Goal: Task Accomplishment & Management: Manage account settings

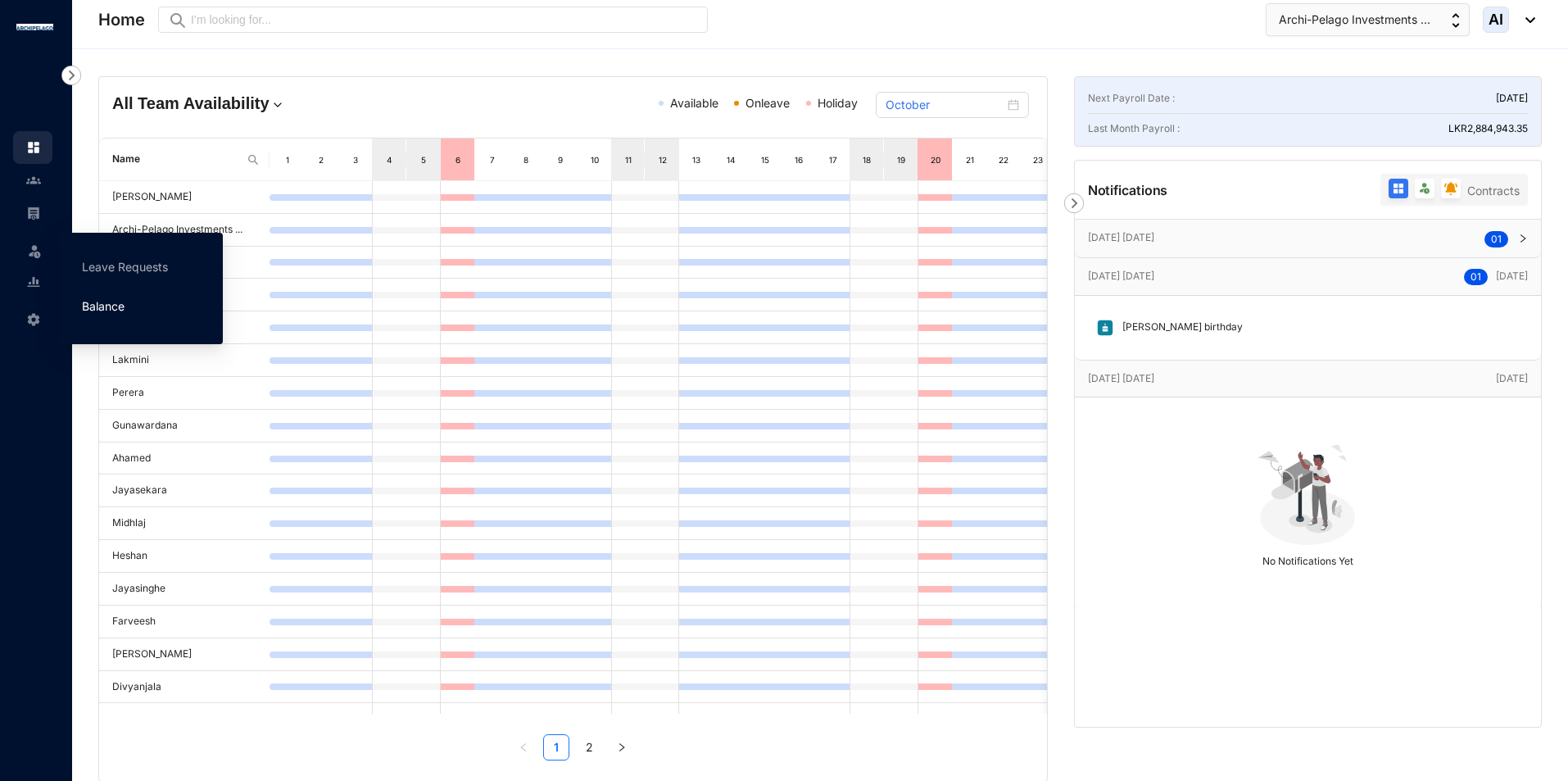
click at [101, 305] on link "Balance" at bounding box center [102, 305] width 43 height 14
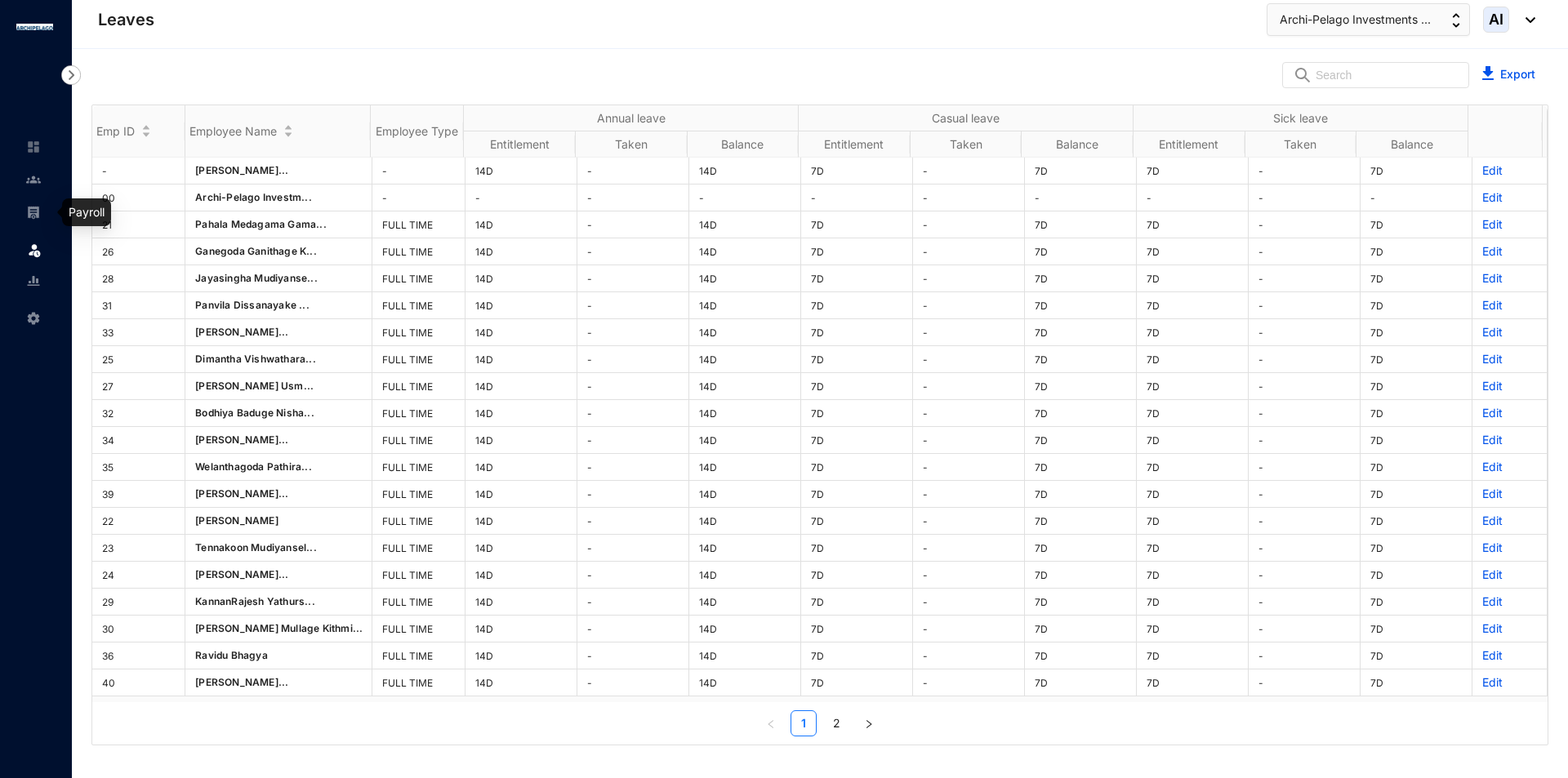
click at [38, 204] on div at bounding box center [33, 204] width 14 height 14
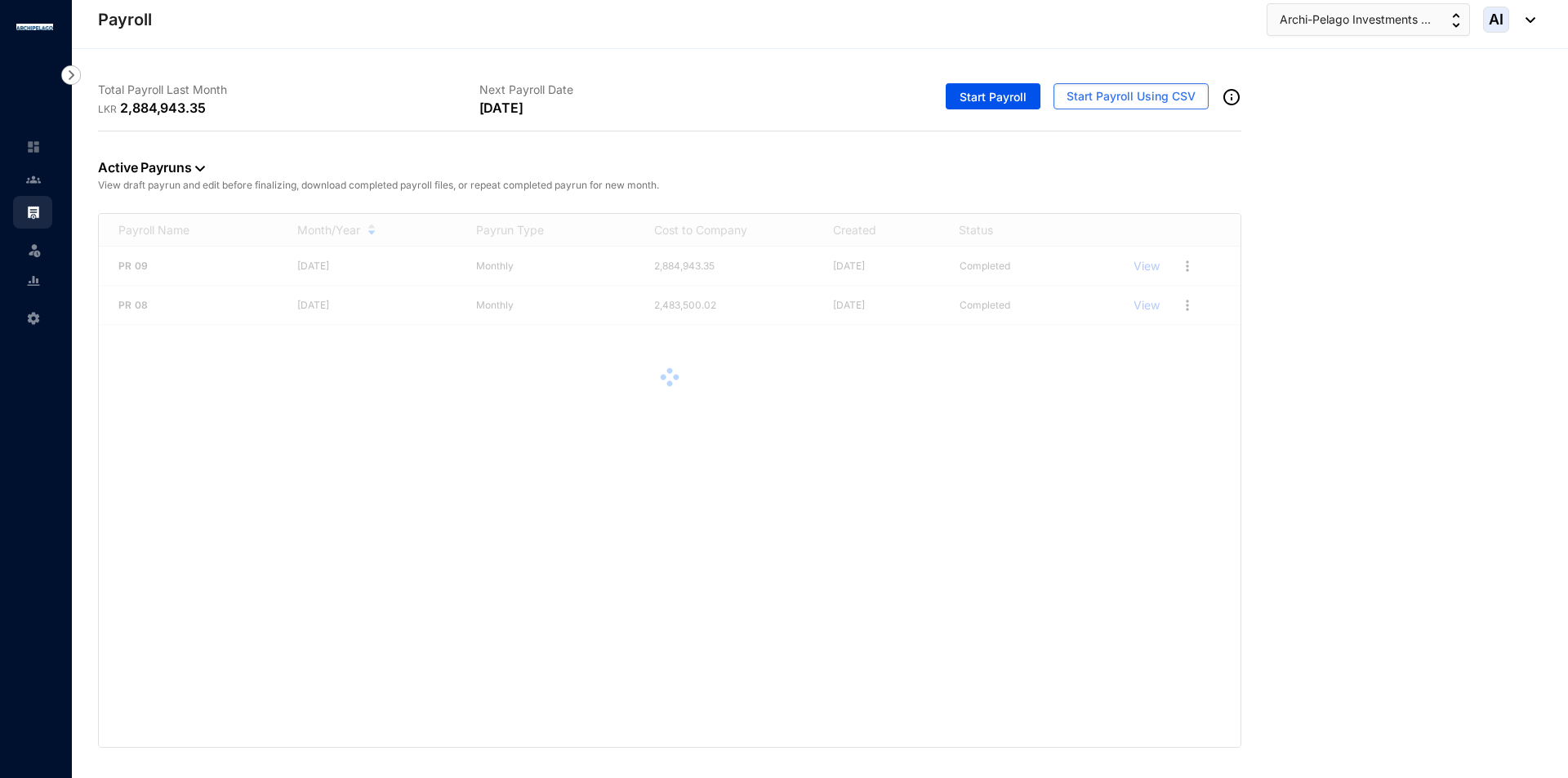
click at [26, 188] on link at bounding box center [46, 180] width 41 height 16
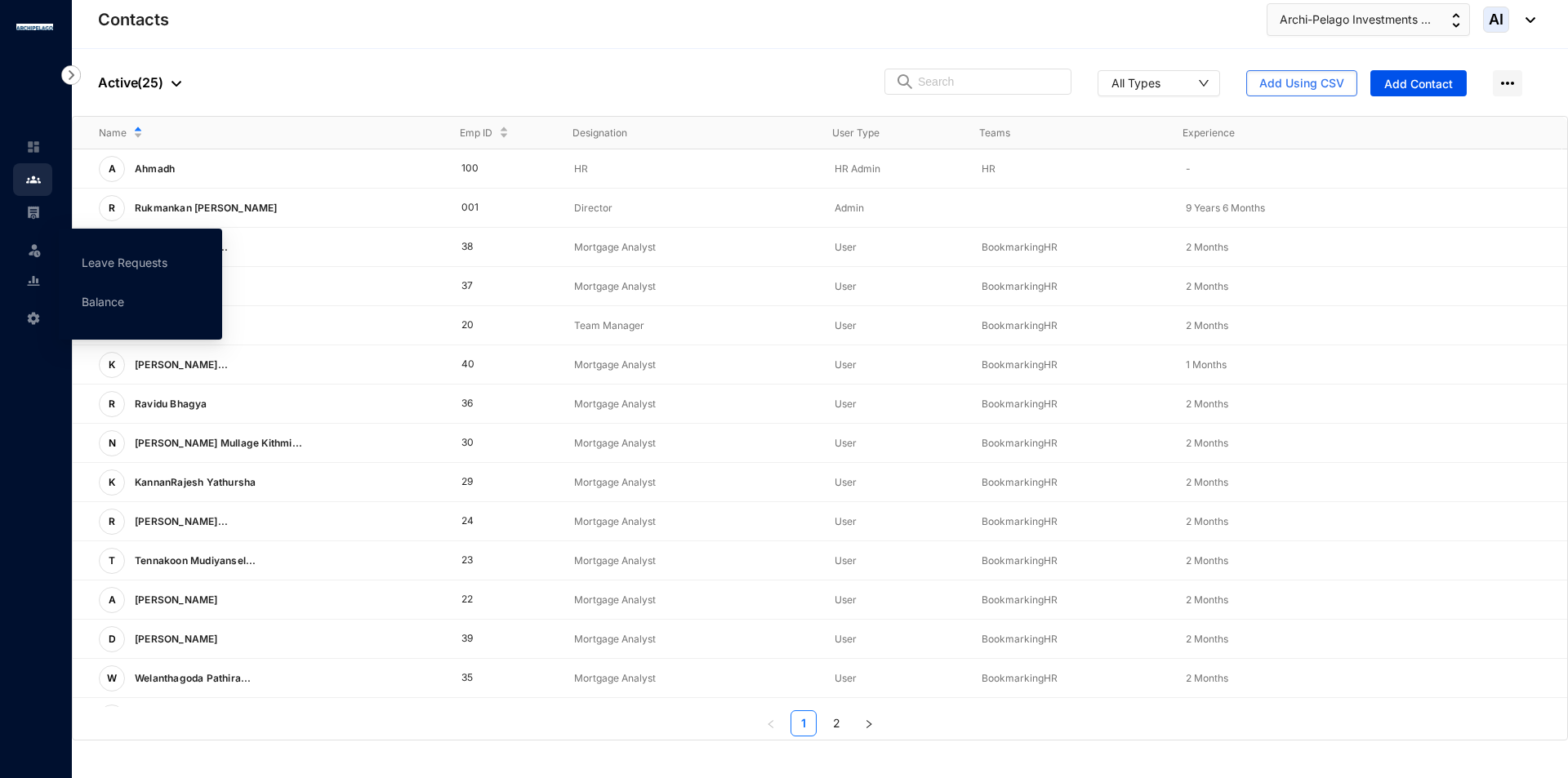
click at [42, 245] on div "Leave" at bounding box center [32, 246] width 39 height 36
click at [109, 304] on link "Balance" at bounding box center [102, 301] width 42 height 14
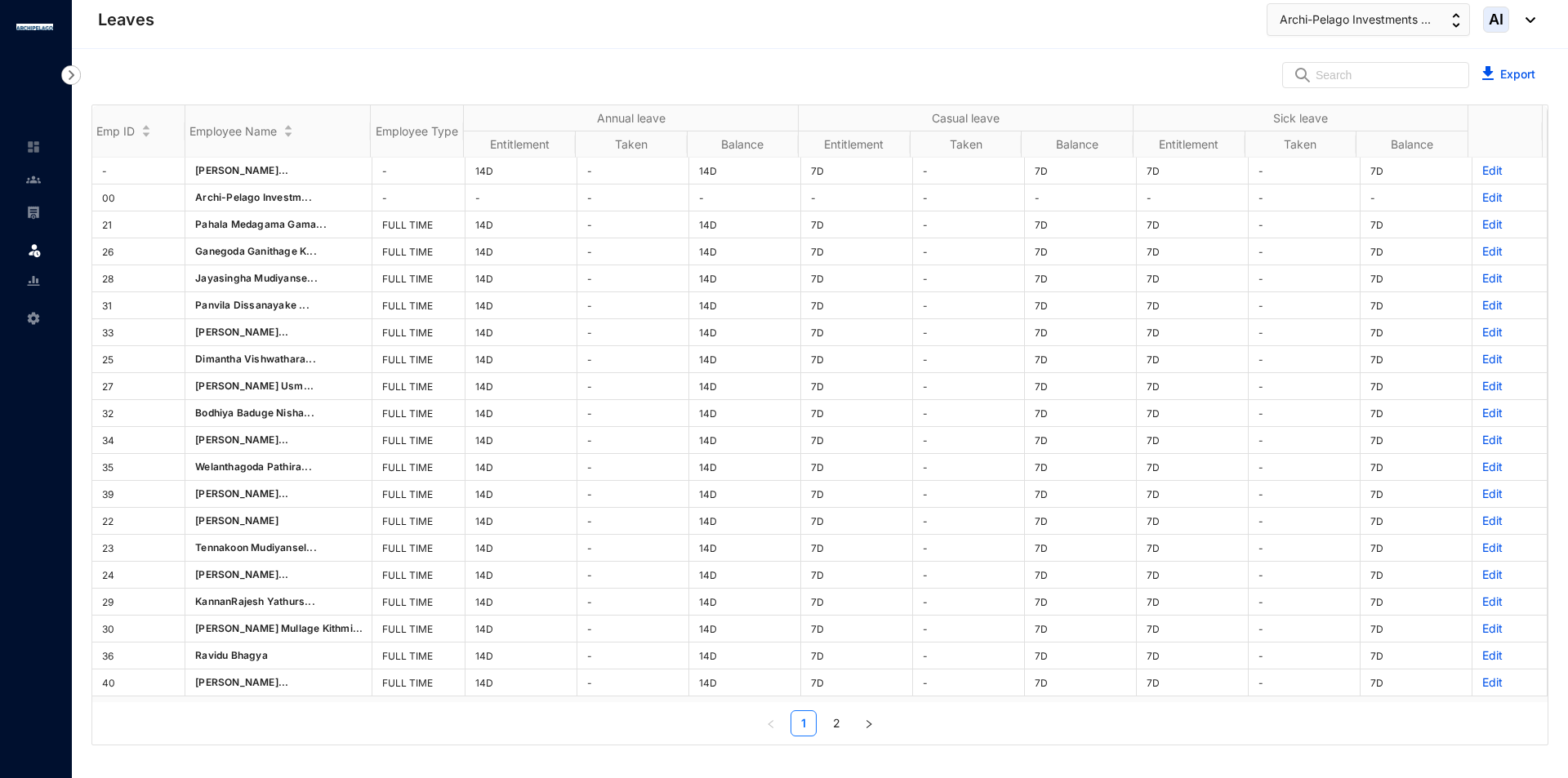
click at [32, 179] on img at bounding box center [33, 180] width 14 height 14
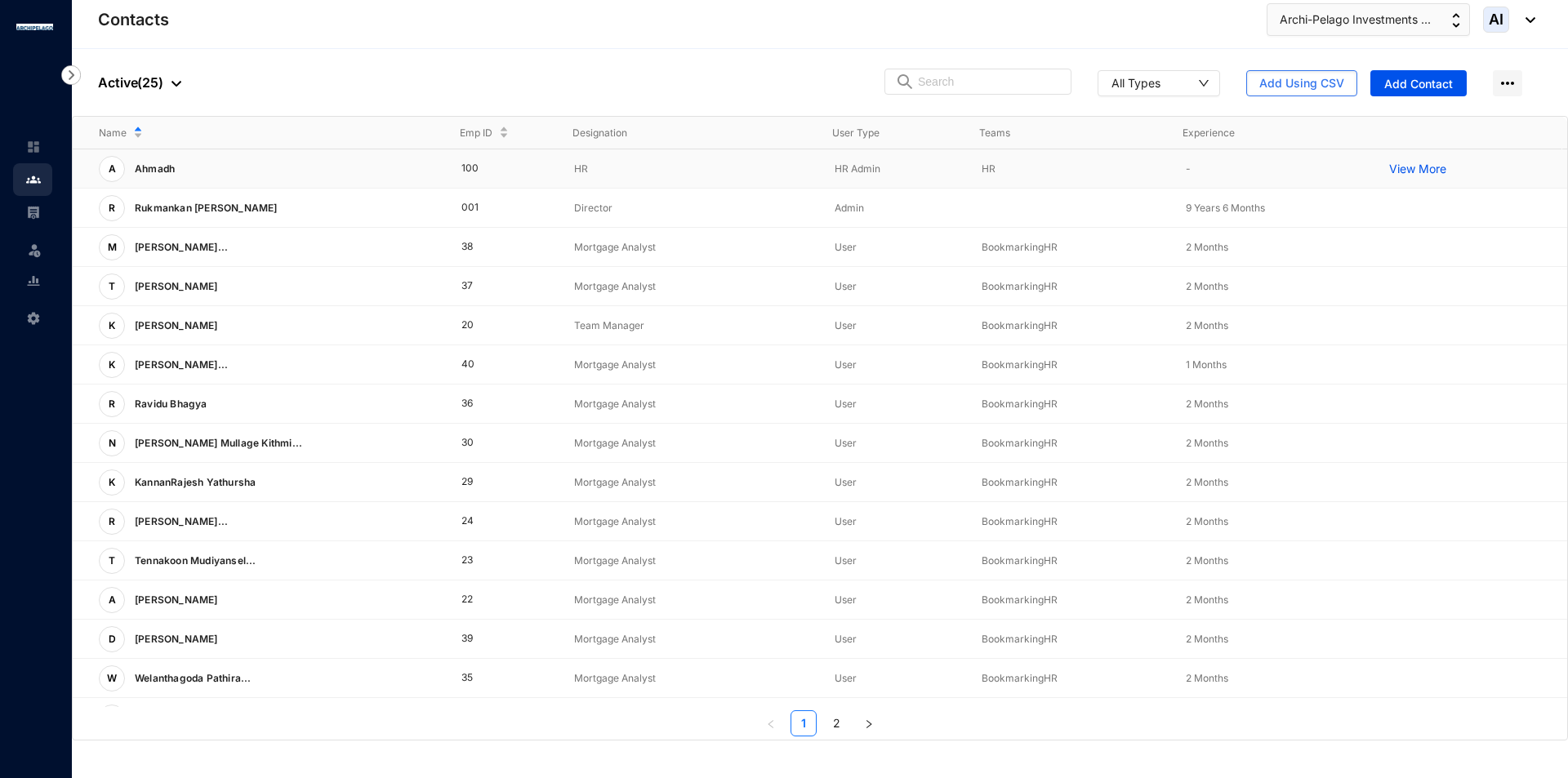
click at [1433, 170] on p "View More" at bounding box center [1422, 169] width 65 height 16
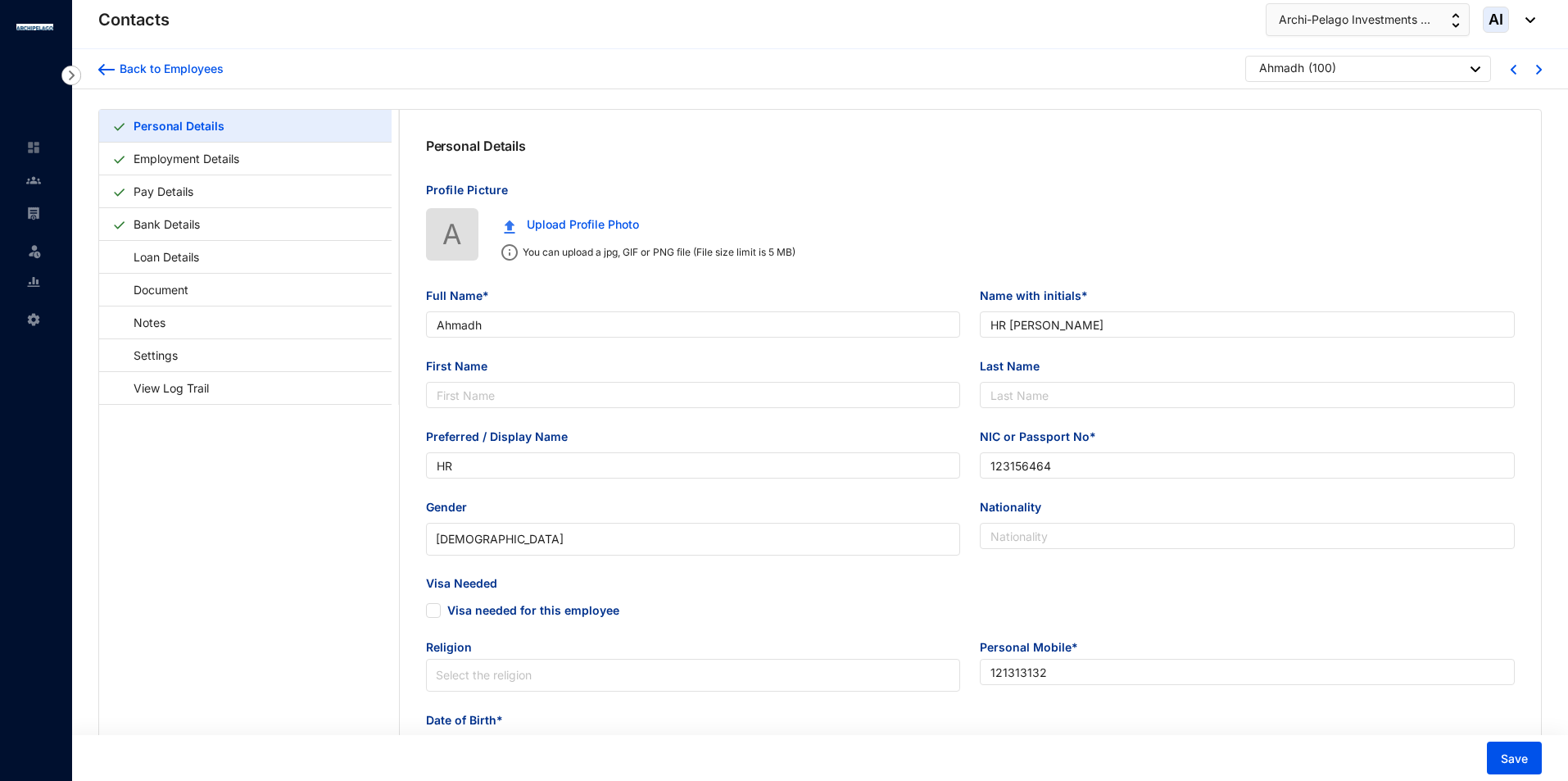
type input "Ahmadh"
type input "HR [PERSON_NAME]"
type input "HR"
type input "123156464"
type input "121313132"
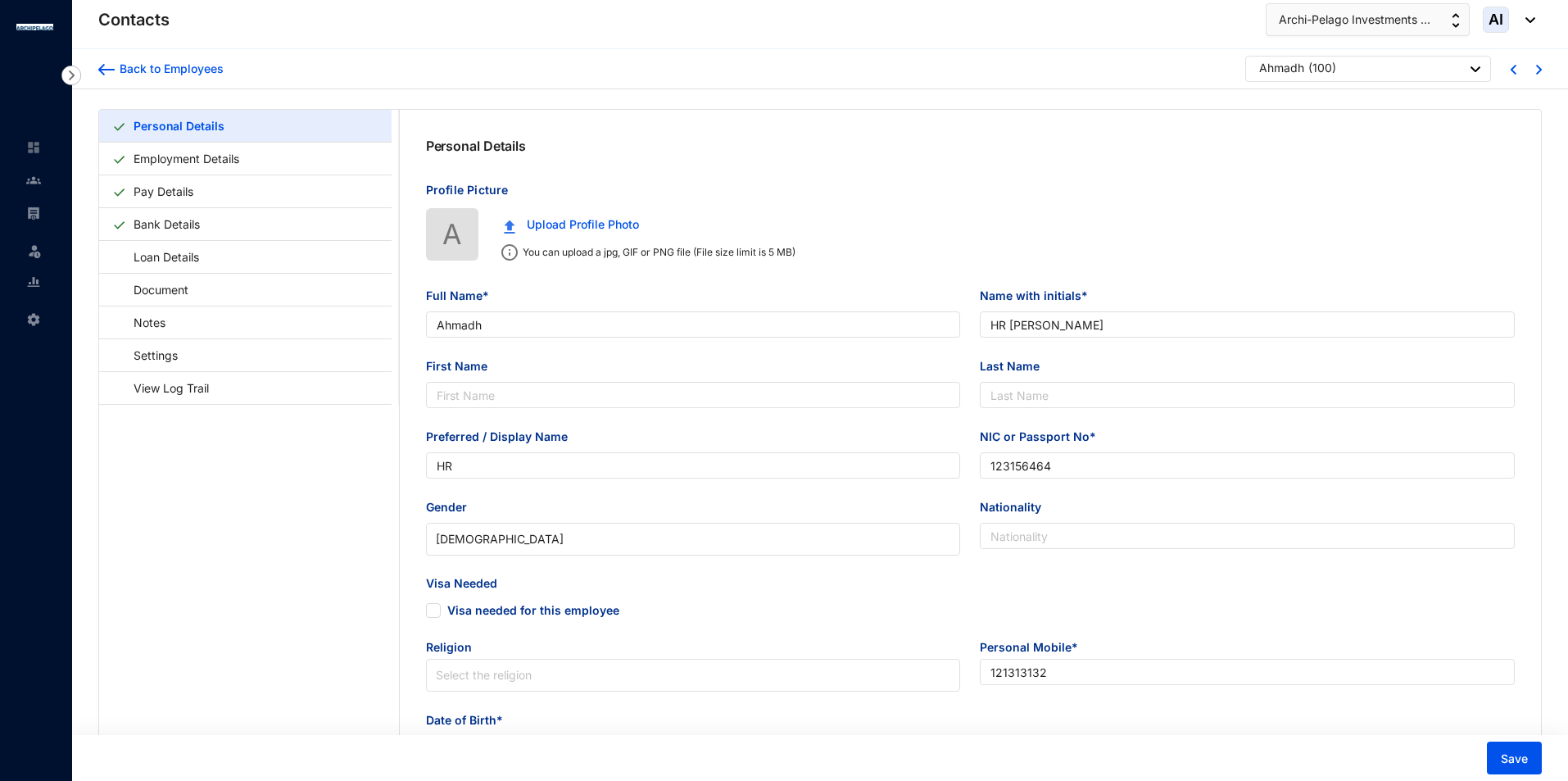
type input "[DATE]"
click at [184, 357] on link "Settings" at bounding box center [148, 355] width 72 height 34
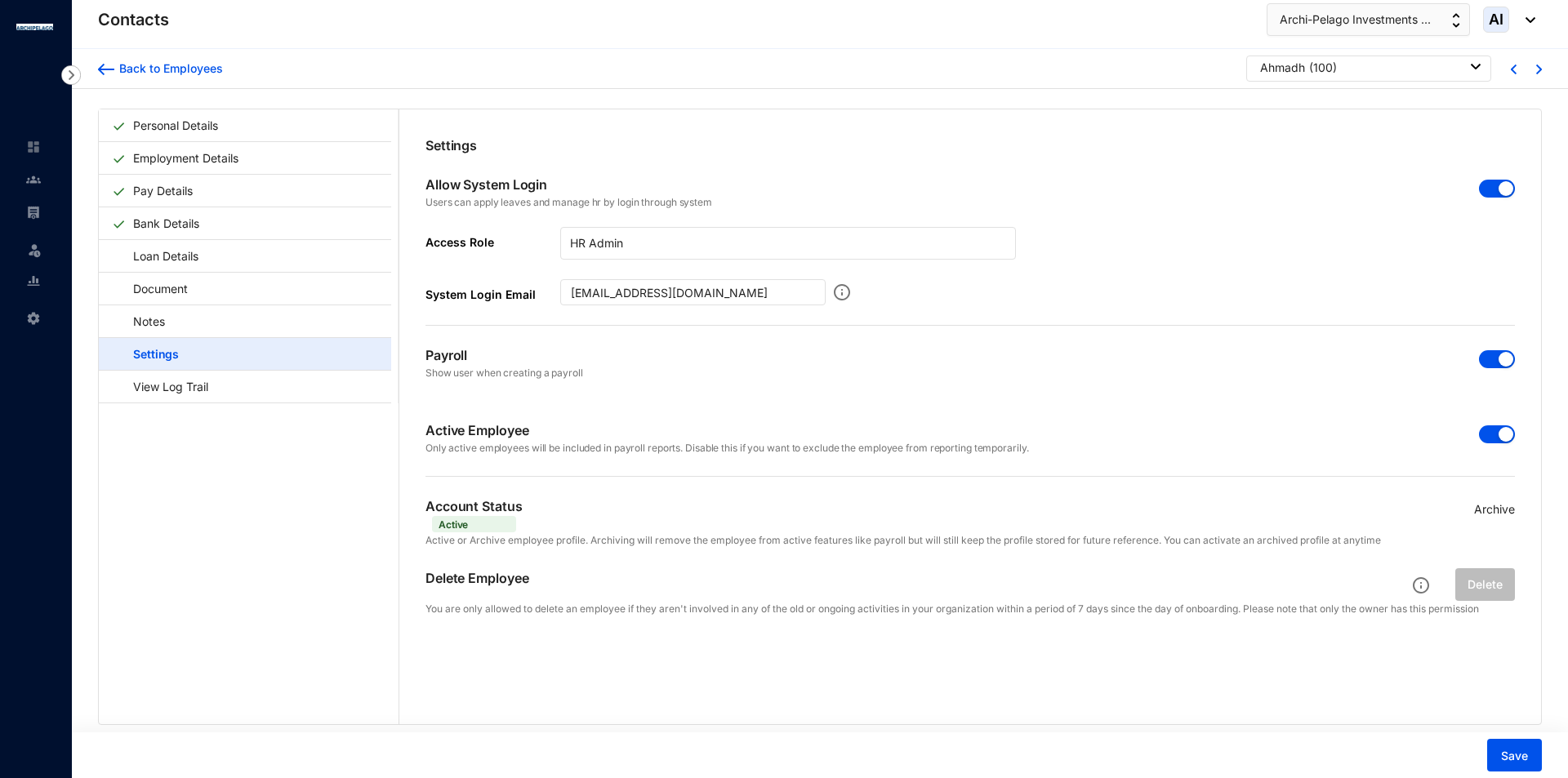
click at [1498, 364] on div "button" at bounding box center [1506, 359] width 14 height 14
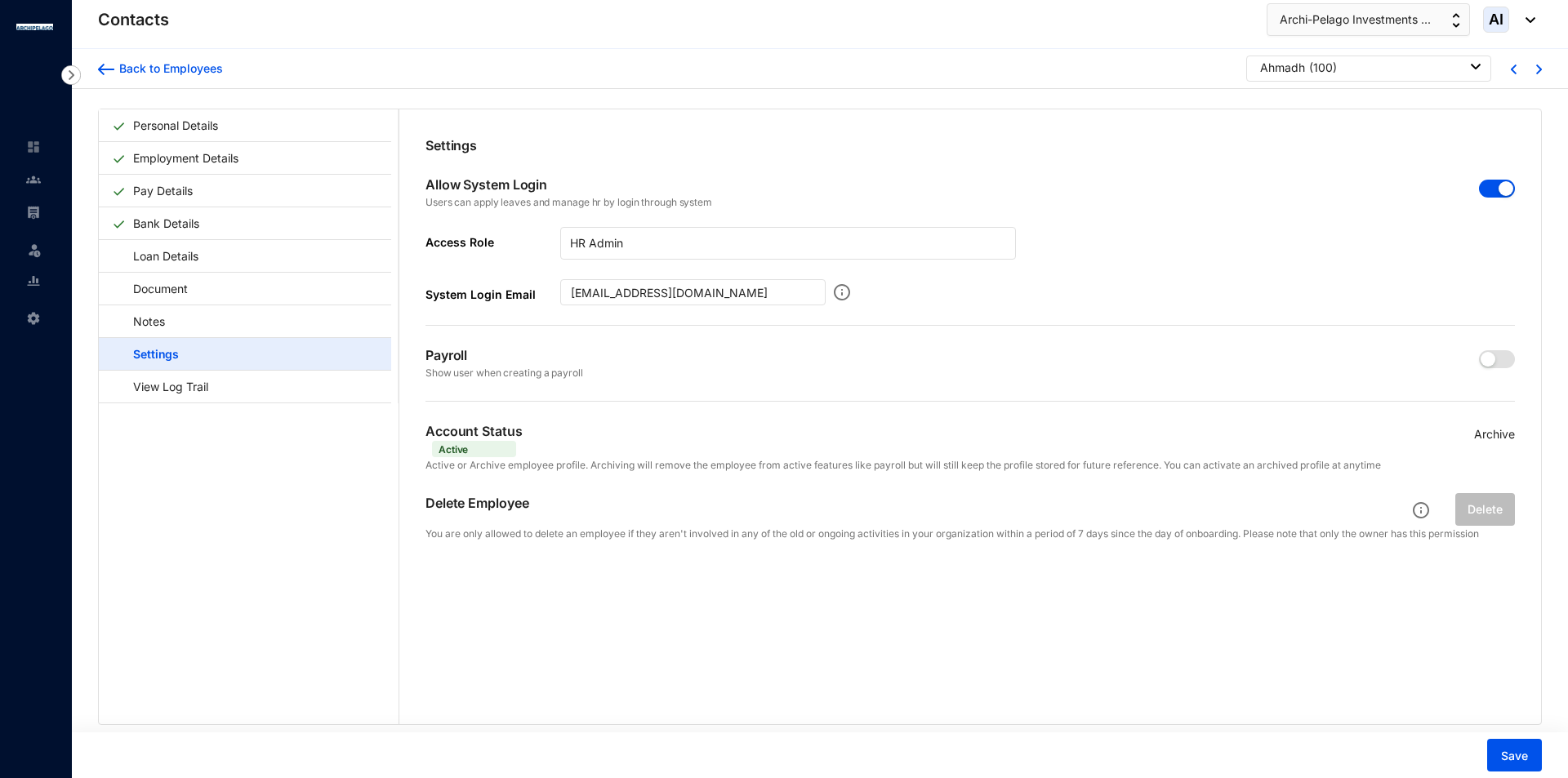
click at [1498, 186] on div "button" at bounding box center [1506, 189] width 14 height 14
click at [1522, 752] on span "Save" at bounding box center [1515, 756] width 27 height 16
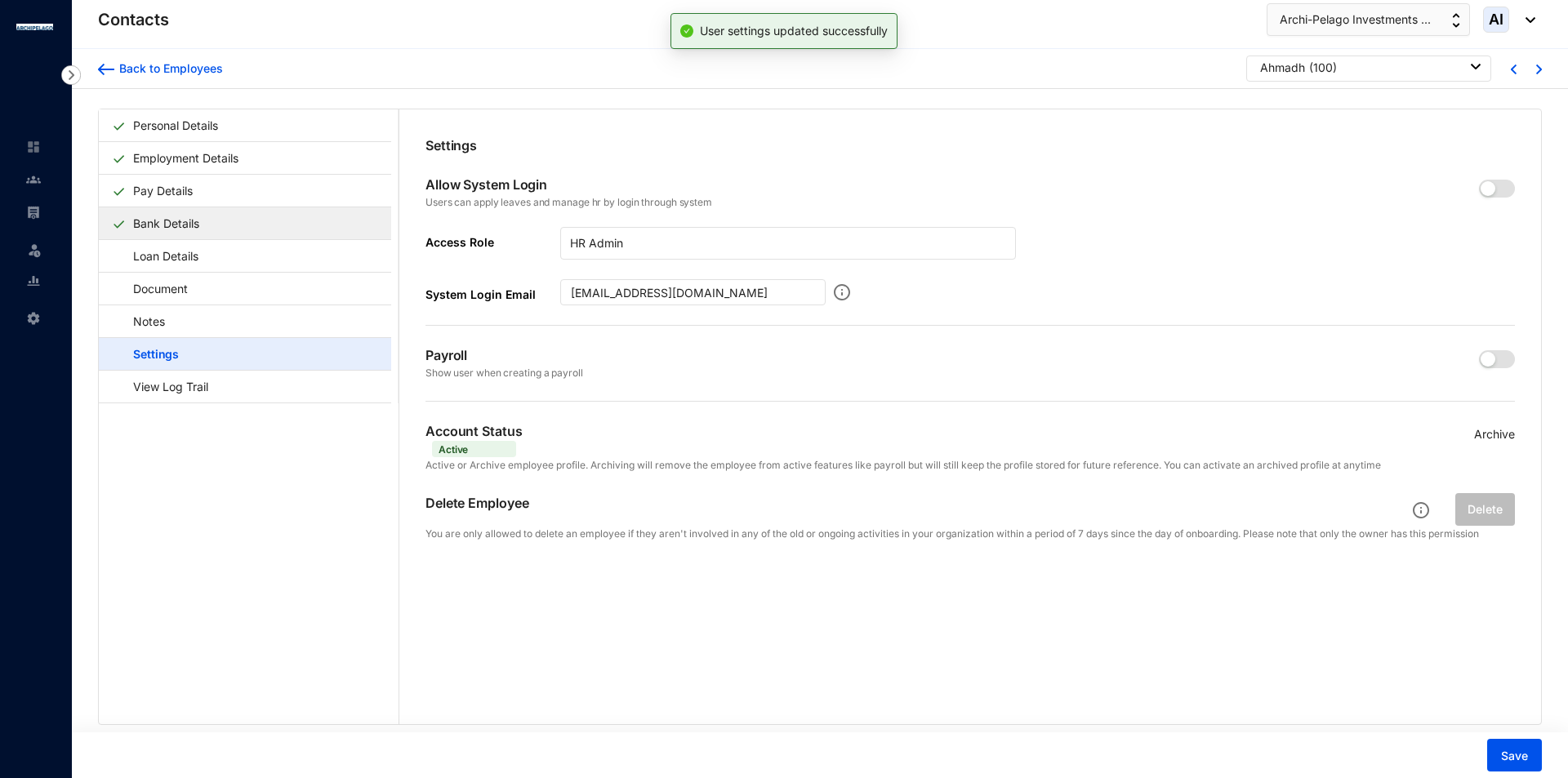
click at [199, 222] on link "Bank Details" at bounding box center [166, 223] width 79 height 33
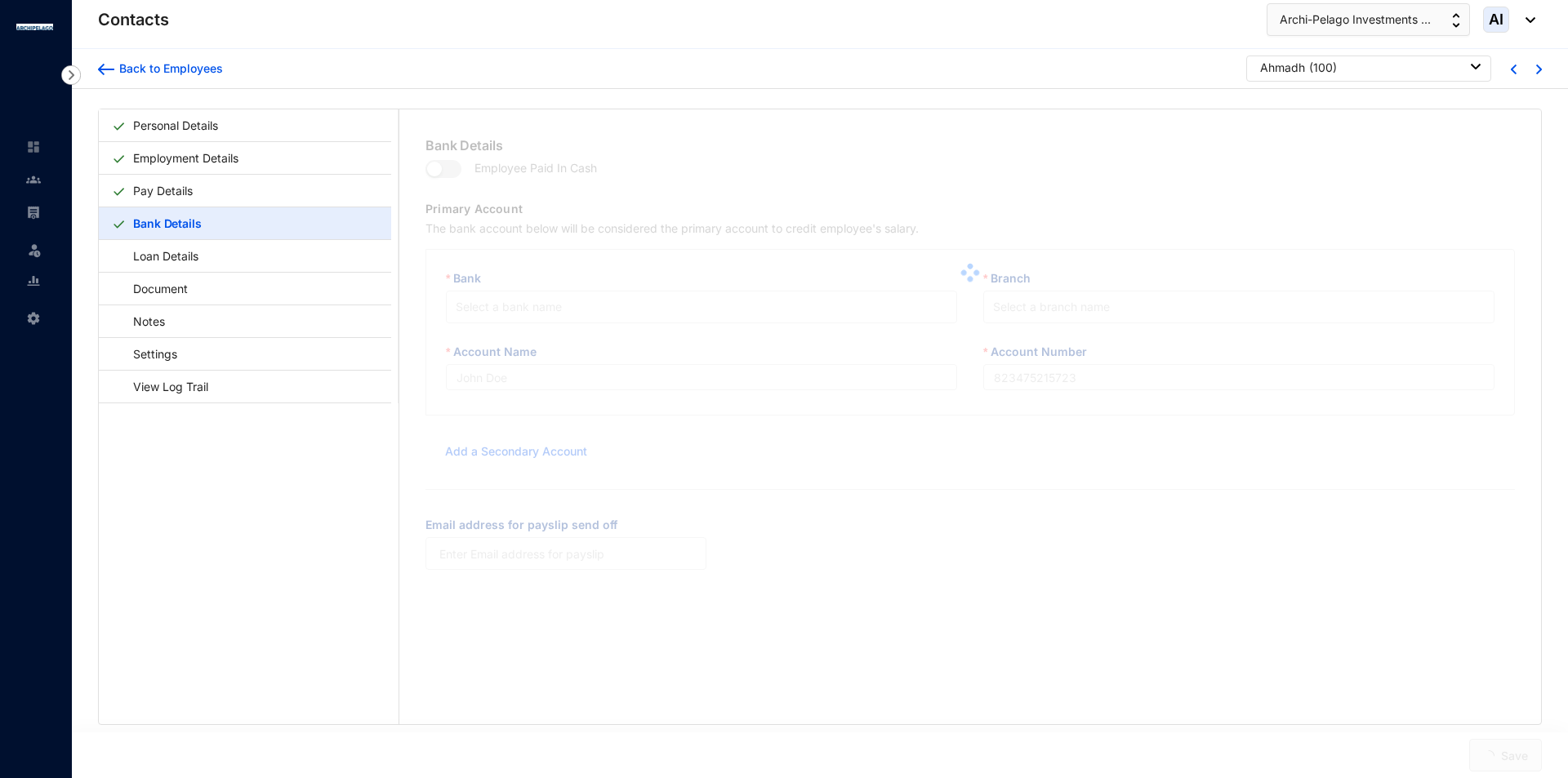
type input "HR [PERSON_NAME]"
type input "01502850501"
click at [145, 191] on link "Pay Details" at bounding box center [162, 190] width 73 height 33
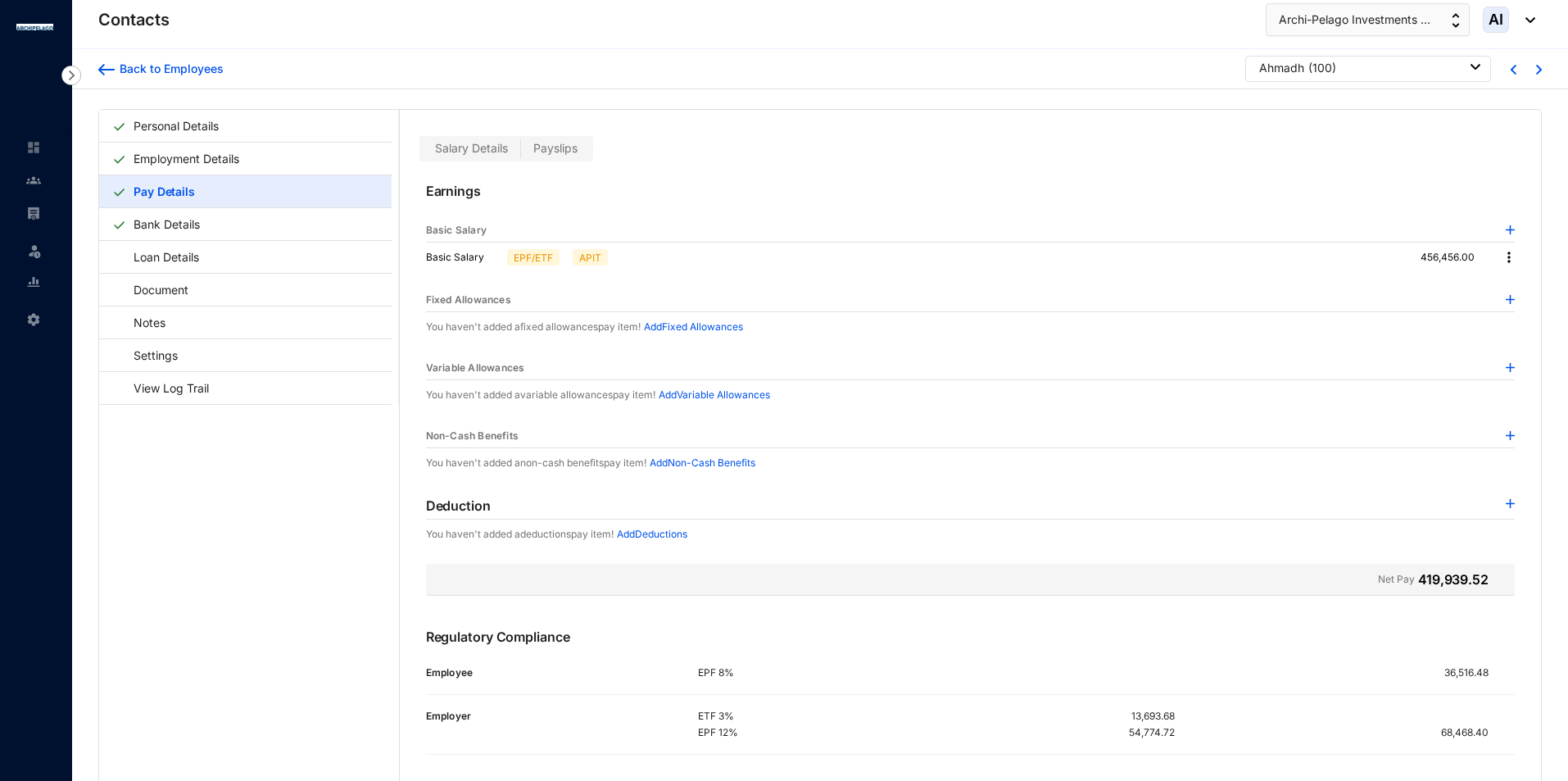
click at [1514, 257] on div "Earnings Basic Salary Basic Salary EPF/ETF APIT 456,456.00 Fixed Allowances You…" at bounding box center [970, 492] width 1141 height 662
click at [1507, 261] on img at bounding box center [1509, 257] width 16 height 16
click at [1517, 283] on span "Edit" at bounding box center [1519, 285] width 21 height 18
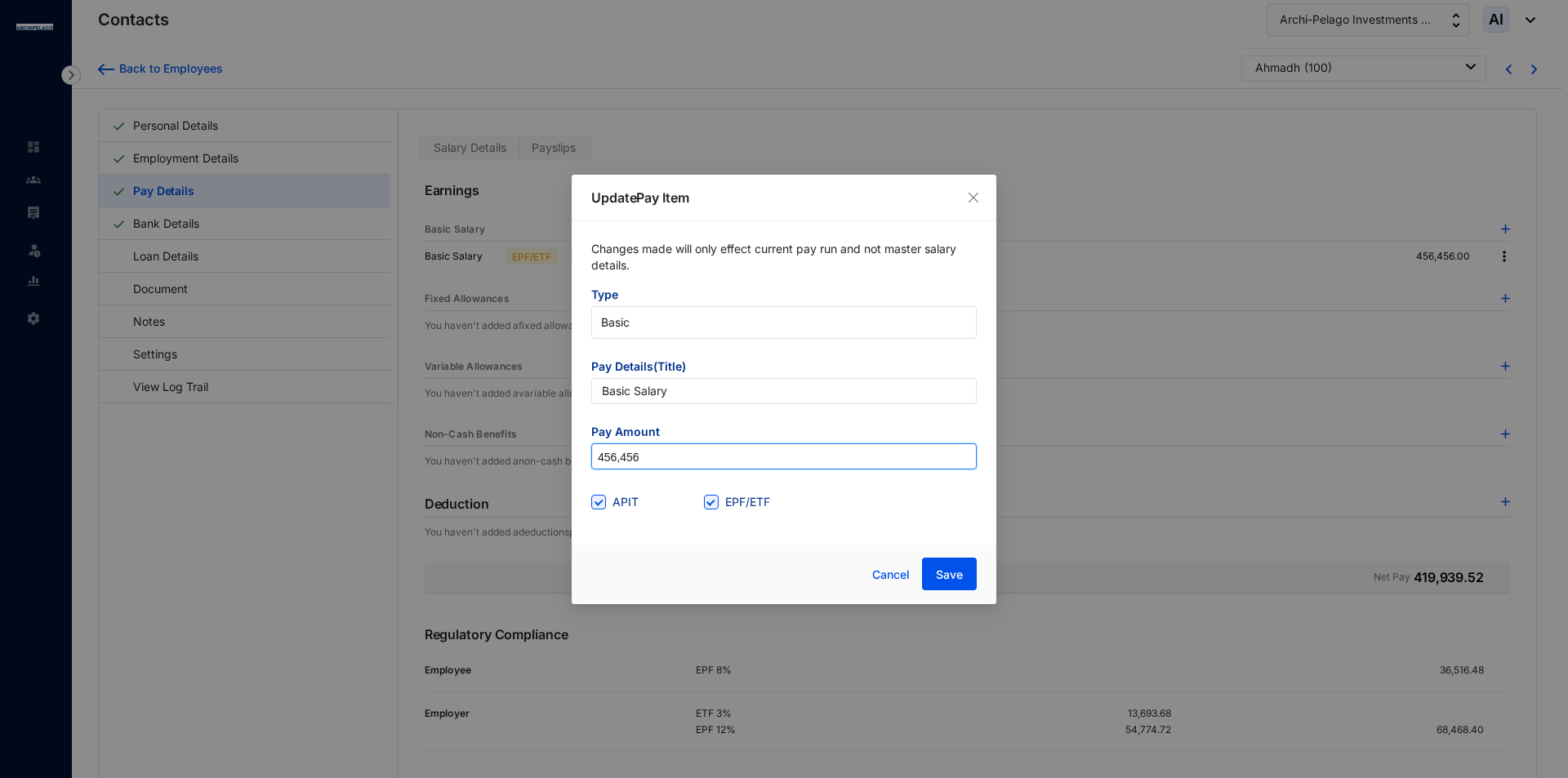
drag, startPoint x: 469, startPoint y: 473, endPoint x: 207, endPoint y: 460, distance: 262.3
click at [209, 462] on div "Update Pay Item Changes made will only effect current pay run and not master sa…" at bounding box center [784, 389] width 1568 height 778
type input "123,456"
click at [936, 567] on span "Save" at bounding box center [950, 575] width 27 height 16
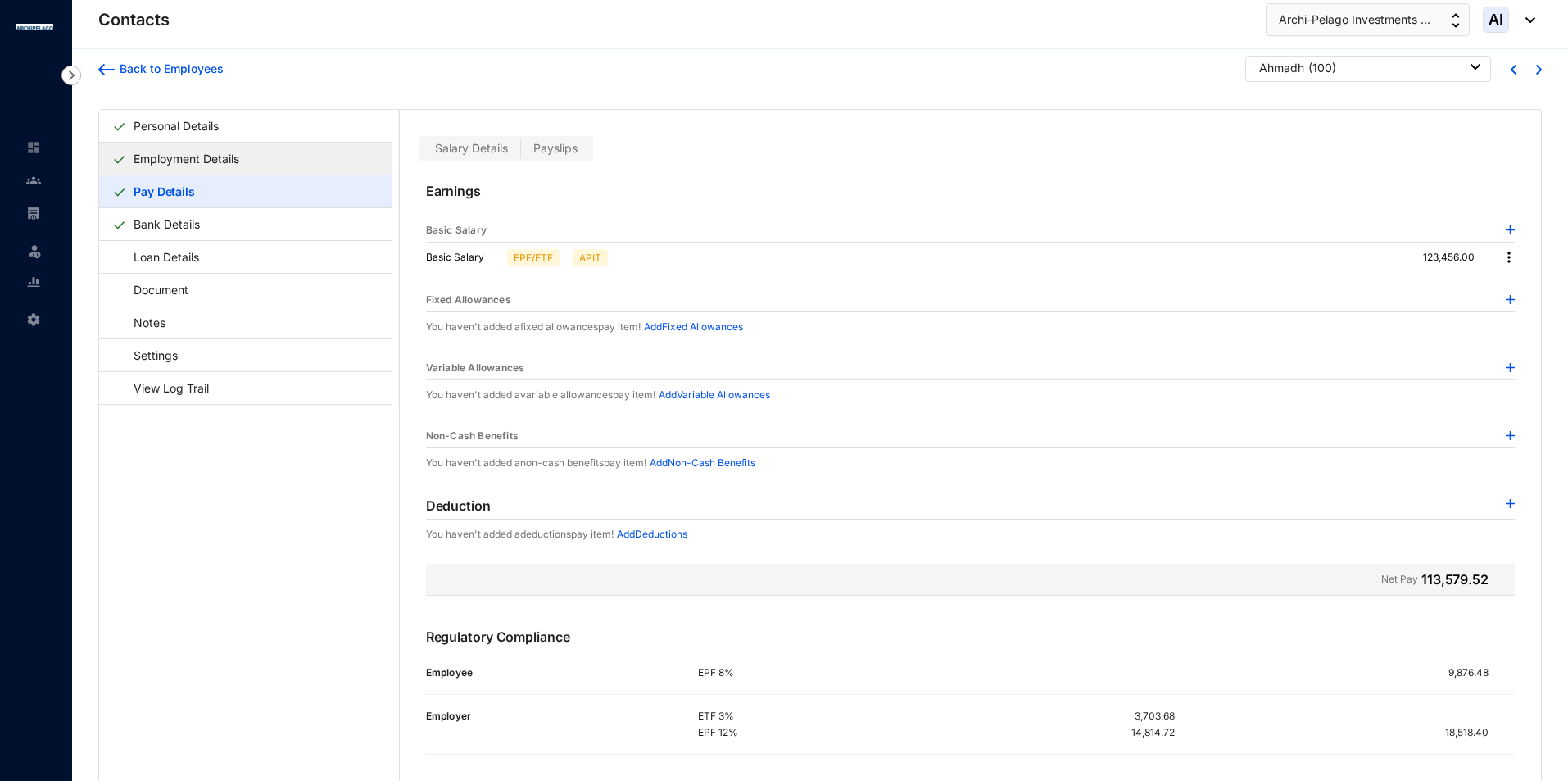
click at [245, 149] on link "Employment Details" at bounding box center [186, 158] width 119 height 34
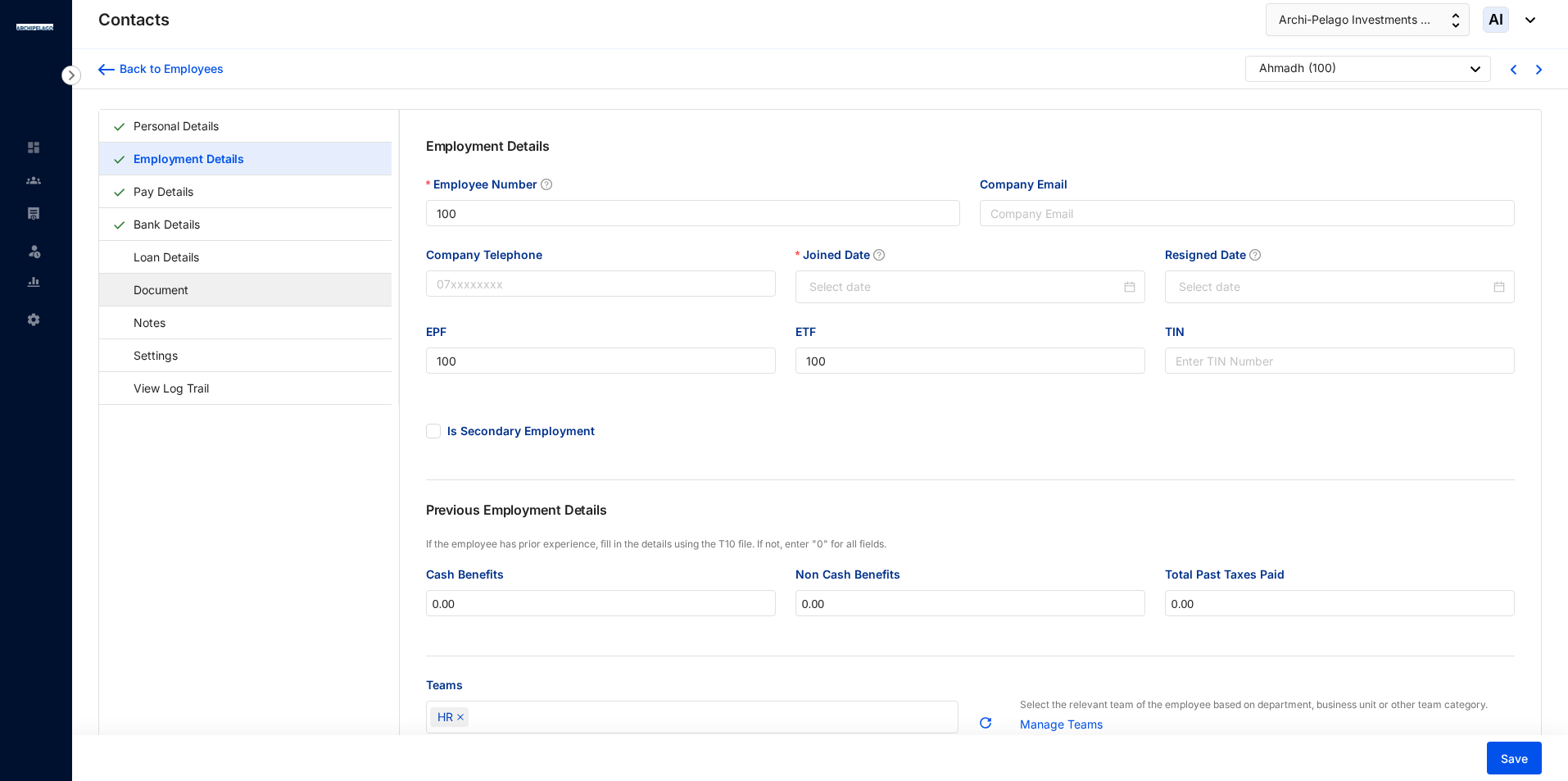
type input "[DATE]"
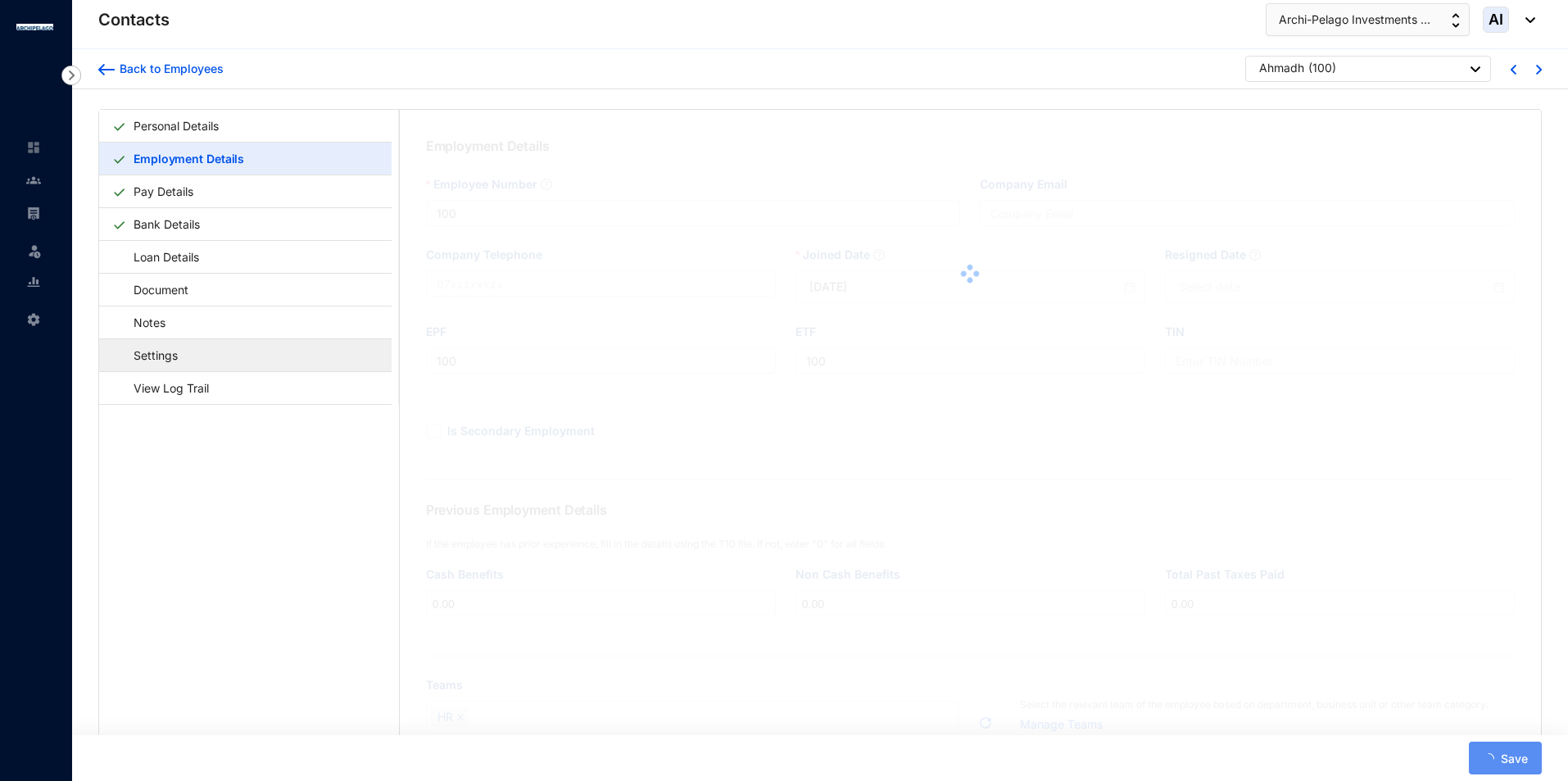
click at [184, 366] on link "Settings" at bounding box center [148, 355] width 72 height 34
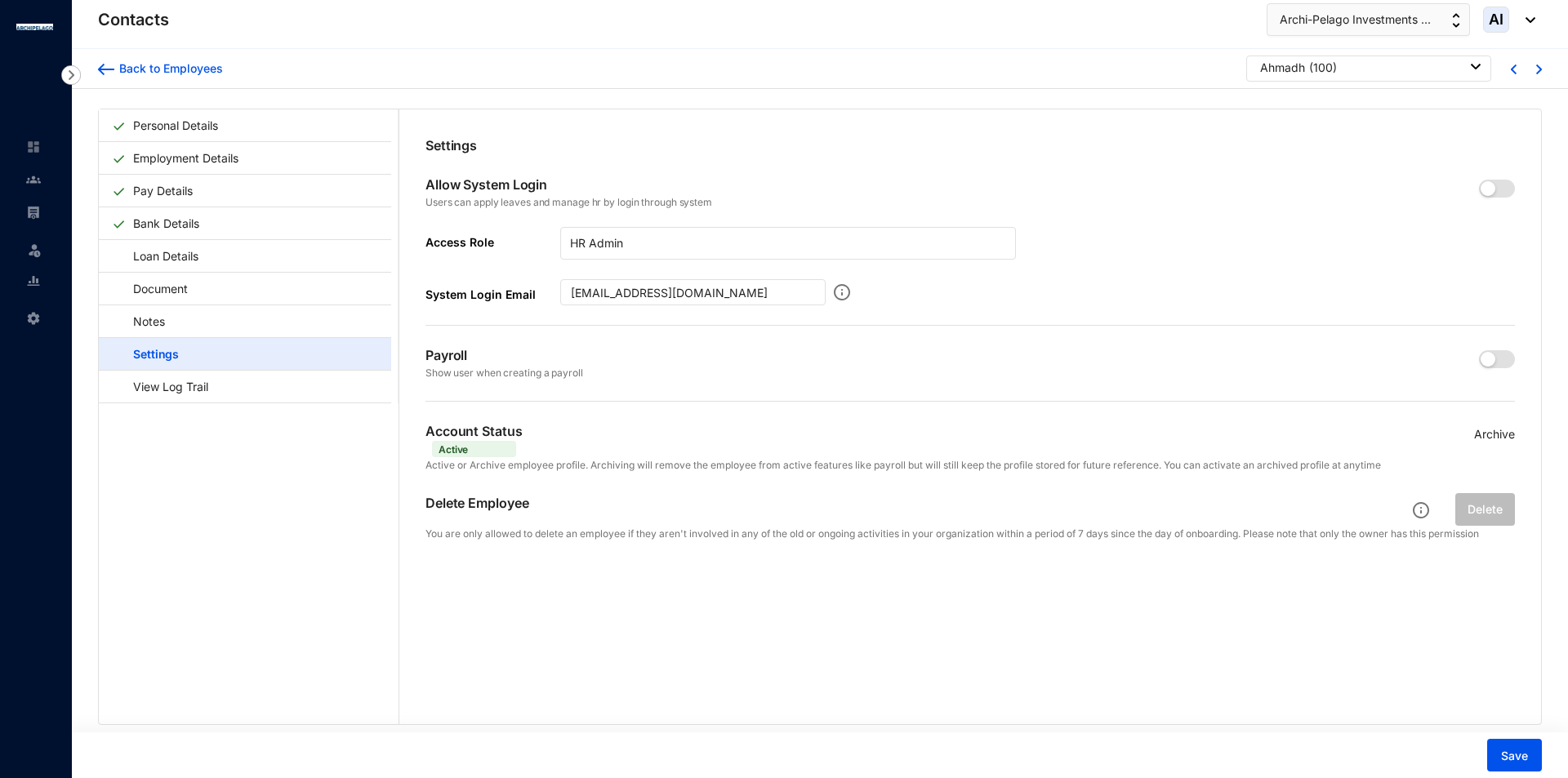
click at [1419, 514] on img at bounding box center [1421, 510] width 16 height 16
click at [1535, 758] on button "Save" at bounding box center [1514, 755] width 55 height 32
click at [118, 68] on div "Back to Employees" at bounding box center [169, 69] width 108 height 16
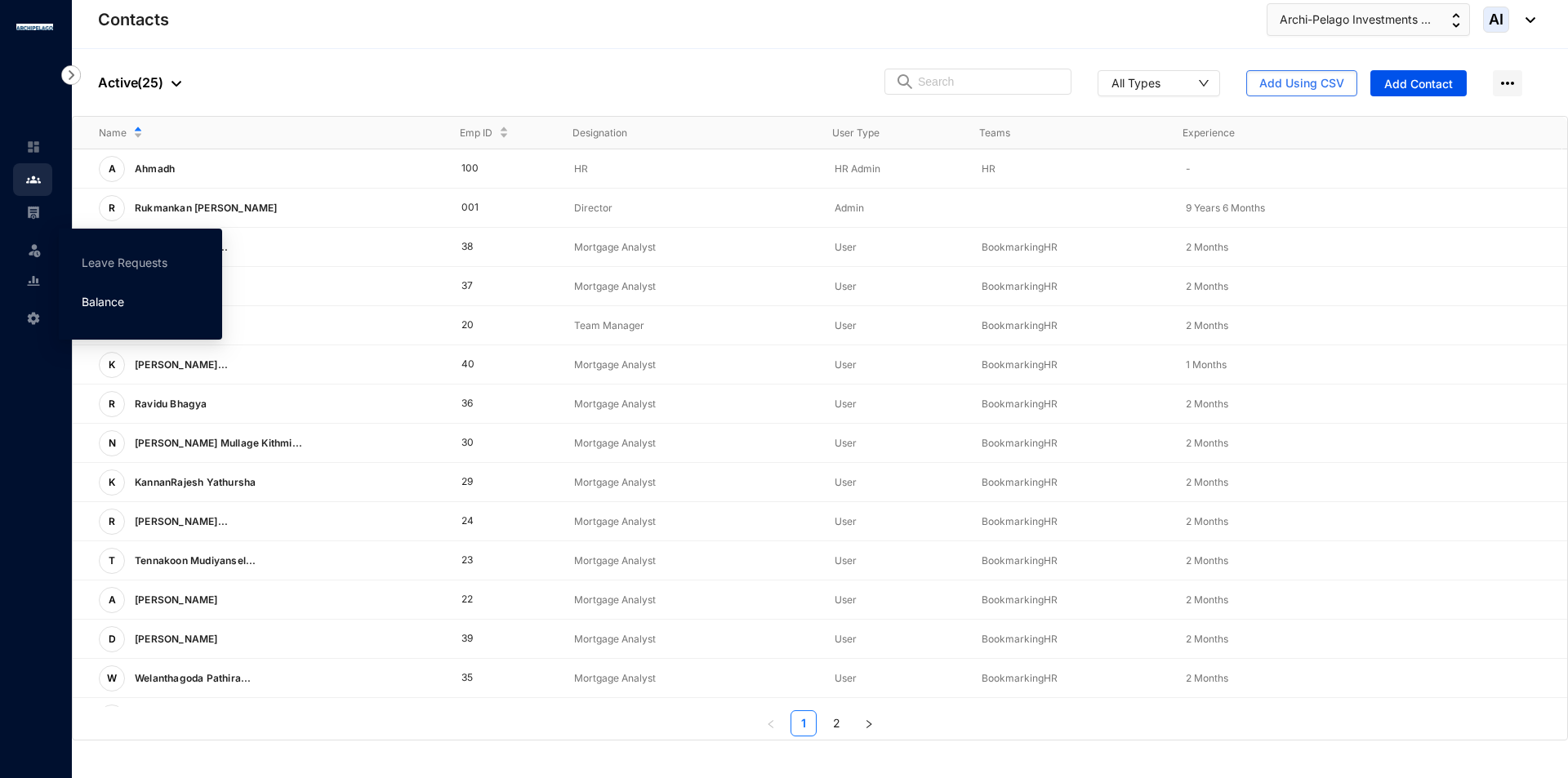
click at [124, 297] on link "Balance" at bounding box center [102, 301] width 42 height 14
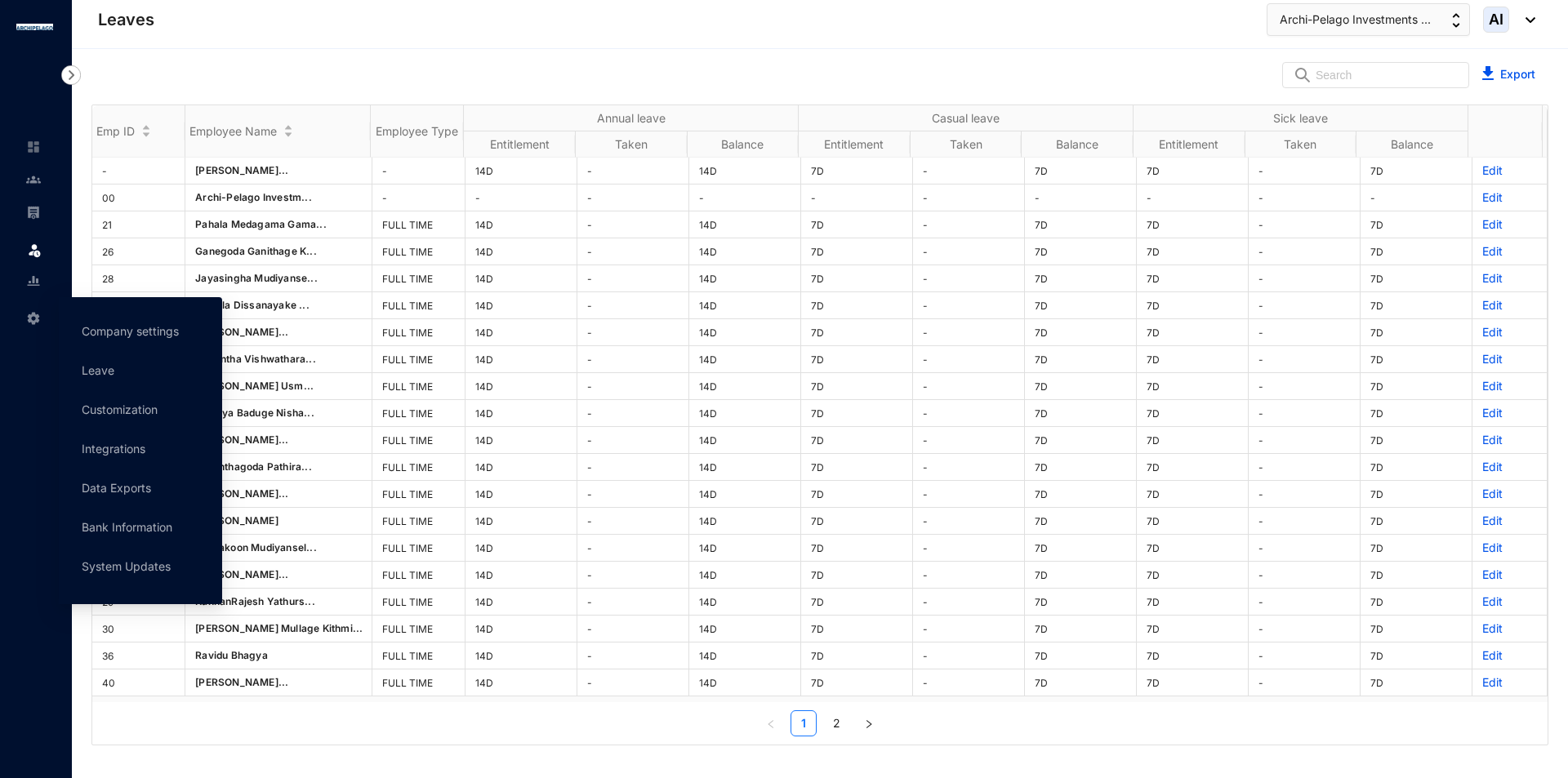
click at [31, 304] on span at bounding box center [33, 317] width 14 height 32
click at [116, 324] on link "Company settings" at bounding box center [130, 330] width 97 height 14
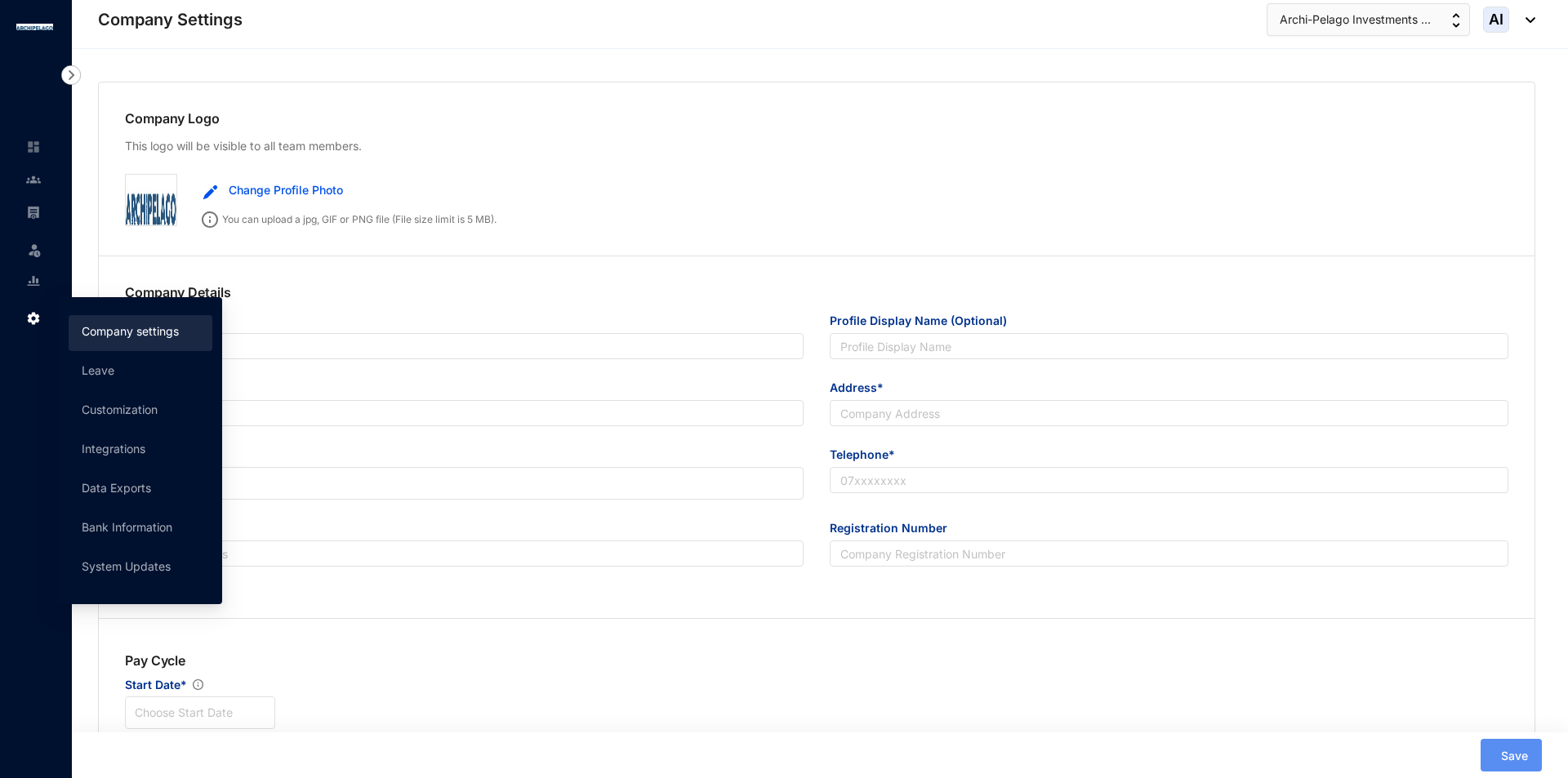
type input "Archi-Pelago Investments (Pvt) Ltd"
type input "[EMAIL_ADDRESS][DOMAIN_NAME]"
type input "[STREET_ADDRESS]"
type input "0773136128"
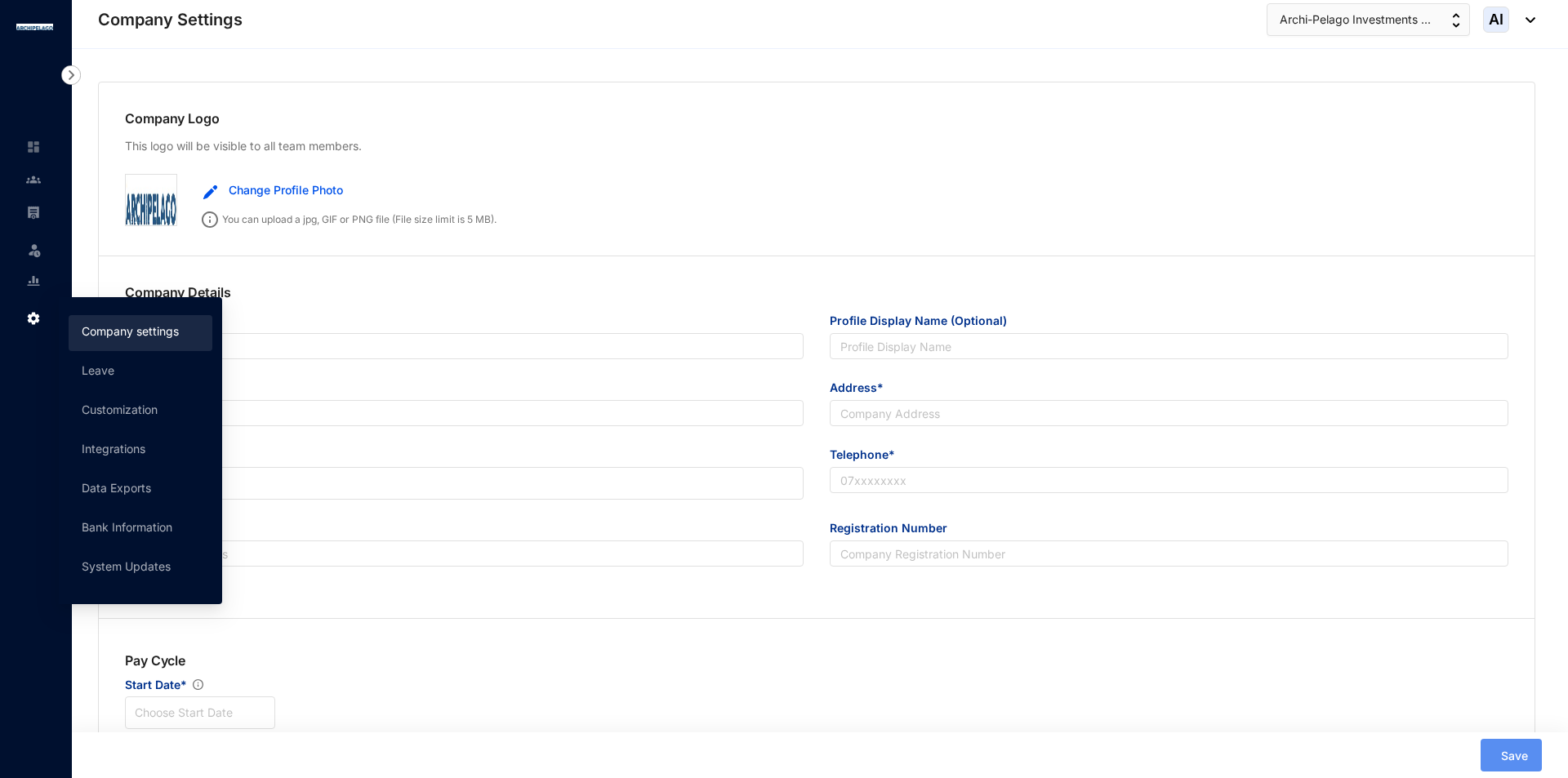
type input "A"
type input "56066"
type input "9"
radio input "true"
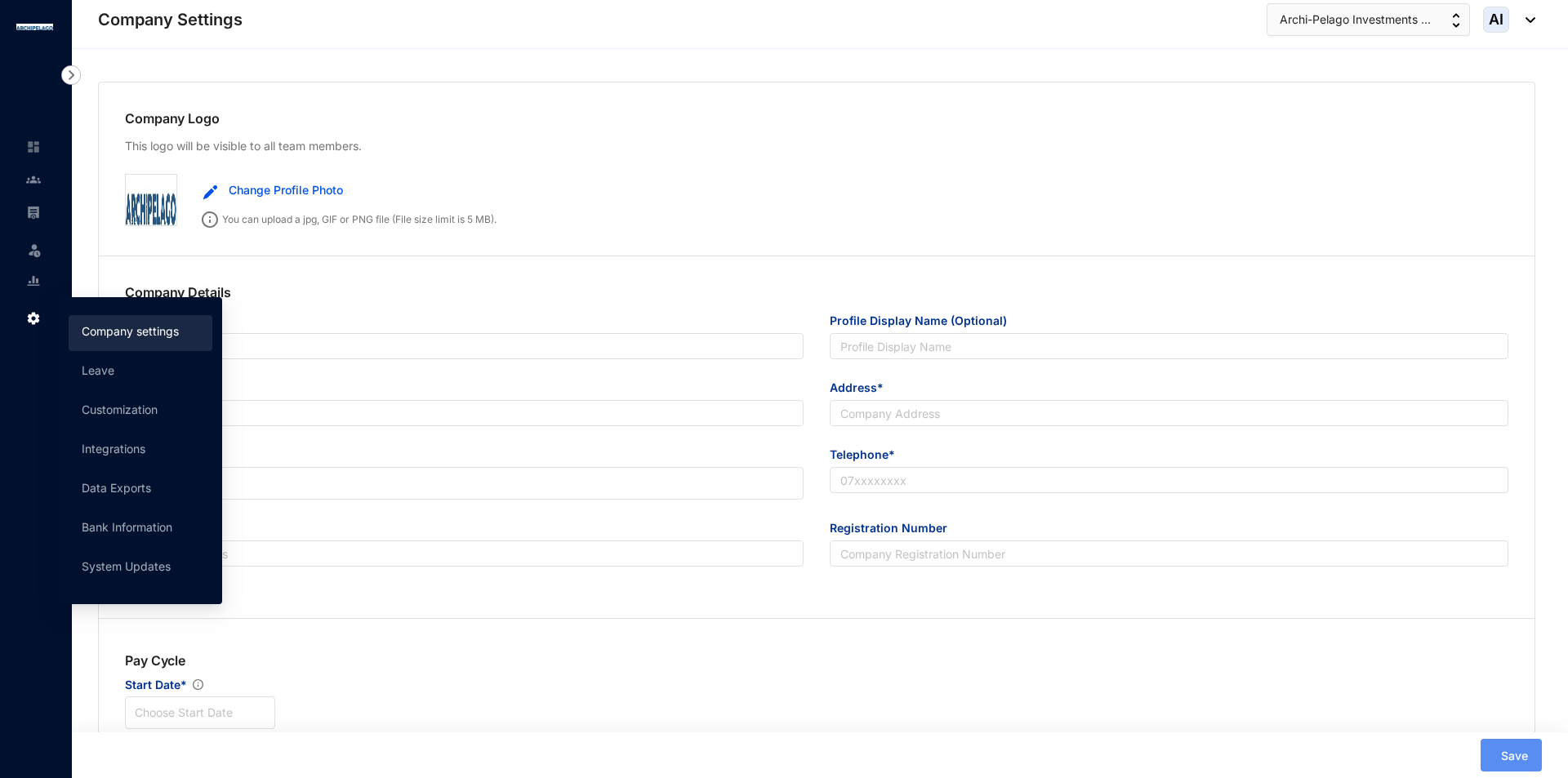
checkbox input "true"
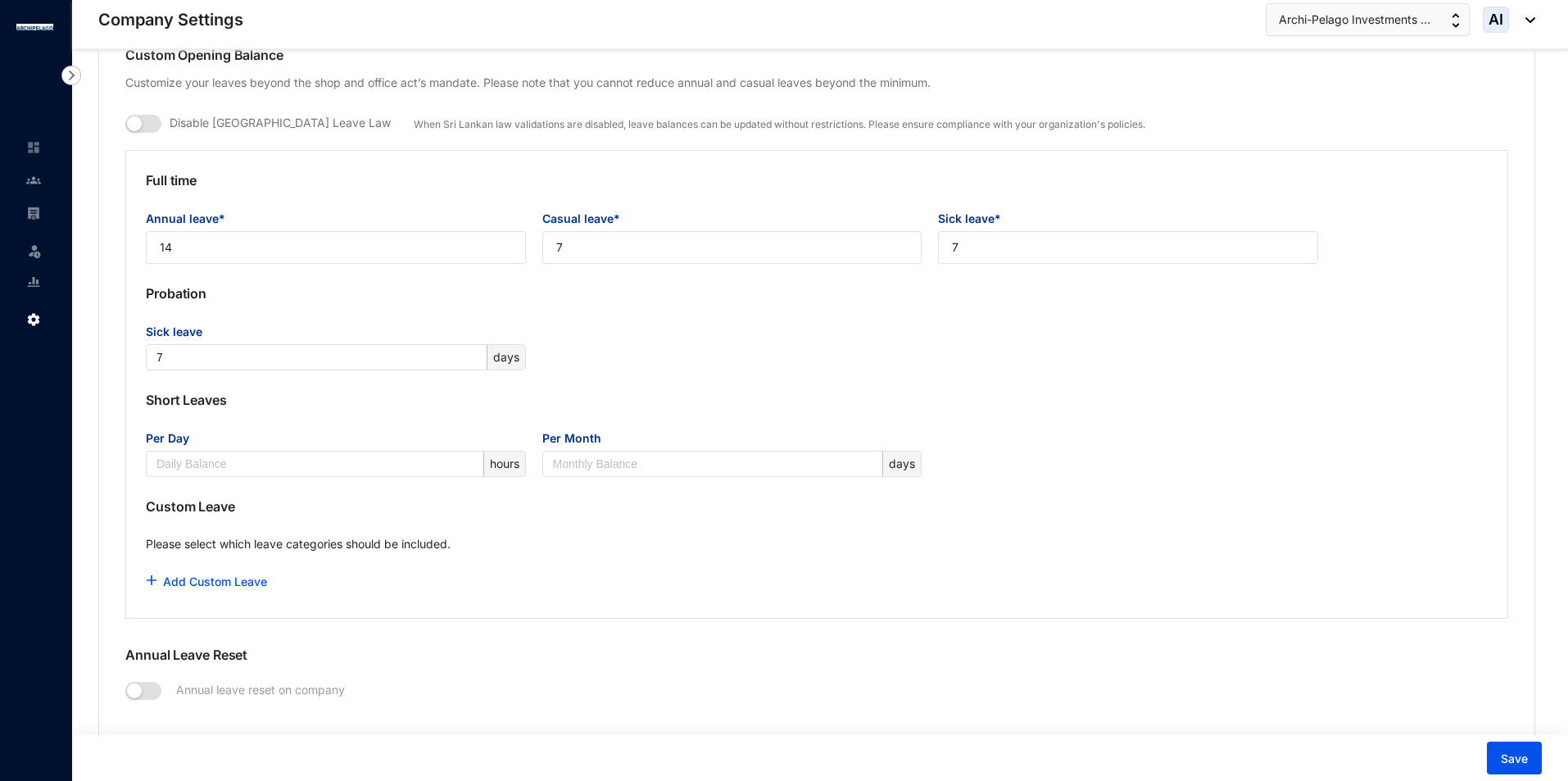
scroll to position [1311, 0]
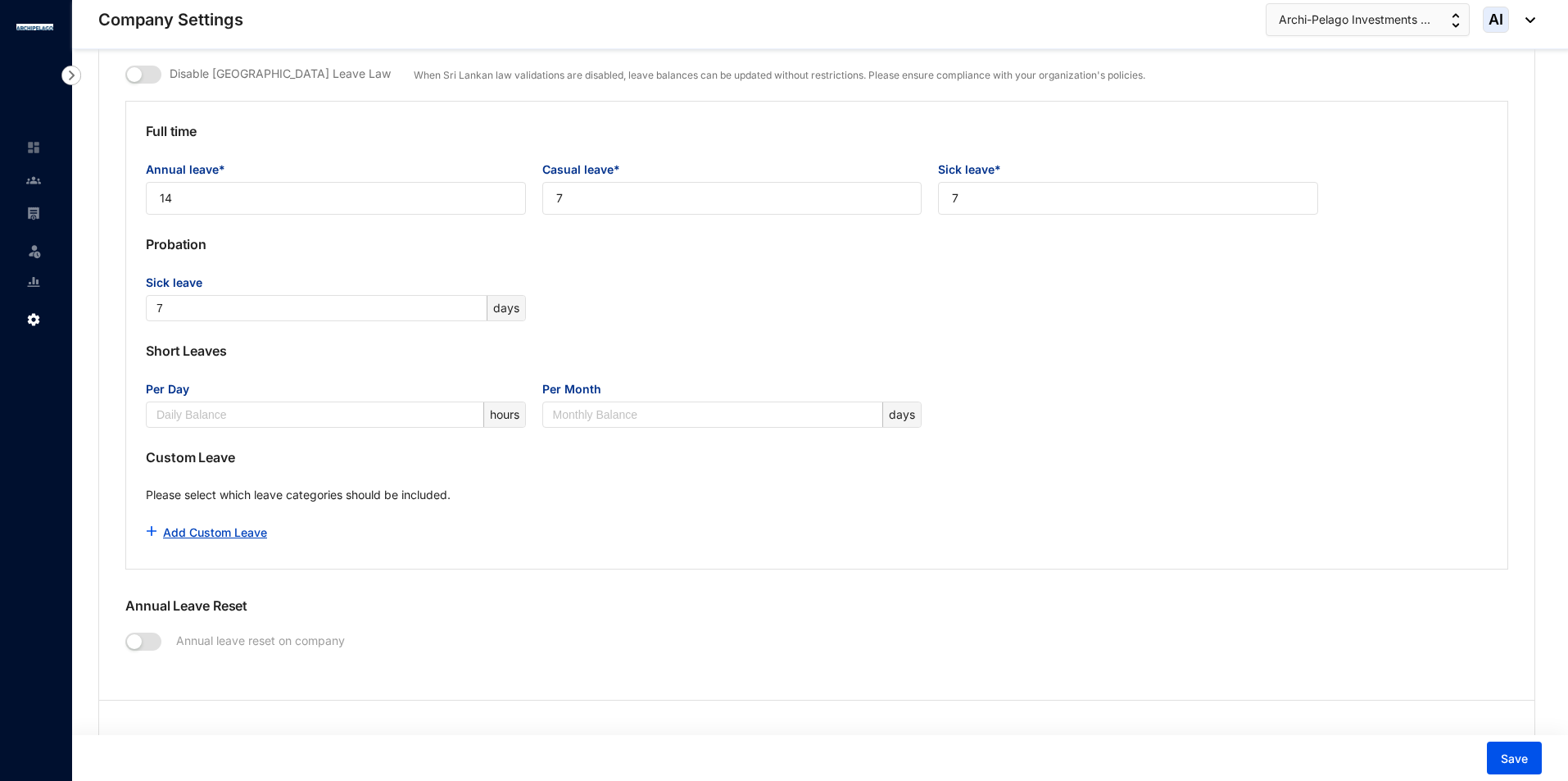
click at [163, 540] on button "Add Custom Leave" at bounding box center [207, 533] width 122 height 33
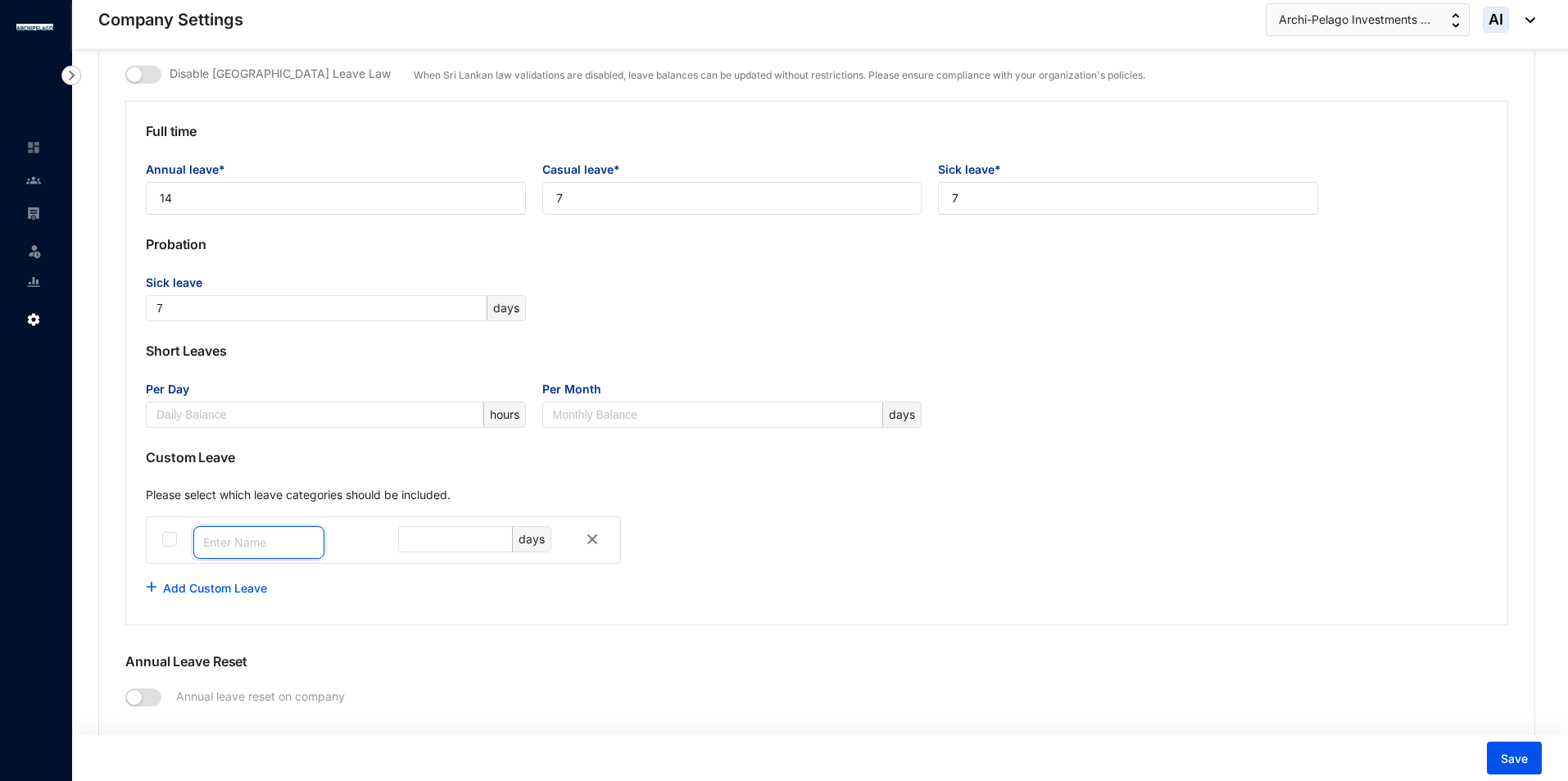
click at [211, 545] on input "text" at bounding box center [258, 543] width 131 height 33
type input "p"
type input "Paid Half Day"
click at [405, 591] on div "Add Custom Leave" at bounding box center [817, 588] width 1342 height 33
click at [489, 541] on input "text" at bounding box center [458, 539] width 100 height 24
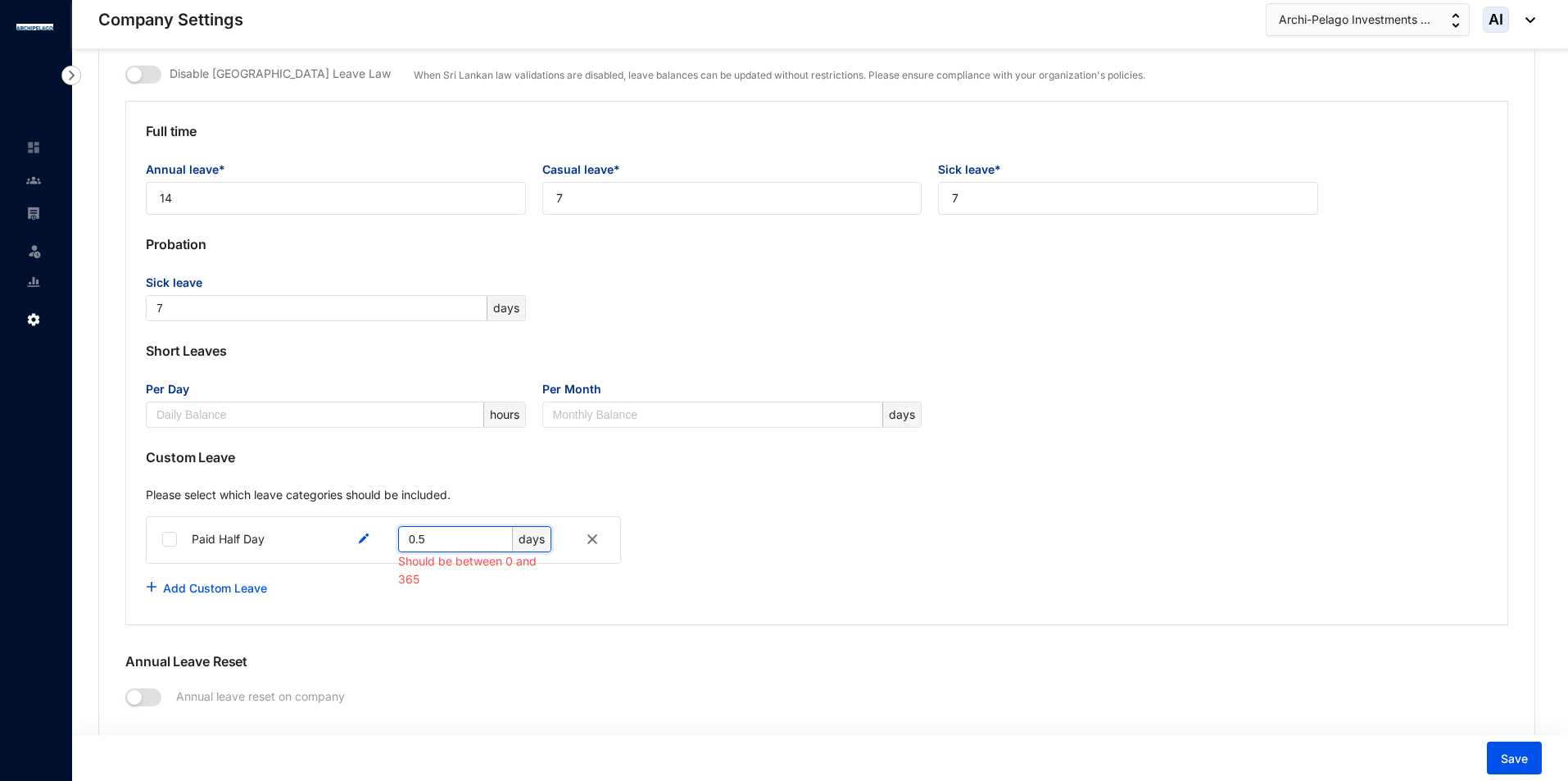
type input "0.5"
click at [521, 612] on div "Full time Annual leave* 14 Casual leave* 7 Sick leave* 7 Probation Sick leave 7…" at bounding box center [816, 362] width 1383 height 525
drag, startPoint x: 432, startPoint y: 541, endPoint x: 380, endPoint y: 545, distance: 52.2
click at [380, 545] on div "0.5 days Should be between 0 and 365" at bounding box center [480, 538] width 245 height 24
type input "1"
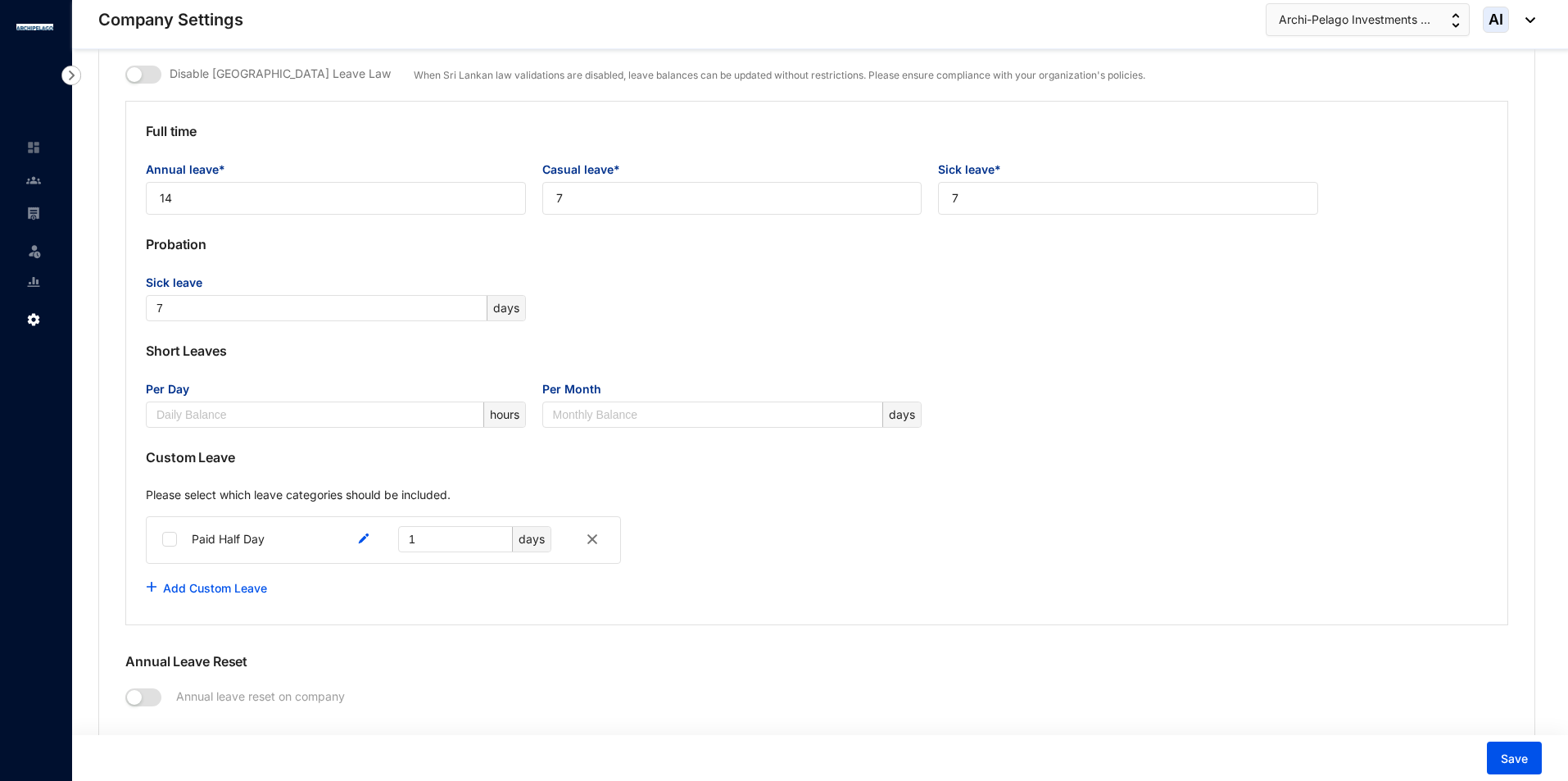
click at [351, 612] on div "Full time Annual leave* 14 Casual leave* 7 Sick leave* 7 Probation Sick leave 7…" at bounding box center [816, 362] width 1383 height 525
click at [165, 548] on div at bounding box center [169, 539] width 14 height 26
click at [168, 539] on input "checkbox" at bounding box center [169, 539] width 14 height 14
checkbox input "true"
click at [185, 592] on link "Add Custom Leave" at bounding box center [215, 587] width 104 height 14
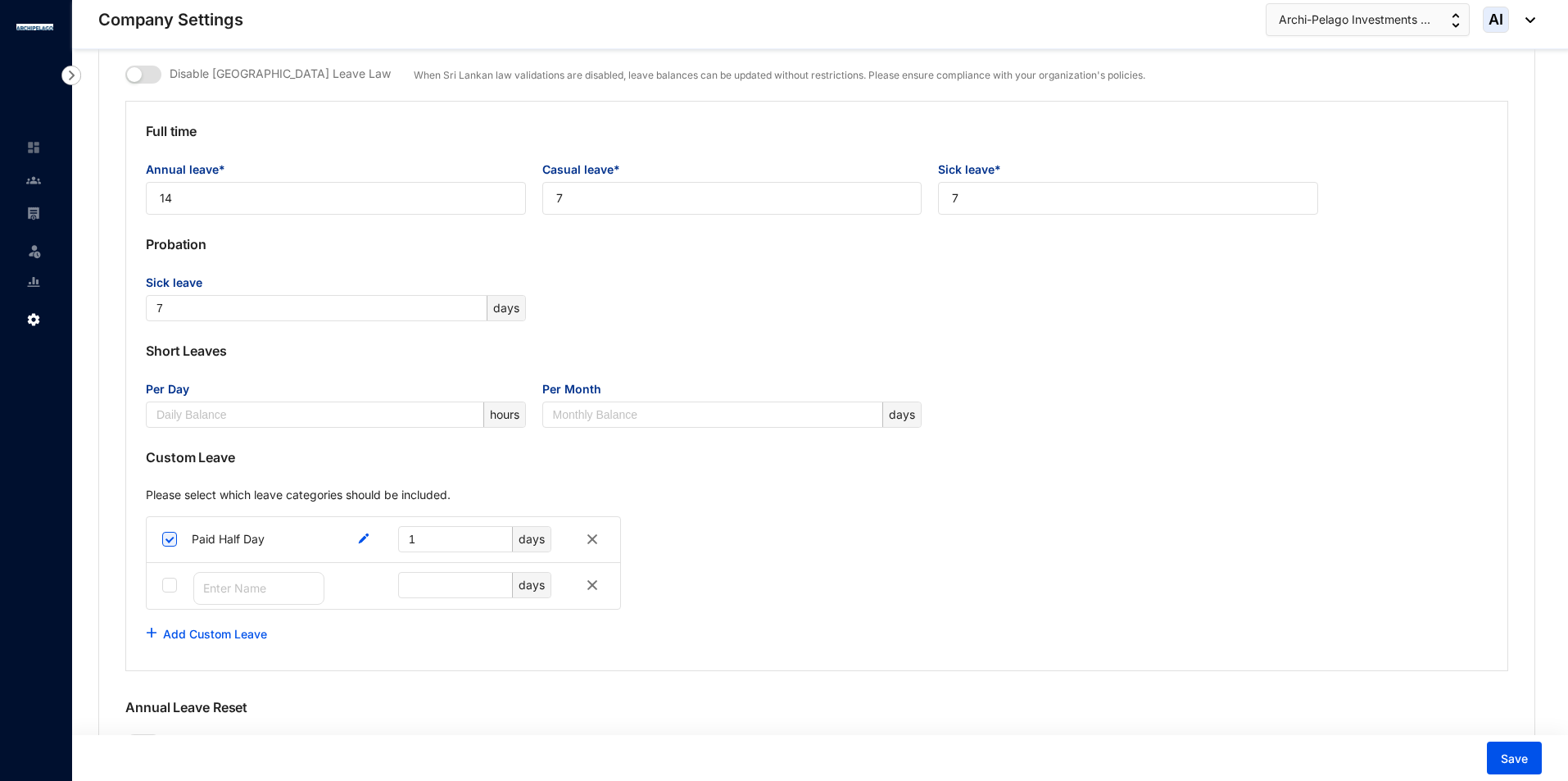
click at [159, 586] on div "days" at bounding box center [383, 585] width 474 height 46
click at [170, 589] on input "checkbox" at bounding box center [169, 585] width 14 height 14
checkbox input "true"
click at [289, 590] on input "text" at bounding box center [258, 588] width 131 height 33
type input "p"
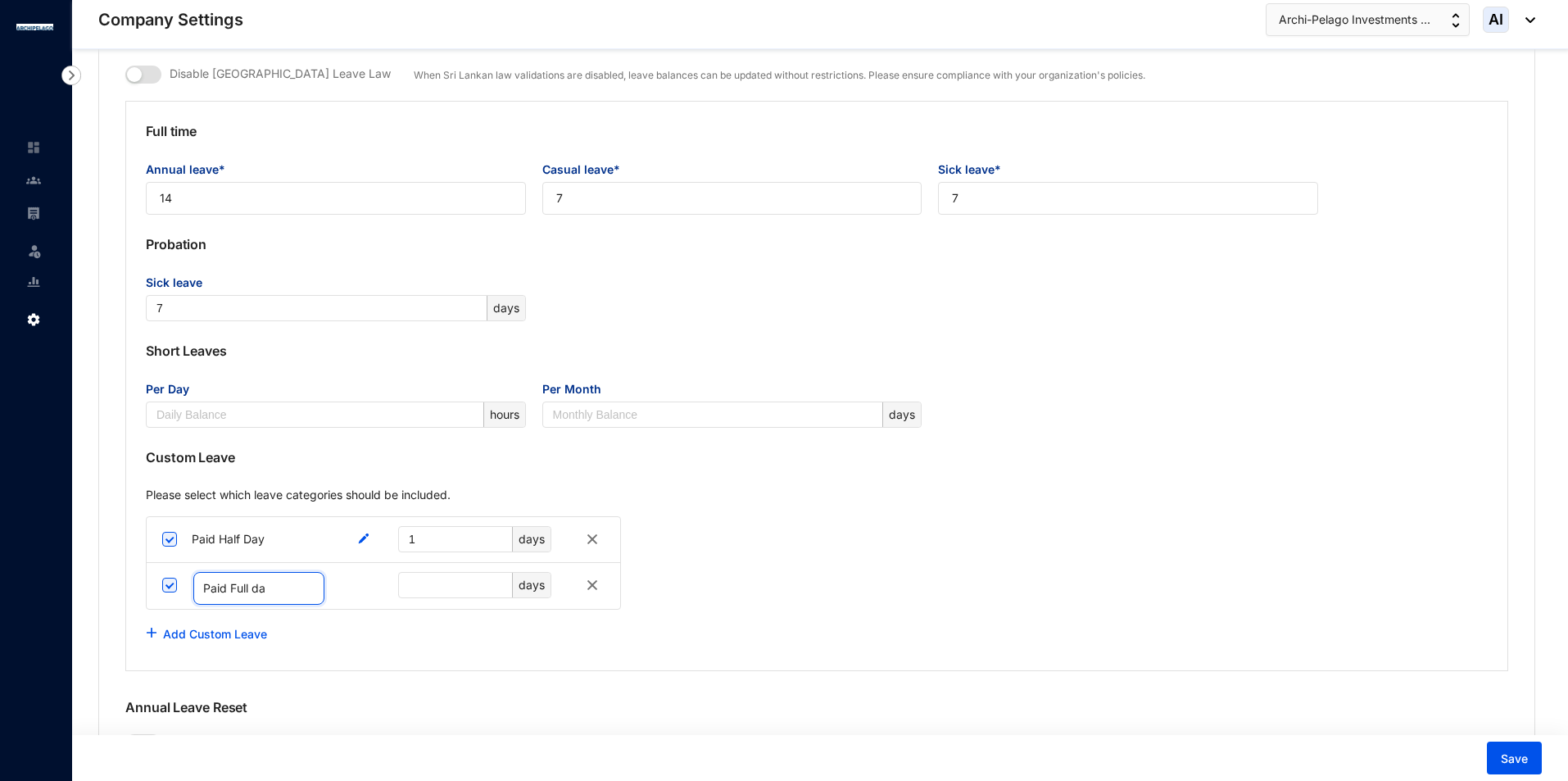
type input "Paid Full day"
click at [442, 580] on input "text" at bounding box center [458, 584] width 100 height 24
type input "1"
click at [417, 619] on div "Add Custom Leave" at bounding box center [817, 634] width 1342 height 33
click at [154, 629] on img "button" at bounding box center [151, 632] width 10 height 10
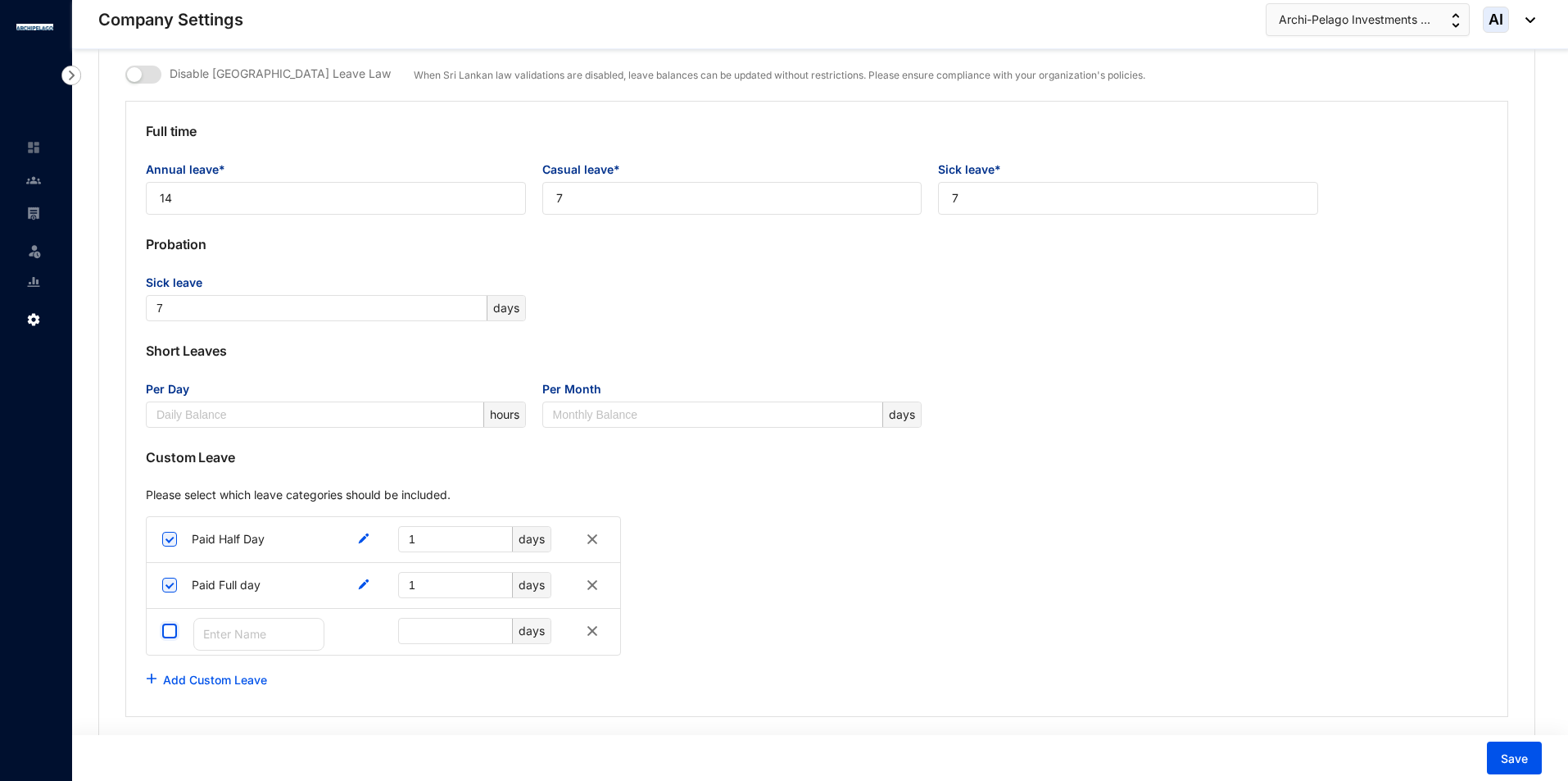
click at [163, 630] on input "checkbox" at bounding box center [169, 631] width 14 height 14
checkbox input "true"
click at [247, 633] on input "text" at bounding box center [258, 634] width 131 height 33
type input "n"
type input "No Pay"
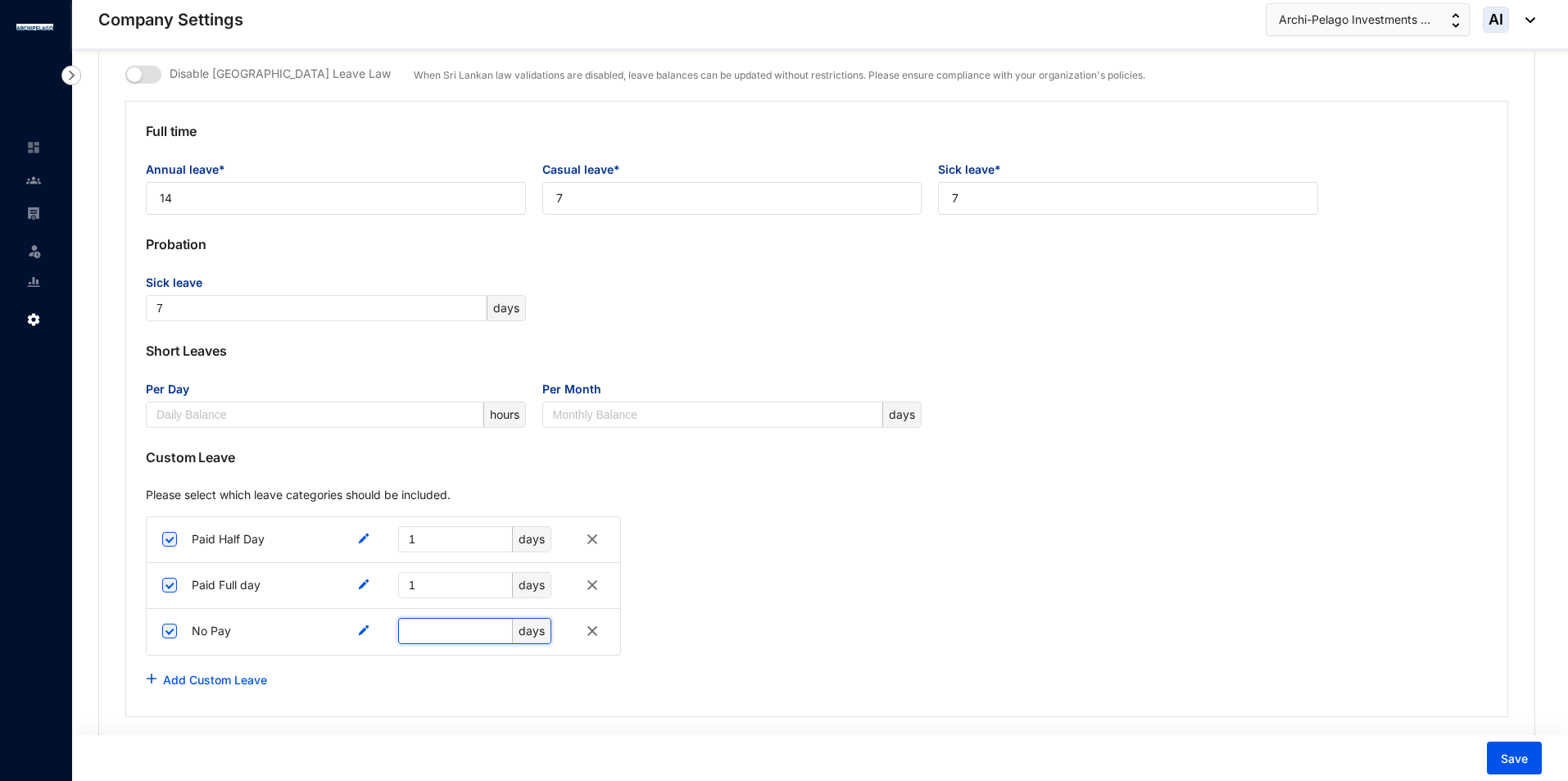
click at [433, 632] on input "text" at bounding box center [458, 631] width 100 height 24
click at [525, 632] on div "days" at bounding box center [531, 631] width 39 height 24
click at [526, 632] on div "days" at bounding box center [531, 631] width 39 height 24
click at [359, 637] on div at bounding box center [378, 630] width 40 height 24
click at [362, 631] on img at bounding box center [363, 631] width 11 height 11
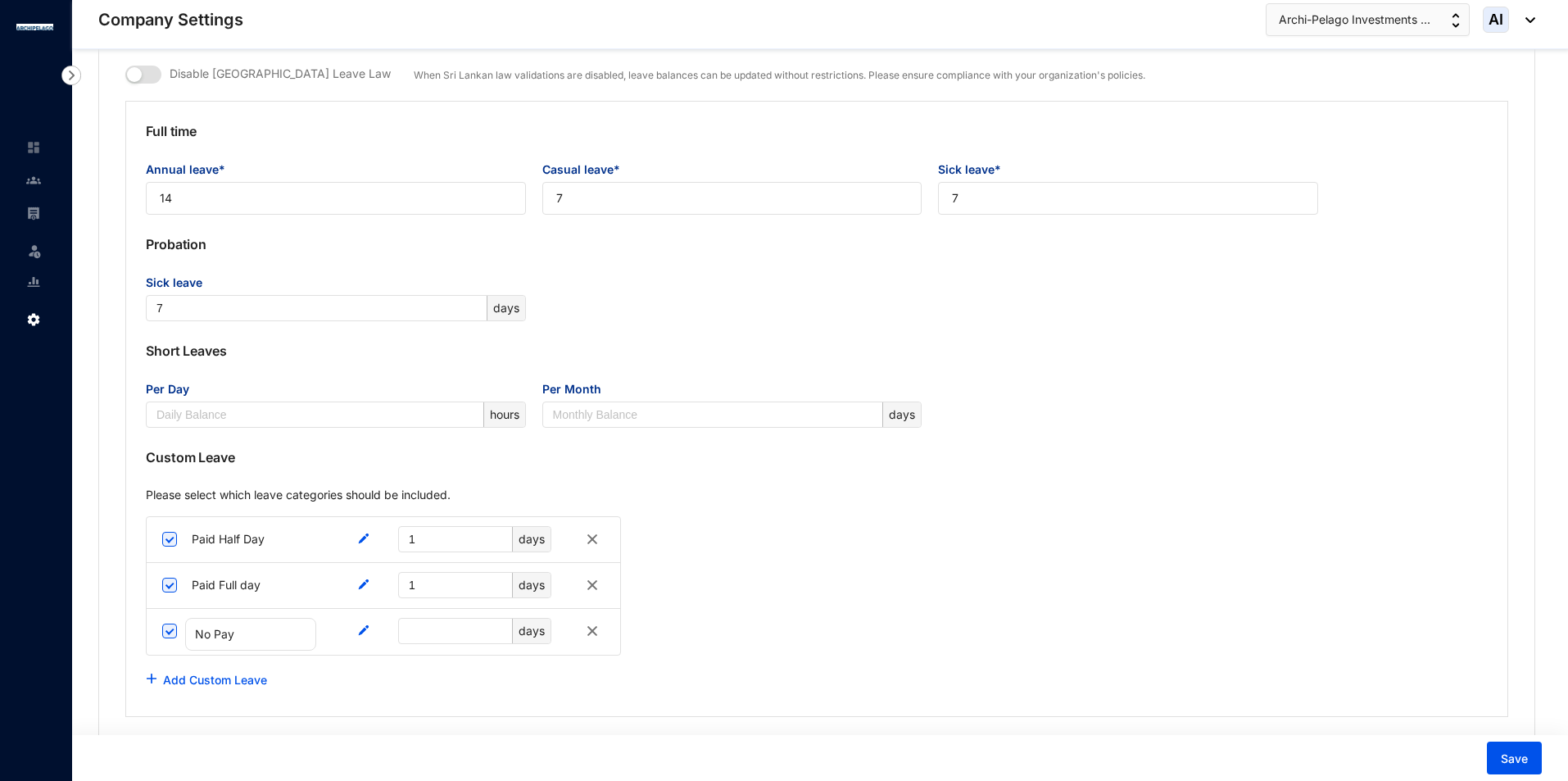
click at [357, 627] on div "No Pay days" at bounding box center [383, 632] width 474 height 46
click at [371, 652] on div "Paid Half Day 1 days Paid Full day 1 days No Pay days" at bounding box center [383, 586] width 476 height 140
click at [429, 635] on input "text" at bounding box center [458, 631] width 100 height 24
type input "24"
click at [408, 689] on div "Add Custom Leave" at bounding box center [817, 680] width 1342 height 33
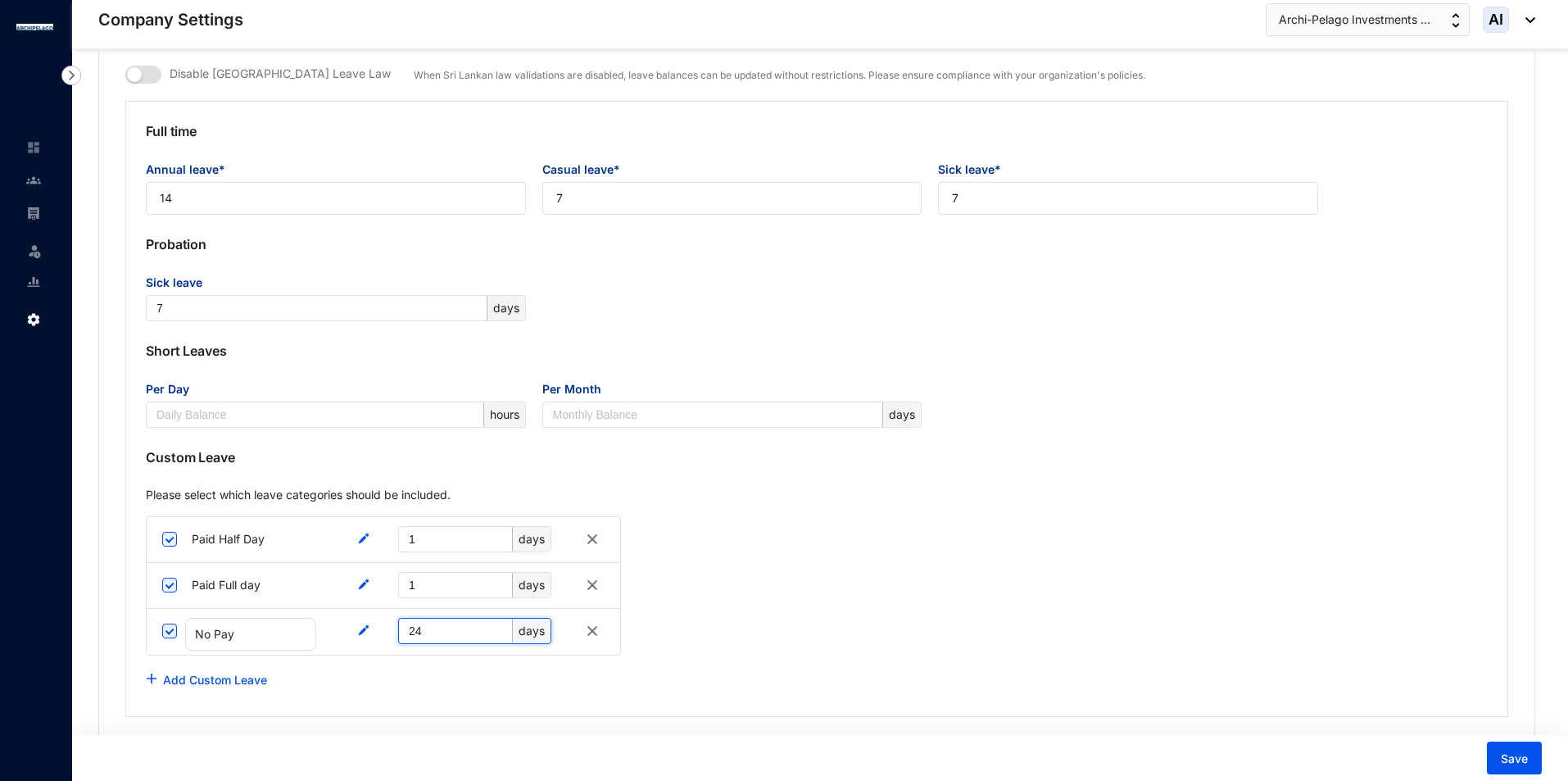
drag, startPoint x: 429, startPoint y: 640, endPoint x: 406, endPoint y: 634, distance: 23.8
click at [406, 634] on span "24 days" at bounding box center [475, 631] width 153 height 26
click at [444, 677] on div "Add Custom Leave" at bounding box center [817, 680] width 1342 height 33
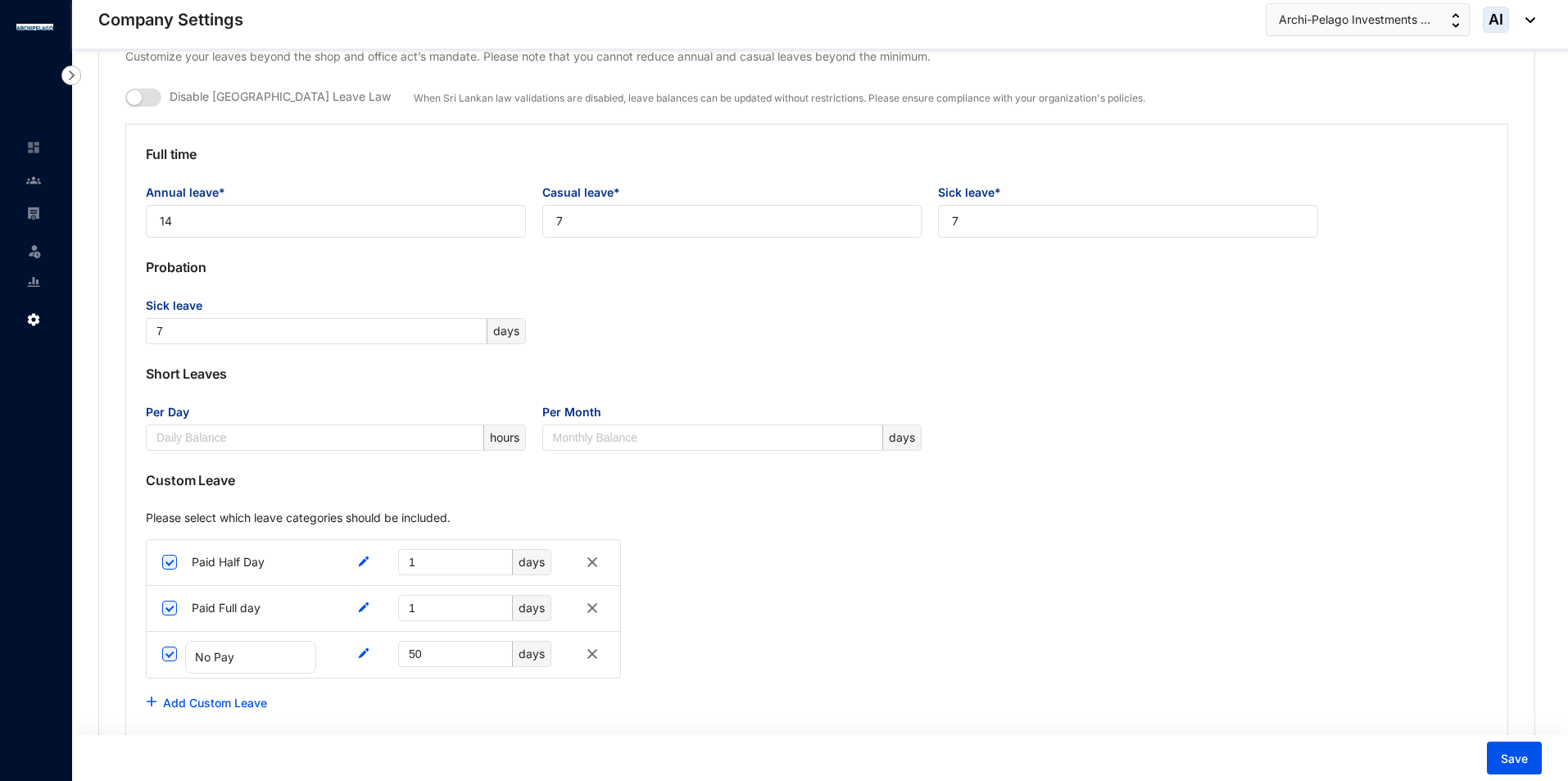
scroll to position [1721, 0]
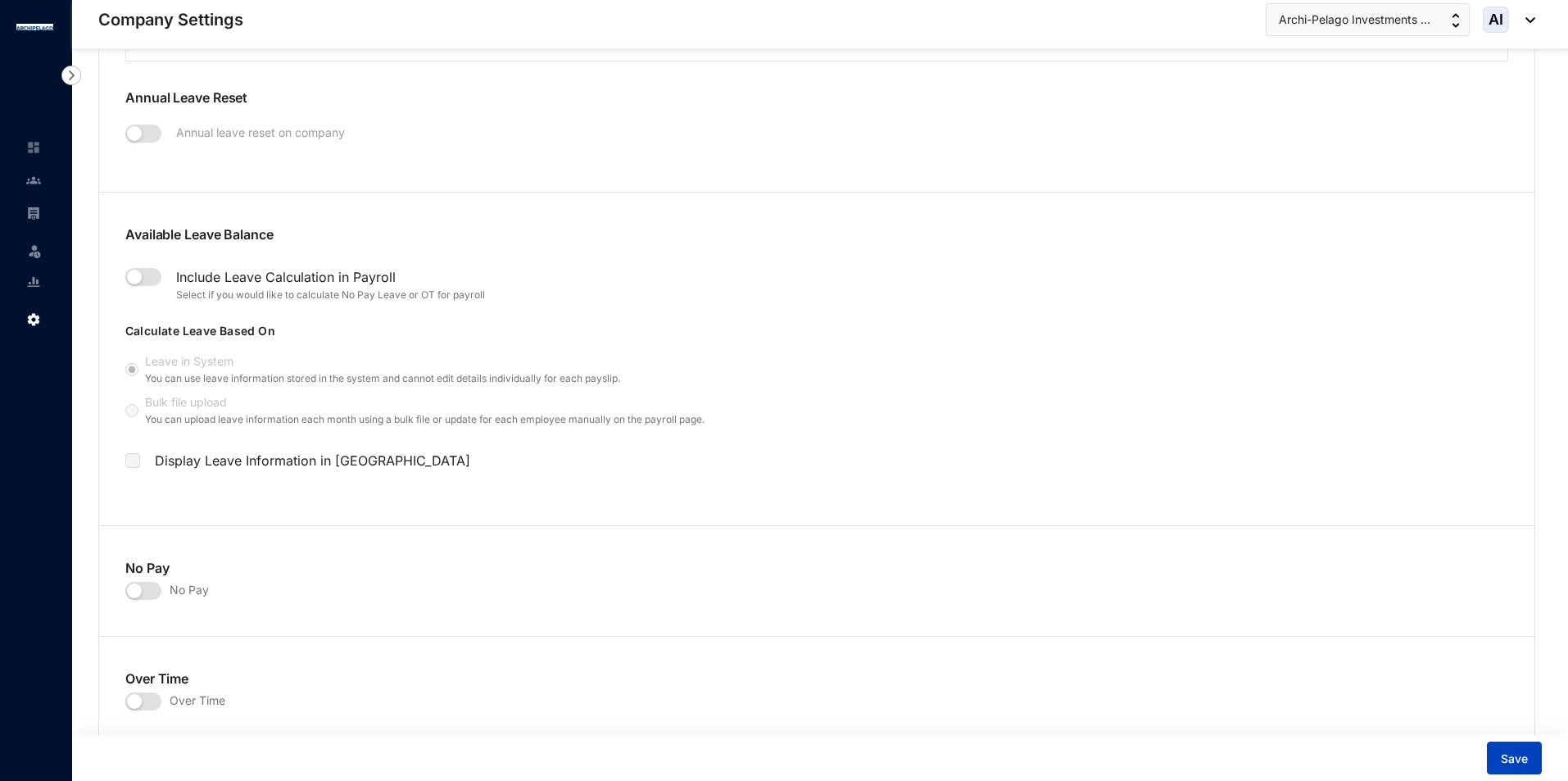
click at [1511, 744] on button "Save" at bounding box center [1515, 758] width 55 height 33
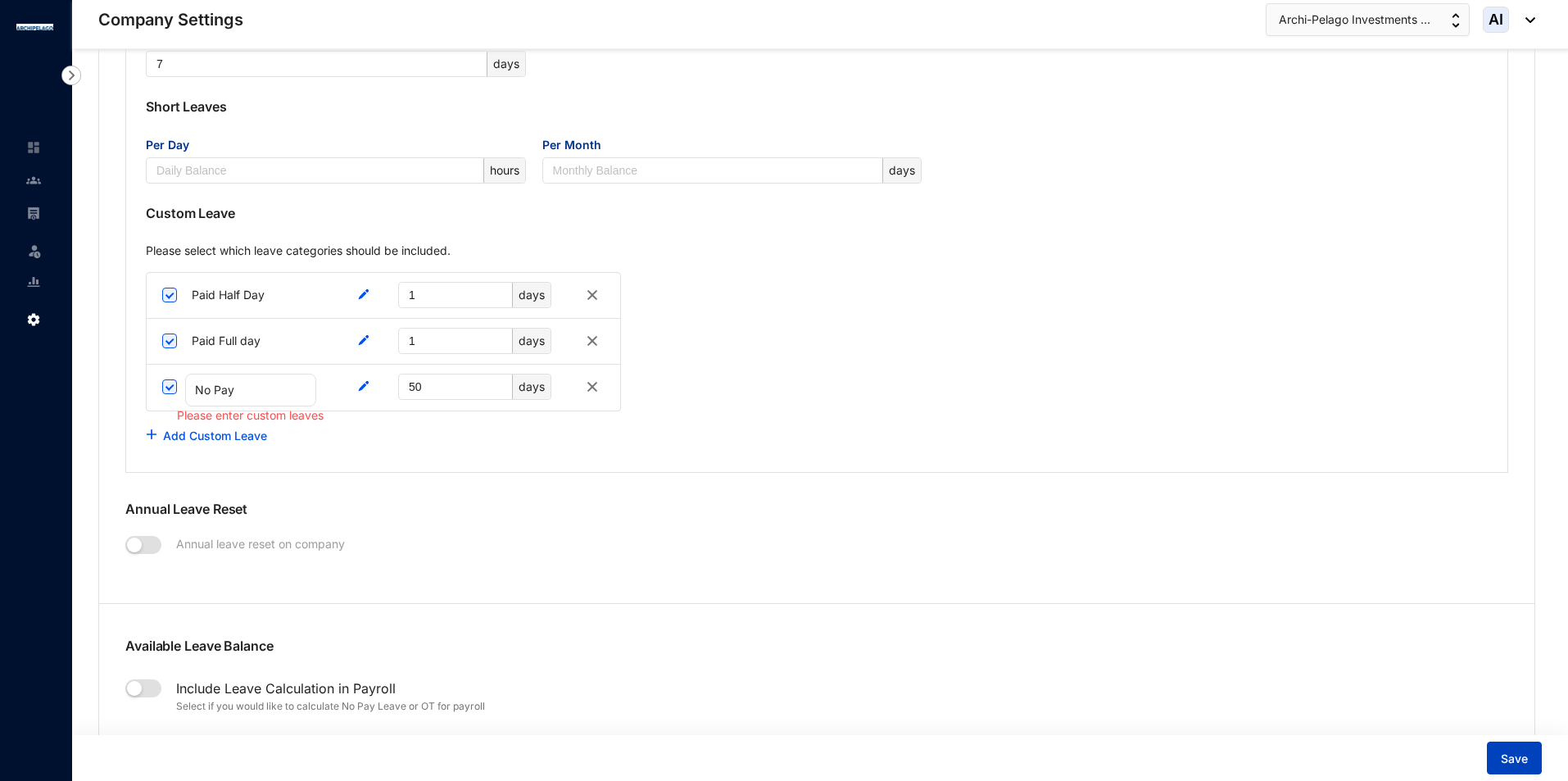
scroll to position [1555, 0]
click at [1519, 762] on span "Save" at bounding box center [1515, 759] width 27 height 16
drag, startPoint x: 459, startPoint y: 383, endPoint x: 331, endPoint y: 397, distance: 128.8
click at [331, 397] on div "No Pay Please enter custom leaves 50 days" at bounding box center [383, 388] width 474 height 46
type input "24"
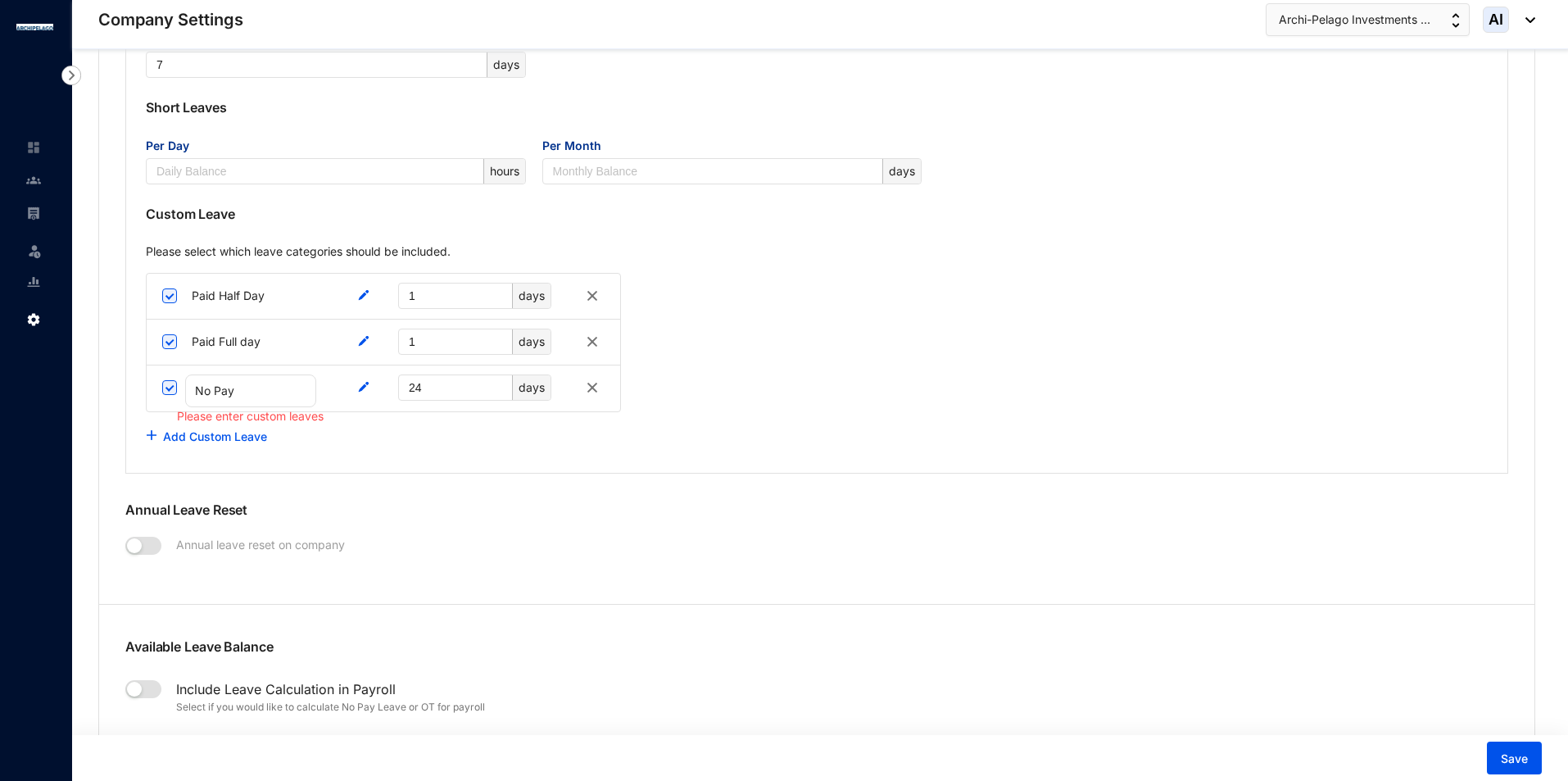
click at [588, 390] on img at bounding box center [592, 388] width 20 height 20
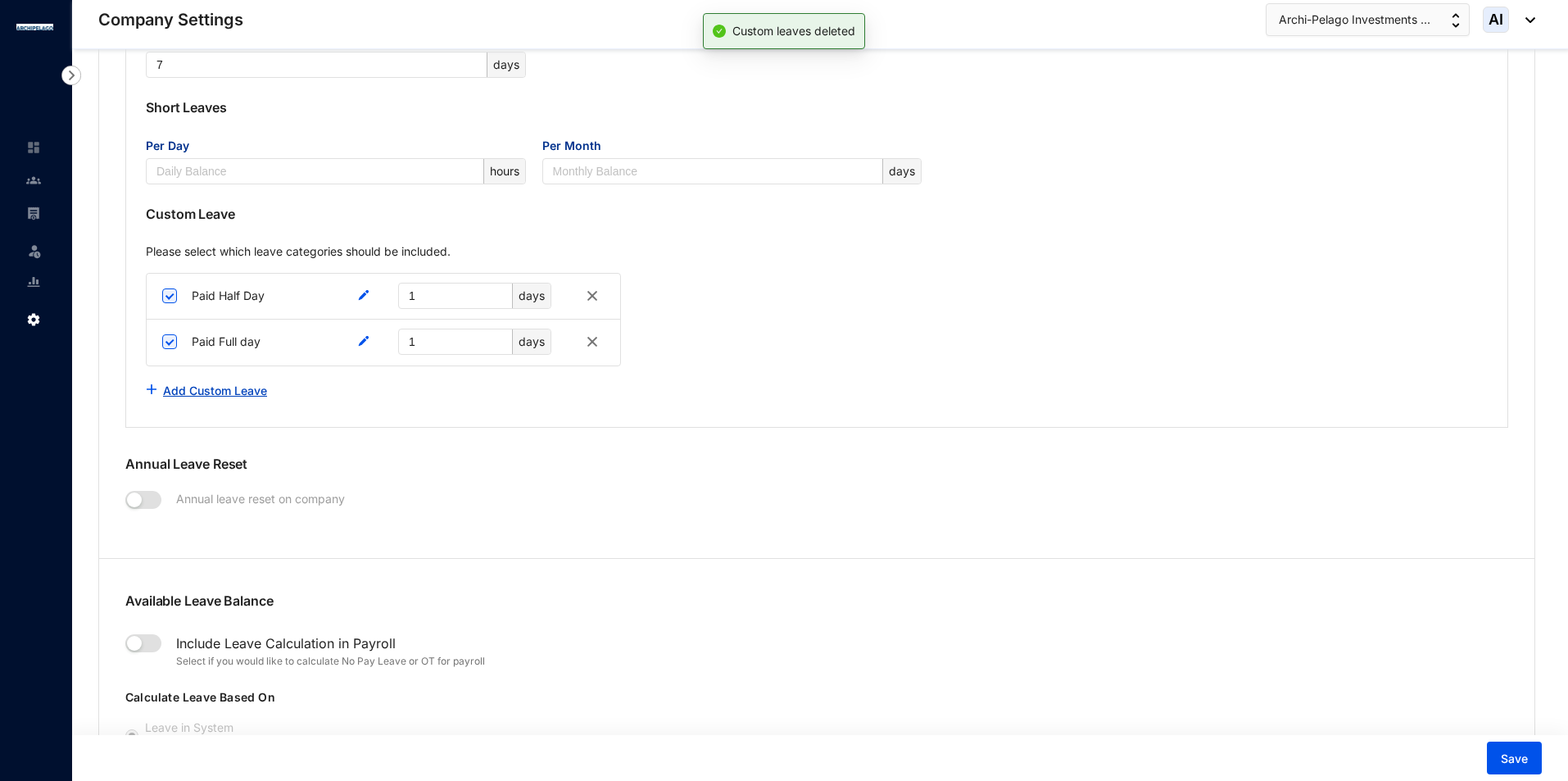
click at [162, 384] on button "Add Custom Leave" at bounding box center [207, 390] width 122 height 33
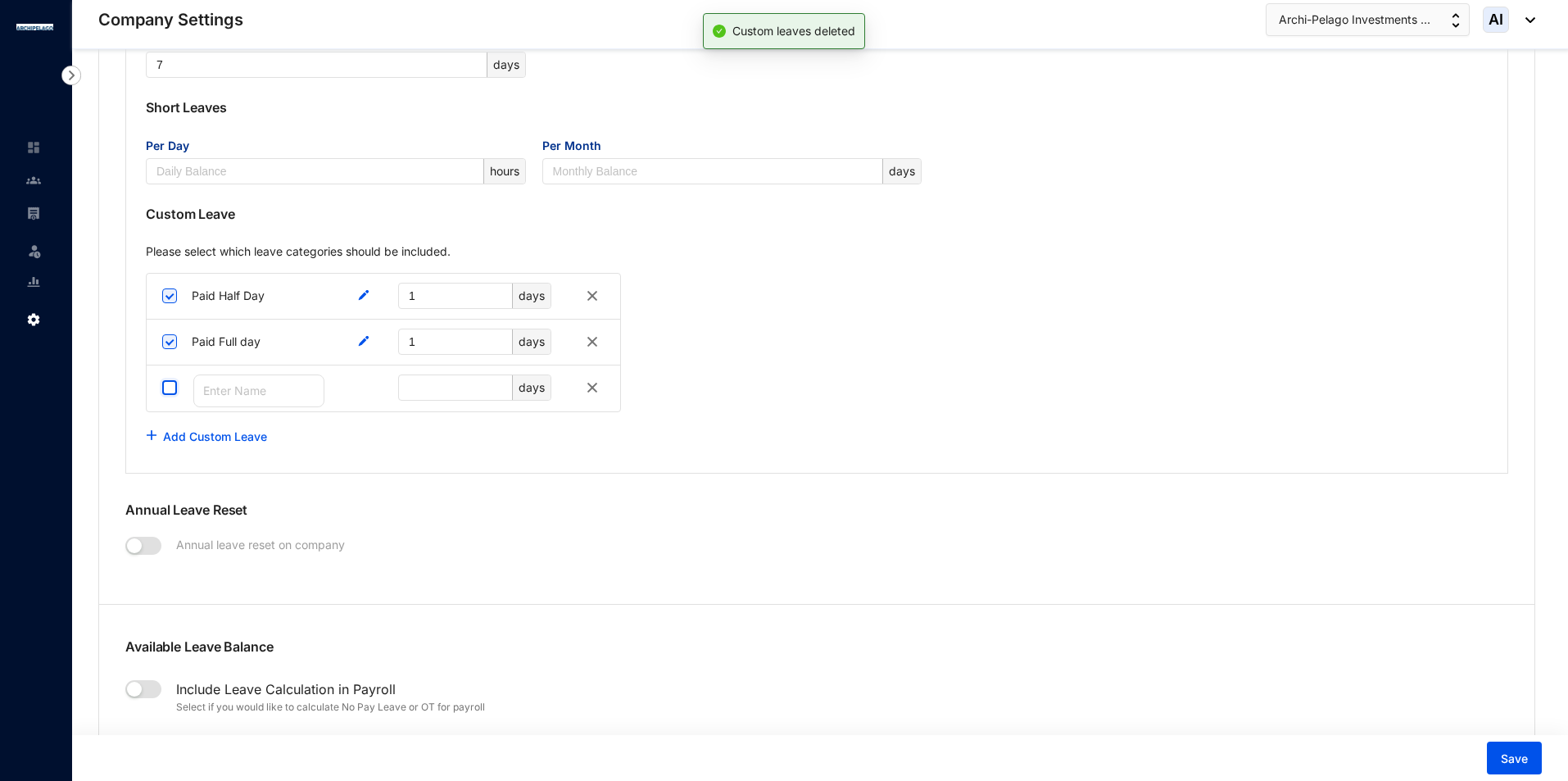
click at [162, 383] on input "checkbox" at bounding box center [169, 388] width 14 height 14
checkbox input "true"
click at [212, 396] on input "text" at bounding box center [258, 390] width 131 height 33
type input "No Pay"
drag, startPoint x: 524, startPoint y: 470, endPoint x: 546, endPoint y: 459, distance: 24.6
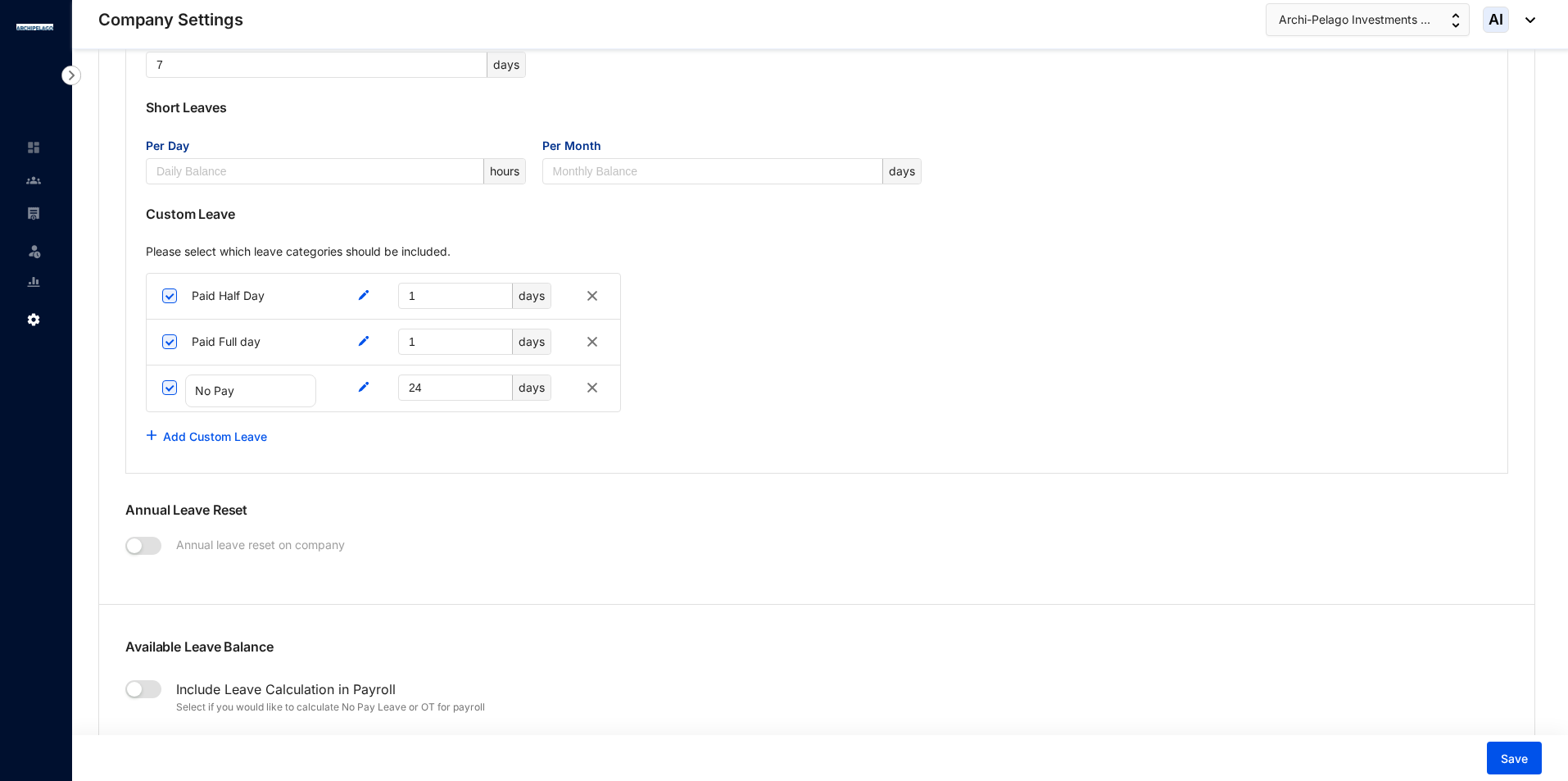
click at [523, 463] on div "Full time Annual leave* 14 Casual leave* 7 Sick leave* 7 Probation Sick leave 7…" at bounding box center [816, 166] width 1383 height 616
click at [1506, 752] on span "Save" at bounding box center [1515, 759] width 27 height 16
click at [262, 425] on button "Add Custom Leave" at bounding box center [207, 437] width 122 height 33
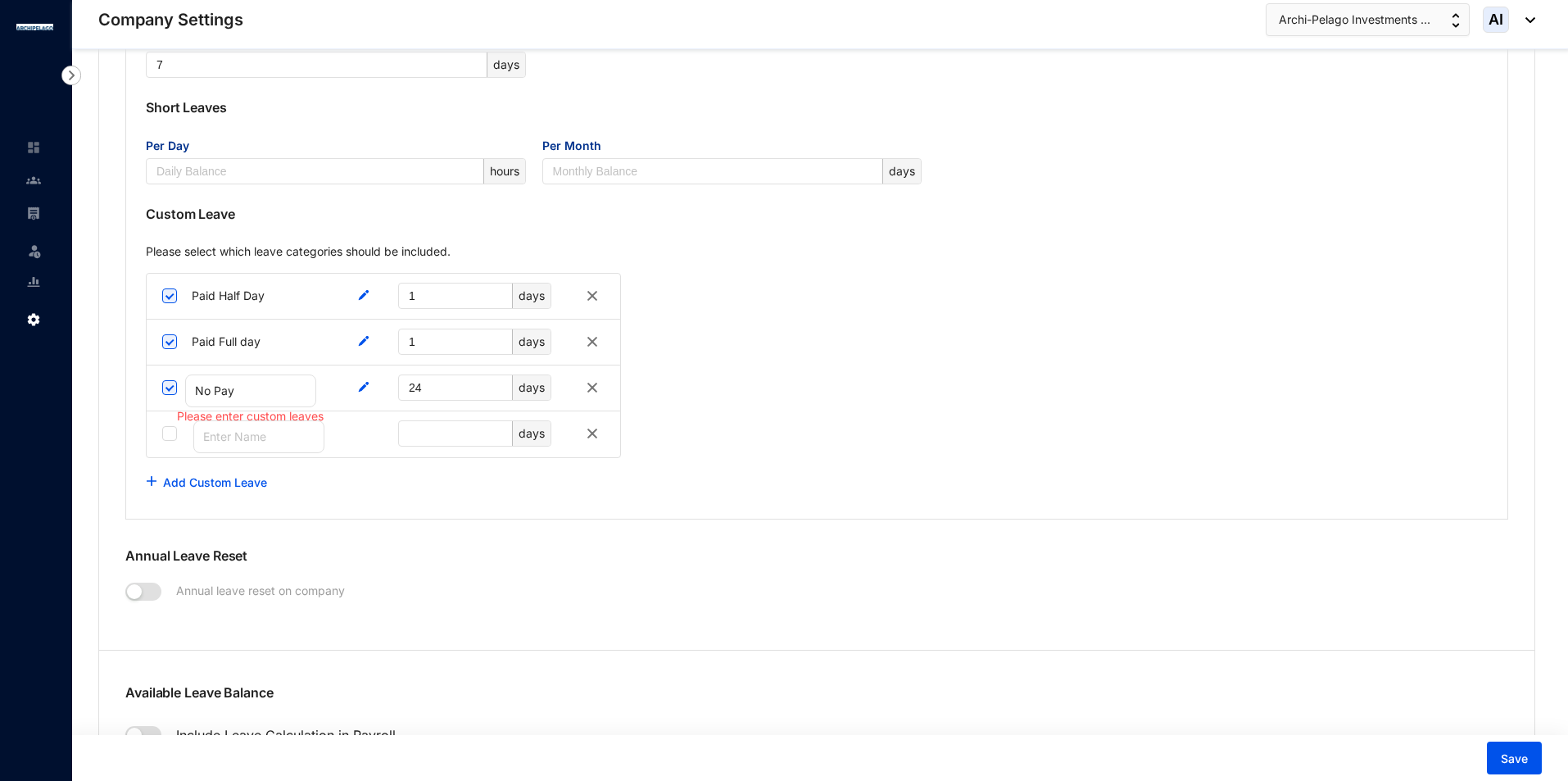
click at [525, 483] on div "Add Custom Leave" at bounding box center [817, 483] width 1342 height 33
click at [593, 436] on img at bounding box center [592, 434] width 20 height 20
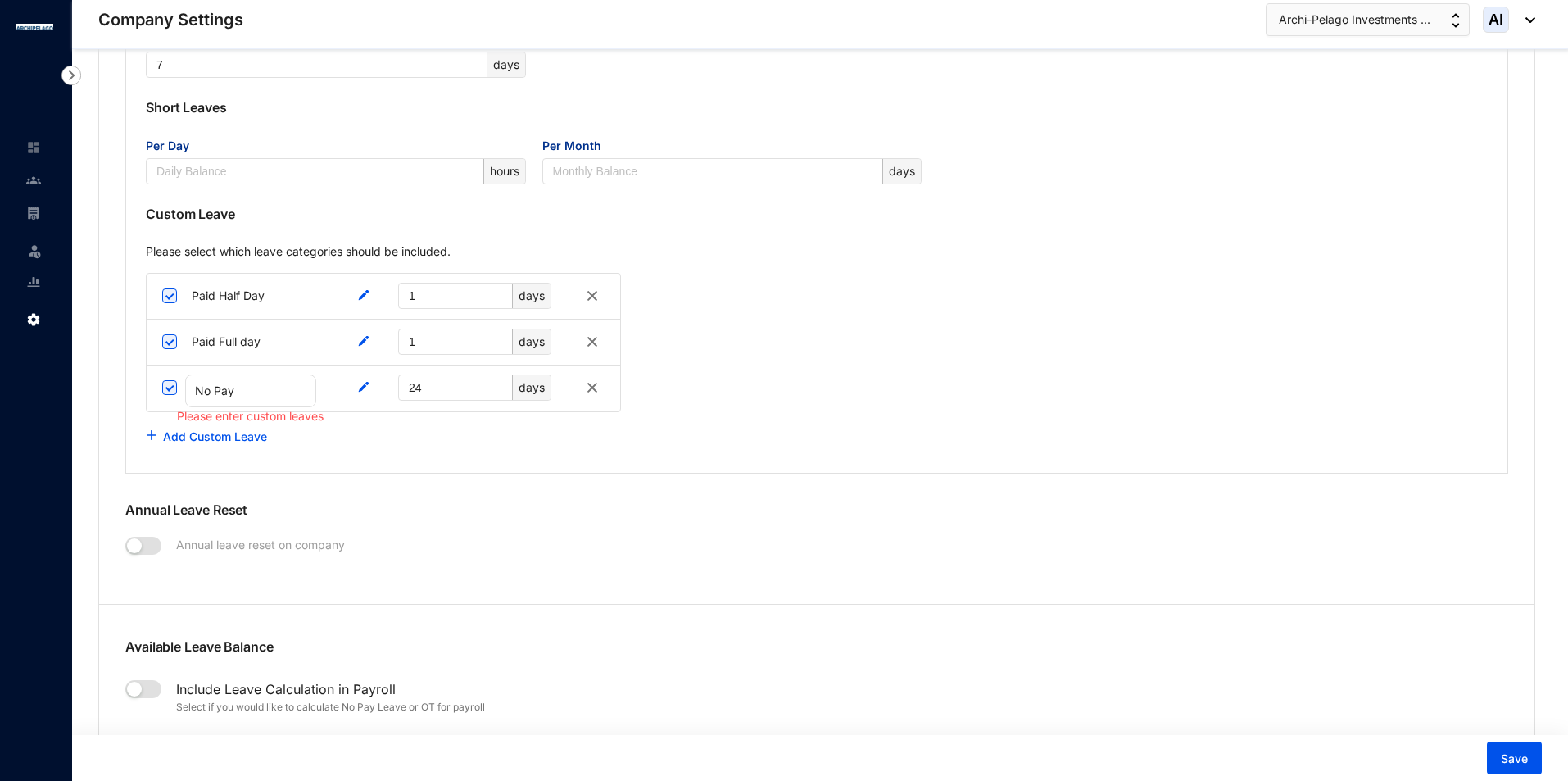
click at [241, 414] on div "Please enter custom leaves" at bounding box center [250, 417] width 147 height 18
drag, startPoint x: 340, startPoint y: 409, endPoint x: 319, endPoint y: 442, distance: 39.1
click at [319, 442] on div "Please select which leave categories should be included. Paid Half Day 1 days P…" at bounding box center [817, 349] width 1342 height 210
click at [450, 448] on div "Add Custom Leave" at bounding box center [817, 437] width 1342 height 33
click at [236, 386] on Pay2 "No Pay" at bounding box center [250, 390] width 131 height 33
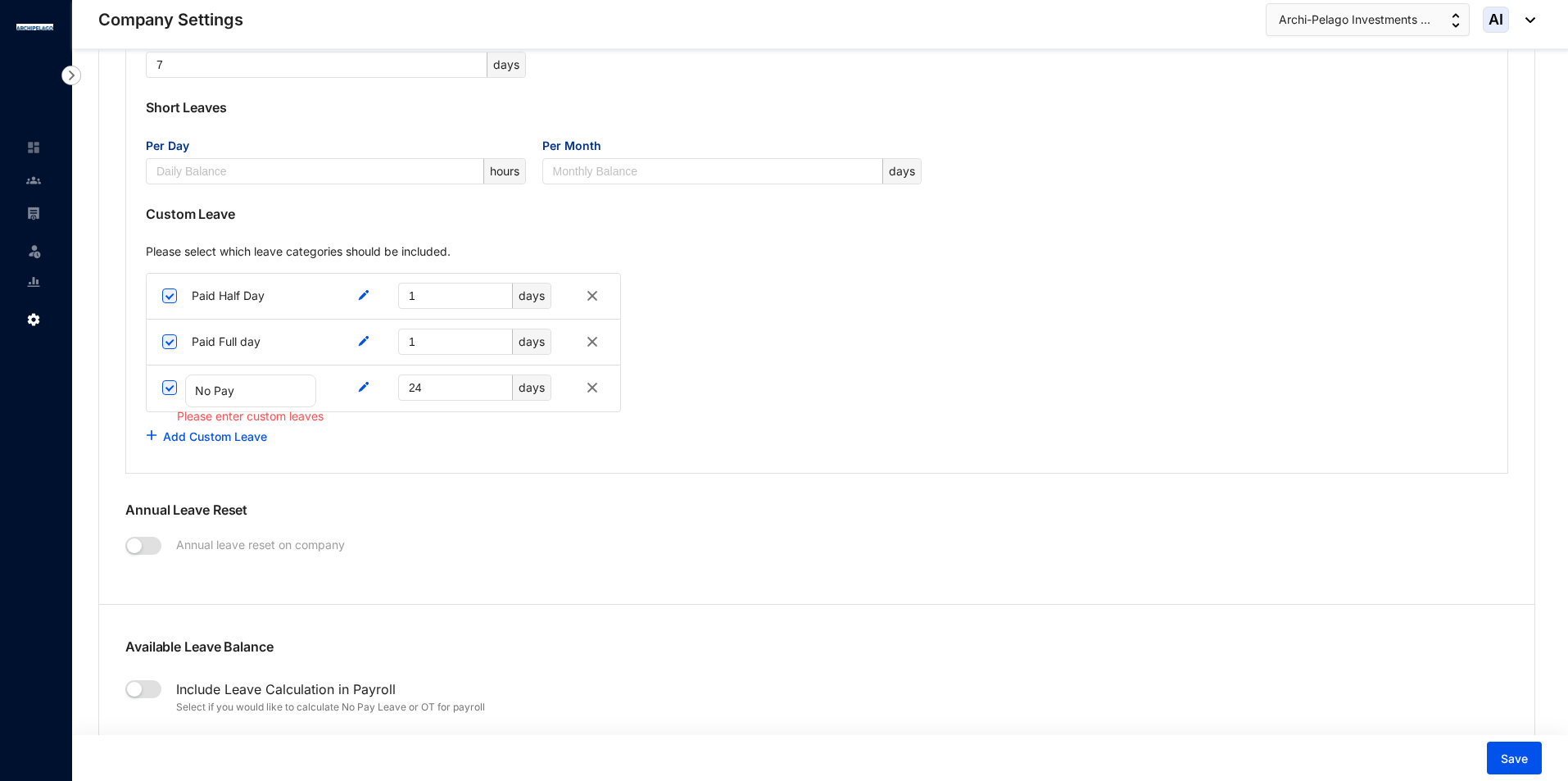
click at [659, 429] on div "Add Custom Leave" at bounding box center [817, 437] width 1342 height 33
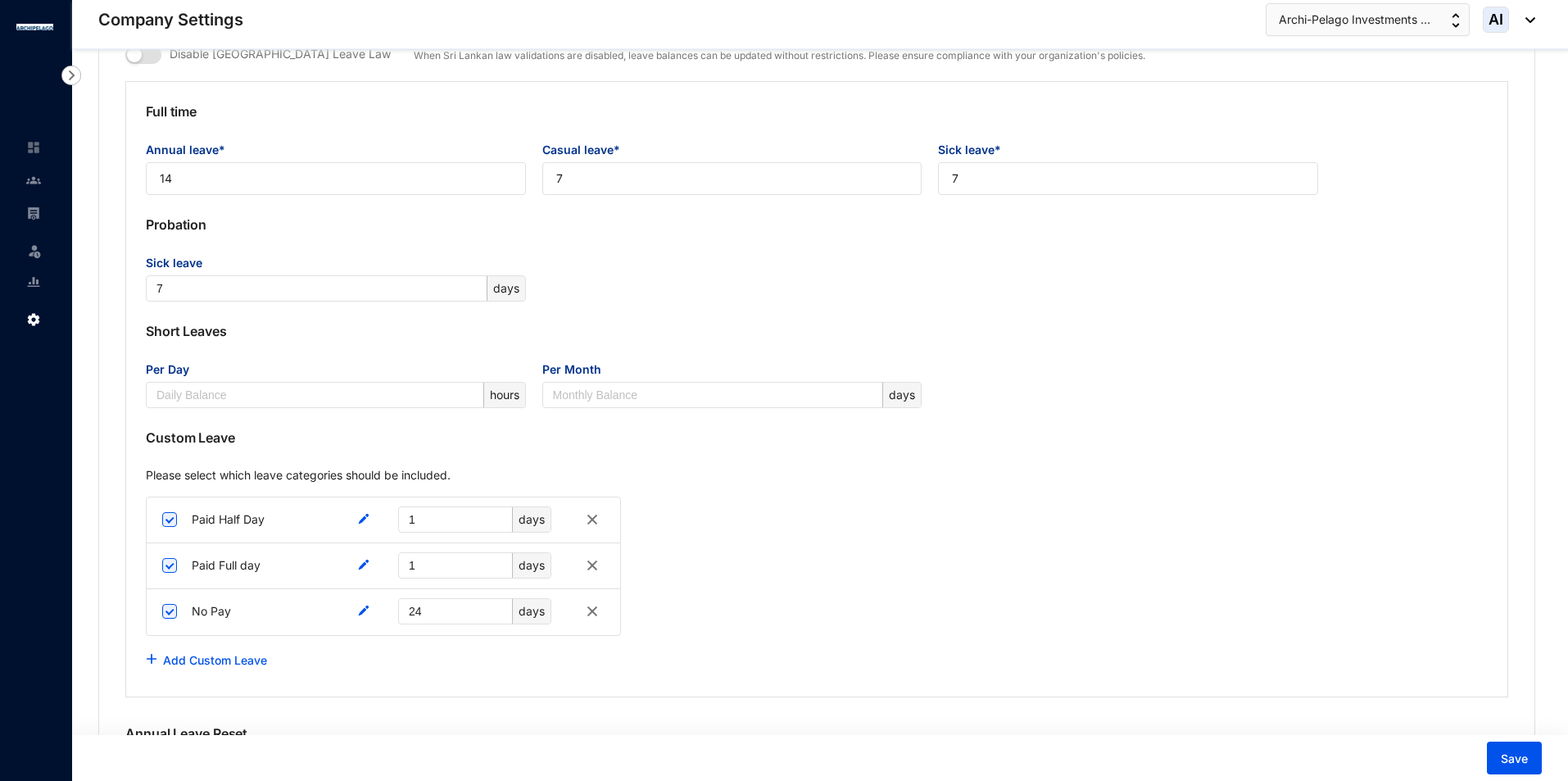
scroll to position [1309, 0]
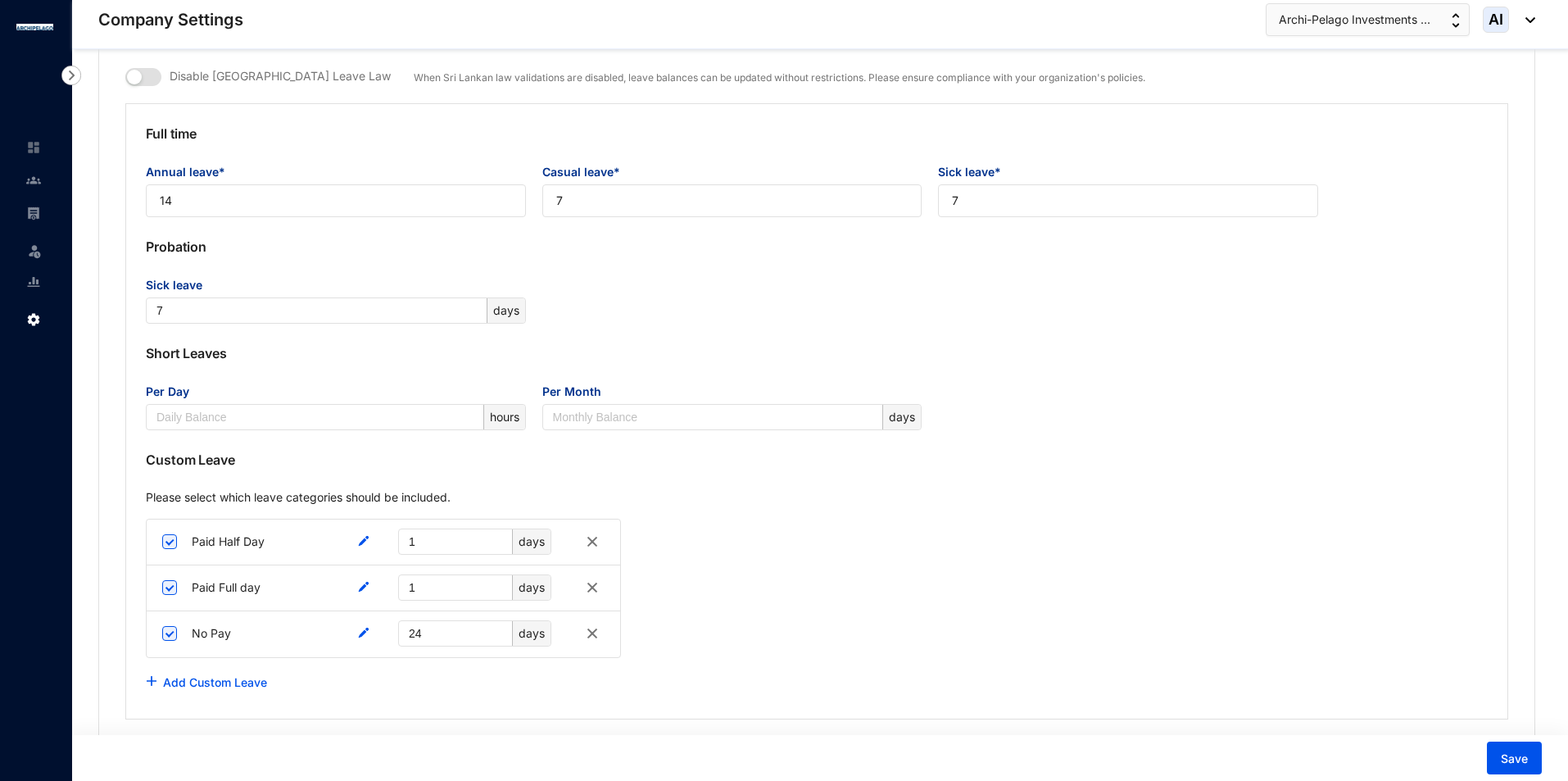
click at [594, 640] on img at bounding box center [592, 633] width 20 height 20
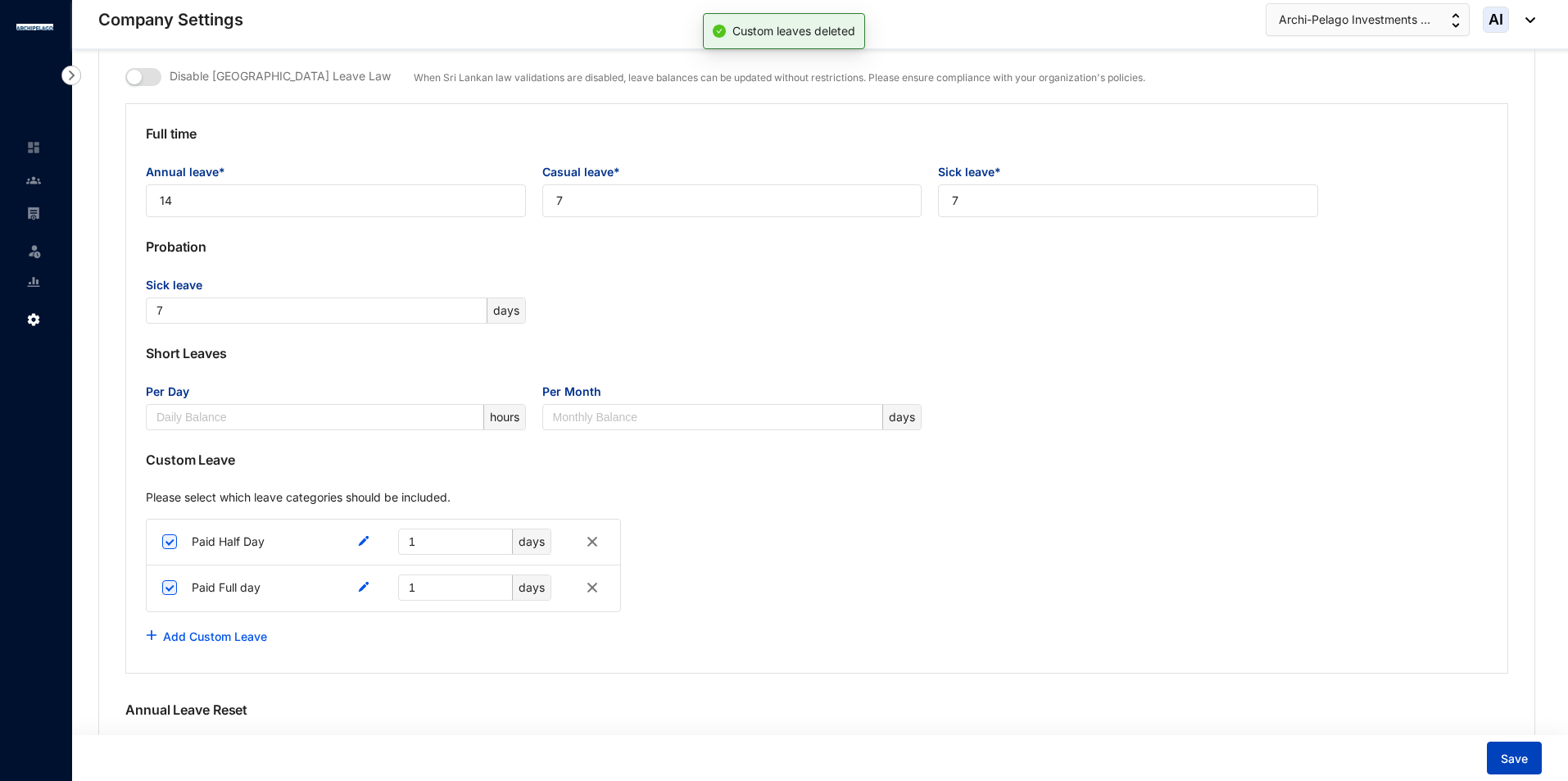
click at [1516, 752] on span "Save" at bounding box center [1515, 759] width 27 height 16
click at [1505, 762] on span "Save" at bounding box center [1515, 759] width 27 height 16
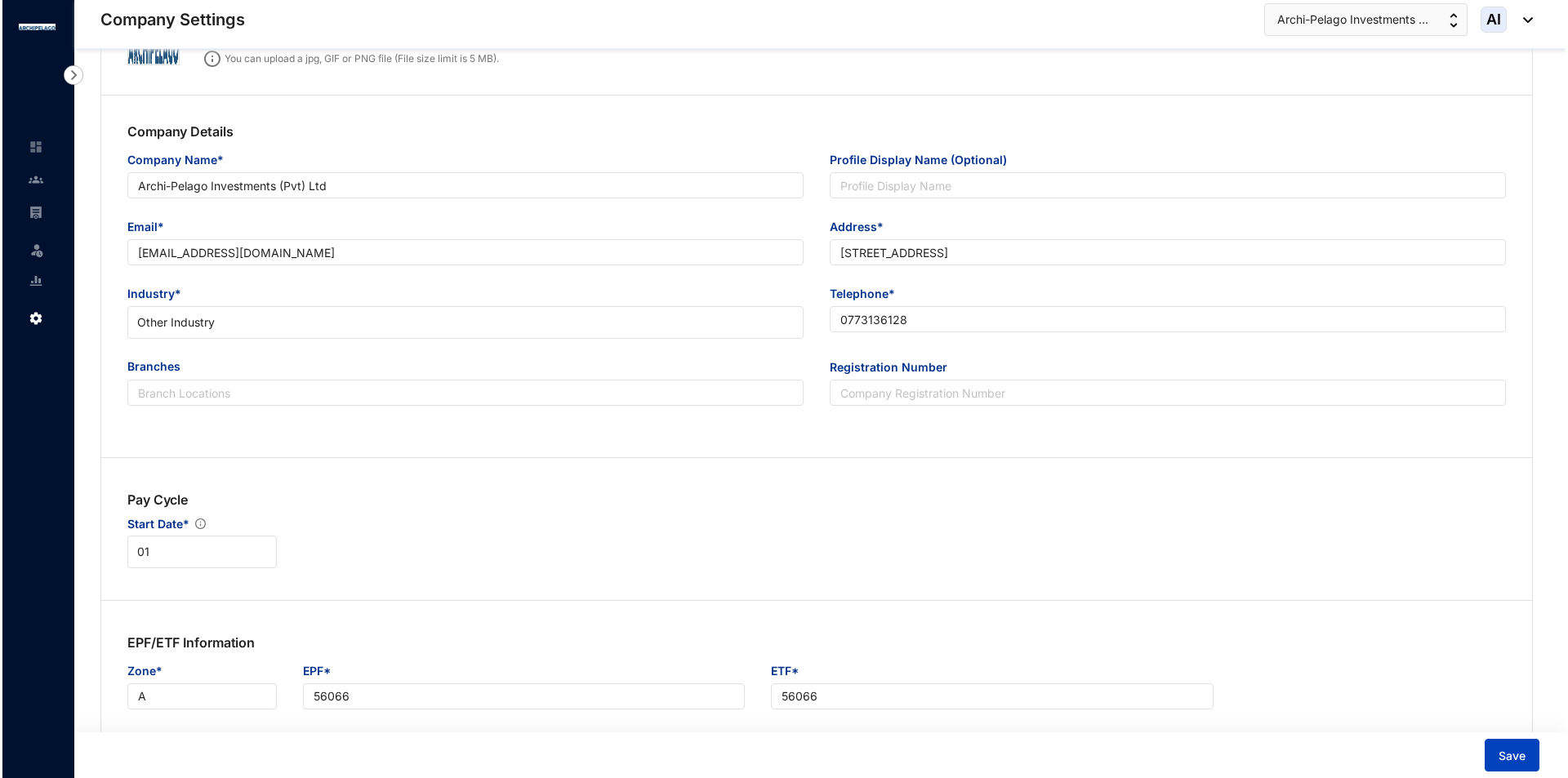
scroll to position [0, 0]
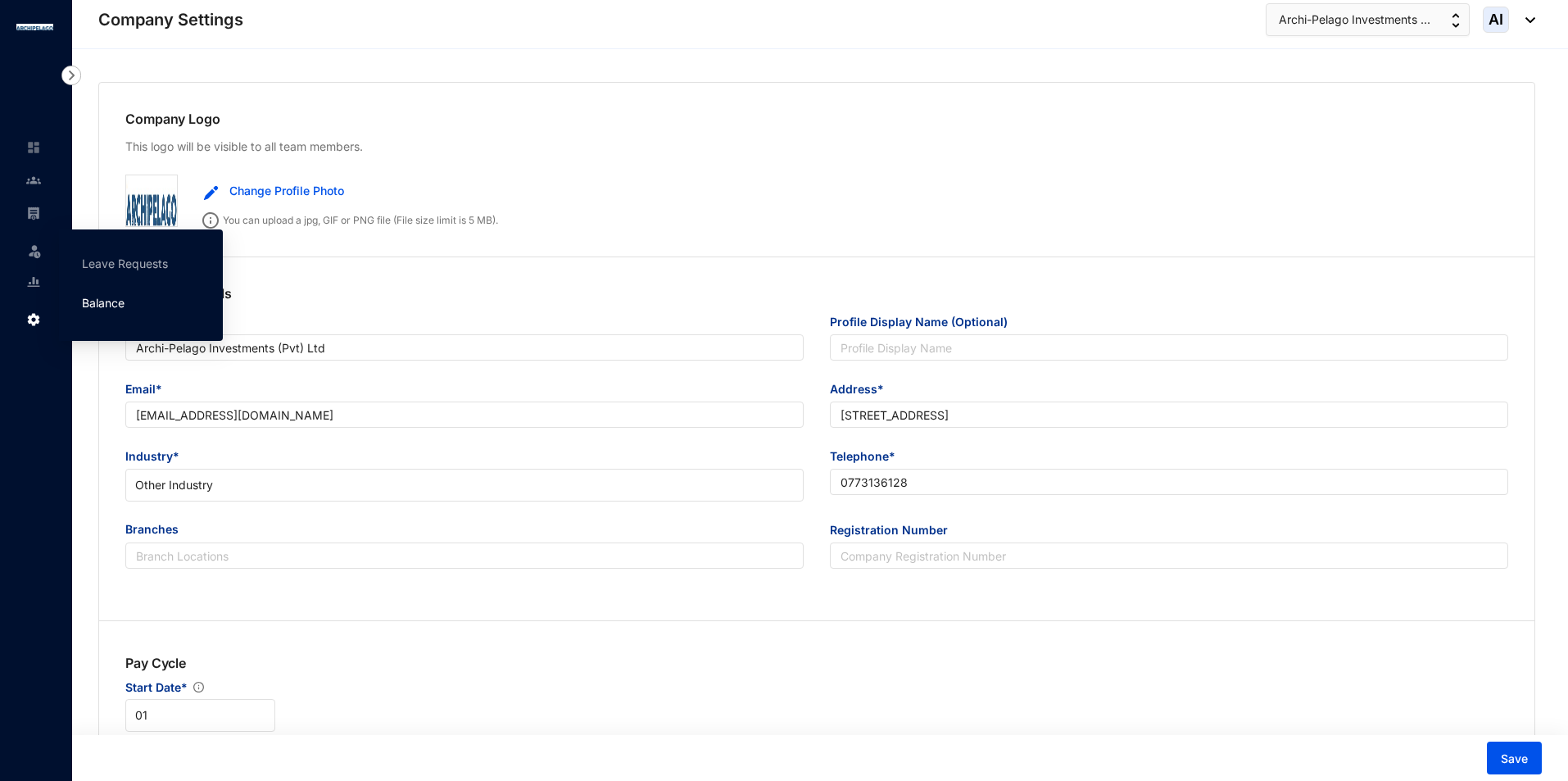
click at [124, 304] on link "Balance" at bounding box center [102, 303] width 43 height 14
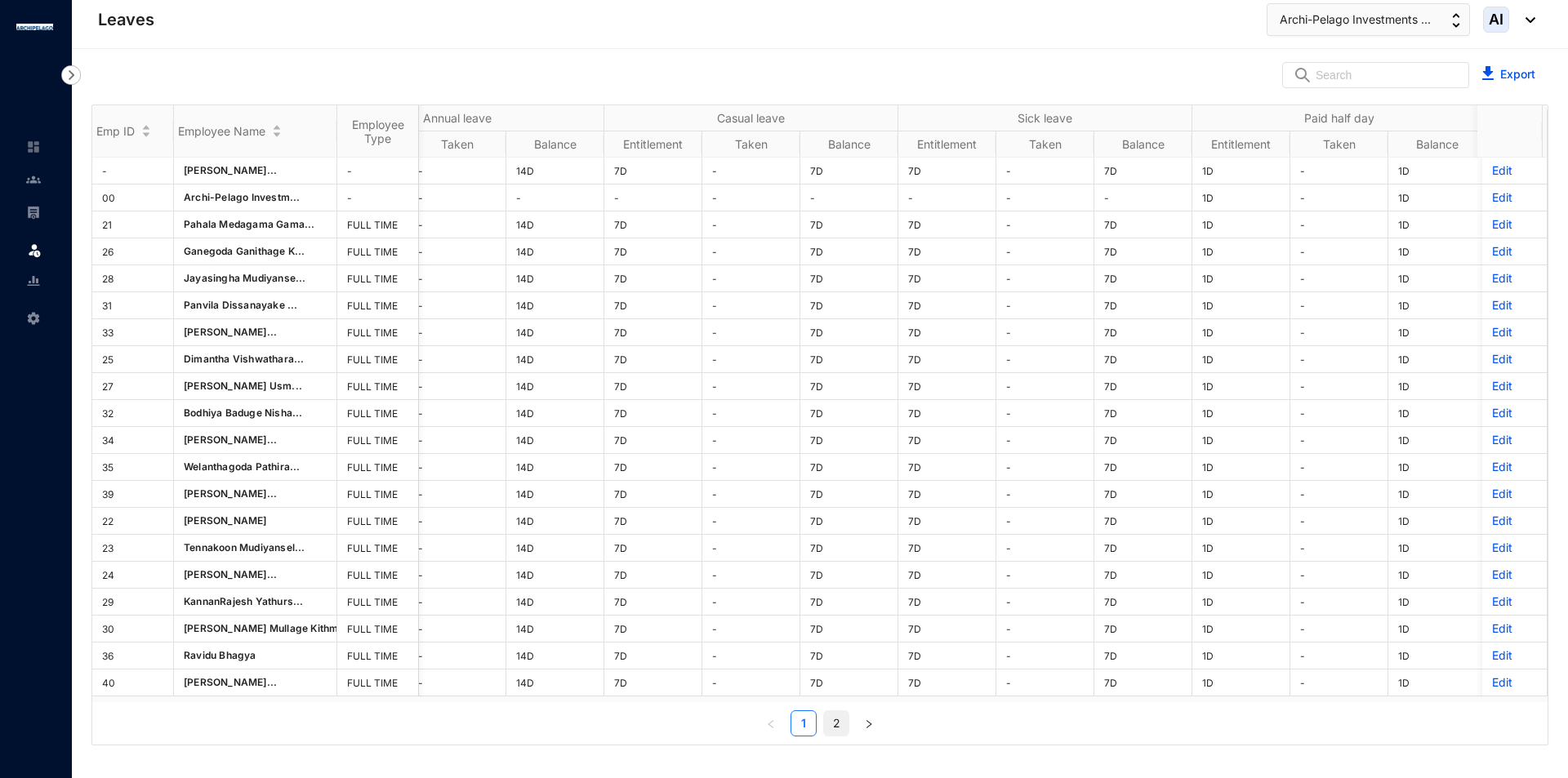
click at [842, 731] on link "2" at bounding box center [836, 723] width 24 height 24
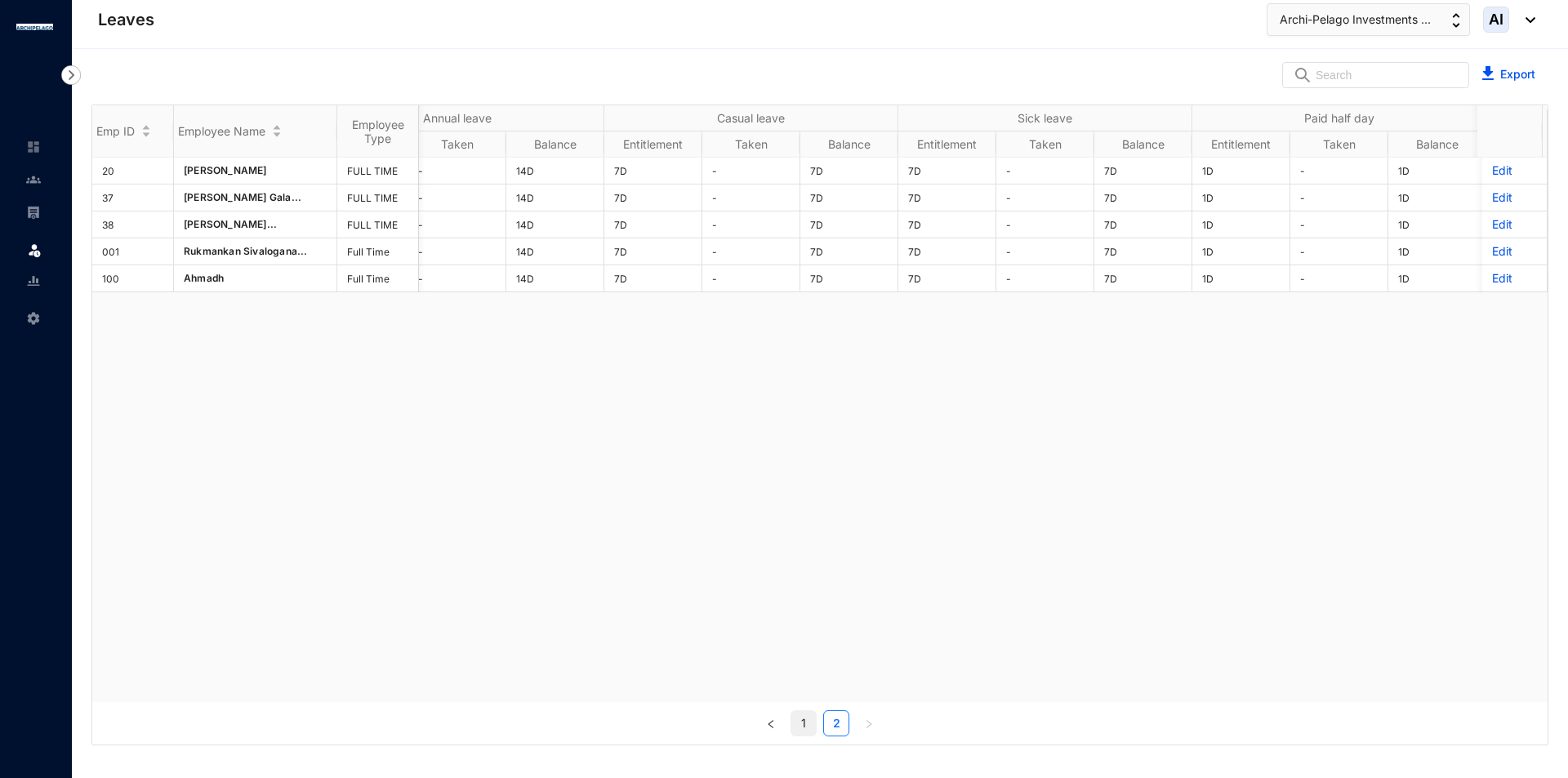
click at [805, 727] on link "1" at bounding box center [803, 723] width 24 height 24
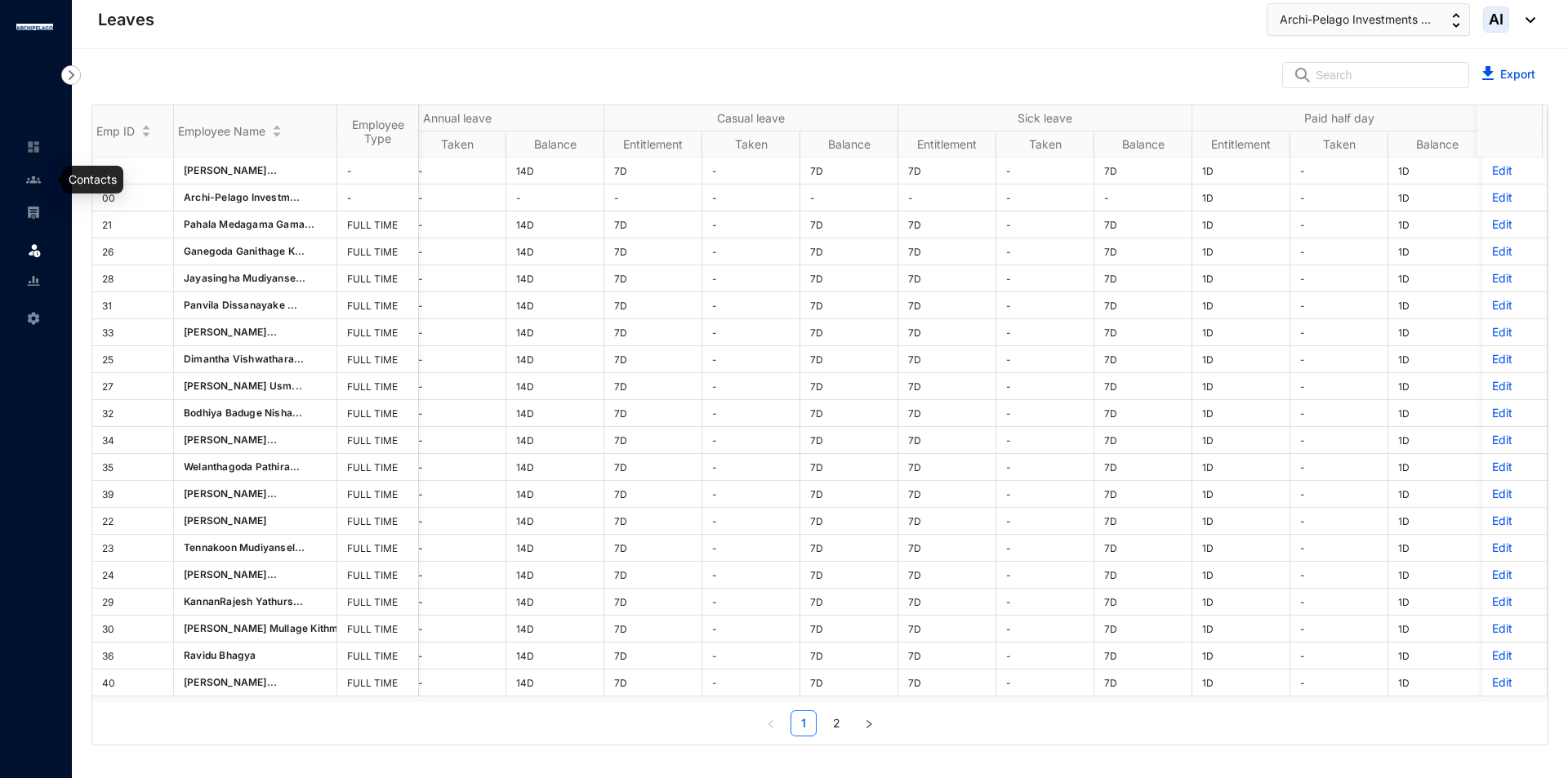
click at [34, 185] on img at bounding box center [33, 180] width 14 height 14
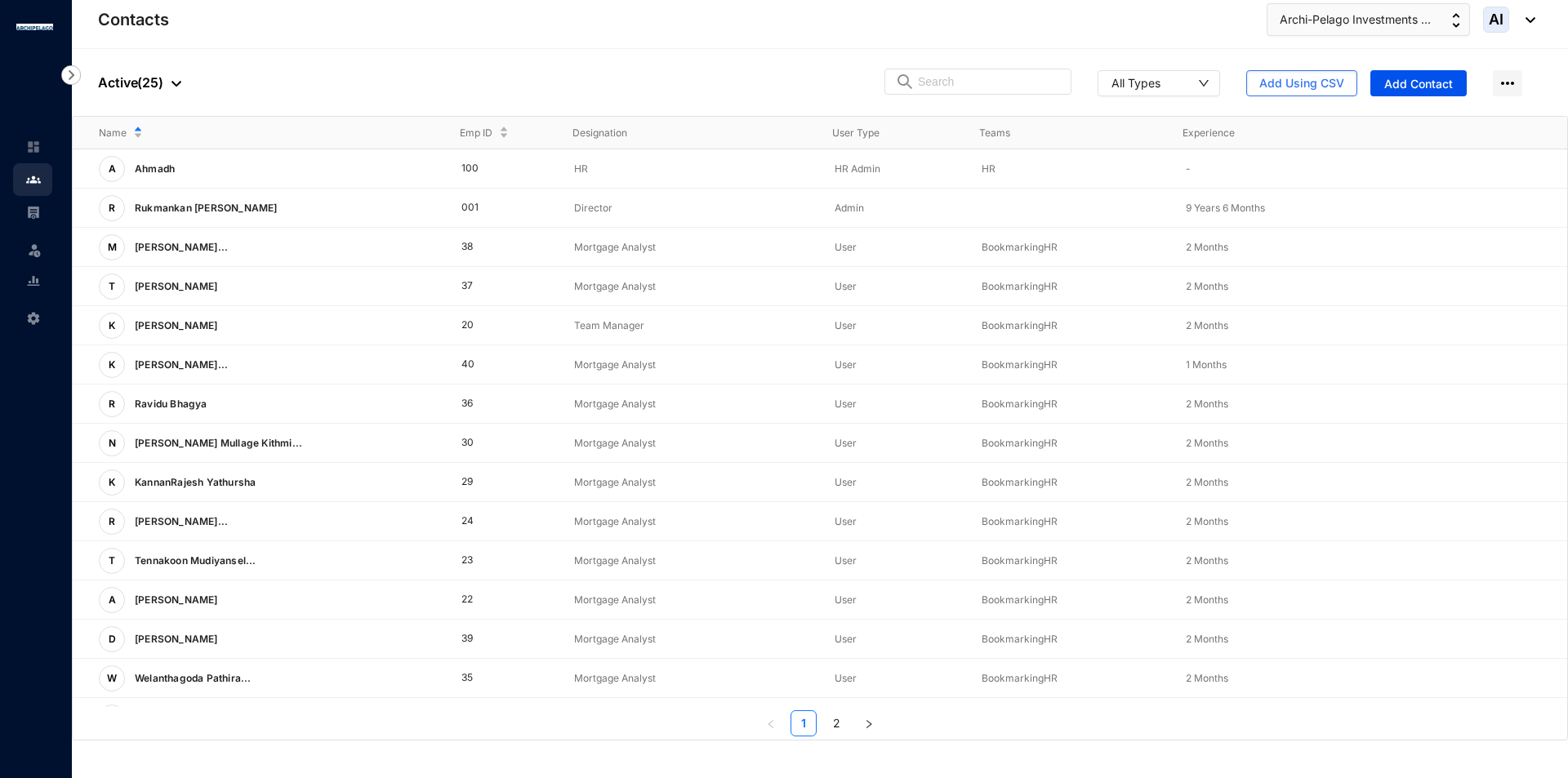
click at [39, 244] on img at bounding box center [34, 250] width 16 height 16
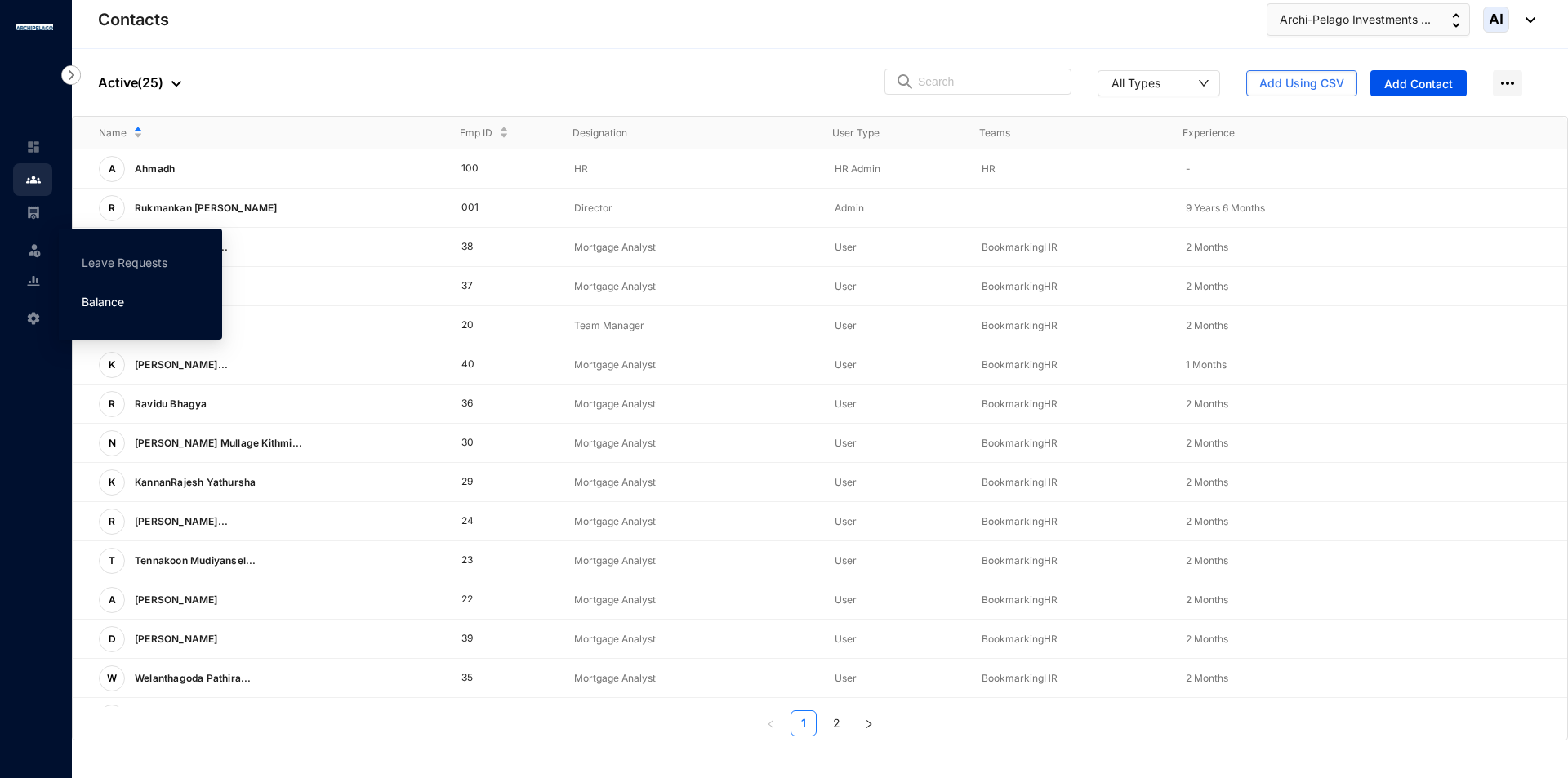
click at [93, 299] on link "Balance" at bounding box center [102, 301] width 42 height 14
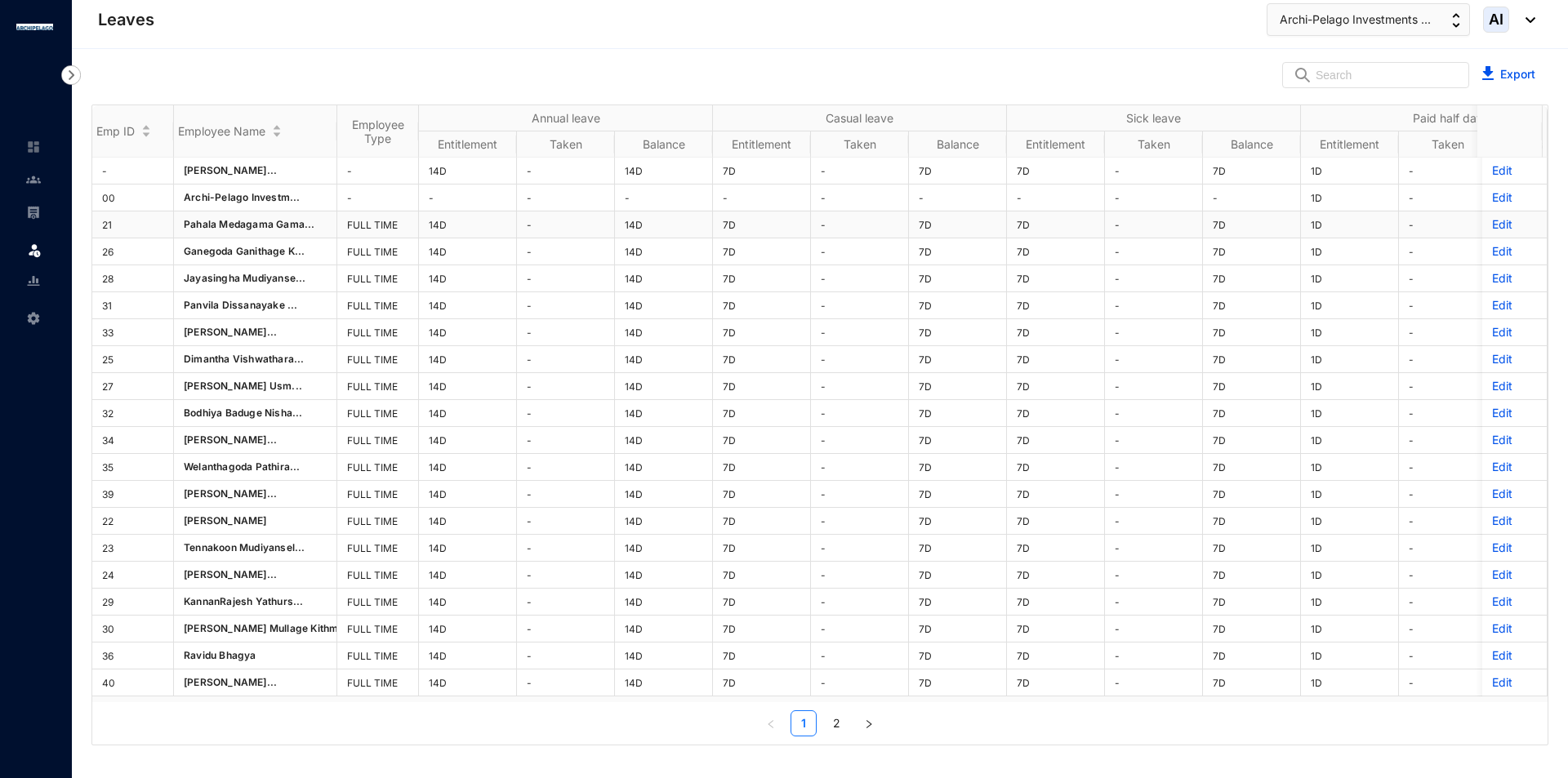
click at [1496, 225] on p "Edit" at bounding box center [1515, 225] width 45 height 16
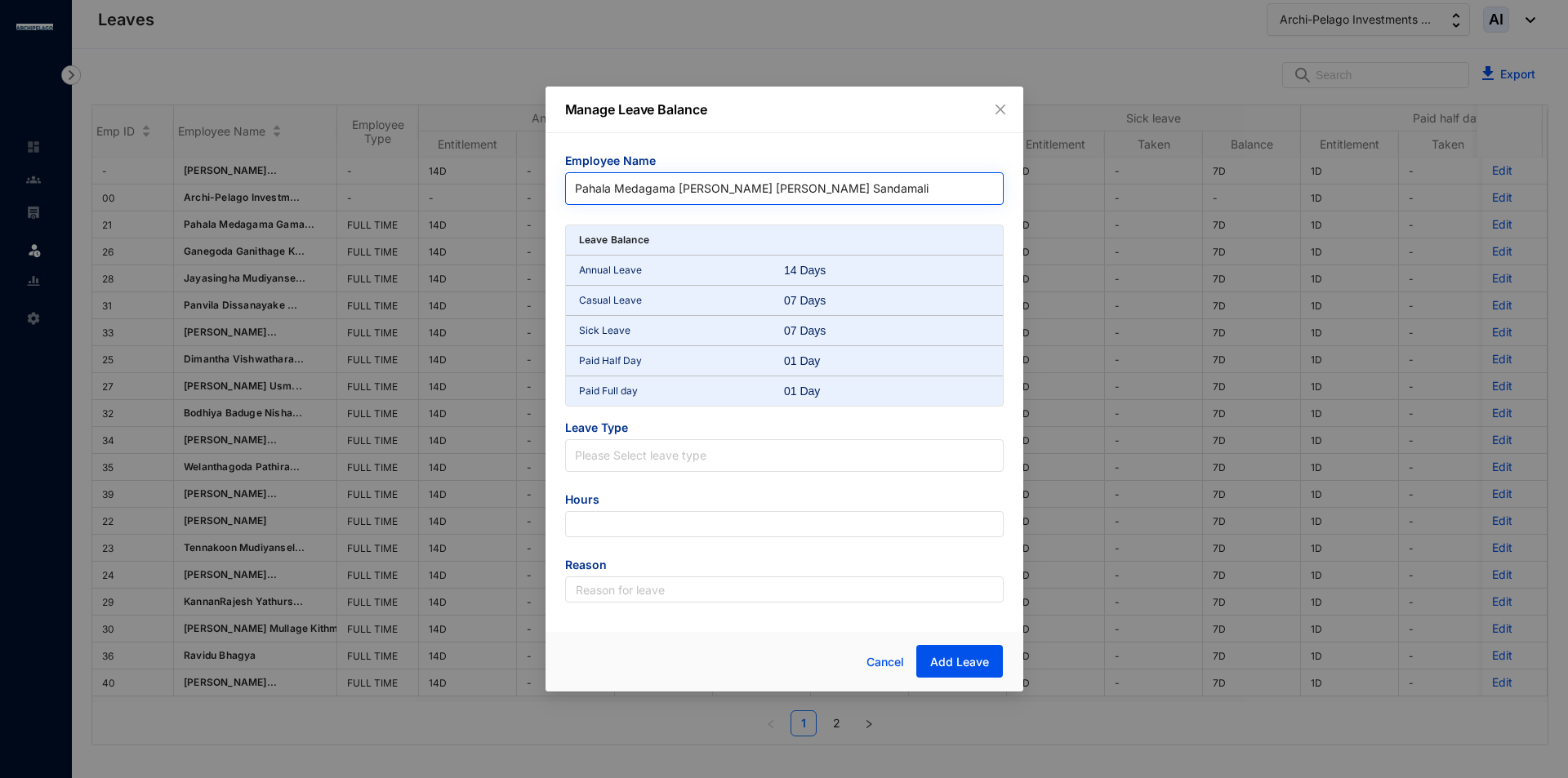
click at [899, 192] on span "Pahala Medagama [PERSON_NAME] [PERSON_NAME] Sandamali" at bounding box center [784, 188] width 419 height 24
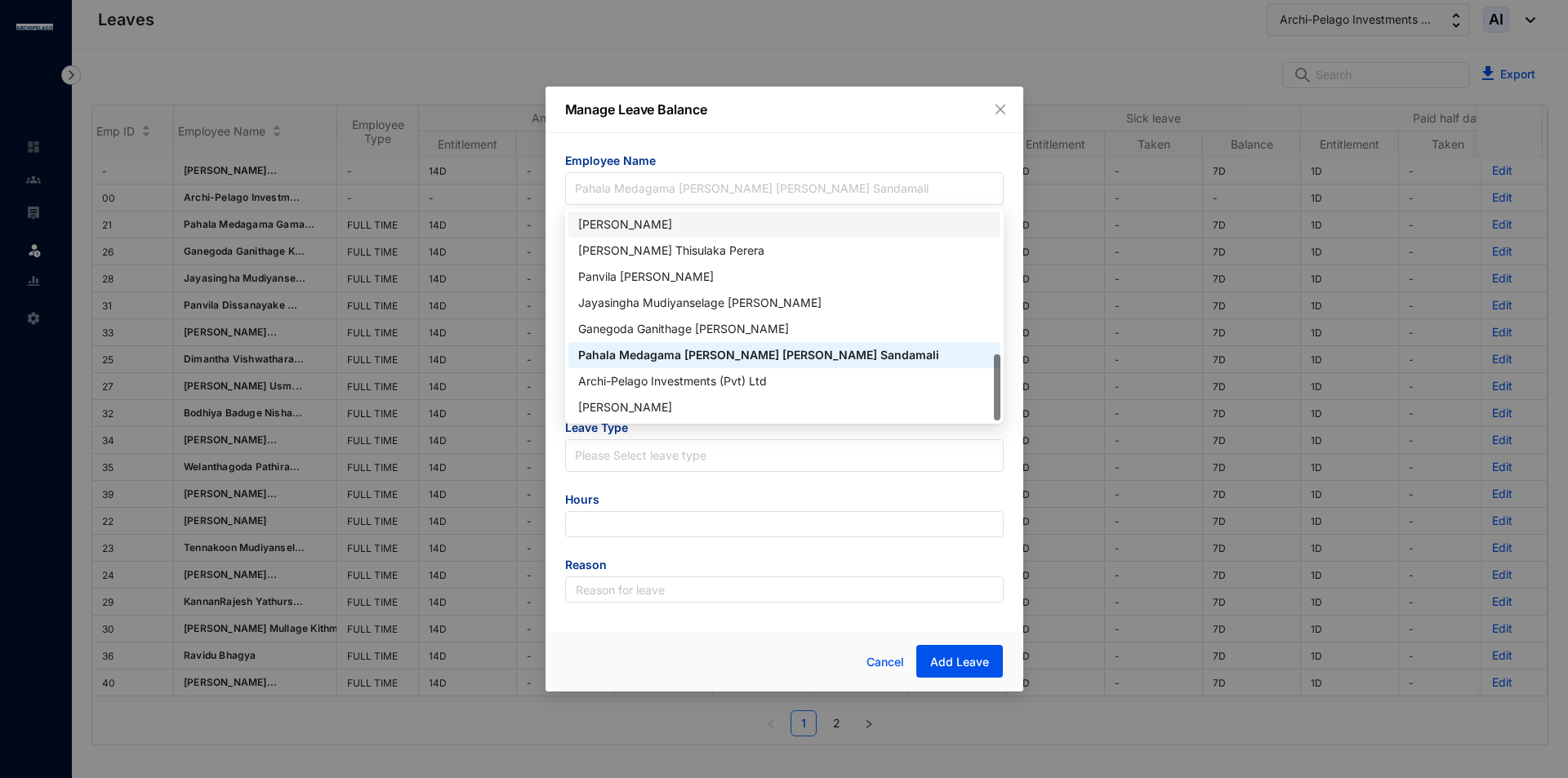
click at [902, 165] on span "Employee Name" at bounding box center [784, 162] width 439 height 20
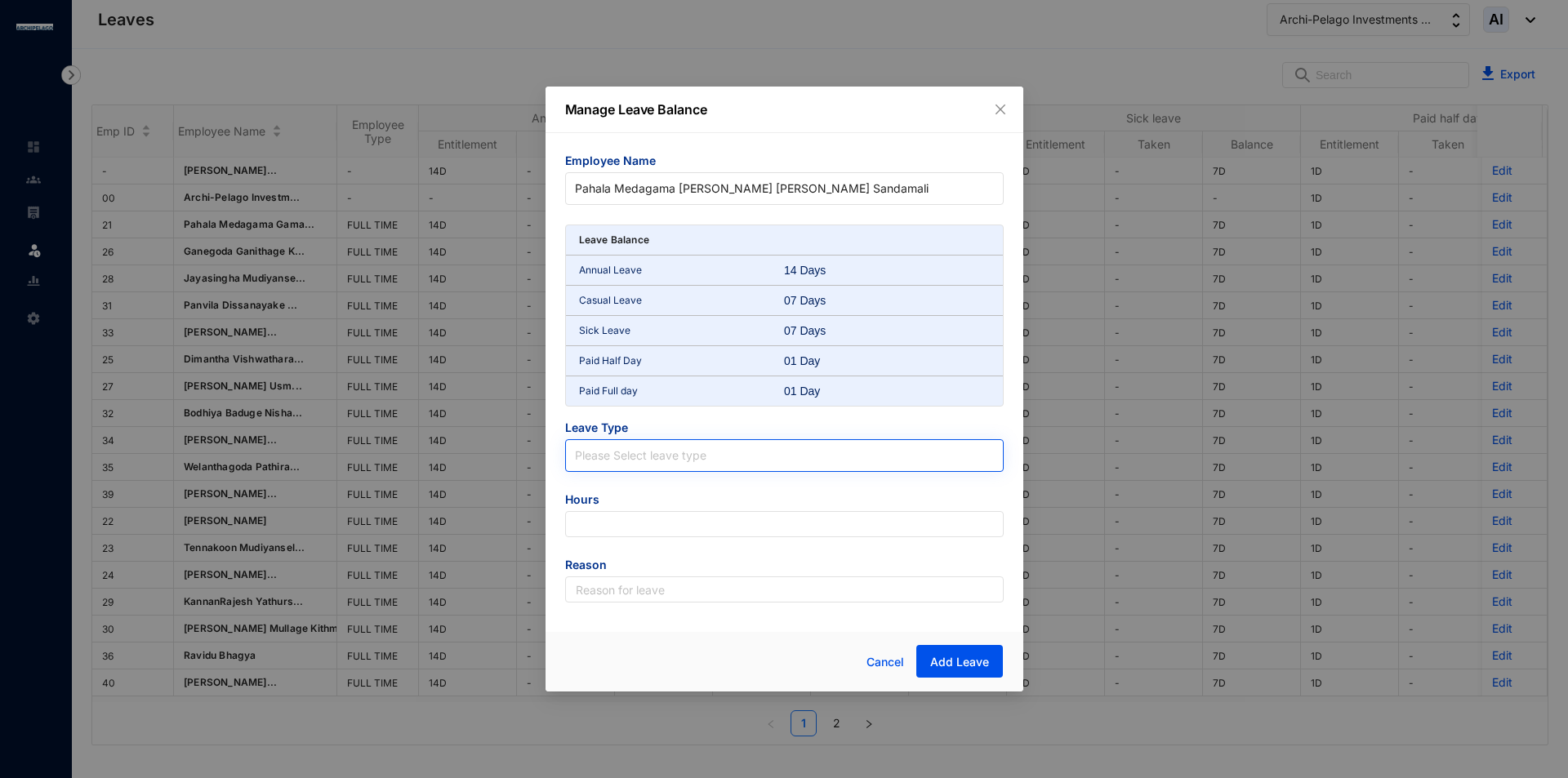
click at [667, 449] on input "search" at bounding box center [784, 452] width 419 height 24
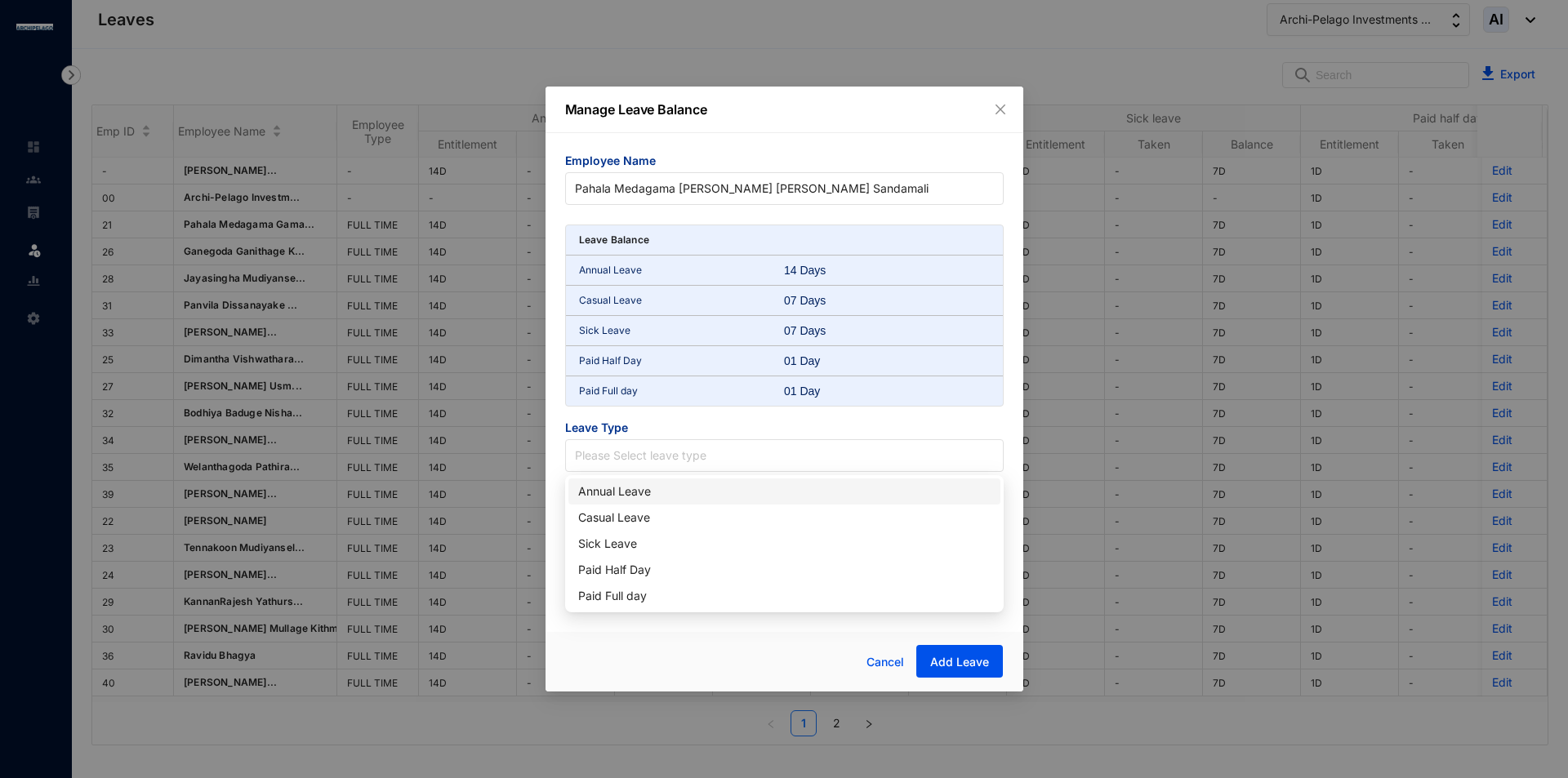
click at [654, 498] on div "Annual Leave" at bounding box center [784, 492] width 413 height 18
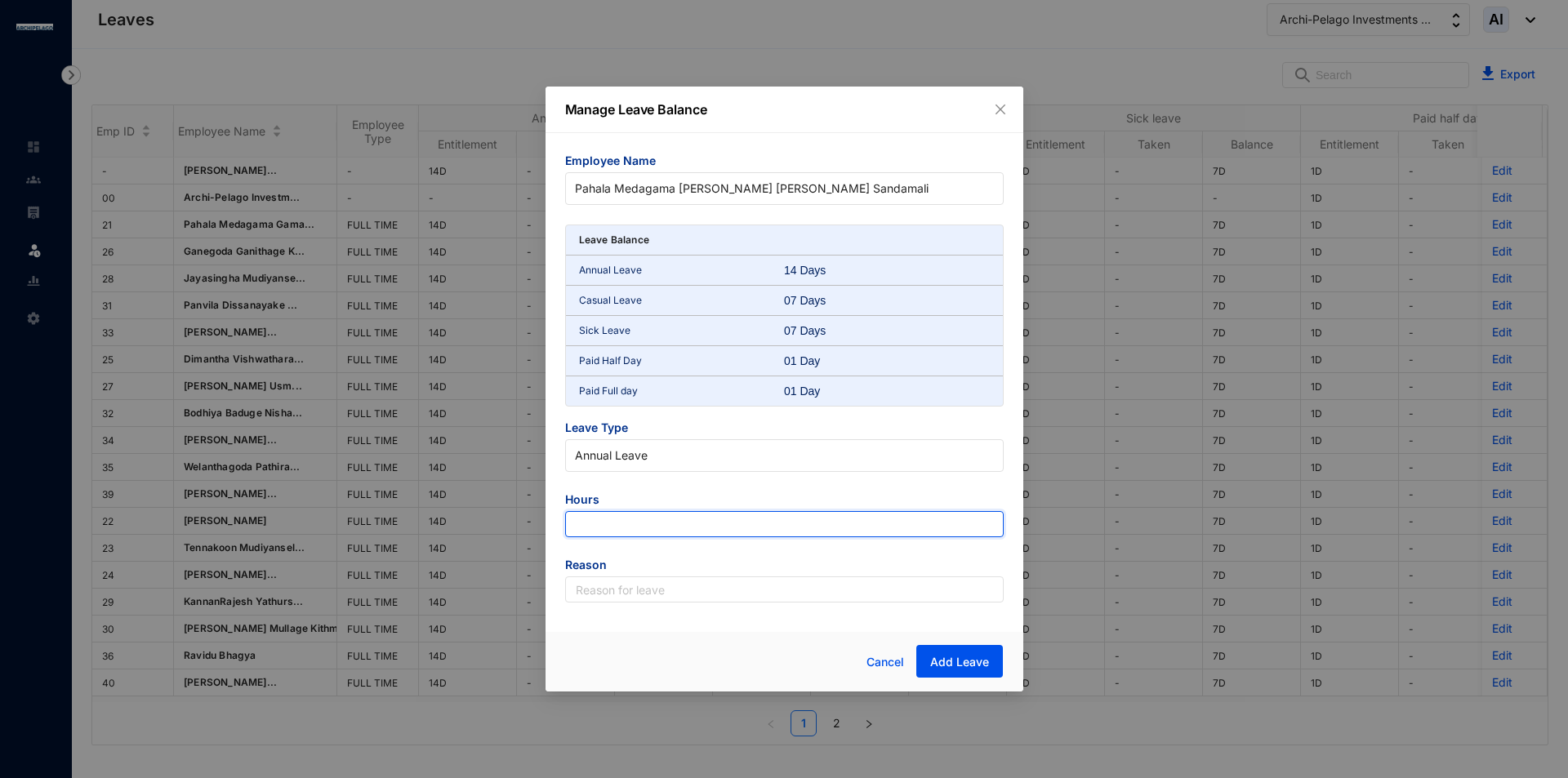
click at [666, 524] on input "number" at bounding box center [784, 523] width 439 height 26
click at [903, 653] on span "Cancel" at bounding box center [886, 662] width 38 height 18
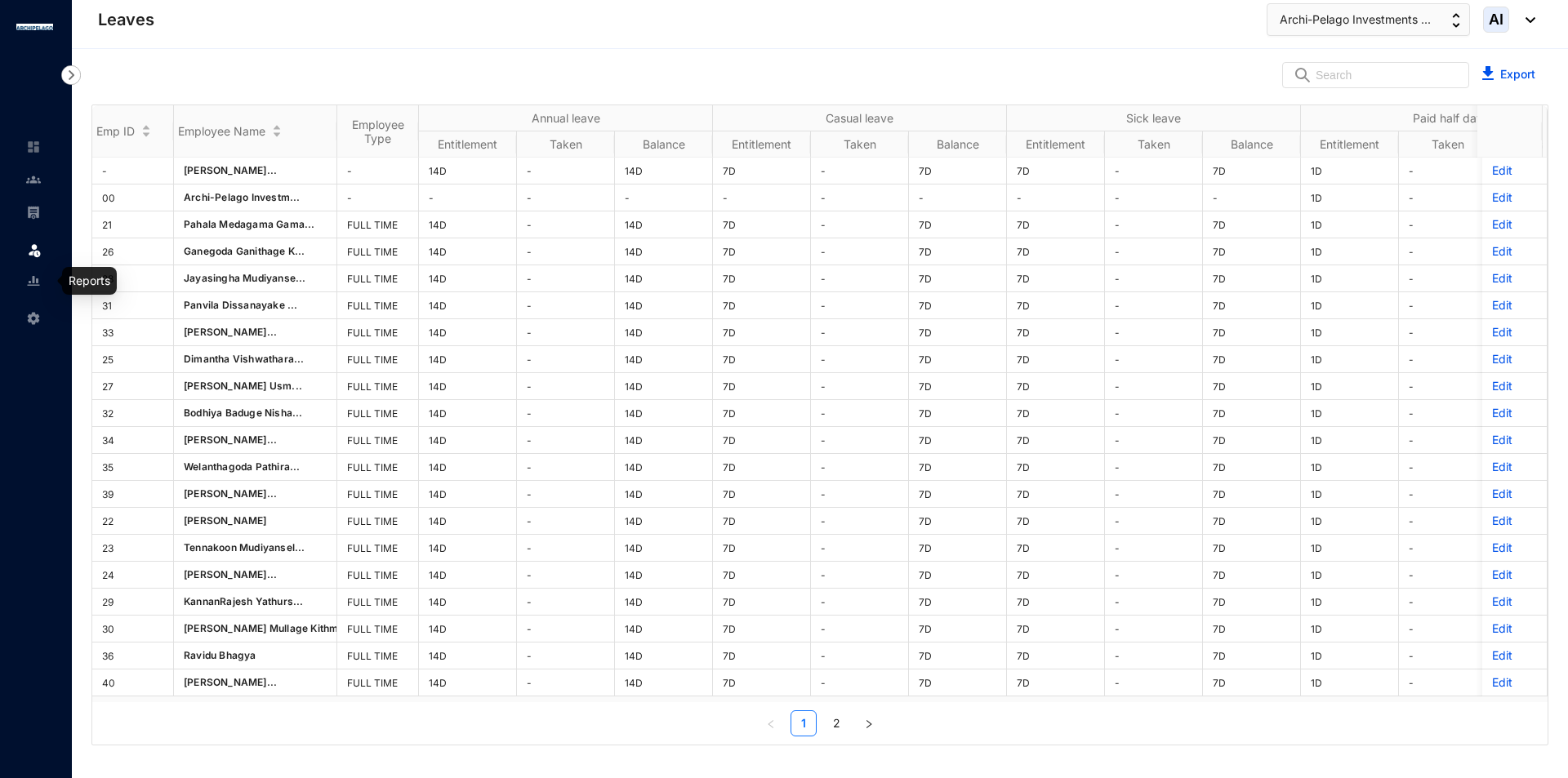
click at [35, 316] on img at bounding box center [33, 319] width 14 height 14
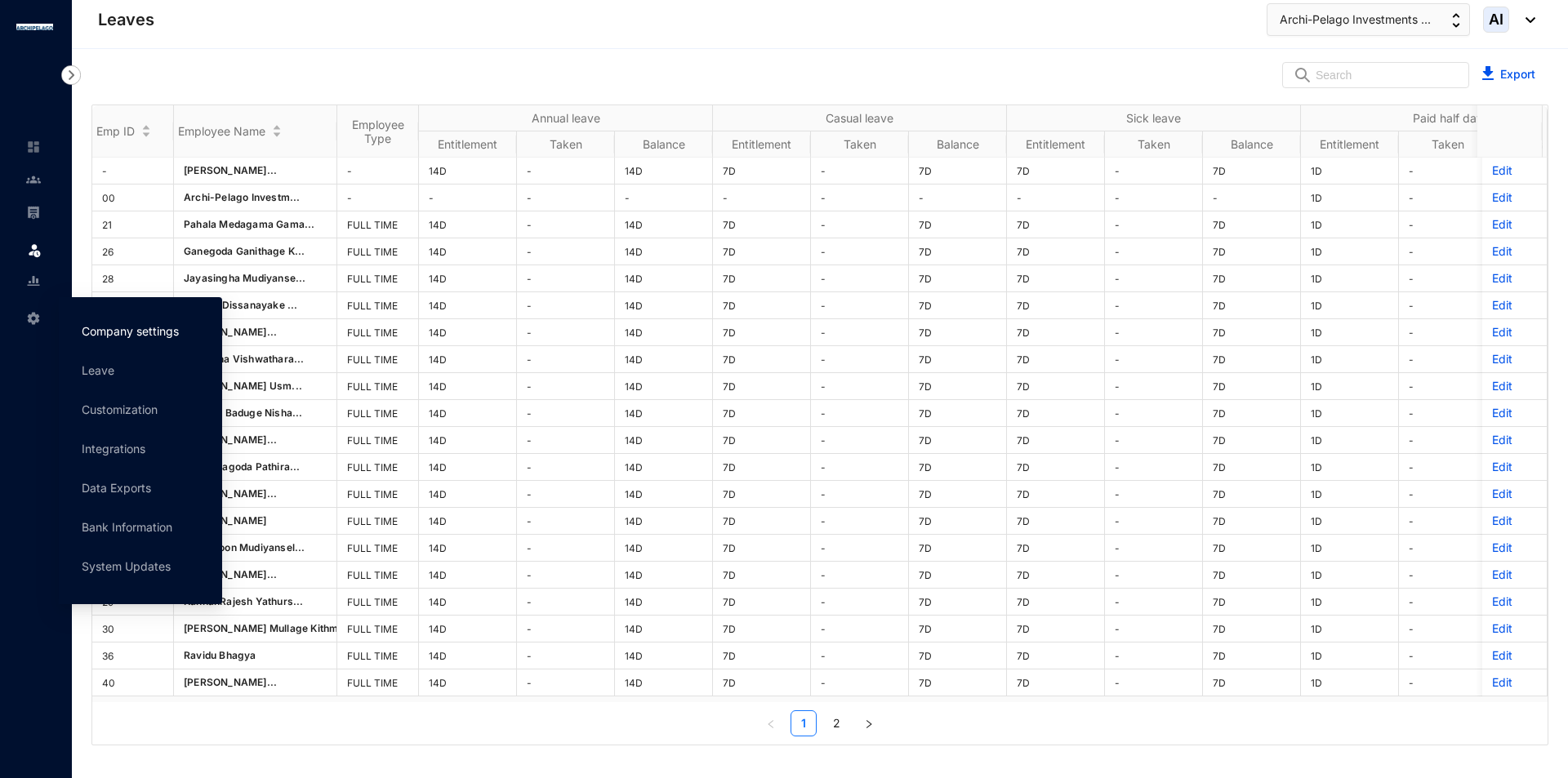
click at [88, 335] on link "Company settings" at bounding box center [130, 330] width 97 height 14
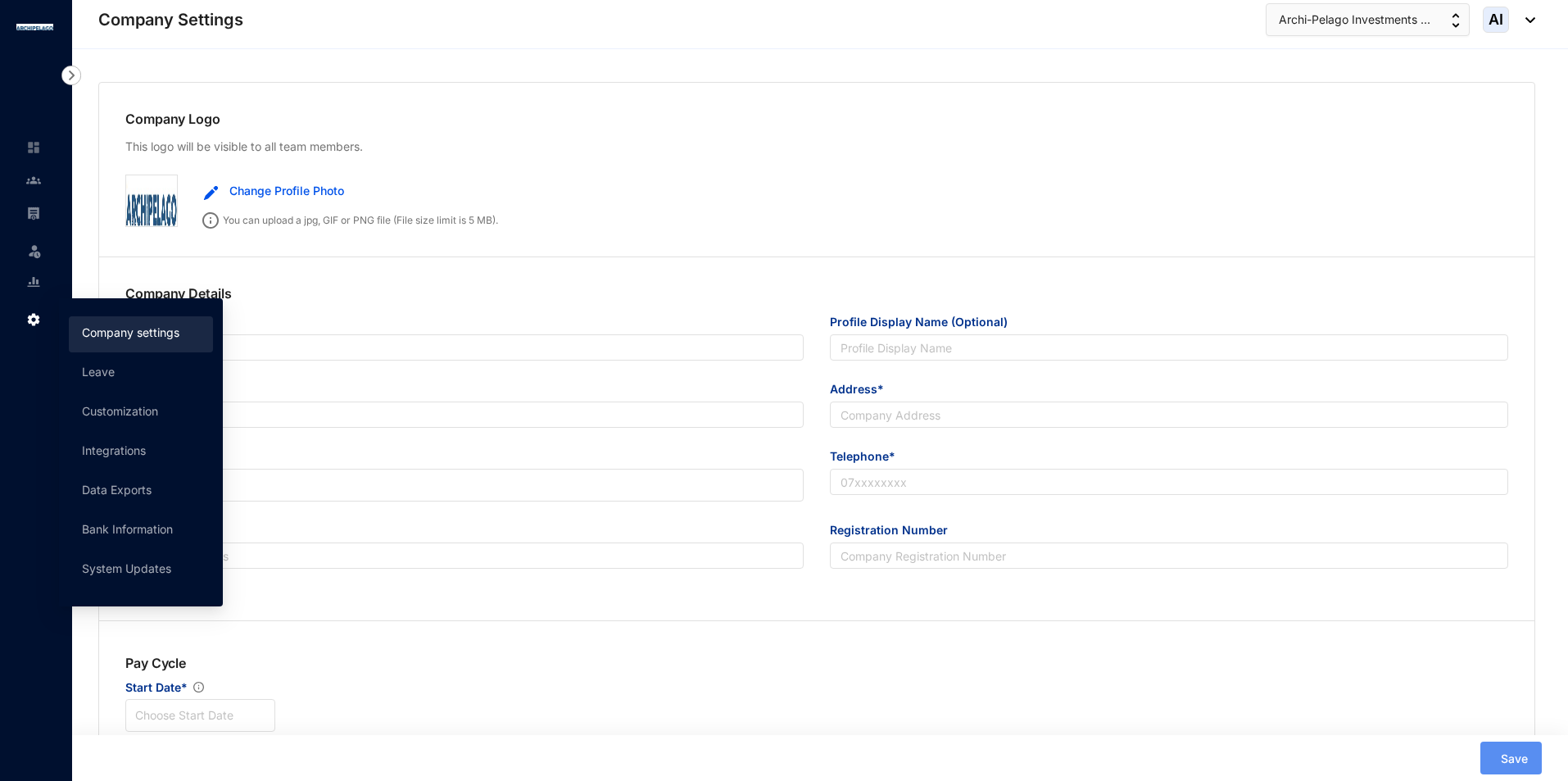
type input "Archi-Pelago Investments (Pvt) Ltd"
type input "[EMAIL_ADDRESS][DOMAIN_NAME]"
type input "[STREET_ADDRESS]"
type input "0773136128"
type input "A"
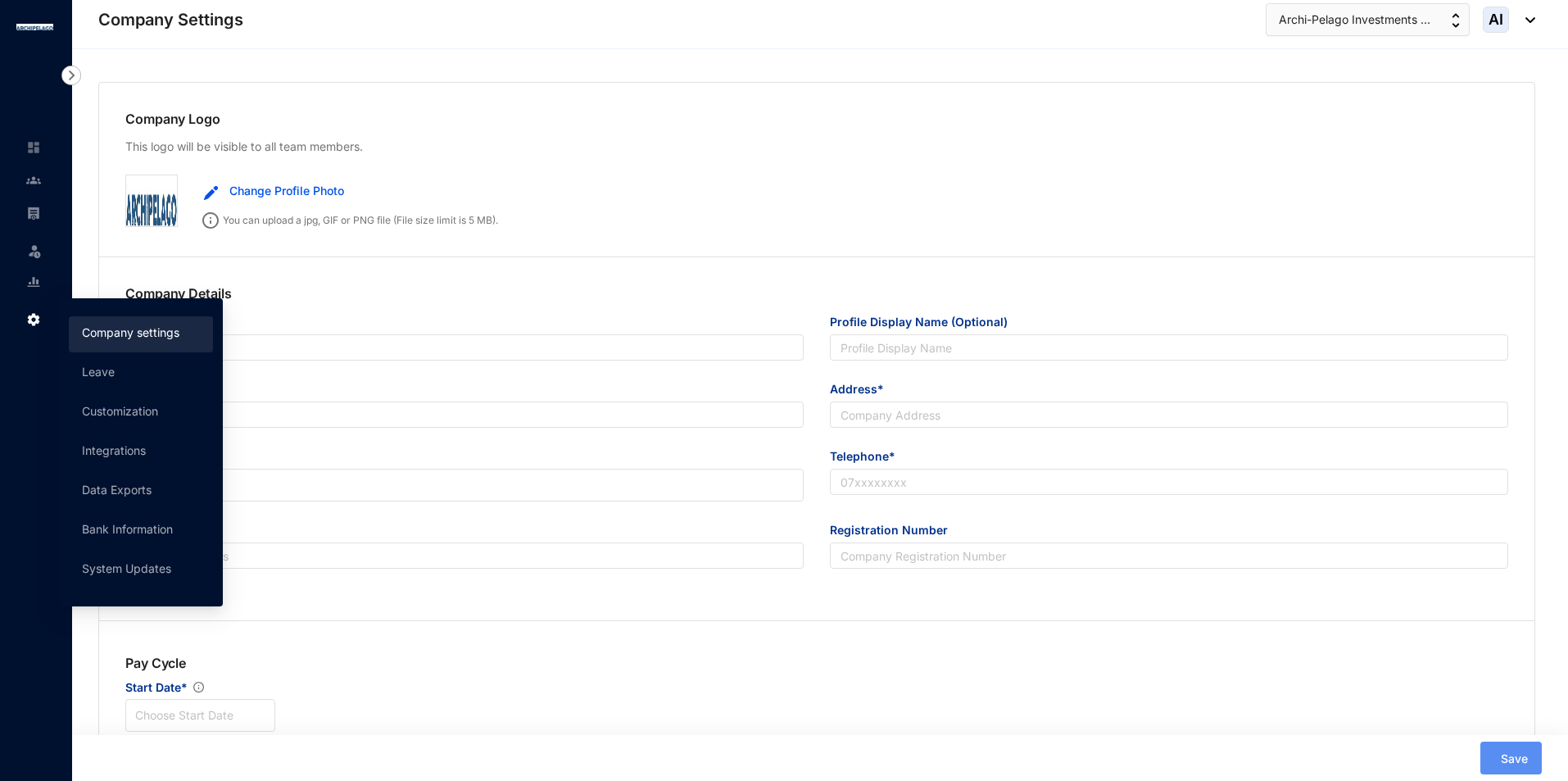
type input "56066"
type input "9"
radio input "true"
checkbox input "true"
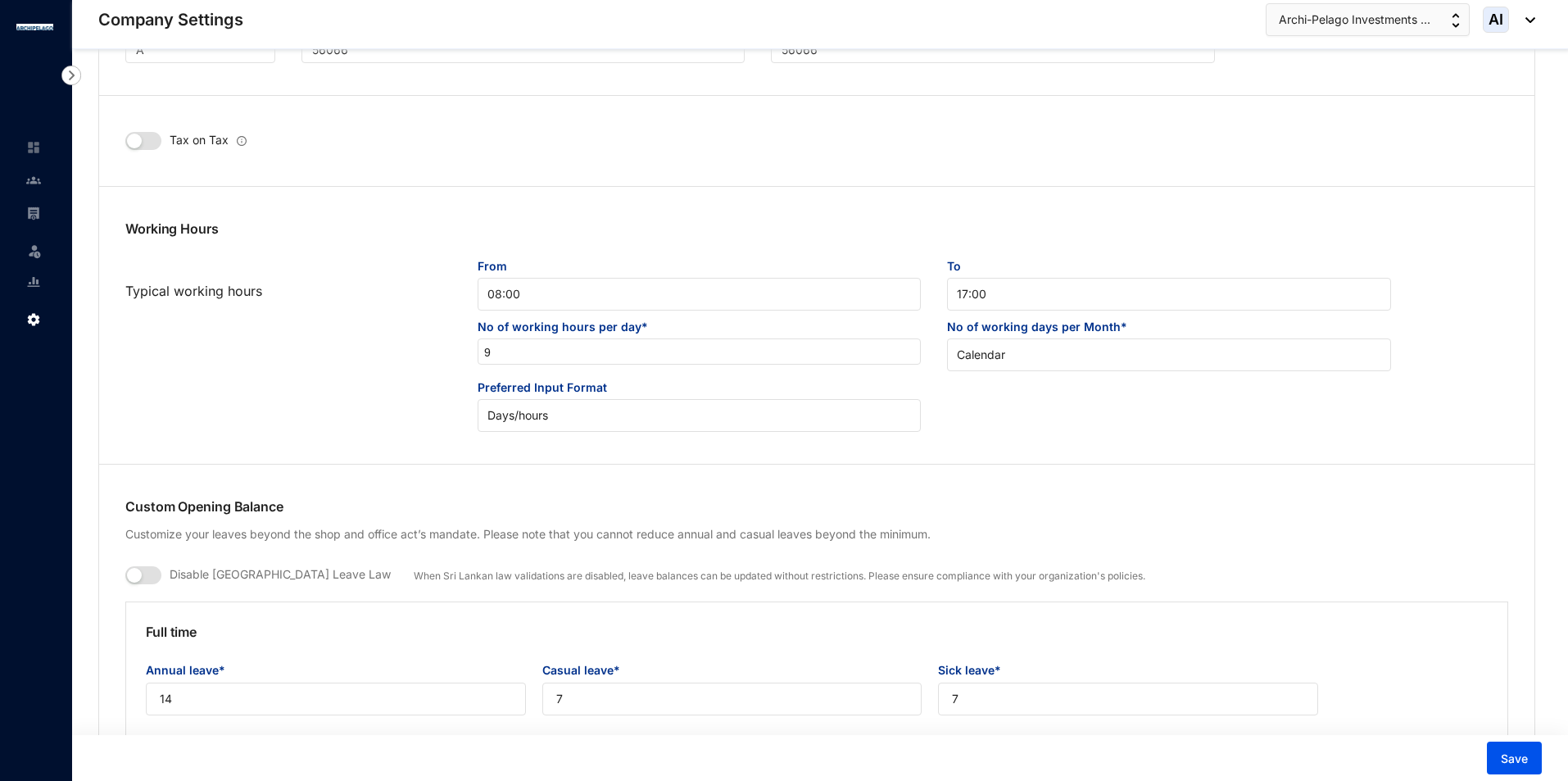
scroll to position [656, 0]
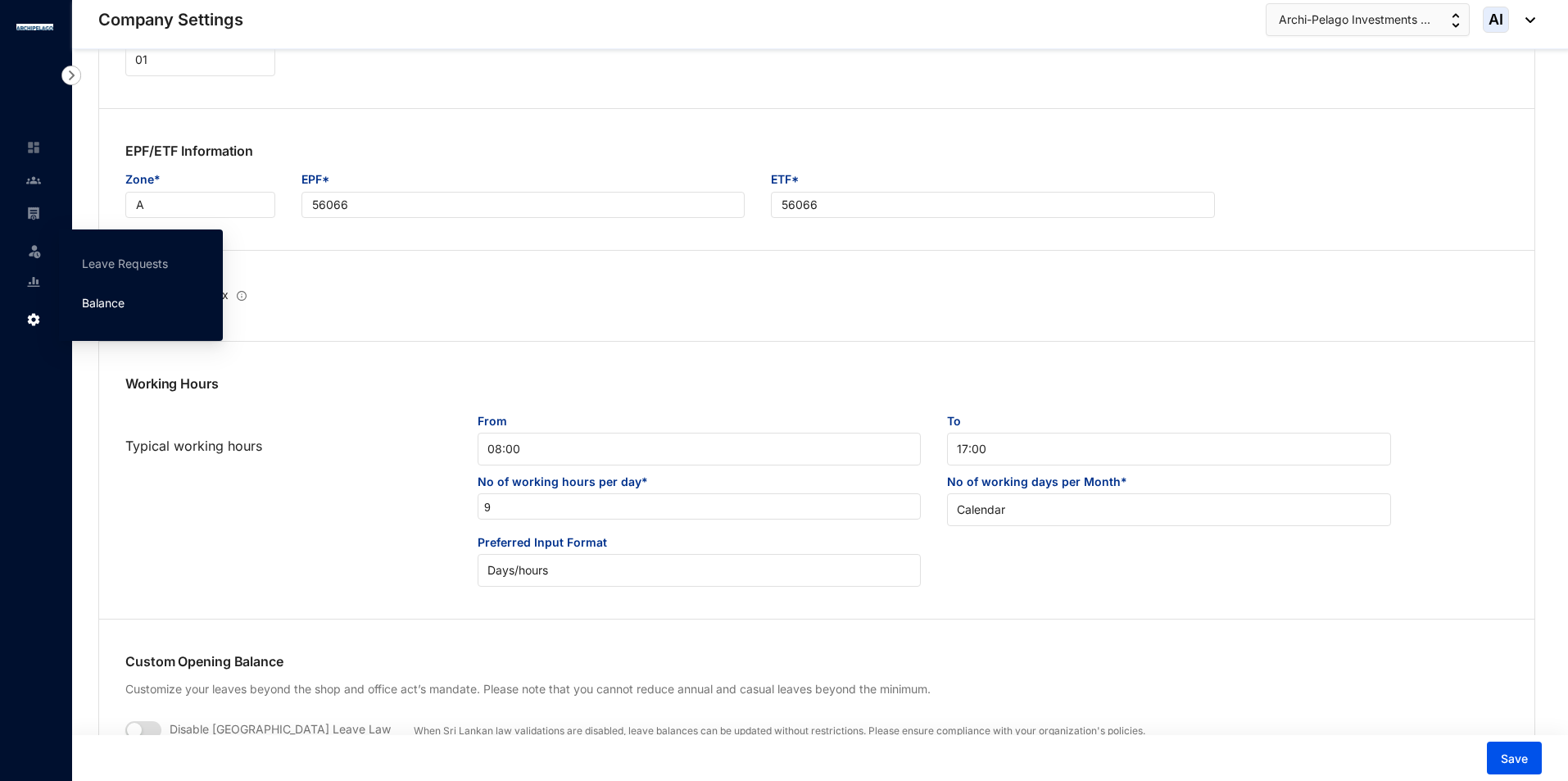
click at [124, 305] on link "Balance" at bounding box center [102, 303] width 43 height 14
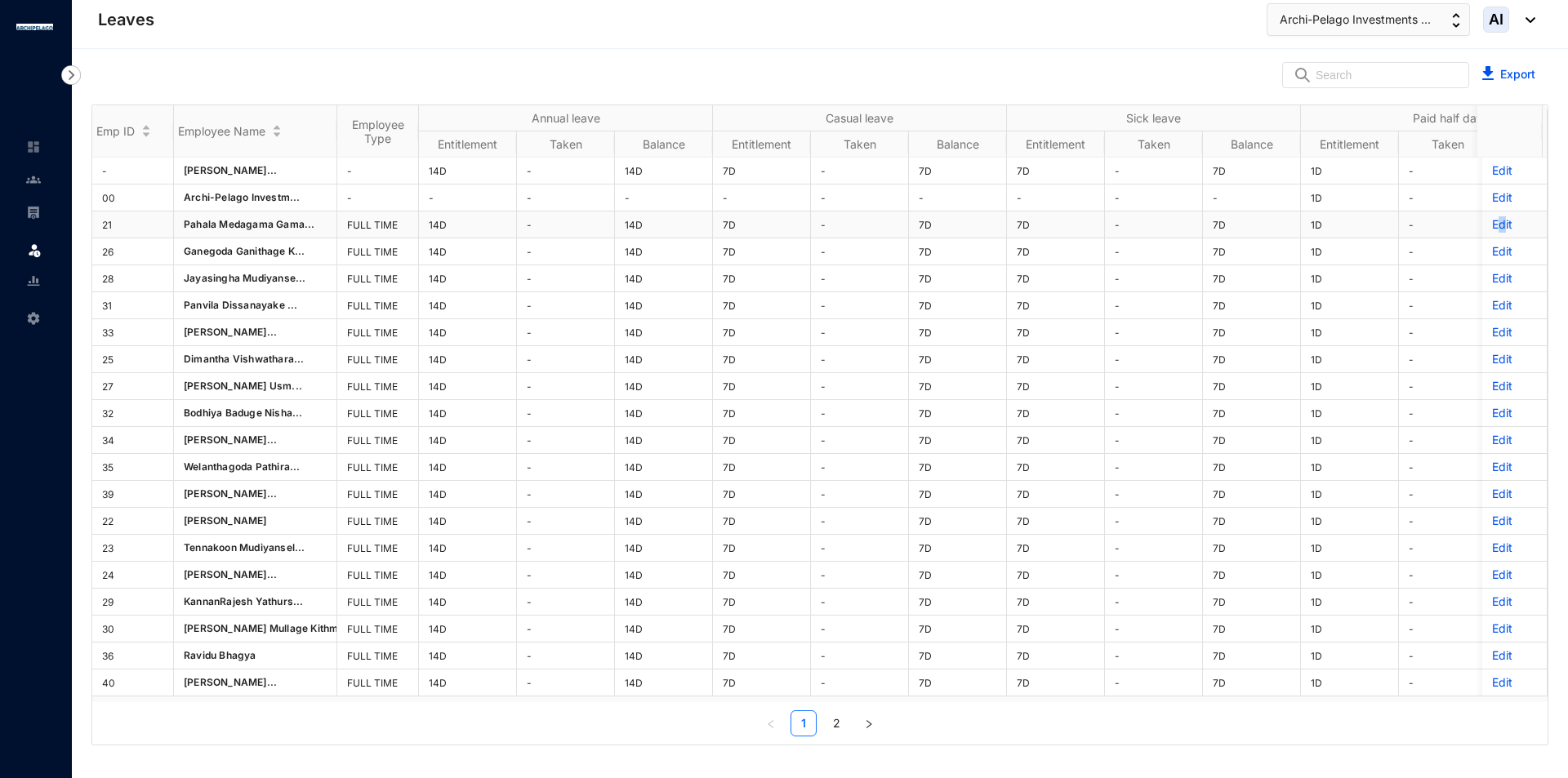
drag, startPoint x: 1492, startPoint y: 218, endPoint x: 1489, endPoint y: 227, distance: 9.5
click at [1492, 227] on p "Edit" at bounding box center [1515, 225] width 45 height 16
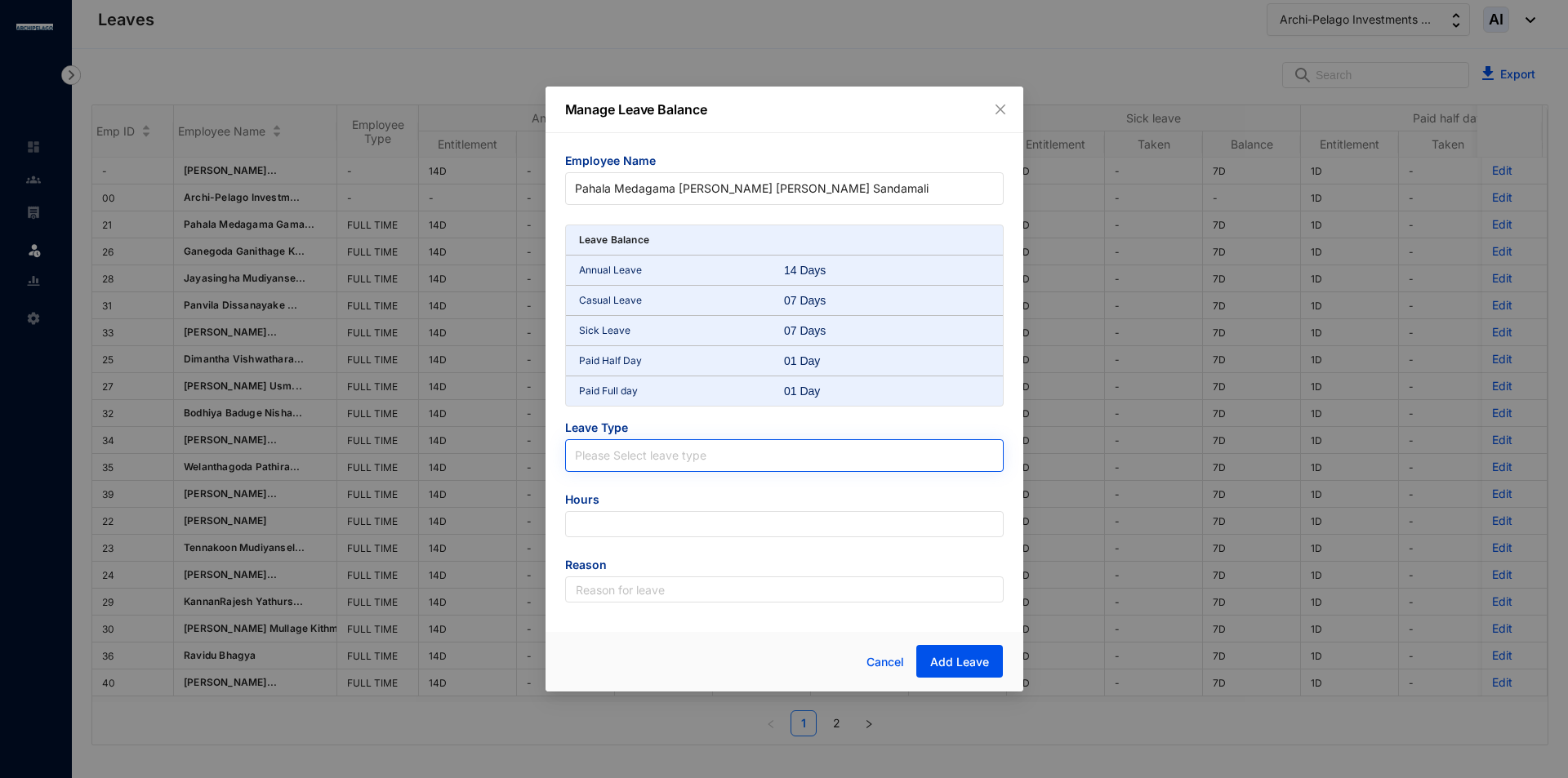
click at [611, 440] on input "search" at bounding box center [784, 452] width 419 height 24
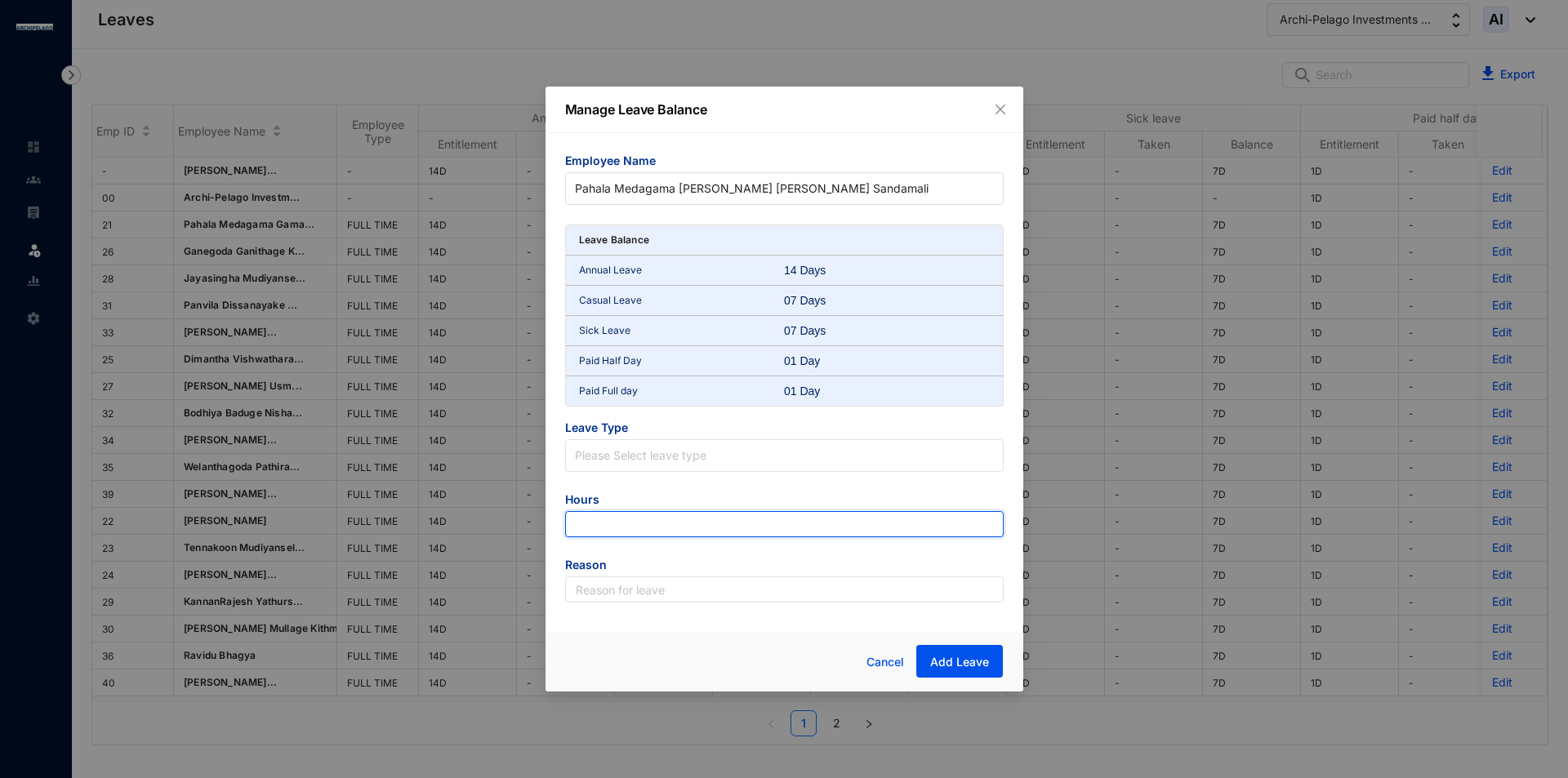
click at [681, 511] on input "number" at bounding box center [784, 523] width 439 height 26
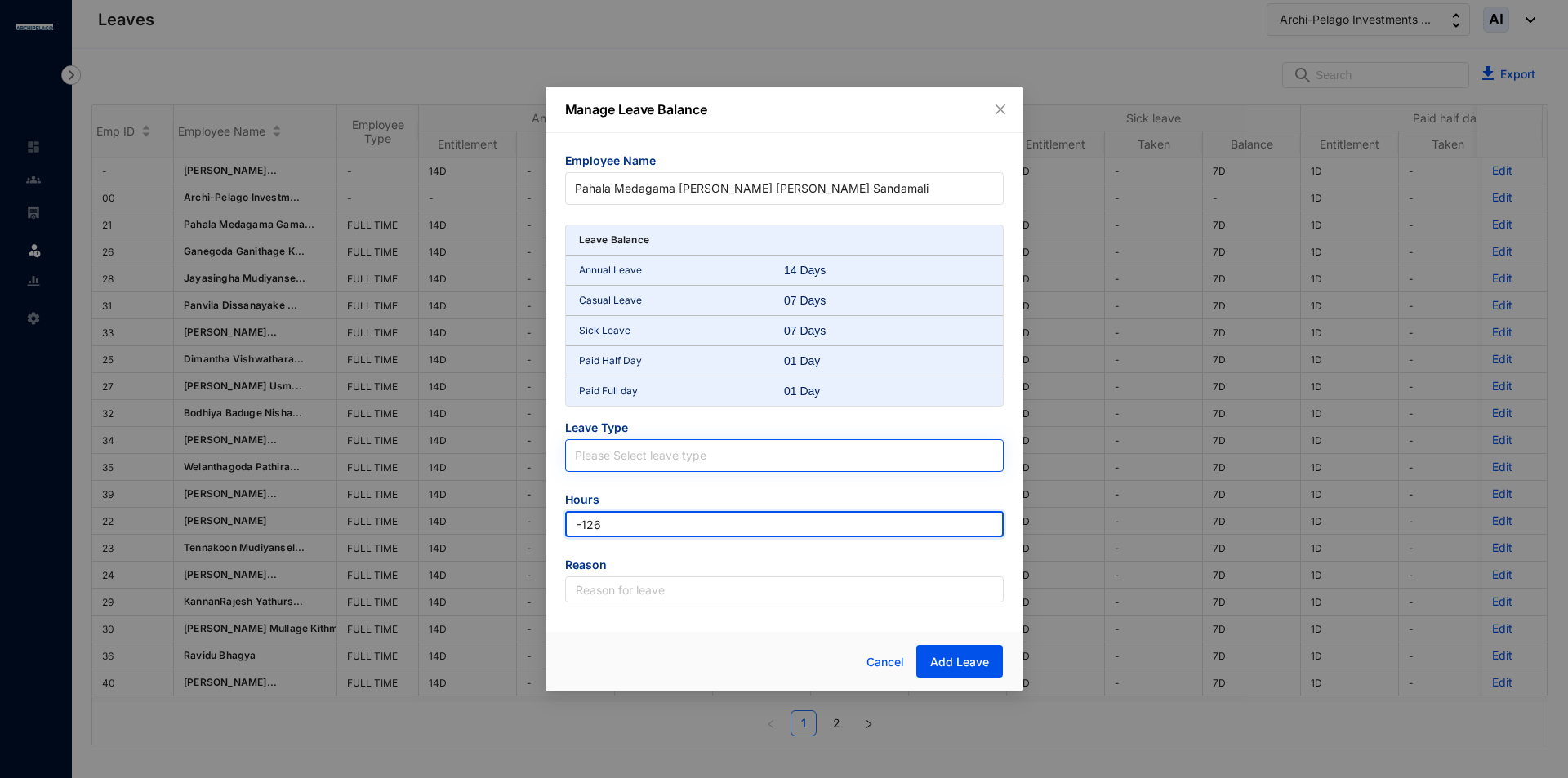
type input "-126"
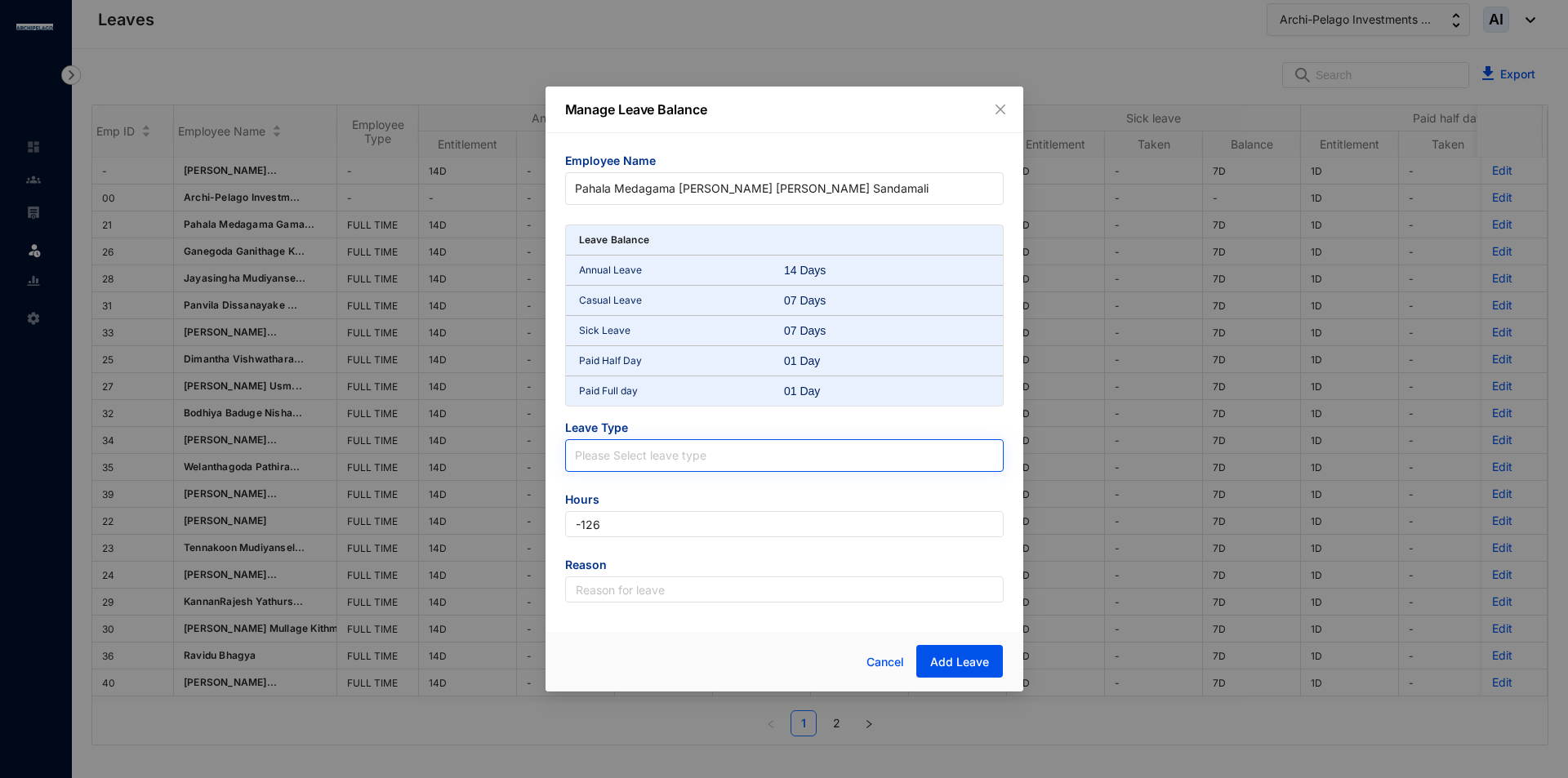
click at [644, 461] on input "search" at bounding box center [784, 452] width 419 height 24
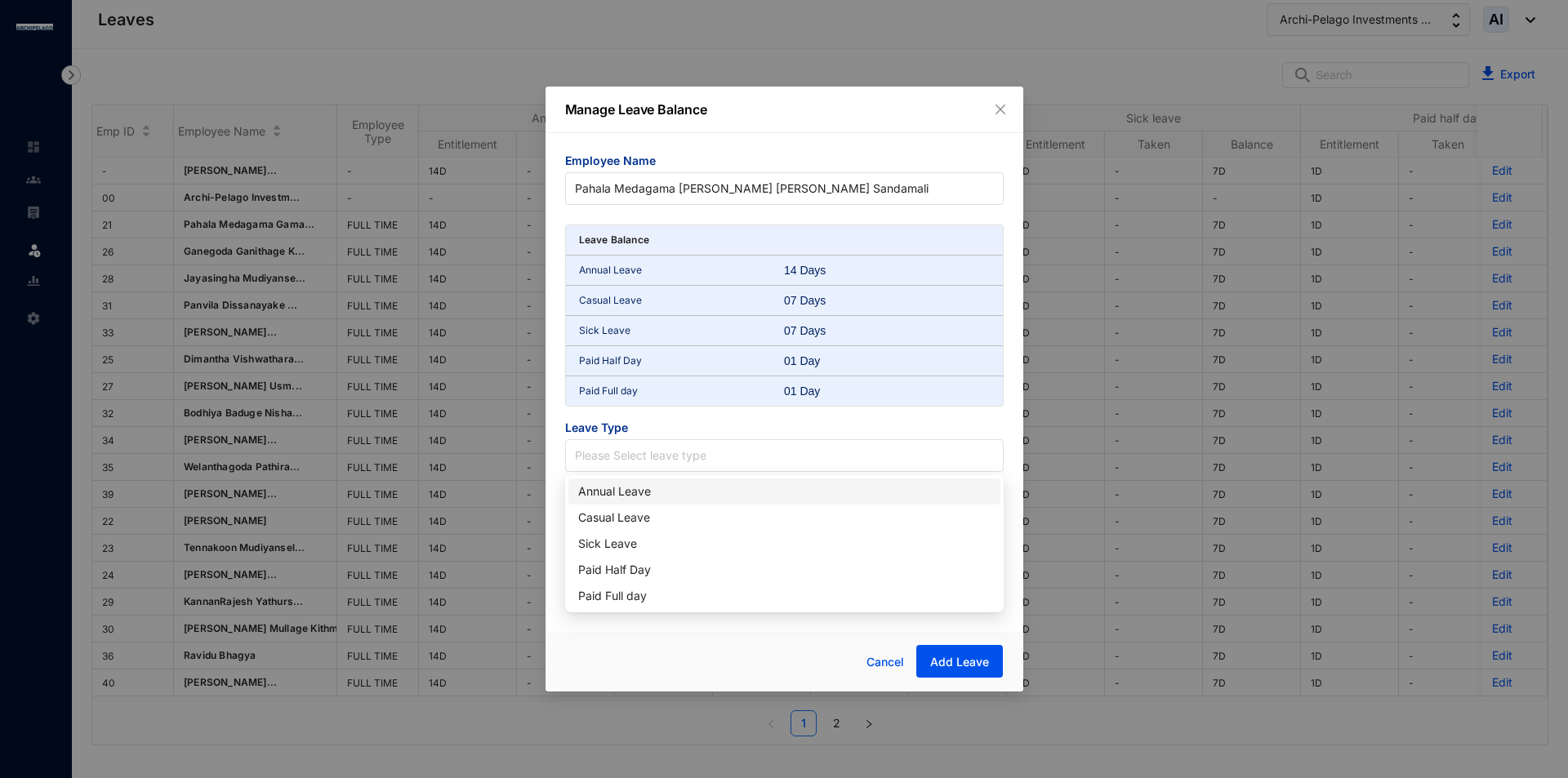
click at [639, 492] on div "Annual Leave" at bounding box center [784, 492] width 413 height 18
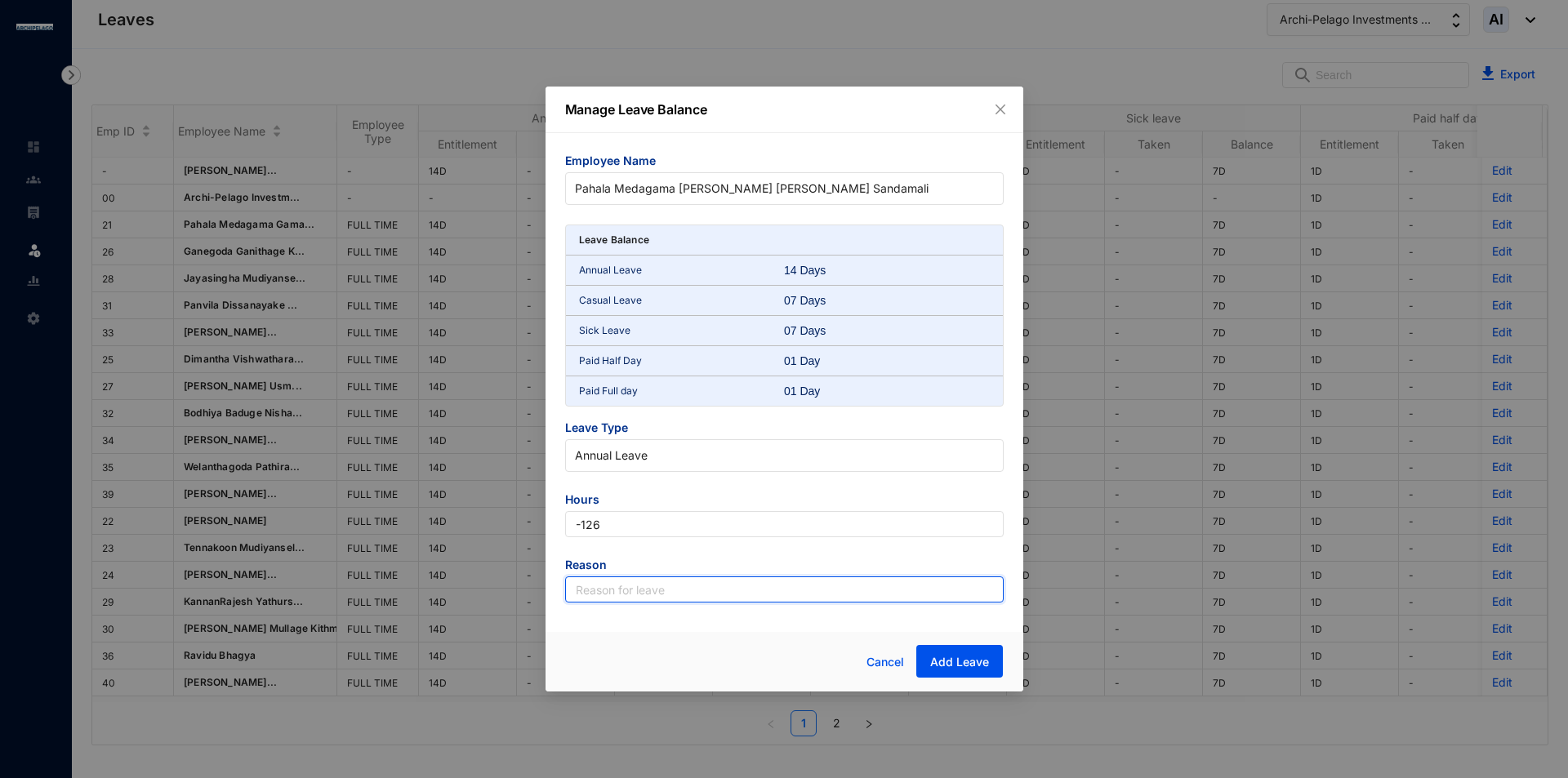
click at [713, 586] on input "text" at bounding box center [784, 589] width 439 height 26
type input "Leave"
click at [985, 655] on span "Add Leave" at bounding box center [959, 662] width 59 height 16
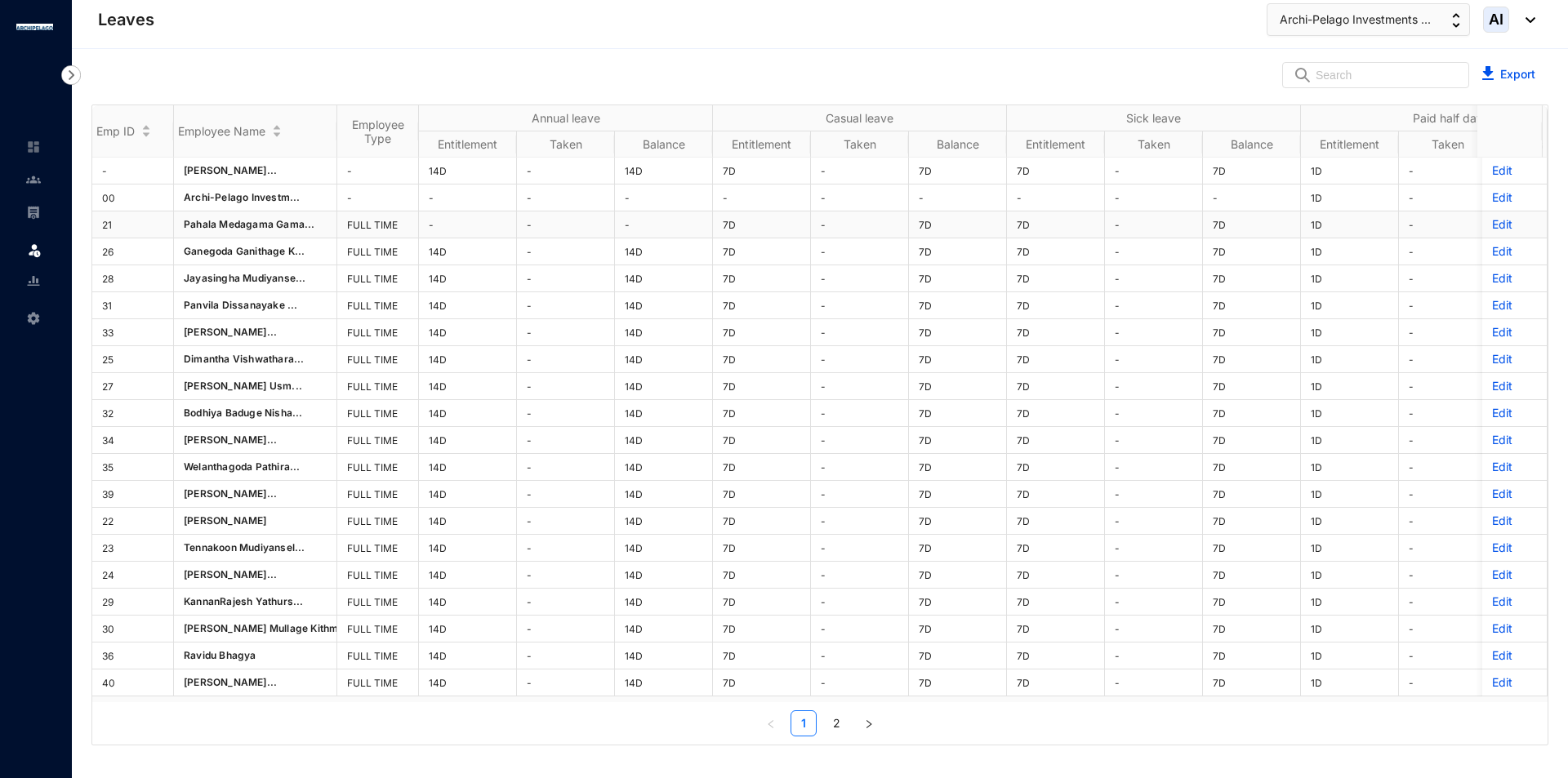
click at [823, 224] on div "Emp ID Employee Name Employee Type Annual leave Casual leave Sick leave Paid ha…" at bounding box center [820, 421] width 1455 height 631
click at [1494, 226] on p "Edit" at bounding box center [1515, 225] width 45 height 16
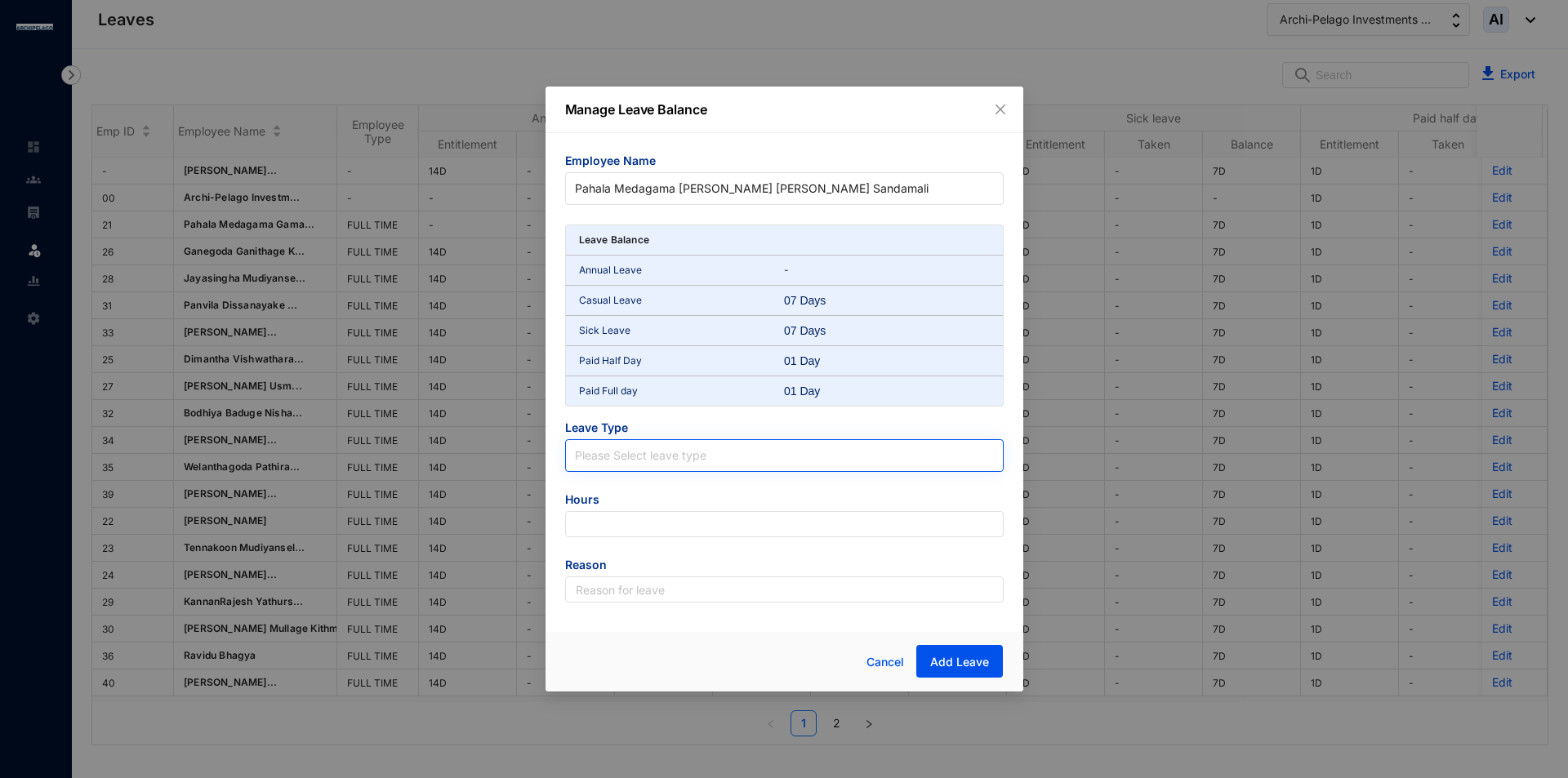
click at [626, 458] on input "search" at bounding box center [784, 452] width 419 height 24
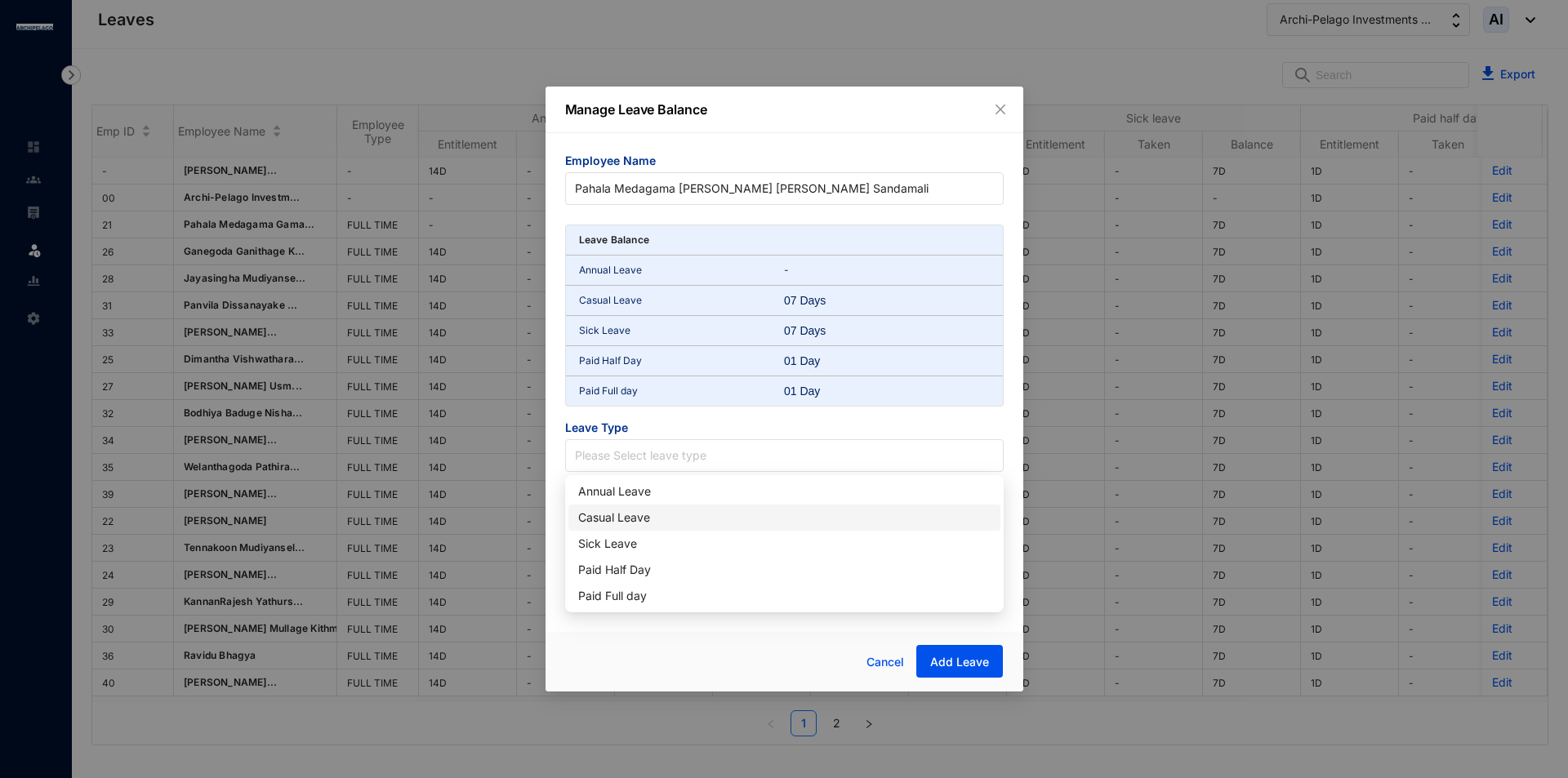
click at [642, 526] on div "Casual Leave" at bounding box center [784, 518] width 413 height 18
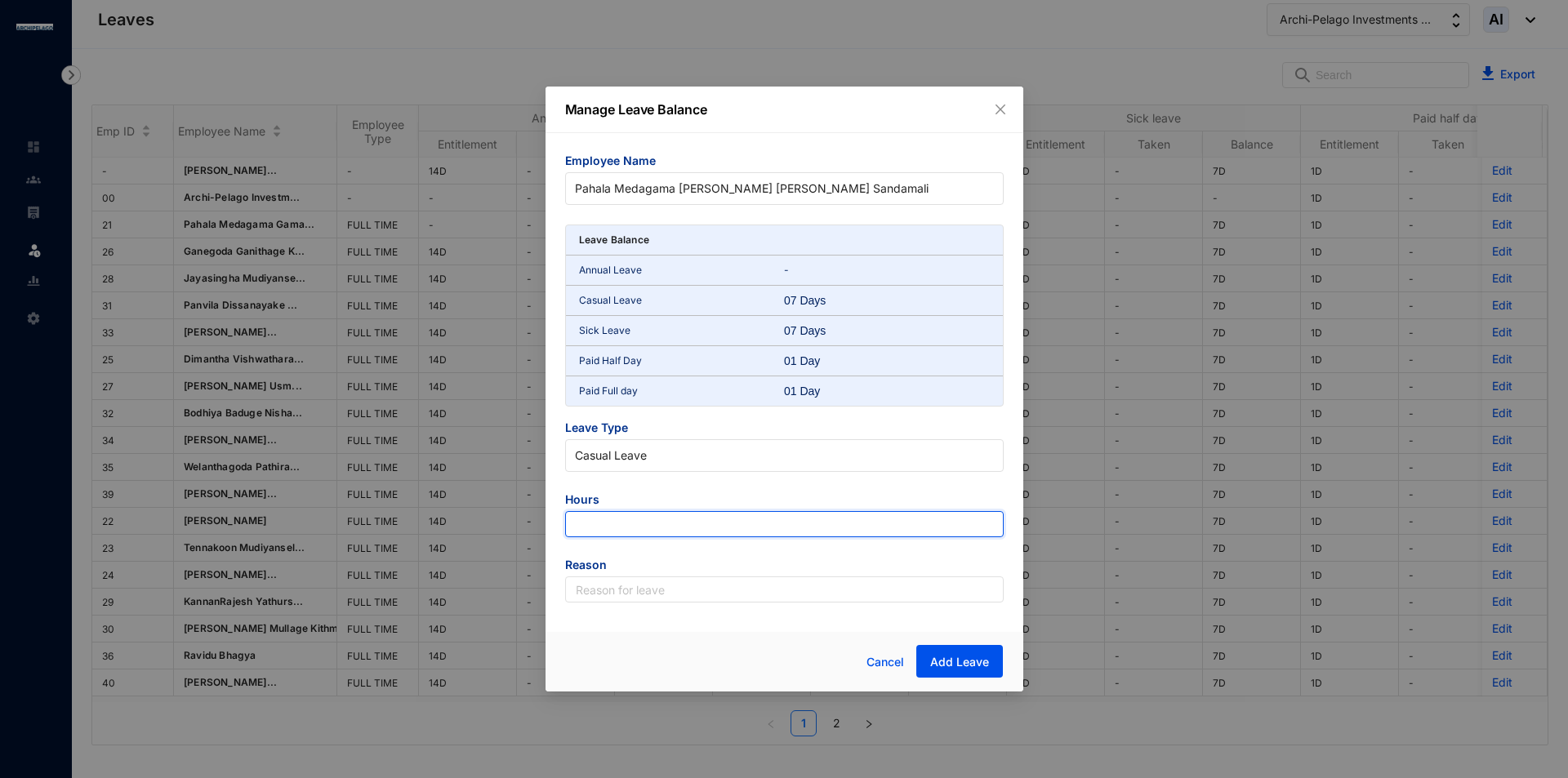
click at [640, 526] on input "number" at bounding box center [784, 523] width 439 height 26
type input "-63"
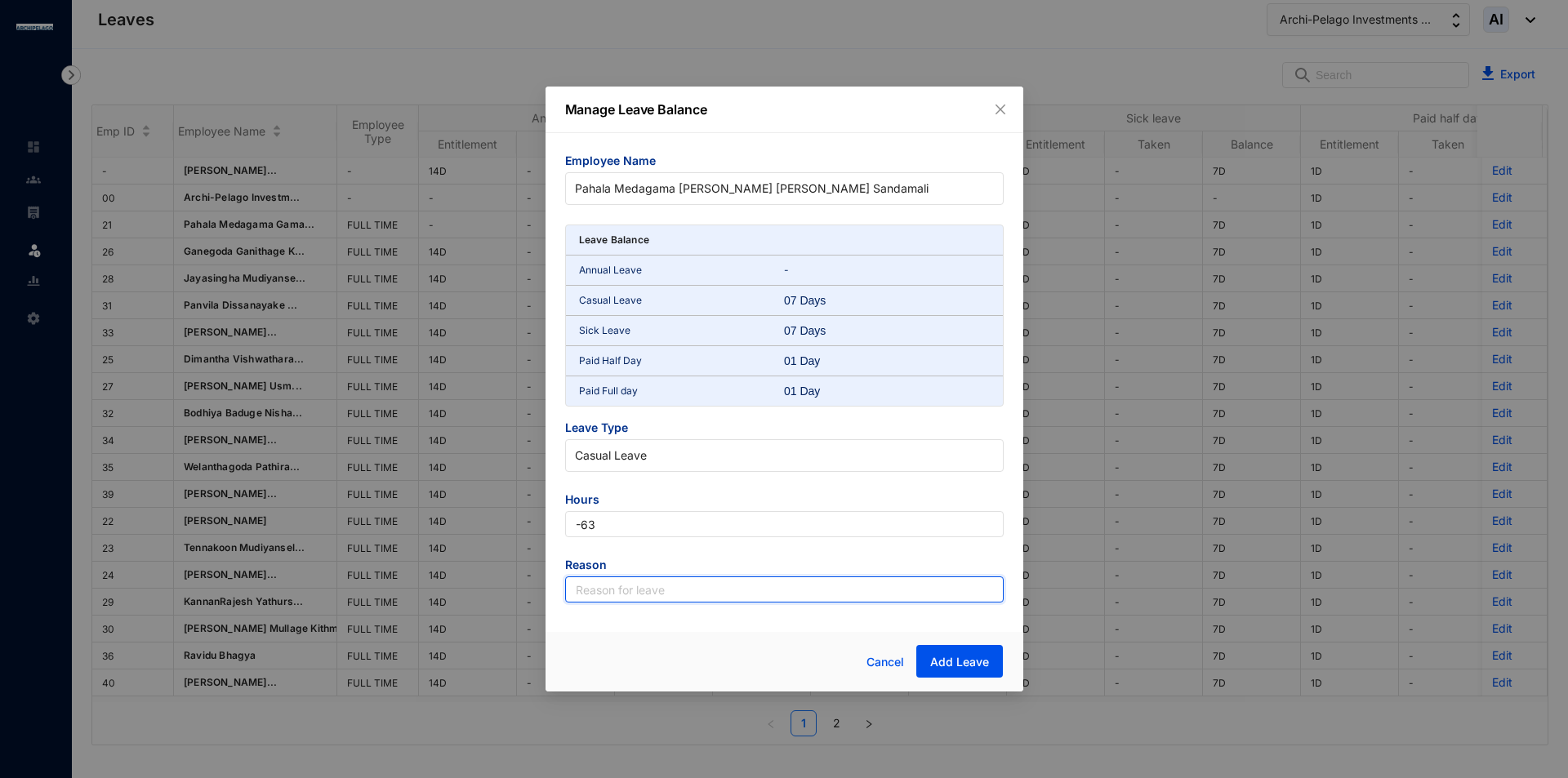
click at [691, 596] on input "text" at bounding box center [784, 589] width 439 height 26
type input "Leave"
click at [952, 651] on button "Add Leave" at bounding box center [960, 662] width 87 height 32
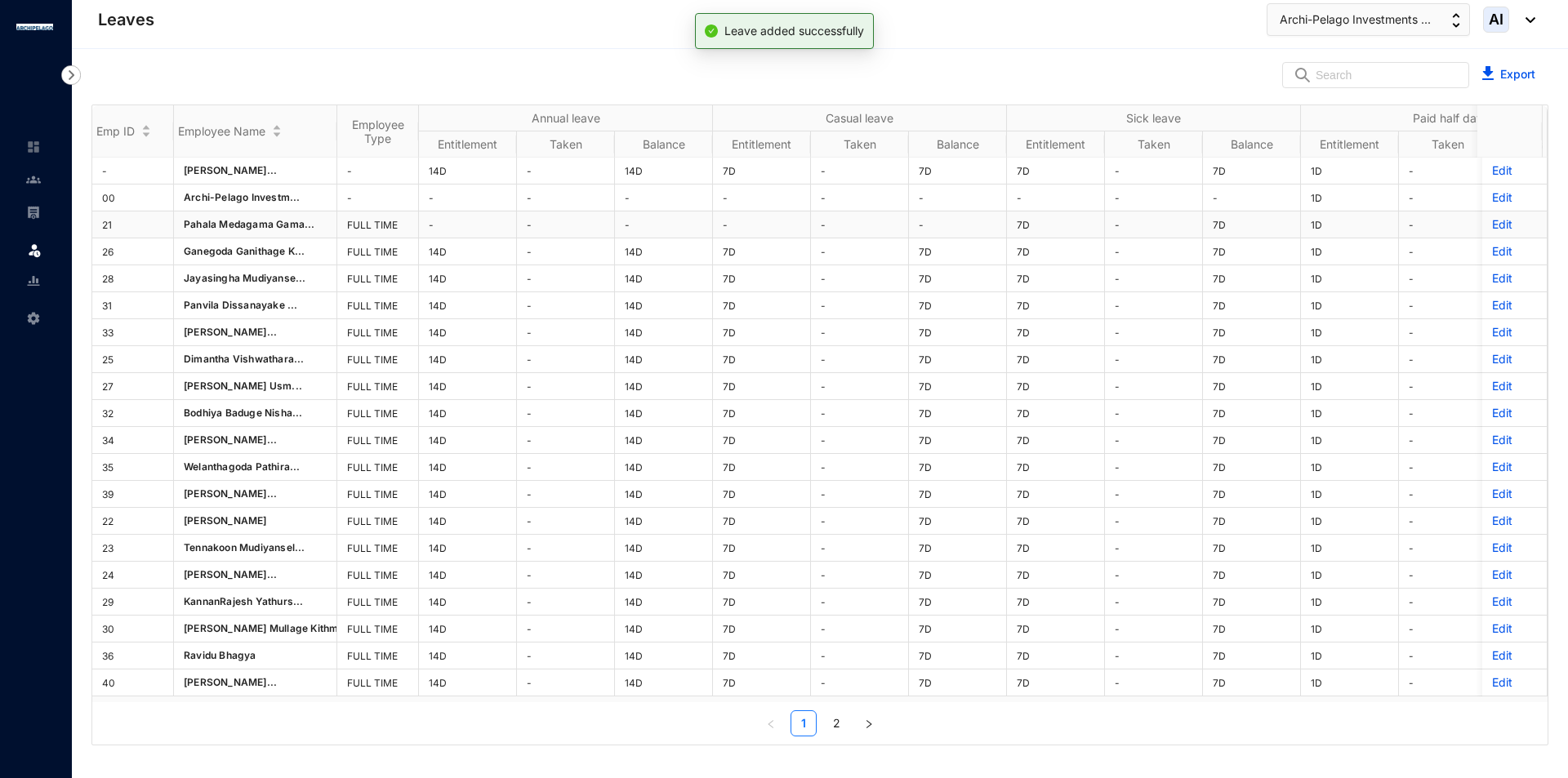
click at [1494, 227] on p "Edit" at bounding box center [1515, 225] width 45 height 16
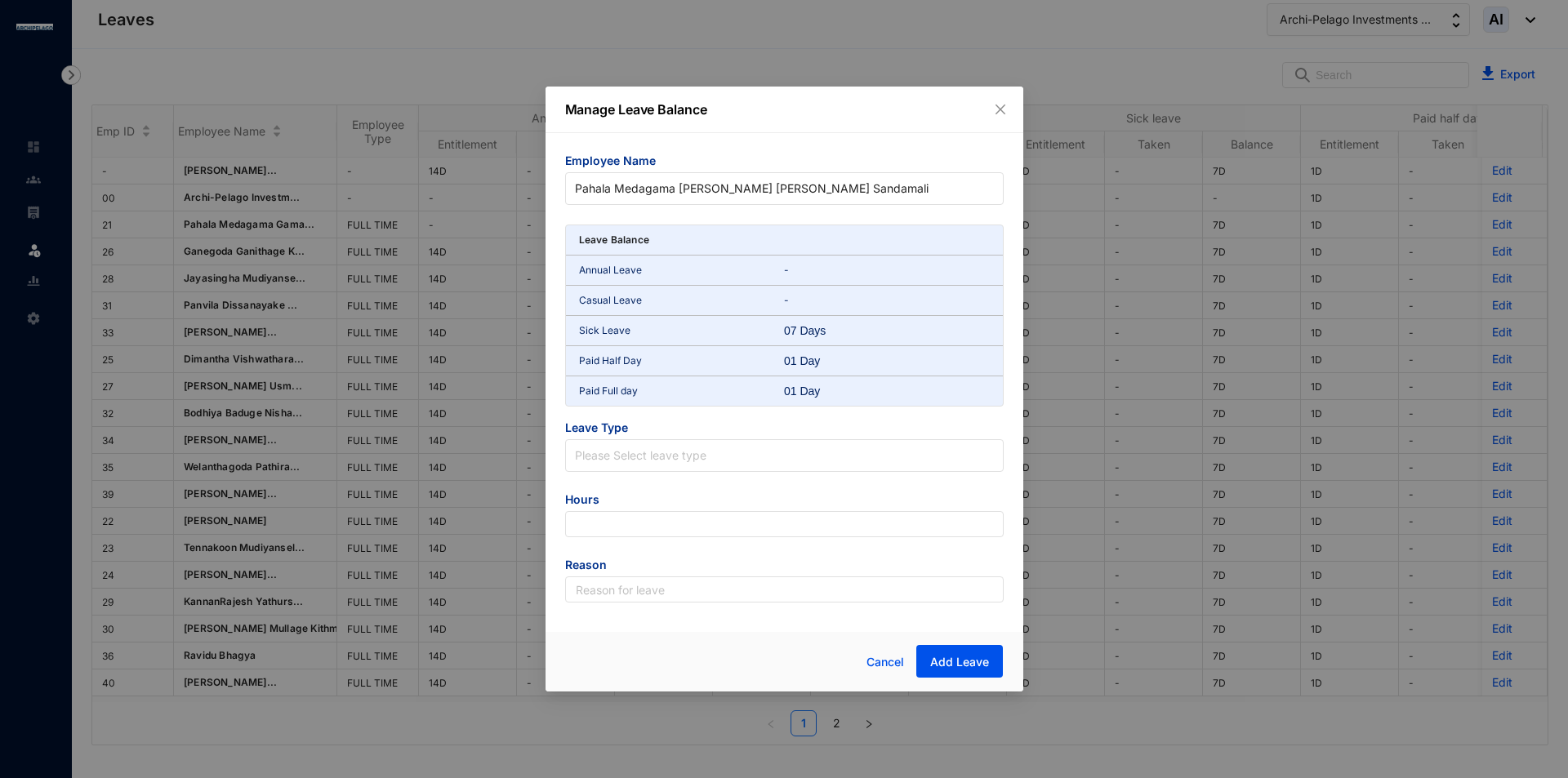
click at [739, 438] on span "Leave Type" at bounding box center [784, 430] width 439 height 20
click at [745, 444] on input "search" at bounding box center [784, 452] width 419 height 24
click at [652, 542] on div "Sick Leave" at bounding box center [784, 544] width 413 height 18
click at [668, 525] on input "number" at bounding box center [784, 523] width 439 height 26
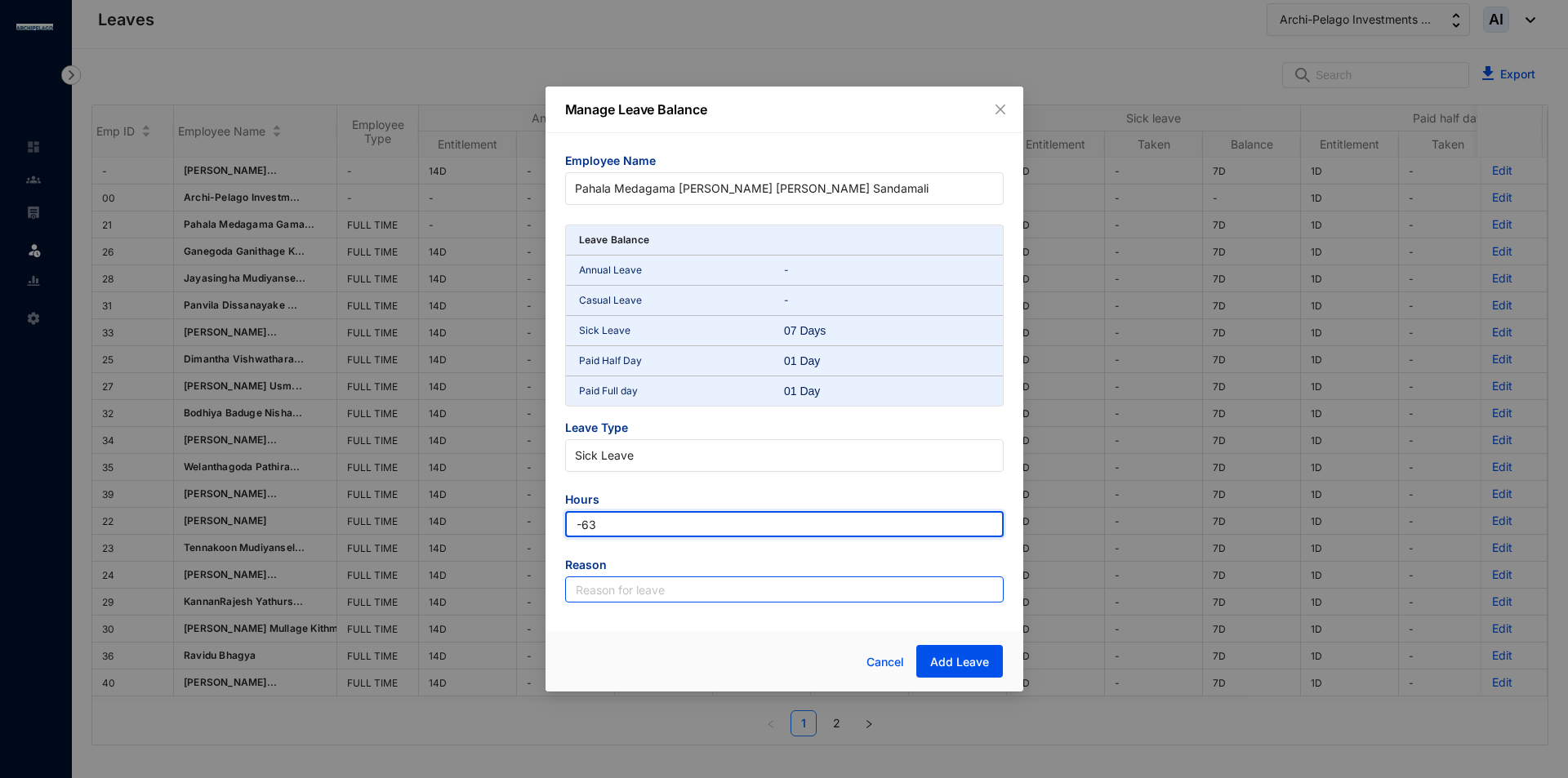
type input "-63"
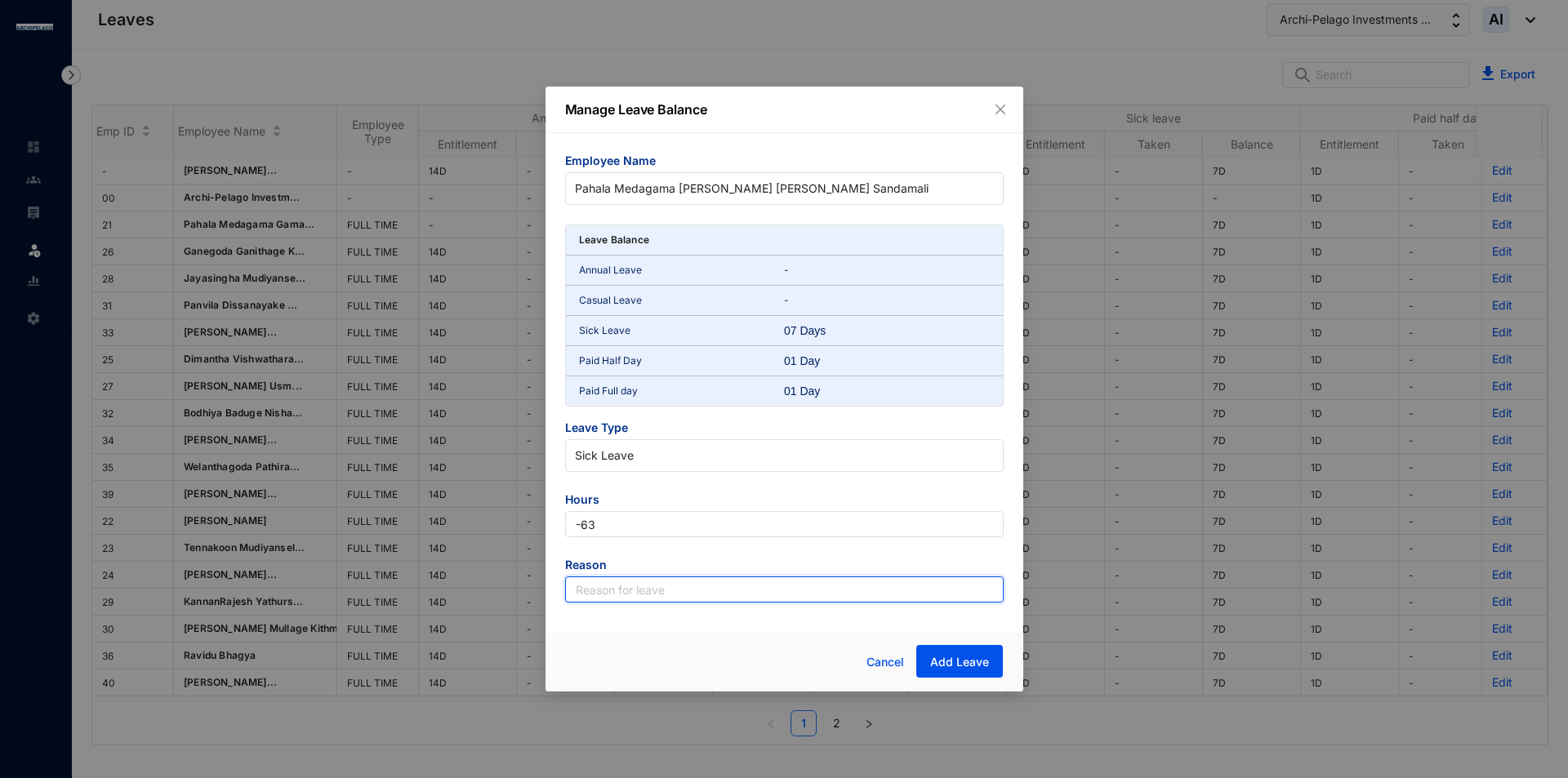
click at [712, 588] on input "text" at bounding box center [784, 589] width 439 height 26
type input "Leave"
click at [972, 663] on span "Add Leave" at bounding box center [959, 662] width 59 height 16
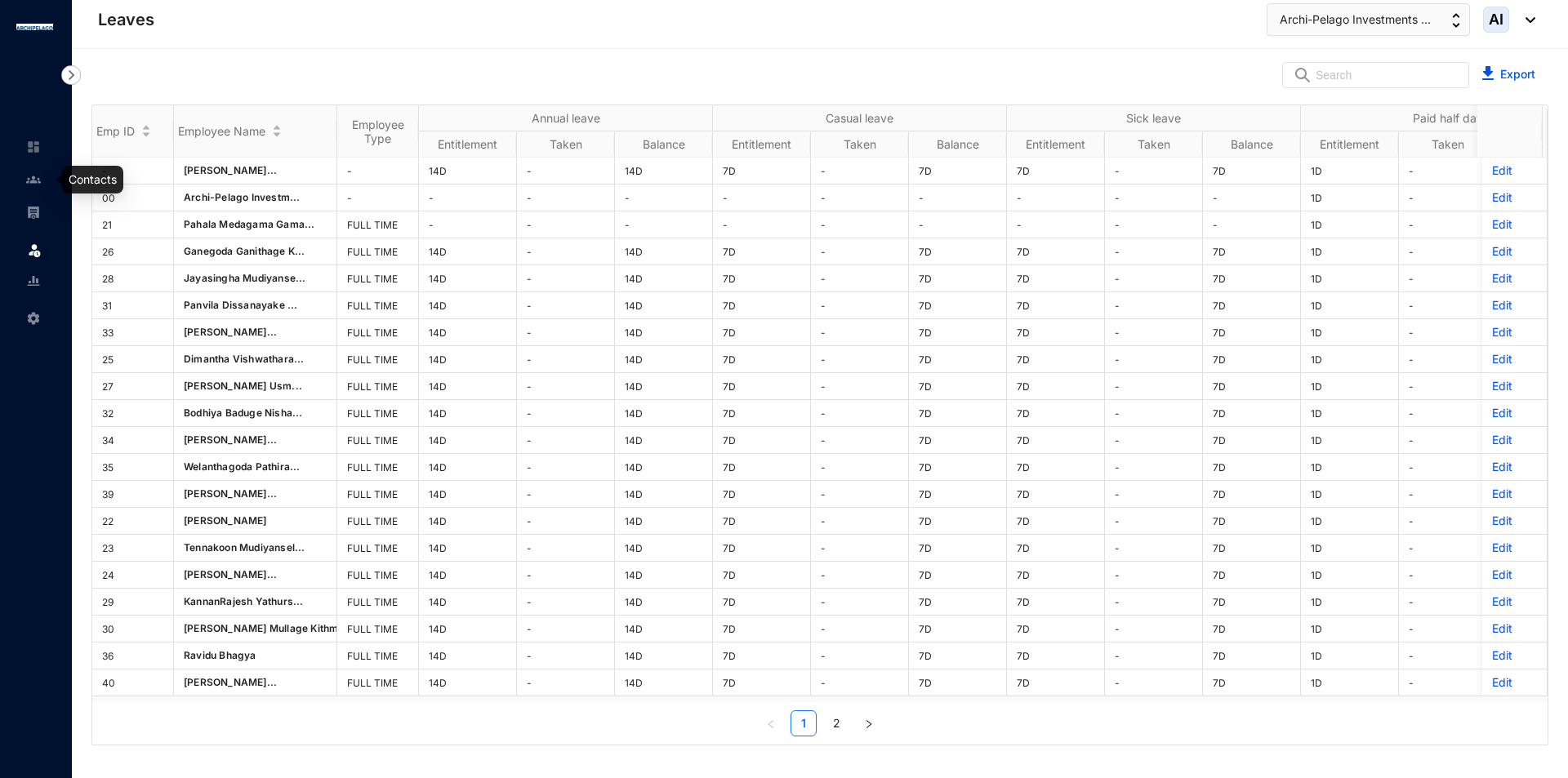
click at [31, 183] on img at bounding box center [33, 180] width 14 height 14
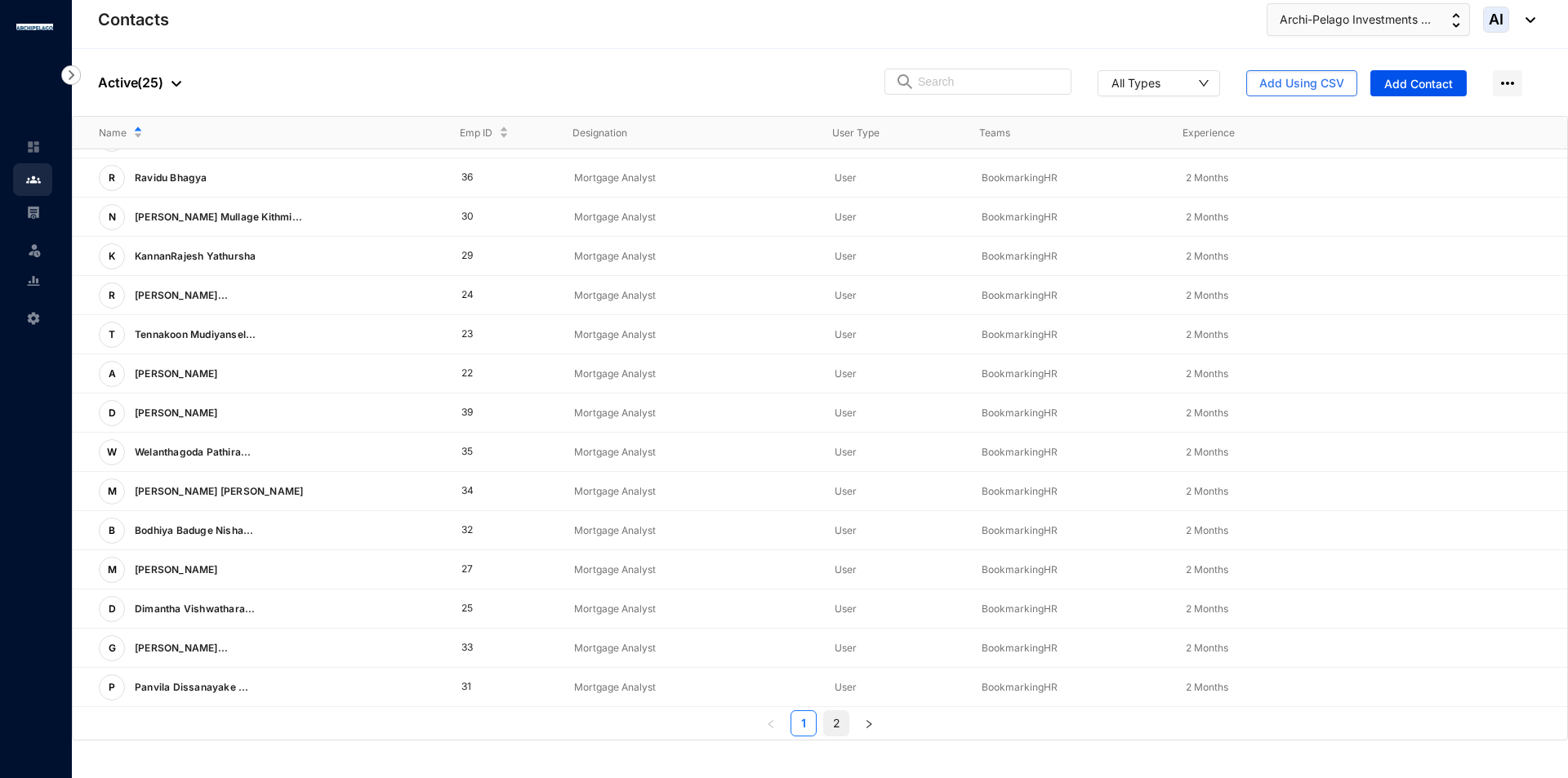
click at [832, 723] on link "2" at bounding box center [836, 723] width 24 height 24
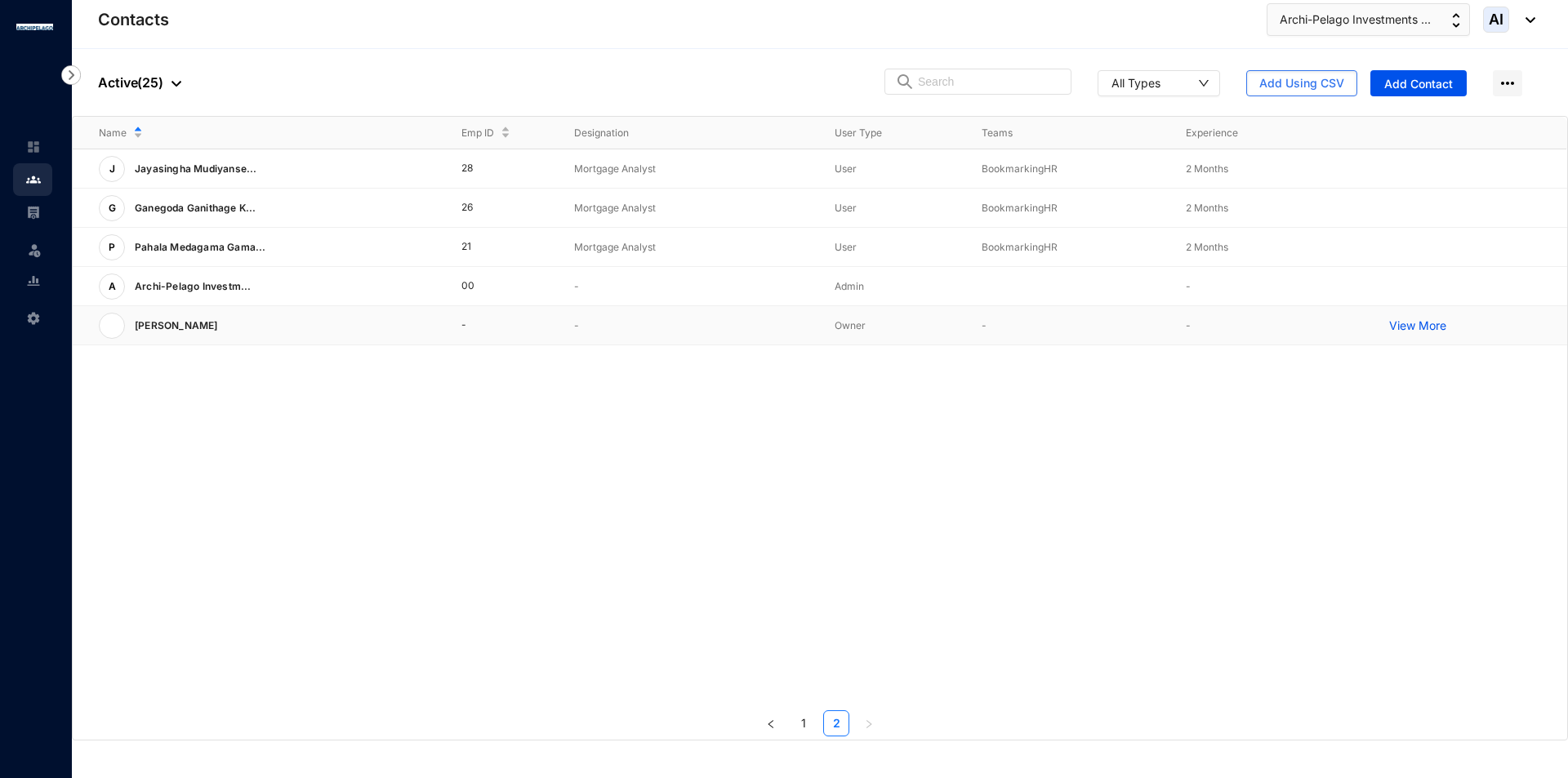
click at [1425, 320] on p "View More" at bounding box center [1422, 326] width 65 height 16
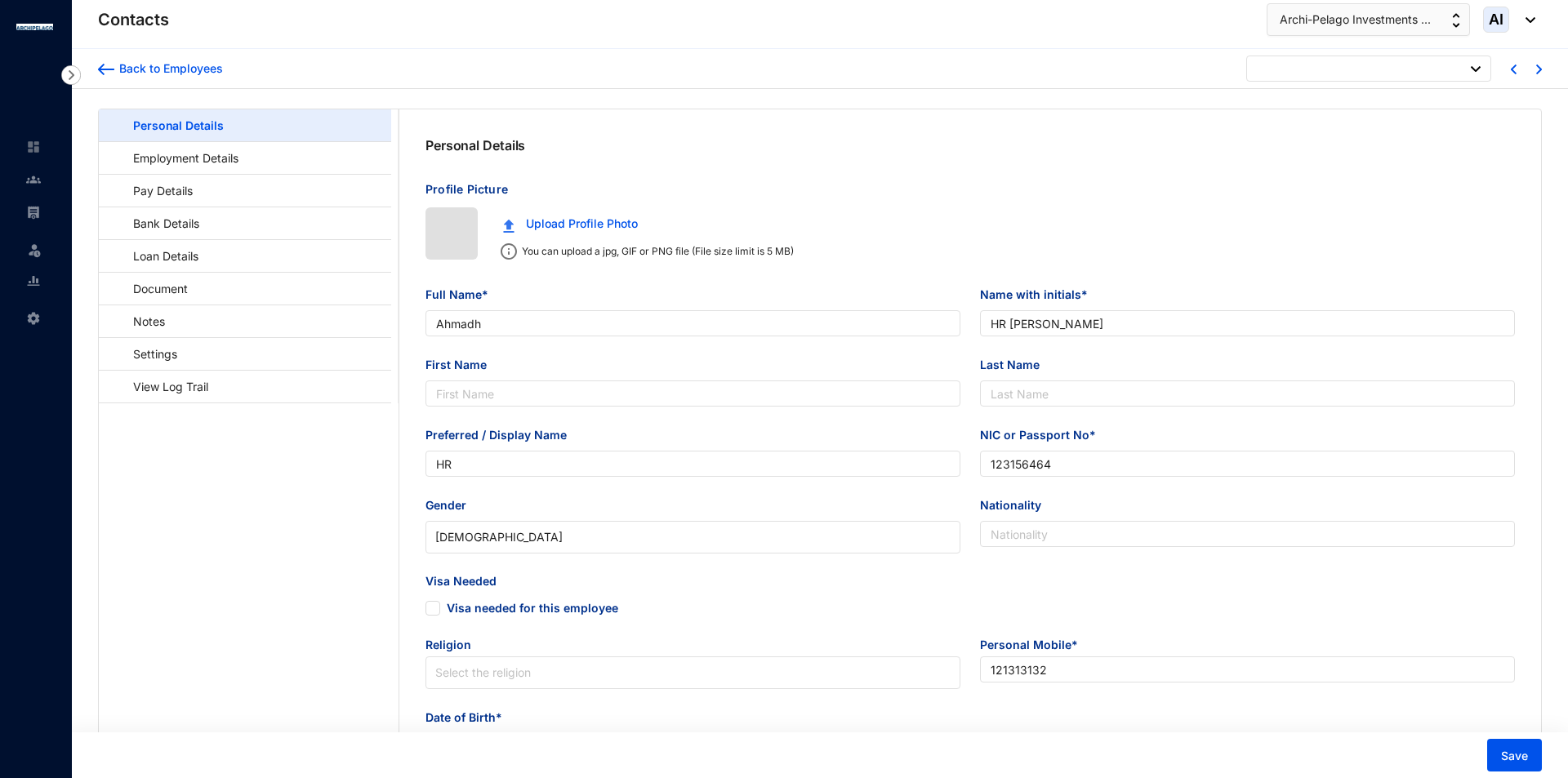
type input "[DATE]"
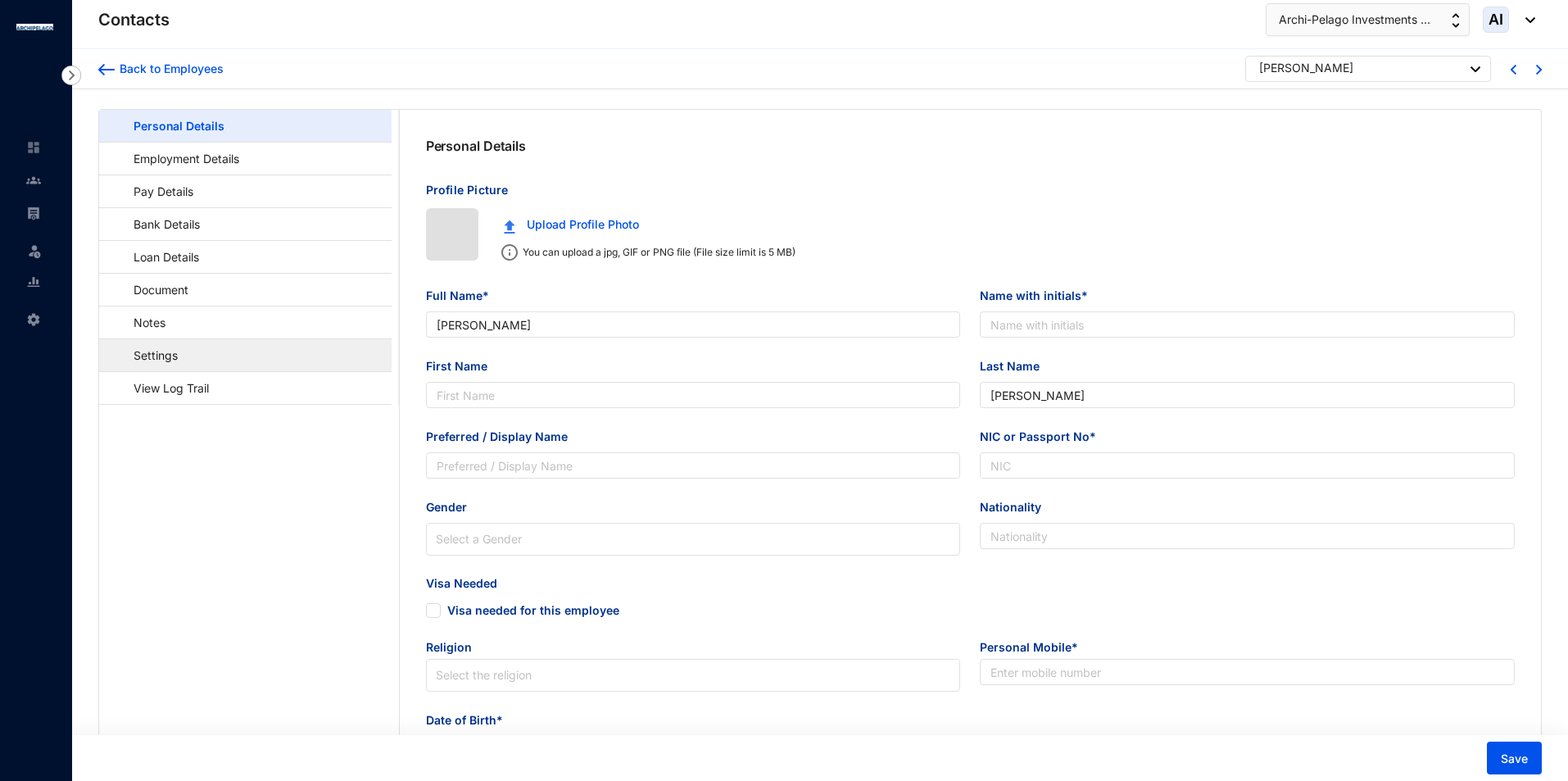
type input "[PERSON_NAME]"
click at [184, 354] on link "Settings" at bounding box center [148, 355] width 72 height 34
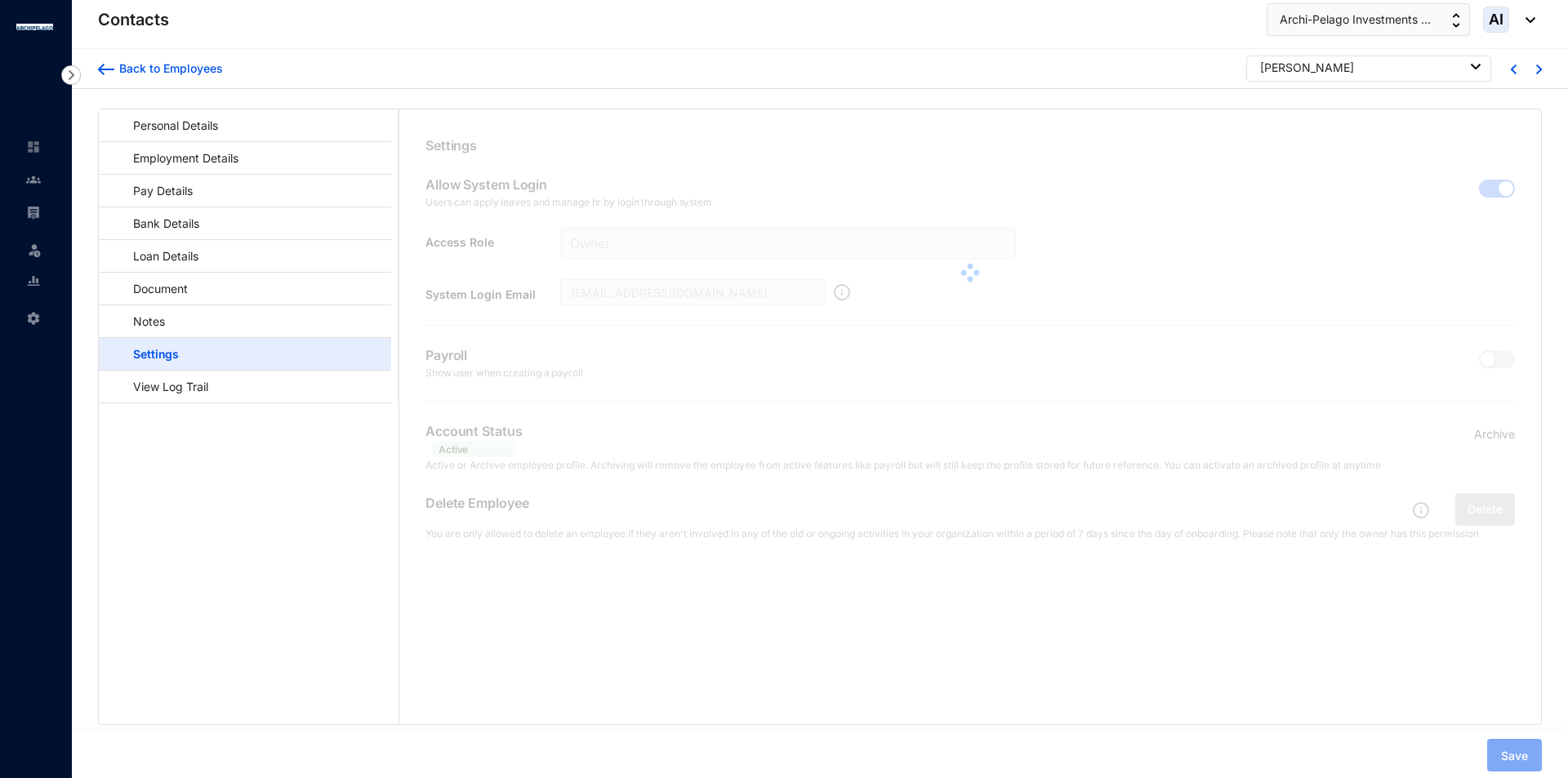
scroll to position [40, 0]
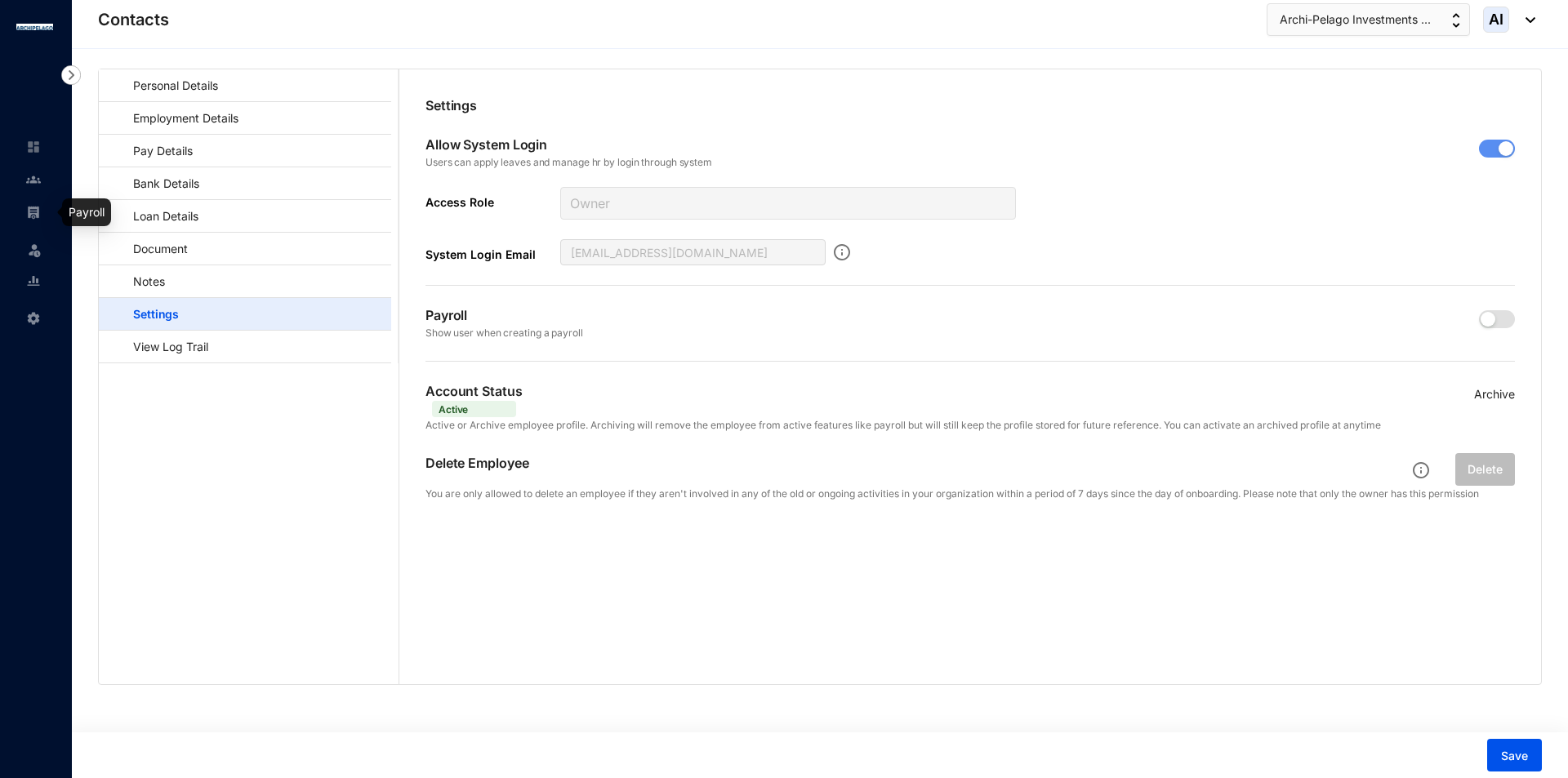
click at [39, 220] on link at bounding box center [46, 212] width 41 height 16
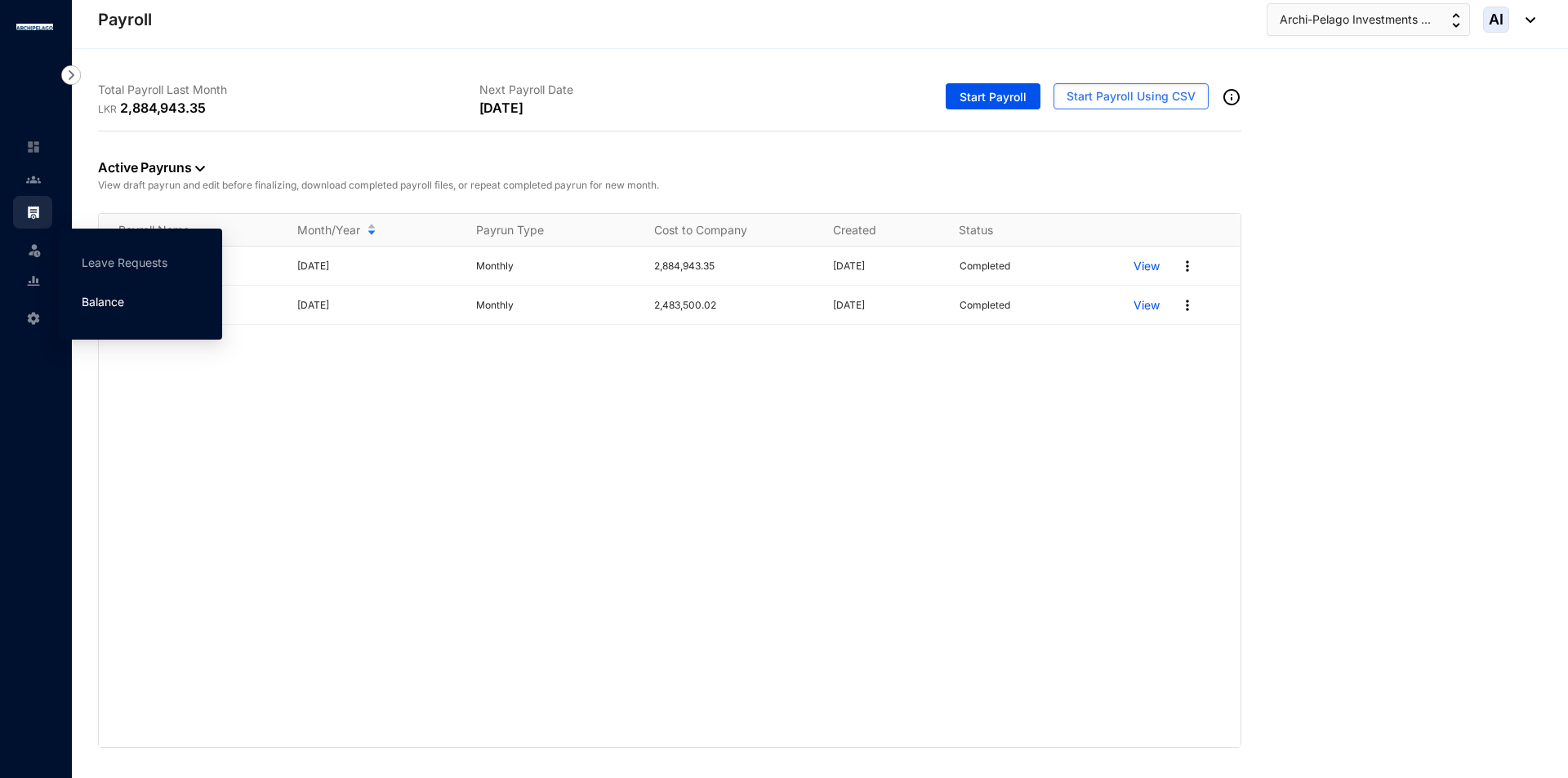
click at [107, 295] on link "Balance" at bounding box center [102, 301] width 42 height 14
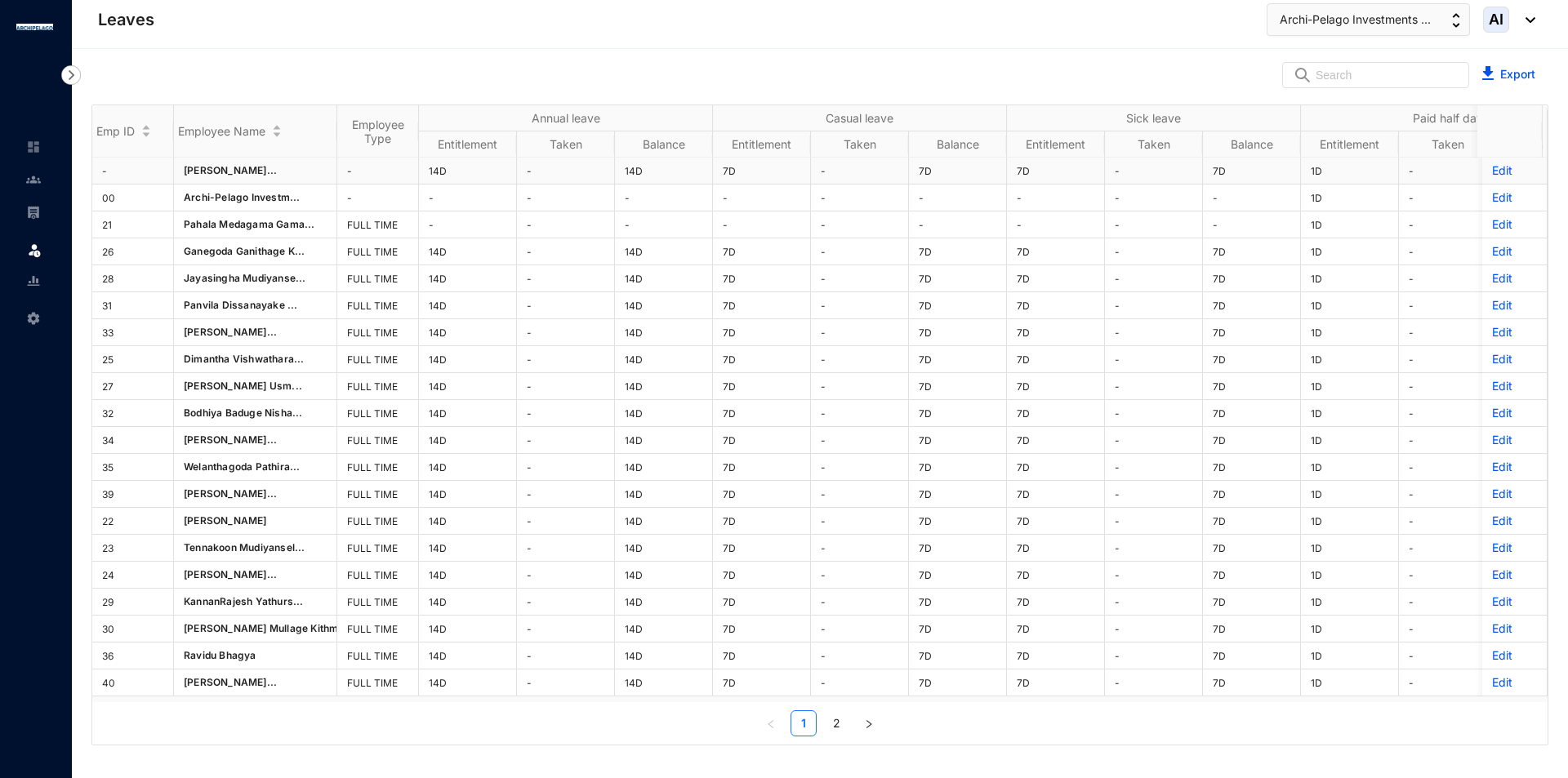
click at [1492, 171] on p "Edit" at bounding box center [1515, 171] width 45 height 16
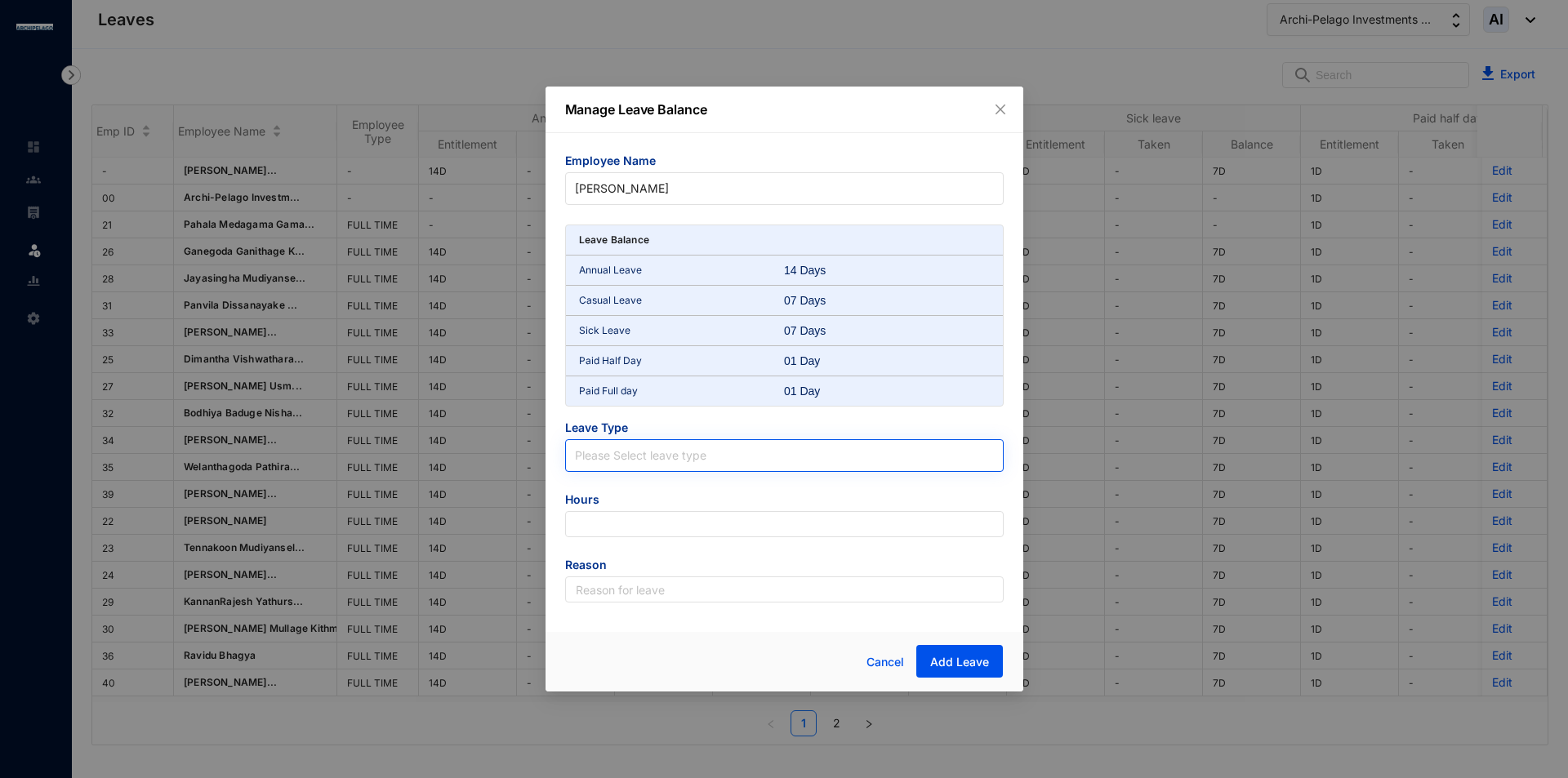
click at [647, 467] on span at bounding box center [784, 456] width 419 height 31
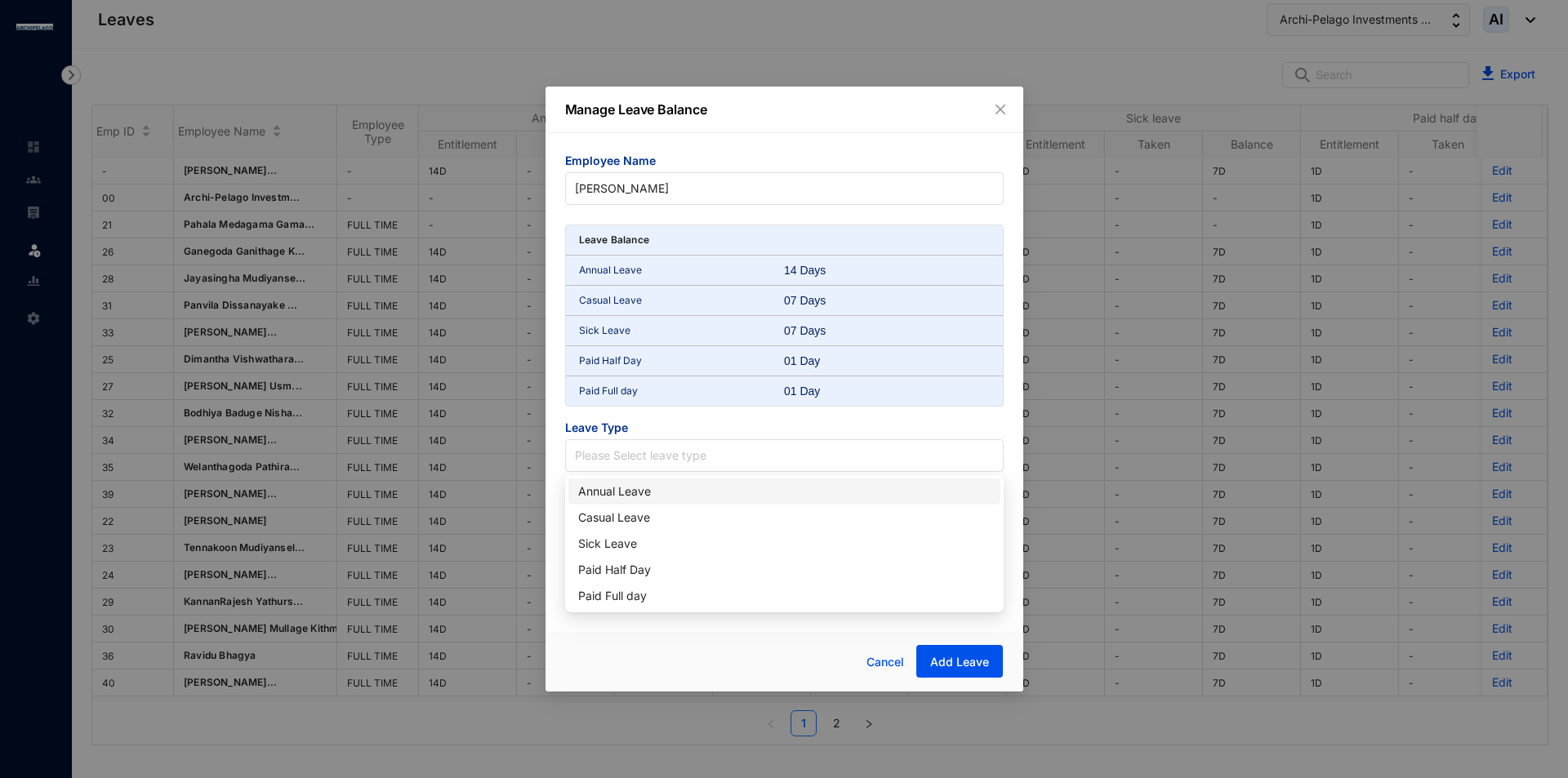
click at [636, 491] on div "Annual Leave" at bounding box center [784, 492] width 413 height 18
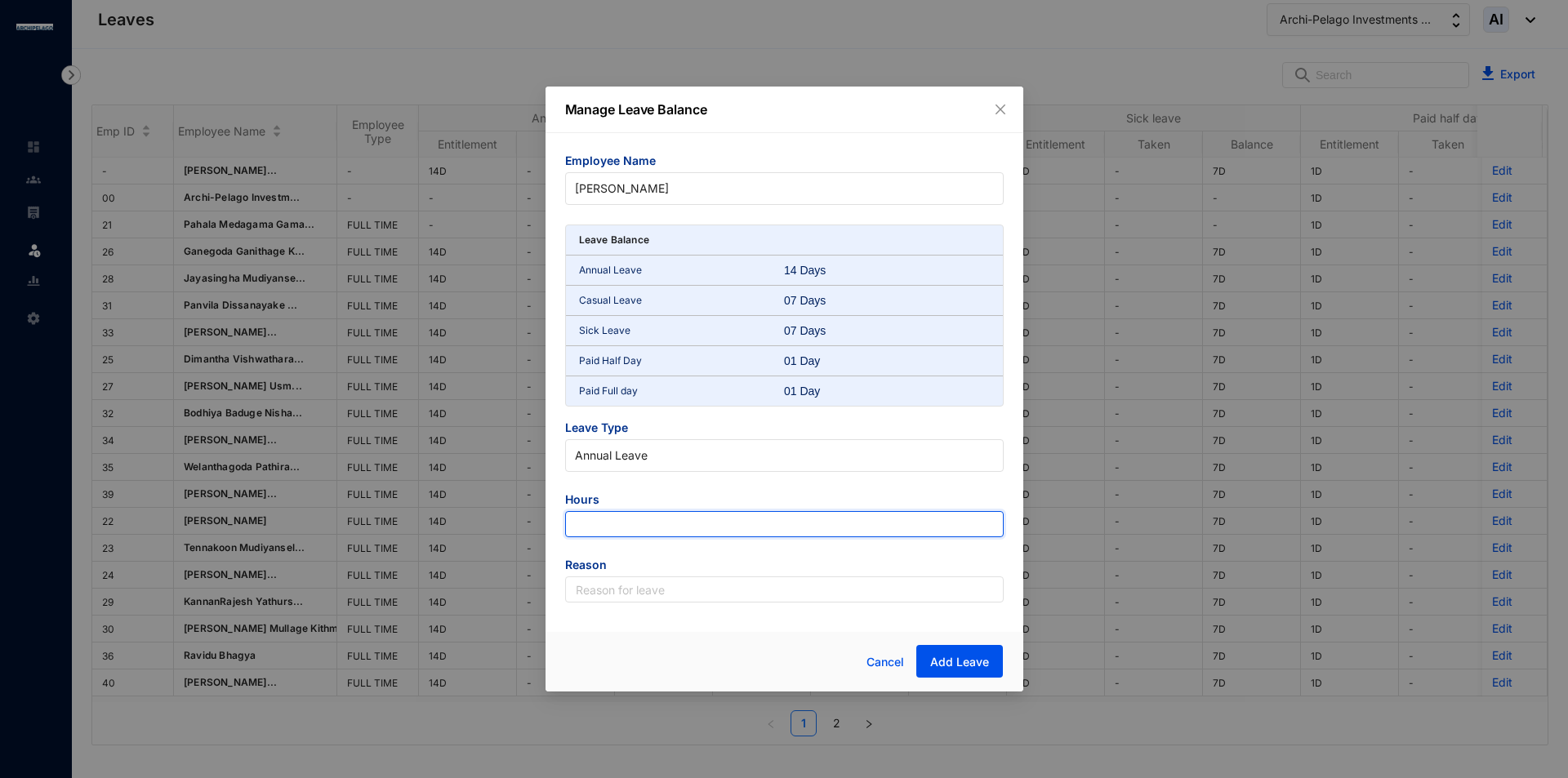
click at [638, 527] on input "number" at bounding box center [784, 523] width 439 height 26
type input "-126"
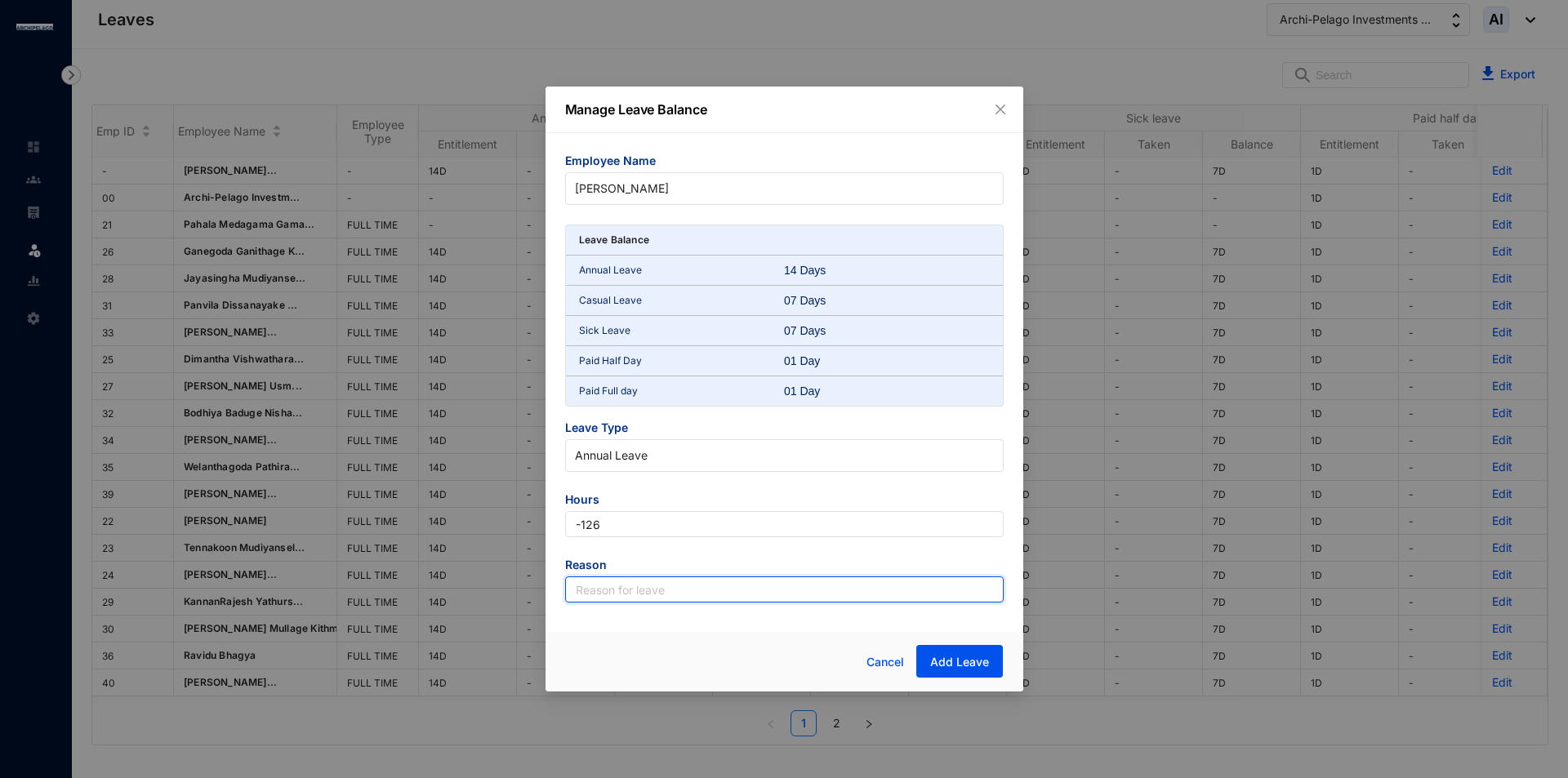
drag, startPoint x: 659, startPoint y: 586, endPoint x: 663, endPoint y: 595, distance: 9.8
click at [659, 586] on input "text" at bounding box center [784, 589] width 439 height 26
type input "Leave"
click at [944, 656] on span "Add Leave" at bounding box center [959, 662] width 59 height 16
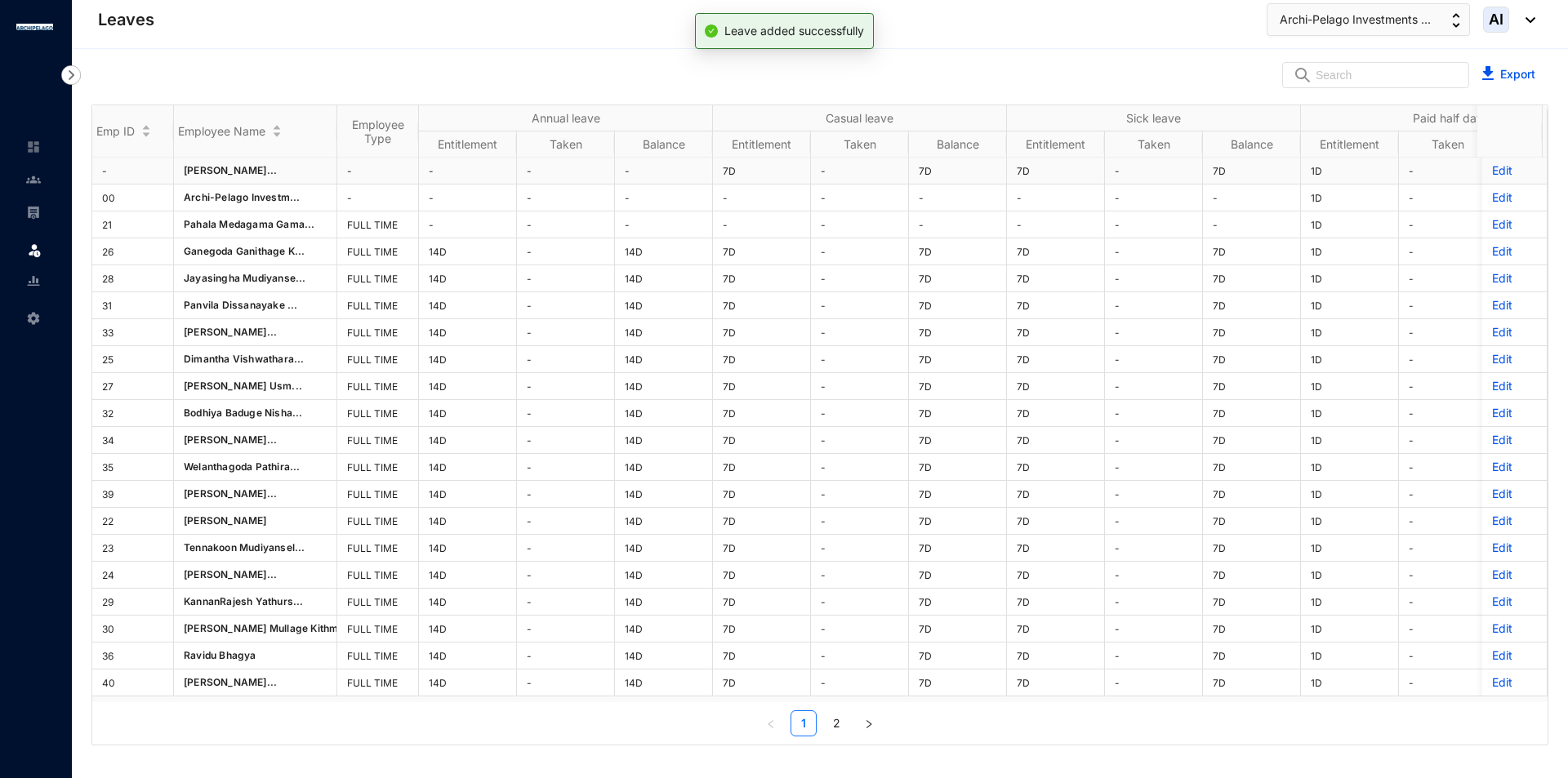
click at [1492, 170] on p "Edit" at bounding box center [1515, 171] width 45 height 16
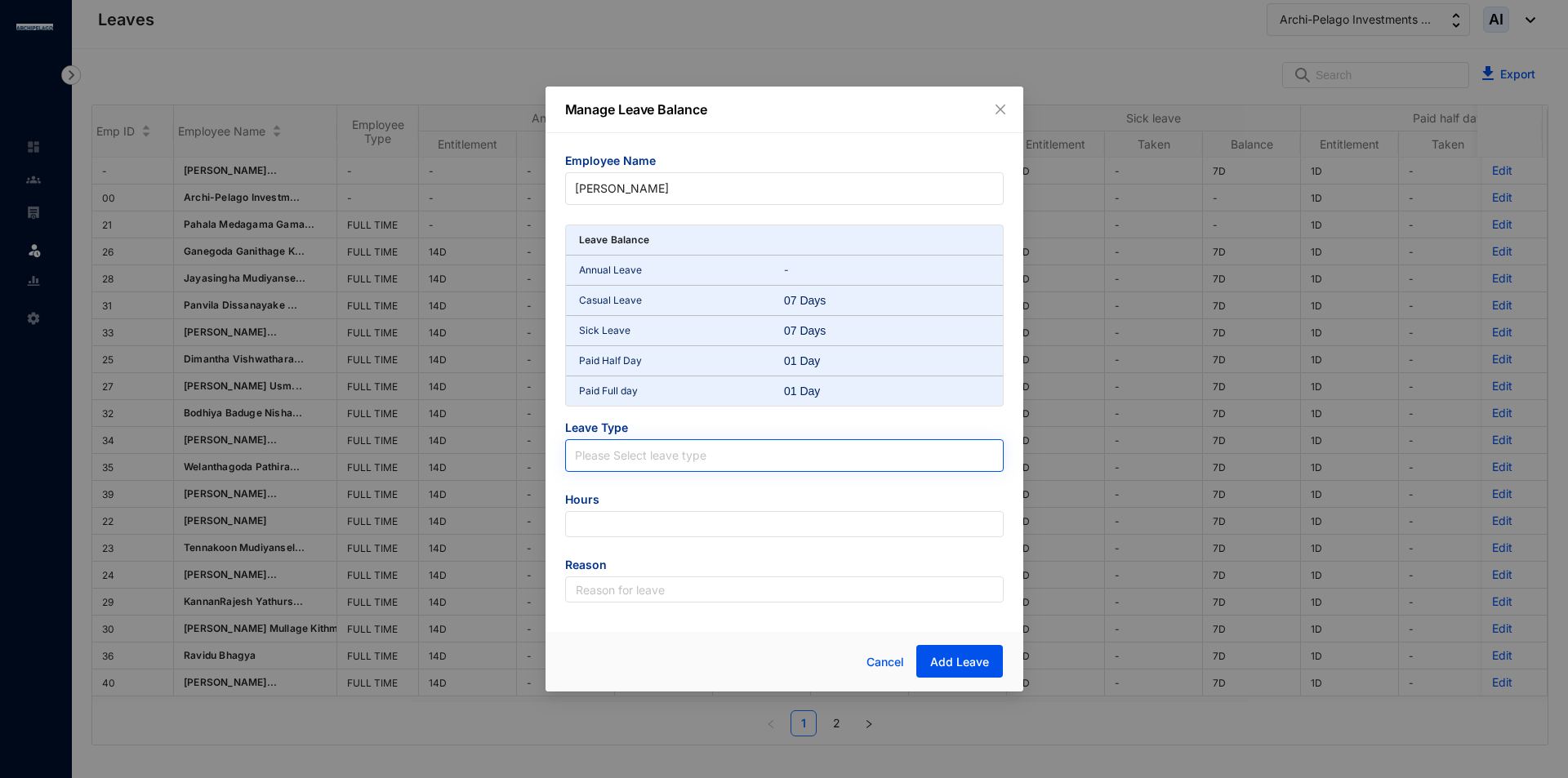
click at [610, 458] on input "search" at bounding box center [784, 452] width 419 height 24
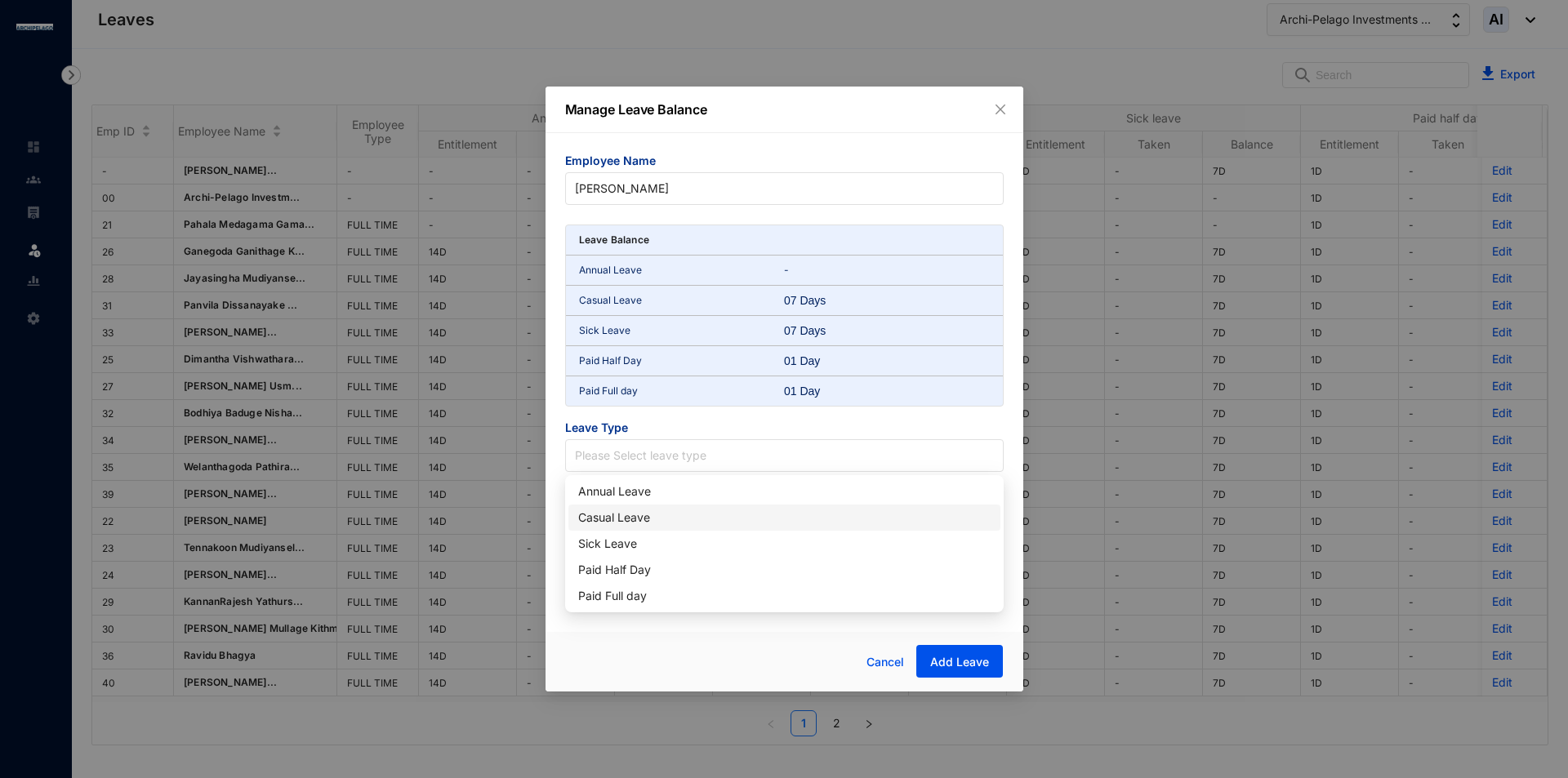
click at [659, 522] on div "Casual Leave" at bounding box center [784, 518] width 413 height 18
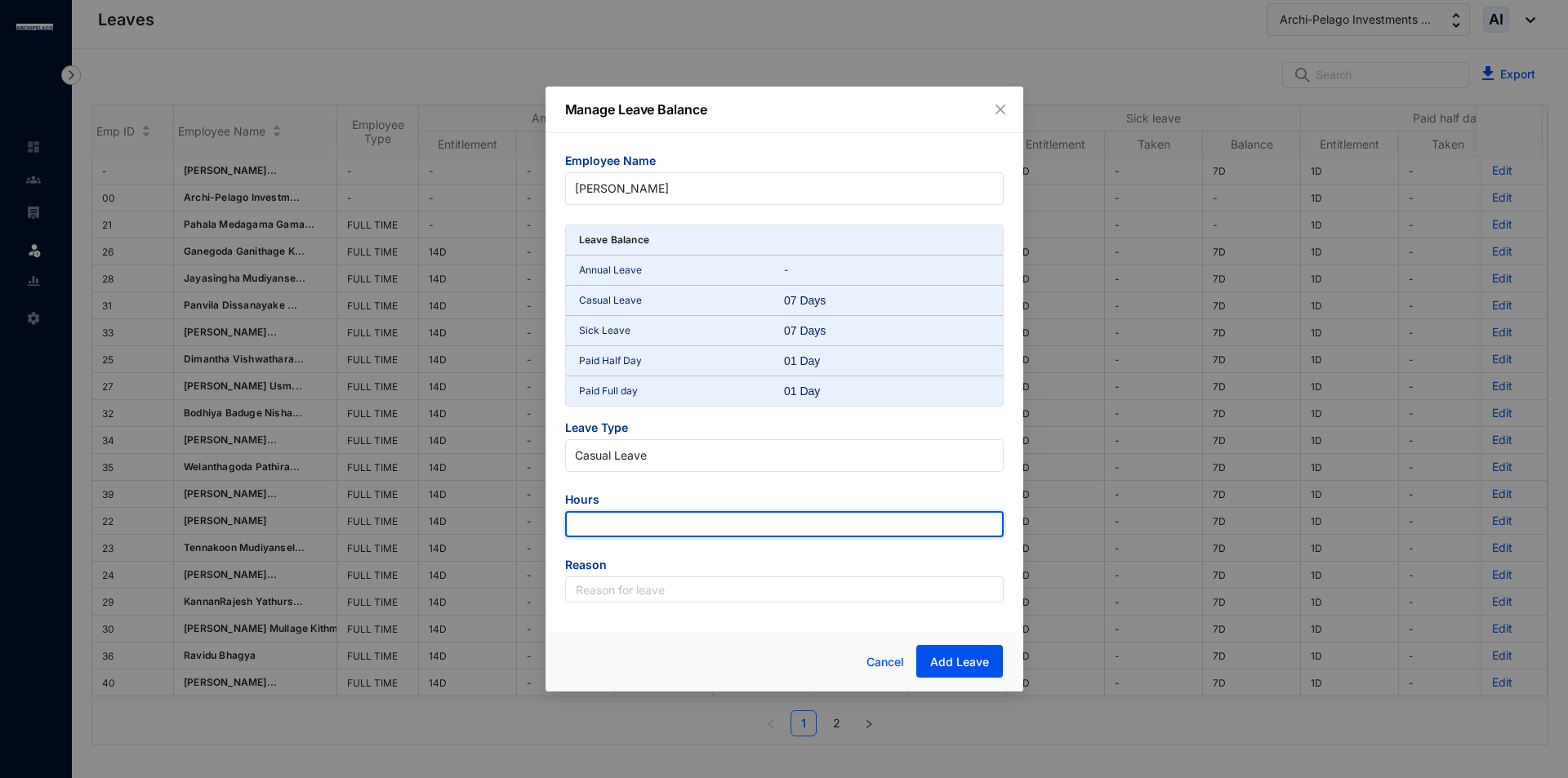
click at [659, 522] on input "number" at bounding box center [784, 523] width 439 height 26
type input "-63"
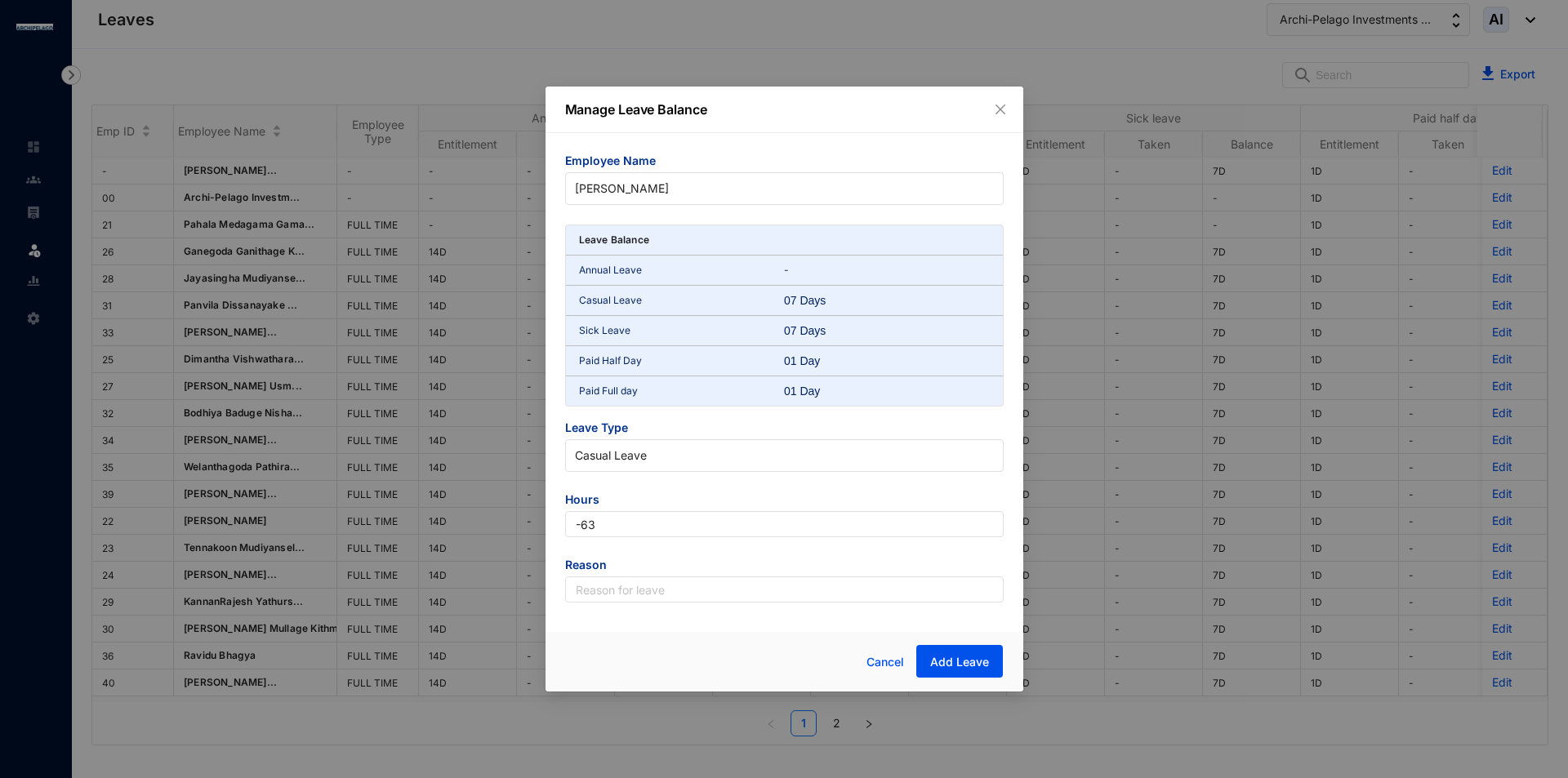
click at [647, 567] on span "Reason" at bounding box center [784, 567] width 439 height 20
click at [651, 580] on input "text" at bounding box center [784, 589] width 439 height 26
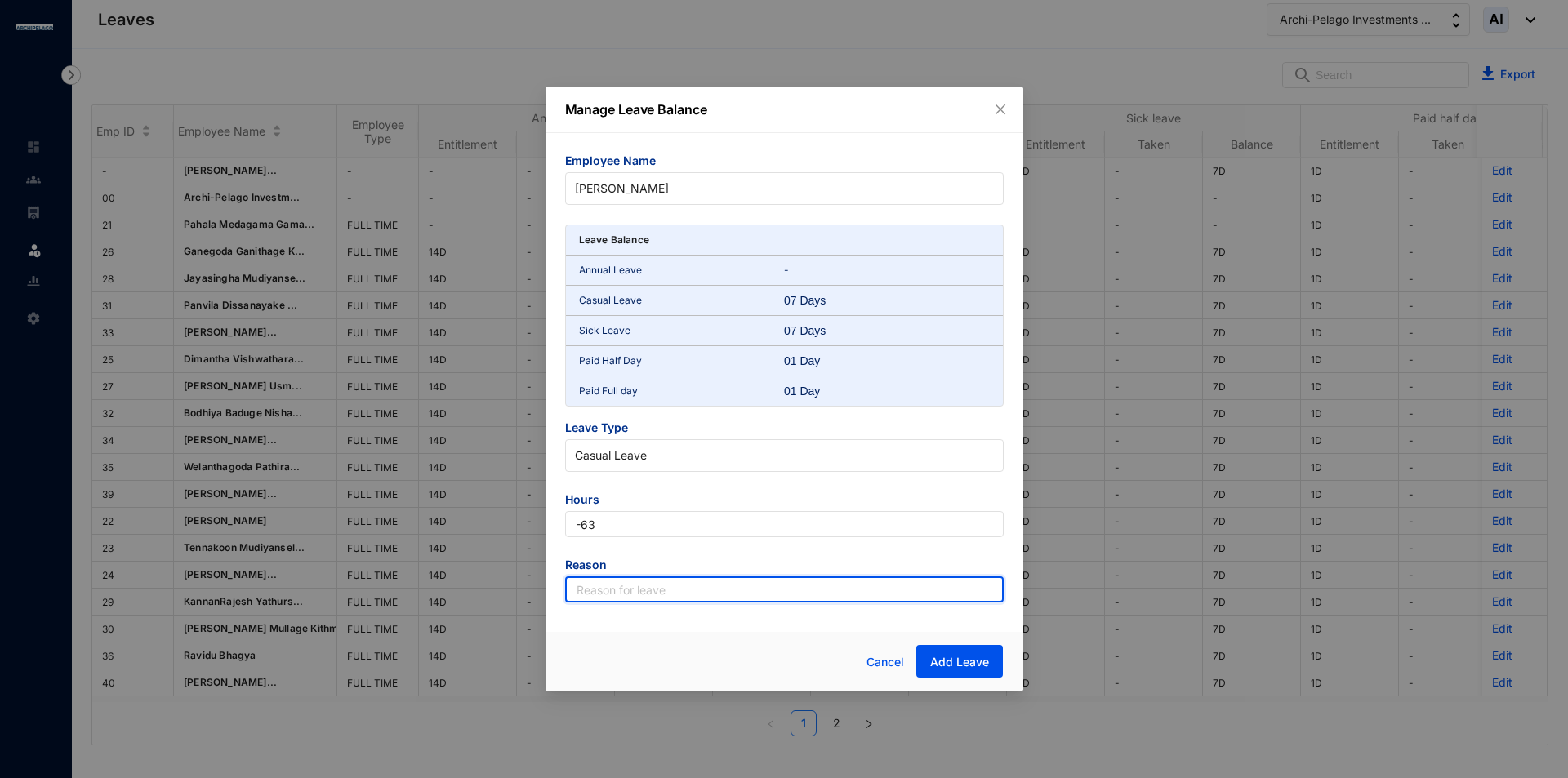
type input "Leave"
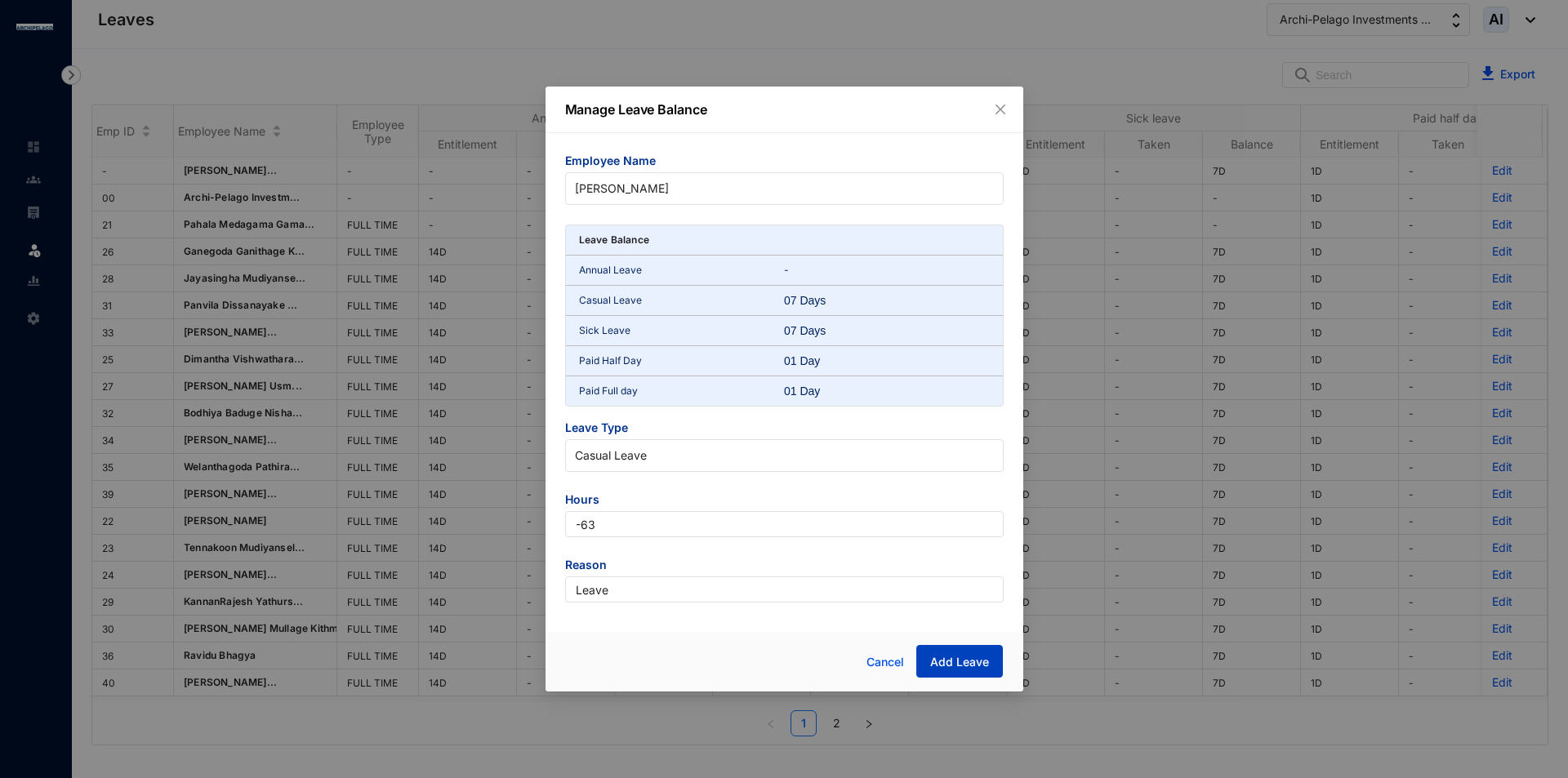
click at [937, 653] on button "Add Leave" at bounding box center [960, 662] width 87 height 32
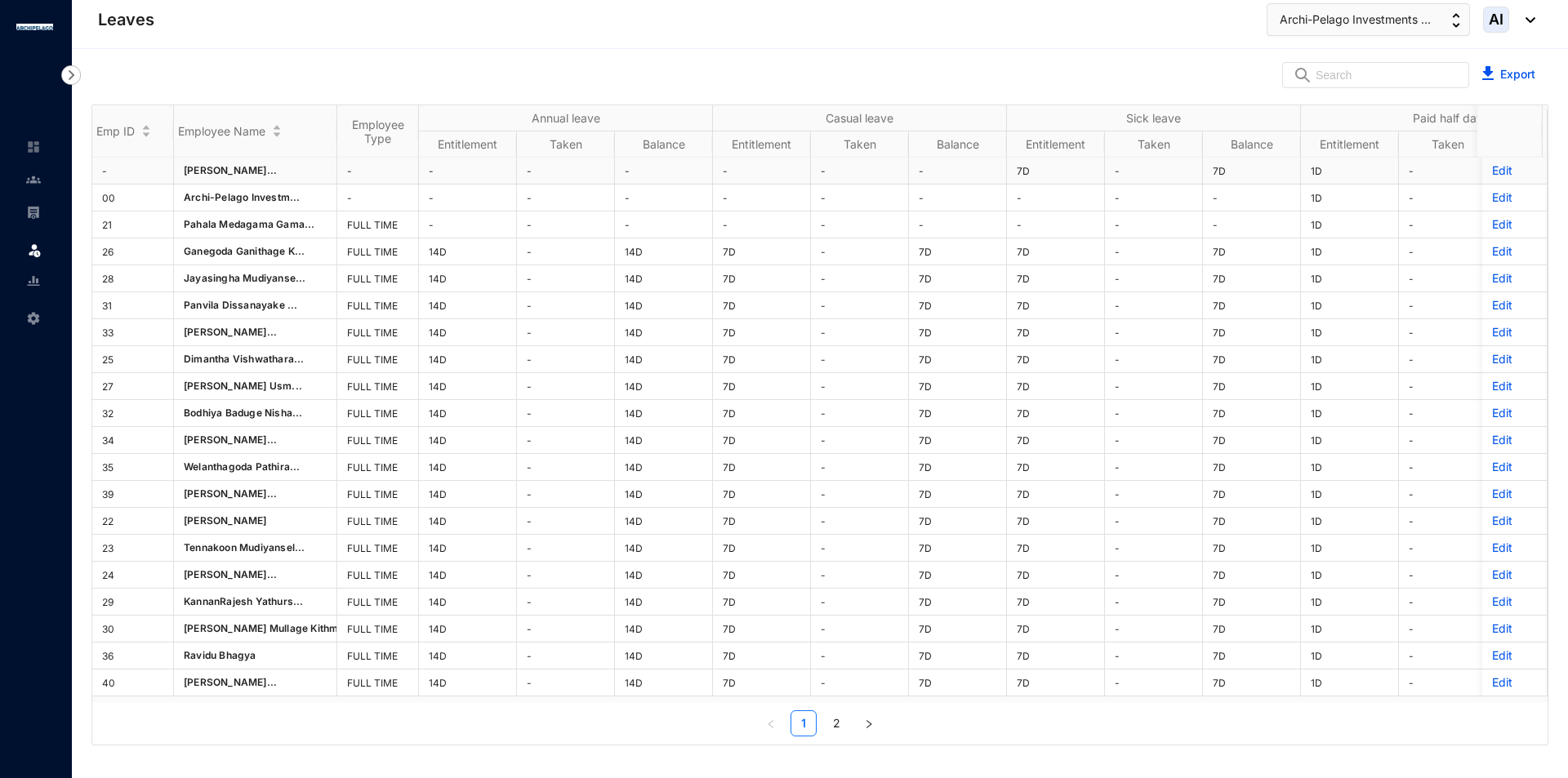
click at [1494, 169] on p "Edit" at bounding box center [1515, 171] width 45 height 16
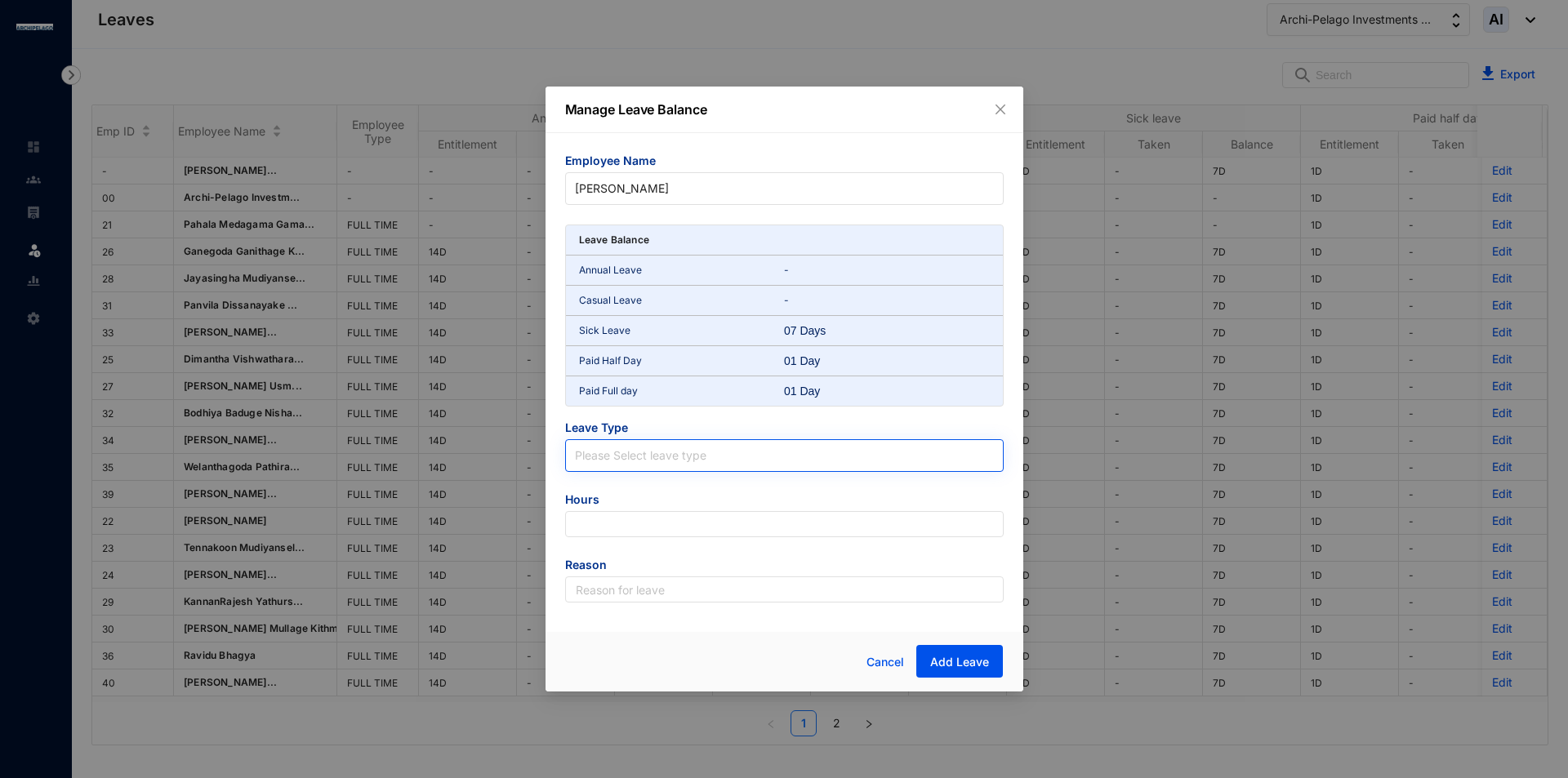
click at [735, 460] on input "search" at bounding box center [784, 452] width 419 height 24
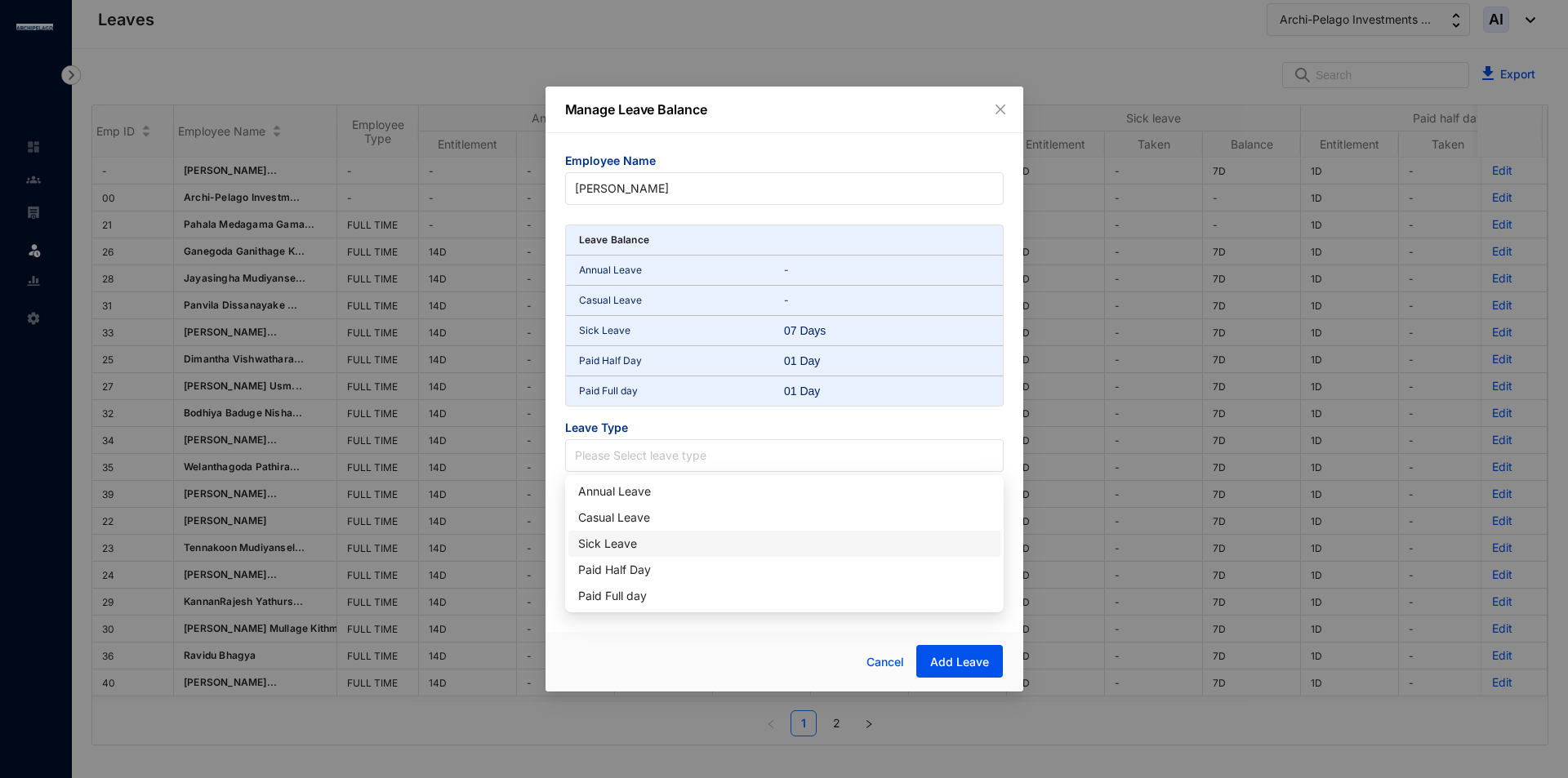
click at [706, 551] on div "Sick Leave" at bounding box center [784, 544] width 413 height 18
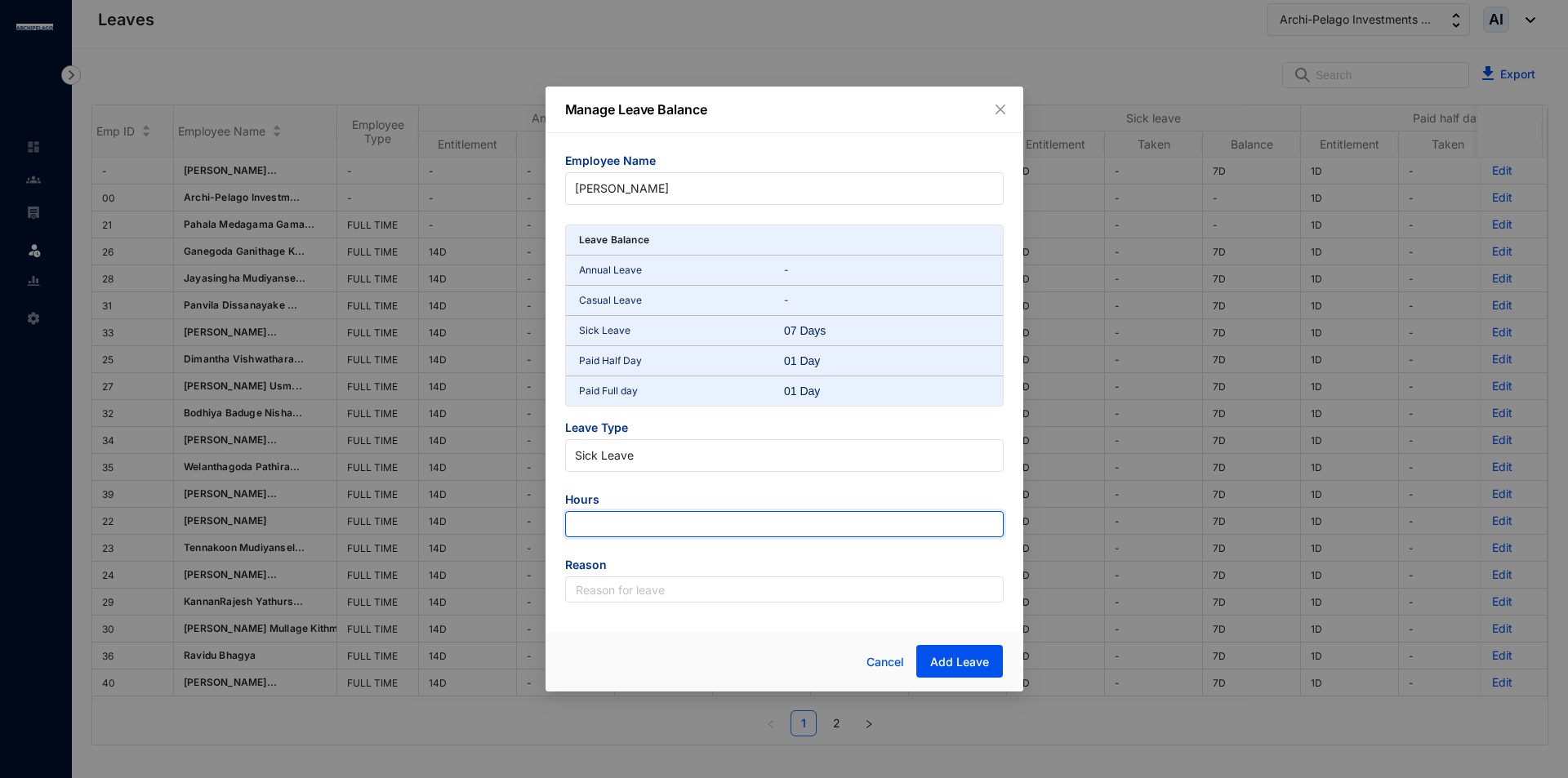
click at [691, 523] on input "number" at bounding box center [784, 523] width 439 height 26
type input "-63"
click at [689, 574] on span "Reason" at bounding box center [784, 567] width 439 height 20
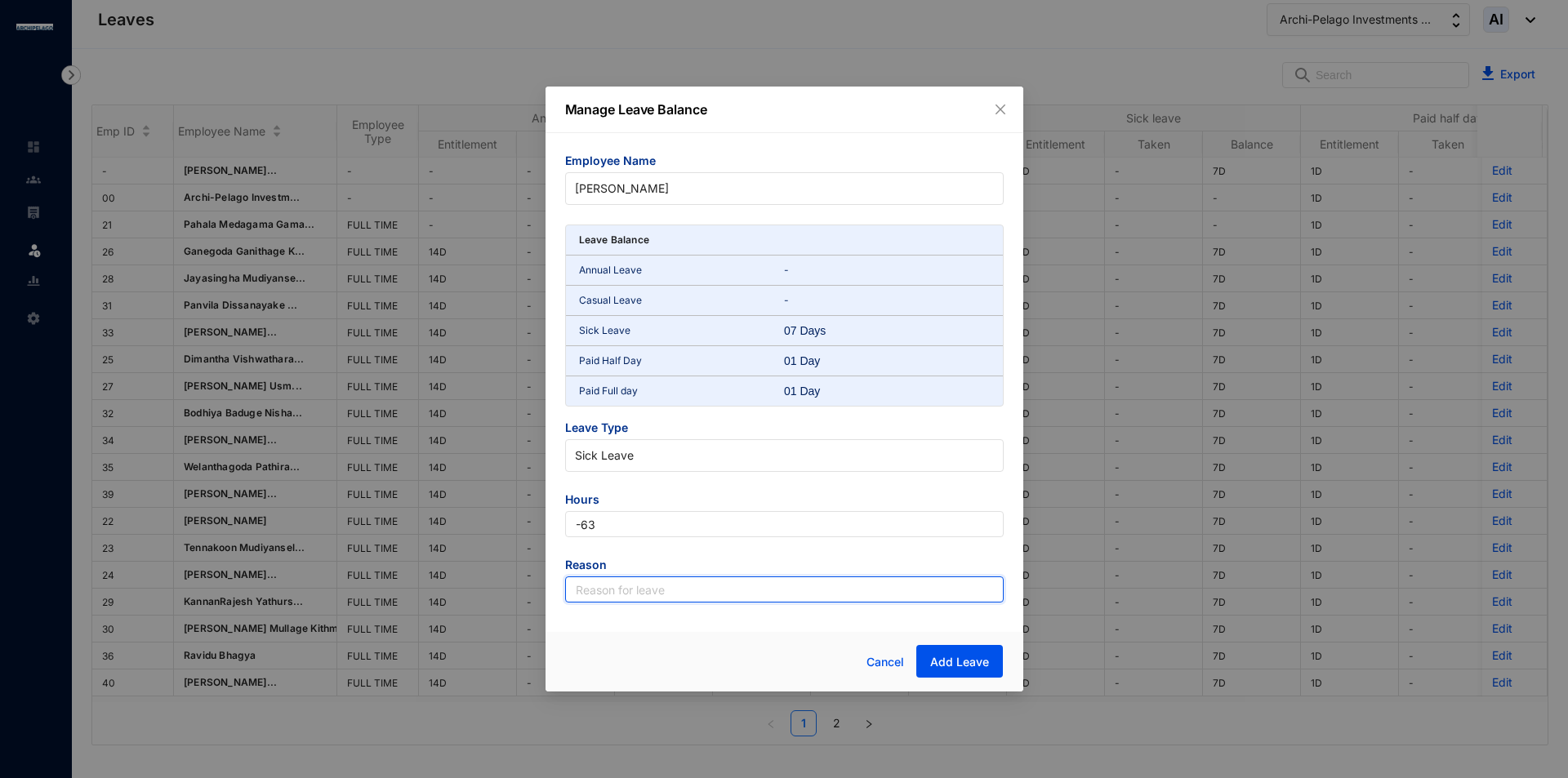
click at [690, 587] on input "text" at bounding box center [784, 589] width 439 height 26
type input "Leave"
click at [975, 658] on span "Add Leave" at bounding box center [959, 662] width 59 height 16
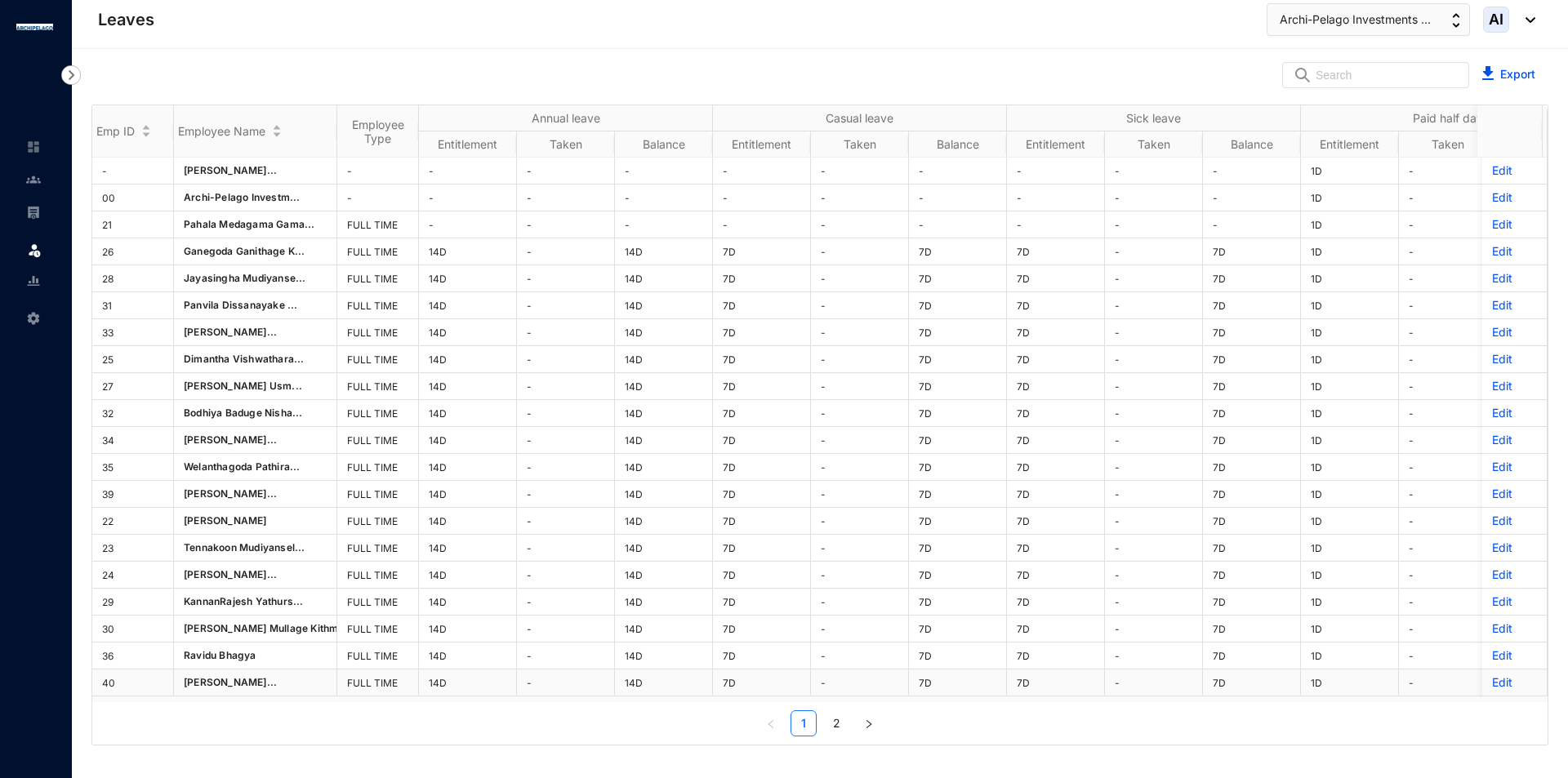
click at [1080, 696] on td "7D" at bounding box center [1055, 683] width 98 height 27
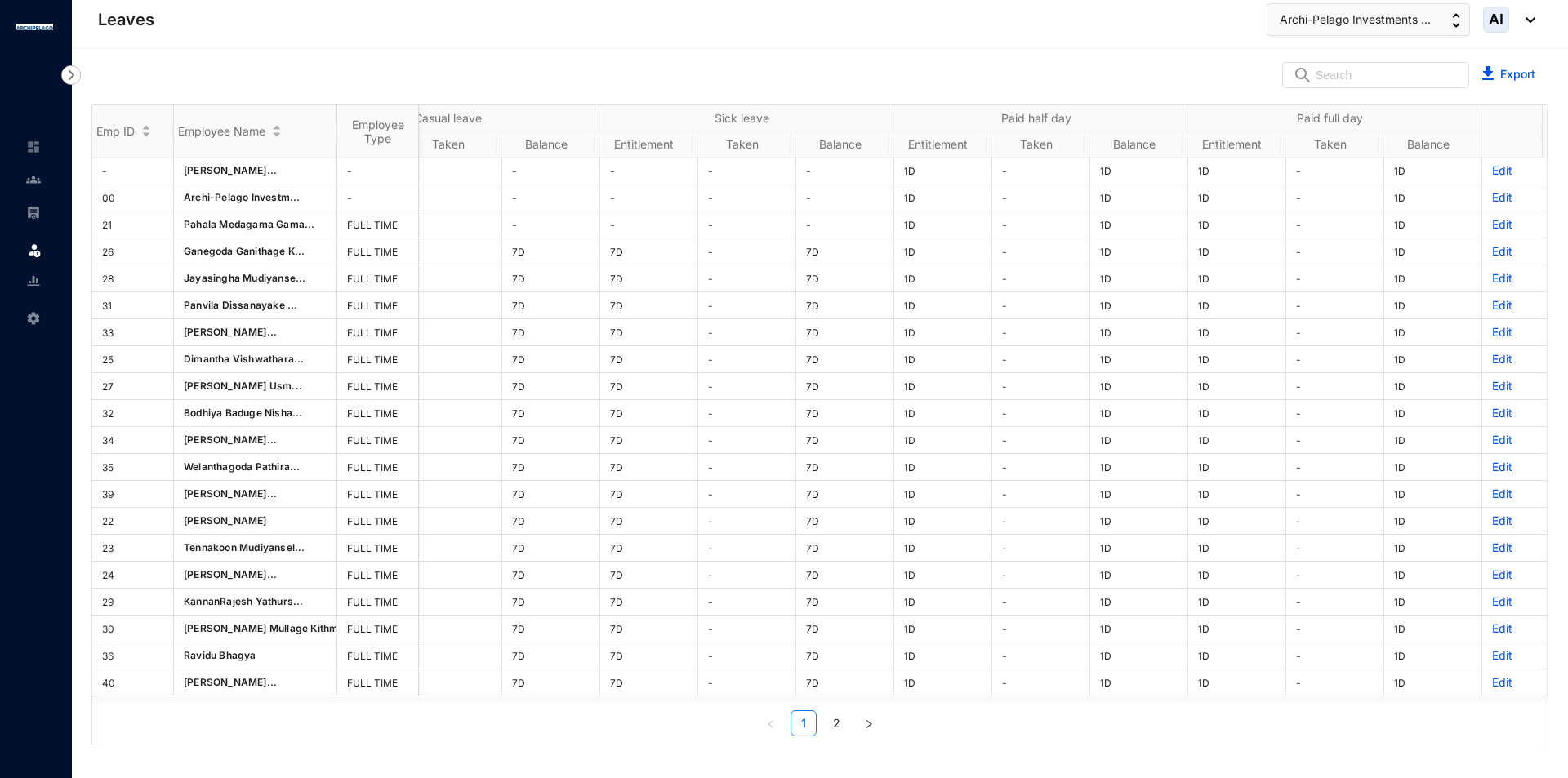
scroll to position [0, 419]
click at [1492, 172] on p "Edit" at bounding box center [1515, 171] width 45 height 16
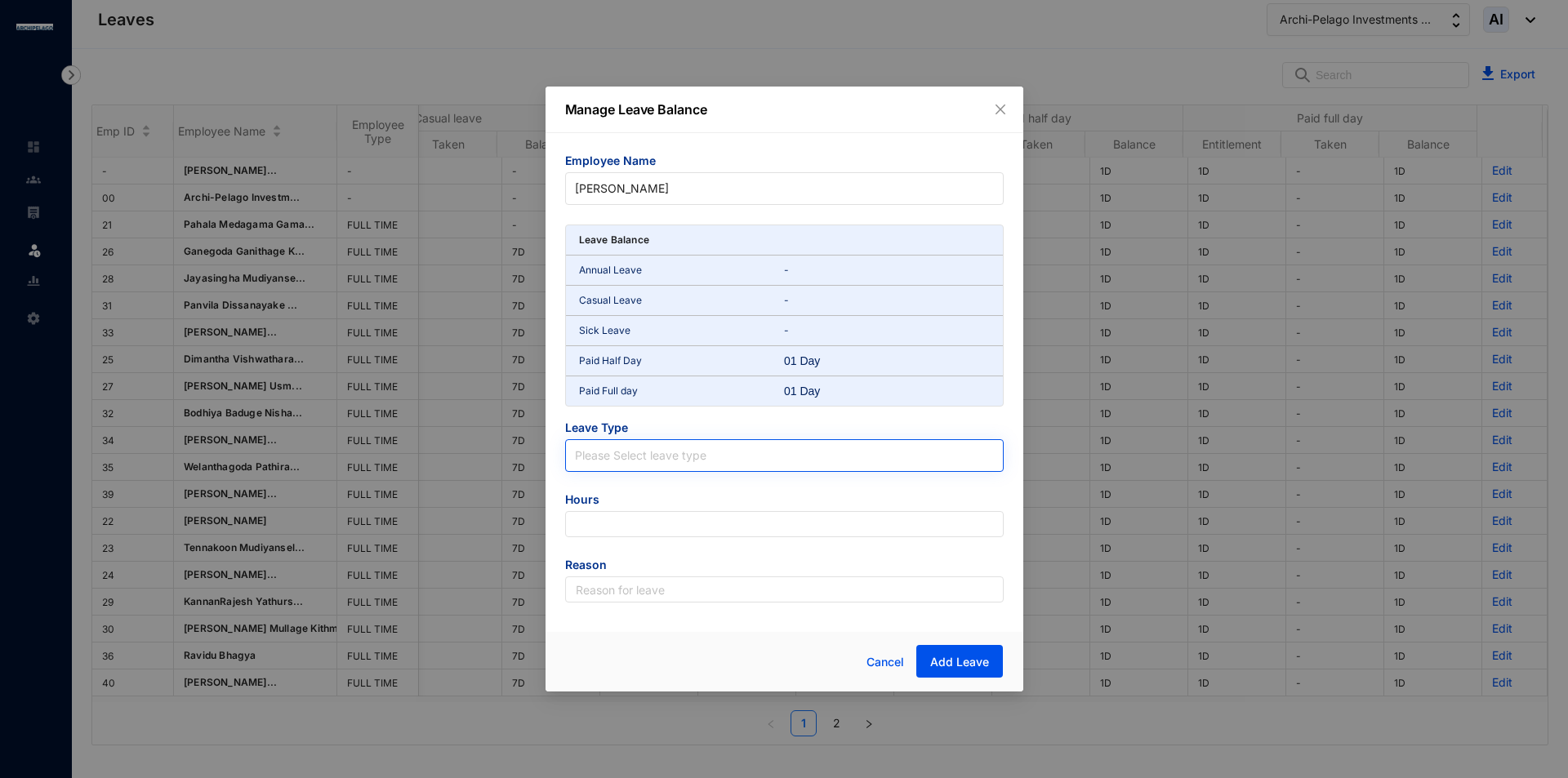
click at [674, 447] on input "search" at bounding box center [784, 452] width 419 height 24
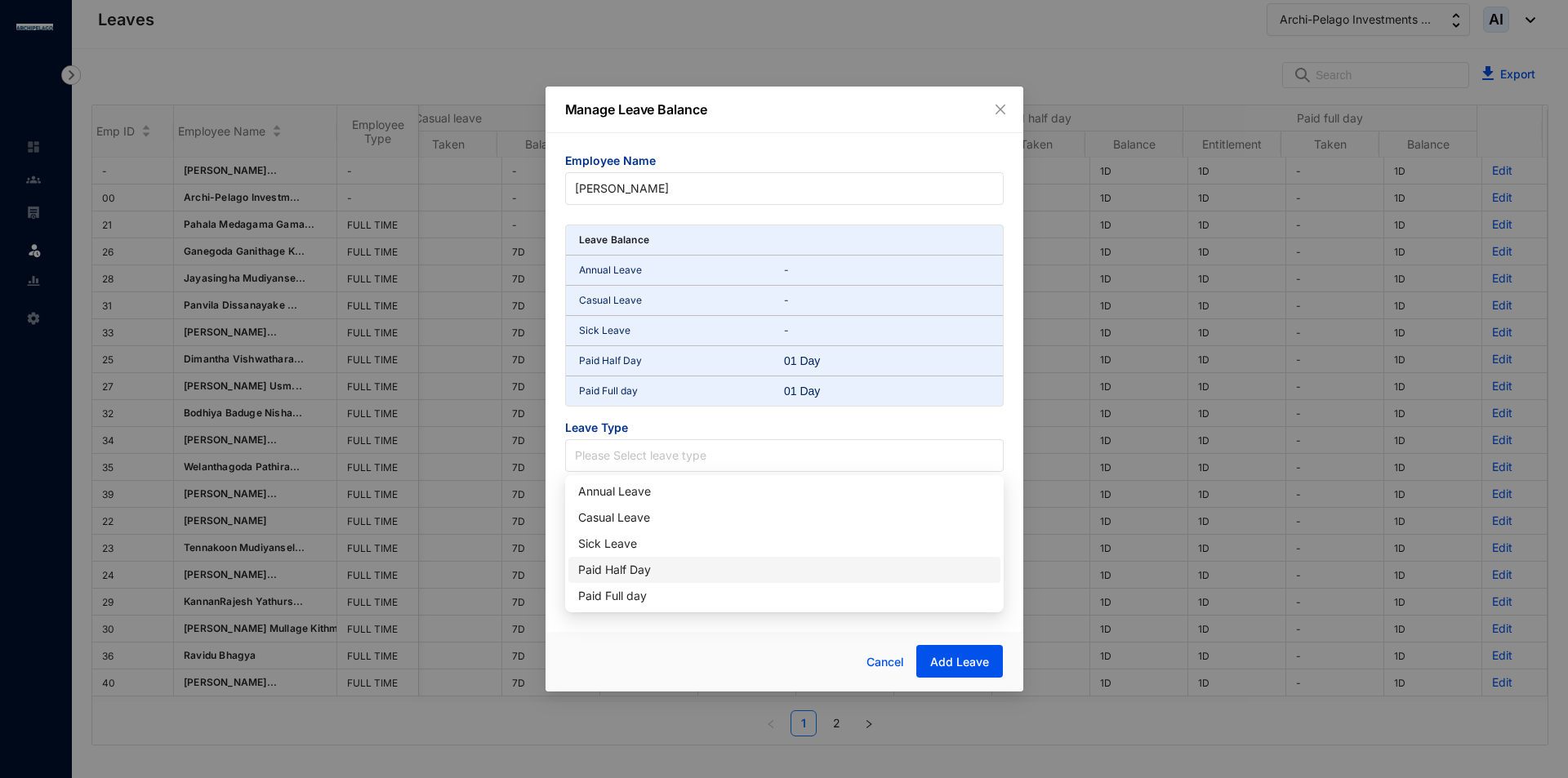
click at [653, 575] on div "Paid Half Day" at bounding box center [784, 570] width 413 height 18
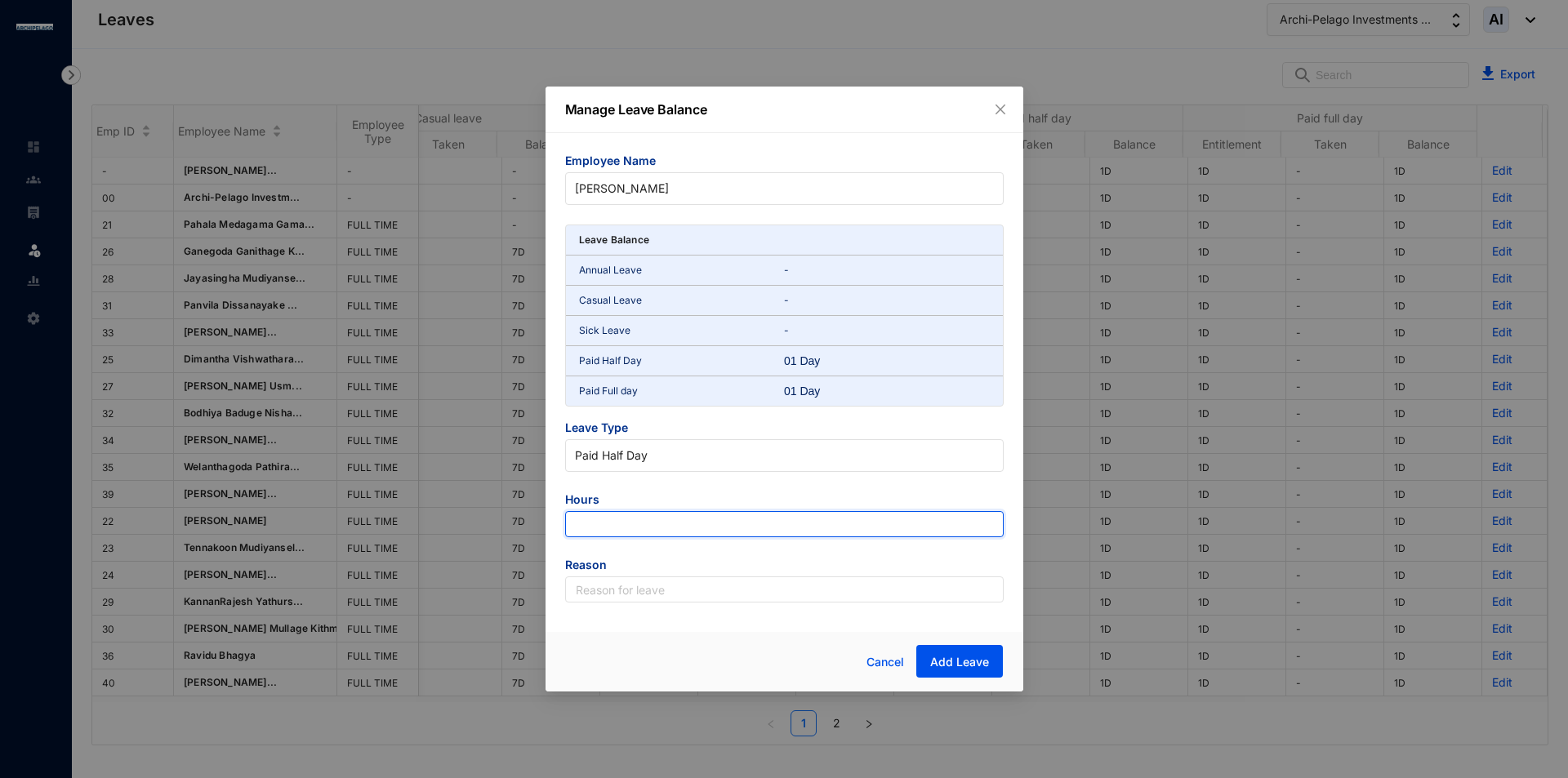
click at [660, 527] on input "number" at bounding box center [784, 523] width 439 height 26
type input "-9"
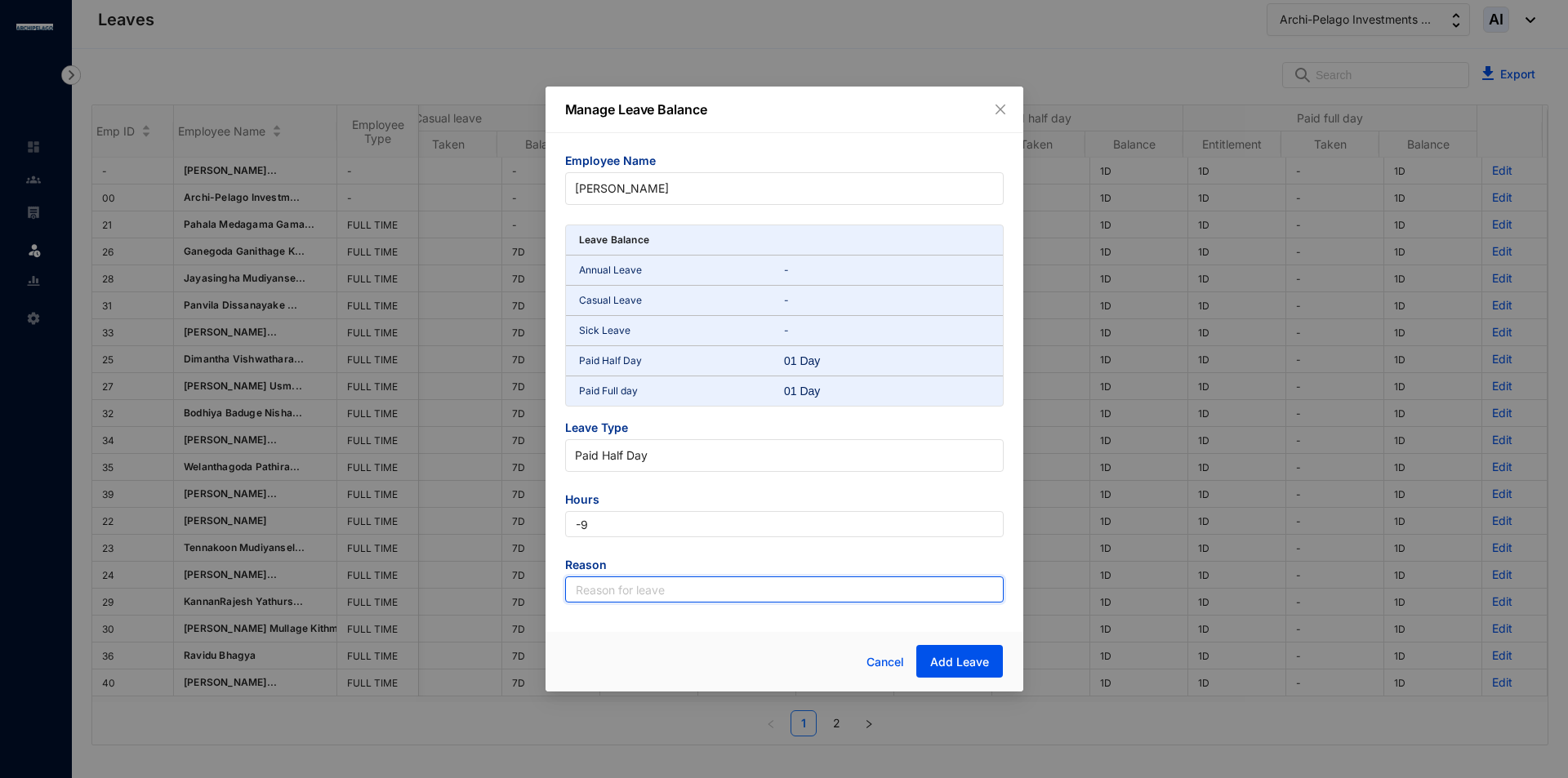
click at [691, 586] on input "text" at bounding box center [784, 589] width 439 height 26
type input "Leave"
click at [982, 655] on span "Add Leave" at bounding box center [959, 662] width 59 height 16
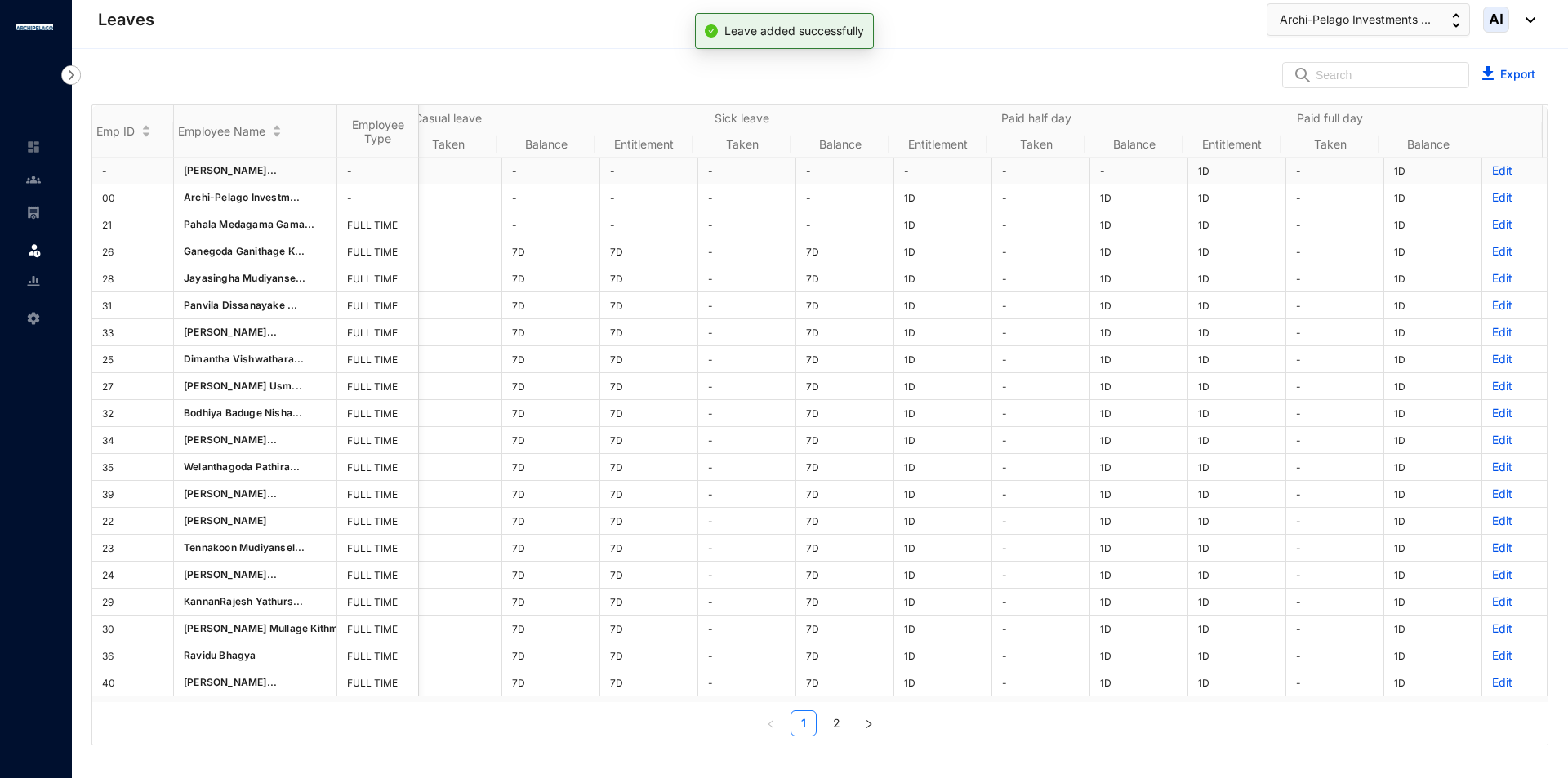
click at [1492, 172] on p "Edit" at bounding box center [1515, 171] width 45 height 16
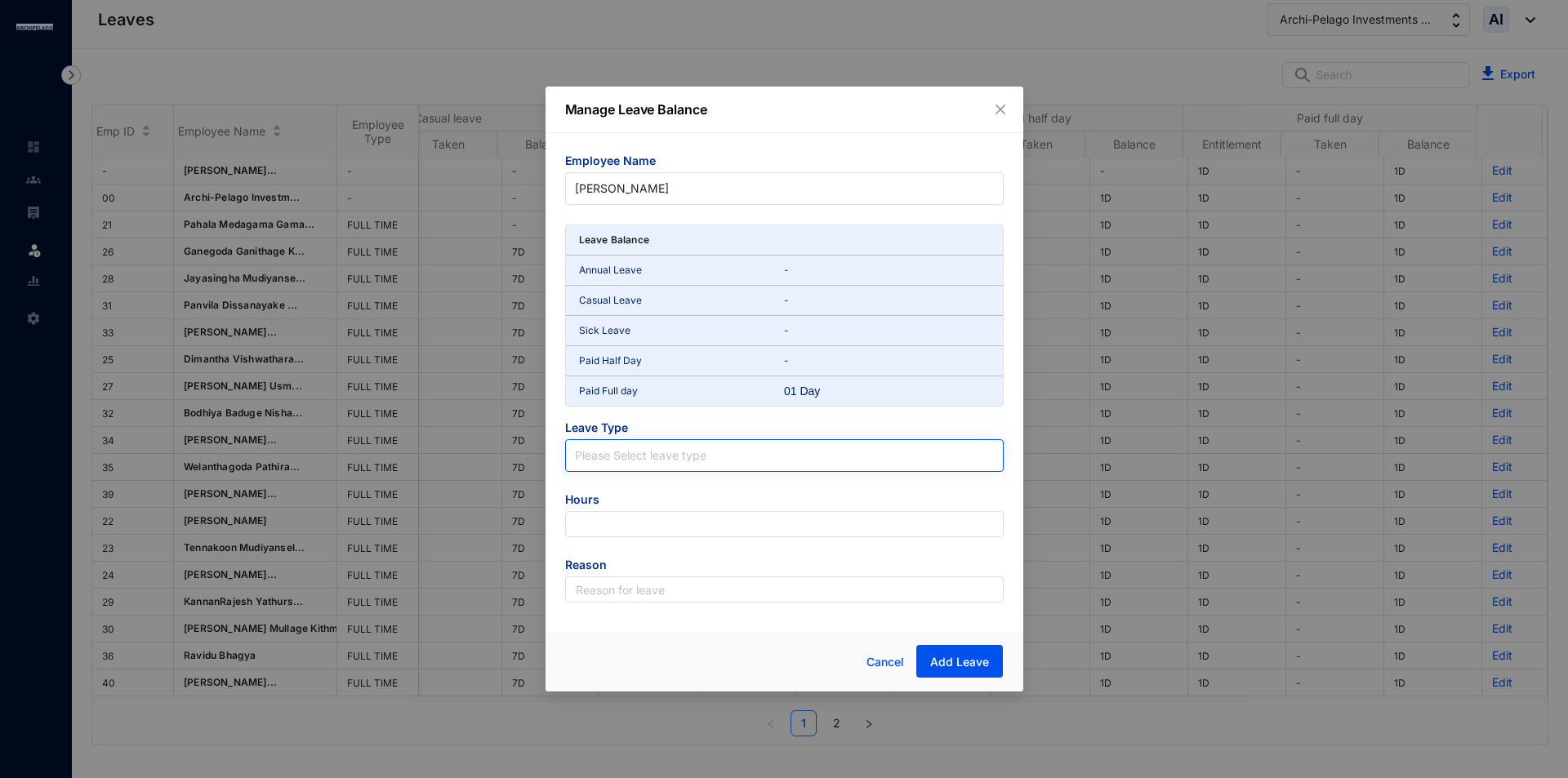
click at [687, 459] on input "search" at bounding box center [784, 452] width 419 height 24
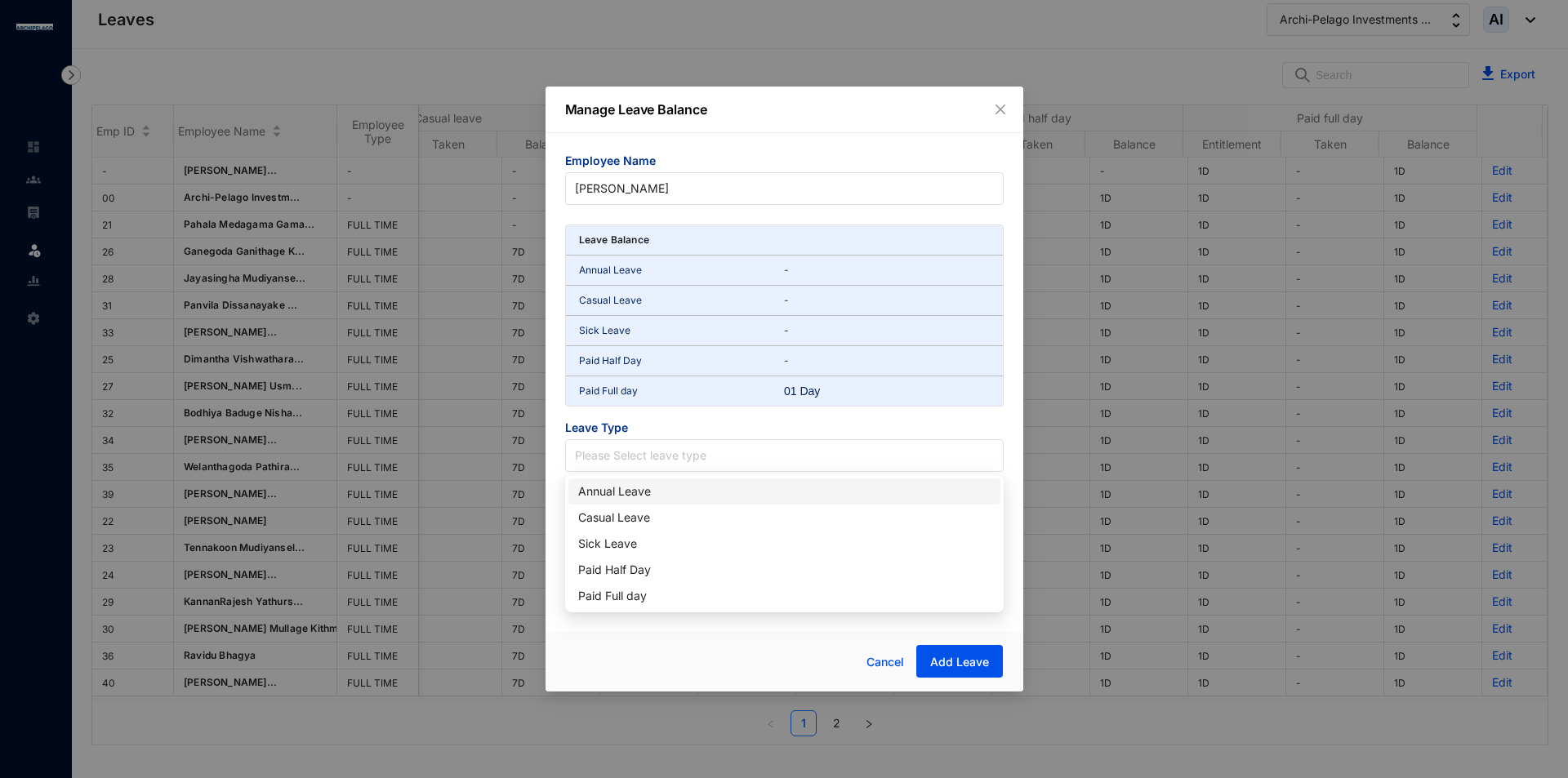
click at [675, 490] on div "Annual Leave" at bounding box center [784, 492] width 413 height 18
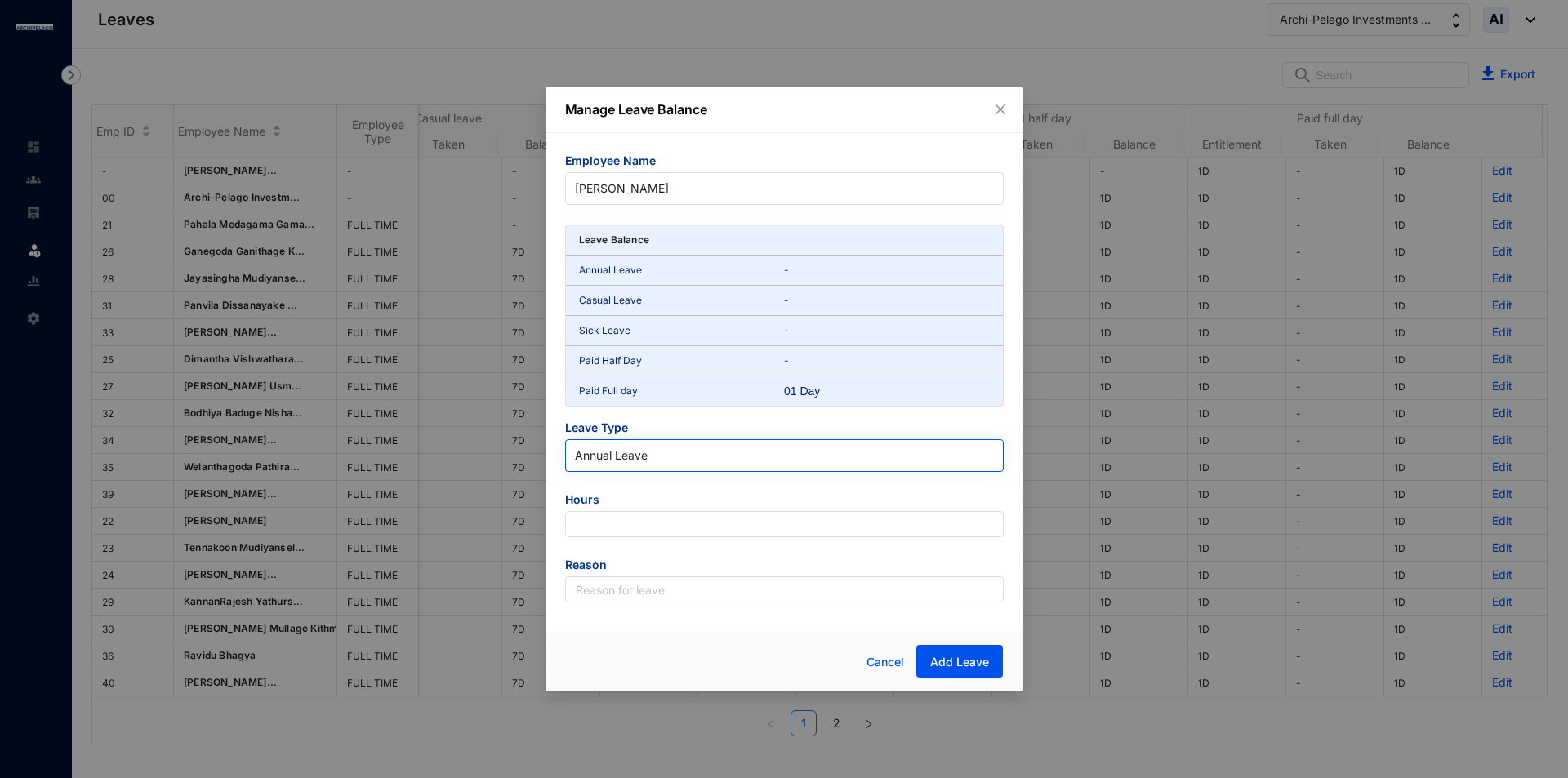
click at [680, 449] on span "Annual Leave" at bounding box center [784, 455] width 419 height 24
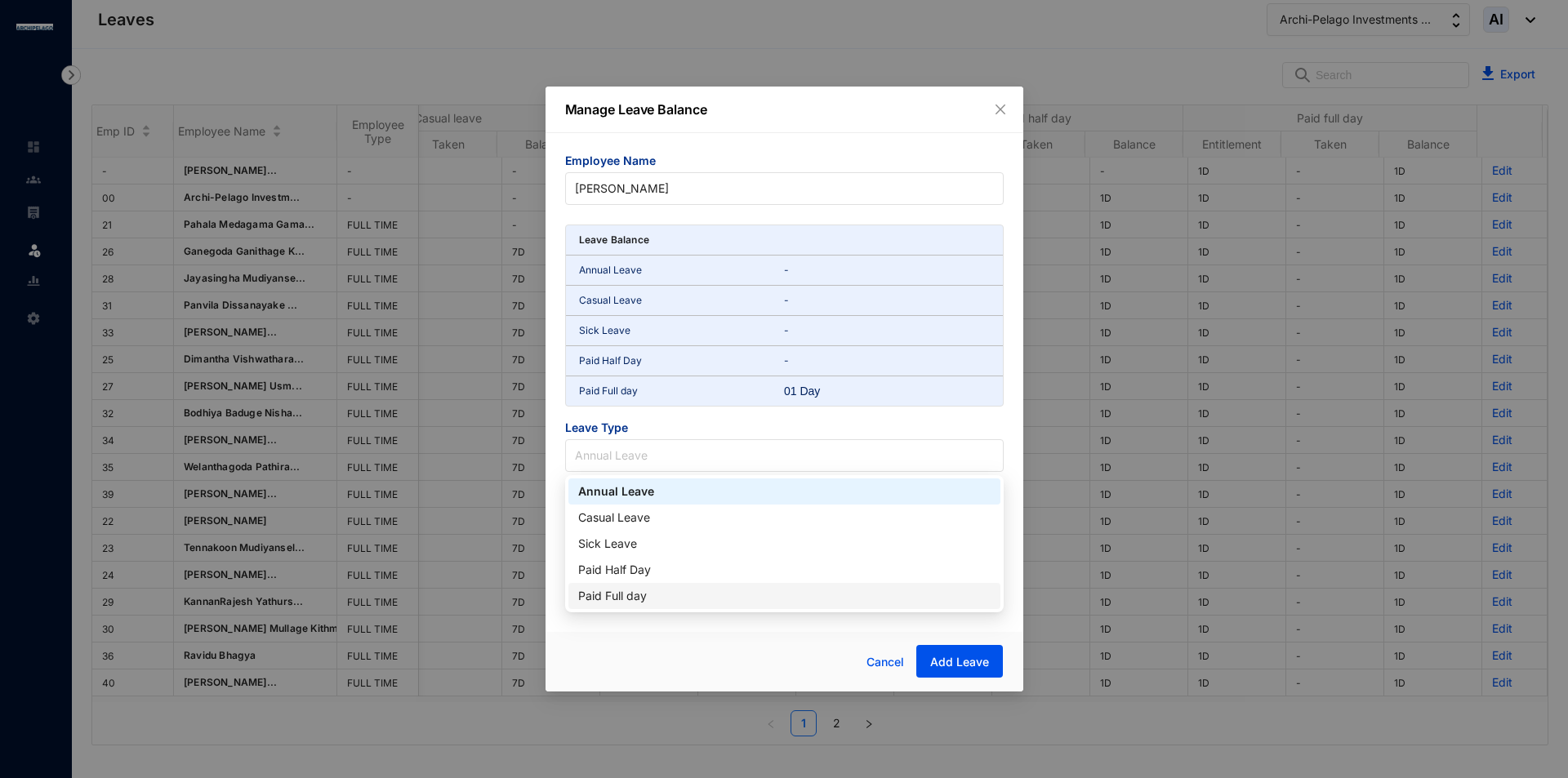
click at [647, 590] on div "Paid Full day" at bounding box center [784, 596] width 413 height 18
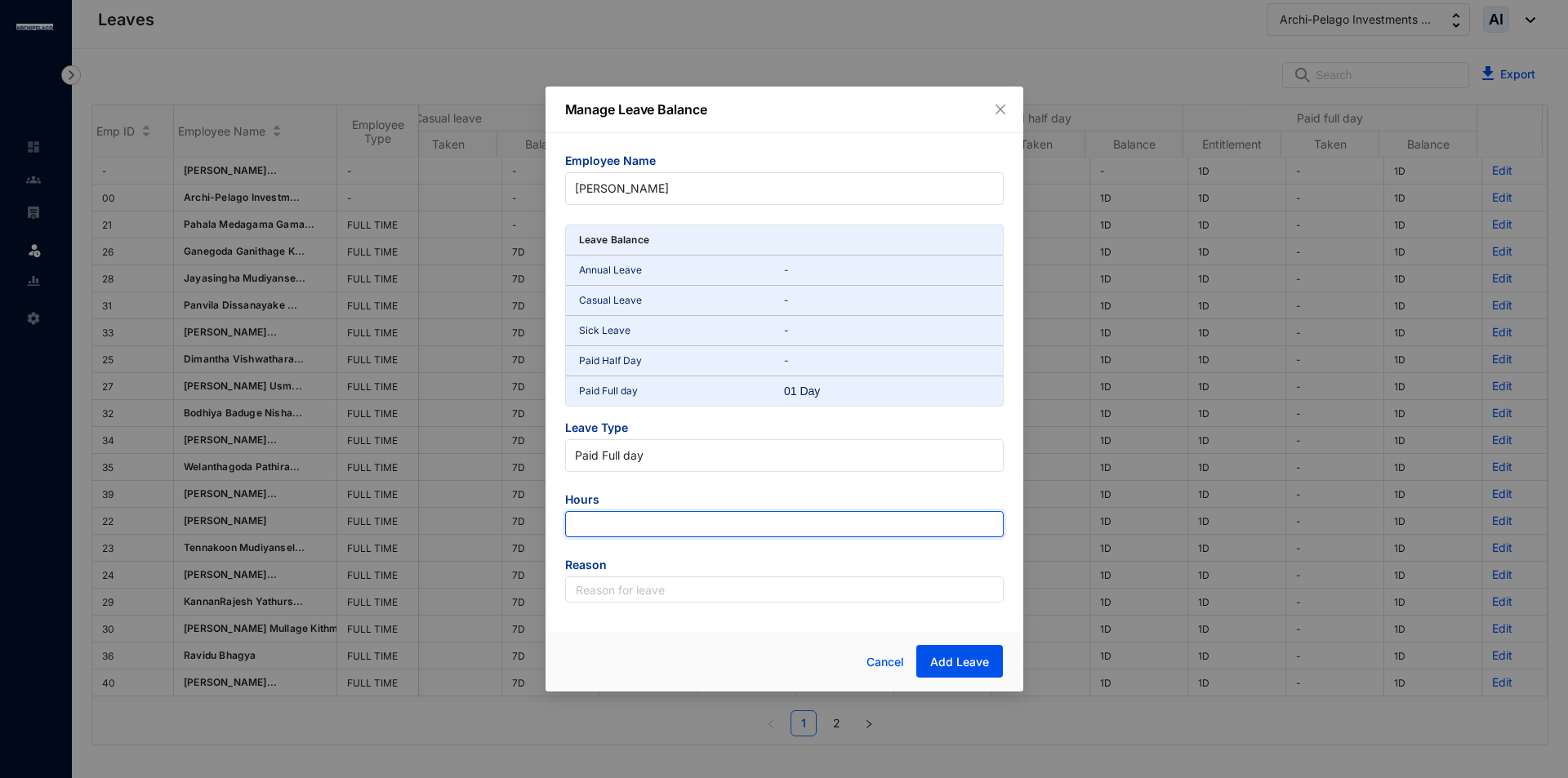
click at [656, 523] on input "number" at bounding box center [784, 523] width 439 height 26
type input "-9"
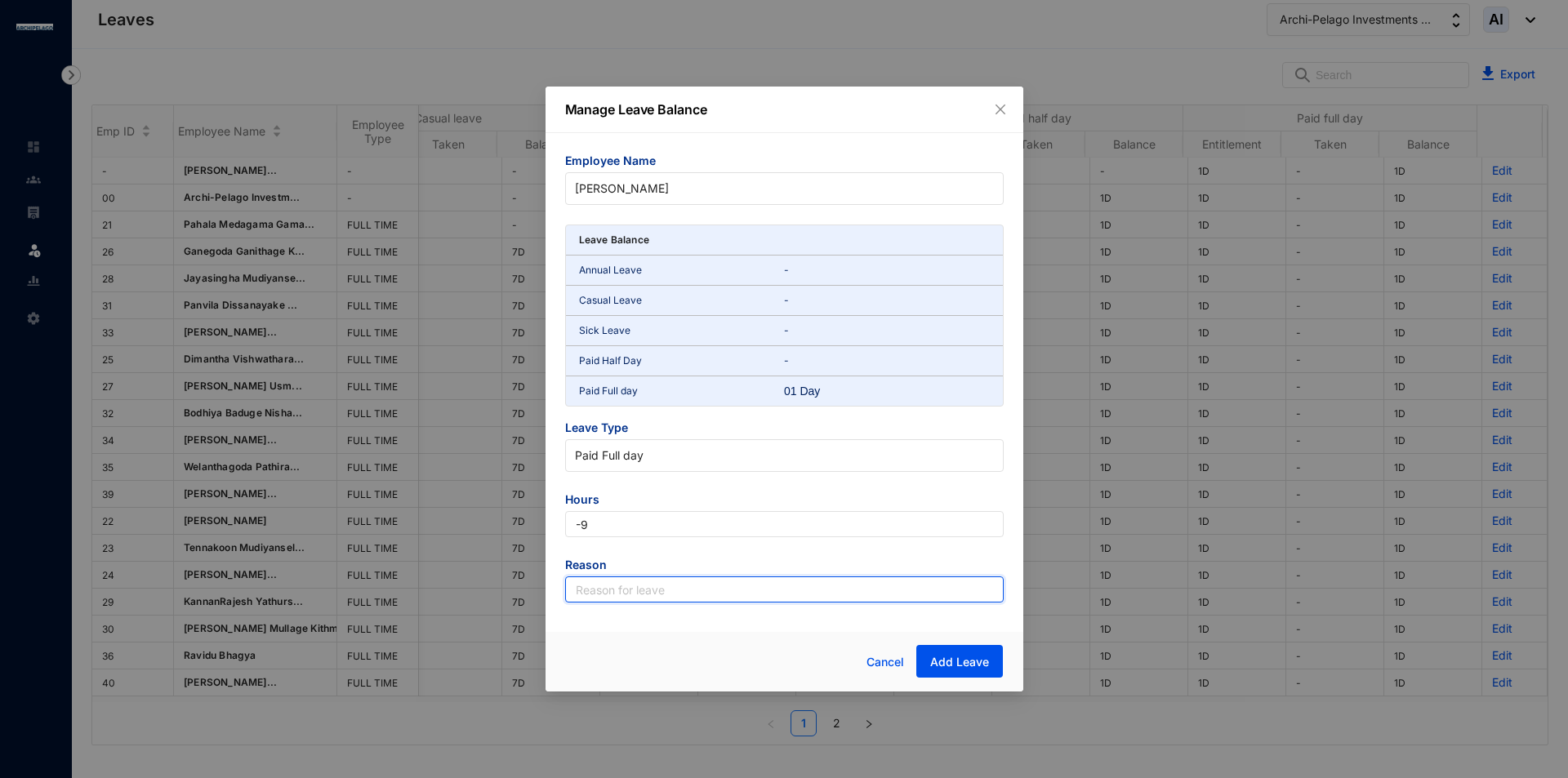
click at [693, 588] on input "text" at bounding box center [784, 589] width 439 height 26
type input "Leave"
click at [970, 655] on span "Add Leave" at bounding box center [959, 662] width 59 height 16
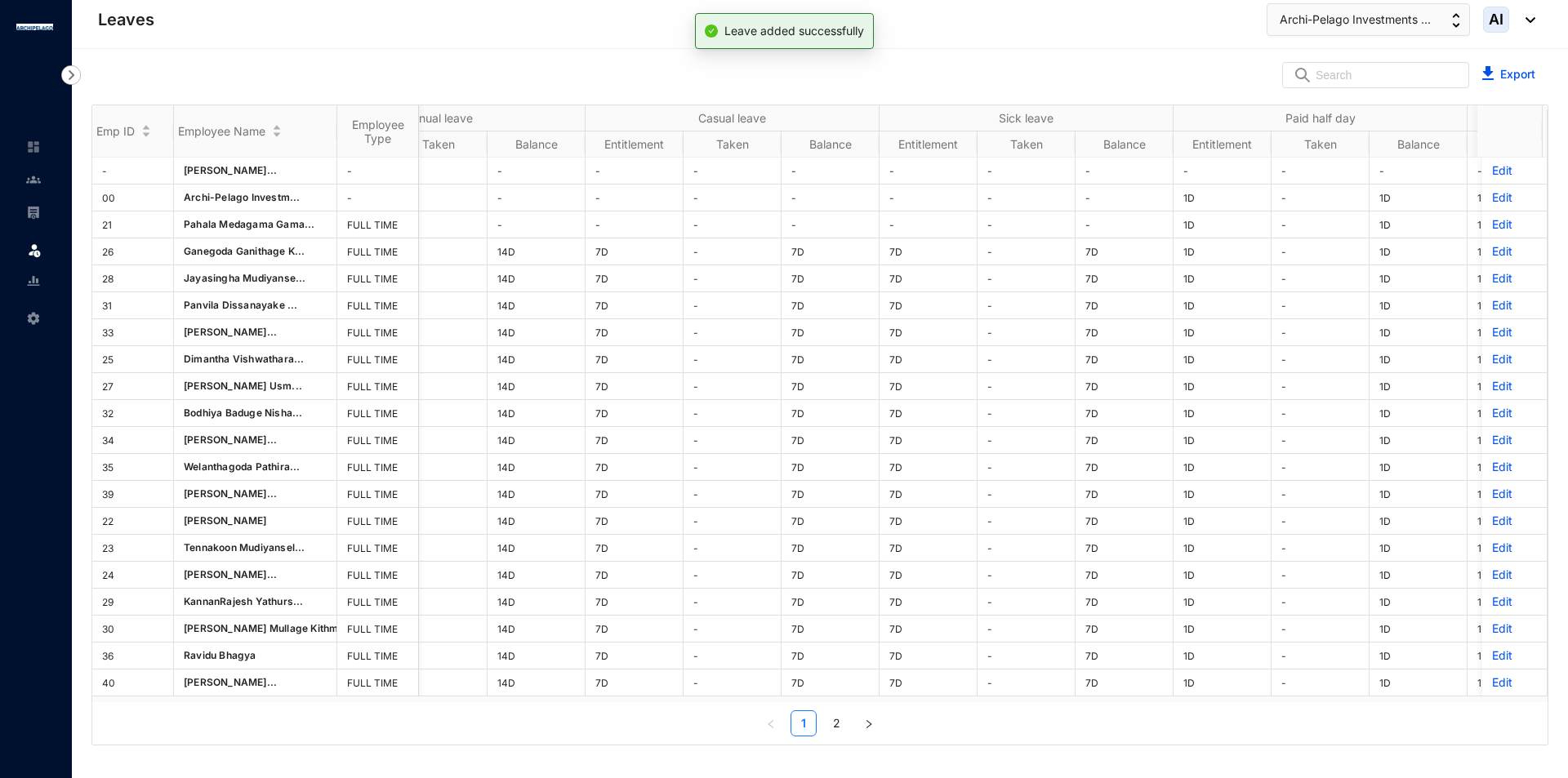
scroll to position [0, 84]
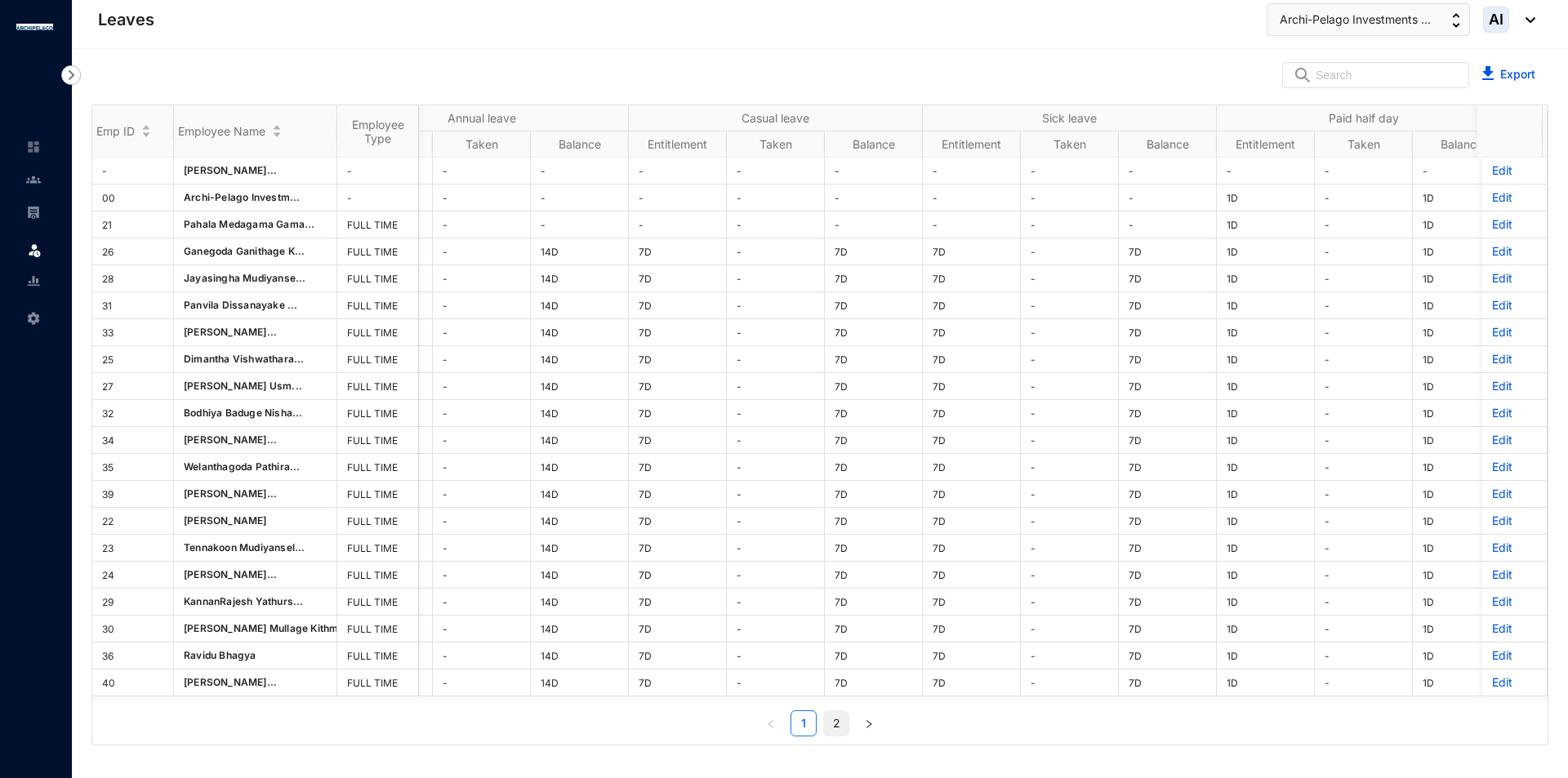
click at [828, 734] on link "2" at bounding box center [836, 723] width 24 height 24
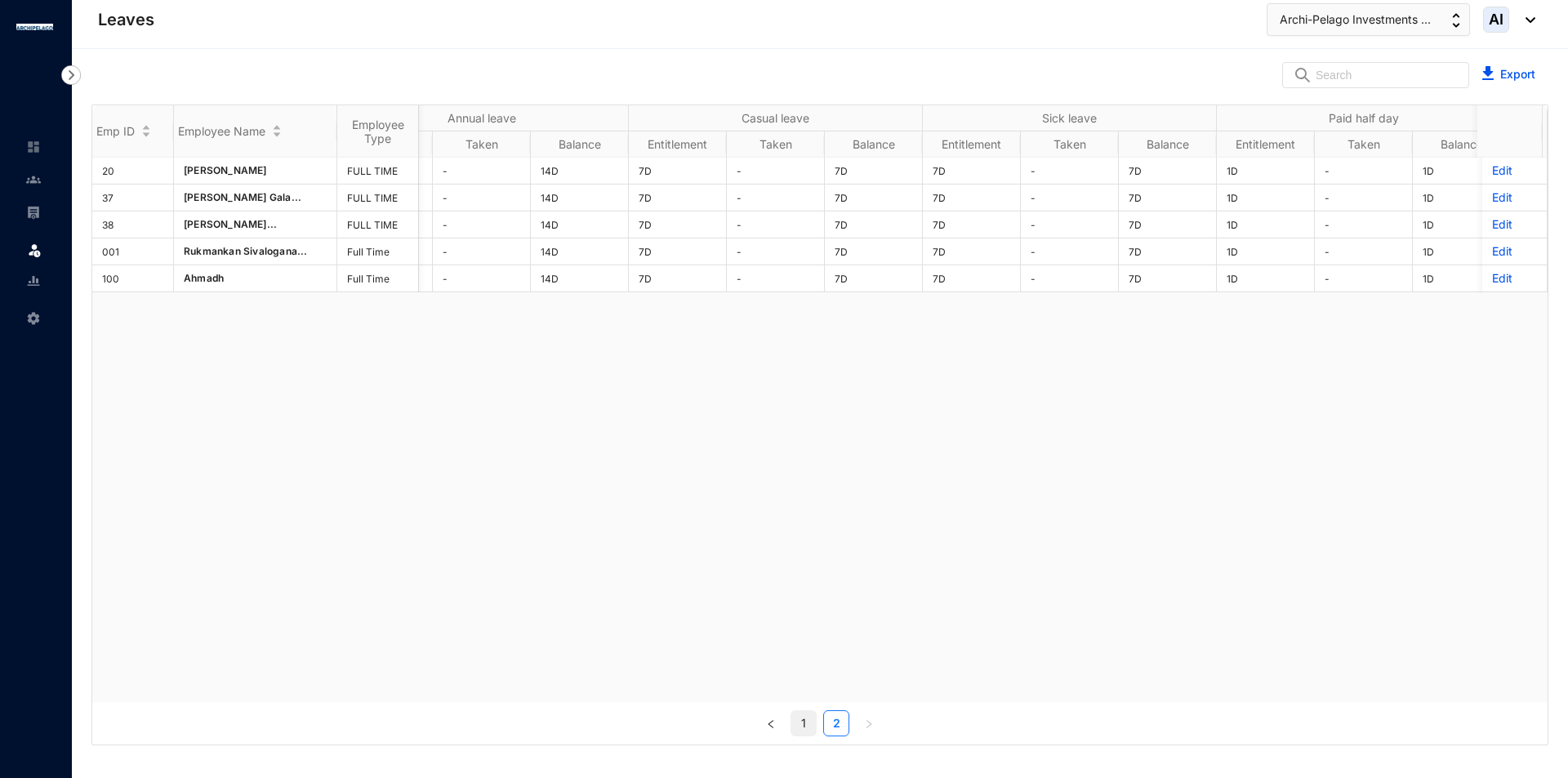
click at [803, 721] on link "1" at bounding box center [803, 723] width 24 height 24
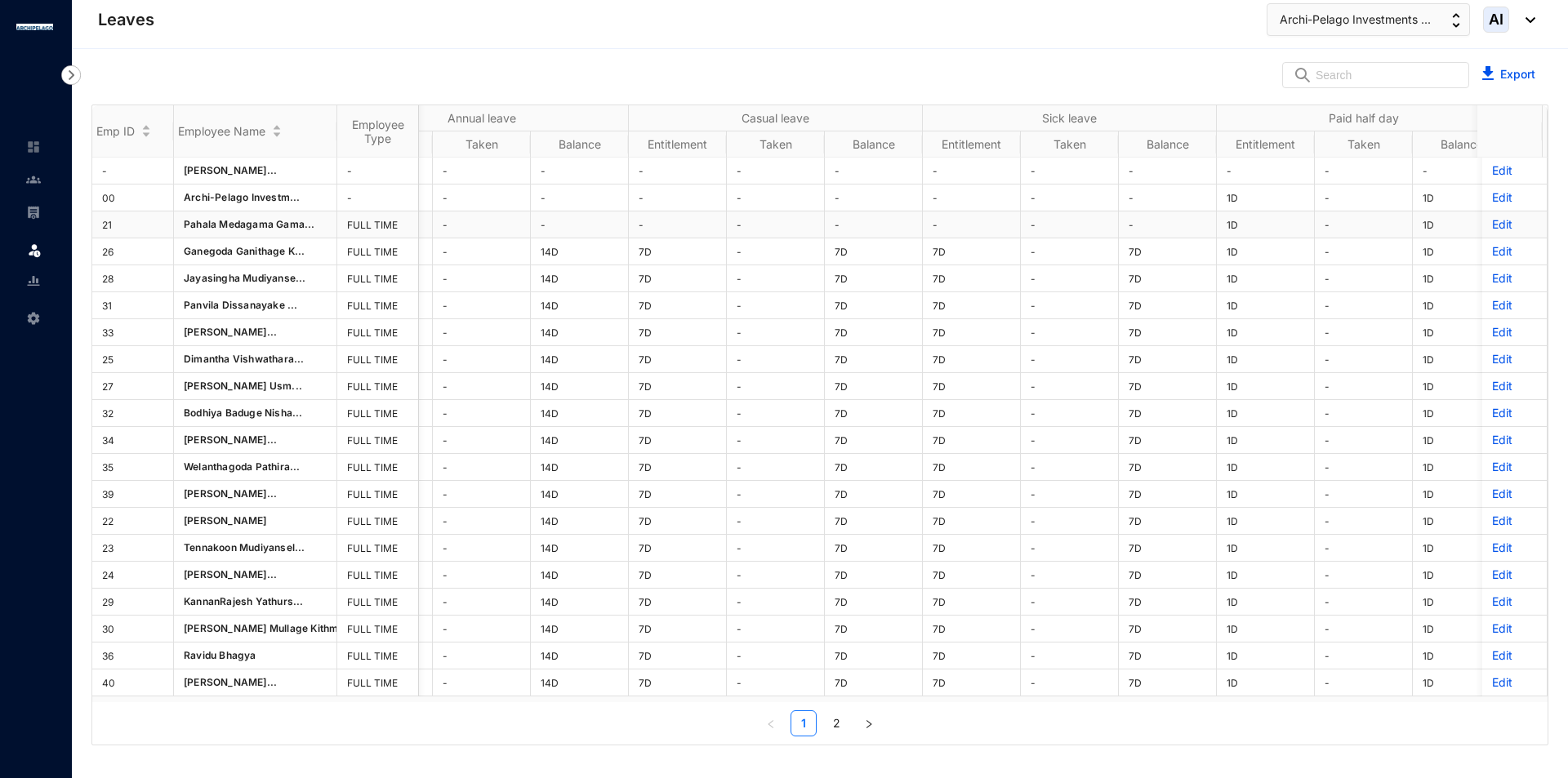
click at [1492, 223] on p "Edit" at bounding box center [1515, 225] width 45 height 16
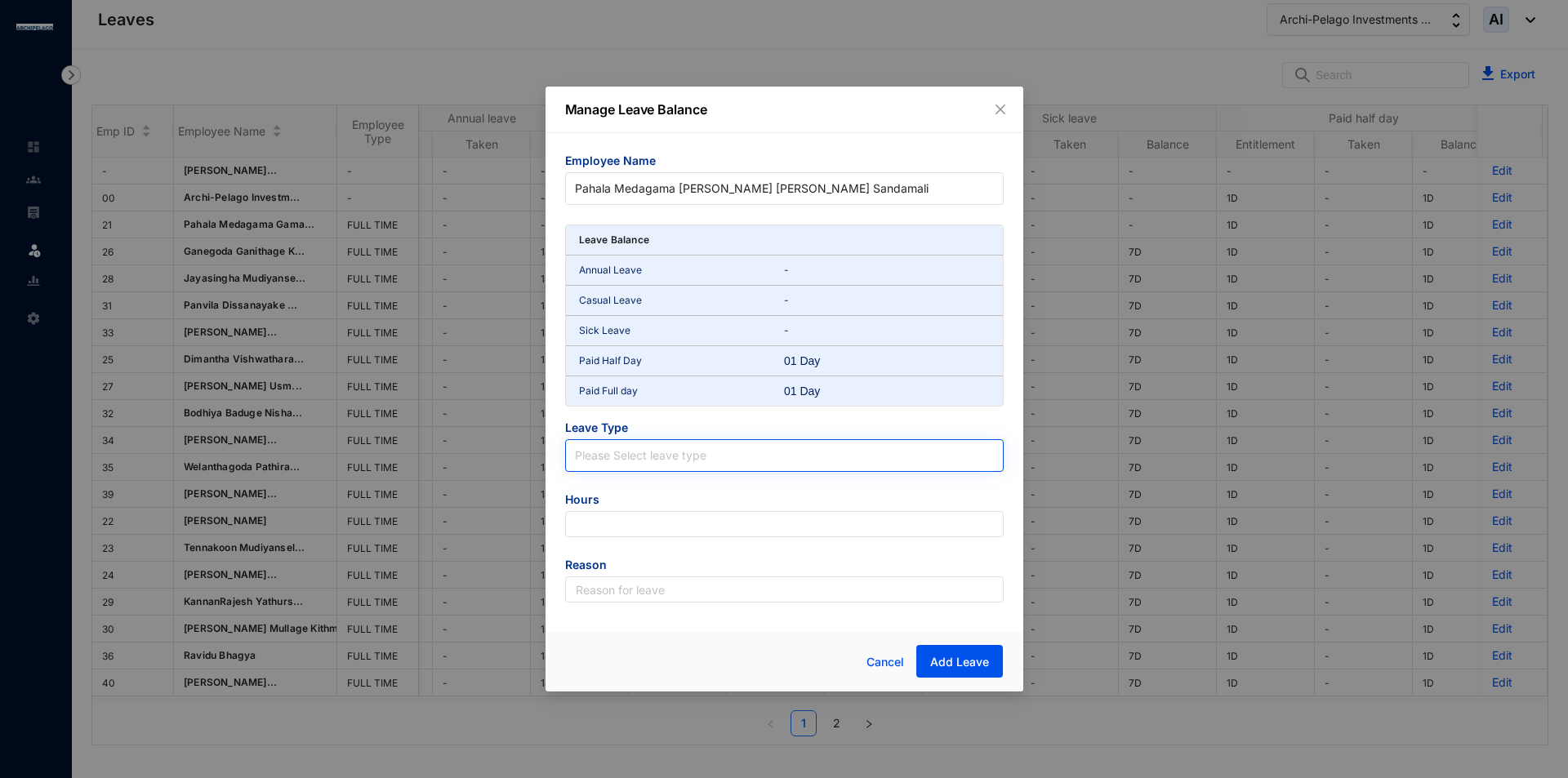
click at [712, 457] on input "search" at bounding box center [784, 452] width 419 height 24
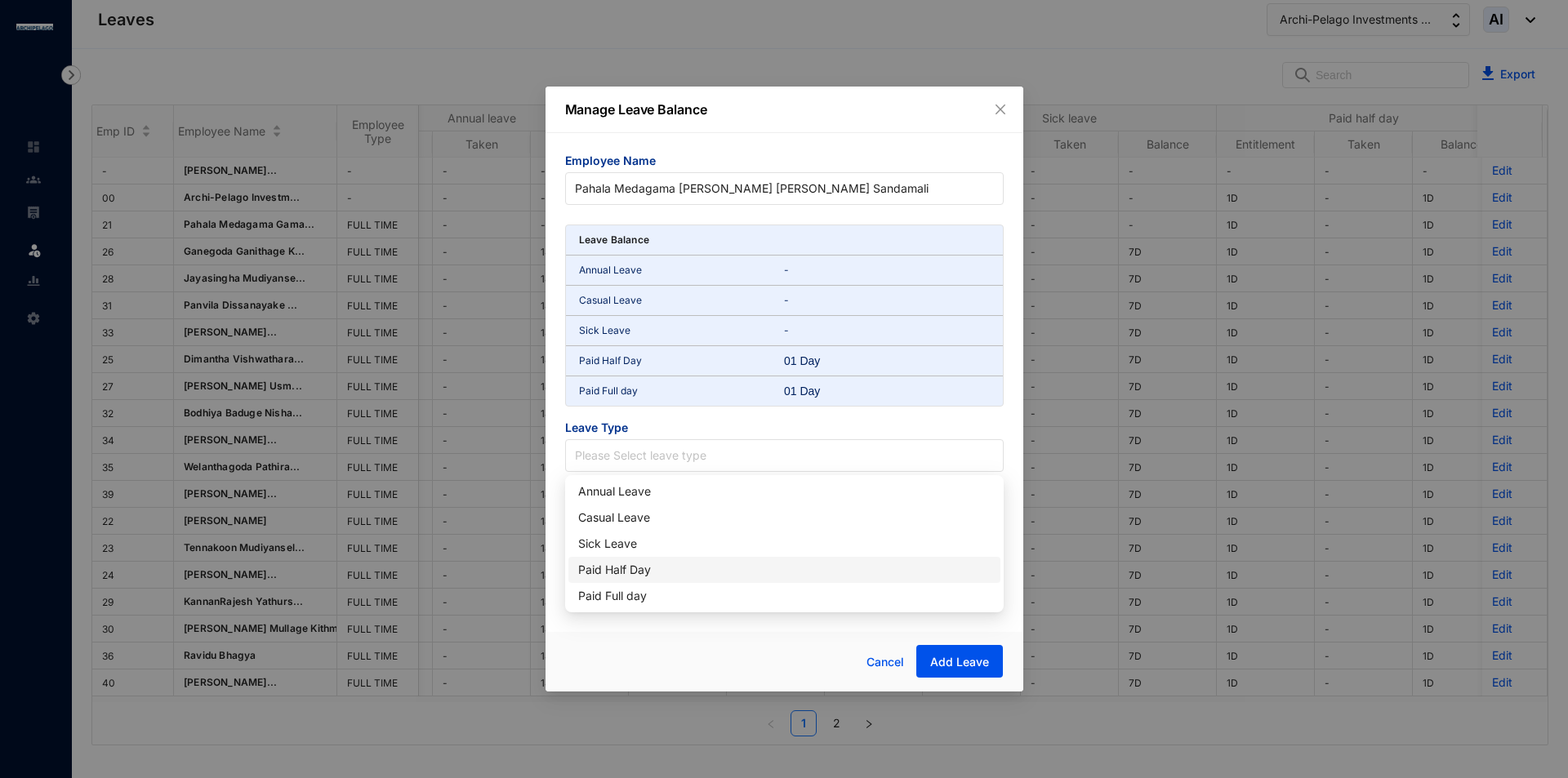
drag, startPoint x: 655, startPoint y: 573, endPoint x: 660, endPoint y: 580, distance: 8.6
click at [655, 573] on div "Paid Half Day" at bounding box center [784, 570] width 413 height 18
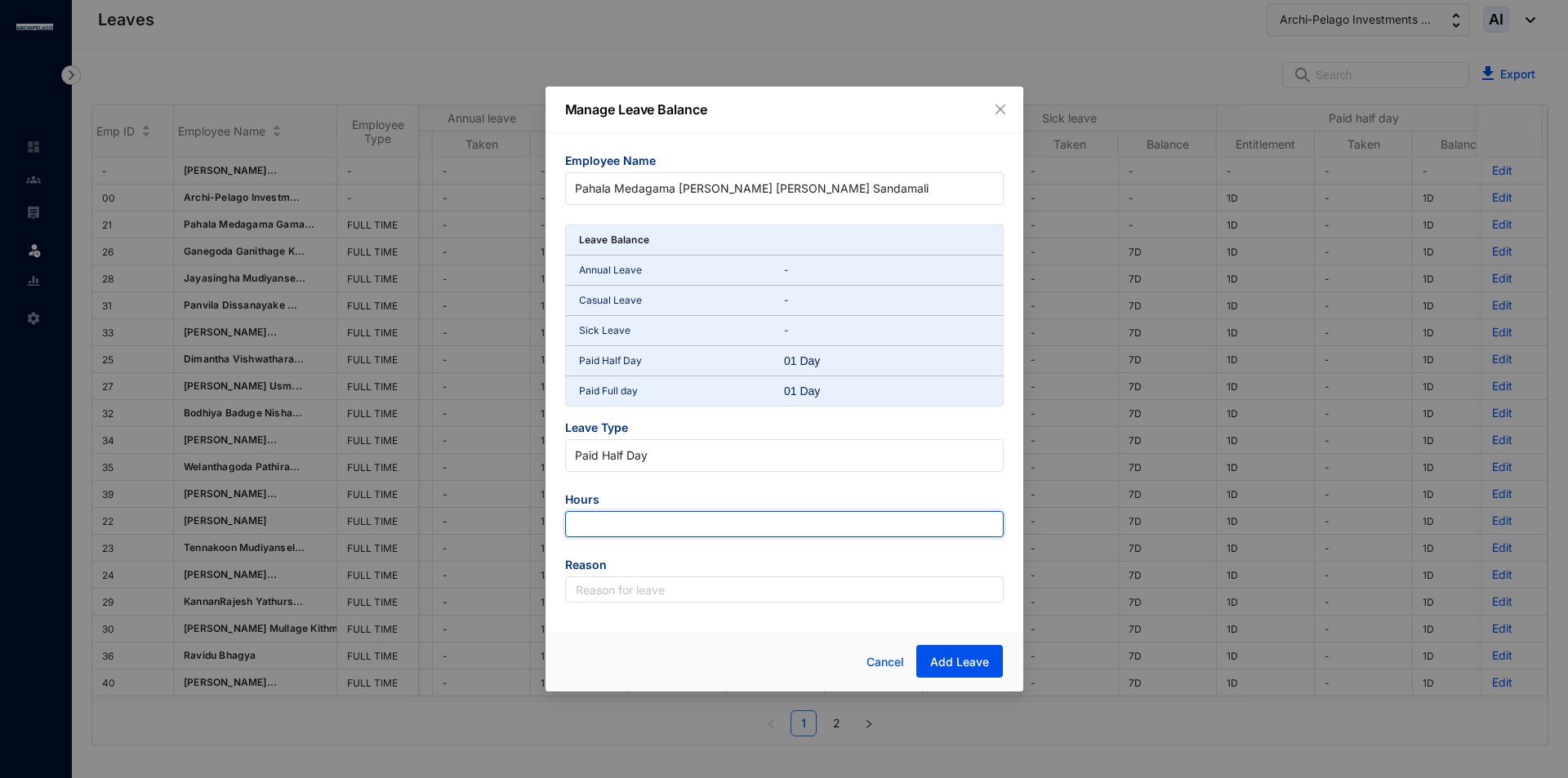
click at [679, 514] on input "number" at bounding box center [784, 523] width 439 height 26
type input "0"
type input "-4.5"
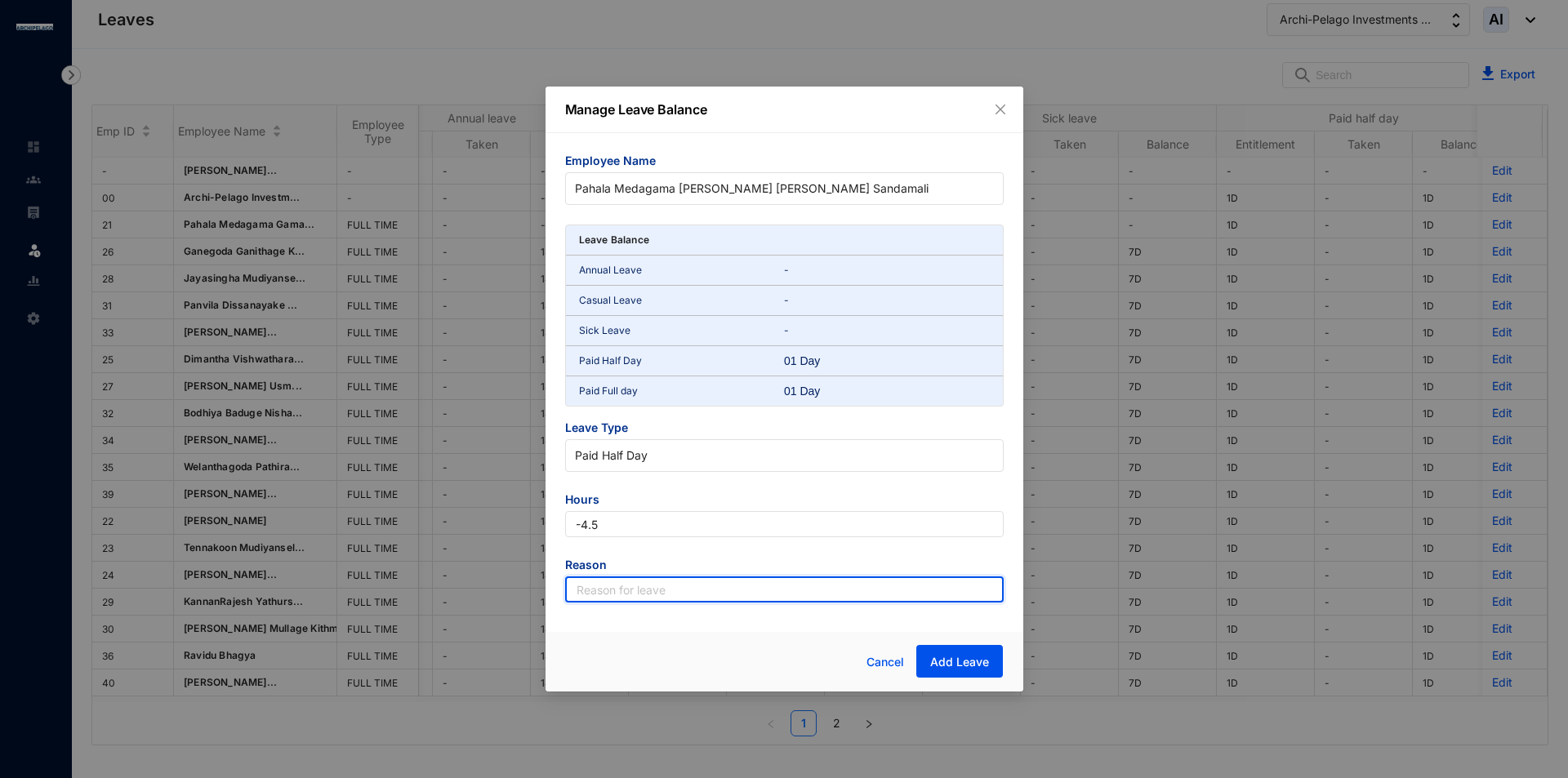
drag, startPoint x: 732, startPoint y: 586, endPoint x: 735, endPoint y: 603, distance: 17.3
click at [732, 586] on input "text" at bounding box center [784, 589] width 439 height 26
type input "Leave"
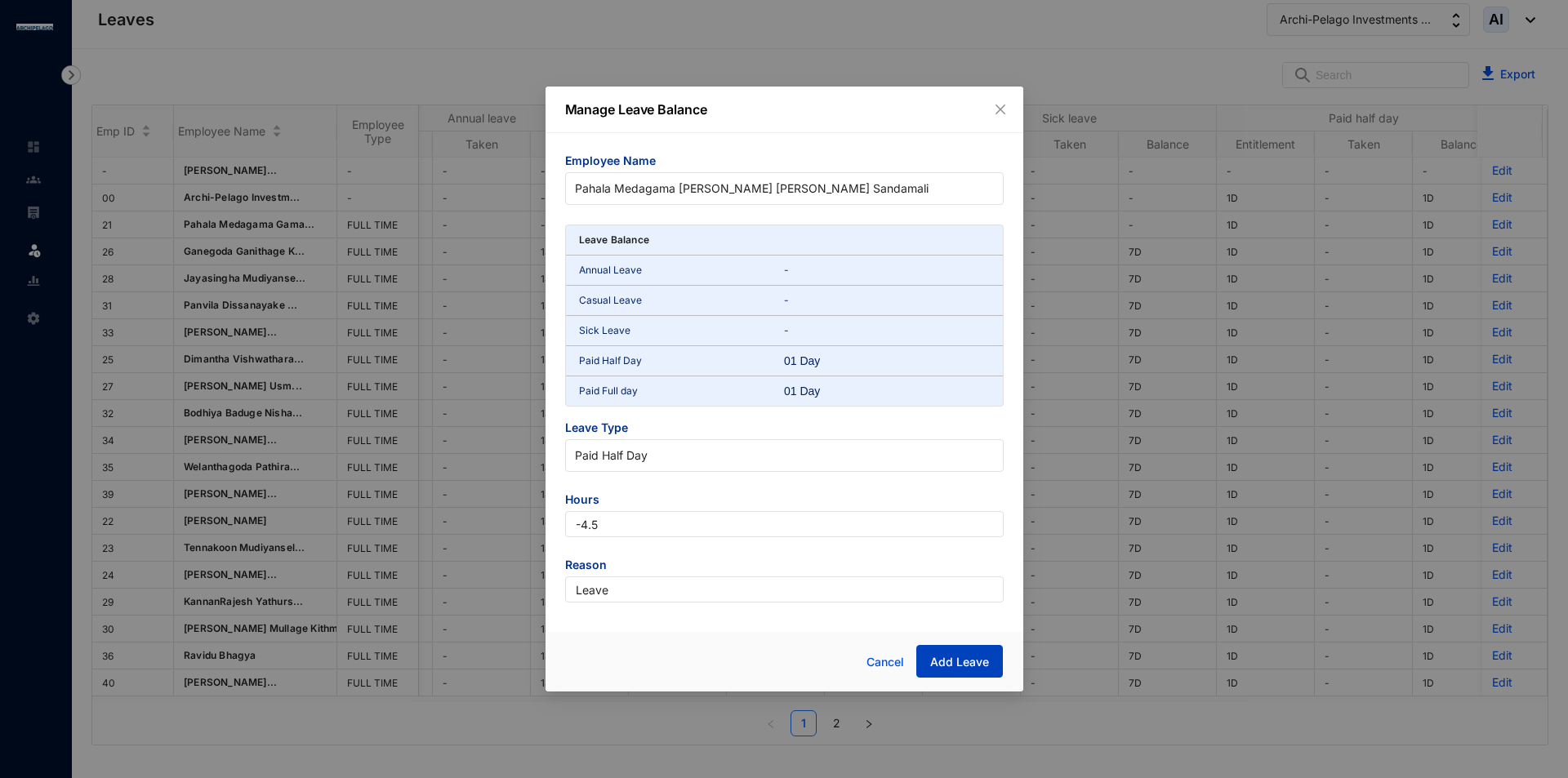
click at [988, 660] on span "Add Leave" at bounding box center [959, 662] width 59 height 16
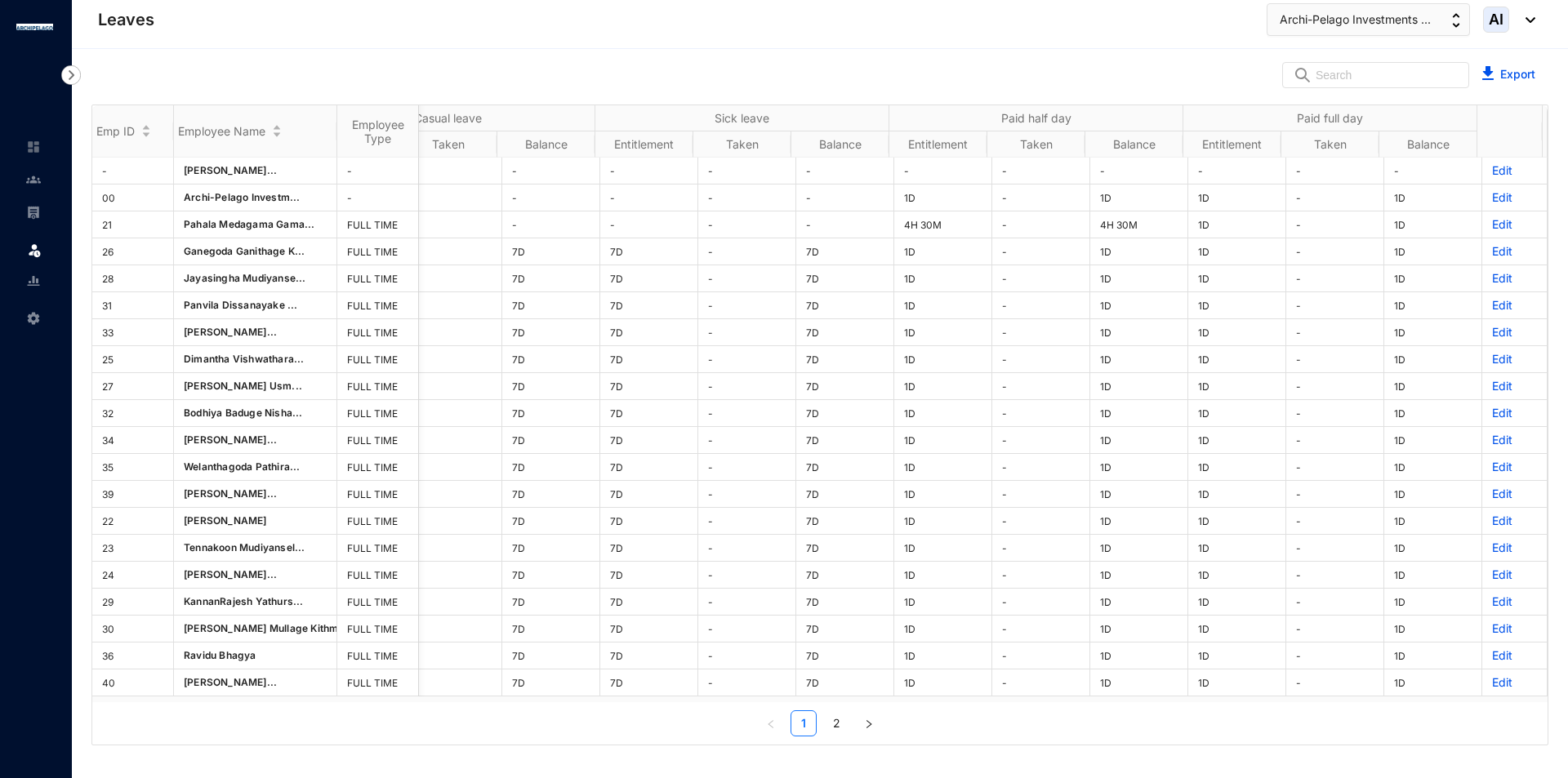
scroll to position [0, 0]
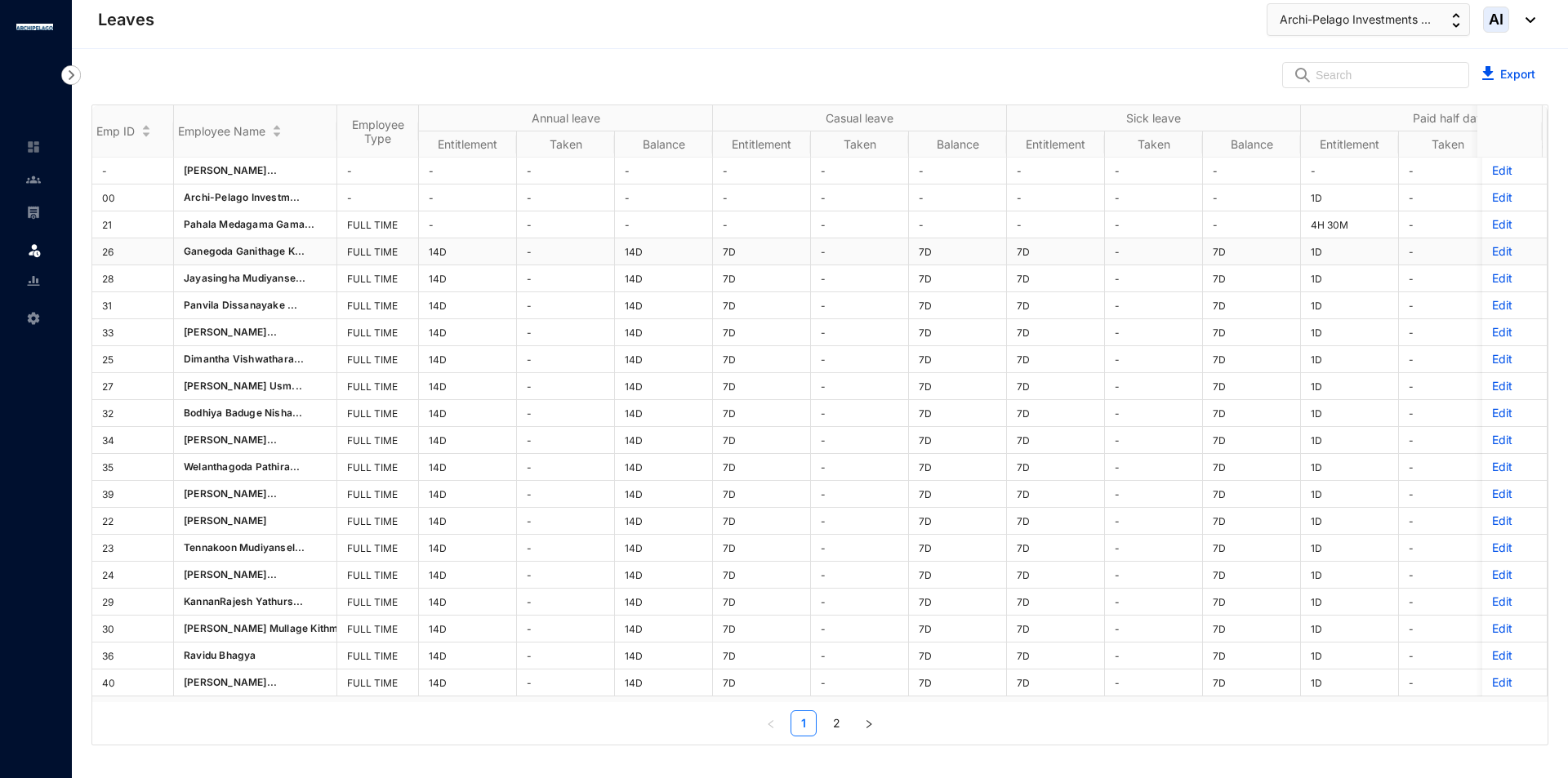
click at [1497, 249] on p "Edit" at bounding box center [1515, 252] width 45 height 16
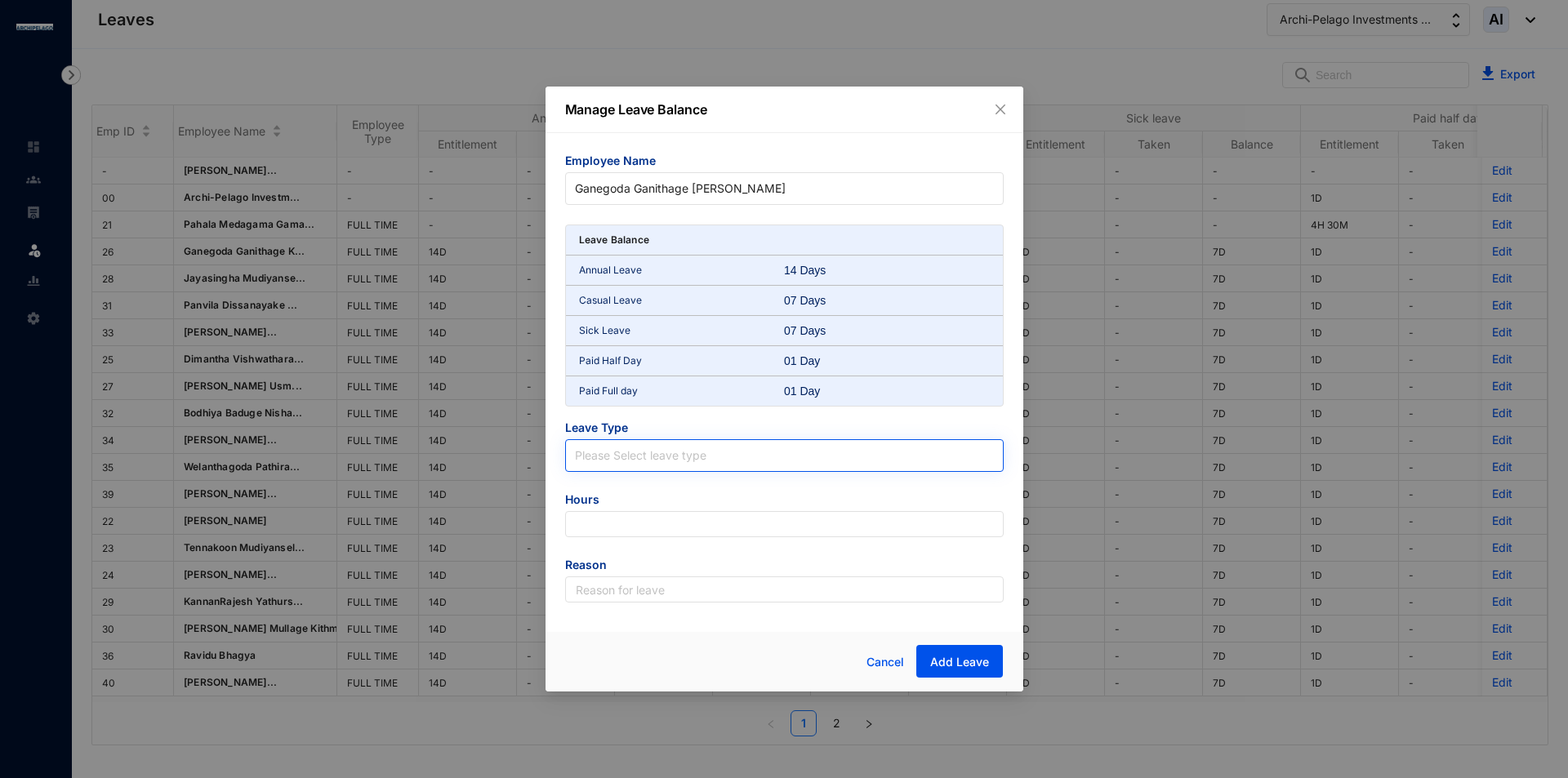
click at [614, 447] on input "search" at bounding box center [784, 452] width 419 height 24
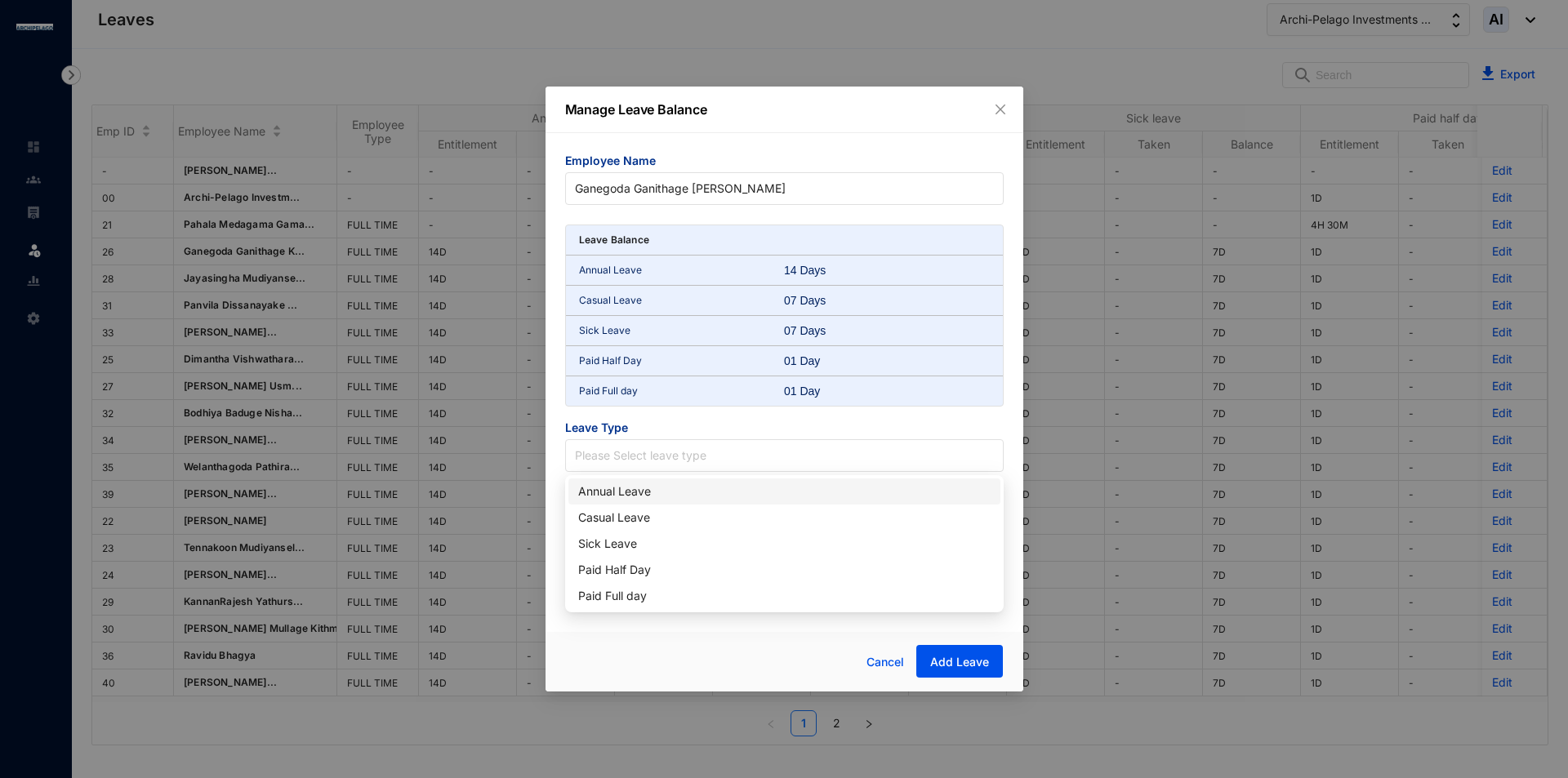
click at [625, 490] on div "Annual Leave" at bounding box center [784, 492] width 413 height 18
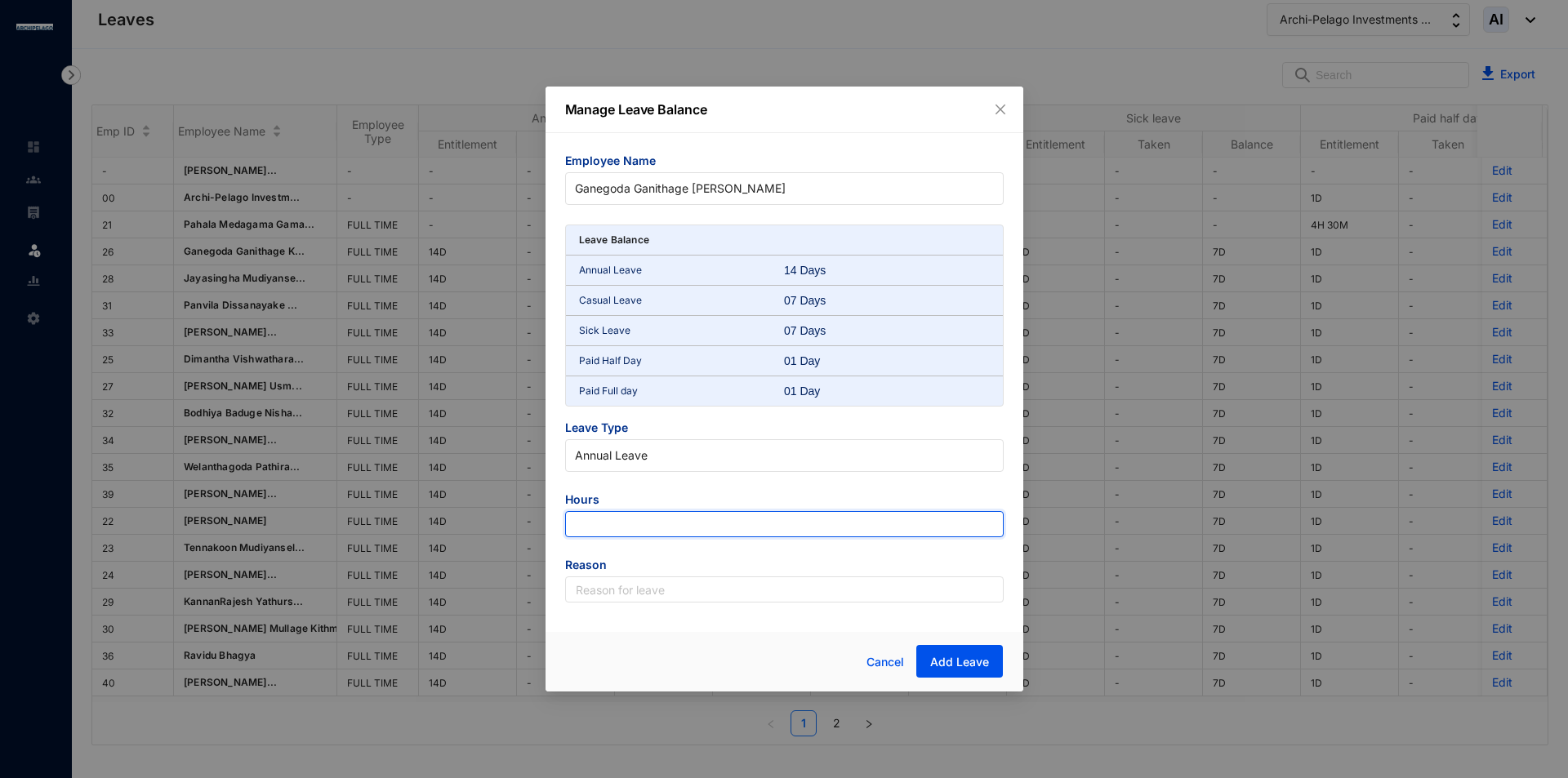
click at [635, 526] on input "number" at bounding box center [784, 523] width 439 height 26
type input "-123"
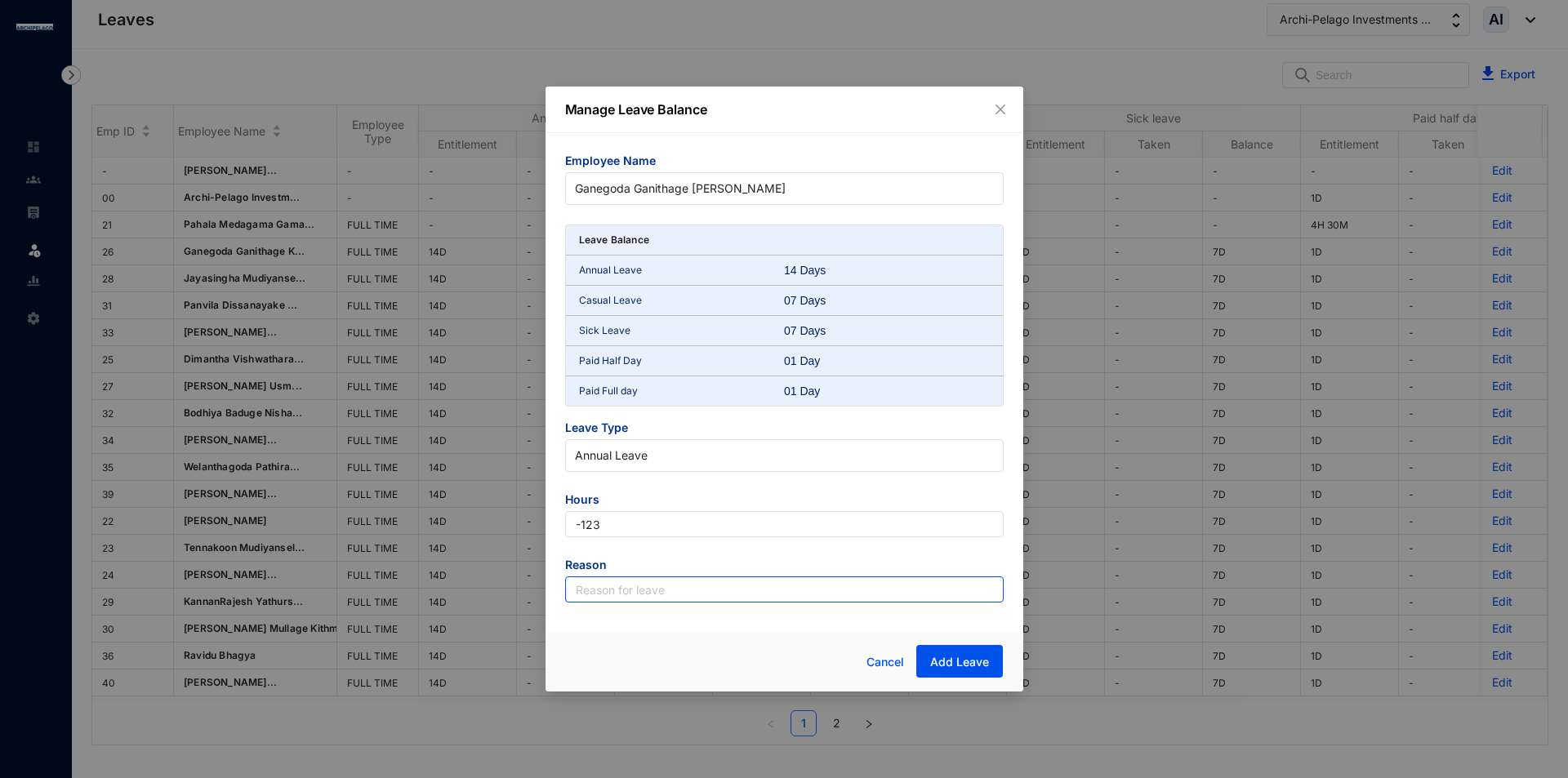
click at [654, 602] on div "Employee Name [PERSON_NAME] [PERSON_NAME] Leave Balance Annual Leave 14 Days Ca…" at bounding box center [784, 377] width 478 height 489
click at [646, 592] on input "text" at bounding box center [784, 589] width 439 height 26
type input "Leave"
click at [955, 662] on span "Add Leave" at bounding box center [959, 662] width 59 height 16
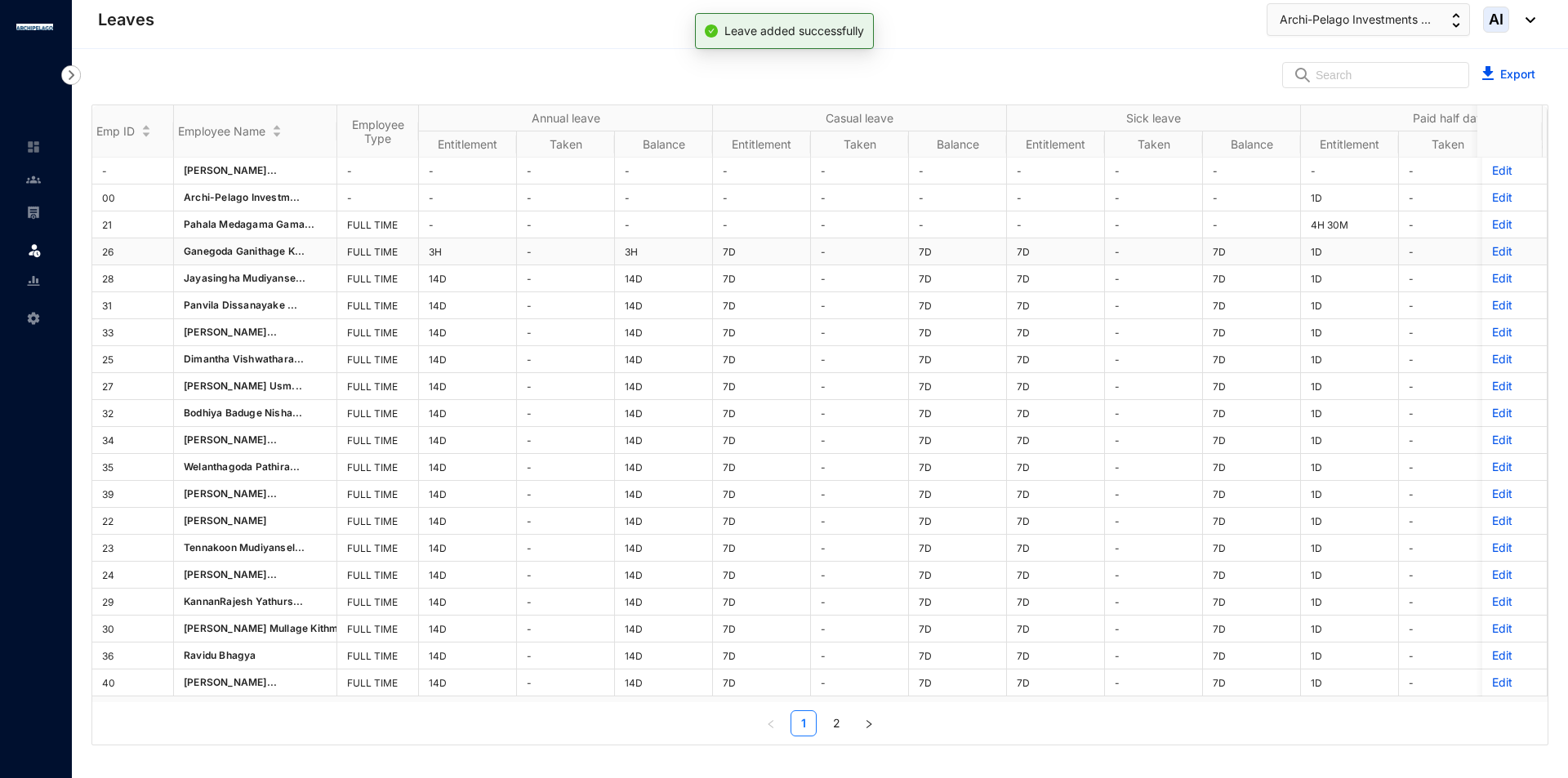
click at [1492, 256] on p "Edit" at bounding box center [1515, 252] width 45 height 16
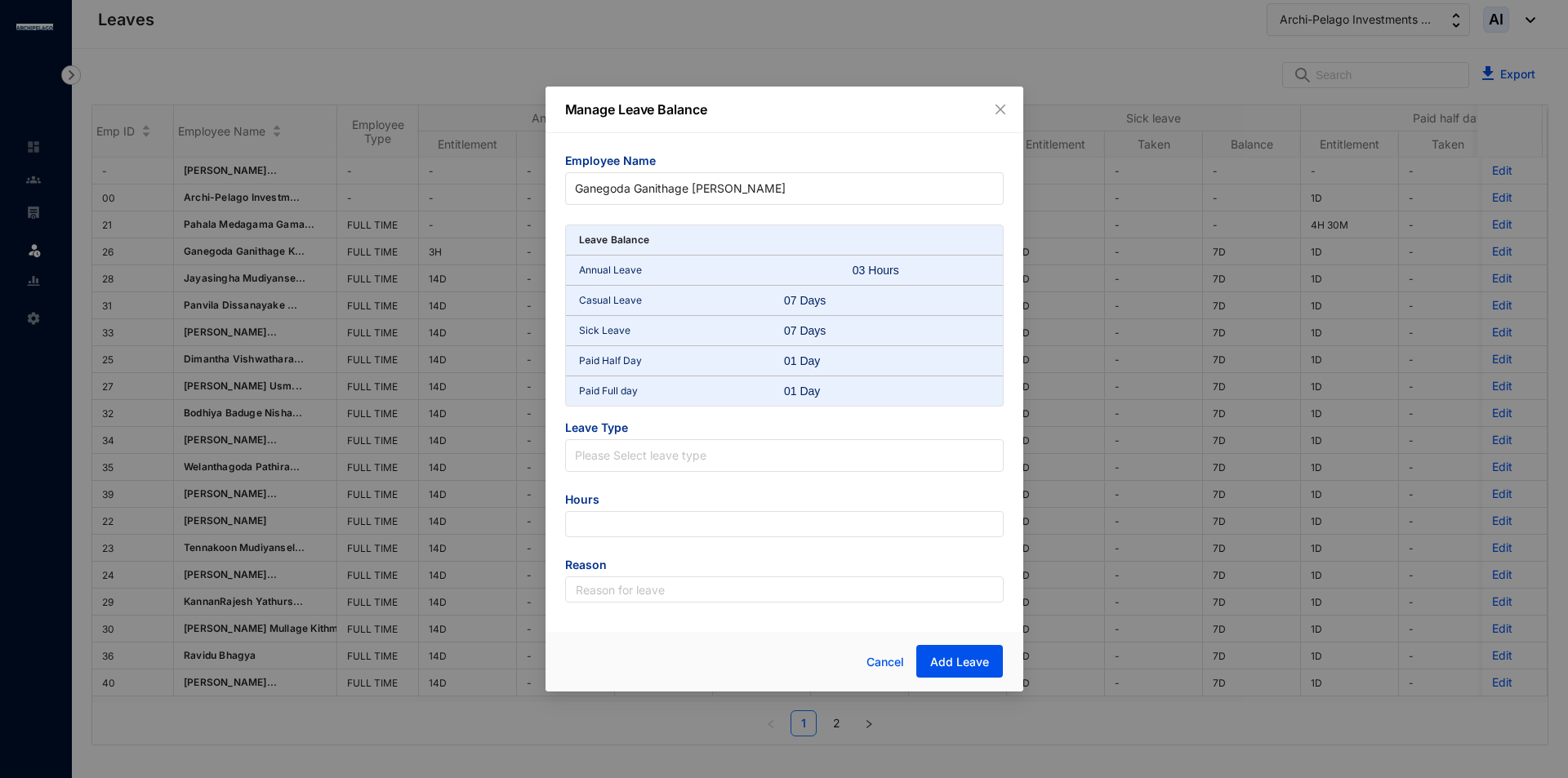
click at [628, 432] on span "Leave Type" at bounding box center [784, 430] width 439 height 20
click at [636, 447] on input "search" at bounding box center [784, 452] width 419 height 24
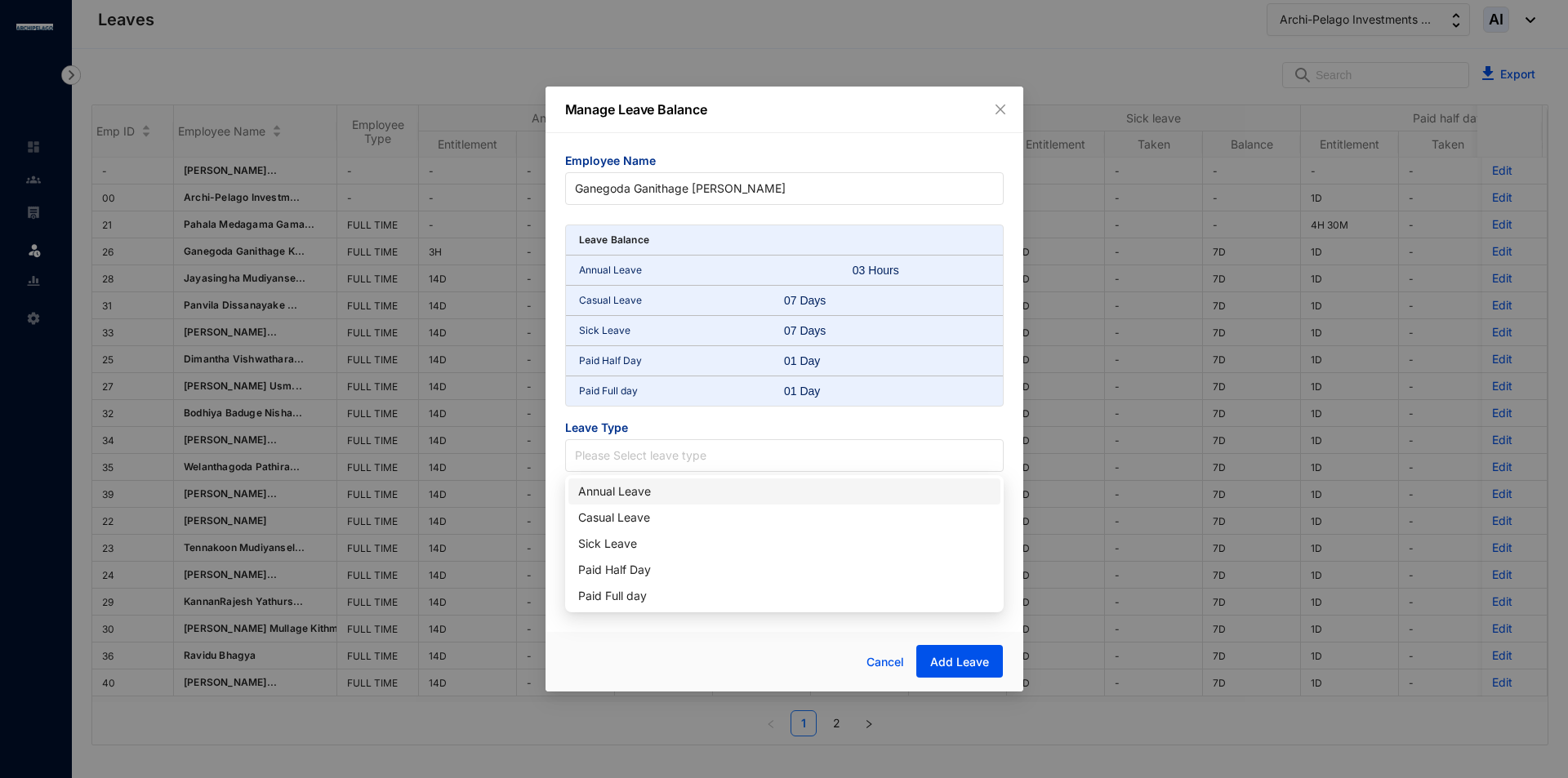
click at [695, 497] on div "Annual Leave" at bounding box center [784, 492] width 413 height 18
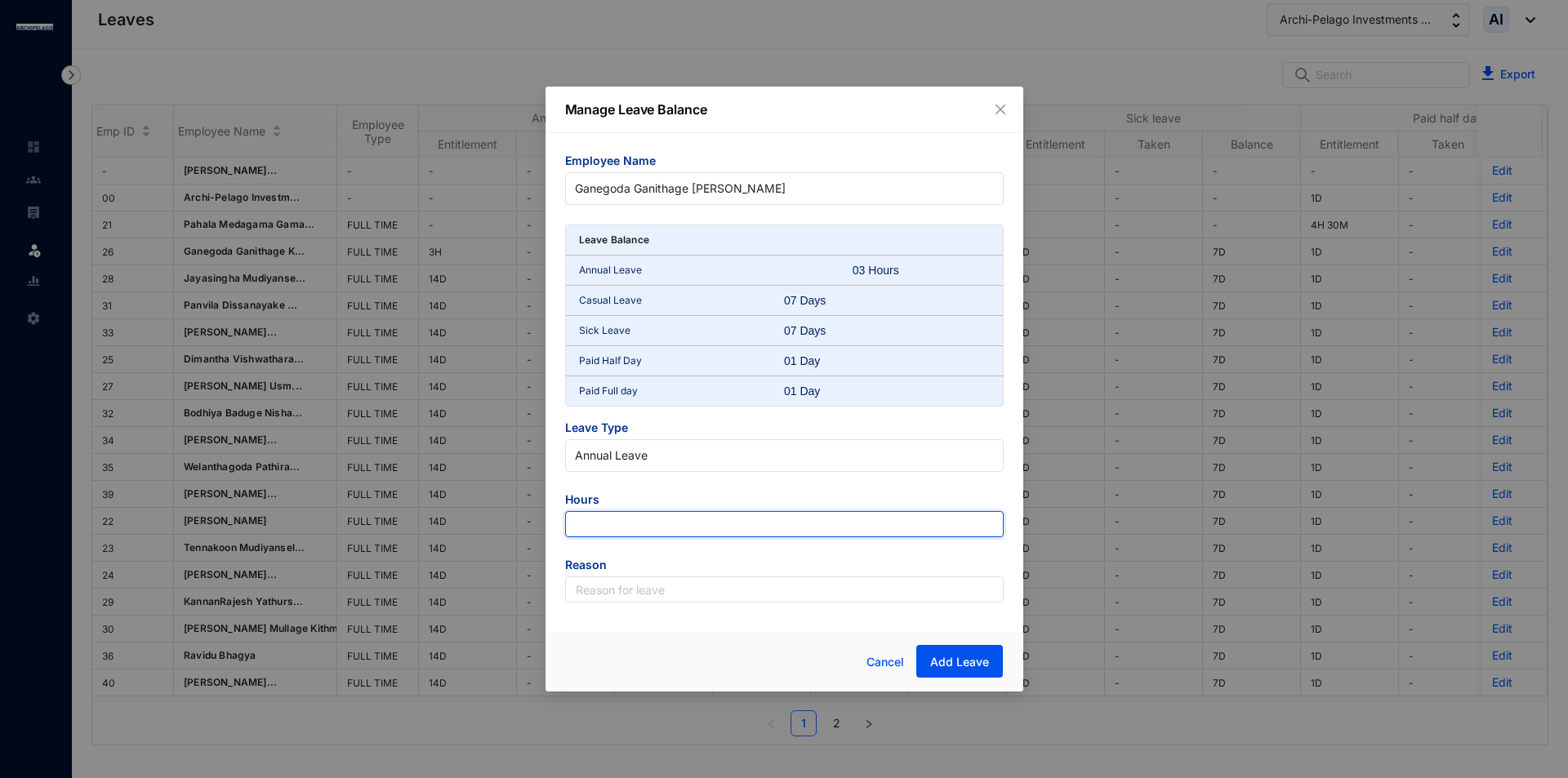
click at [641, 518] on input "number" at bounding box center [784, 523] width 439 height 26
type input "-3"
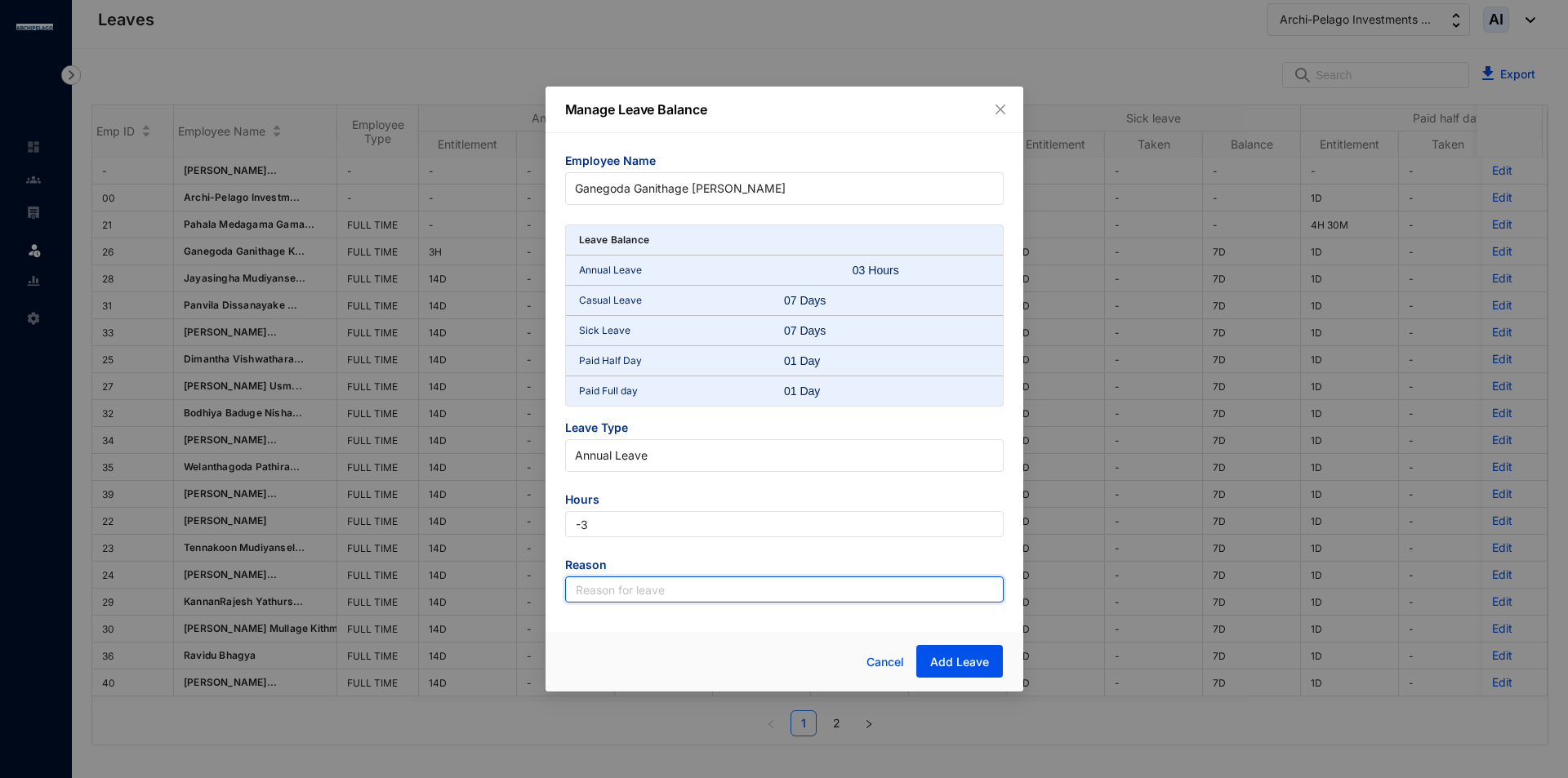
click at [850, 590] on input "text" at bounding box center [784, 589] width 439 height 26
type input "Leave"
click at [972, 661] on span "Add Leave" at bounding box center [959, 662] width 59 height 16
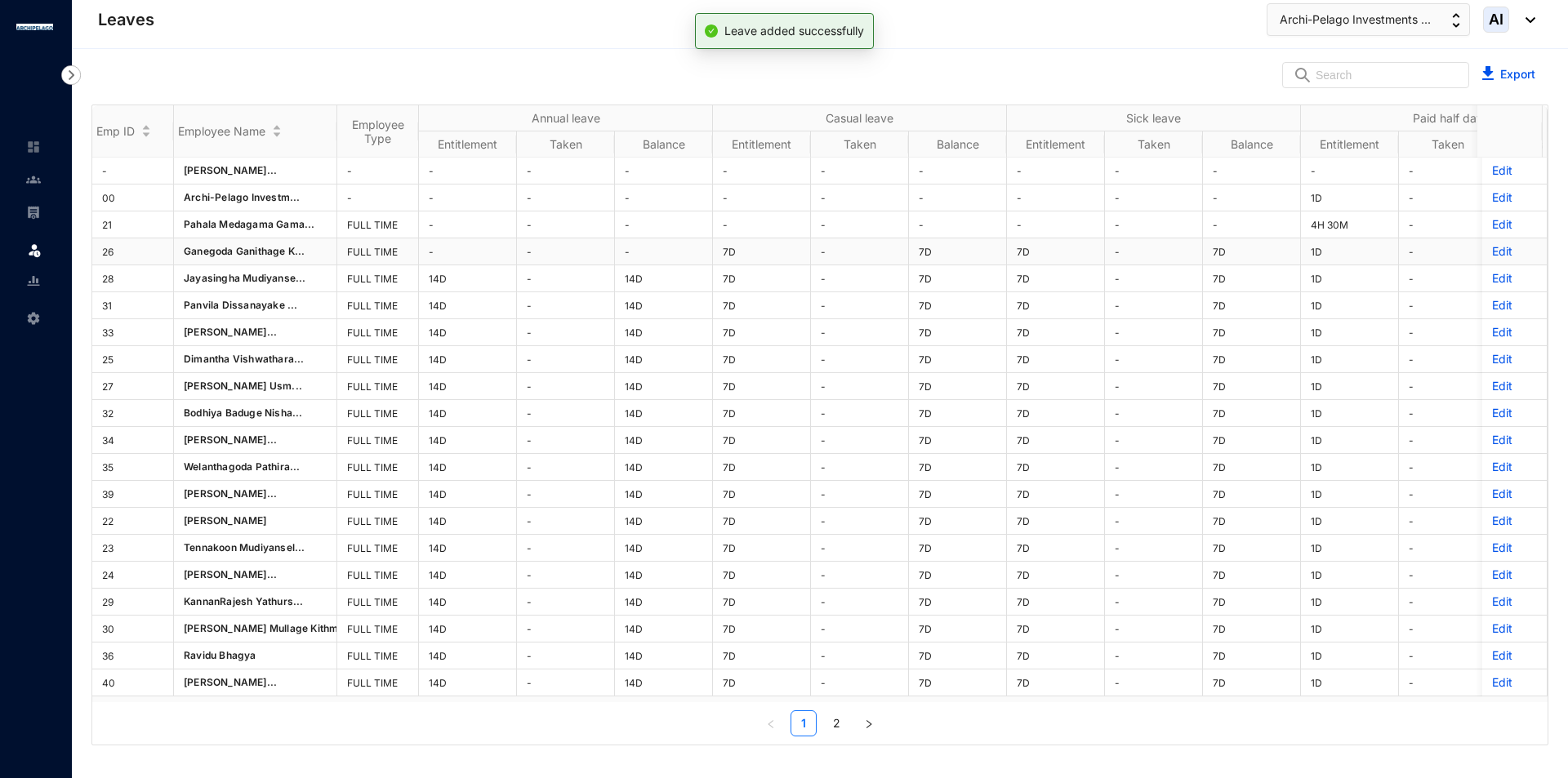
click at [1492, 253] on p "Edit" at bounding box center [1515, 252] width 45 height 16
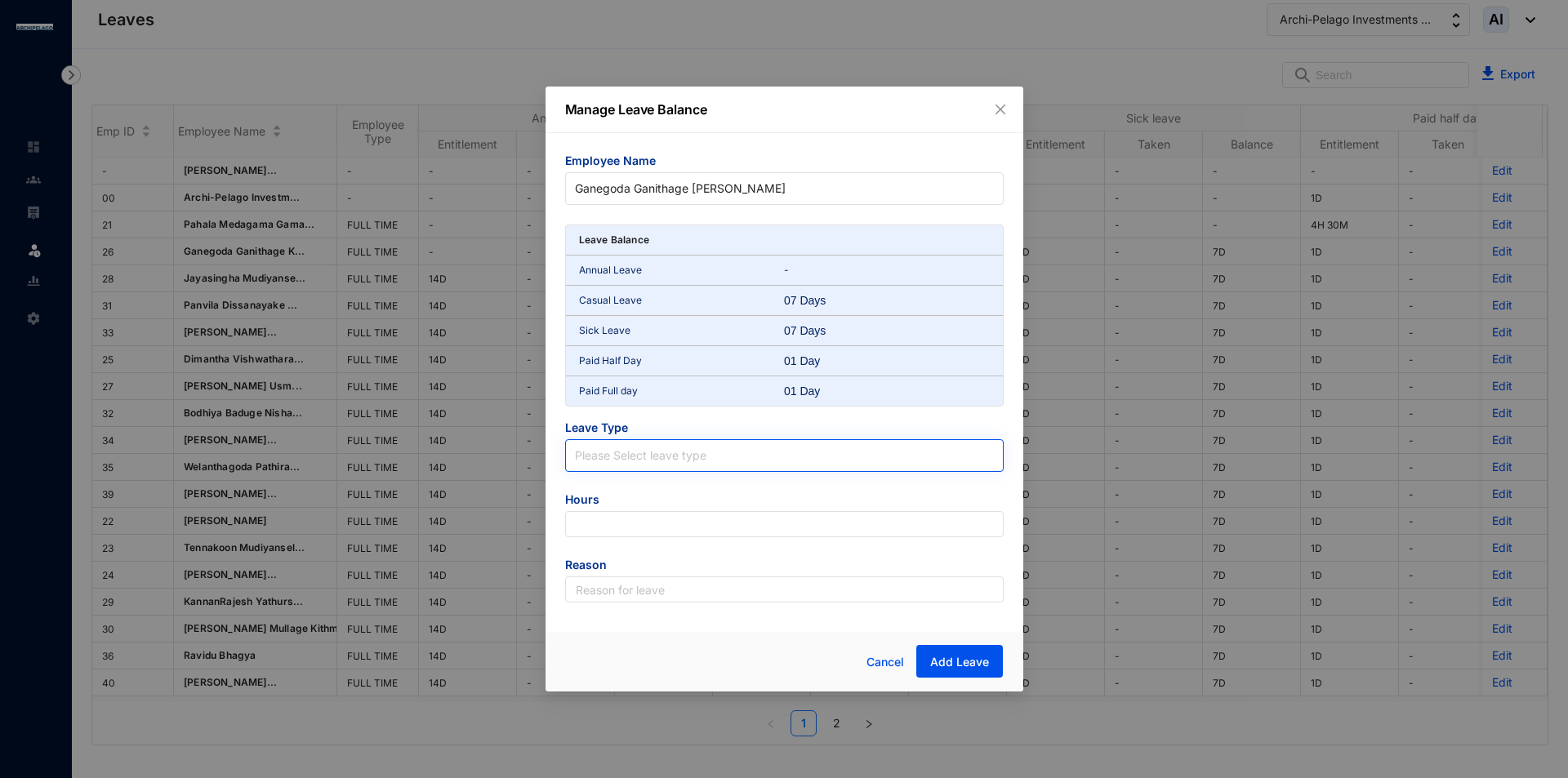
click at [651, 464] on input "search" at bounding box center [784, 452] width 419 height 24
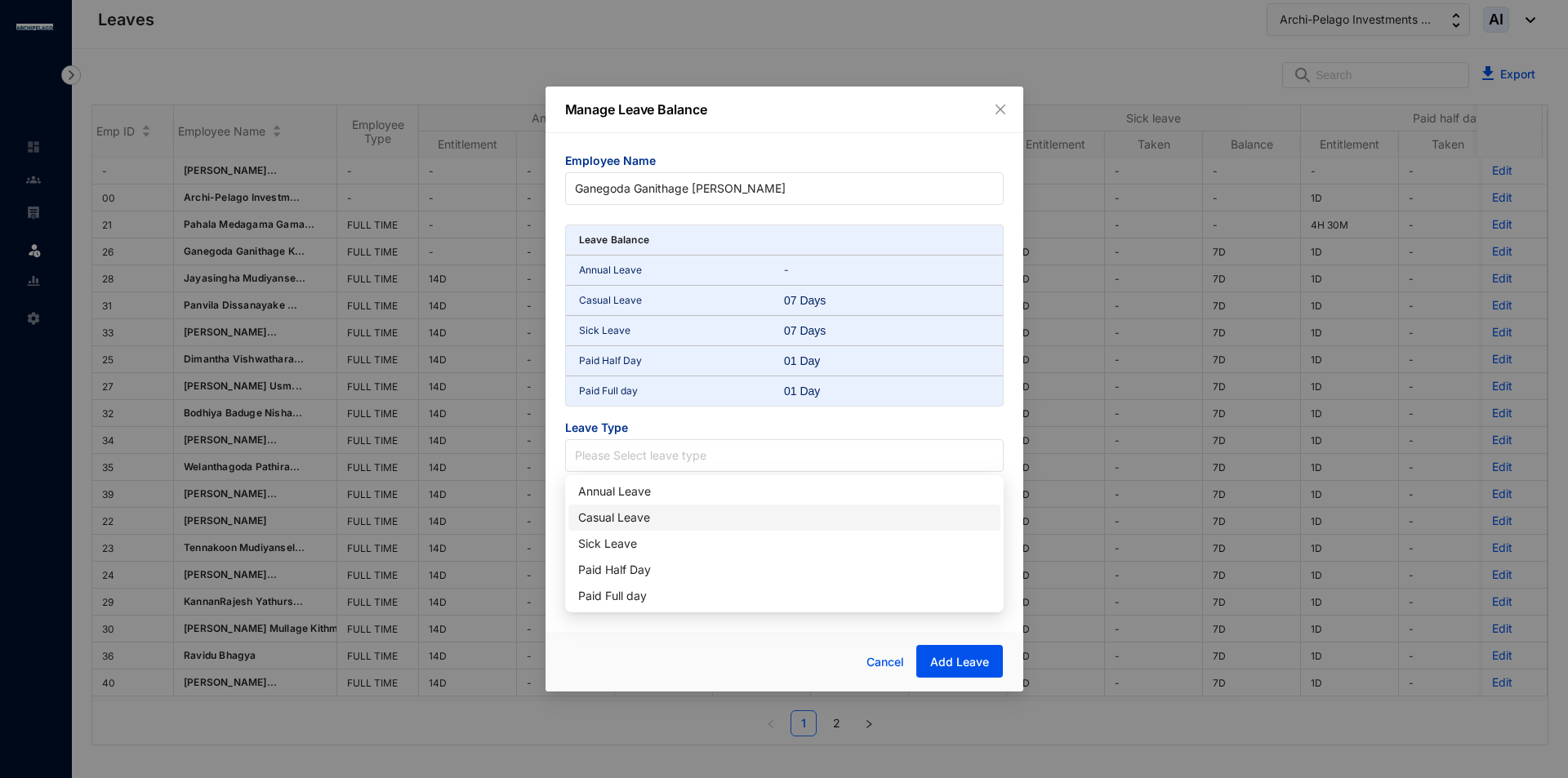
click at [628, 514] on div "Casual Leave" at bounding box center [784, 518] width 413 height 18
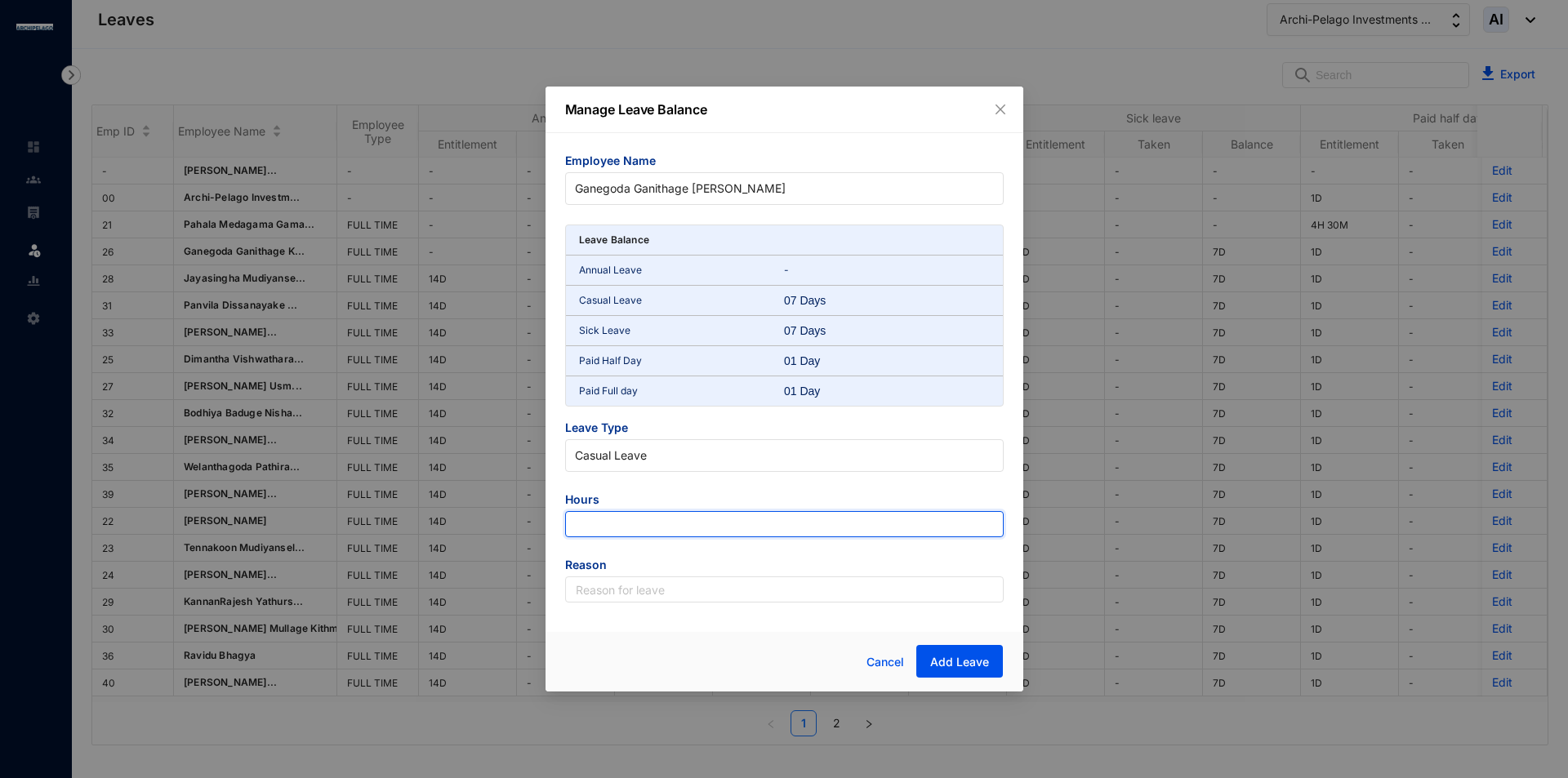
click at [611, 518] on input "number" at bounding box center [784, 523] width 439 height 26
type input "-63"
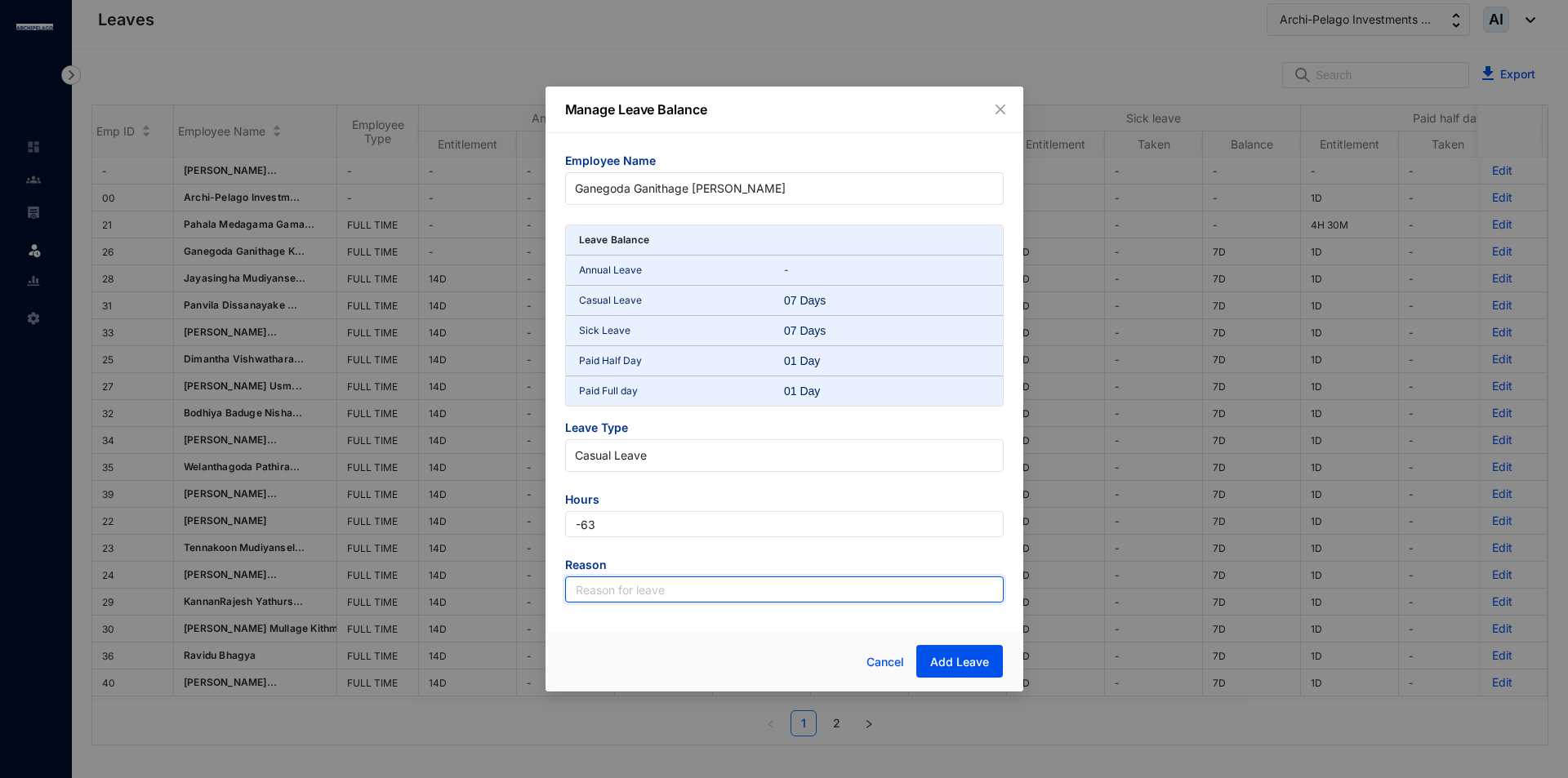
click at [614, 595] on input "text" at bounding box center [784, 589] width 439 height 26
type input "Leave"
click at [959, 651] on button "Add Leave" at bounding box center [960, 662] width 87 height 32
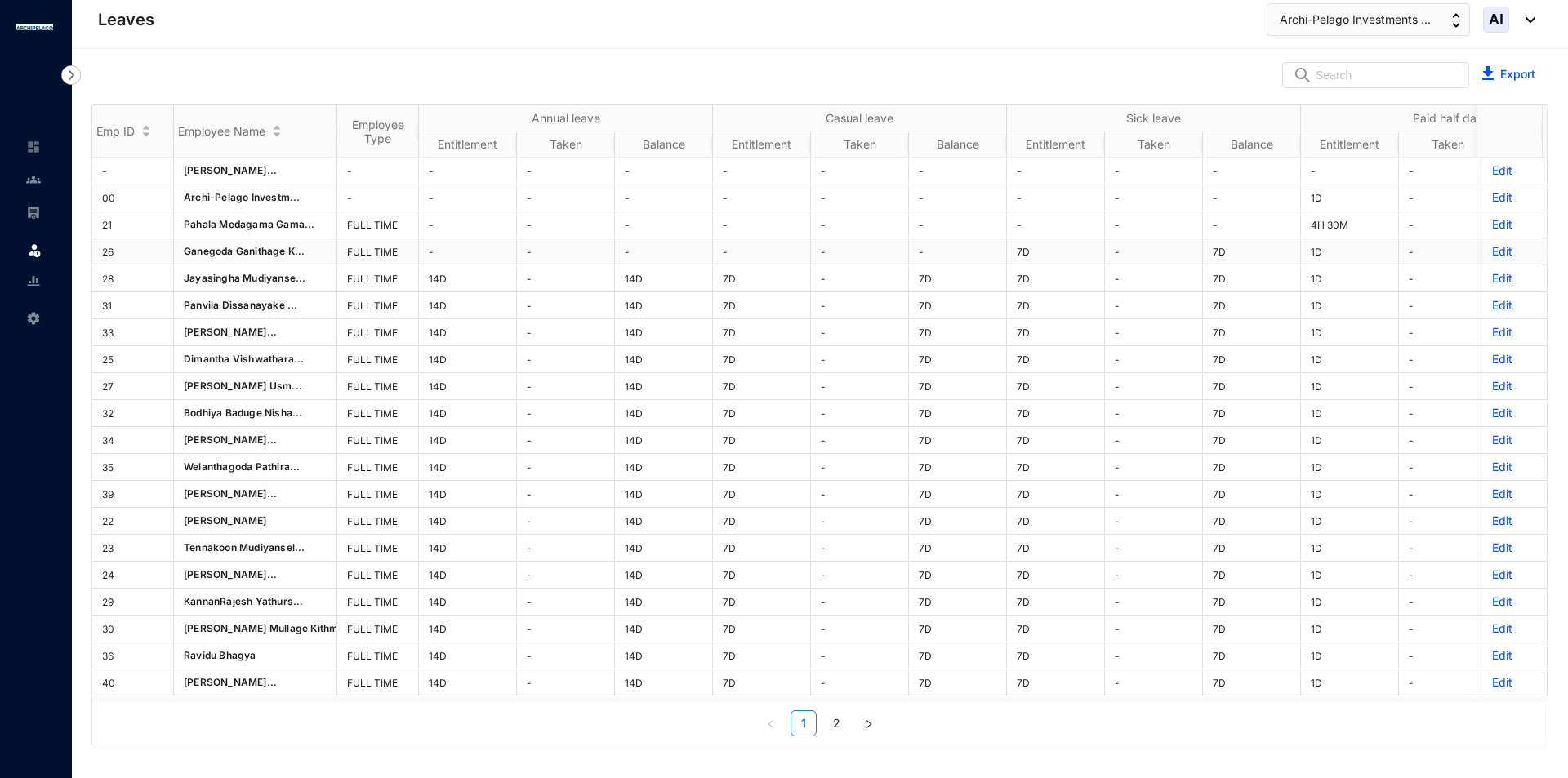
click at [1492, 251] on p "Edit" at bounding box center [1515, 252] width 45 height 16
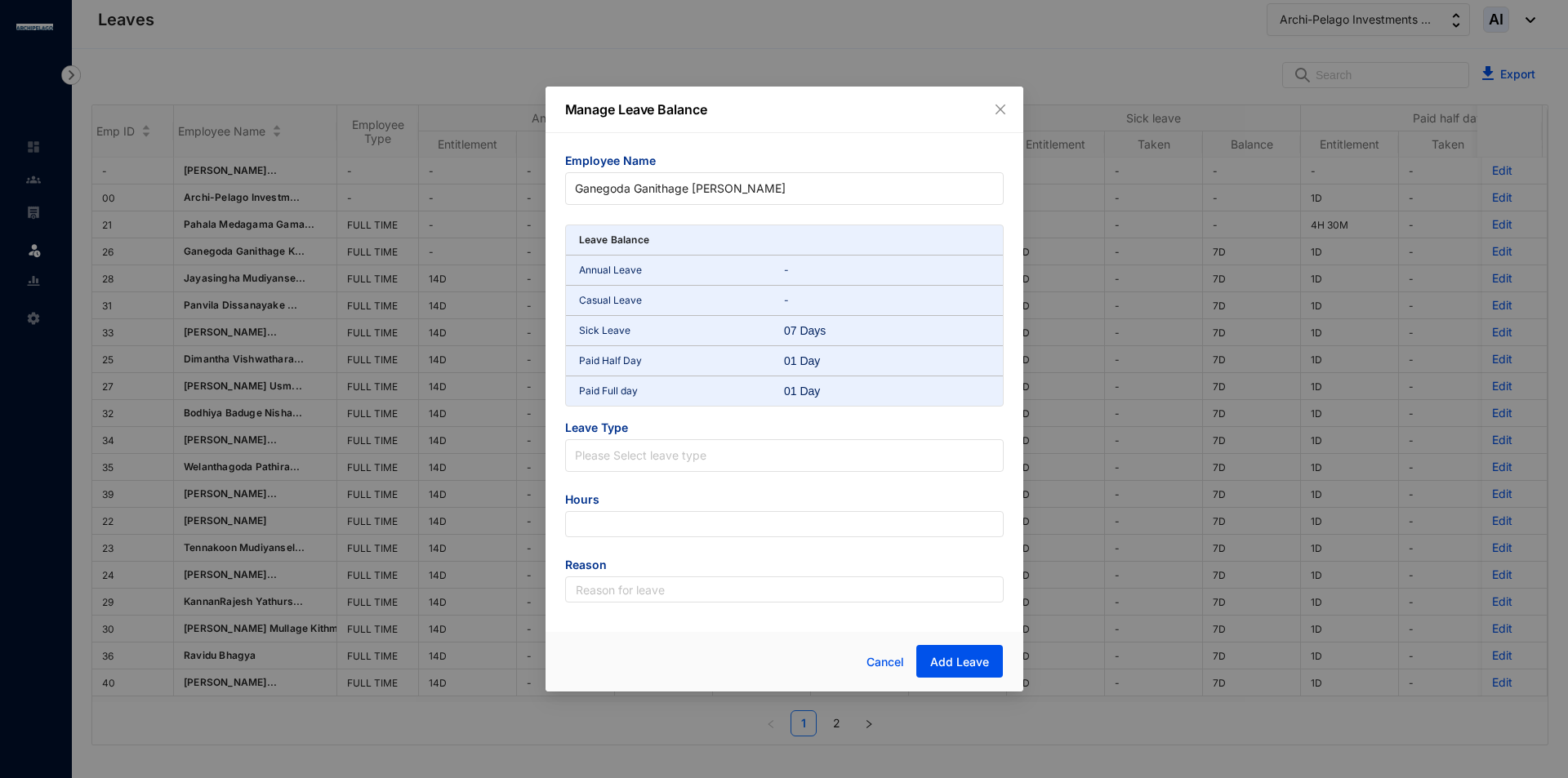
click at [693, 432] on span "Leave Type" at bounding box center [784, 430] width 439 height 20
click at [691, 452] on input "search" at bounding box center [784, 452] width 419 height 24
click at [632, 544] on div "Sick Leave" at bounding box center [784, 544] width 413 height 18
click at [657, 518] on input "number" at bounding box center [784, 523] width 439 height 26
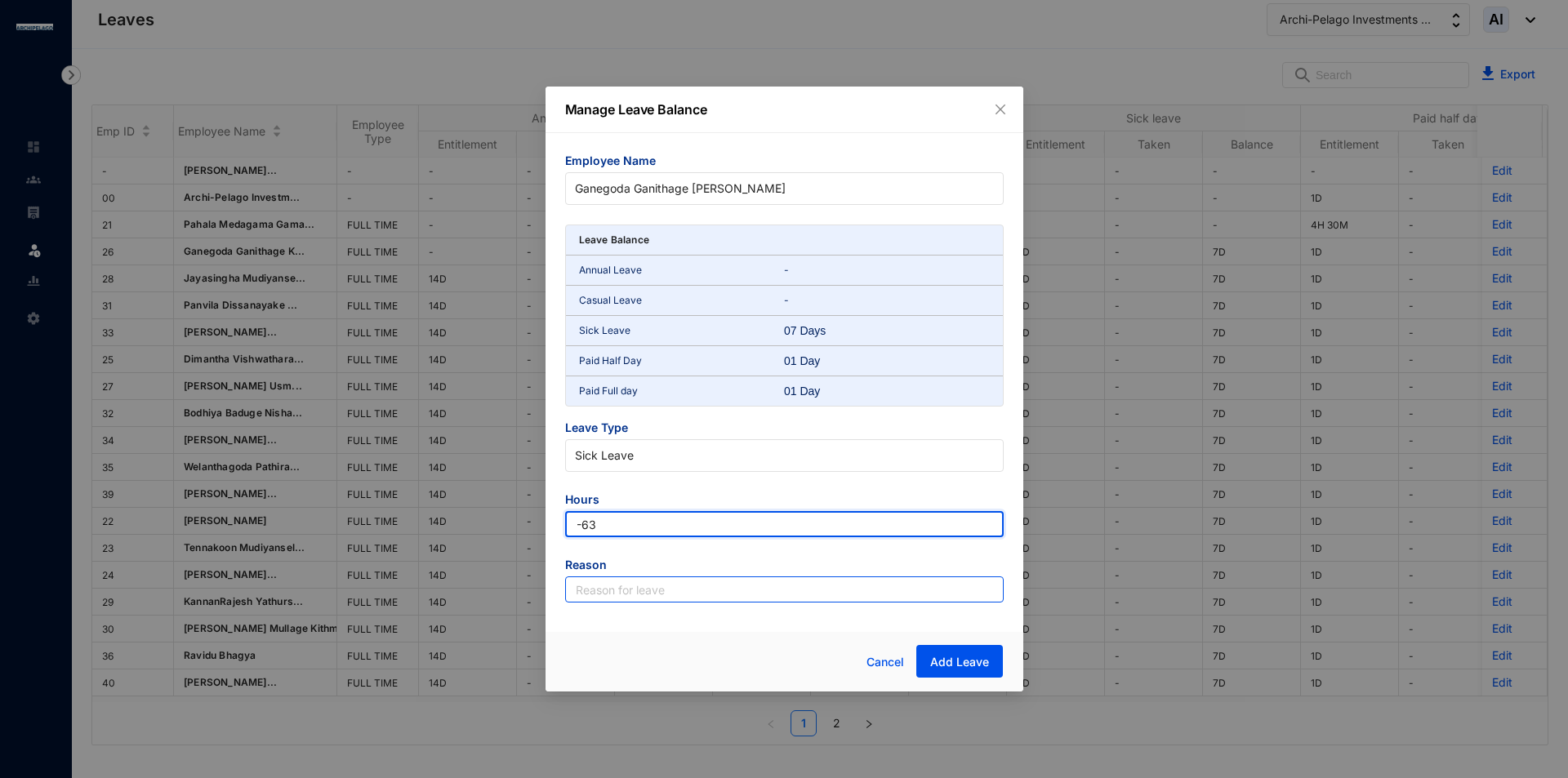
type input "-63"
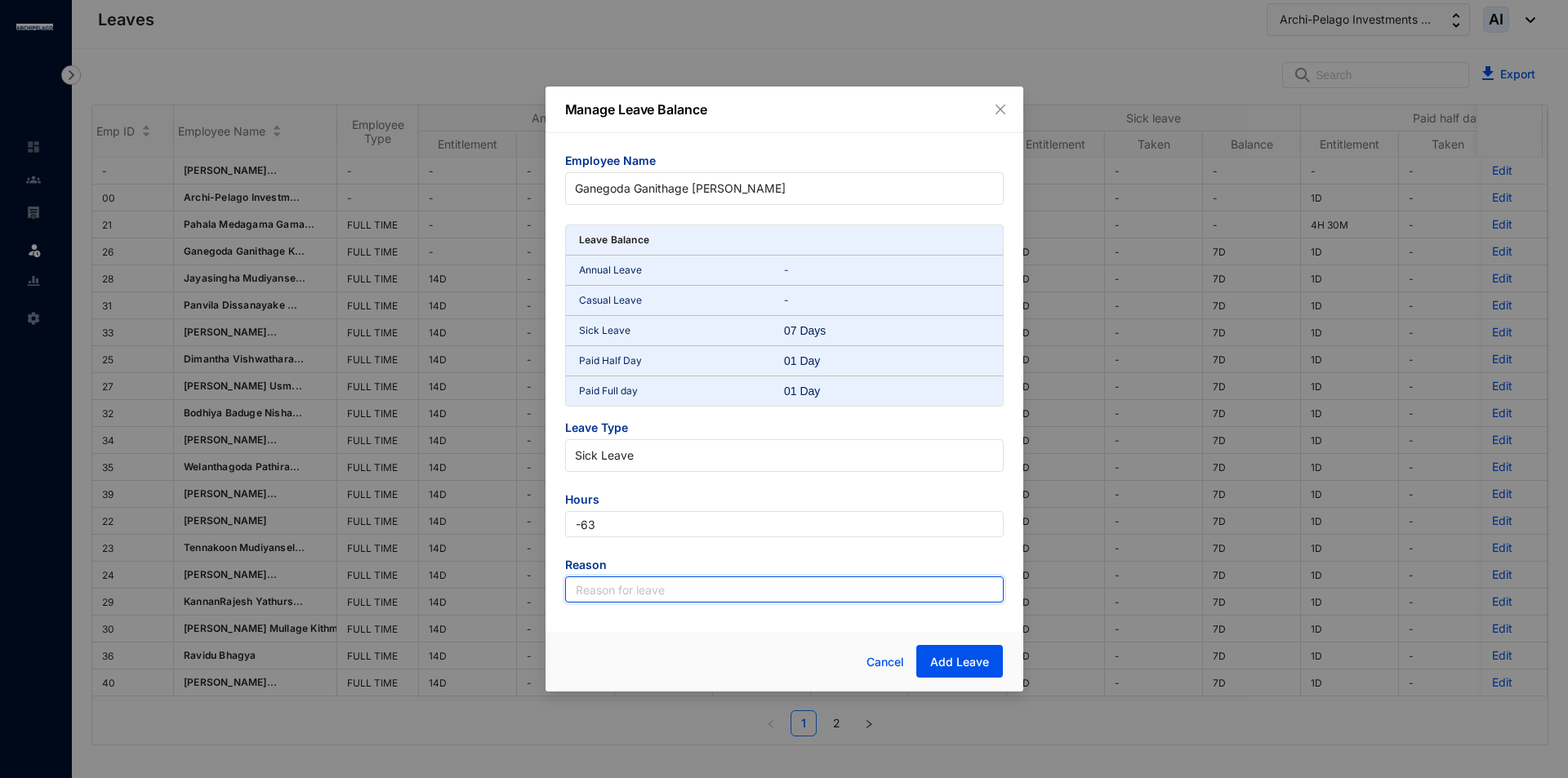
click at [712, 595] on input "text" at bounding box center [784, 589] width 439 height 26
type input "Leave"
click at [965, 650] on button "Add Leave" at bounding box center [960, 662] width 87 height 32
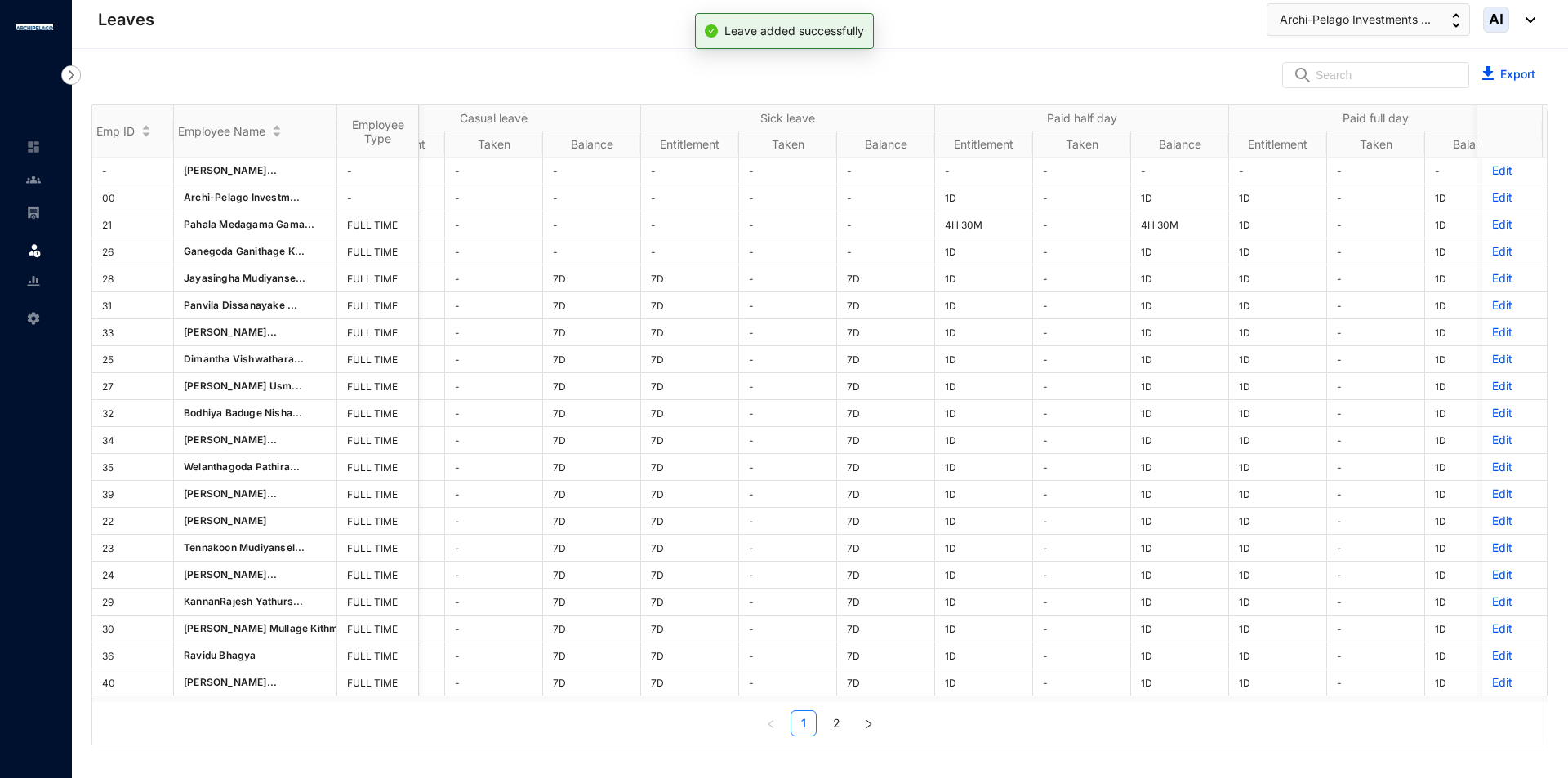
scroll to position [0, 412]
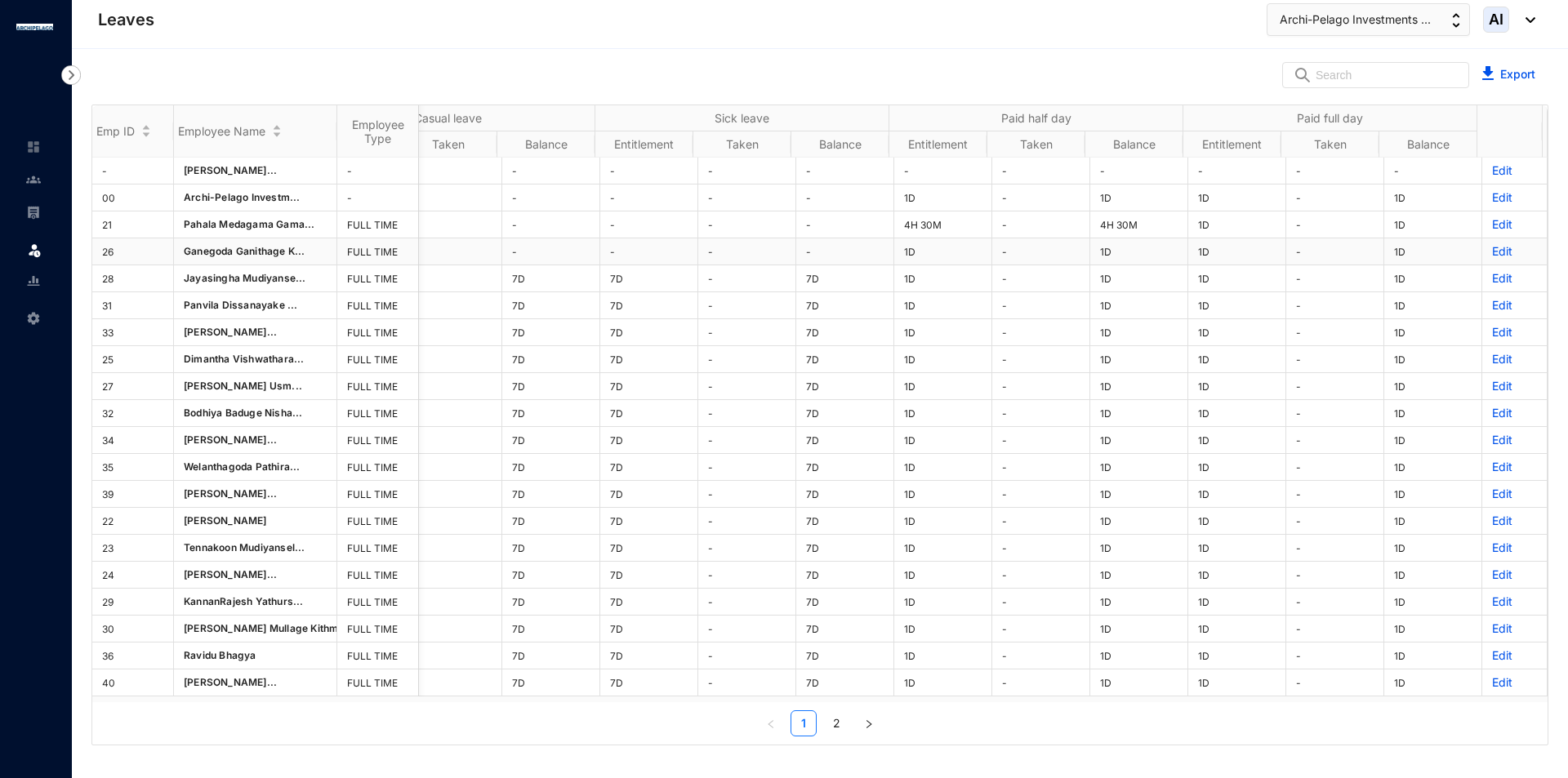
click at [1492, 253] on p "Edit" at bounding box center [1515, 252] width 45 height 16
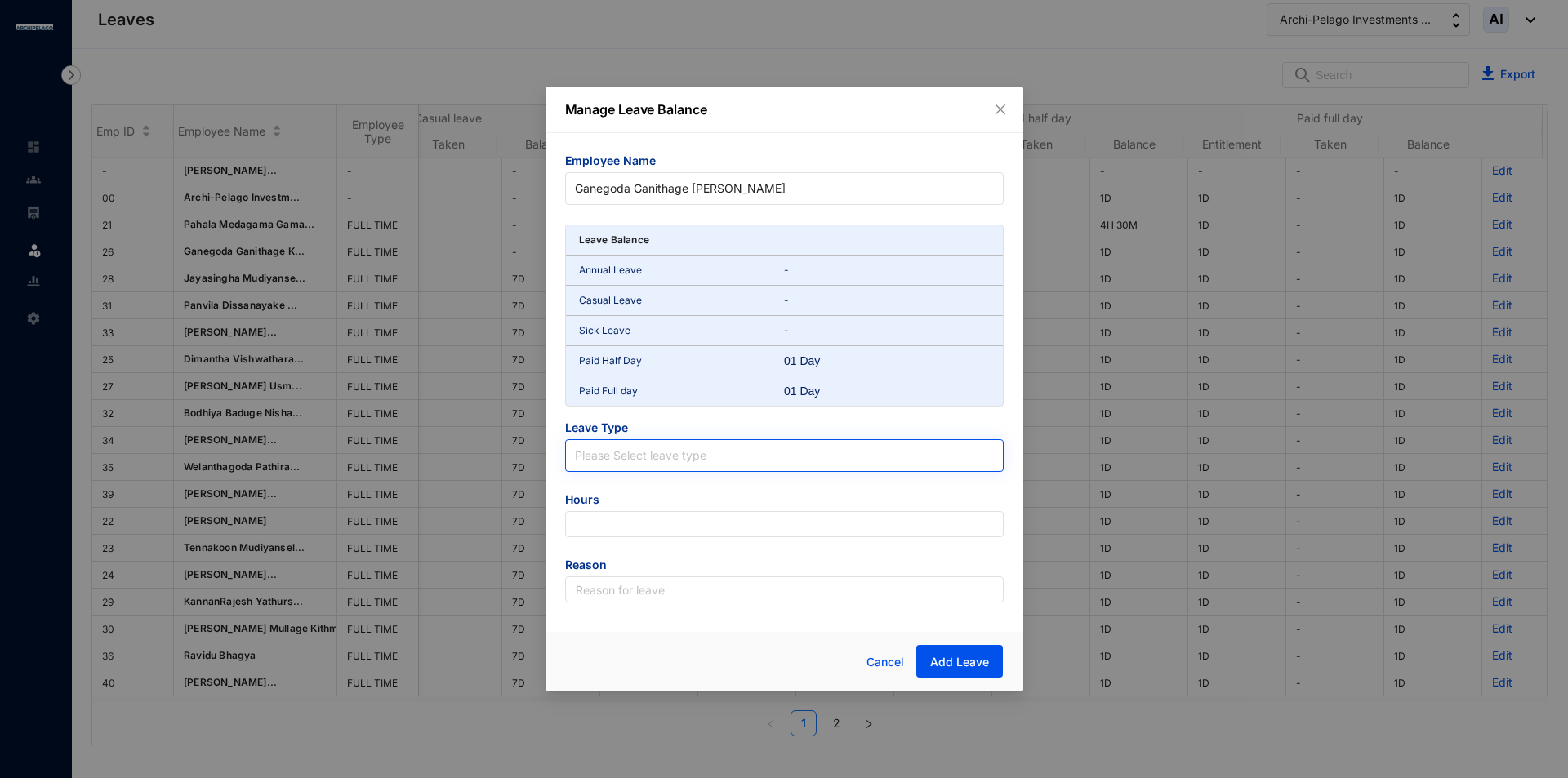
click at [734, 464] on input "search" at bounding box center [784, 452] width 419 height 24
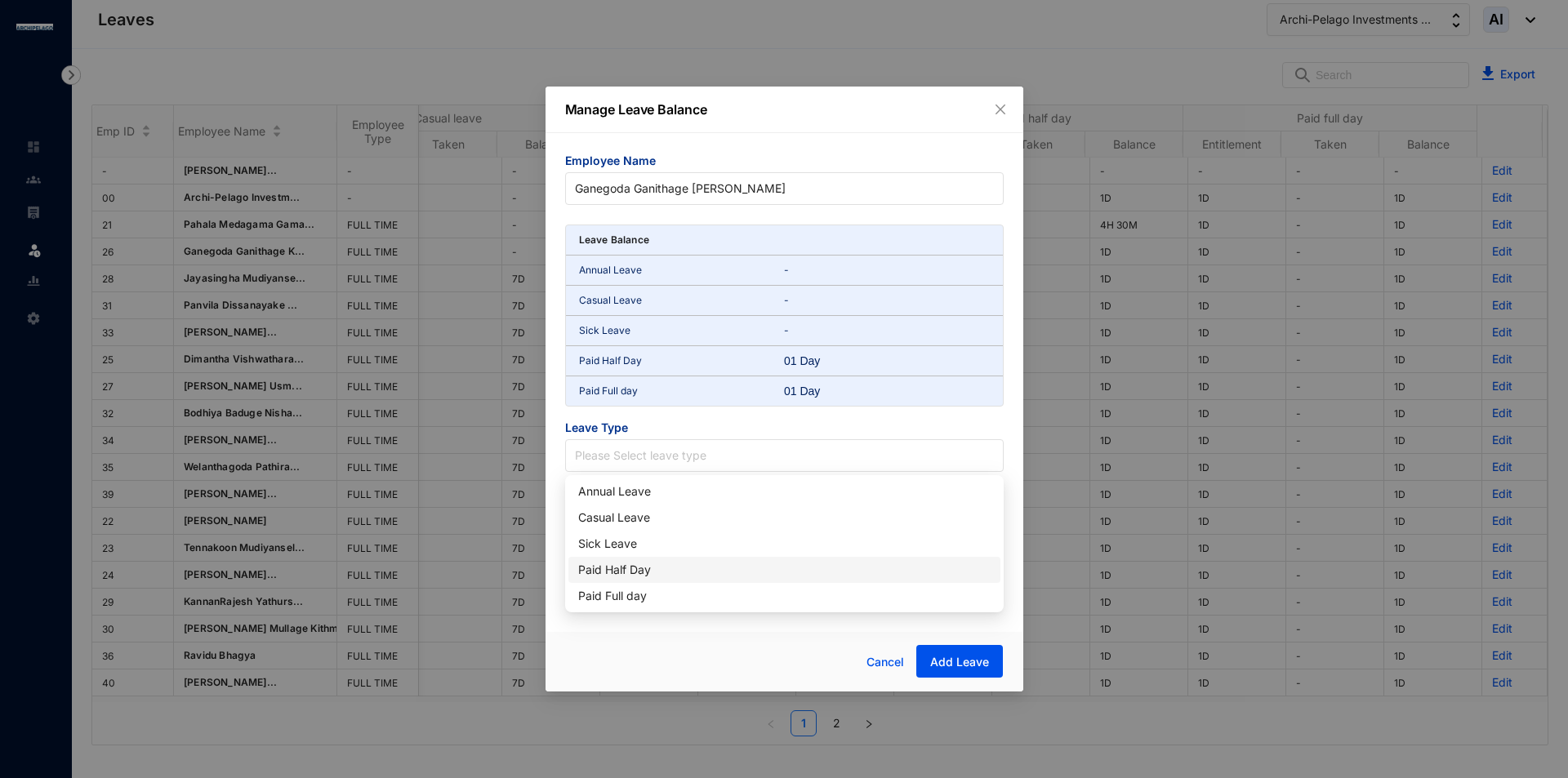
click at [629, 574] on div "Paid Half Day" at bounding box center [784, 570] width 413 height 18
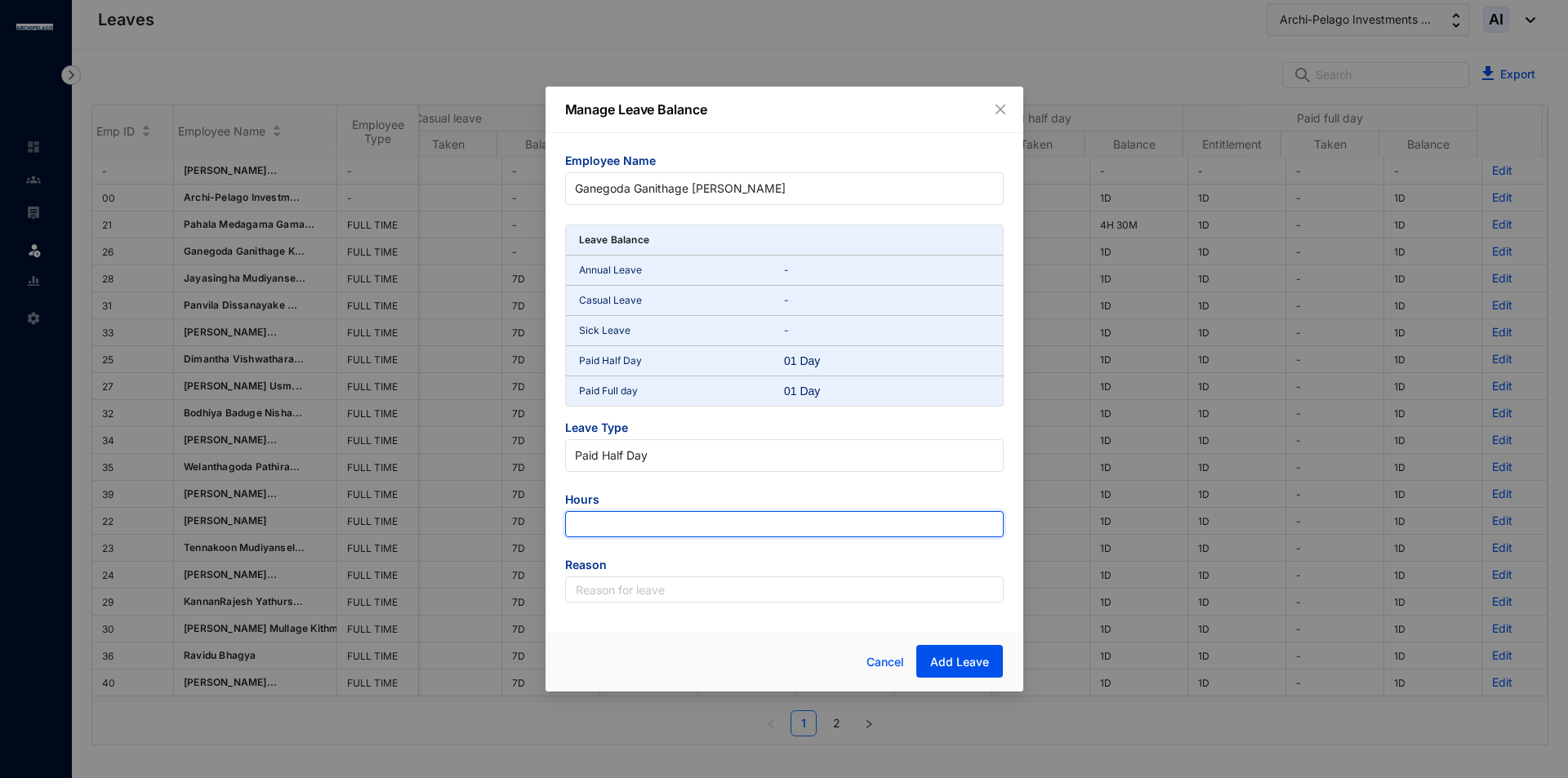
click at [643, 524] on input "number" at bounding box center [784, 523] width 439 height 26
type input "-9"
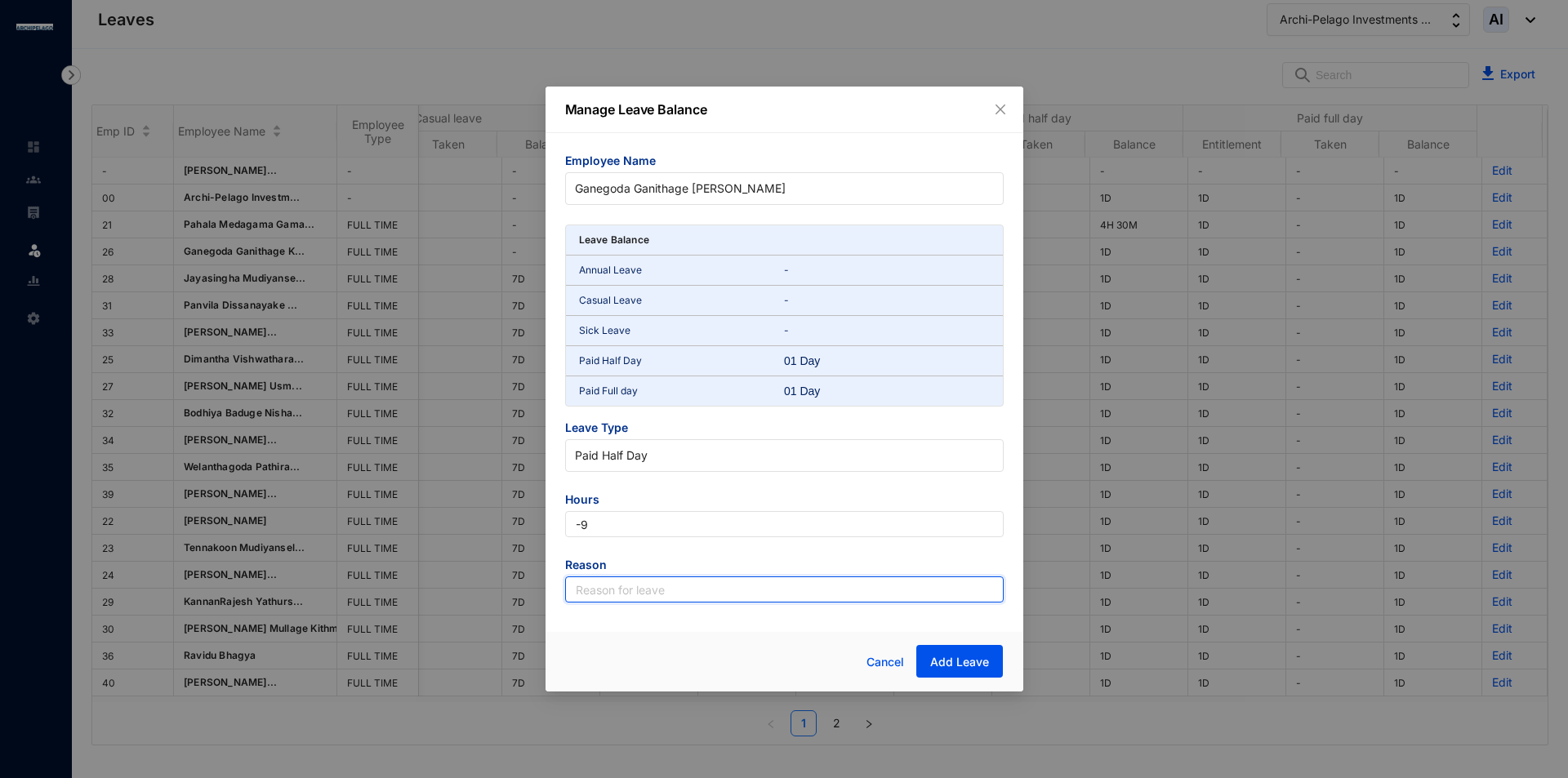
click at [920, 588] on input "text" at bounding box center [784, 589] width 439 height 26
type input "Leave"
click at [945, 653] on button "Add Leave" at bounding box center [960, 662] width 87 height 32
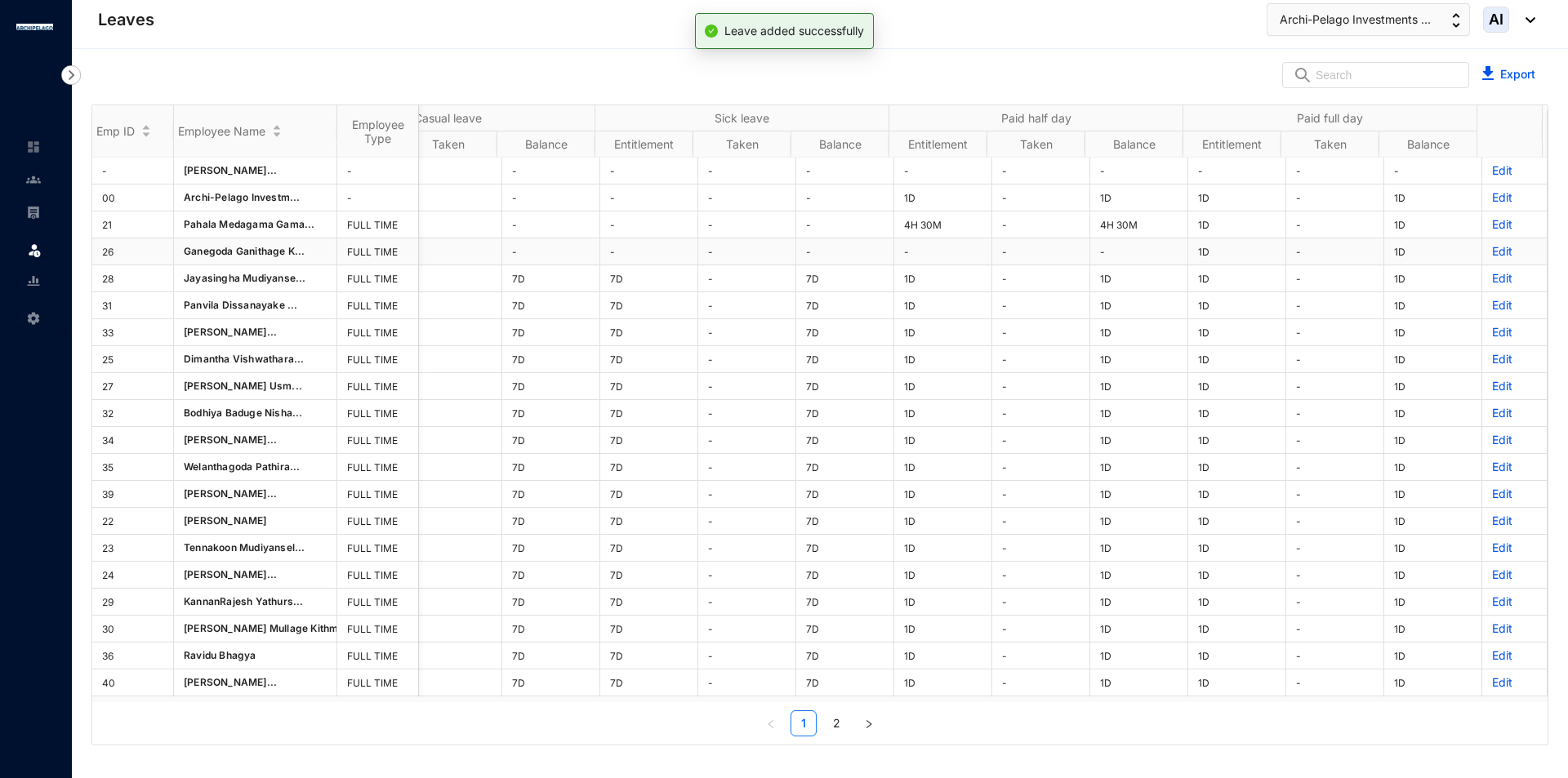
click at [1492, 257] on p "Edit" at bounding box center [1515, 252] width 45 height 16
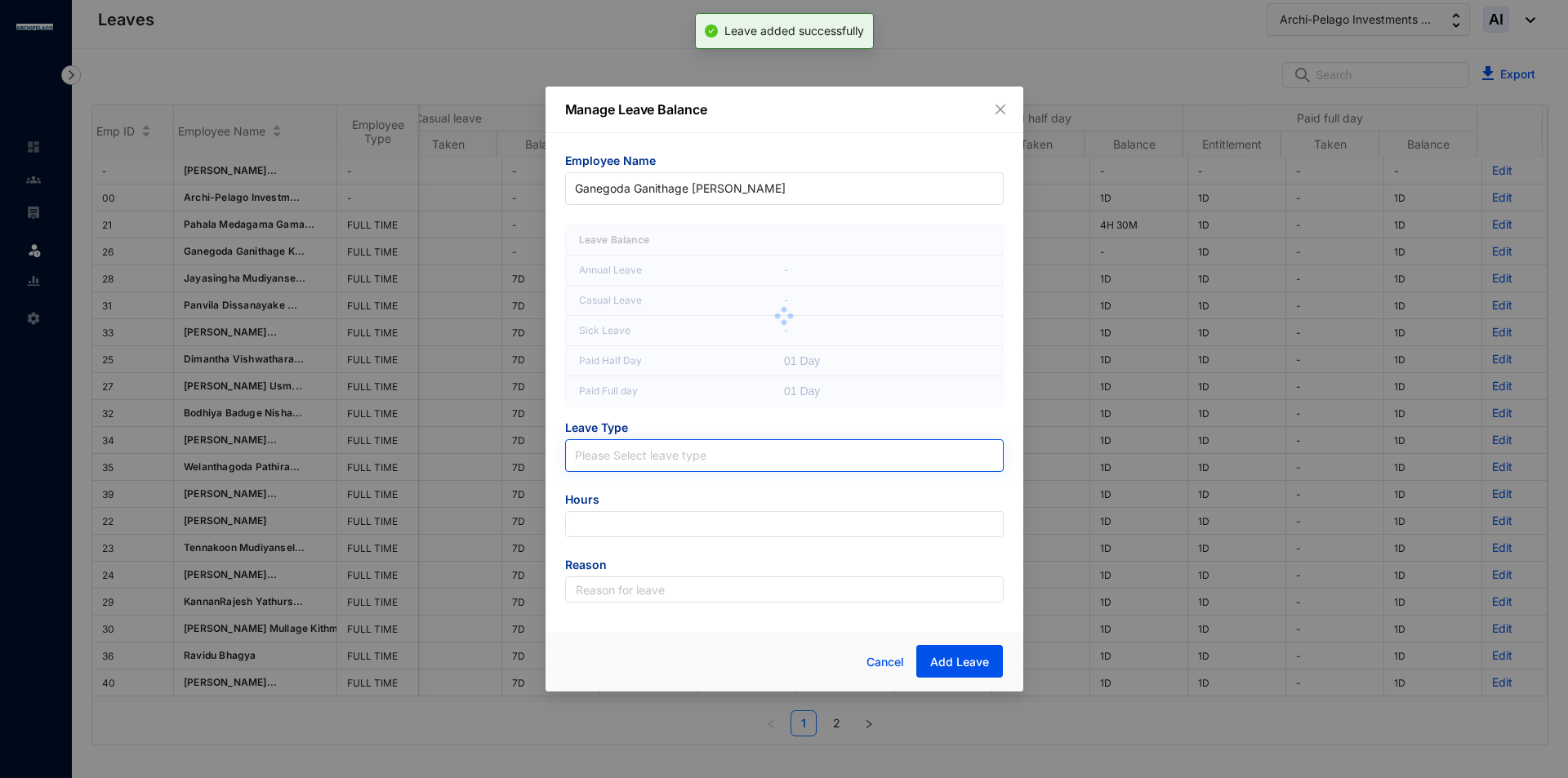
click at [654, 450] on input "search" at bounding box center [784, 452] width 419 height 24
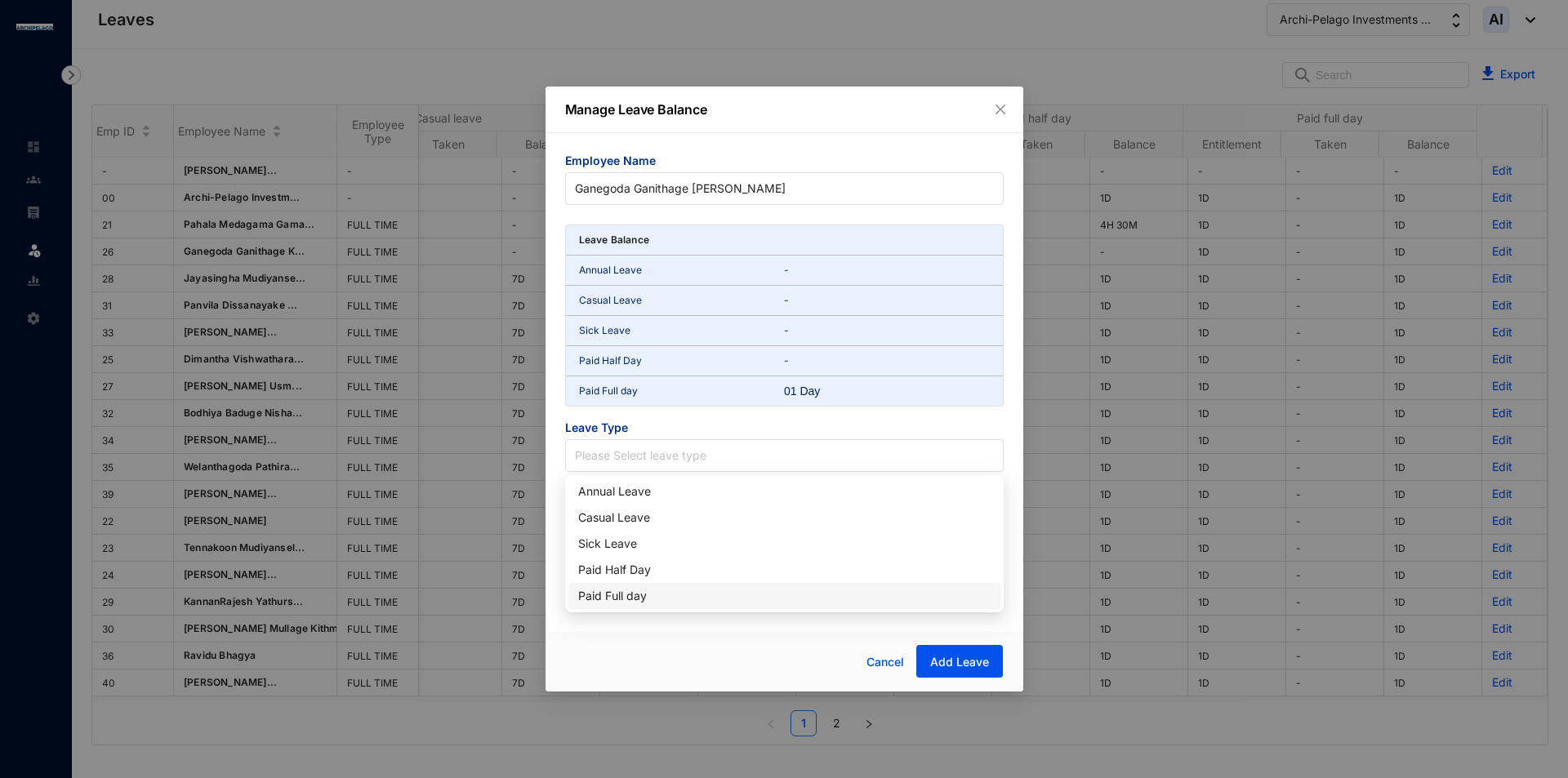
click at [624, 595] on div "Paid Full day" at bounding box center [784, 596] width 413 height 18
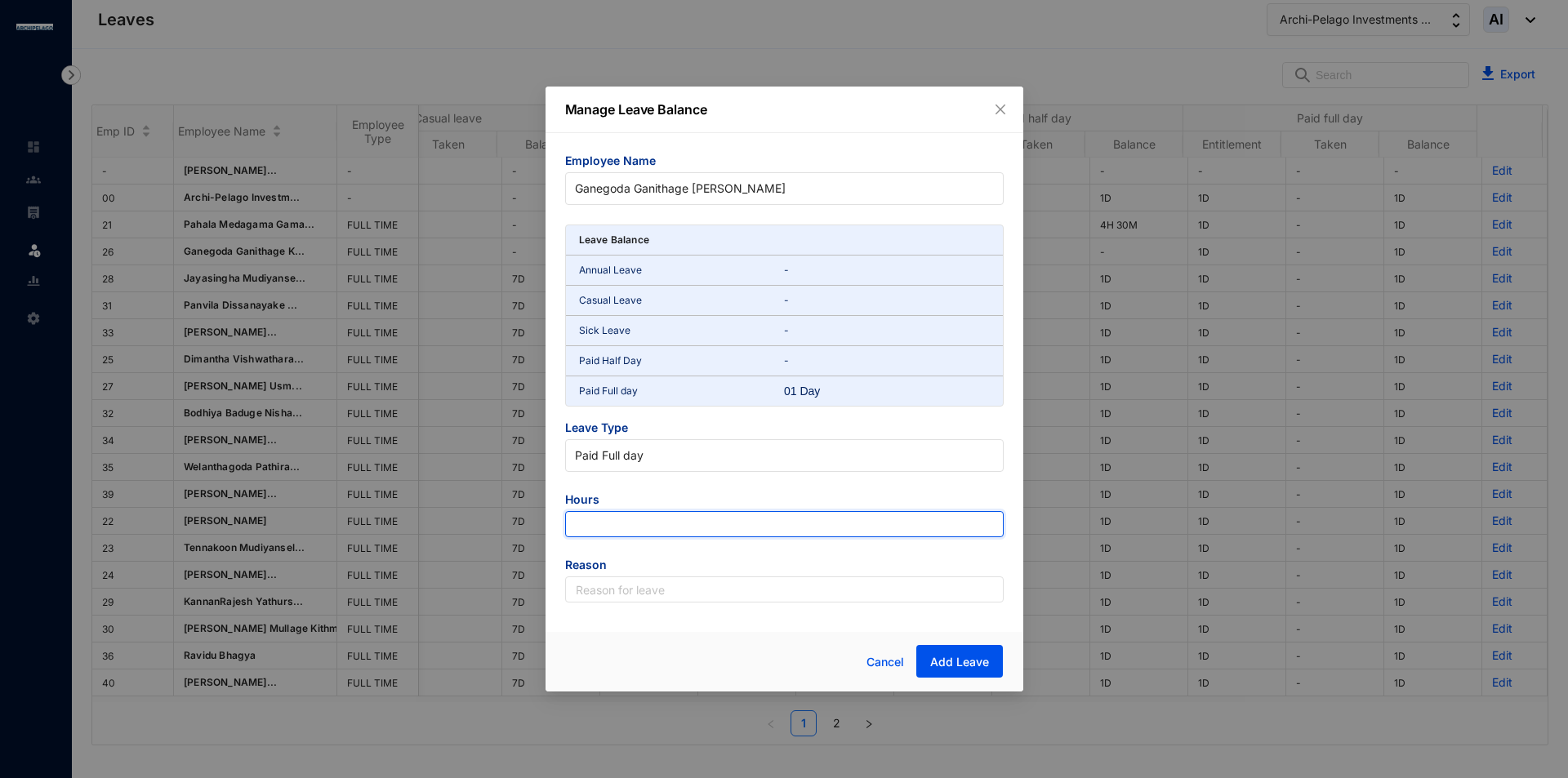
click at [655, 517] on input "number" at bounding box center [784, 523] width 439 height 26
type input "-9"
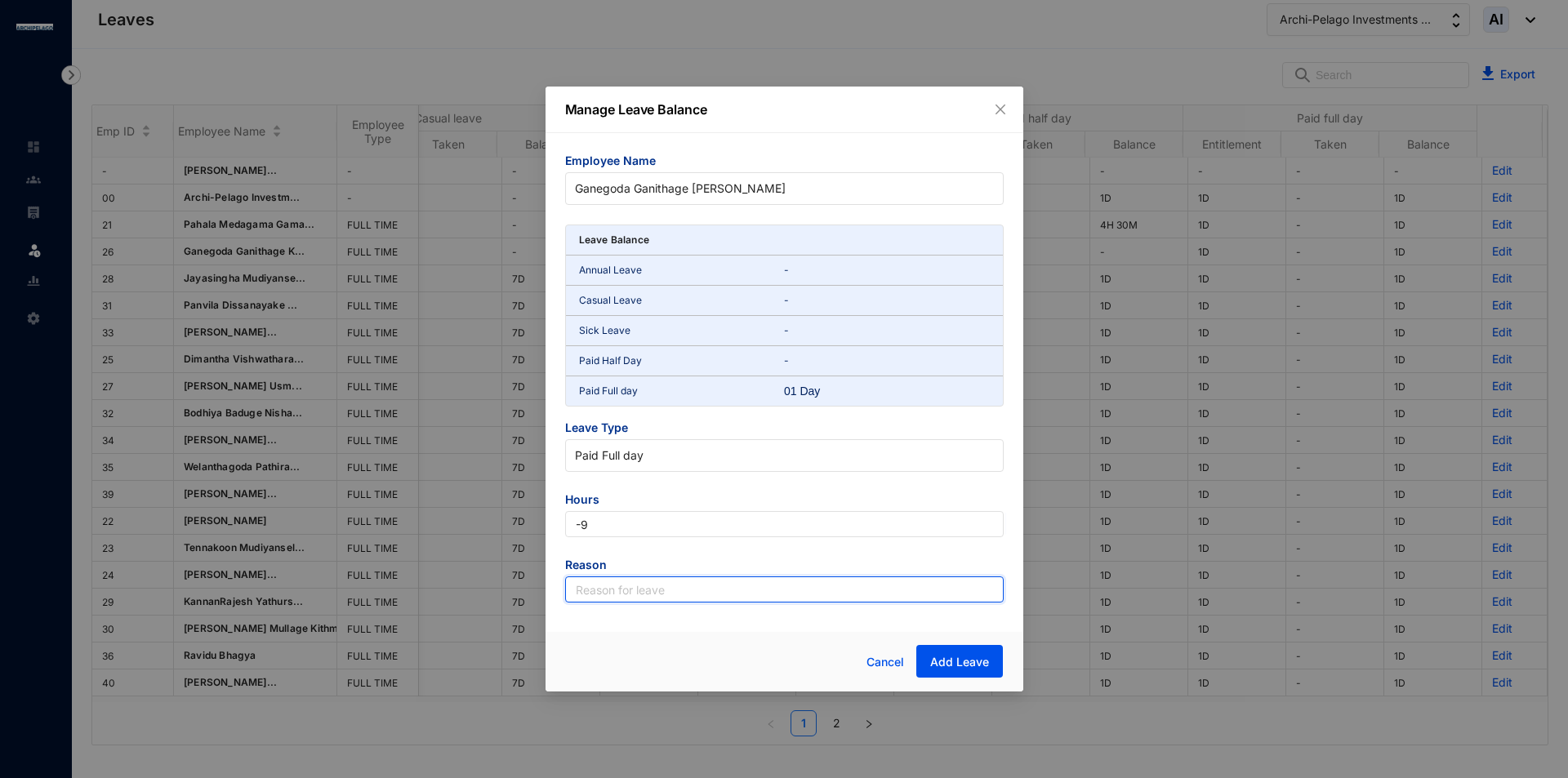
click at [718, 586] on input "text" at bounding box center [784, 589] width 439 height 26
type input "Leave"
drag, startPoint x: 960, startPoint y: 657, endPoint x: 943, endPoint y: 652, distance: 17.7
click at [948, 653] on button "Add Leave" at bounding box center [960, 662] width 87 height 32
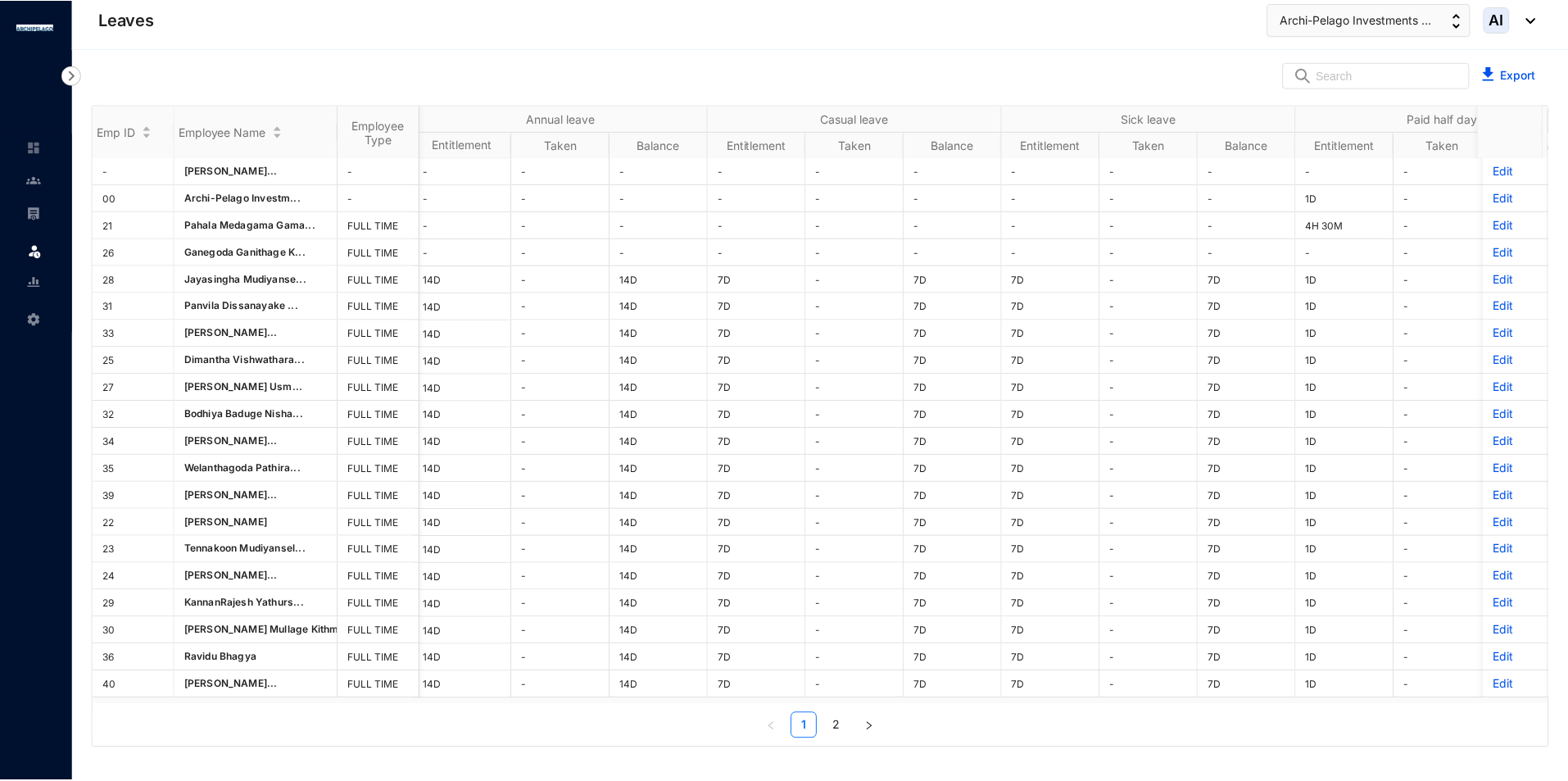
scroll to position [0, 9]
click at [1503, 279] on p "Edit" at bounding box center [1520, 279] width 45 height 16
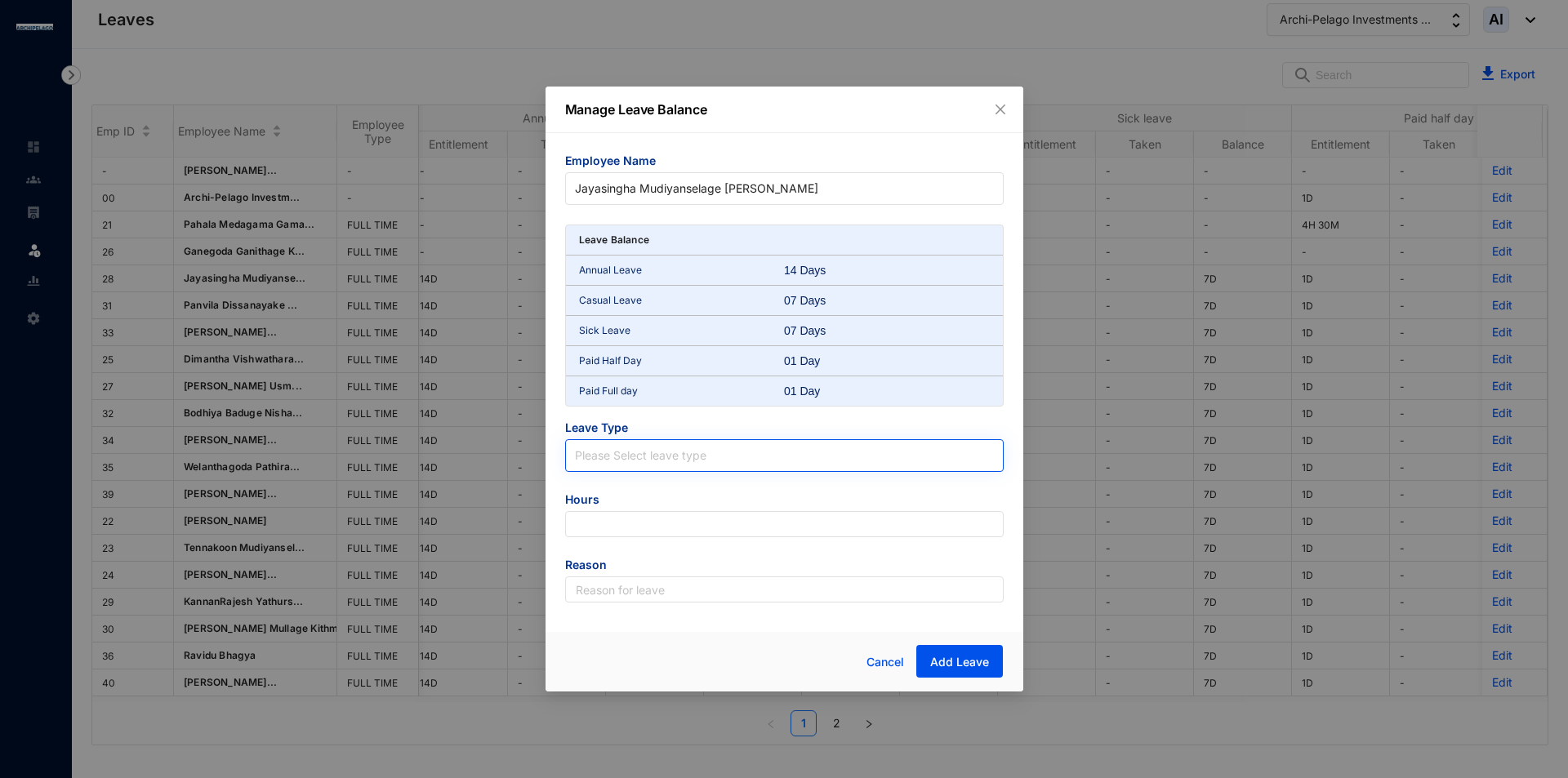
click at [846, 458] on input "search" at bounding box center [784, 452] width 419 height 24
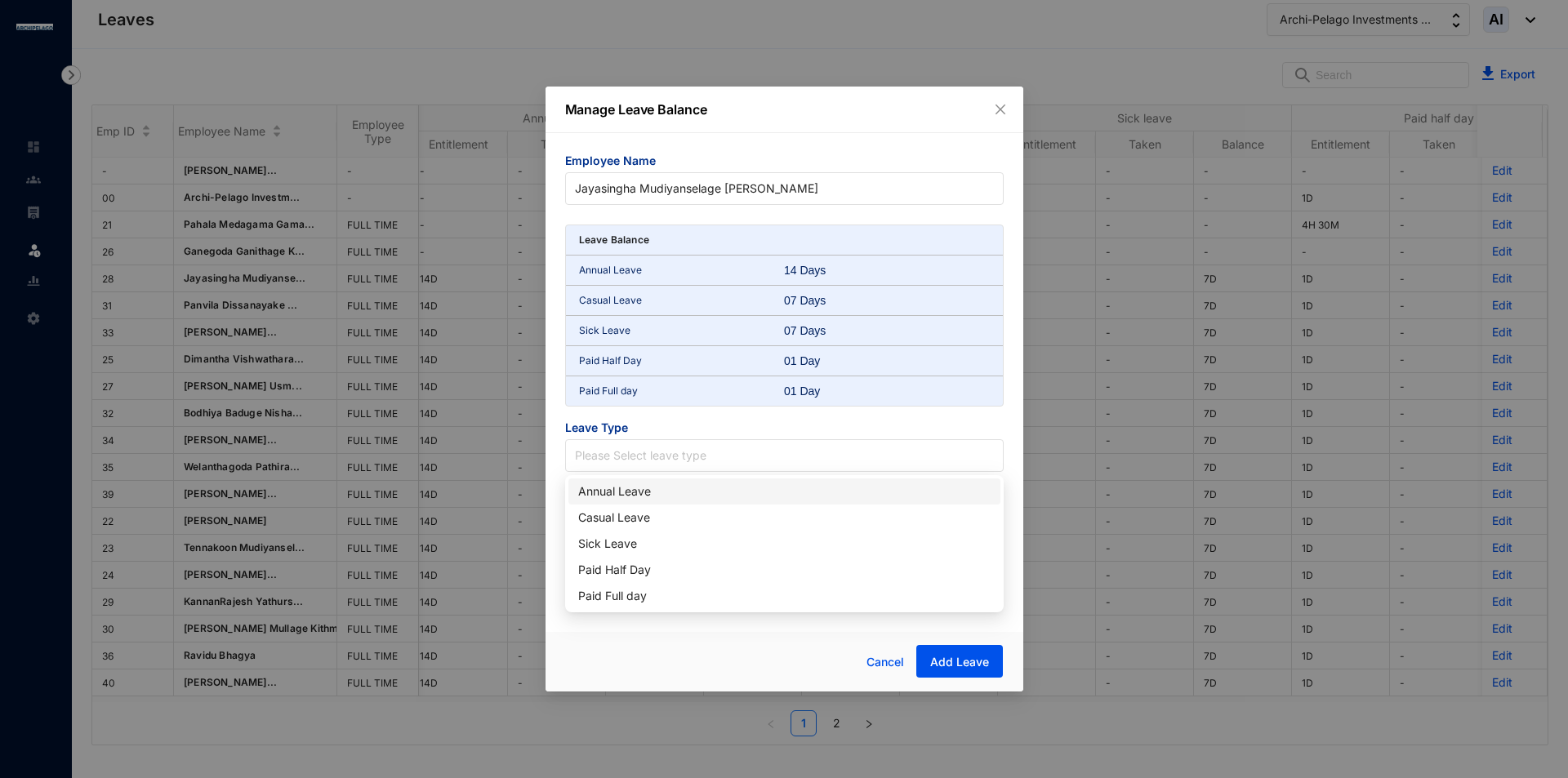
click at [721, 496] on div "Annual Leave" at bounding box center [784, 492] width 413 height 18
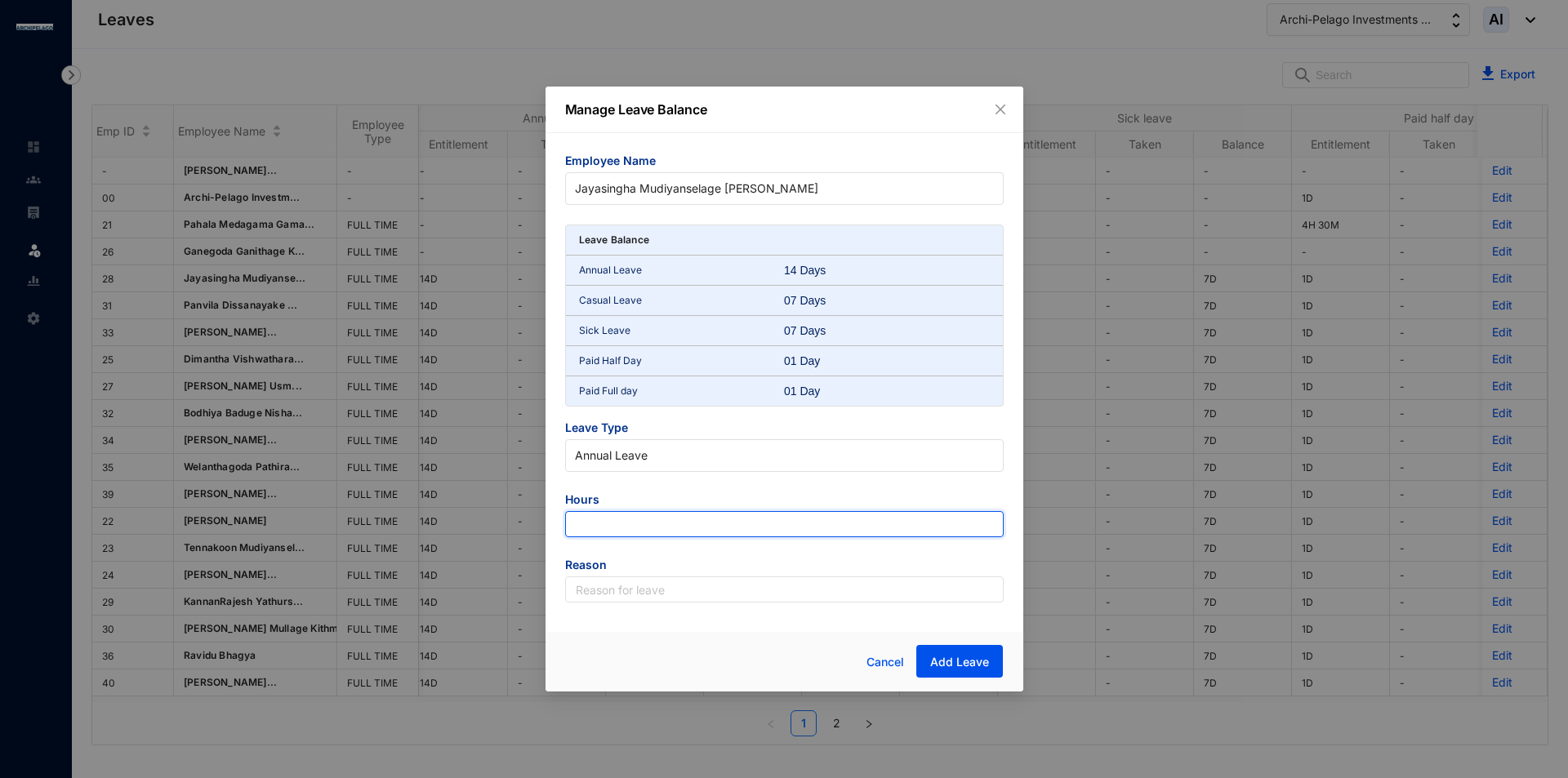
click at [669, 524] on input "number" at bounding box center [784, 523] width 439 height 26
type input "-126"
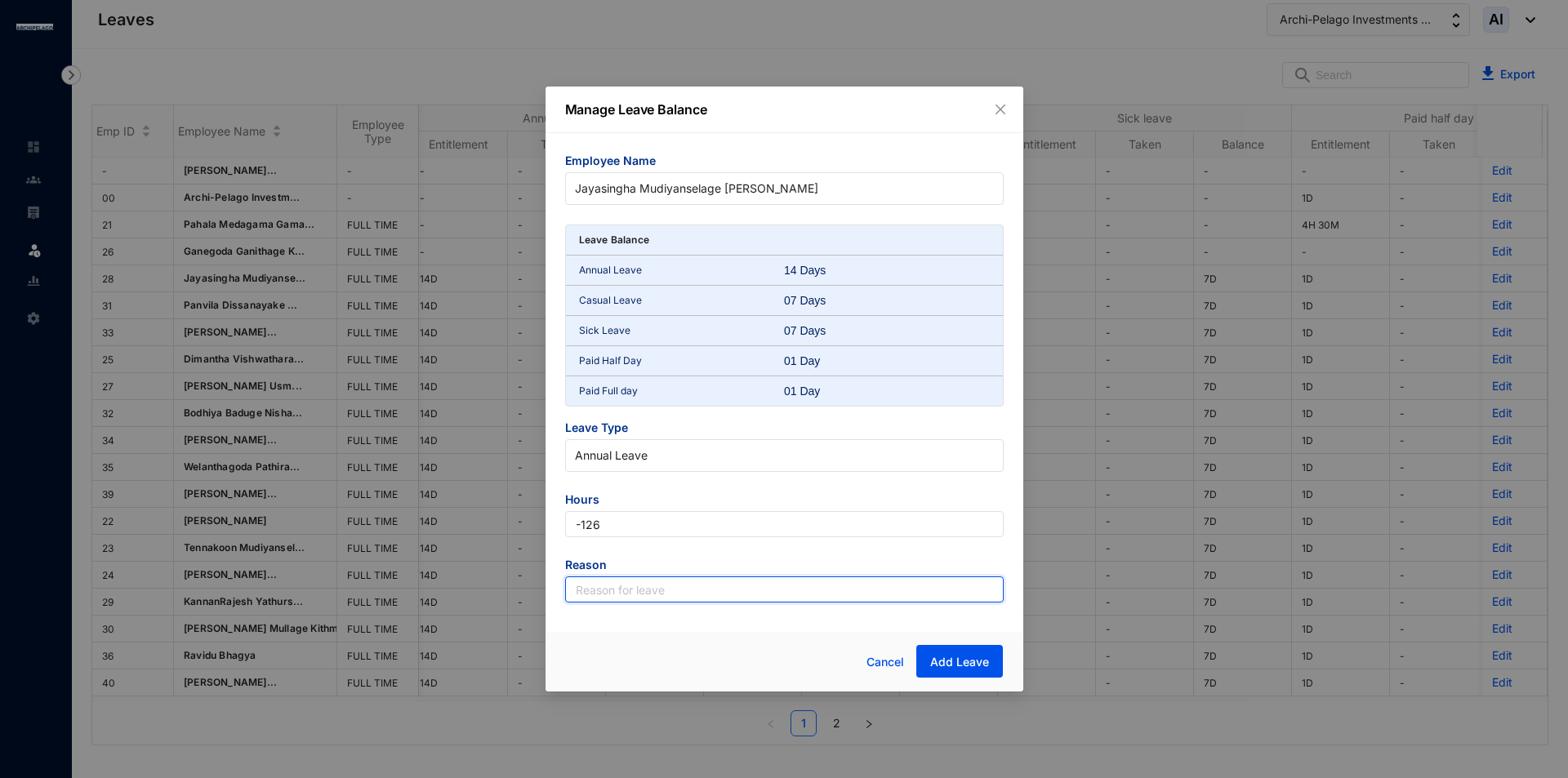
click at [681, 590] on input "text" at bounding box center [784, 589] width 439 height 26
type input "Leave"
click at [988, 655] on span "Add Leave" at bounding box center [959, 662] width 59 height 16
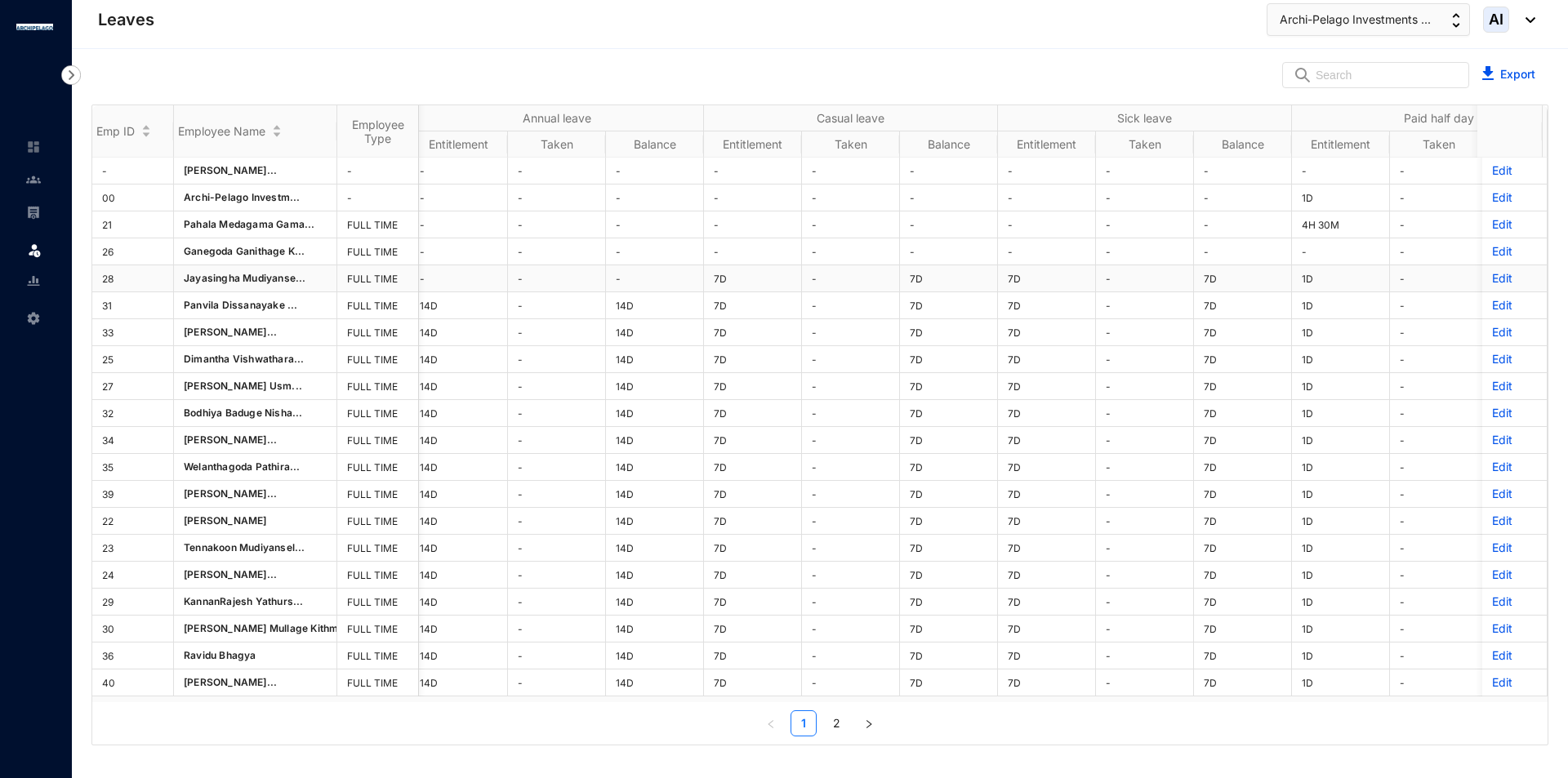
click at [1492, 279] on p "Edit" at bounding box center [1515, 278] width 45 height 16
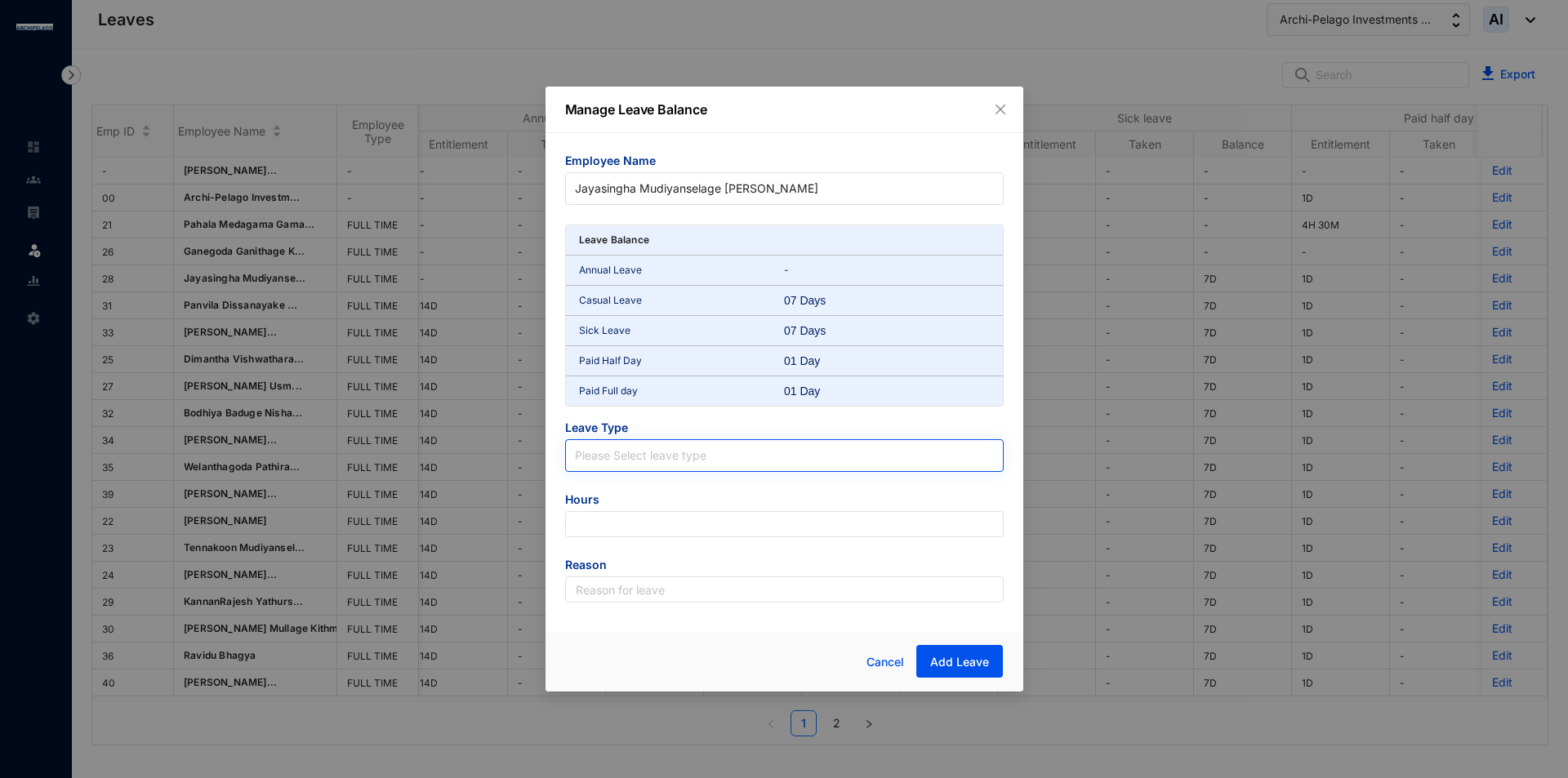
click at [818, 446] on input "search" at bounding box center [784, 452] width 419 height 24
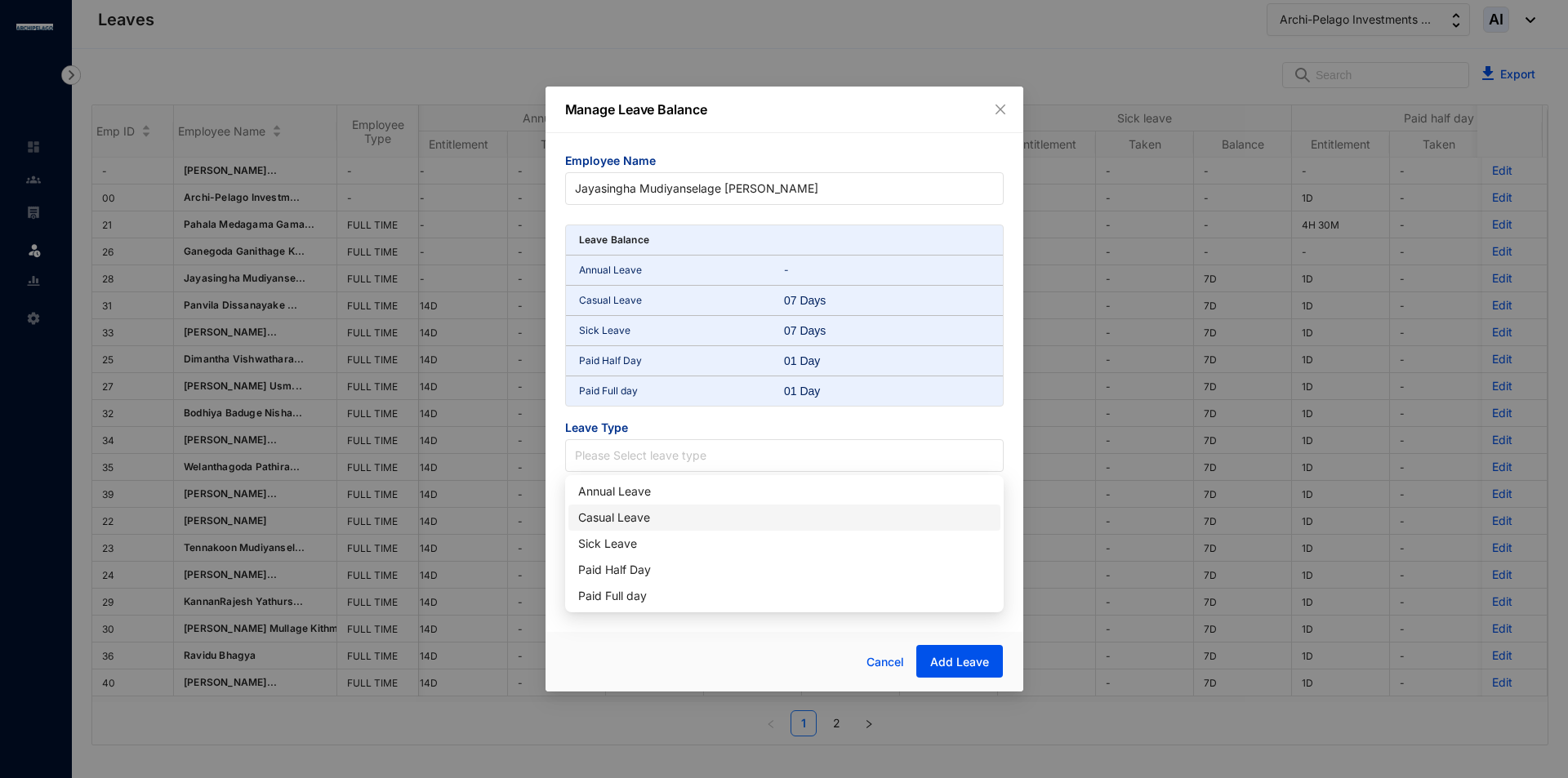
click at [587, 520] on div "Casual Leave" at bounding box center [784, 518] width 413 height 18
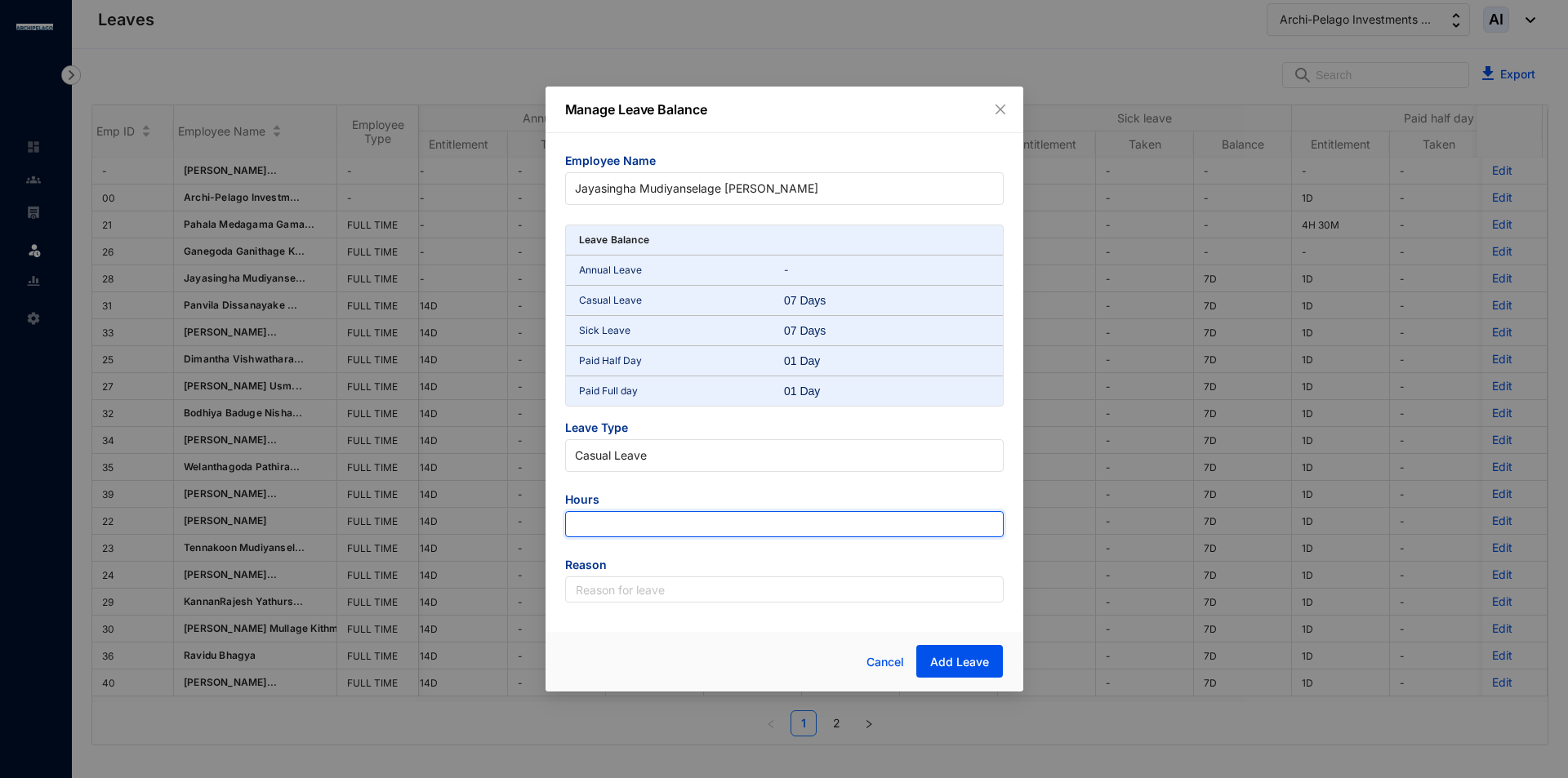
click at [611, 523] on input "number" at bounding box center [784, 523] width 439 height 26
type input "-63"
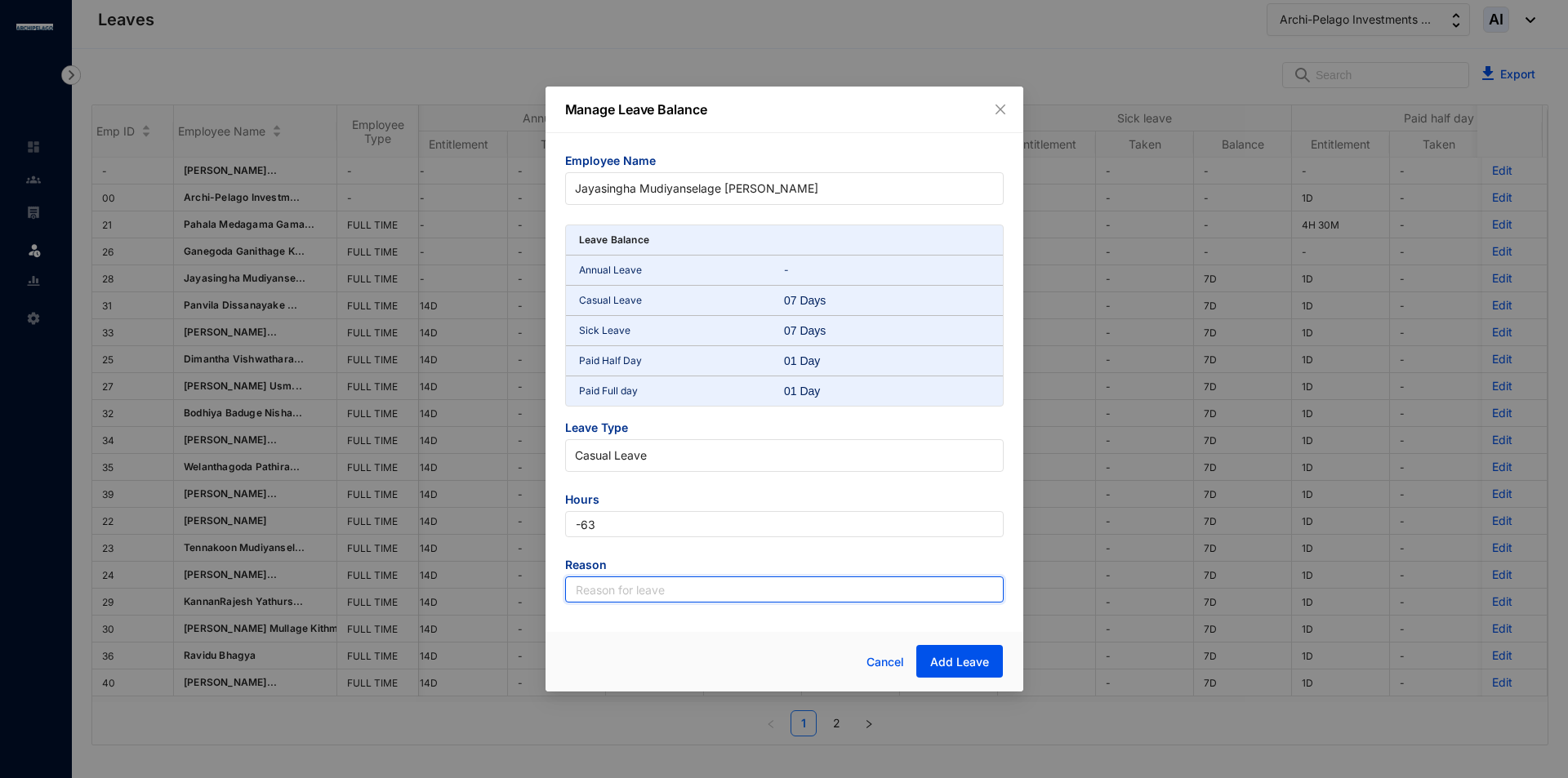
click at [645, 599] on input "text" at bounding box center [784, 589] width 439 height 26
type input "Leave"
click at [976, 660] on span "Add Leave" at bounding box center [959, 662] width 59 height 16
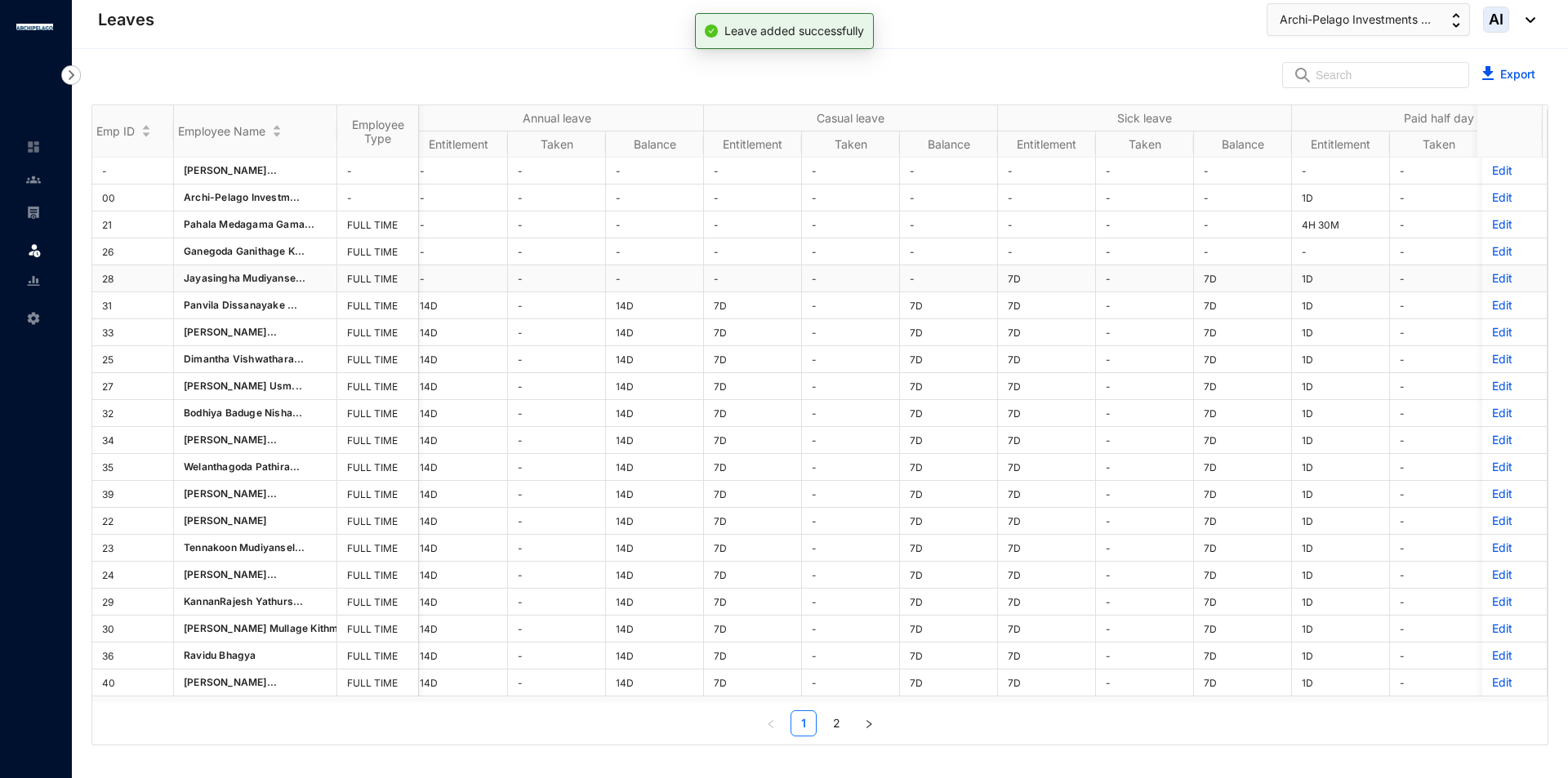
click at [1500, 270] on p "Edit" at bounding box center [1515, 278] width 45 height 16
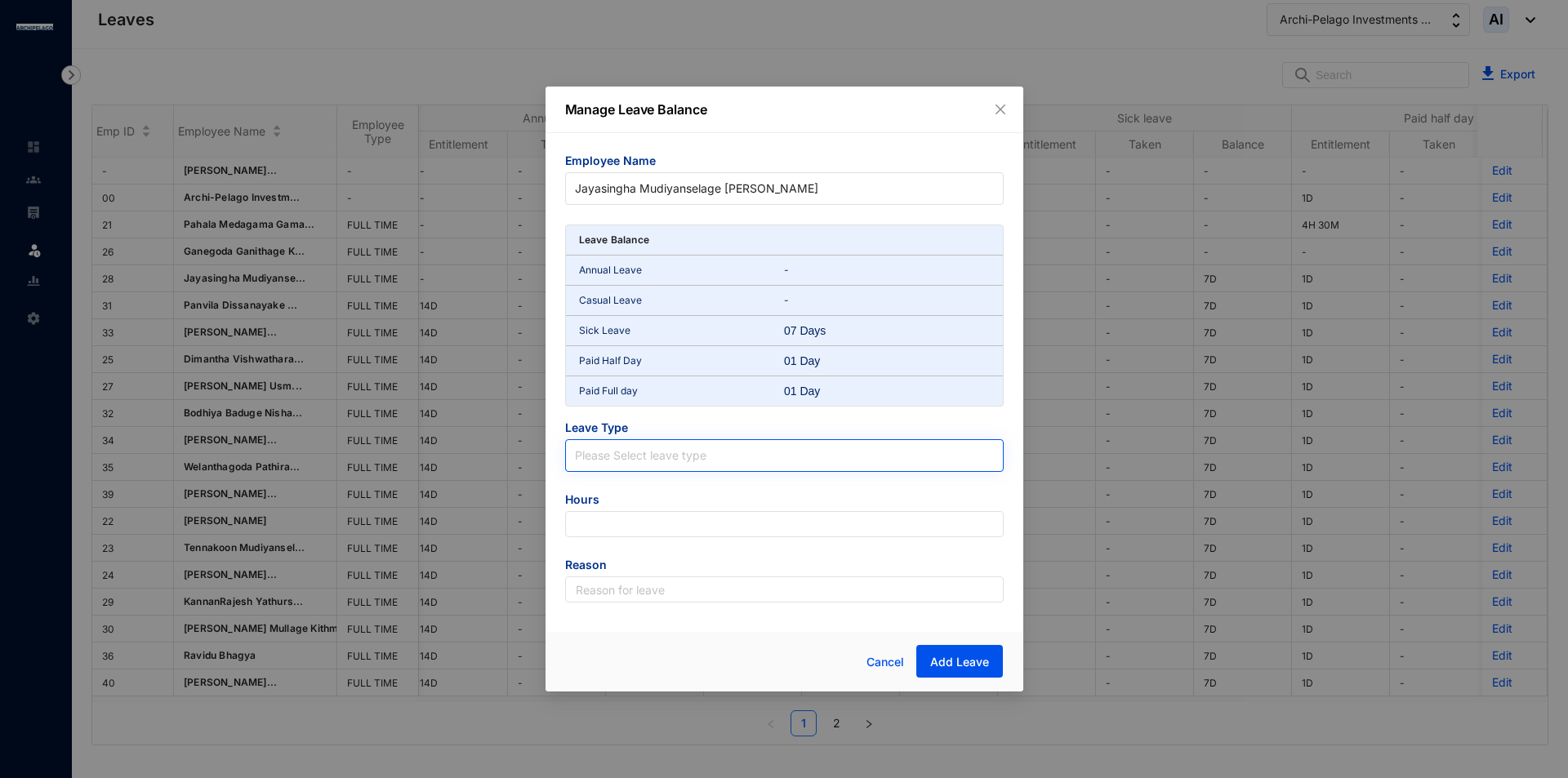
click at [664, 449] on input "search" at bounding box center [784, 452] width 419 height 24
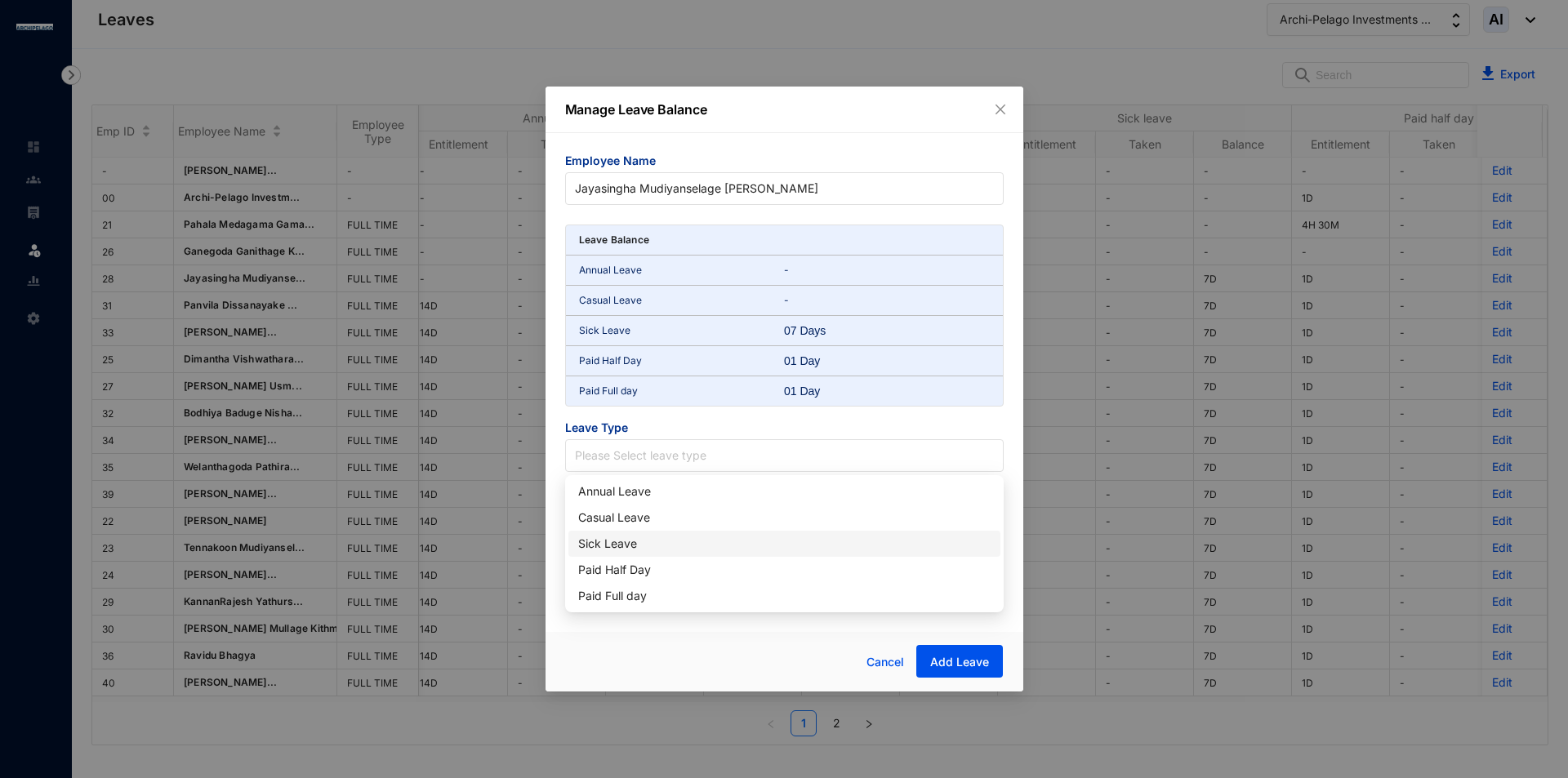
click at [637, 536] on div "Sick Leave" at bounding box center [784, 544] width 413 height 18
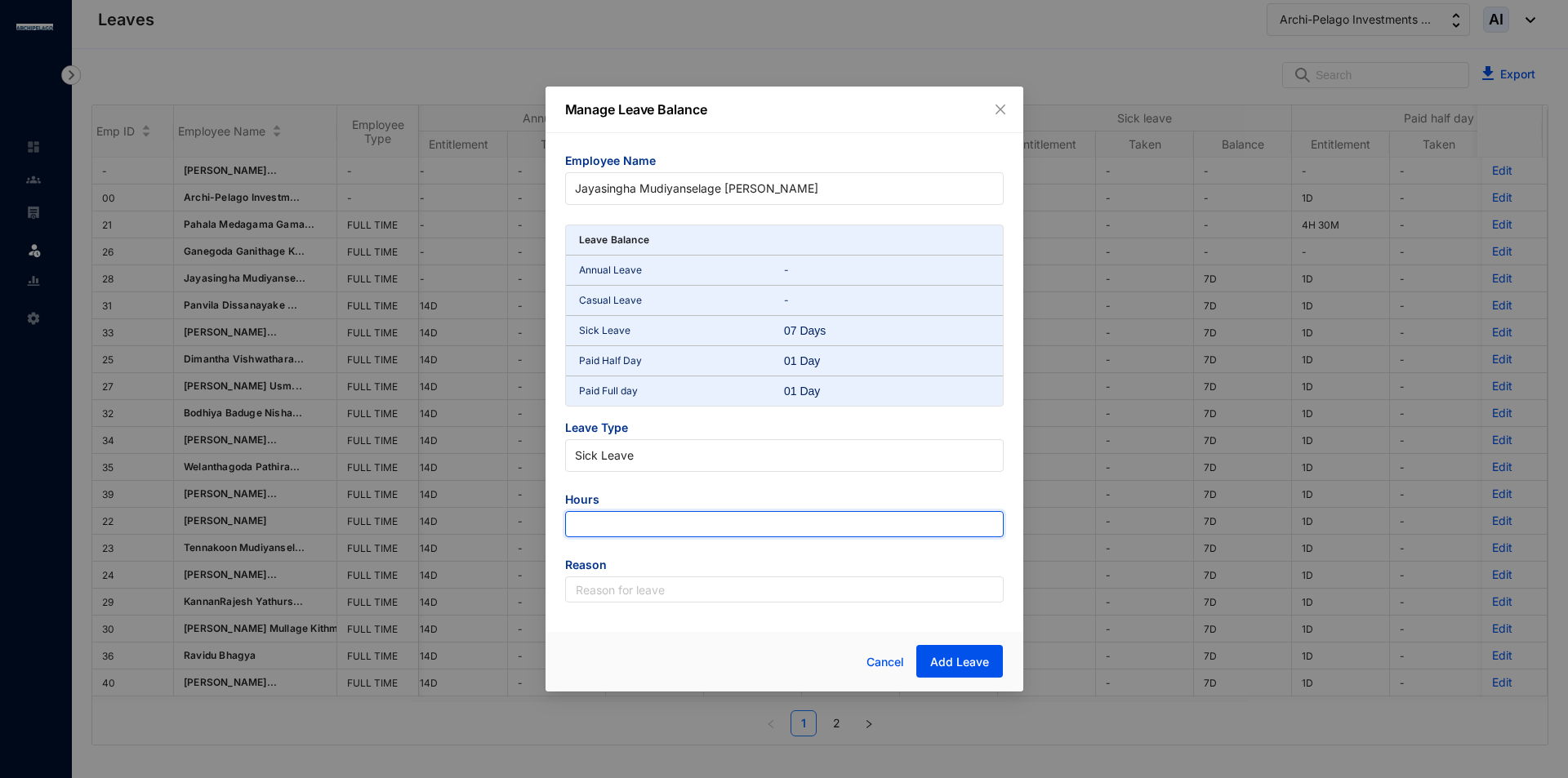
click at [659, 518] on input "number" at bounding box center [784, 523] width 439 height 26
type input "-63"
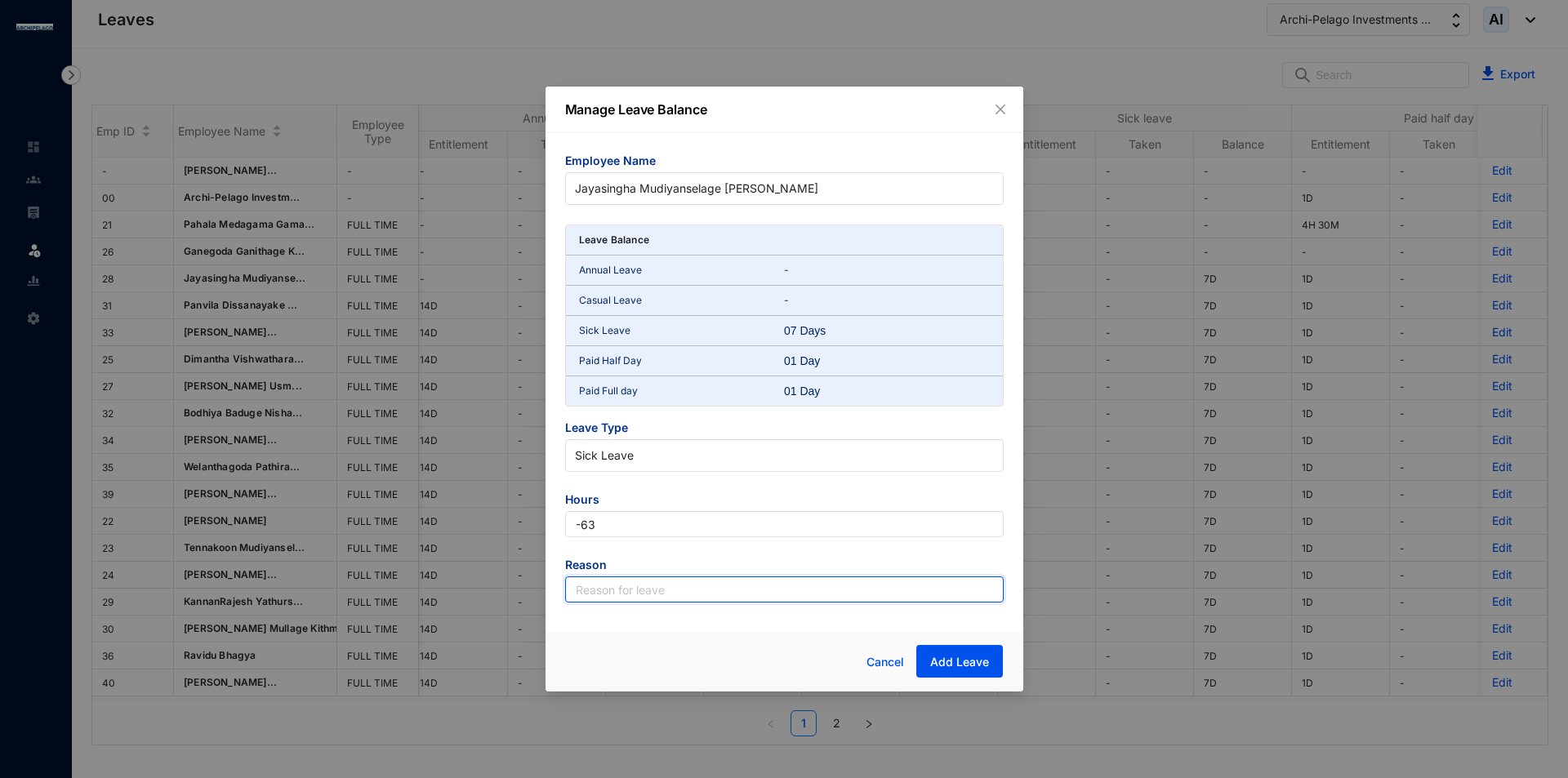
click at [689, 582] on input "text" at bounding box center [784, 589] width 439 height 26
type input "Leave"
click at [956, 662] on span "Add Leave" at bounding box center [959, 662] width 59 height 16
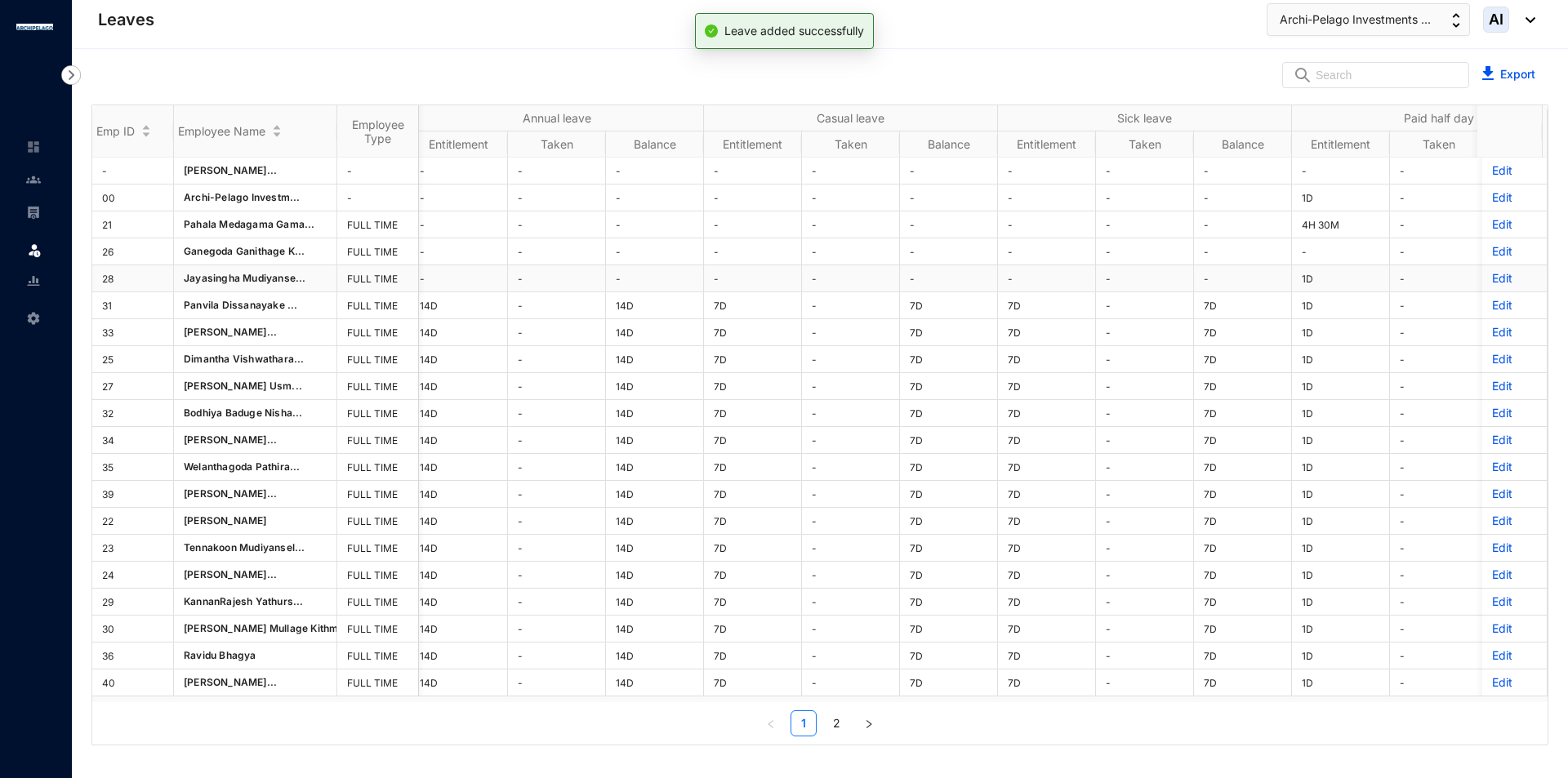
click at [1492, 279] on p "Edit" at bounding box center [1515, 278] width 45 height 16
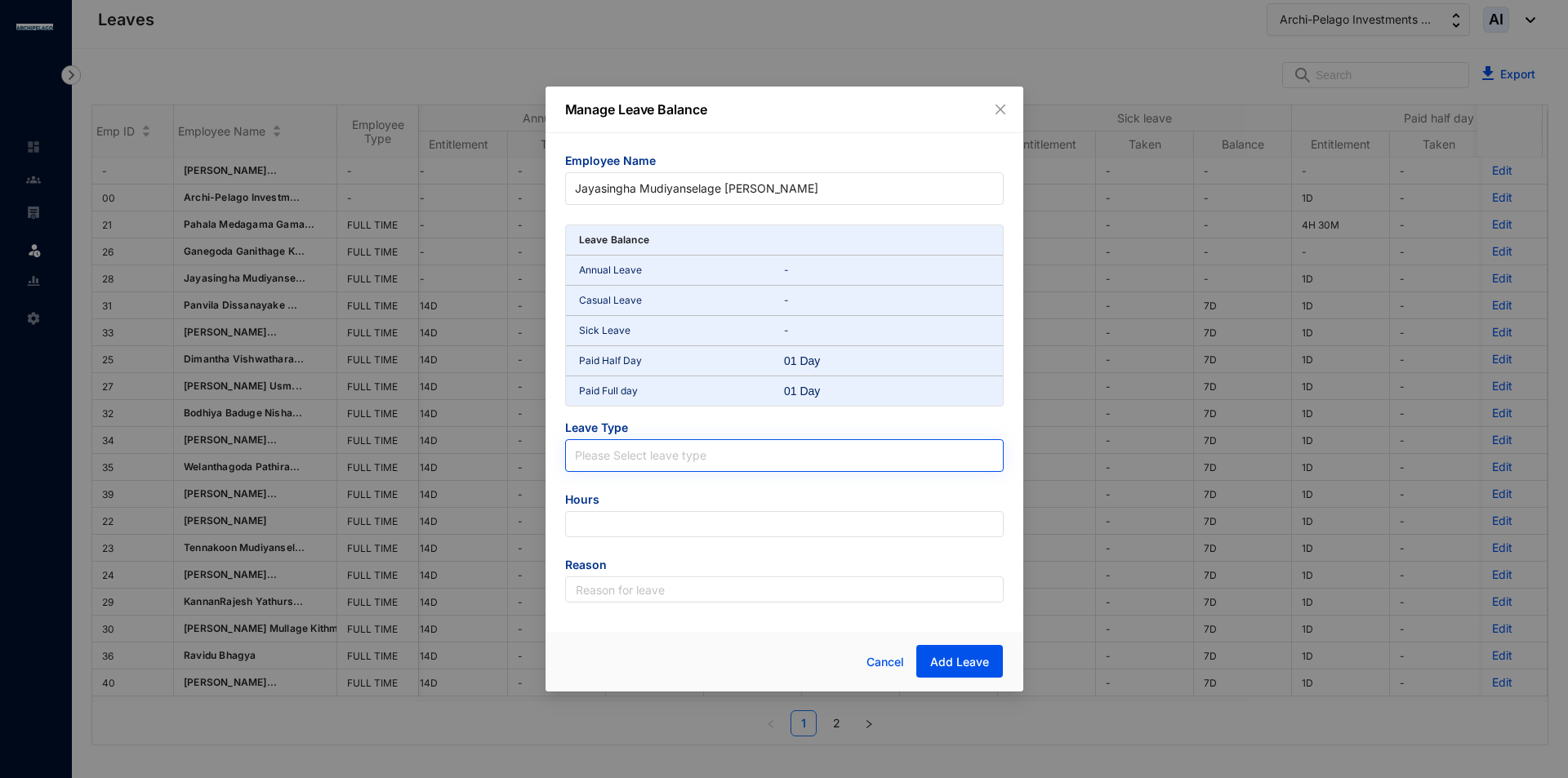
click at [639, 455] on input "search" at bounding box center [784, 452] width 419 height 24
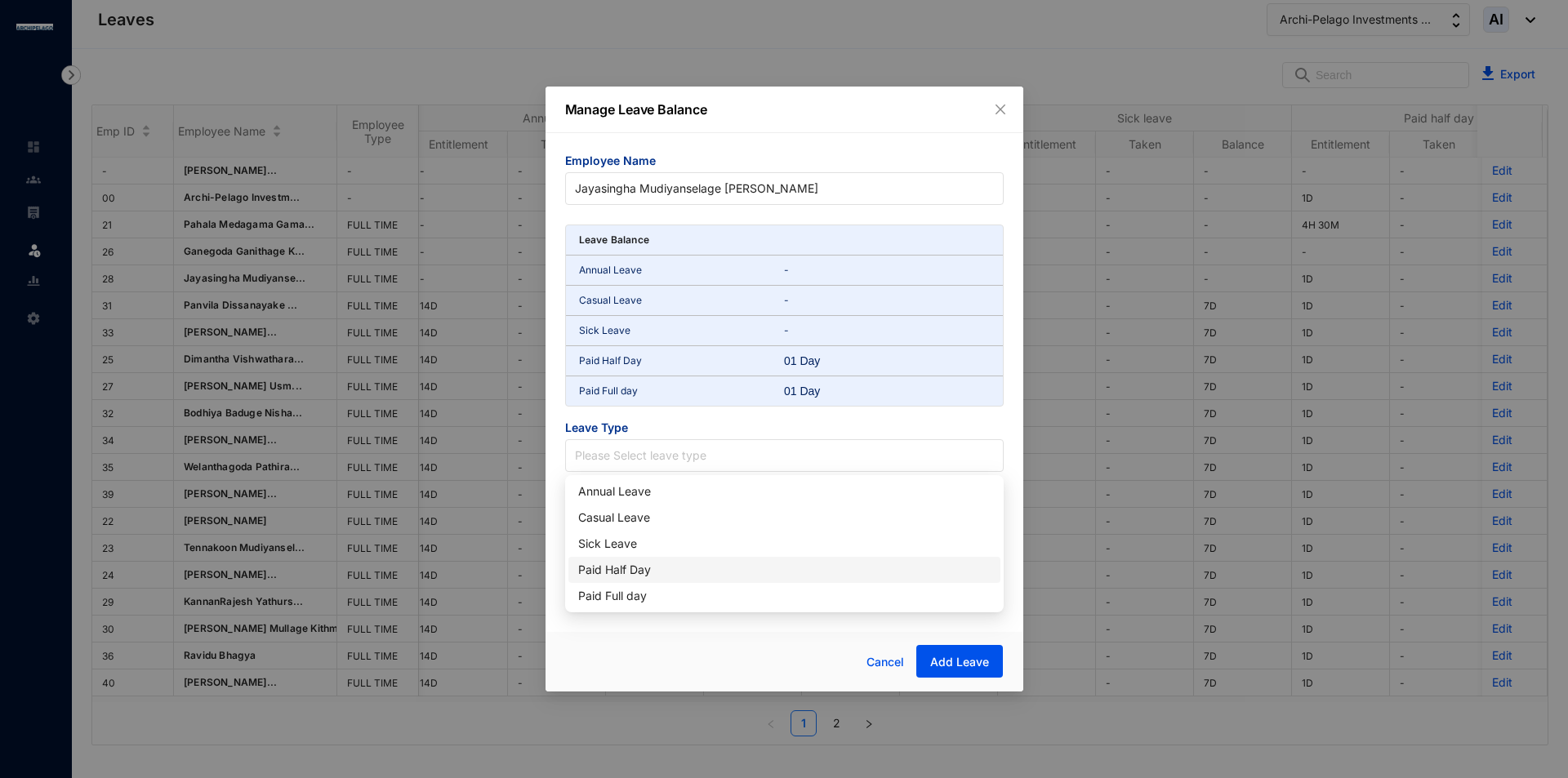
click at [625, 563] on div "Paid Half Day" at bounding box center [784, 570] width 413 height 18
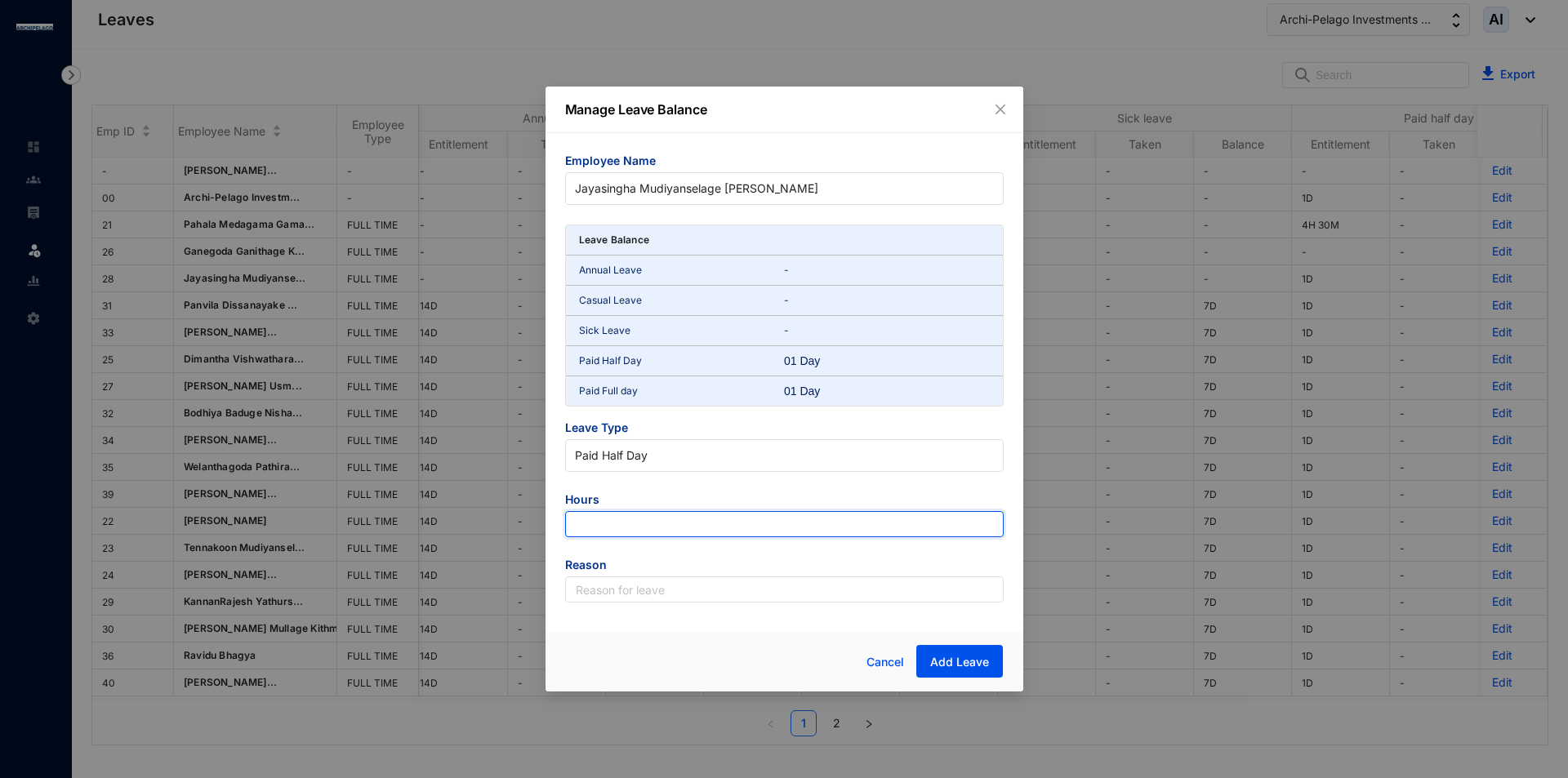
click at [662, 518] on input "number" at bounding box center [784, 523] width 439 height 26
type input "-9"
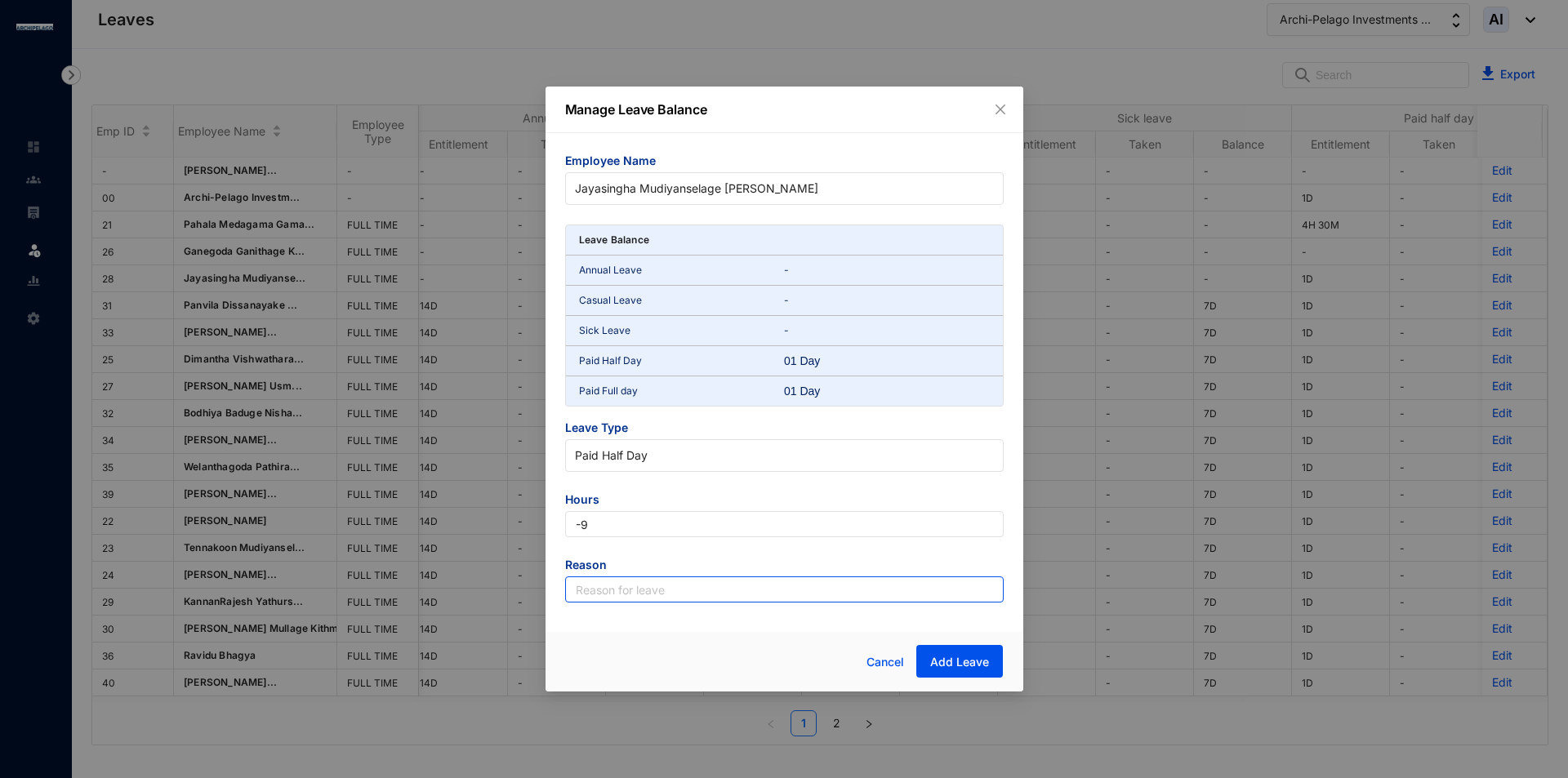
drag, startPoint x: 711, startPoint y: 568, endPoint x: 715, endPoint y: 586, distance: 18.4
click at [711, 573] on span "Reason" at bounding box center [784, 567] width 439 height 20
click at [715, 586] on input "text" at bounding box center [784, 589] width 439 height 26
type input "Leave"
click at [983, 666] on span "Add Leave" at bounding box center [959, 662] width 59 height 16
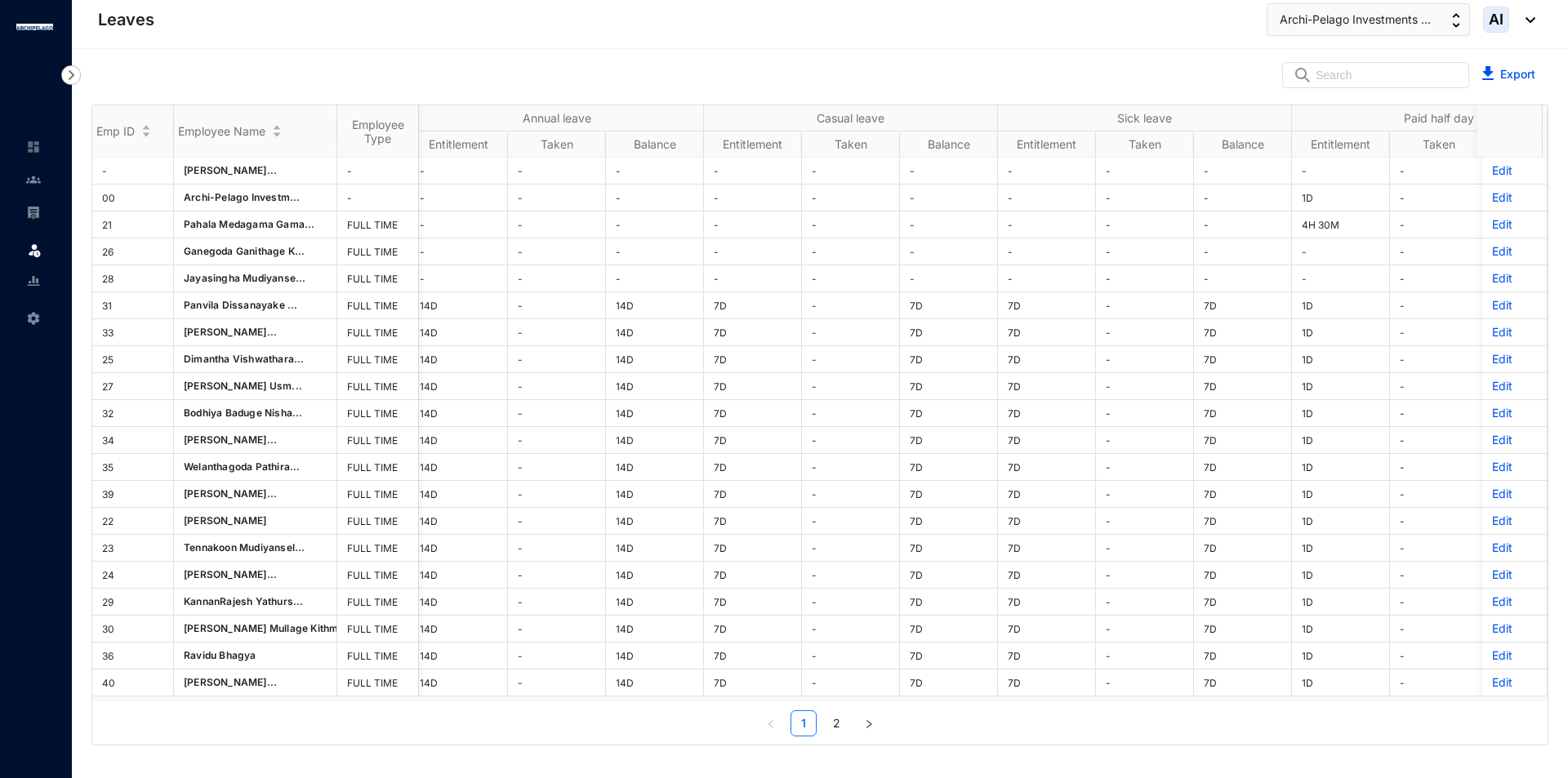
click at [34, 304] on span at bounding box center [33, 317] width 14 height 32
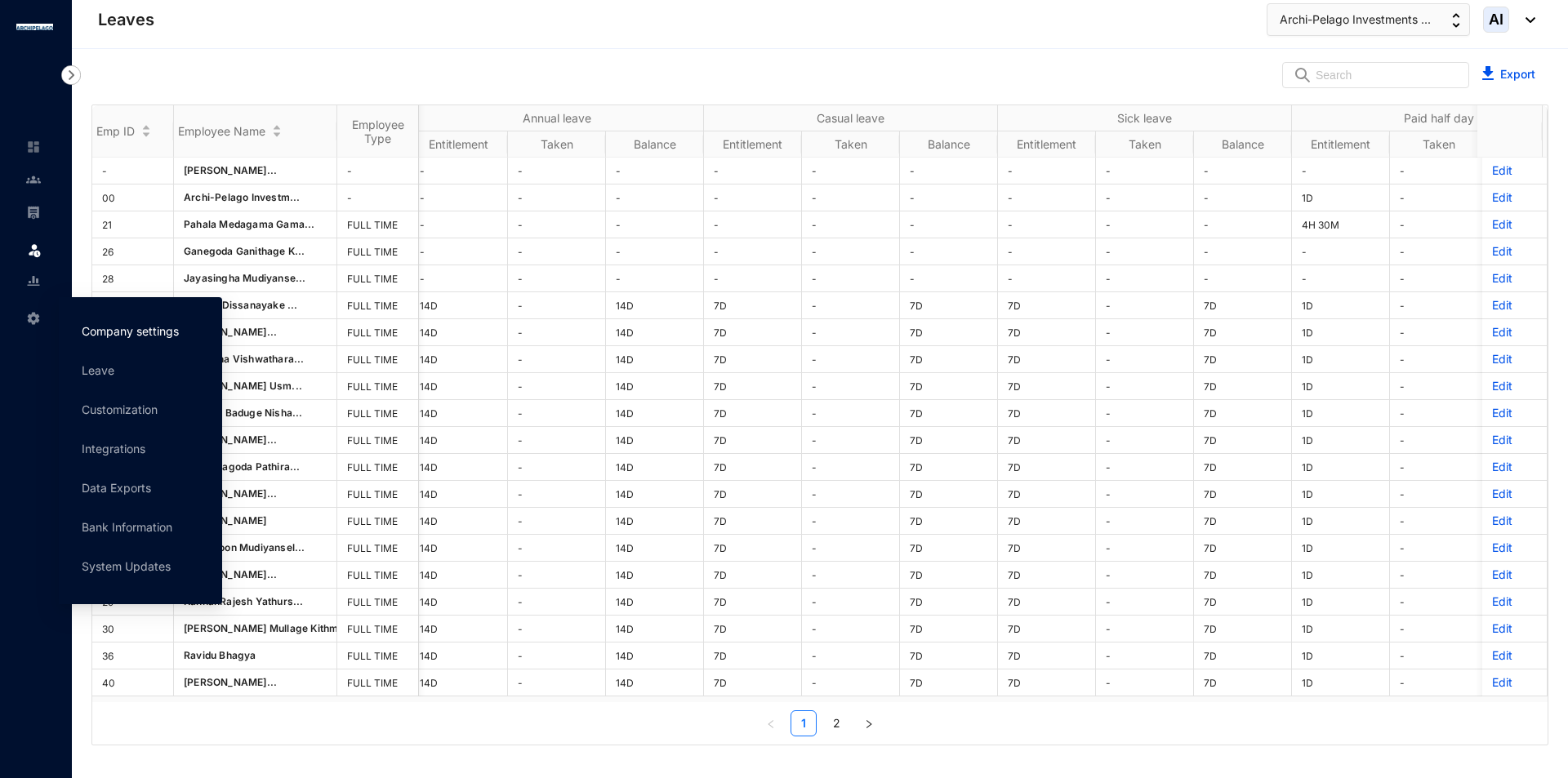
click at [175, 329] on link "Company settings" at bounding box center [130, 330] width 97 height 14
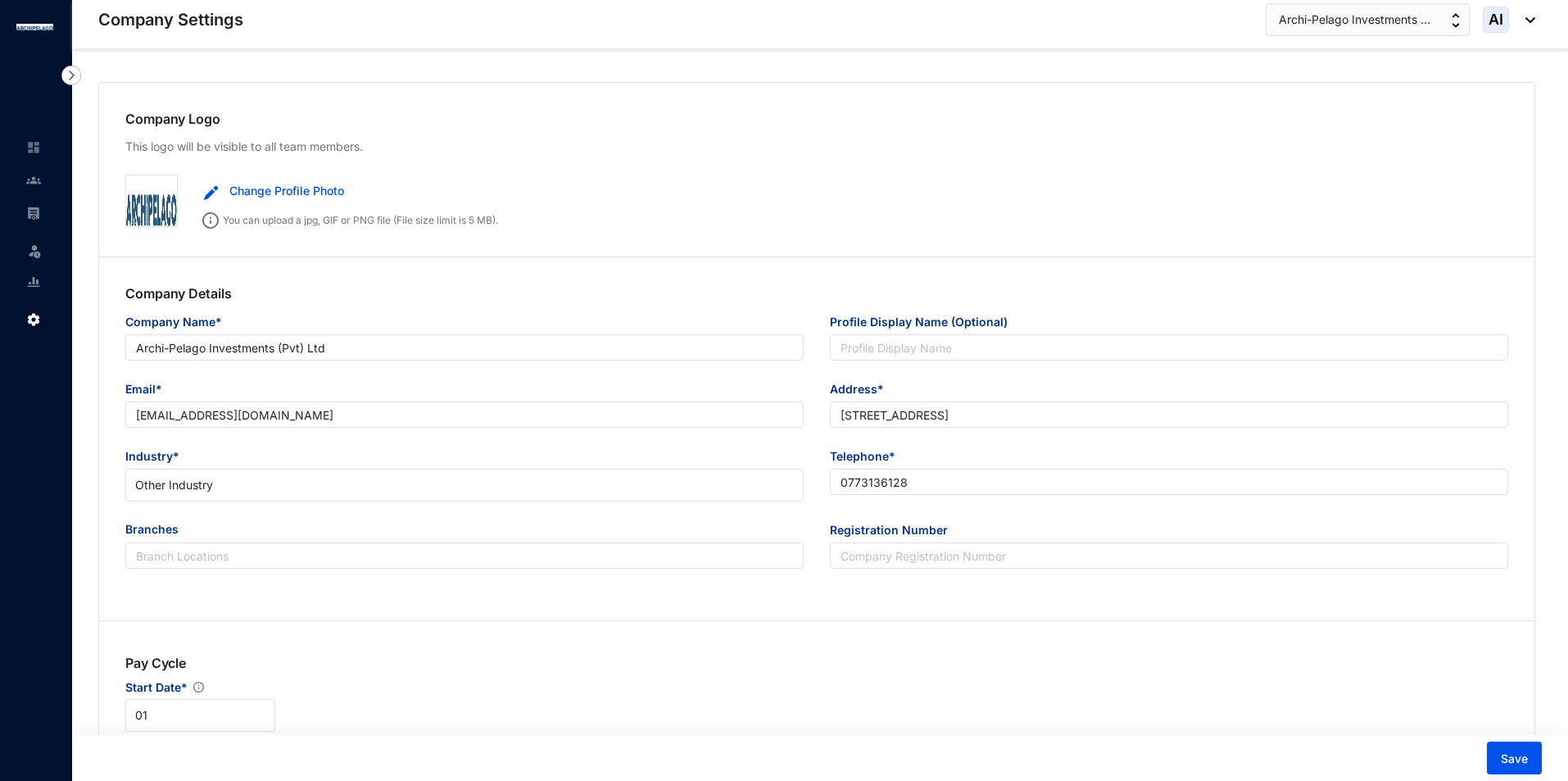
type input "Archi-Pelago Investments (Pvt) Ltd"
type input "[EMAIL_ADDRESS][DOMAIN_NAME]"
type input "[STREET_ADDRESS]"
type input "0773136128"
type input "A"
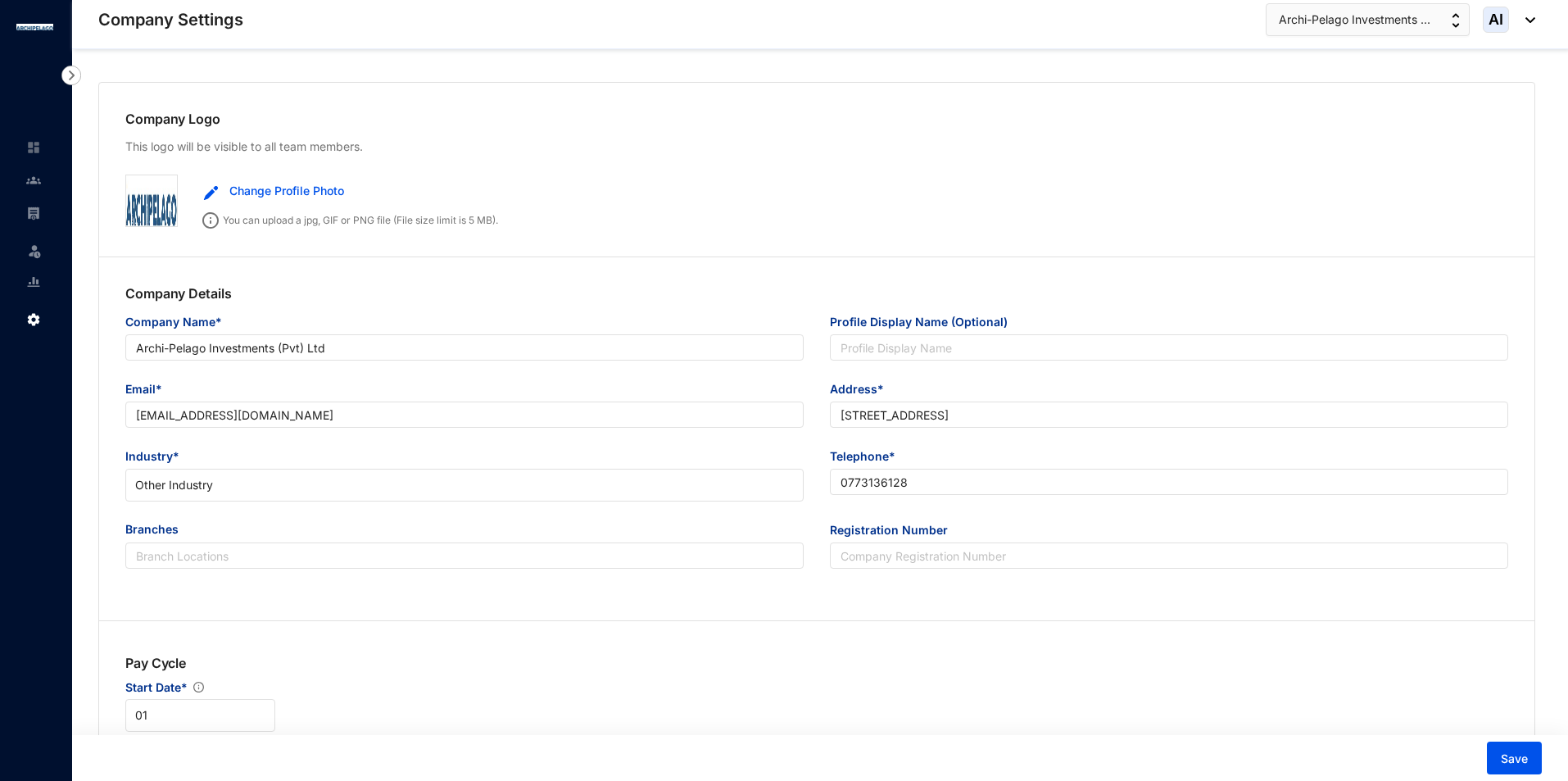
type input "56066"
type input "9"
radio input "true"
checkbox input "true"
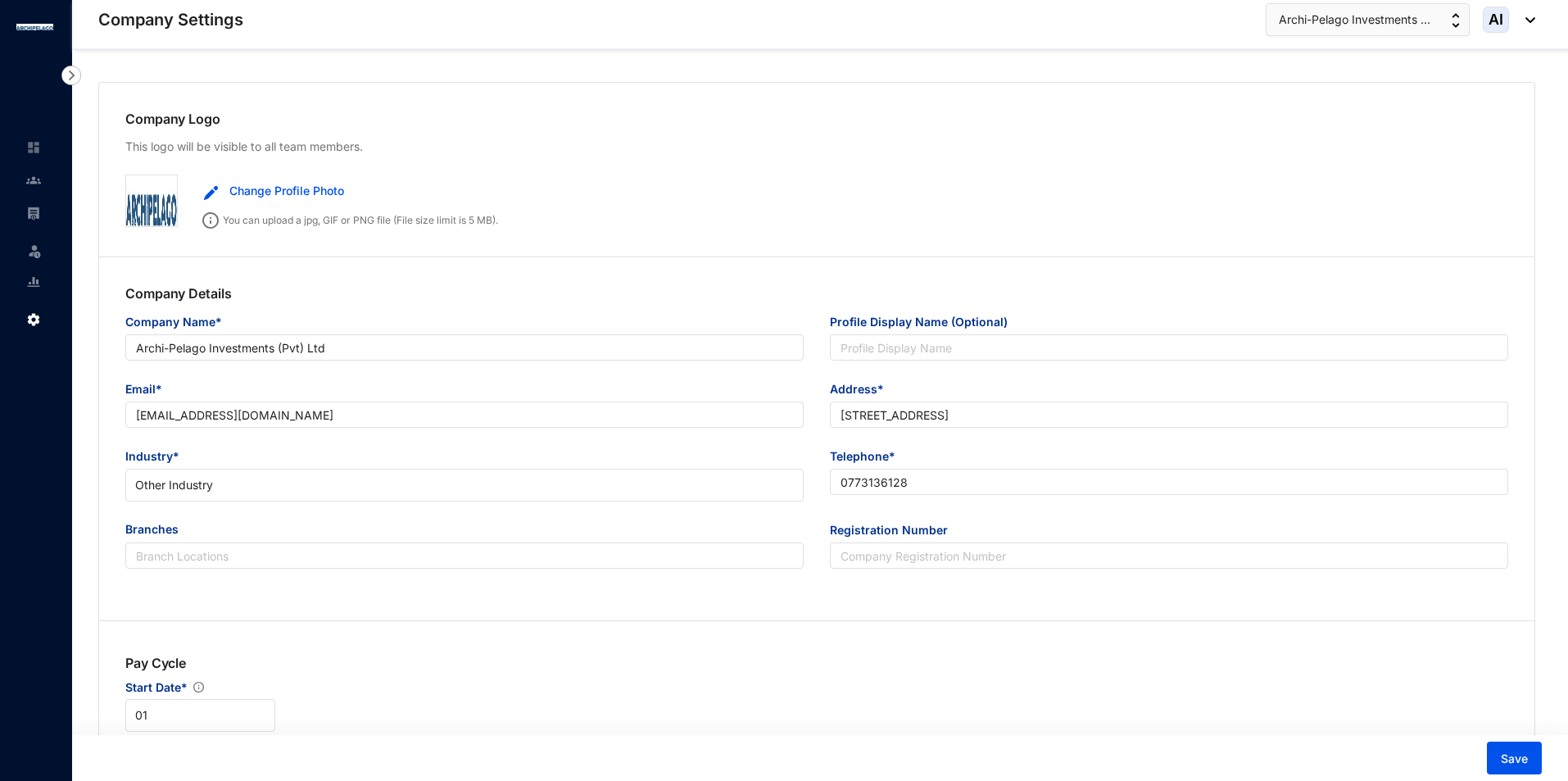
scroll to position [1229, 0]
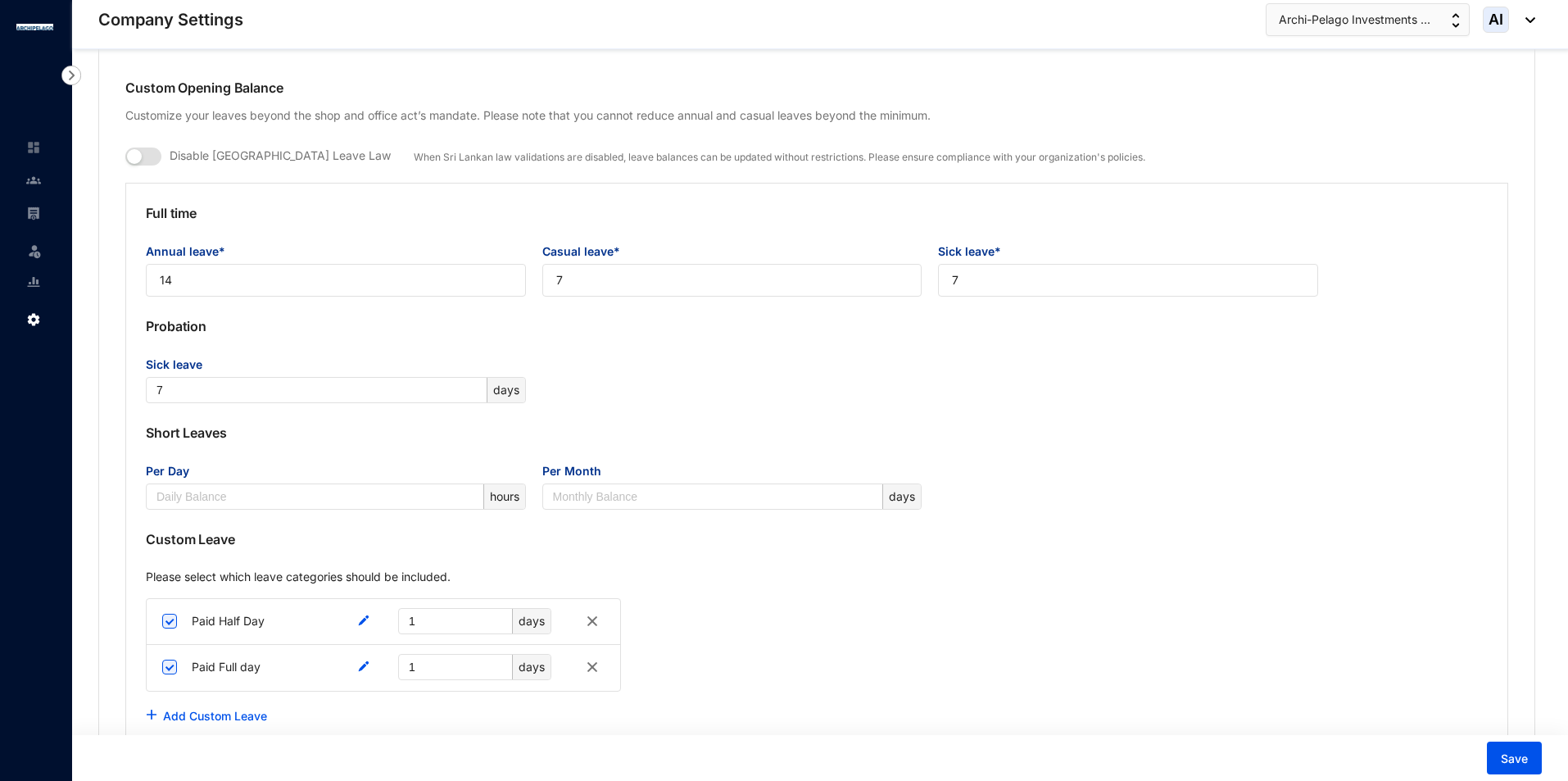
click at [592, 619] on img at bounding box center [592, 622] width 20 height 20
drag, startPoint x: 593, startPoint y: 667, endPoint x: 593, endPoint y: 656, distance: 11.0
click at [593, 666] on img at bounding box center [592, 667] width 20 height 20
click at [600, 614] on img at bounding box center [592, 622] width 20 height 20
click at [597, 621] on img at bounding box center [592, 622] width 20 height 20
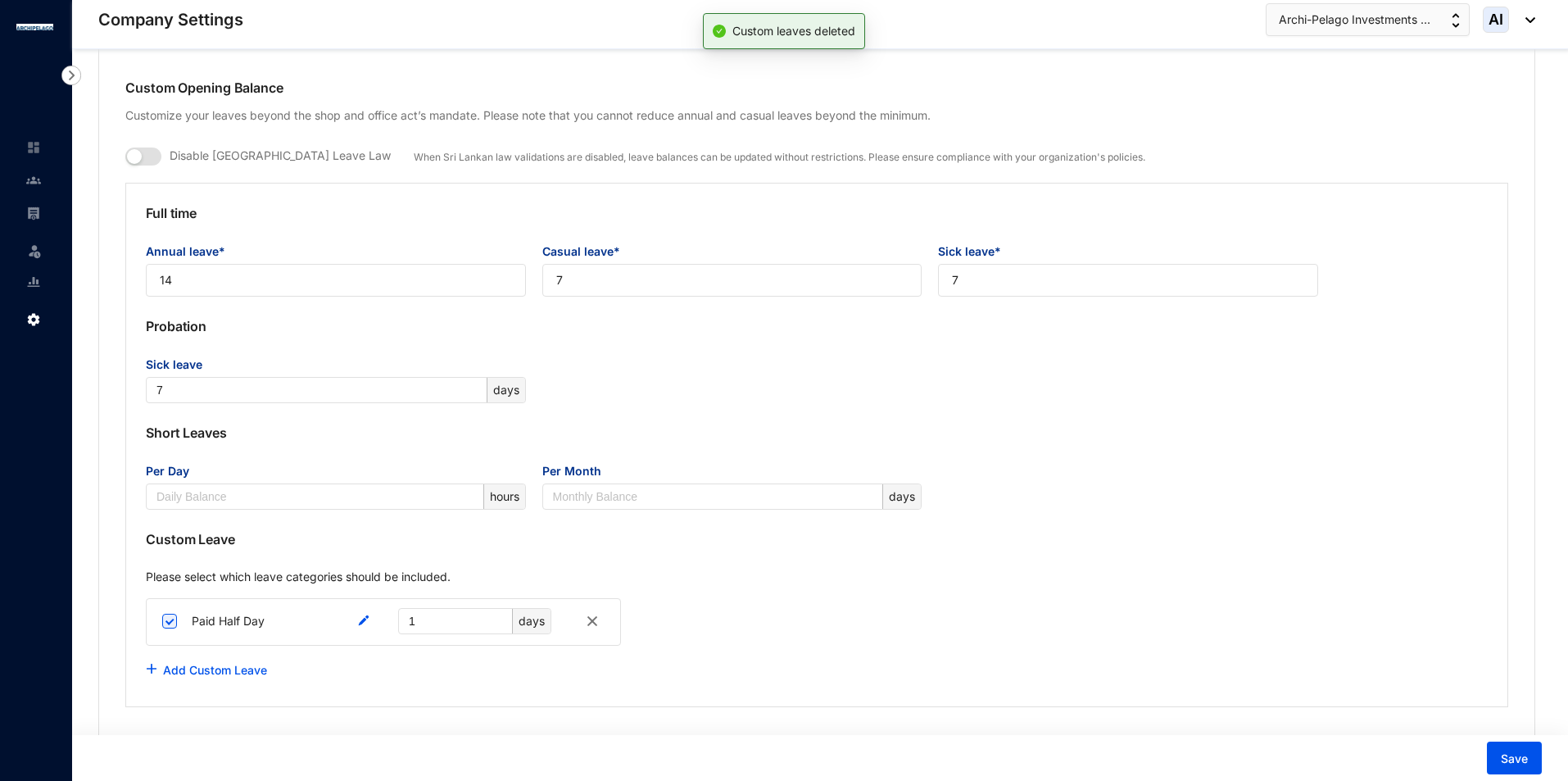
click at [597, 621] on img at bounding box center [592, 622] width 20 height 20
click at [595, 622] on img at bounding box center [592, 622] width 20 height 20
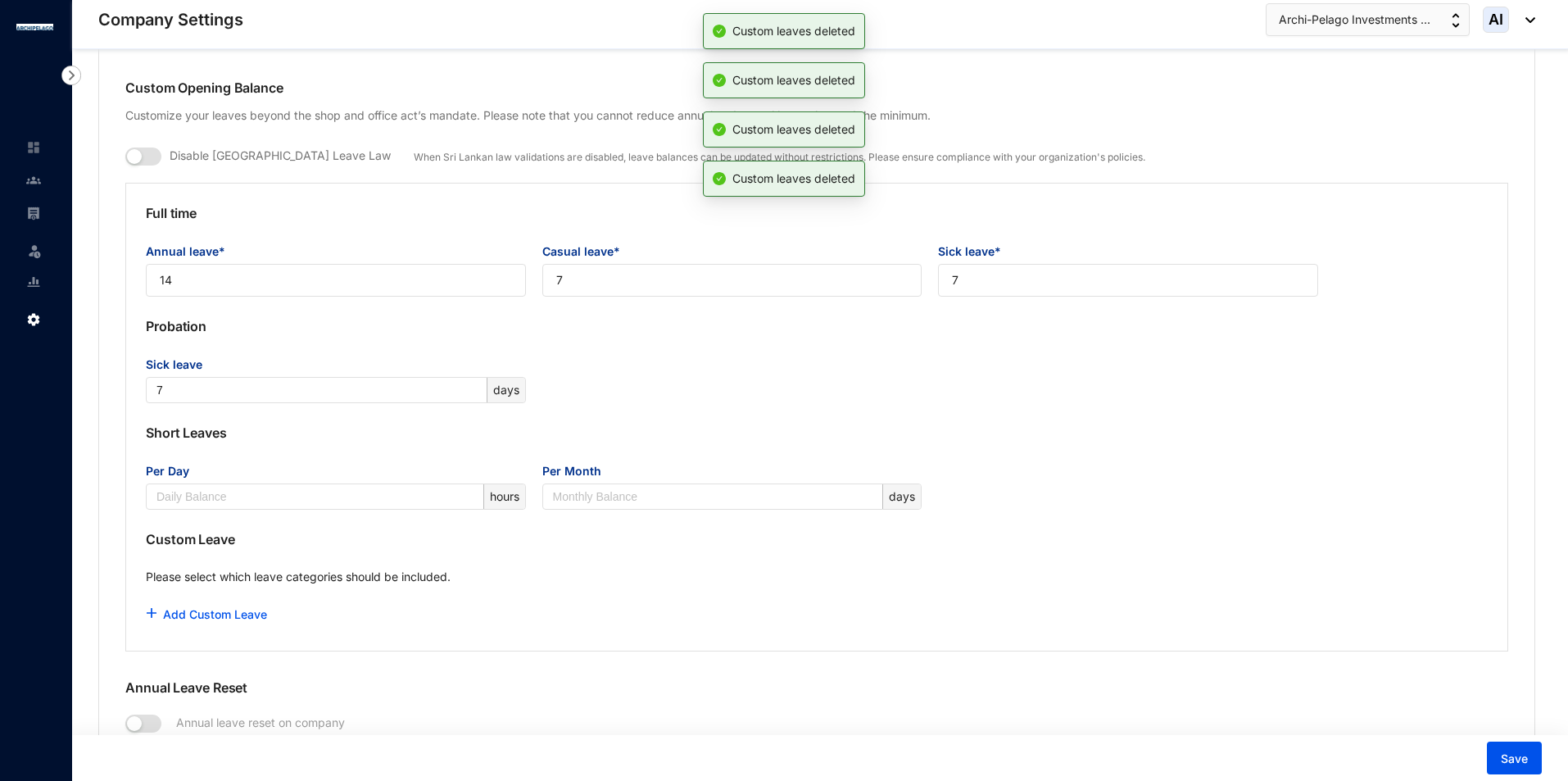
click at [593, 621] on div "Add Custom Leave" at bounding box center [817, 614] width 1342 height 33
click at [349, 278] on input "14" at bounding box center [336, 280] width 380 height 33
drag, startPoint x: 349, startPoint y: 278, endPoint x: 47, endPoint y: 282, distance: 302.0
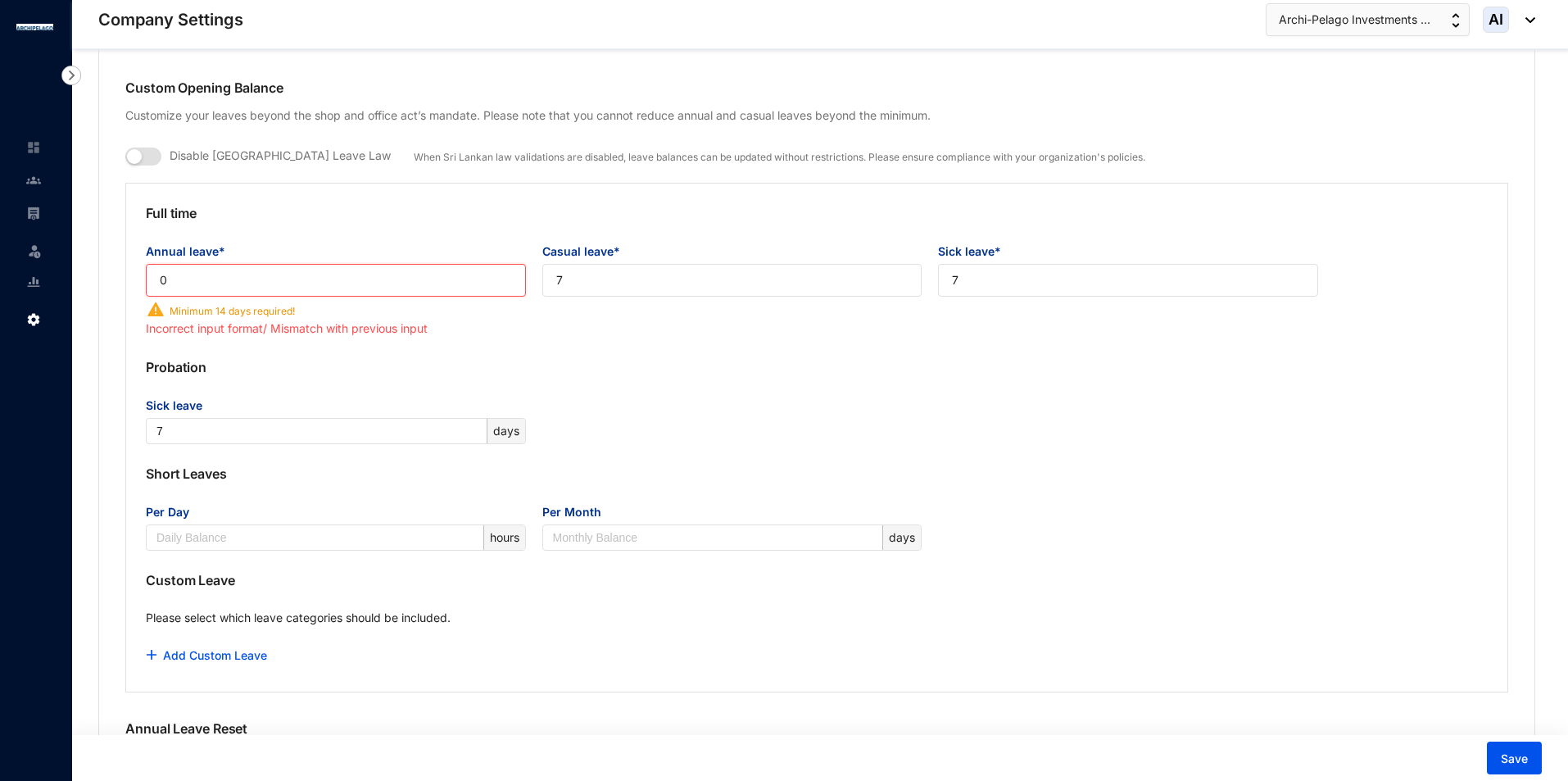
type input "0"
click at [390, 342] on p "Probation" at bounding box center [817, 367] width 1342 height 59
drag, startPoint x: 643, startPoint y: 282, endPoint x: 305, endPoint y: 294, distance: 338.2
click at [305, 294] on div "Annual leave* 0 Preview Minimum 14 days required! Incorrect input format/ Misma…" at bounding box center [817, 291] width 1359 height 96
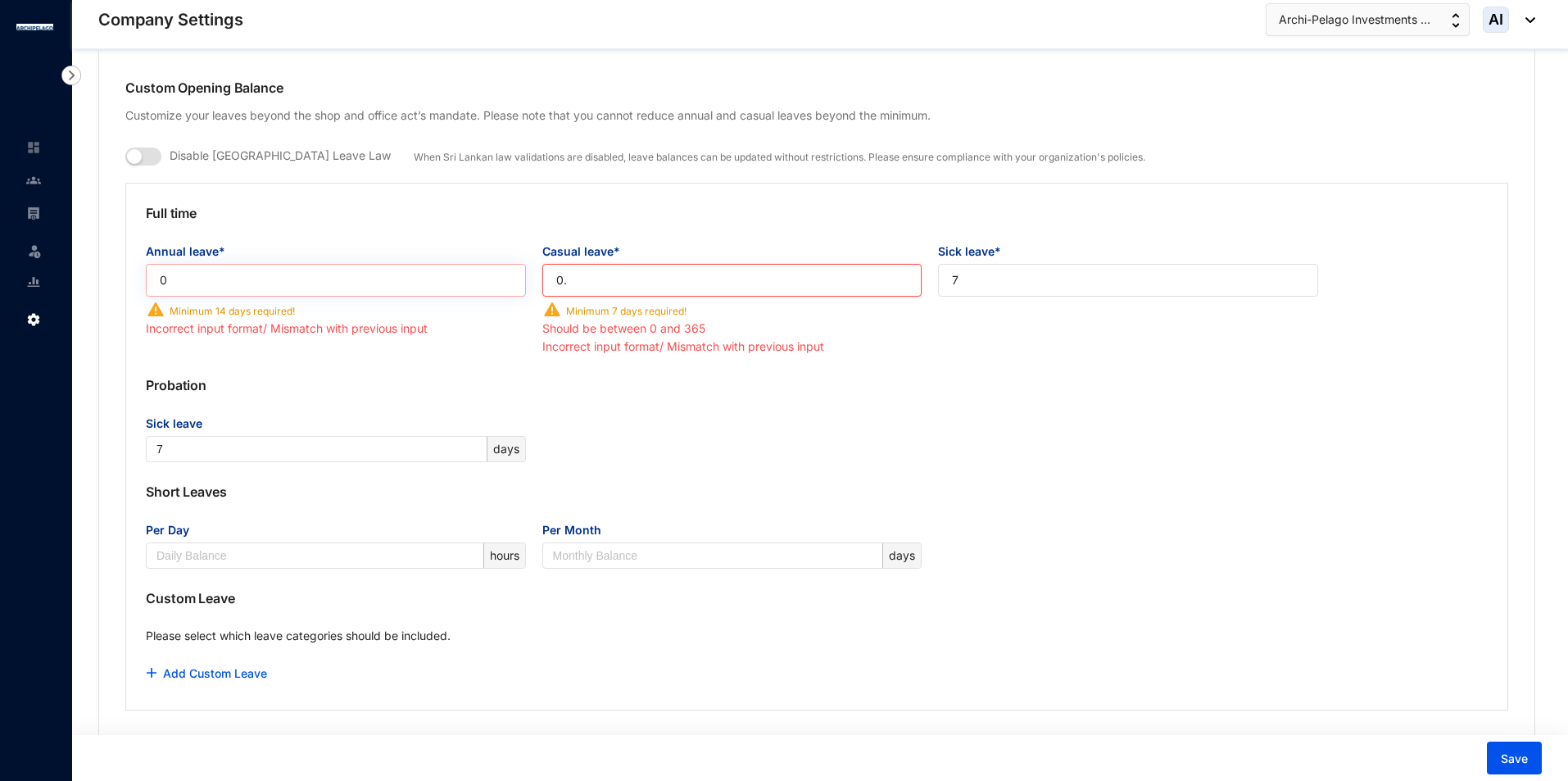
type input "0"
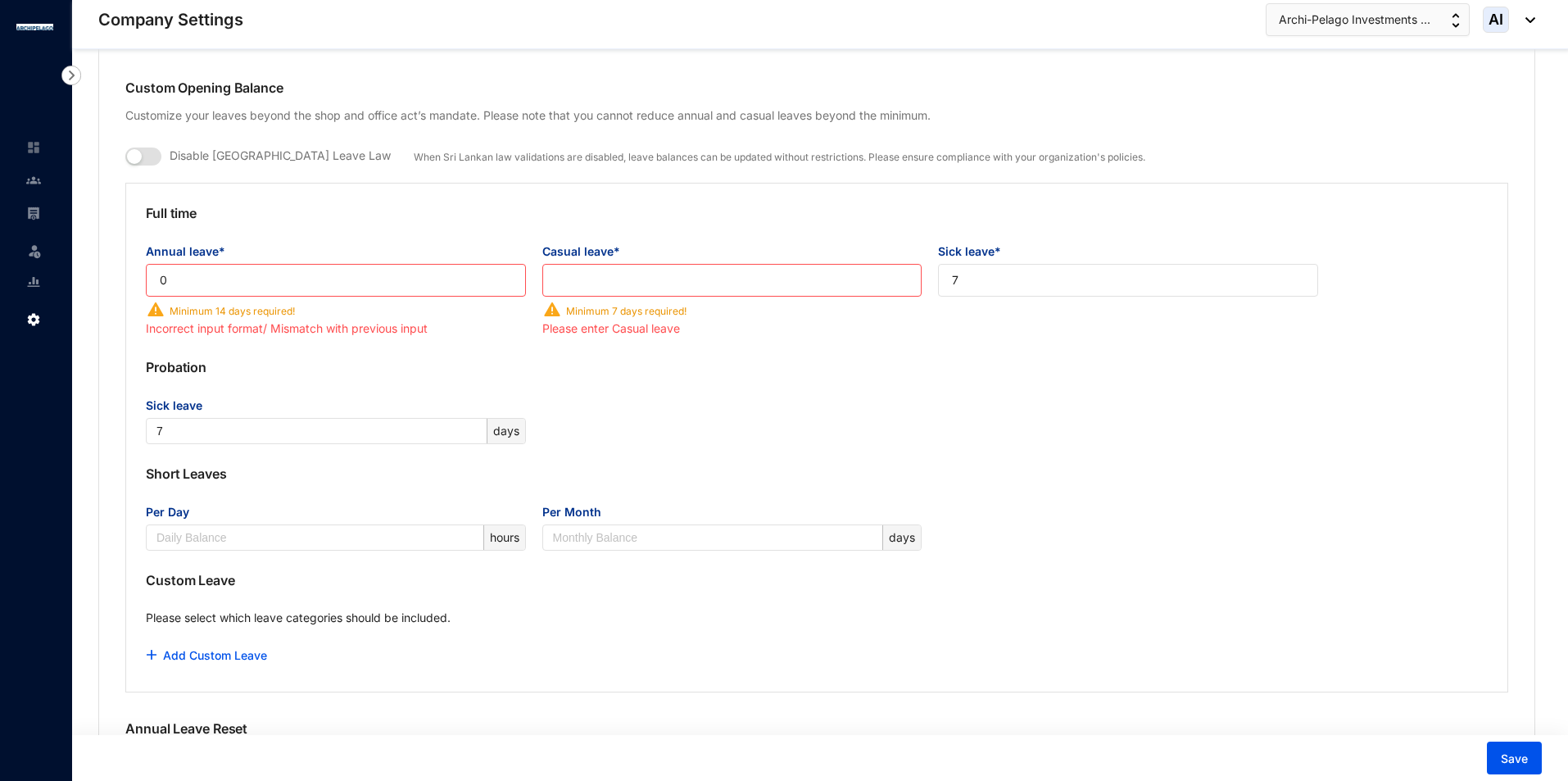
click at [417, 353] on p "Probation" at bounding box center [817, 367] width 1342 height 59
click at [139, 159] on div "button" at bounding box center [134, 157] width 14 height 14
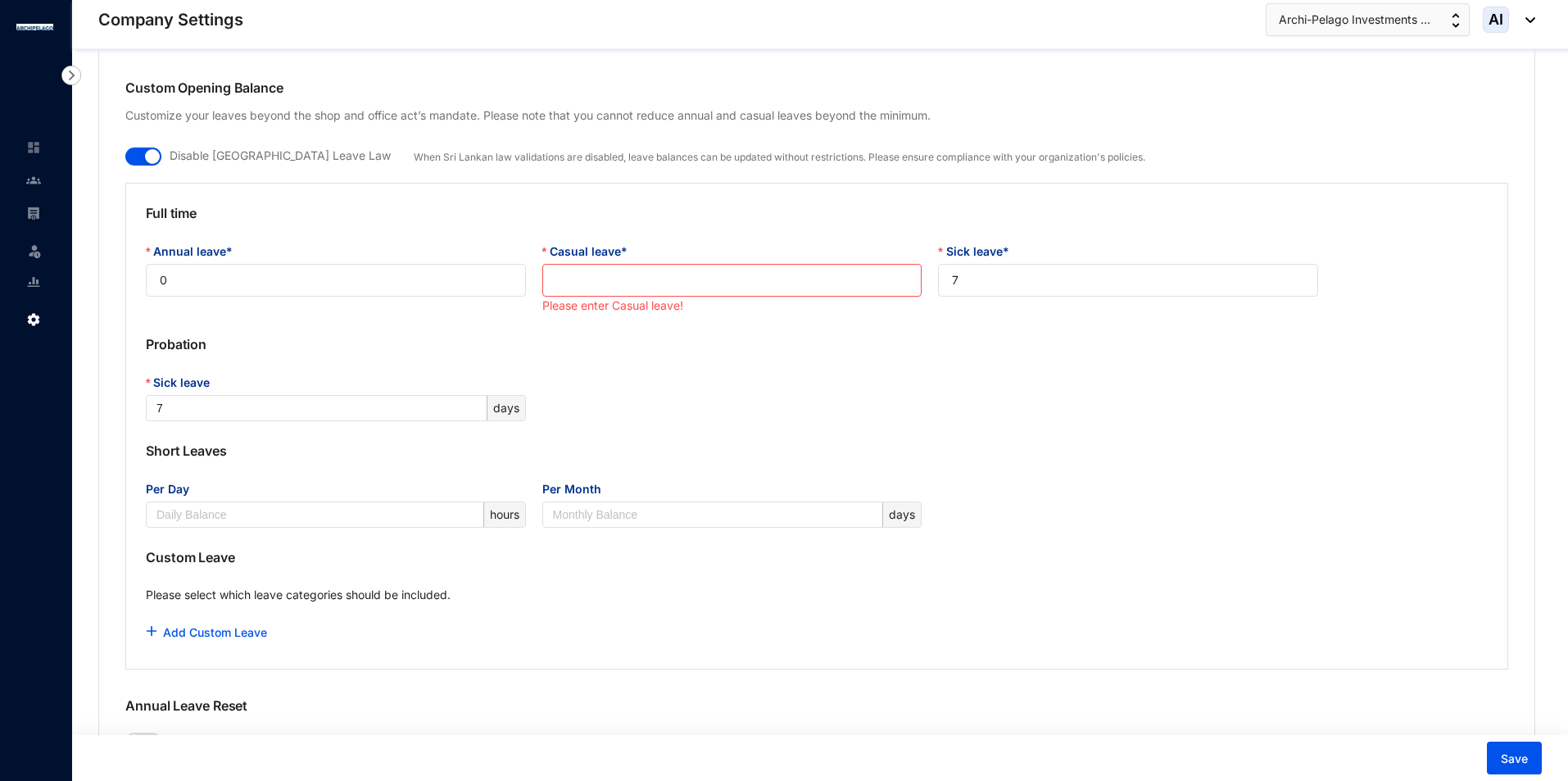
click at [283, 346] on p "Probation" at bounding box center [817, 343] width 1342 height 59
click at [766, 275] on input "Casual leave*" at bounding box center [733, 280] width 380 height 33
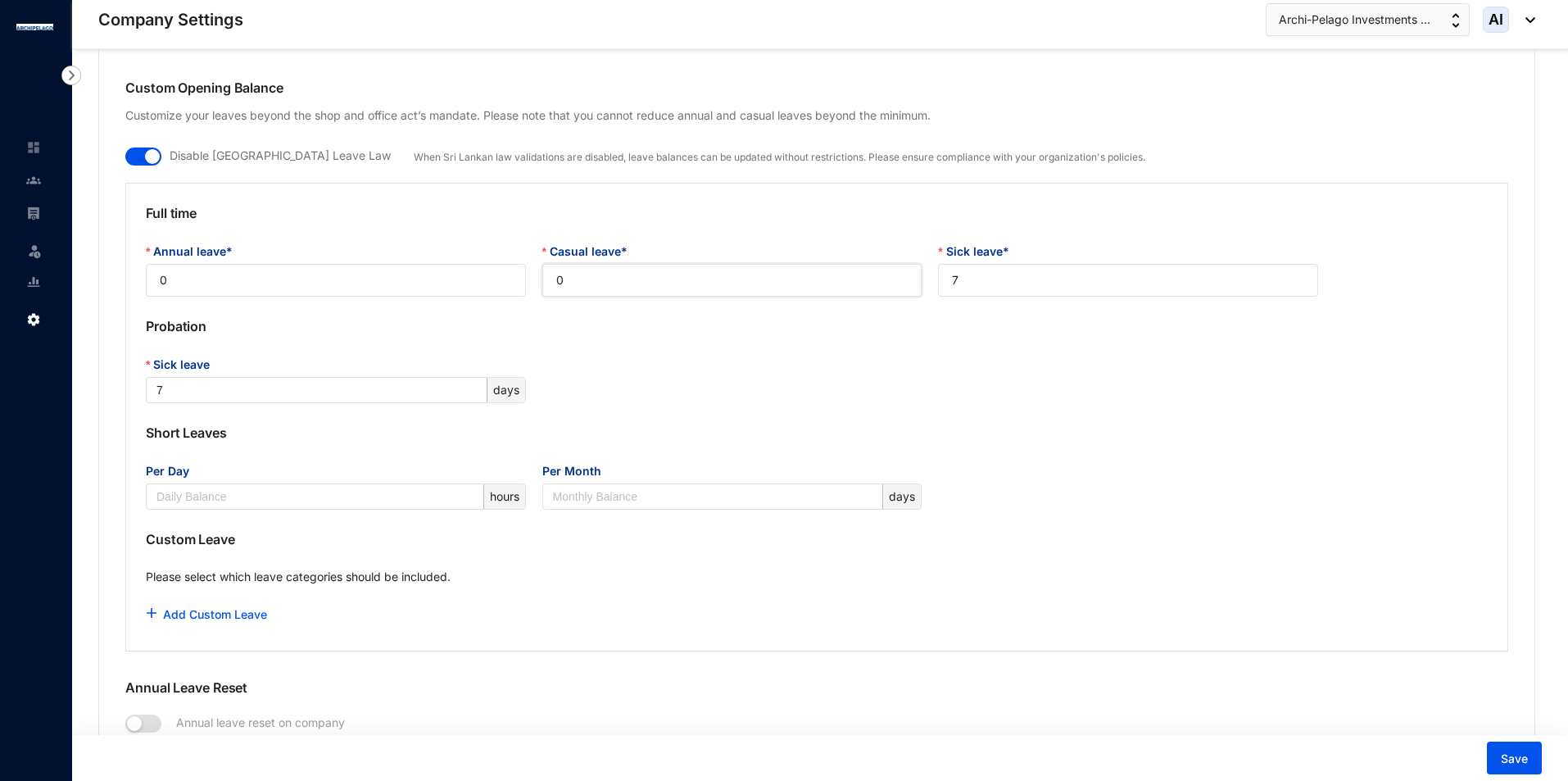
type input "0"
click at [777, 390] on div "Sick leave 7 days" at bounding box center [817, 380] width 1359 height 47
drag, startPoint x: 986, startPoint y: 279, endPoint x: 911, endPoint y: 291, distance: 76.0
click at [911, 291] on div "Annual leave* 0 Casual leave* 0 Sick leave* 7" at bounding box center [817, 270] width 1359 height 54
type input "0"
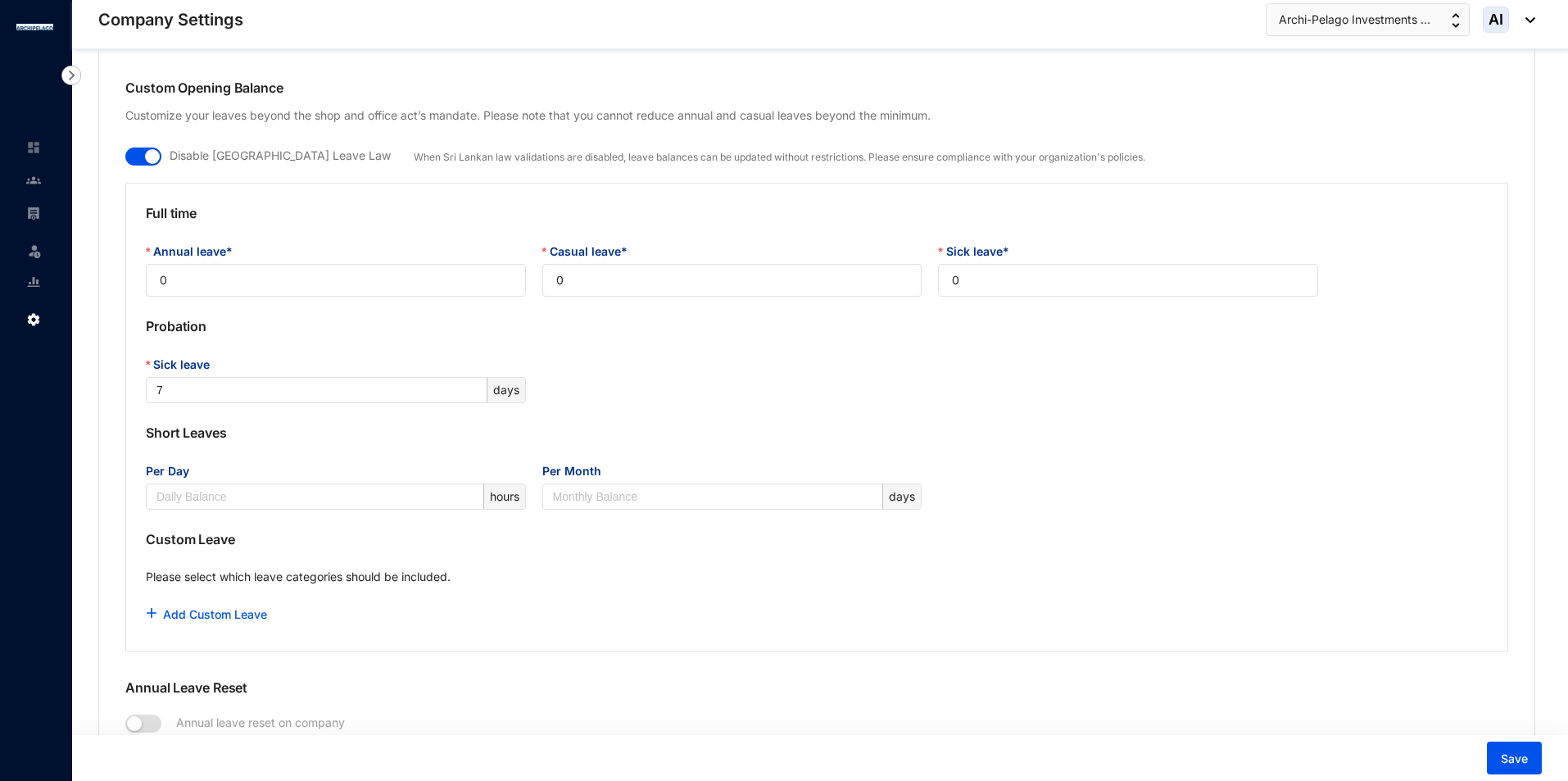
click at [858, 336] on p "Probation" at bounding box center [817, 325] width 1342 height 59
drag, startPoint x: 274, startPoint y: 398, endPoint x: 63, endPoint y: 405, distance: 211.1
type input "0"
click at [325, 311] on p "Probation" at bounding box center [817, 325] width 1342 height 59
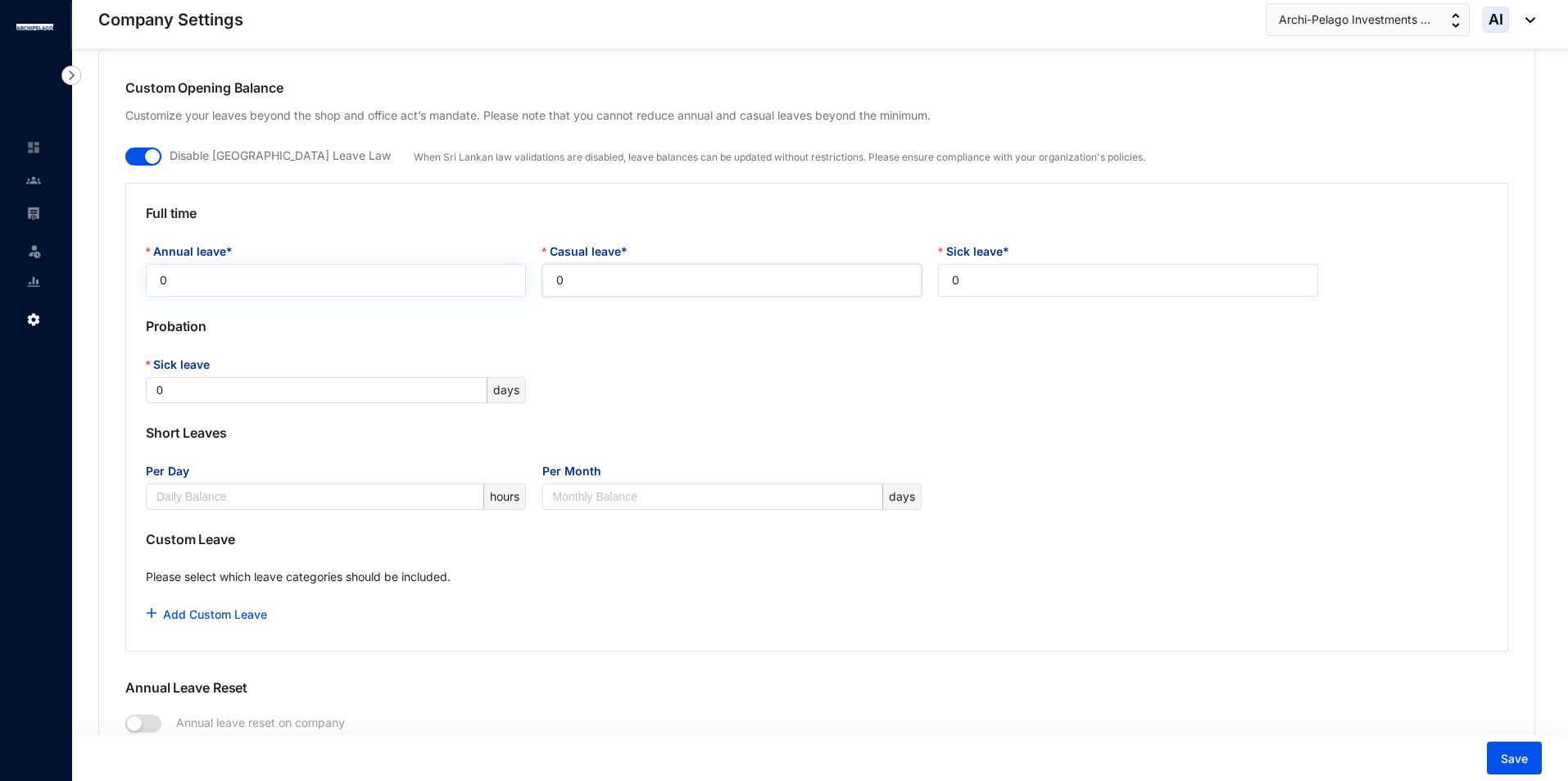
drag, startPoint x: 510, startPoint y: 294, endPoint x: 490, endPoint y: 295, distance: 20.0
click at [501, 295] on div "Annual leave* 0 Casual leave* 0 Sick leave* 0" at bounding box center [817, 270] width 1359 height 54
type input "0.5"
click at [640, 372] on div "Sick leave 0 days" at bounding box center [817, 380] width 1359 height 47
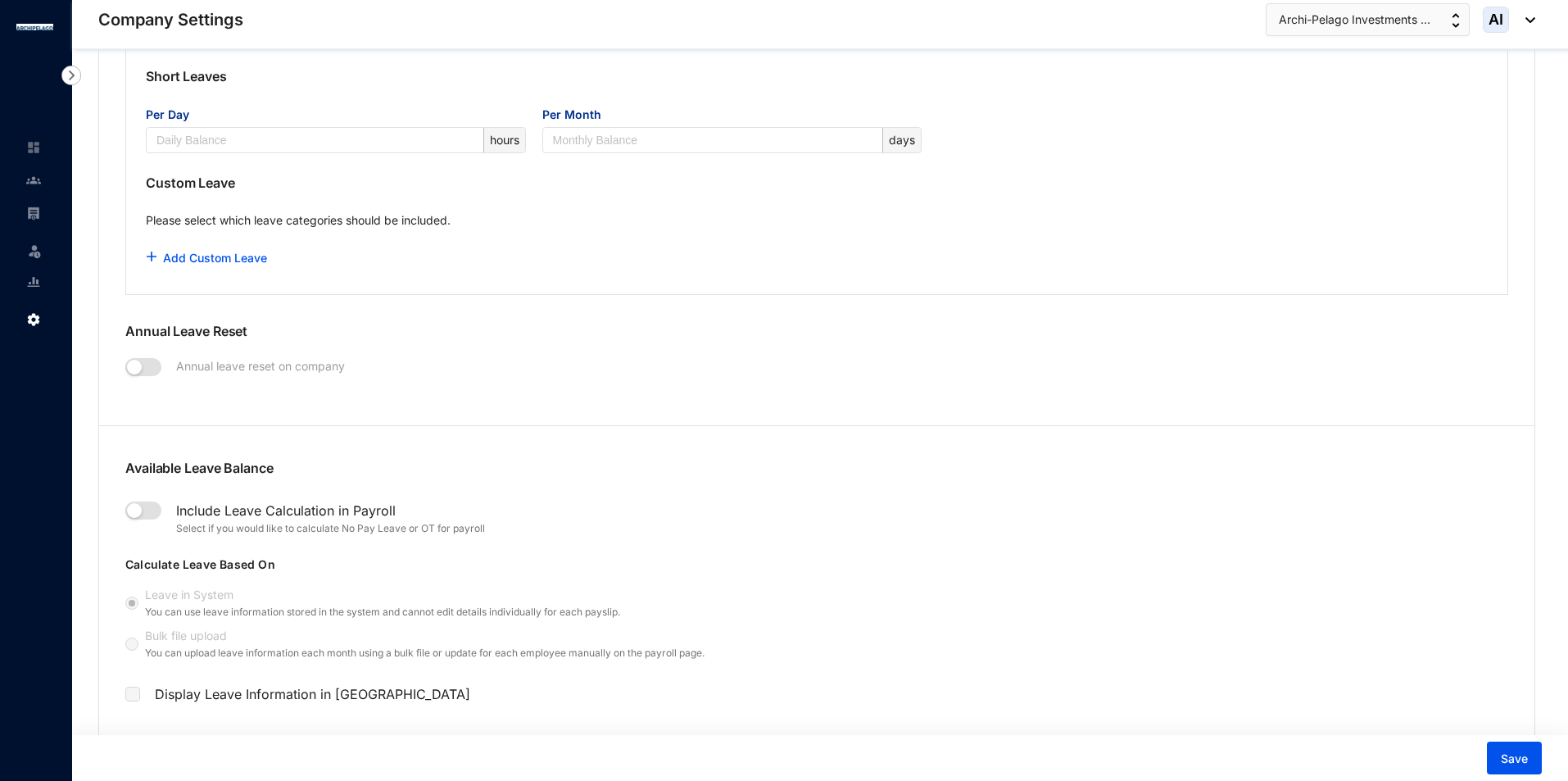
scroll to position [1557, 0]
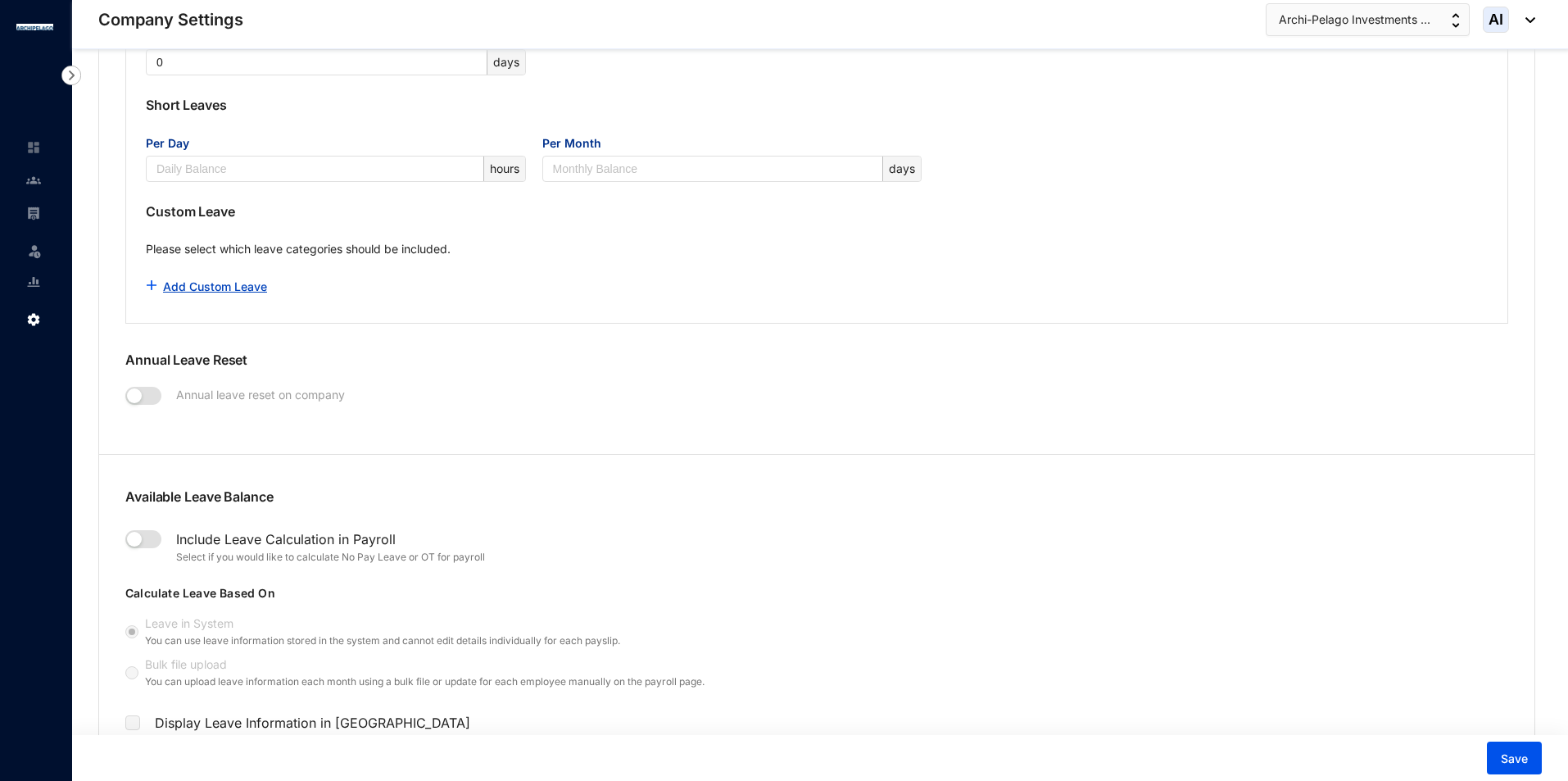
click at [240, 285] on link "Add Custom Leave" at bounding box center [215, 285] width 104 height 14
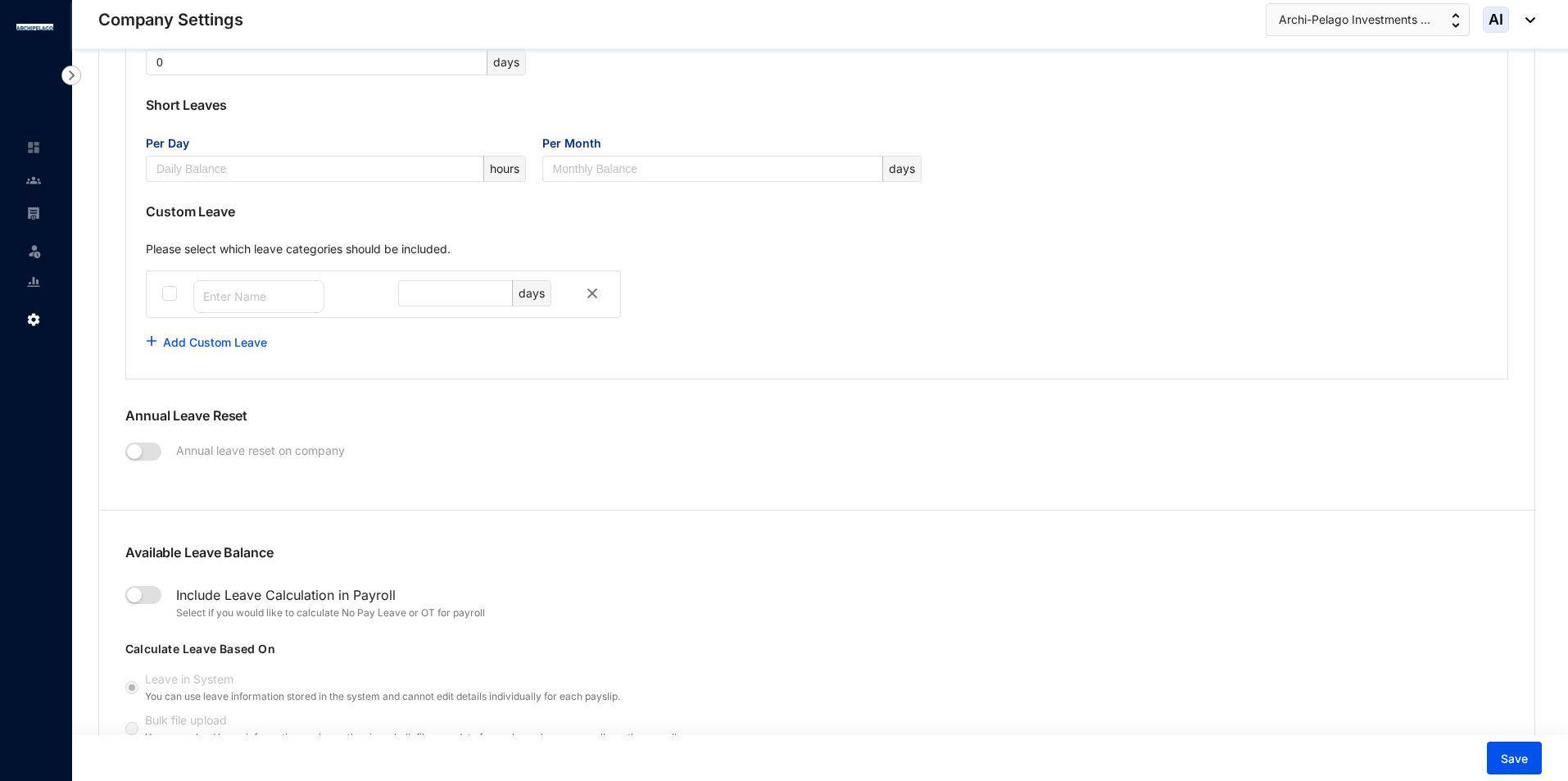
click at [593, 296] on img at bounding box center [592, 294] width 20 height 20
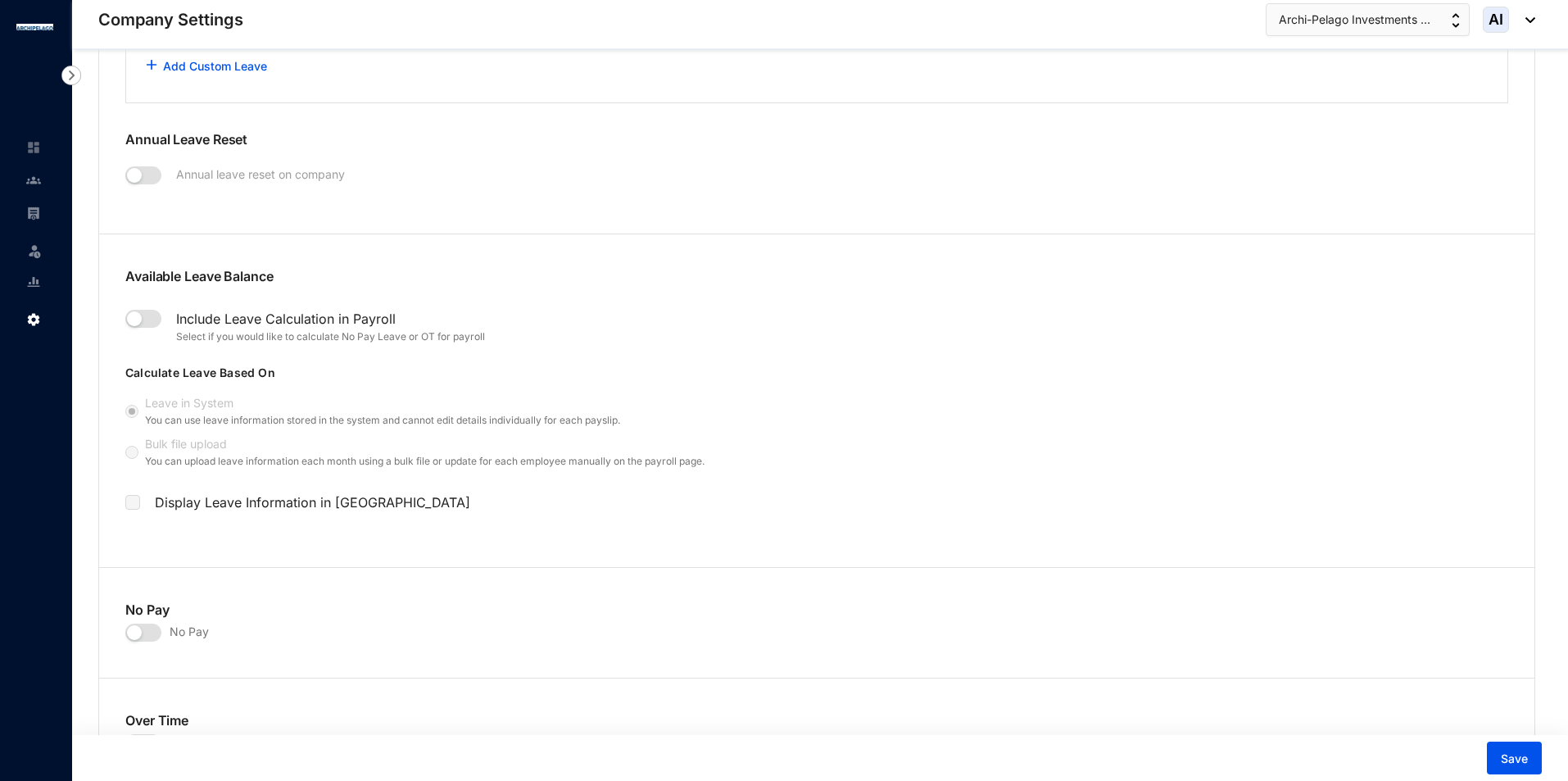
scroll to position [1803, 0]
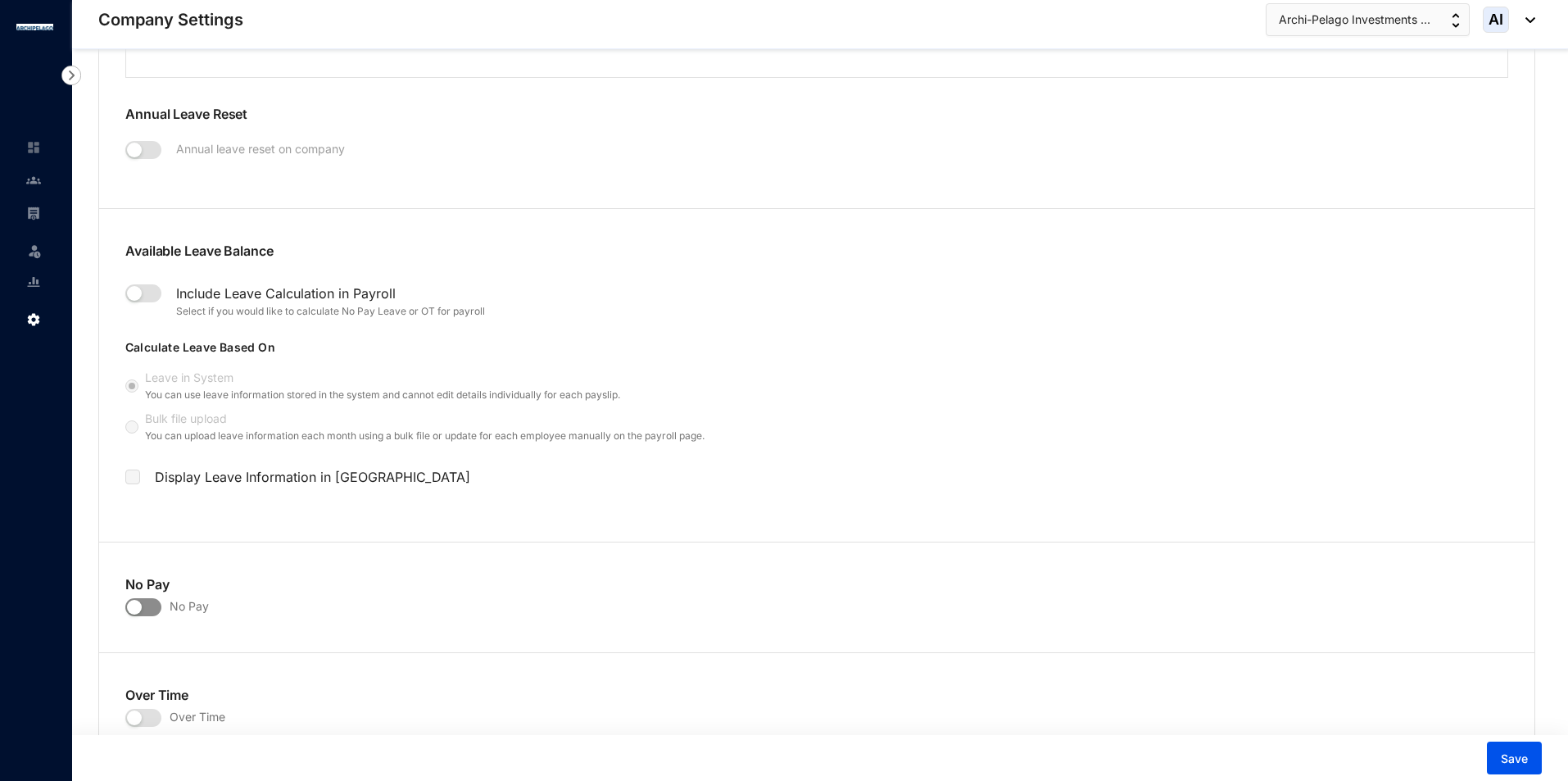
click at [148, 605] on span "button" at bounding box center [143, 607] width 36 height 18
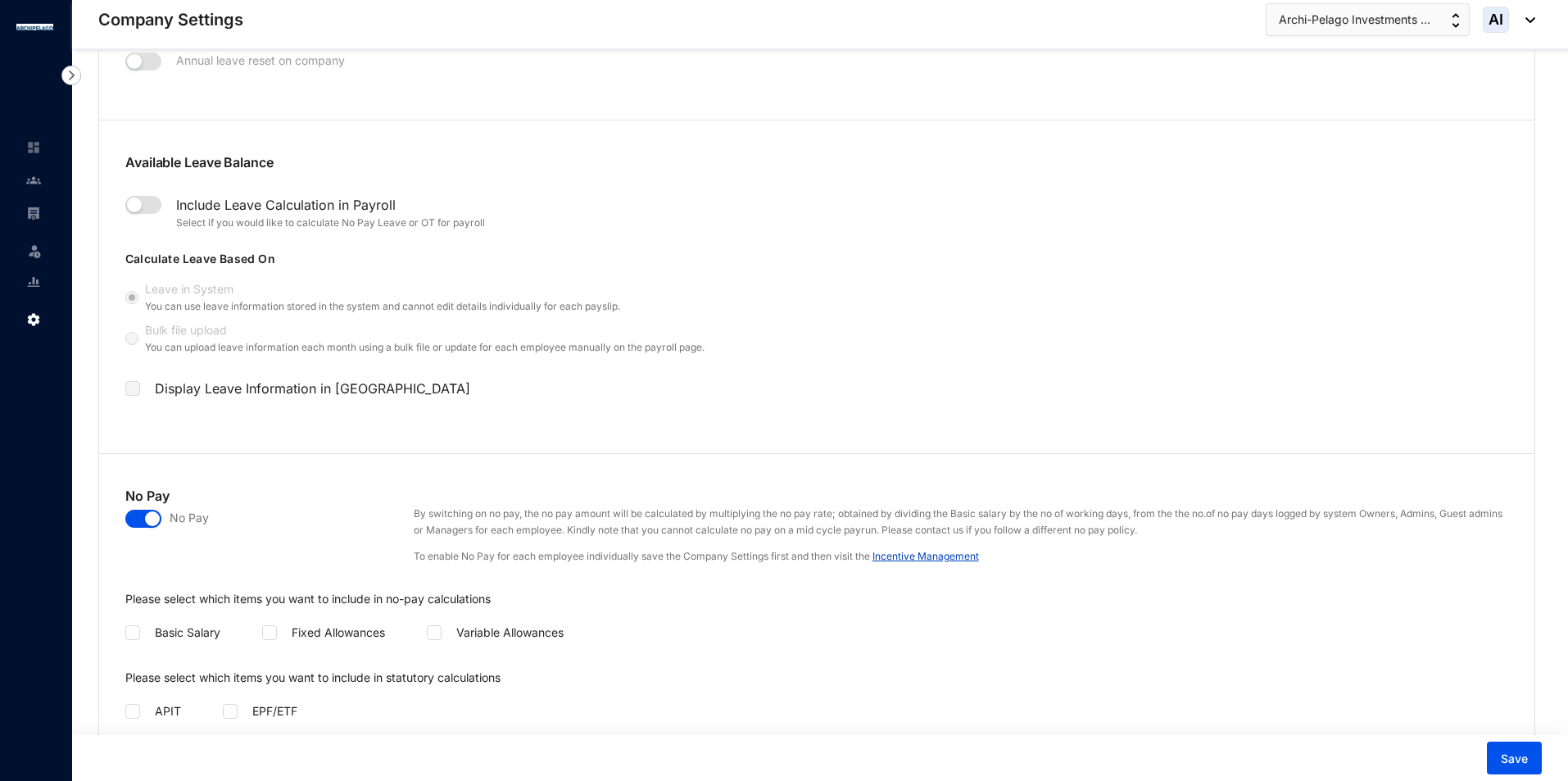
scroll to position [2049, 0]
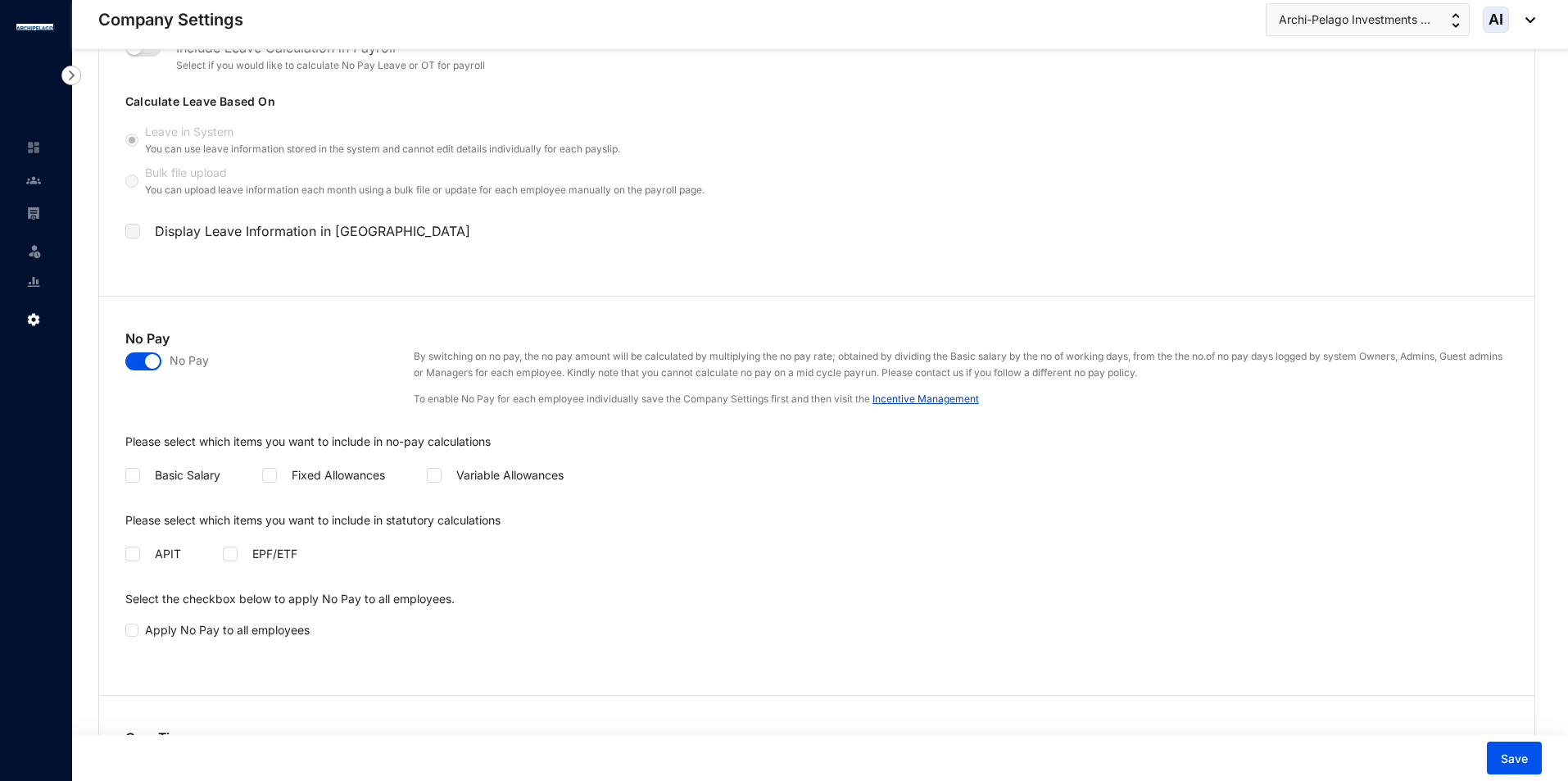
click at [131, 364] on span "button" at bounding box center [143, 362] width 36 height 18
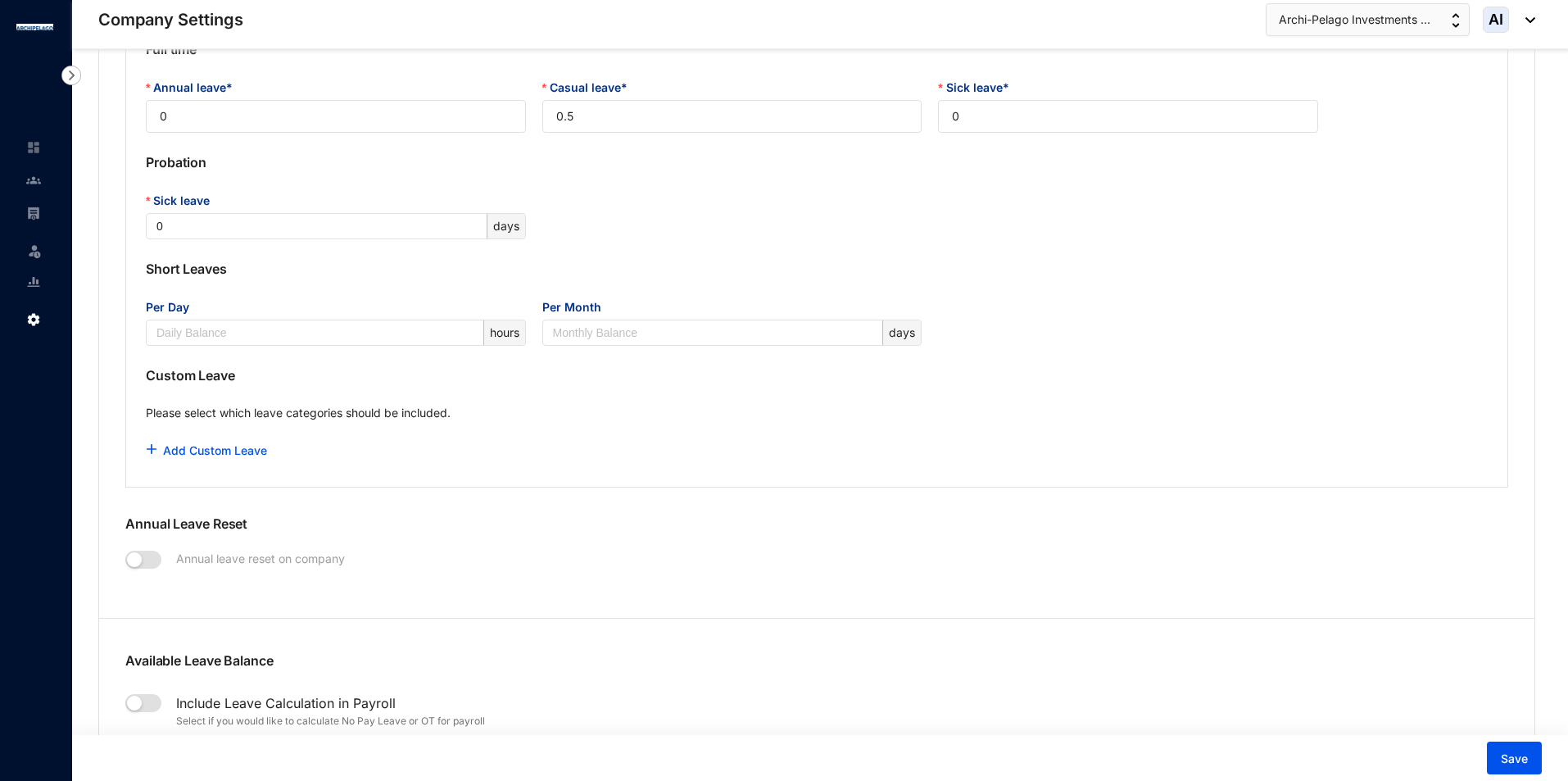
scroll to position [1147, 0]
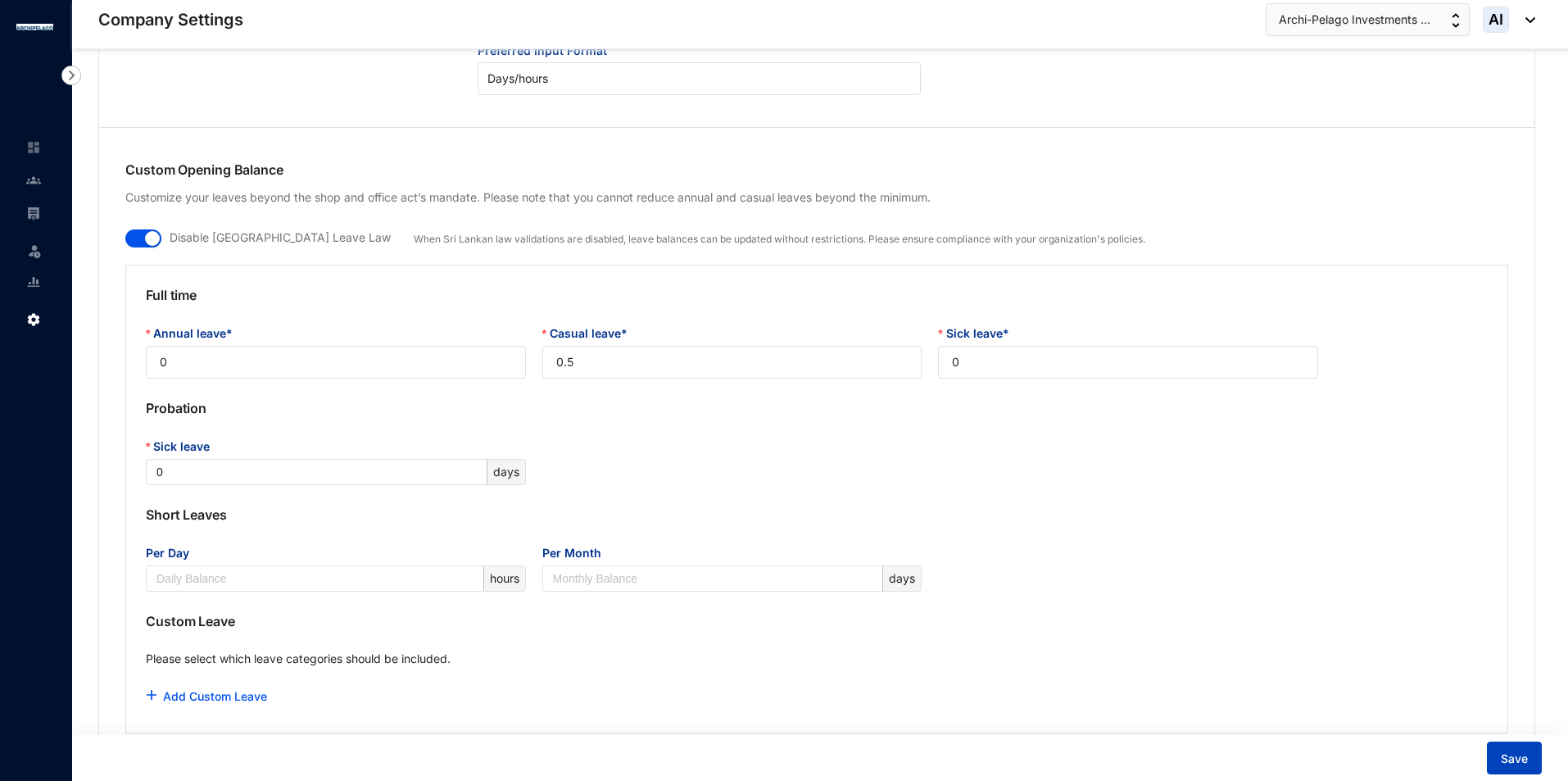
click at [1518, 757] on span "Save" at bounding box center [1515, 759] width 27 height 16
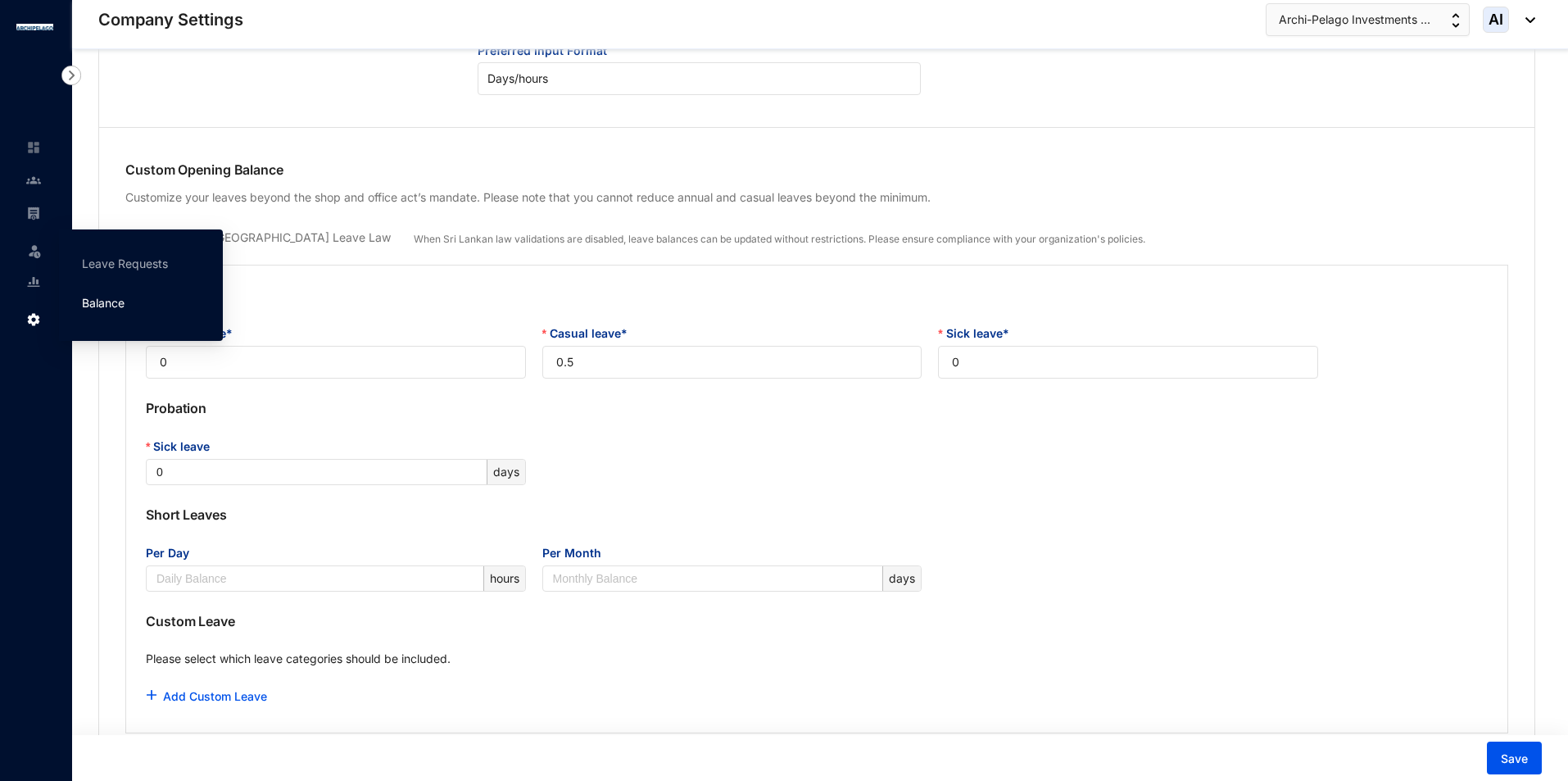
click at [106, 305] on link "Balance" at bounding box center [102, 303] width 43 height 14
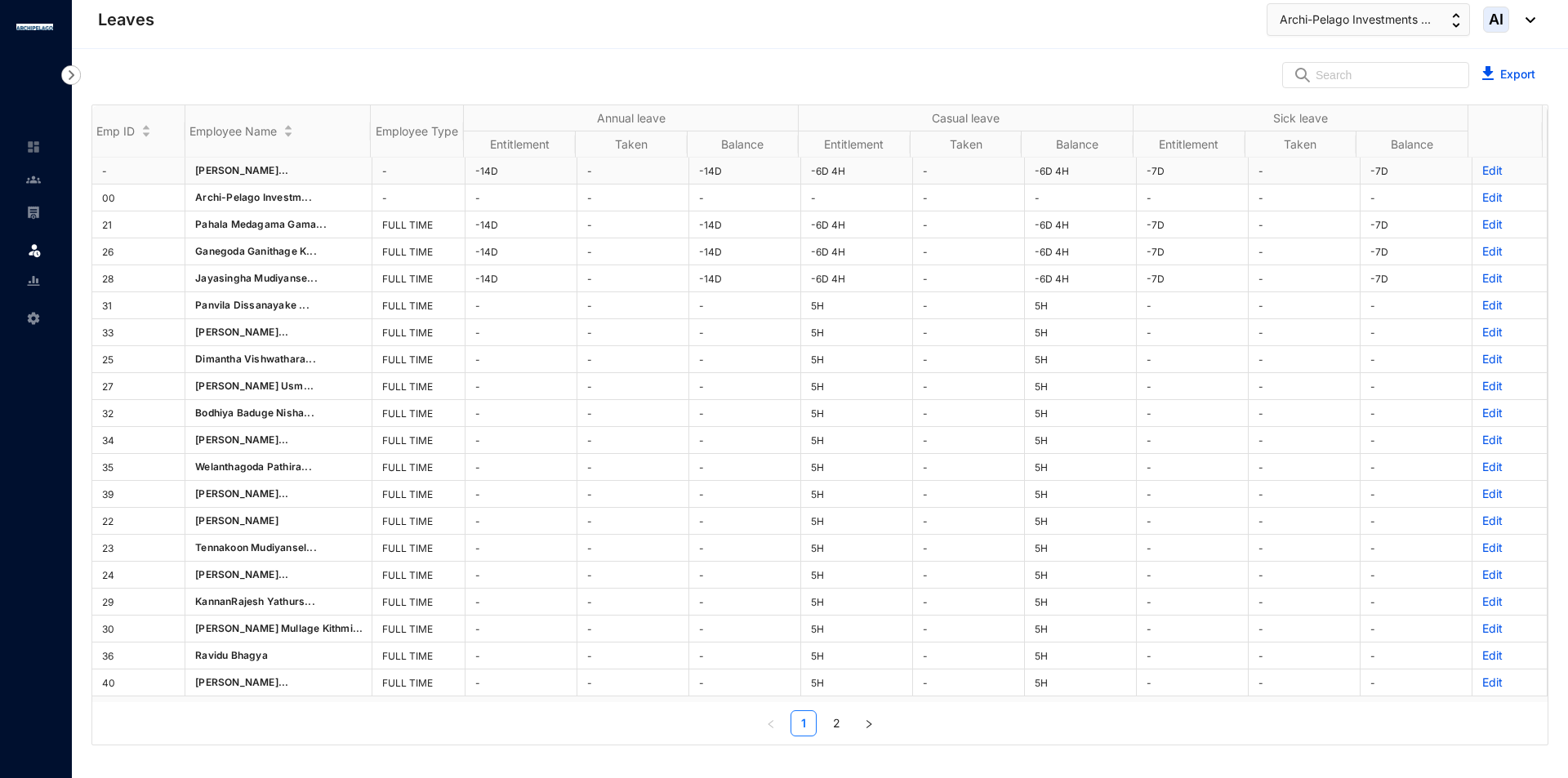
click at [1485, 171] on p "Edit" at bounding box center [1509, 171] width 55 height 16
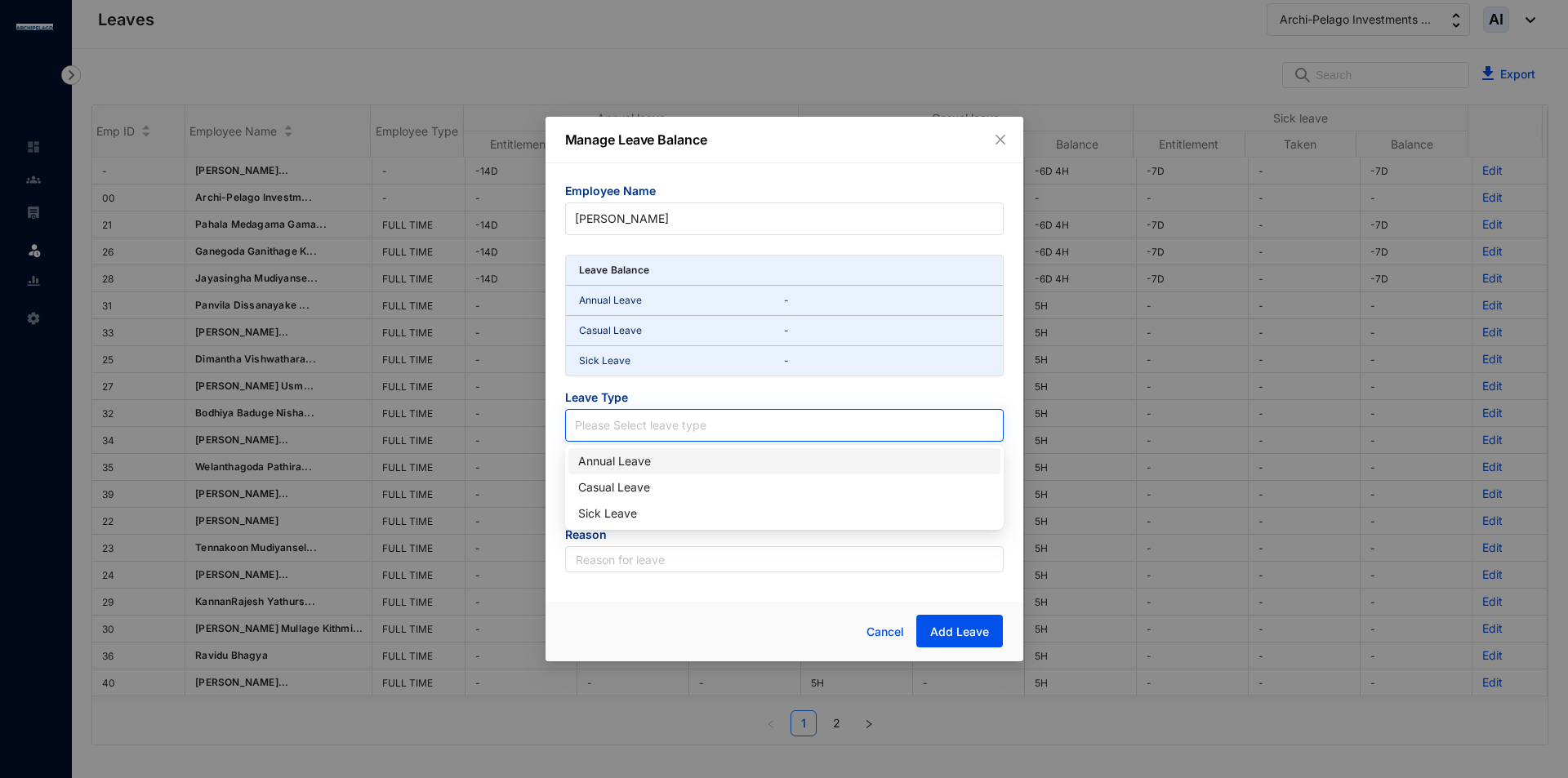
click at [680, 419] on input "search" at bounding box center [784, 421] width 419 height 24
click at [663, 458] on div "Annual Leave" at bounding box center [784, 461] width 413 height 18
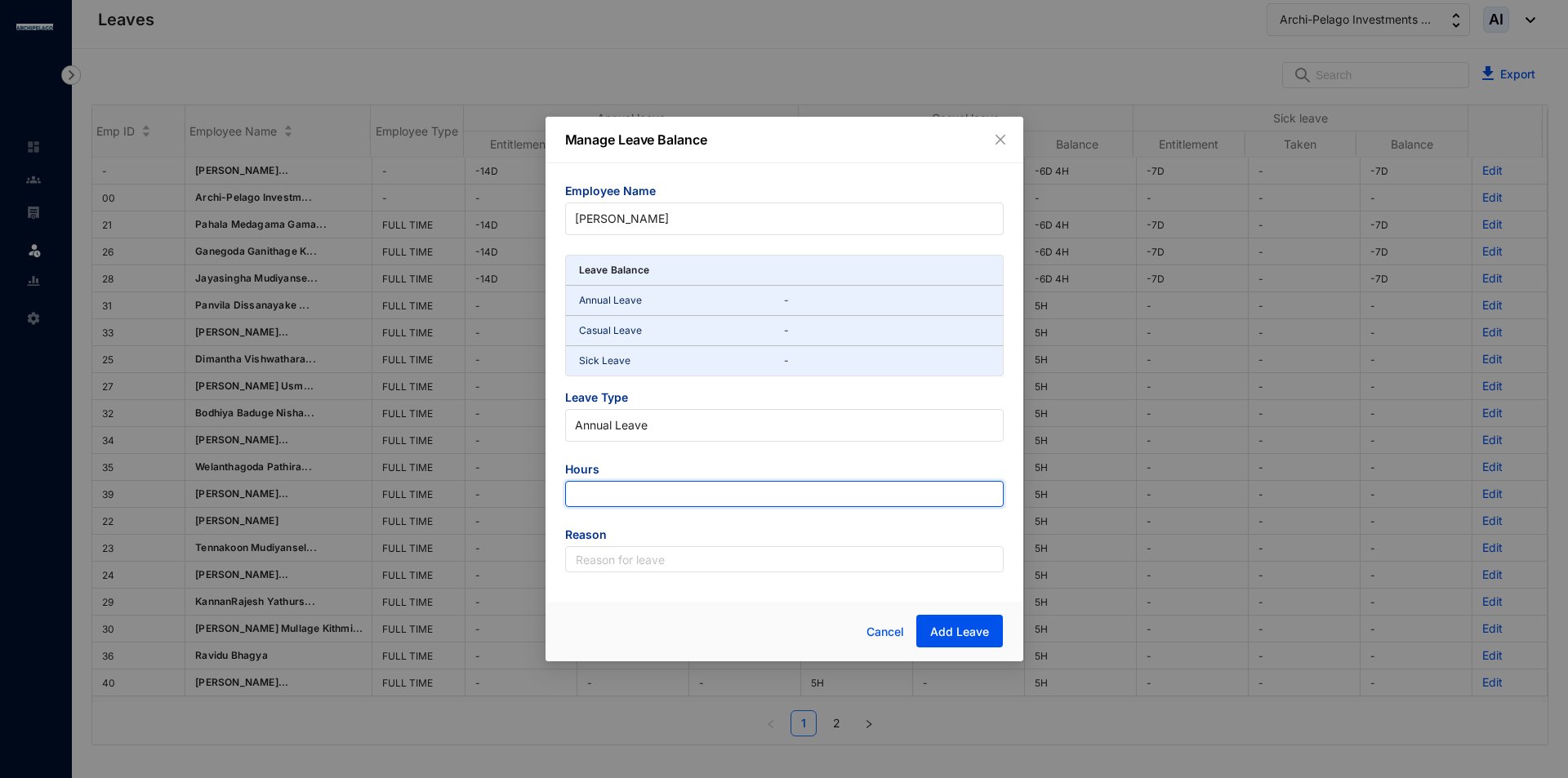
click at [675, 484] on input "number" at bounding box center [784, 494] width 439 height 26
type input "-126"
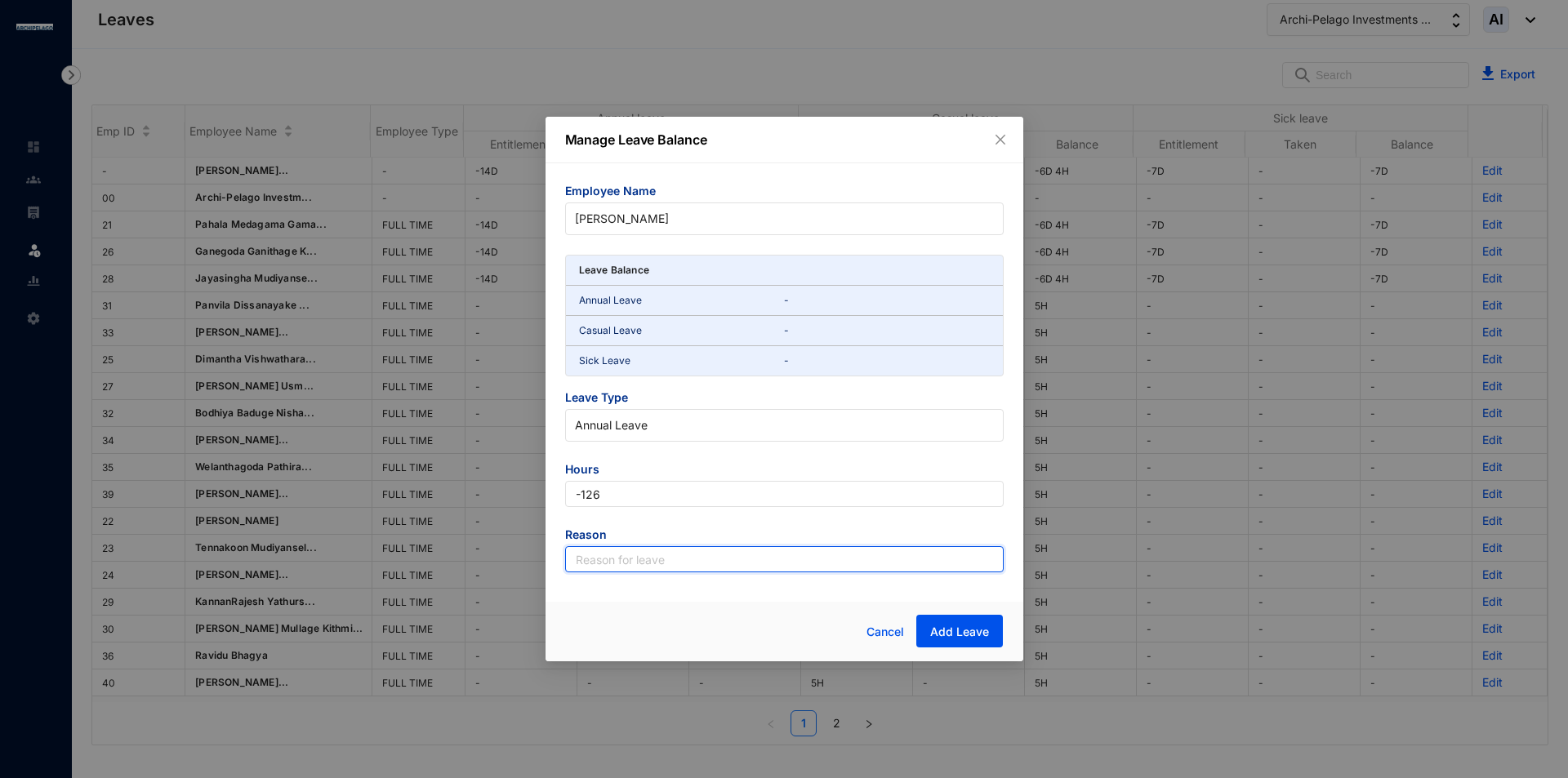
click at [770, 566] on input "text" at bounding box center [784, 559] width 439 height 26
type input "Leave"
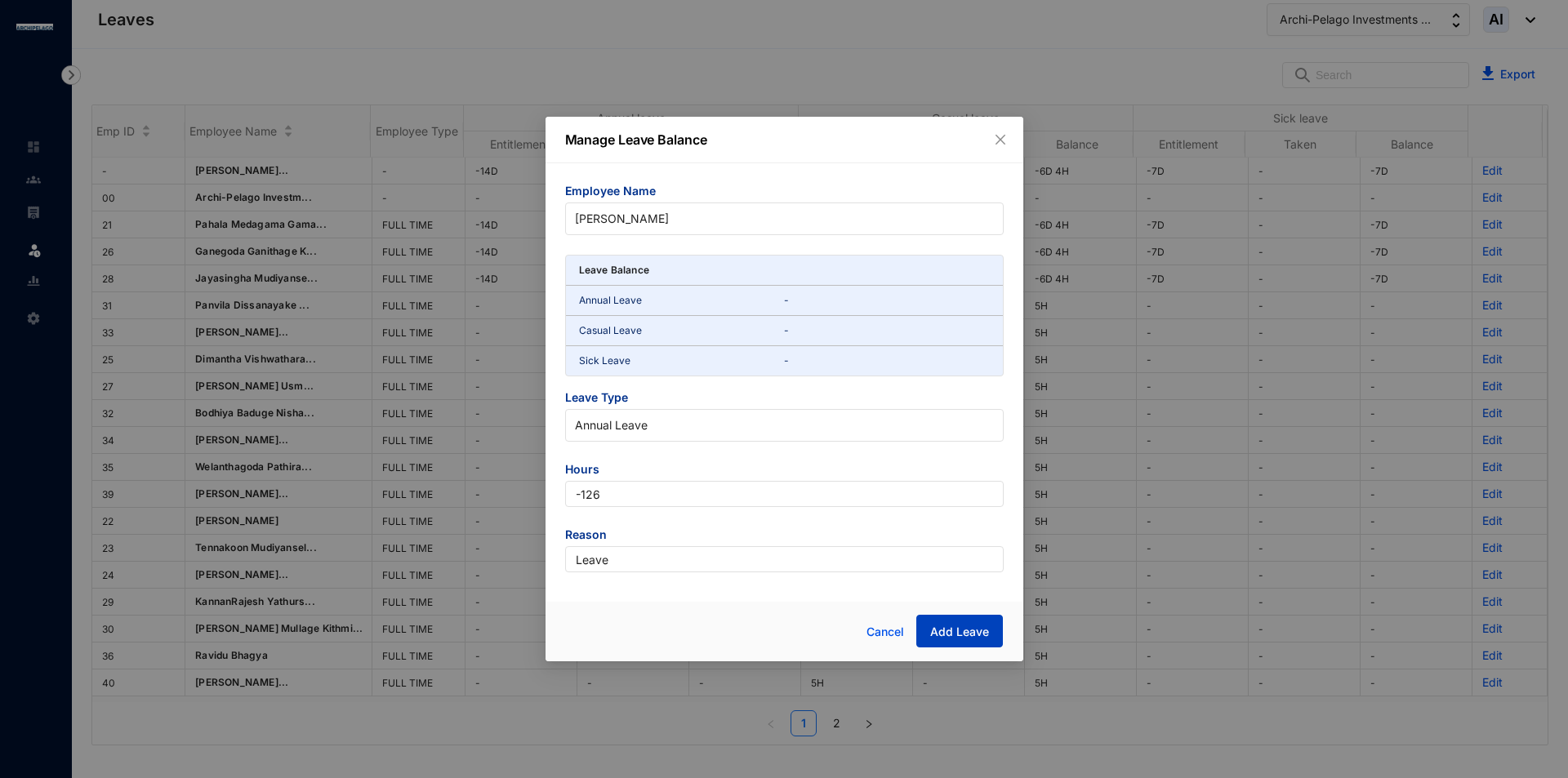
click at [924, 625] on button "Add Leave" at bounding box center [960, 631] width 87 height 32
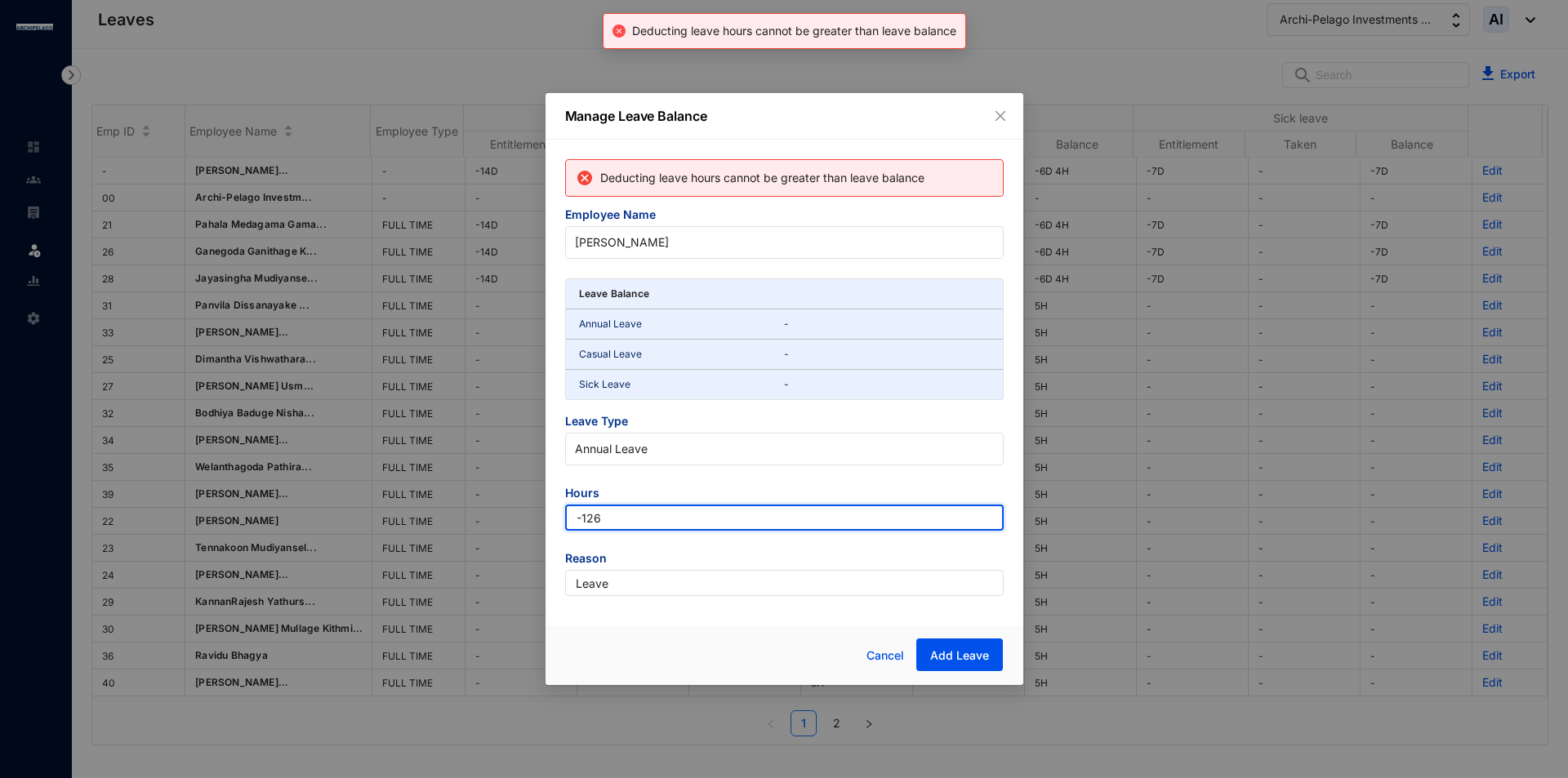
drag, startPoint x: 632, startPoint y: 524, endPoint x: 494, endPoint y: 533, distance: 138.3
click at [494, 533] on div "Manage Leave Balance Deducting leave hours cannot be greater than leave balance…" at bounding box center [784, 389] width 1568 height 778
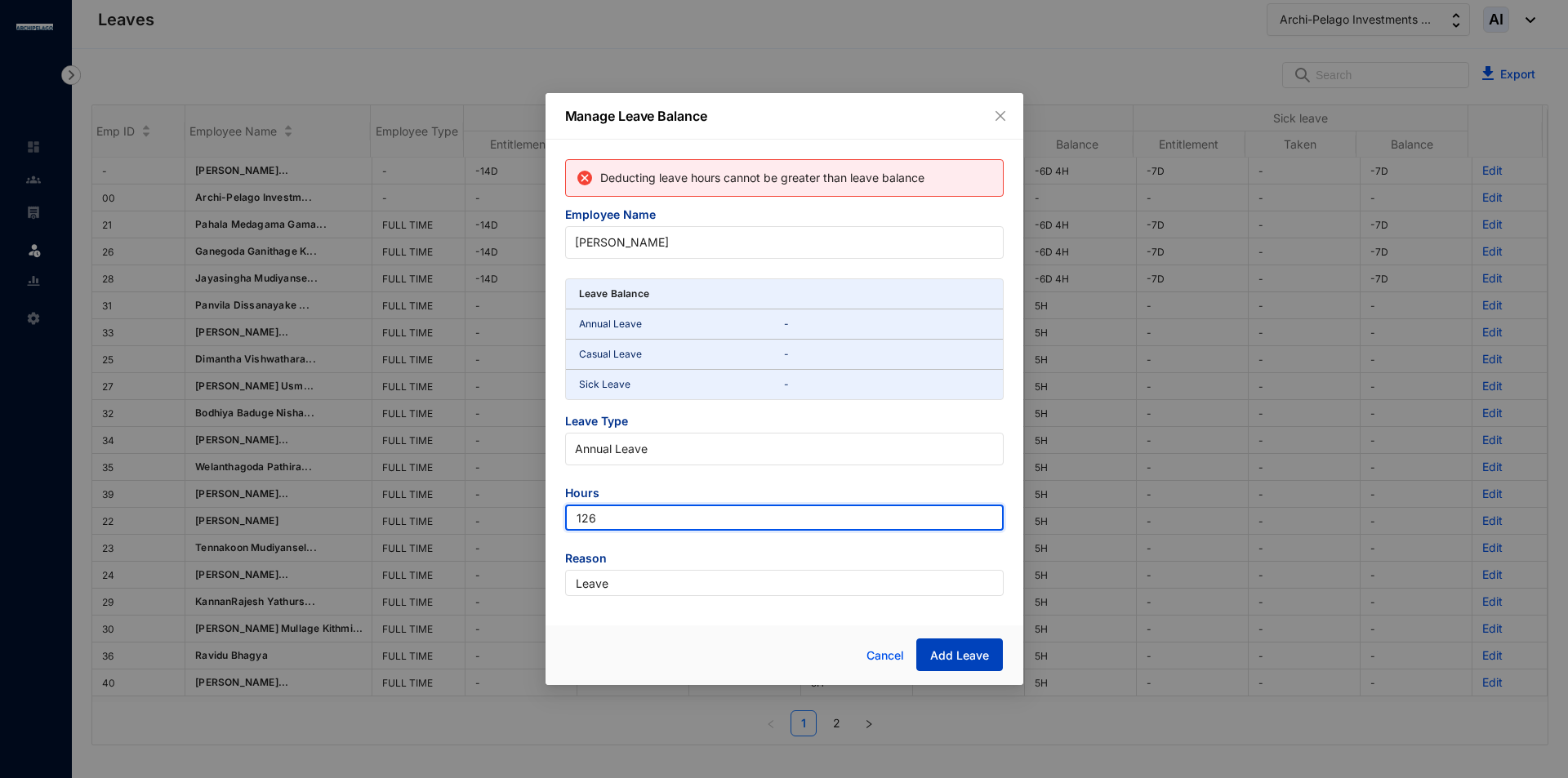
type input "126"
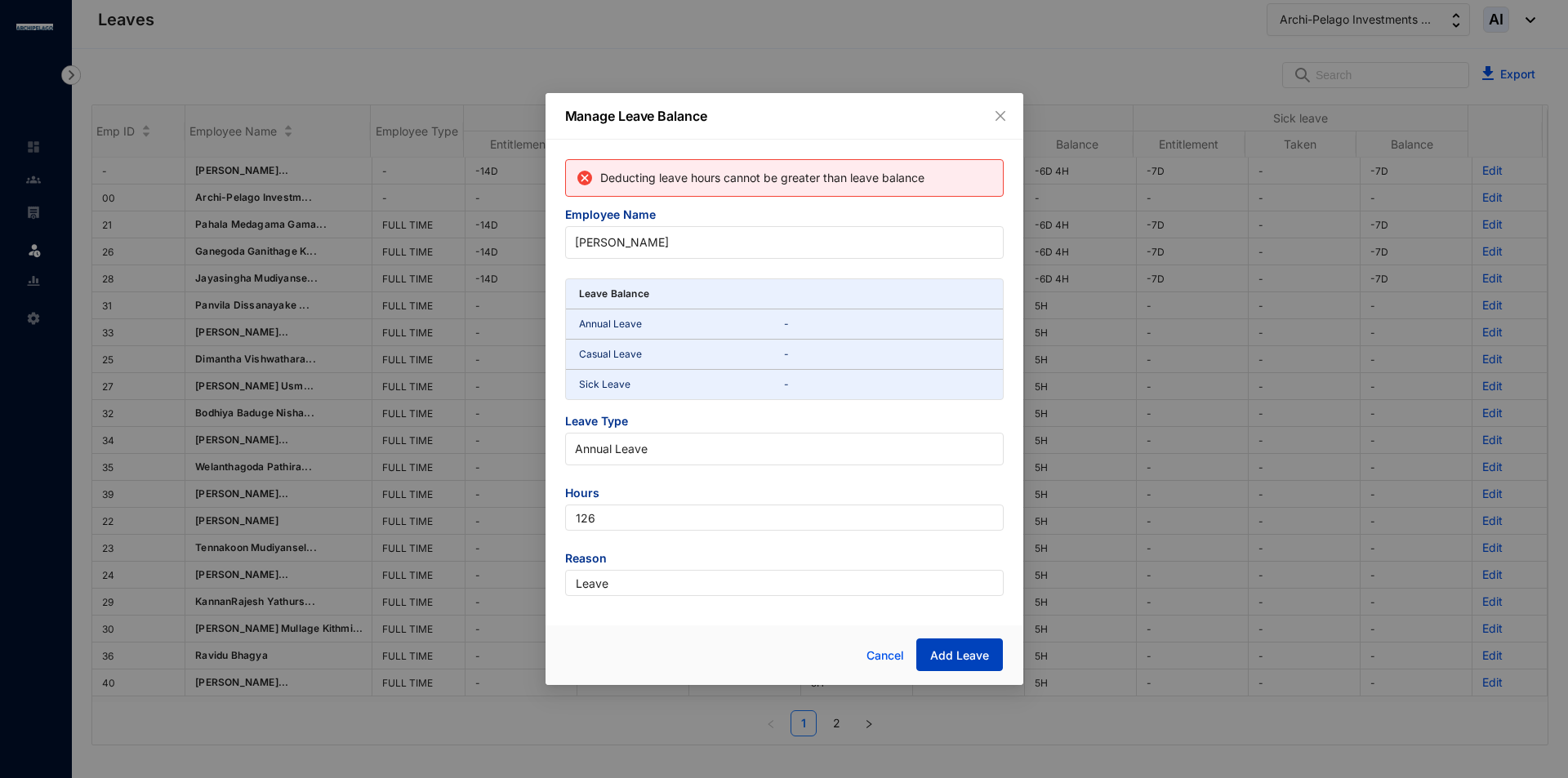
click at [977, 644] on button "Add Leave" at bounding box center [960, 654] width 87 height 32
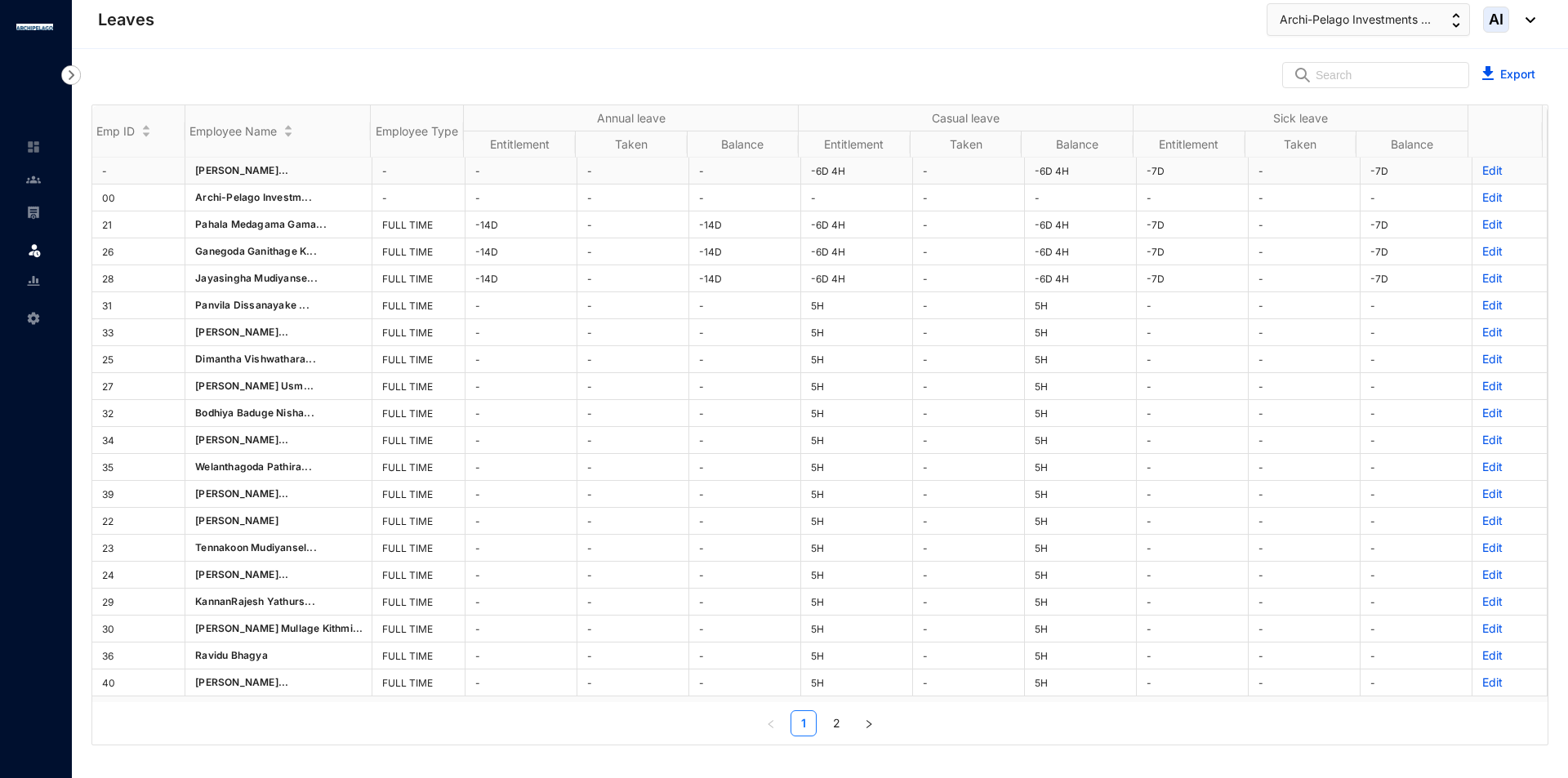
click at [1482, 171] on p "Edit" at bounding box center [1509, 171] width 55 height 16
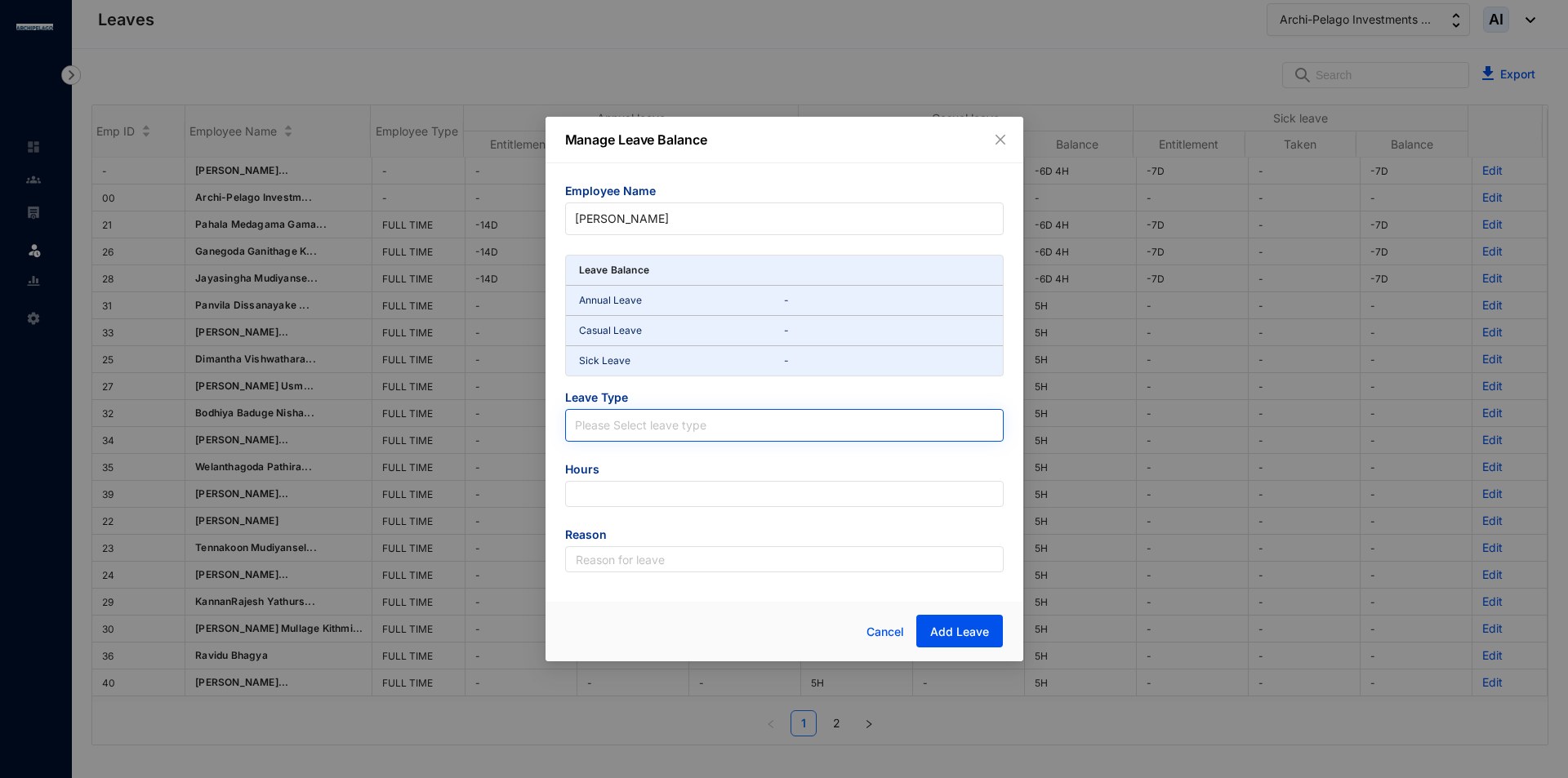
click at [632, 419] on input "search" at bounding box center [784, 421] width 419 height 24
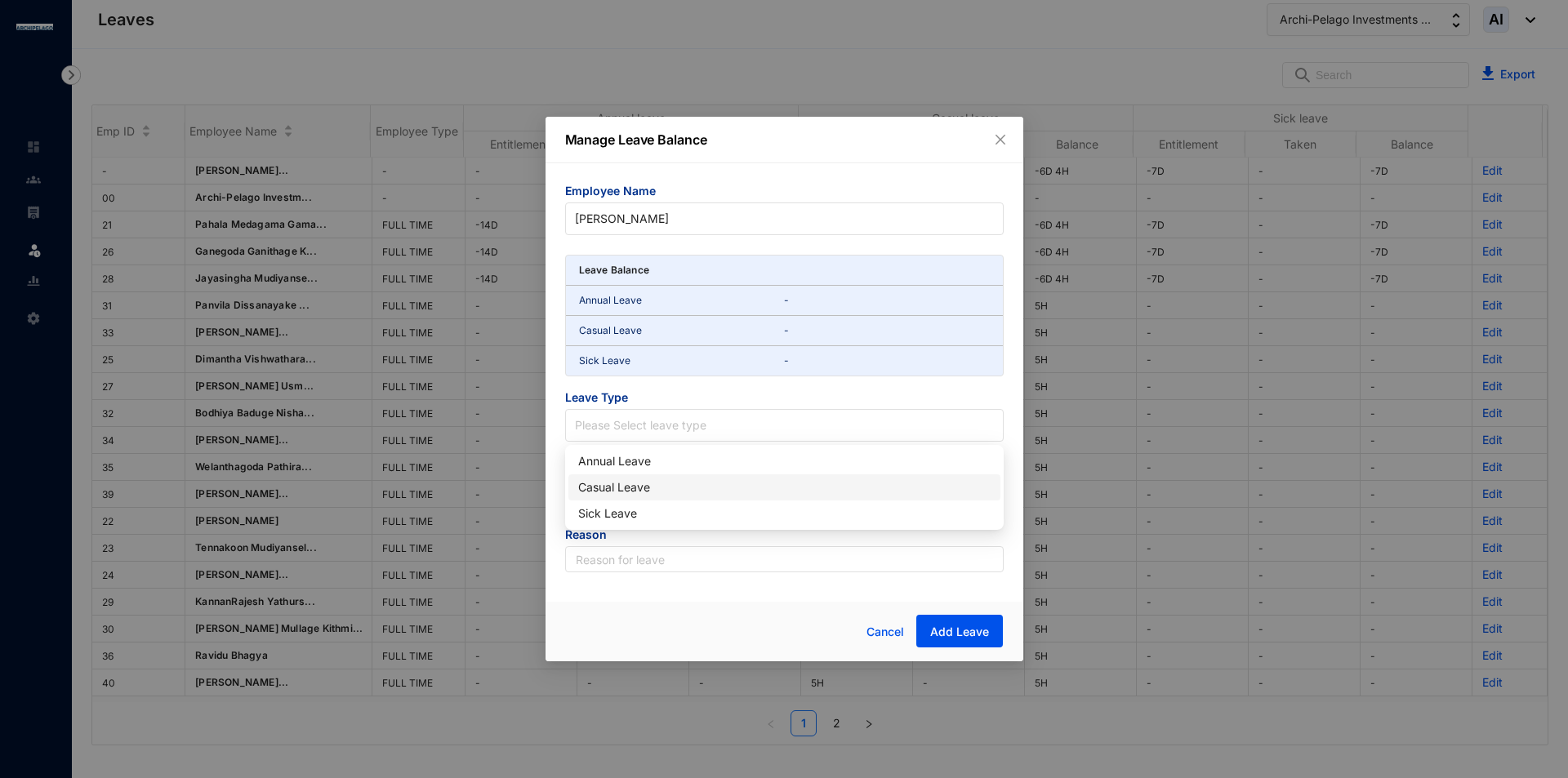
click at [649, 483] on div "Casual Leave" at bounding box center [784, 487] width 413 height 18
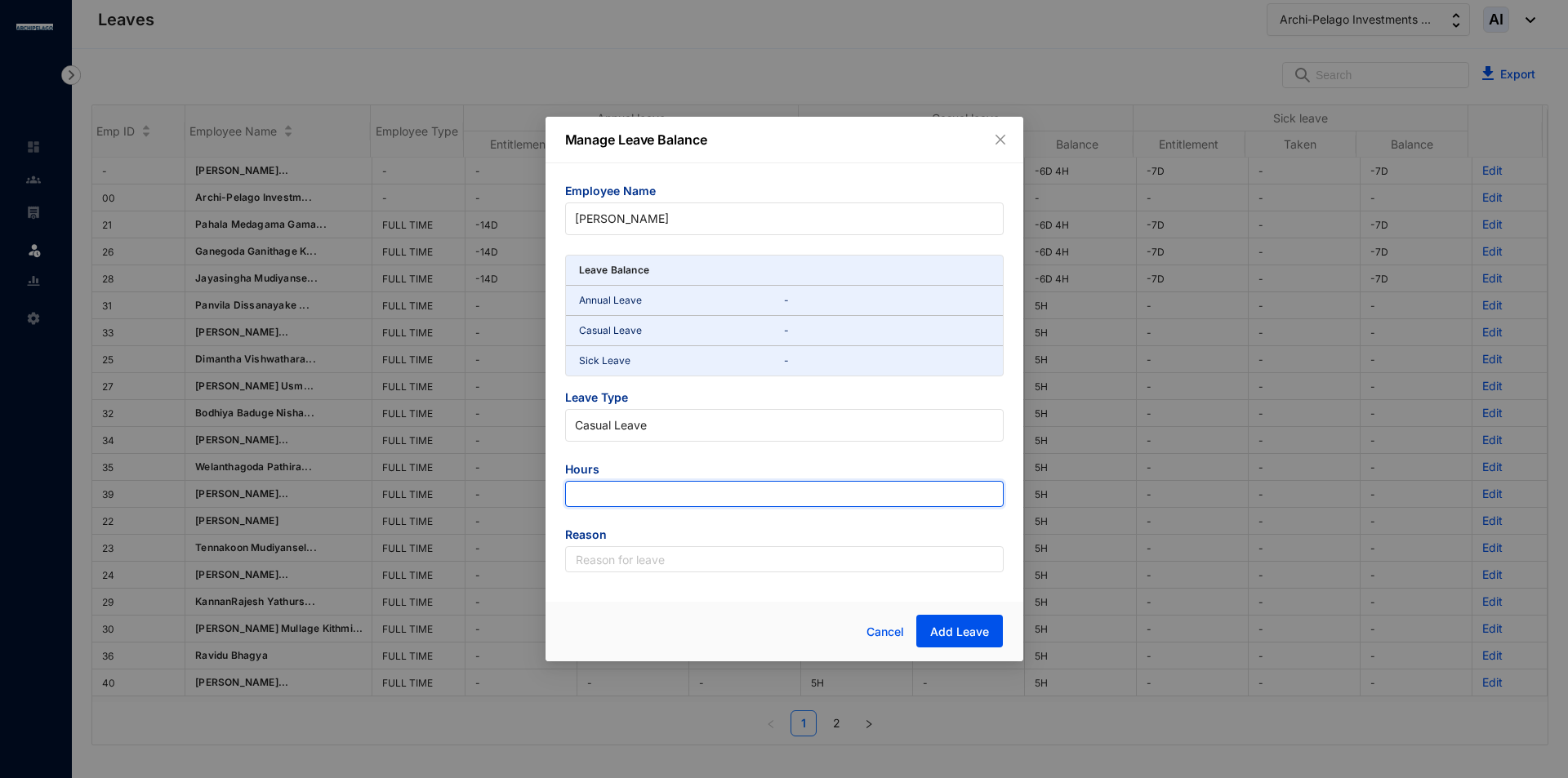
click at [673, 485] on input "number" at bounding box center [784, 494] width 439 height 26
type input "63"
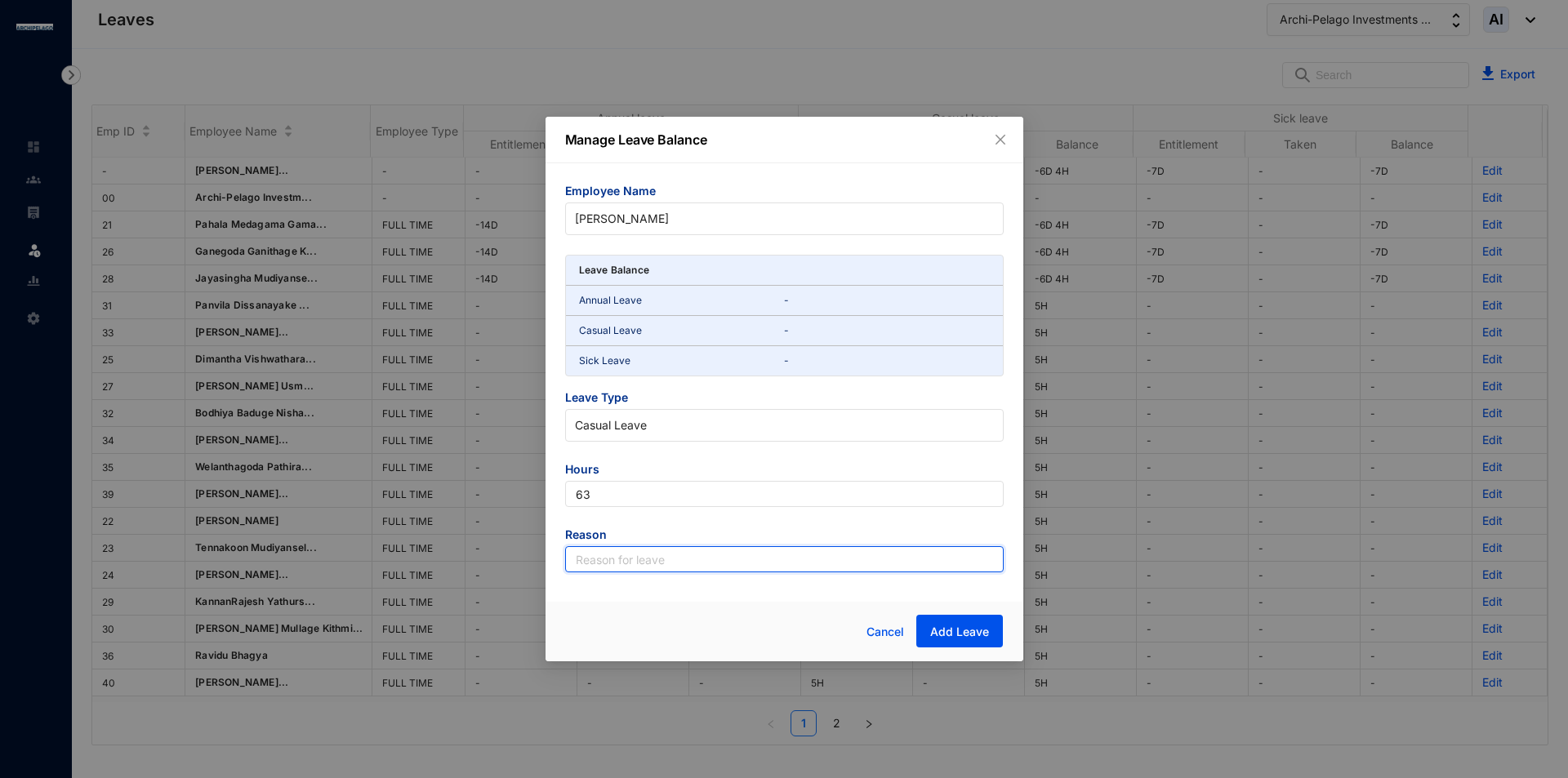
click at [694, 563] on input "text" at bounding box center [784, 559] width 439 height 26
type input "Leave"
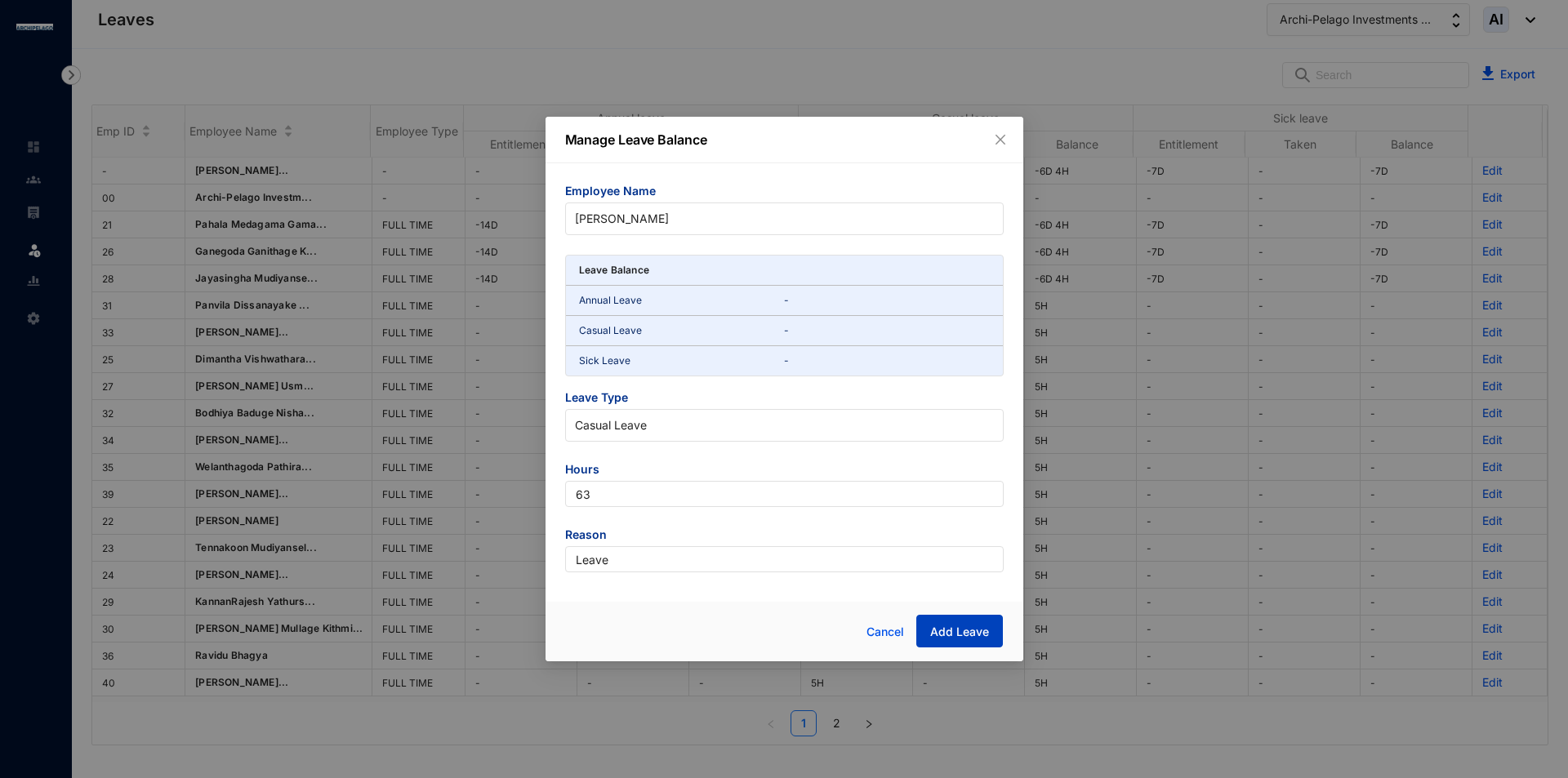
click at [972, 628] on span "Add Leave" at bounding box center [959, 632] width 59 height 16
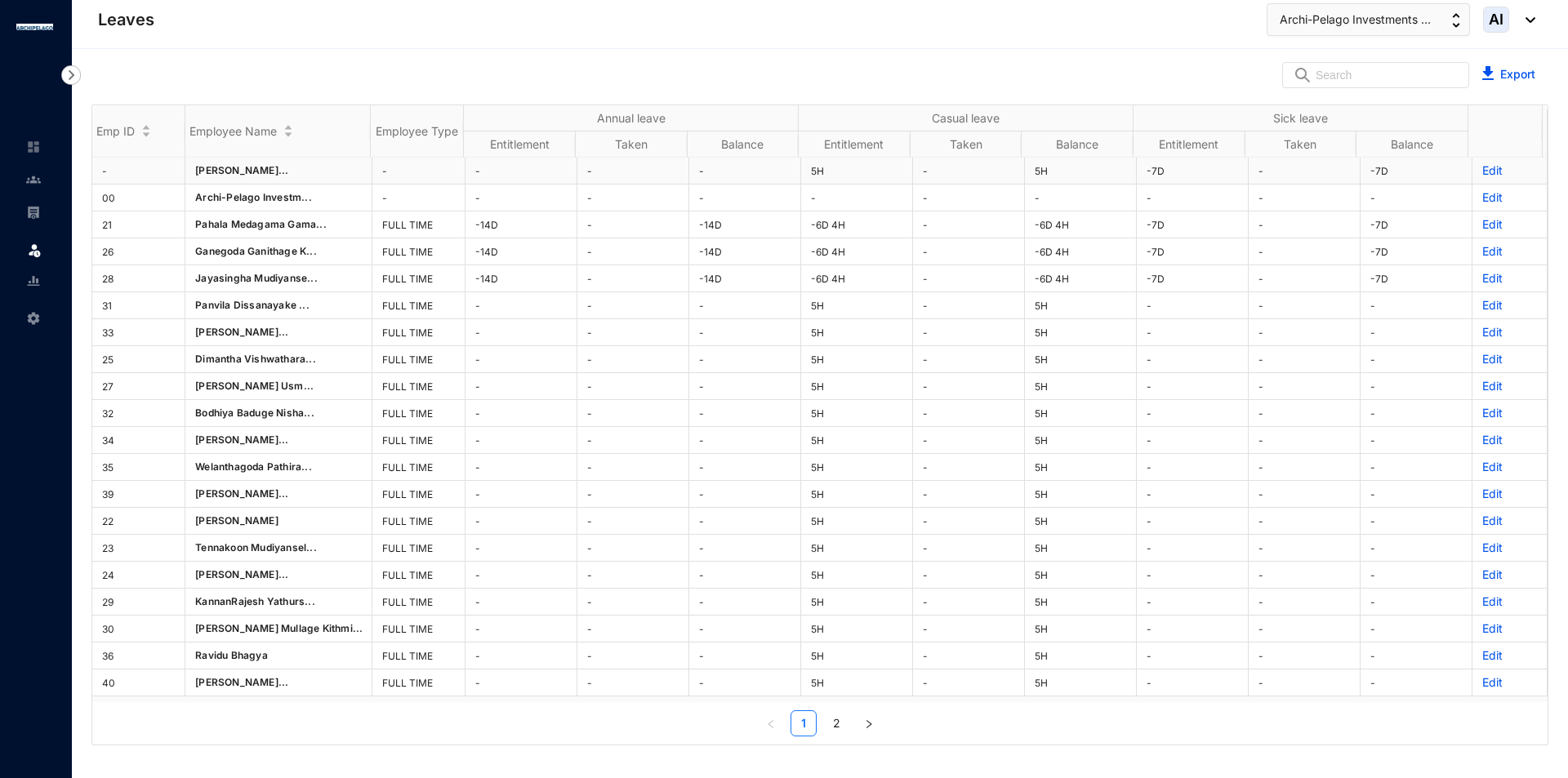
click at [1484, 171] on p "Edit" at bounding box center [1509, 171] width 55 height 16
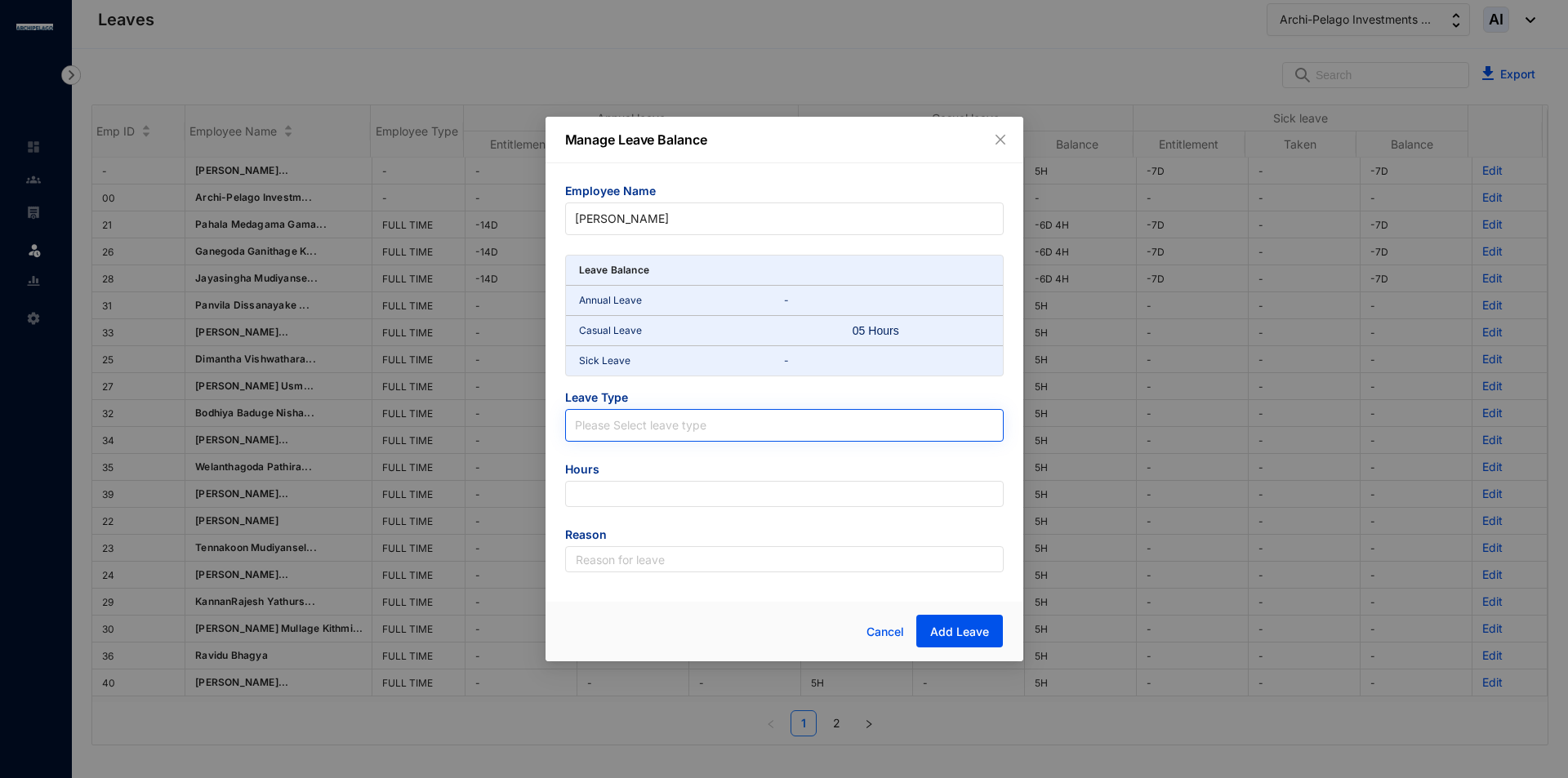
click at [758, 421] on input "search" at bounding box center [784, 421] width 419 height 24
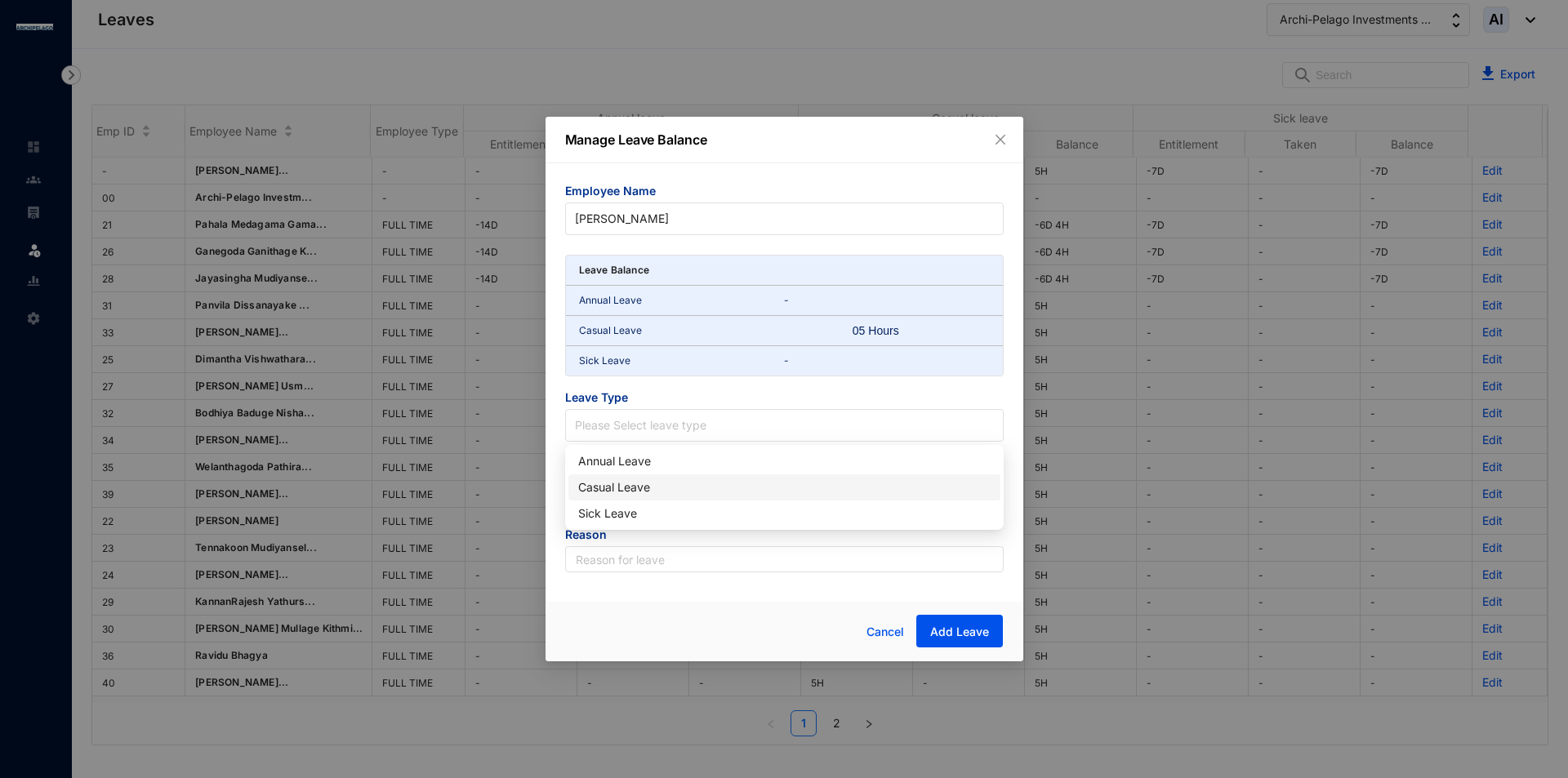
click at [700, 492] on div "Casual Leave" at bounding box center [784, 487] width 413 height 18
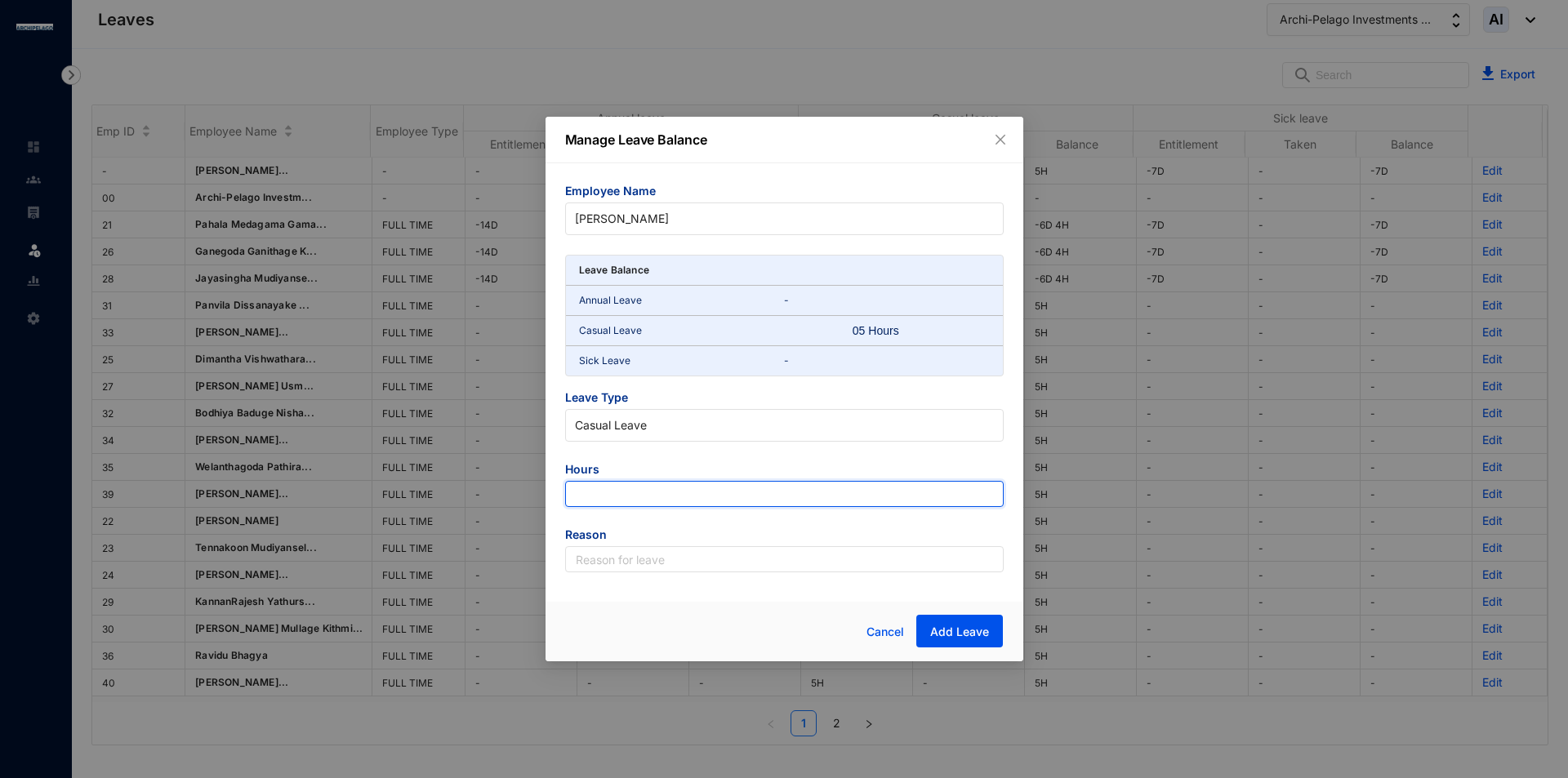
click at [689, 496] on input "number" at bounding box center [784, 494] width 439 height 26
type input "-5"
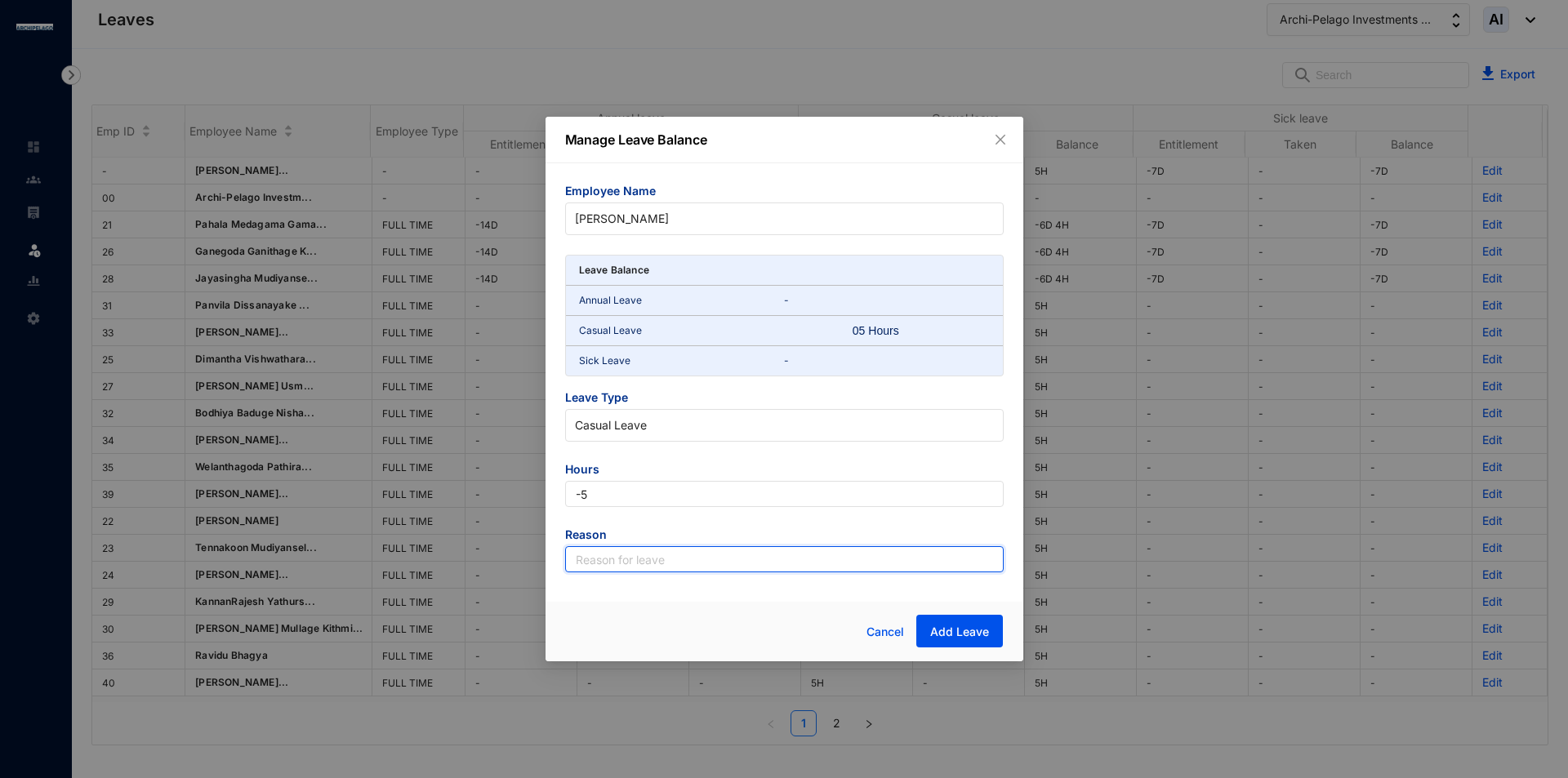
click at [702, 562] on input "text" at bounding box center [784, 559] width 439 height 26
type input "Leave"
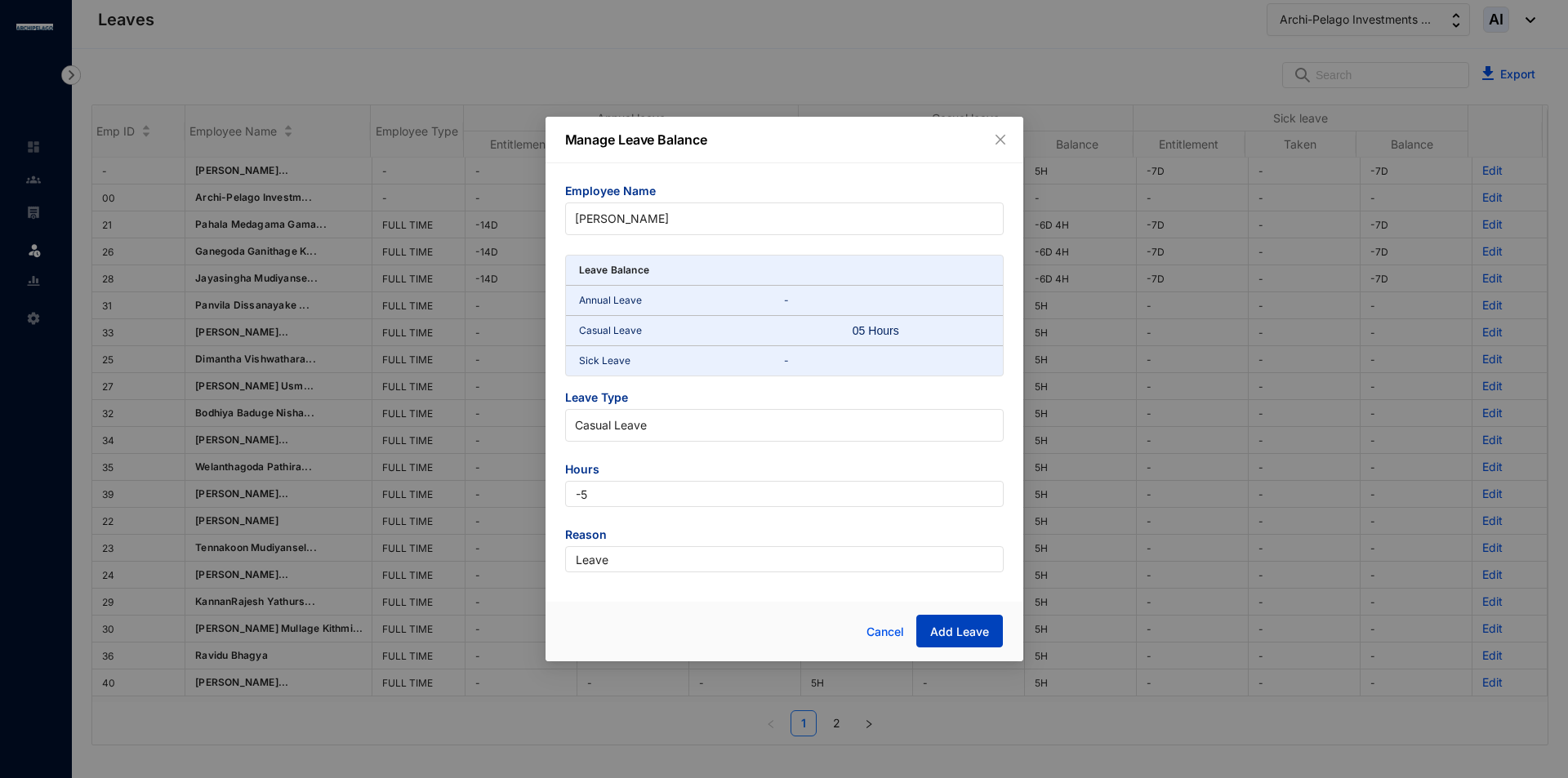
click at [980, 642] on button "Add Leave" at bounding box center [960, 631] width 87 height 32
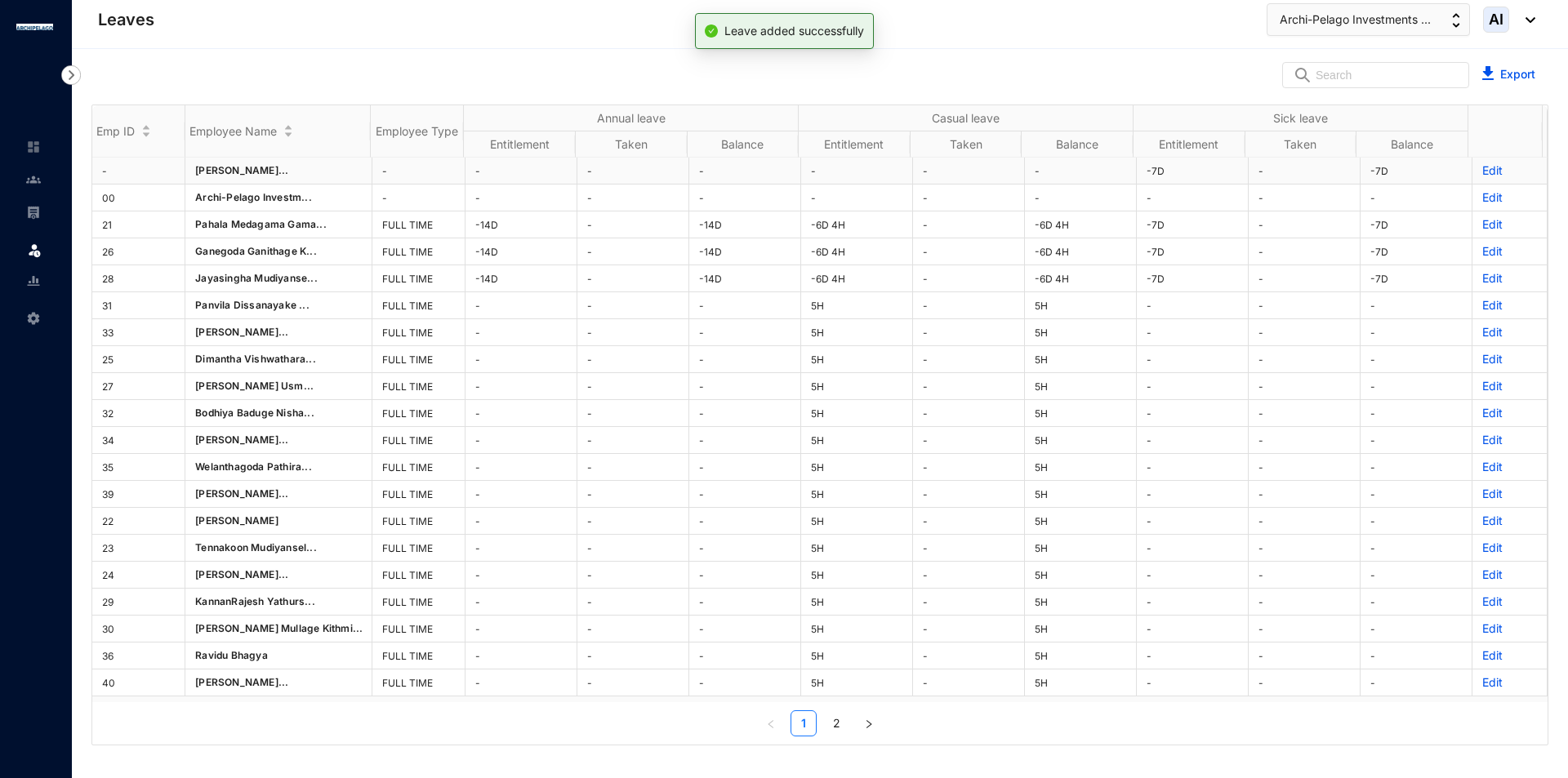
click at [1487, 166] on p "Edit" at bounding box center [1509, 171] width 55 height 16
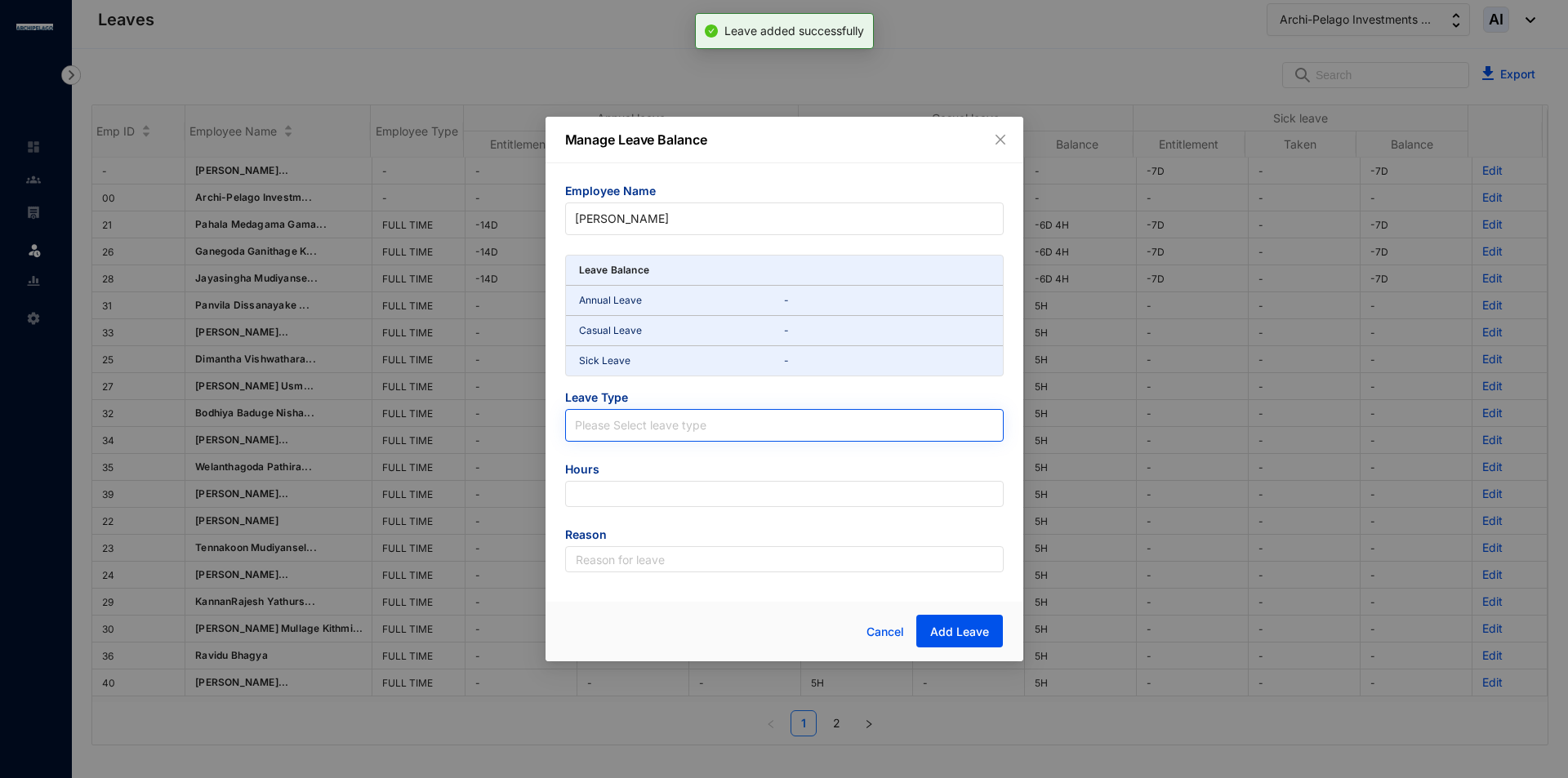
click at [637, 423] on input "search" at bounding box center [784, 421] width 419 height 24
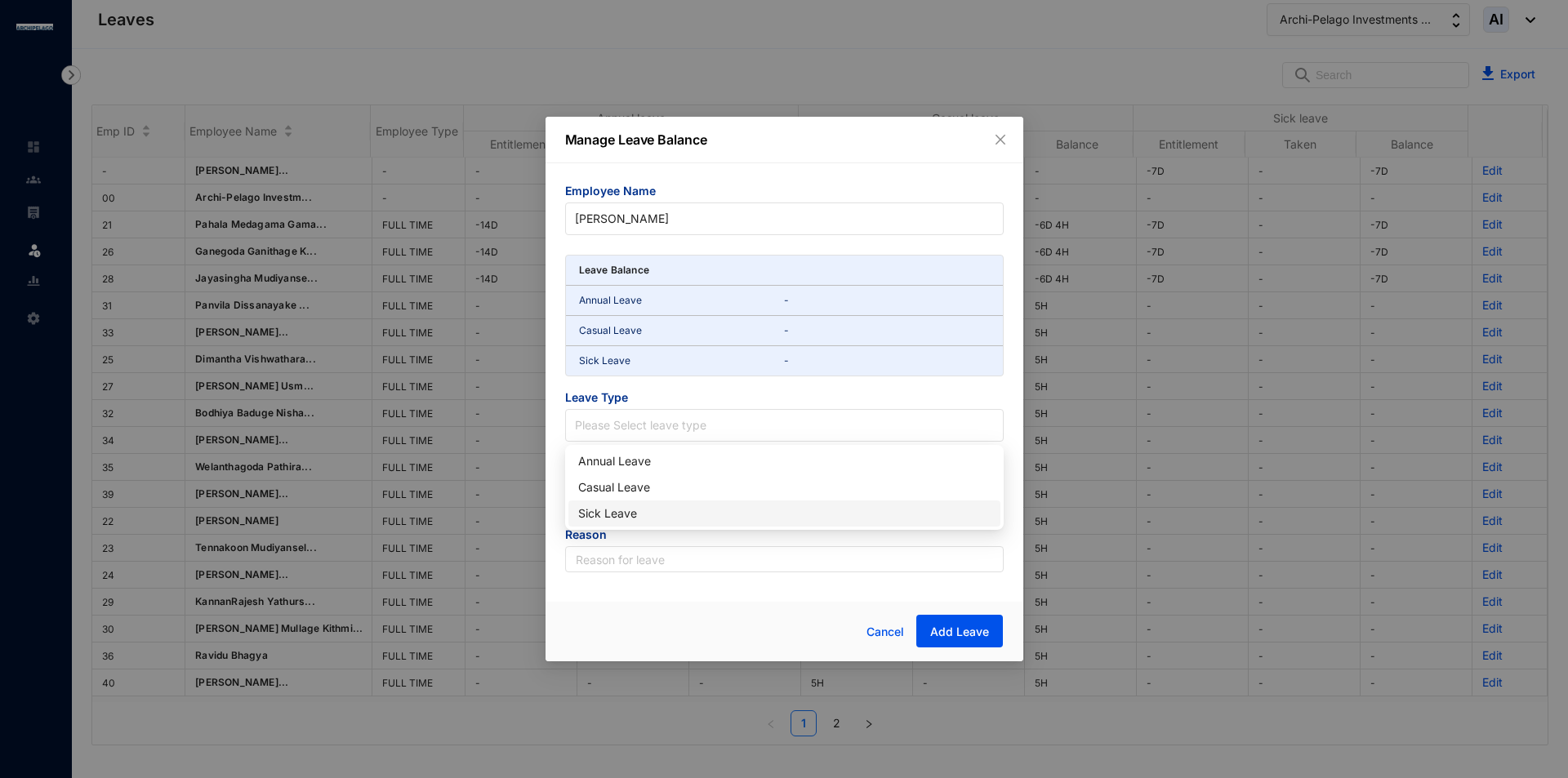
click at [611, 506] on div "Sick Leave" at bounding box center [784, 514] width 413 height 18
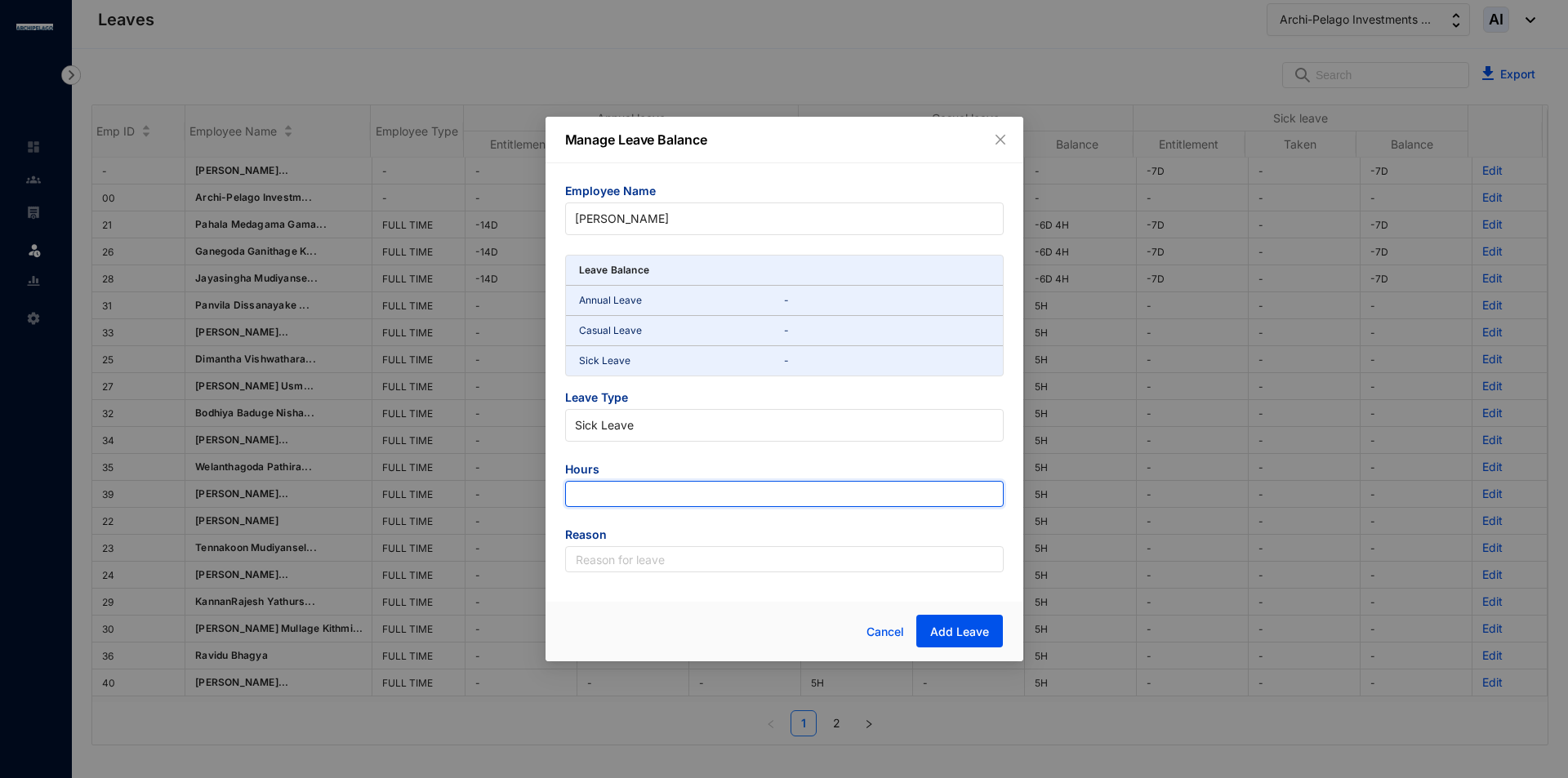
click at [663, 496] on input "number" at bounding box center [784, 494] width 439 height 26
type input "63"
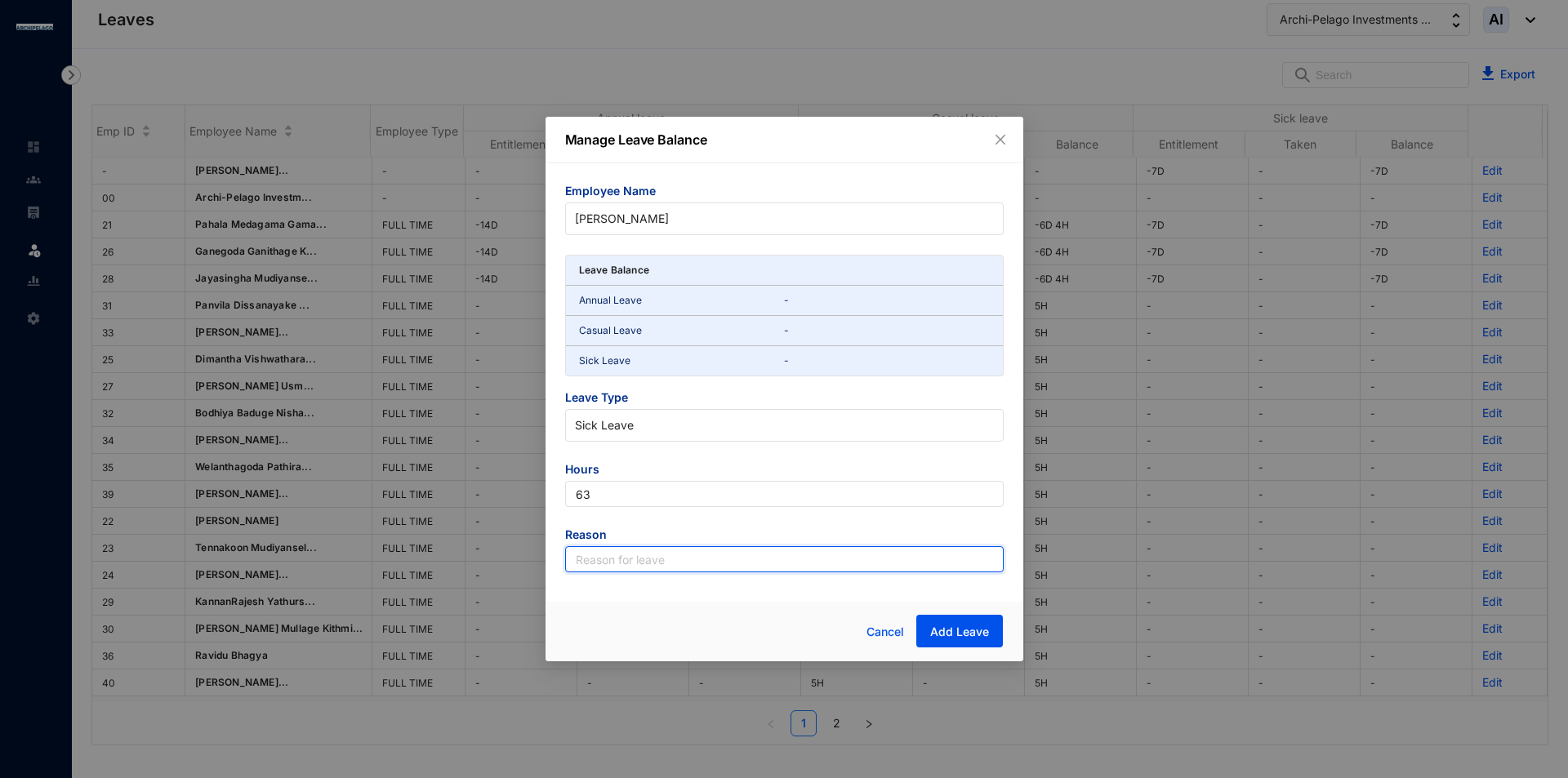
click at [646, 570] on input "text" at bounding box center [784, 559] width 439 height 26
type input "Leave"
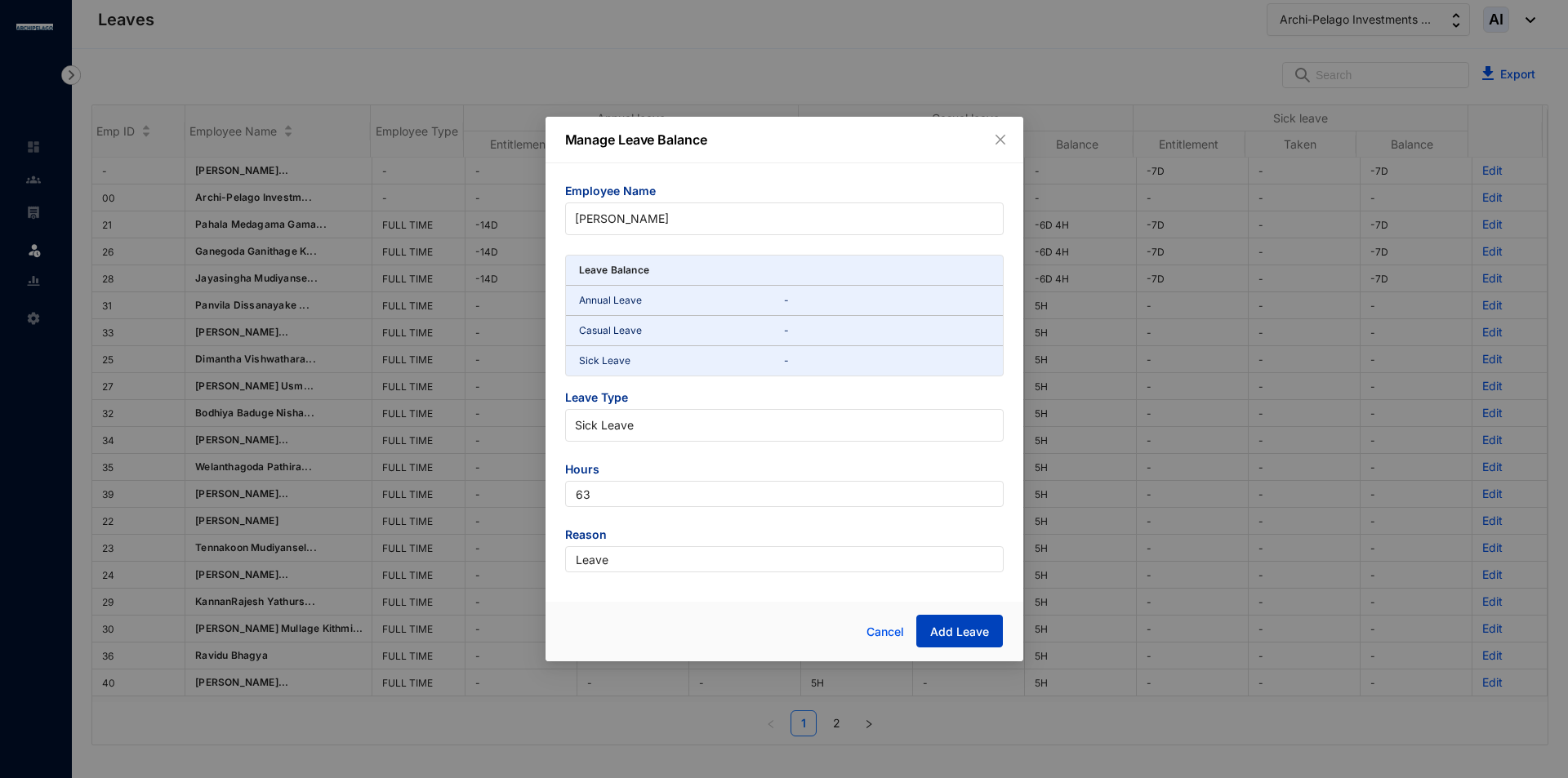
click at [981, 637] on span "Add Leave" at bounding box center [959, 632] width 59 height 16
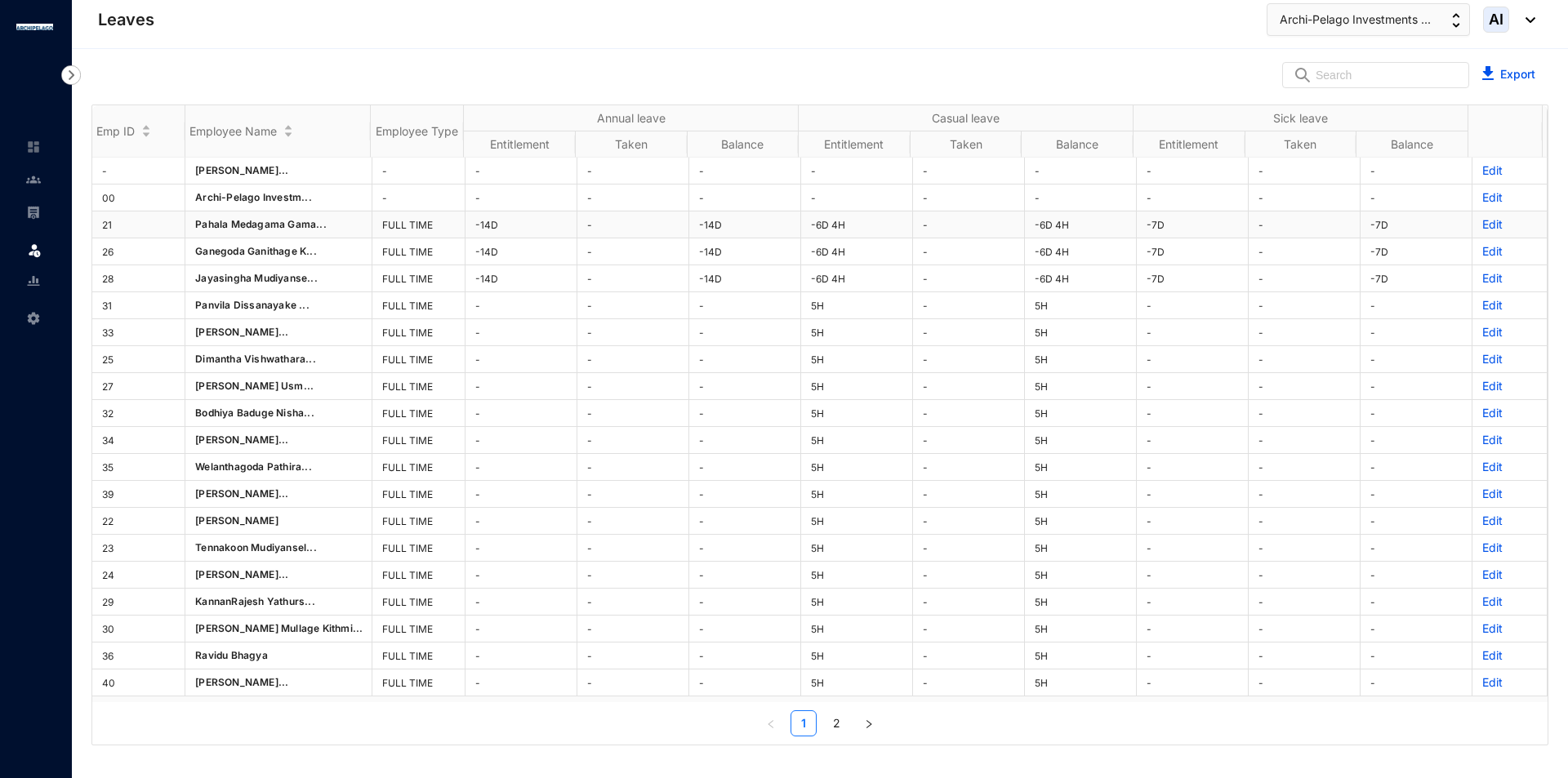
click at [1482, 224] on p "Edit" at bounding box center [1509, 225] width 55 height 16
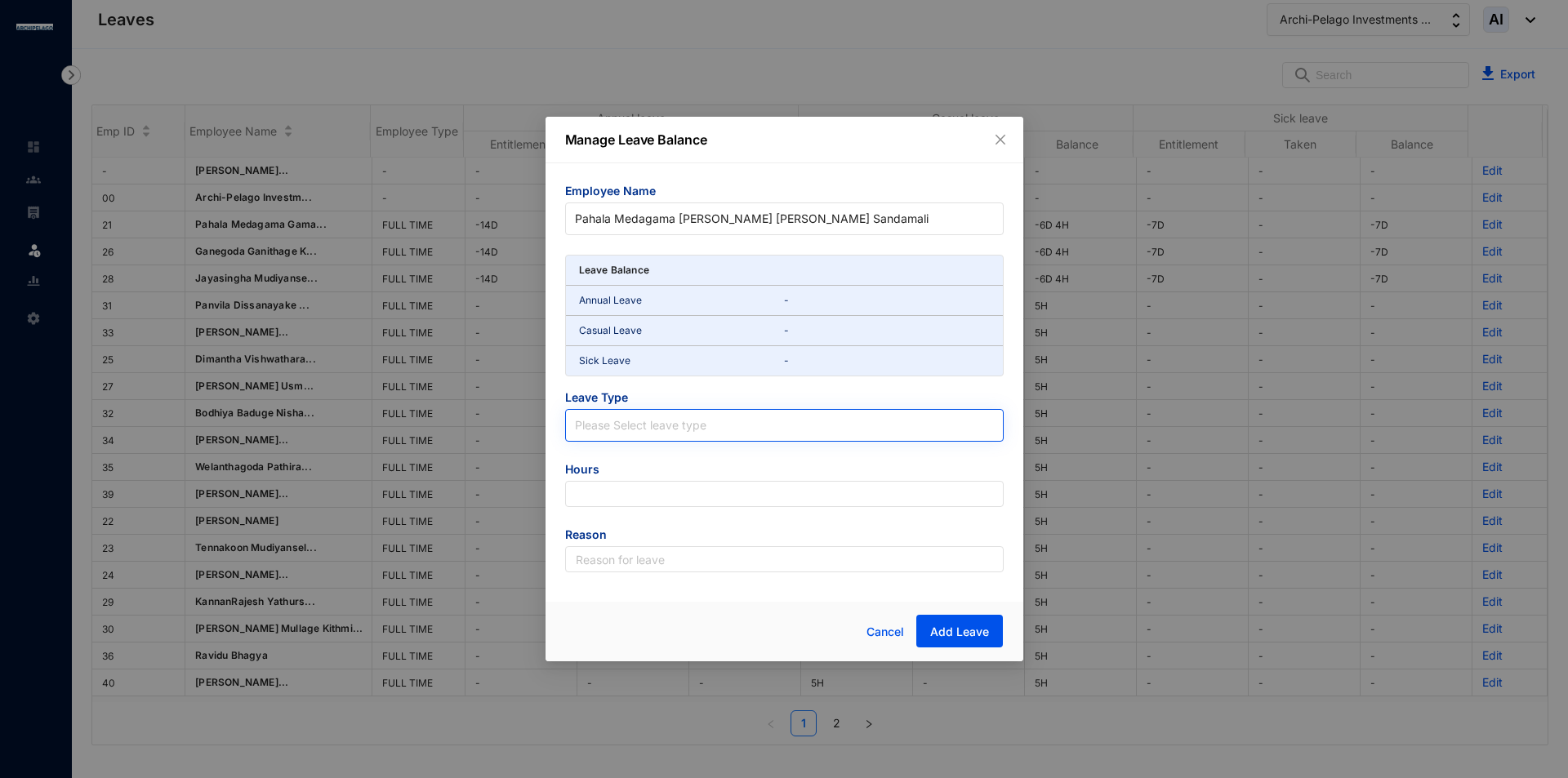
click at [703, 425] on input "search" at bounding box center [784, 421] width 419 height 24
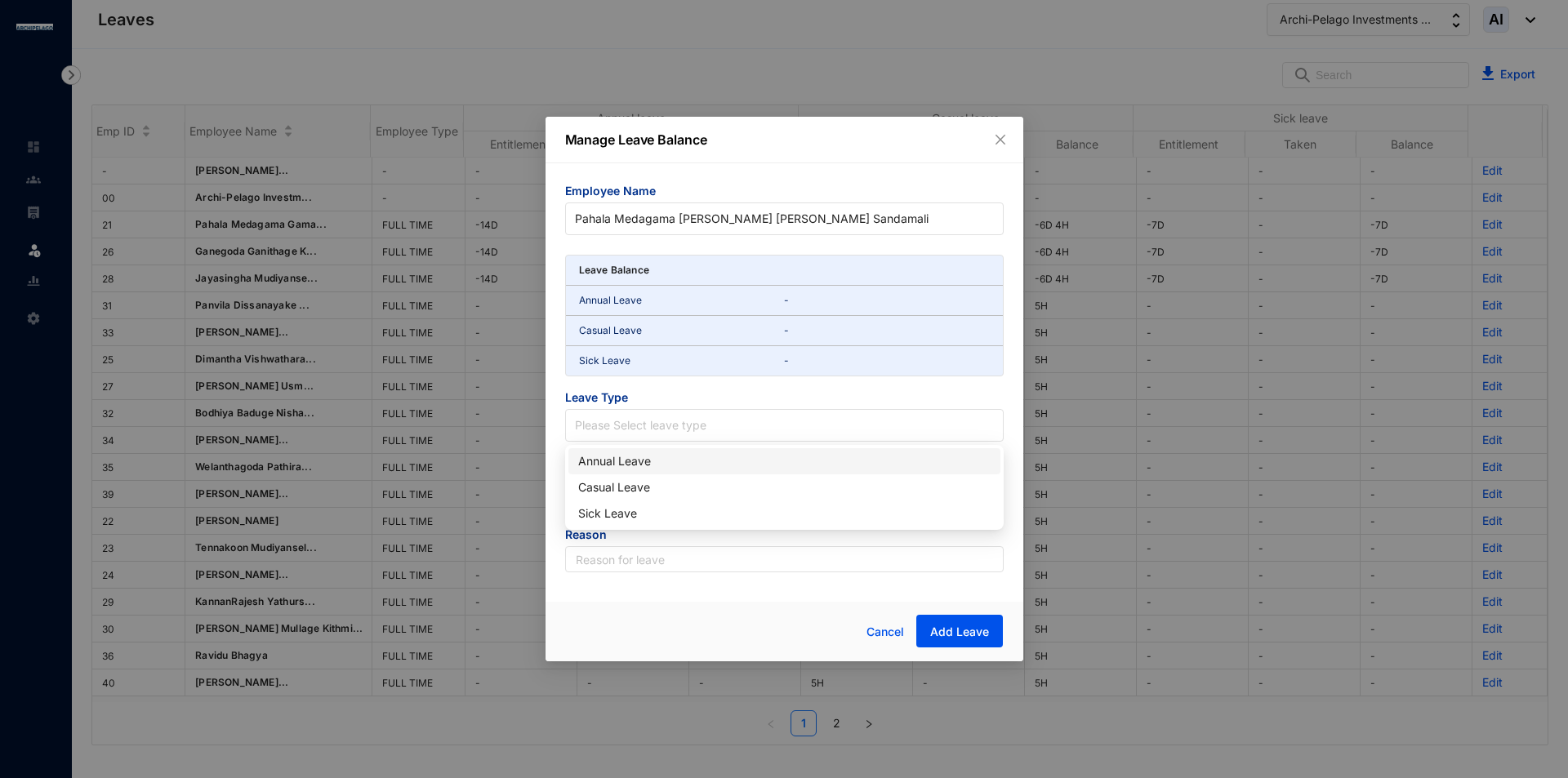
click at [637, 465] on div "Annual Leave" at bounding box center [784, 461] width 413 height 18
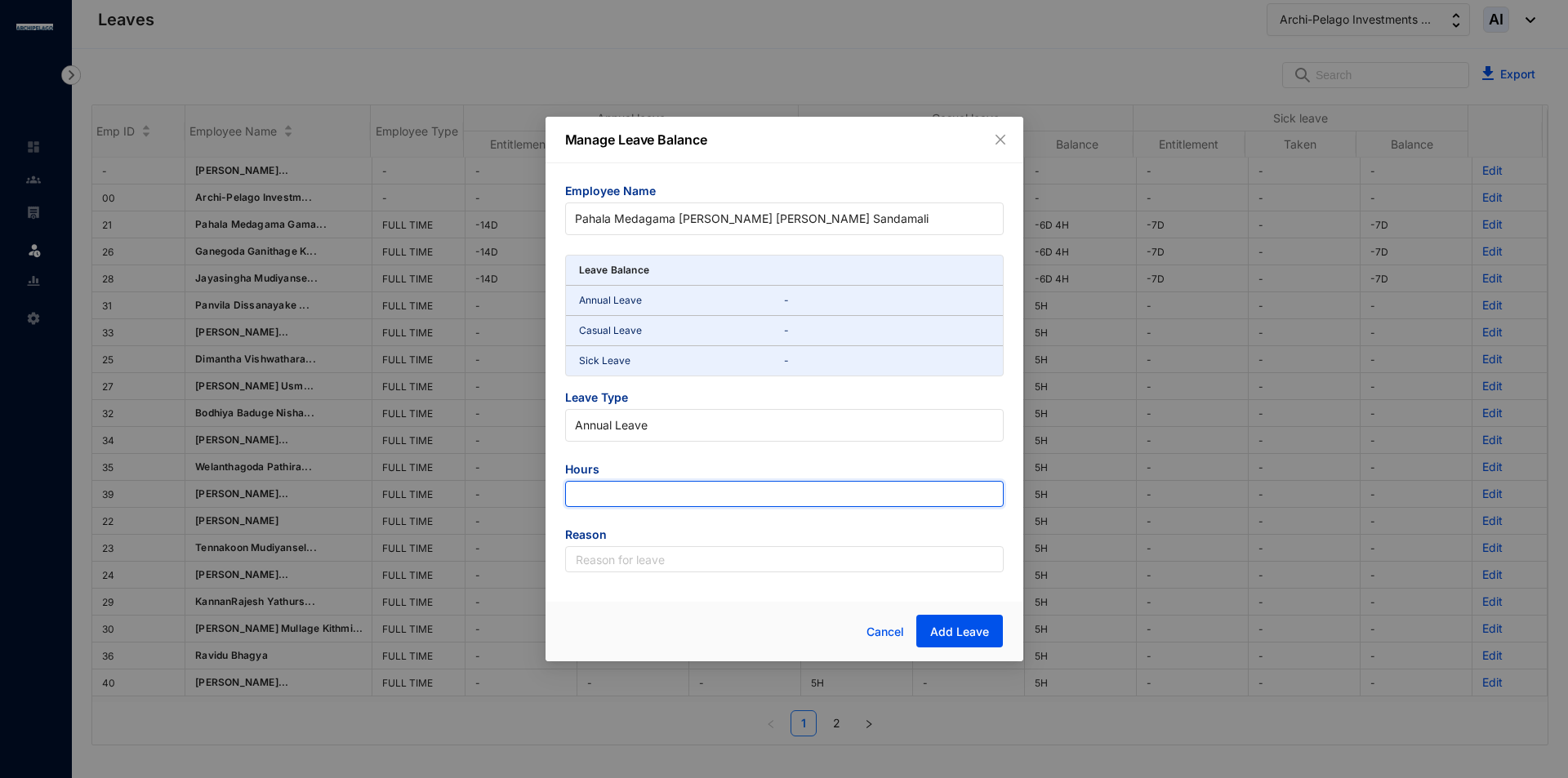
click at [626, 491] on input "number" at bounding box center [784, 494] width 439 height 26
type input "126"
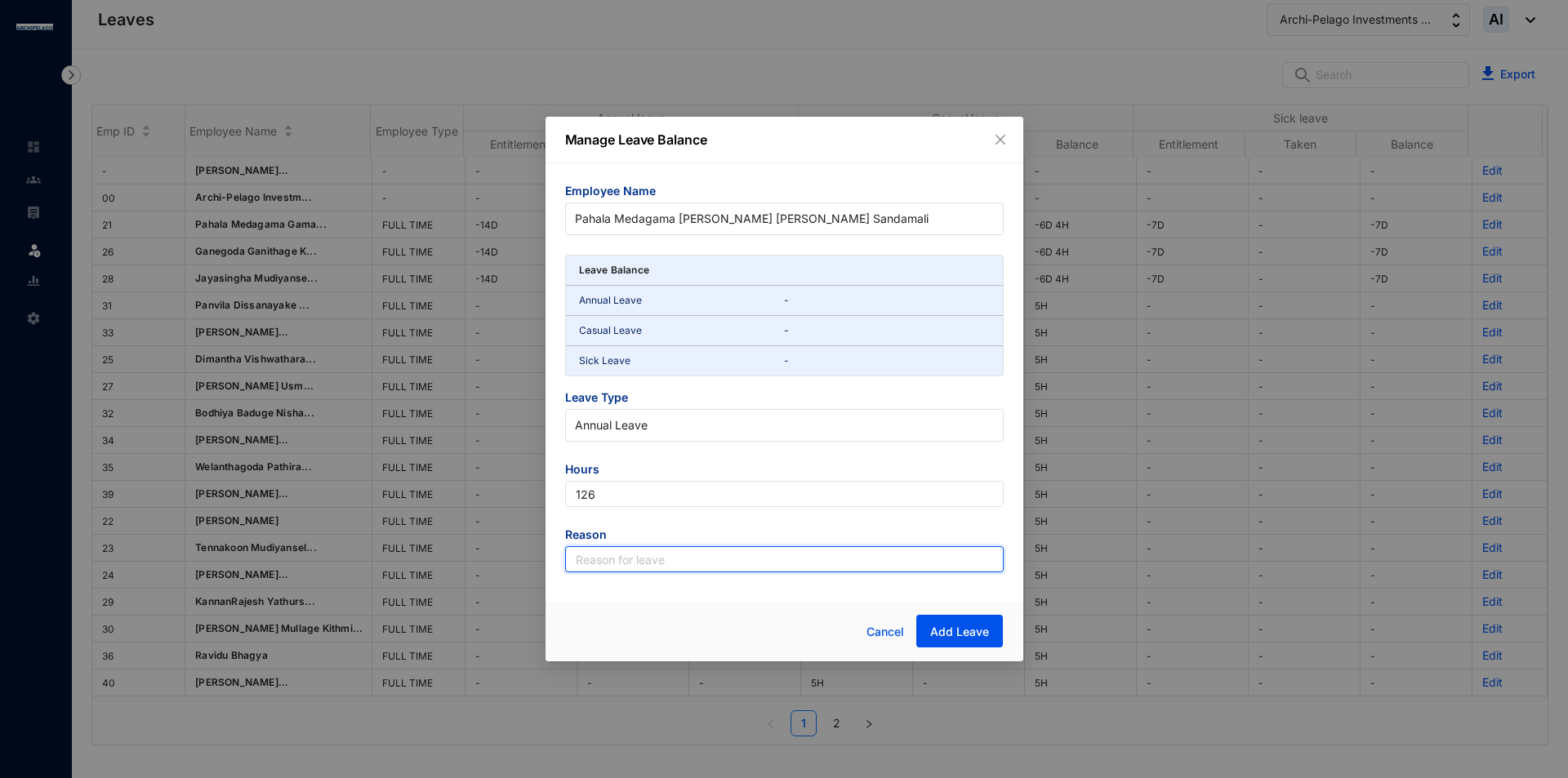
click at [625, 557] on input "text" at bounding box center [784, 559] width 439 height 26
type input "Leave"
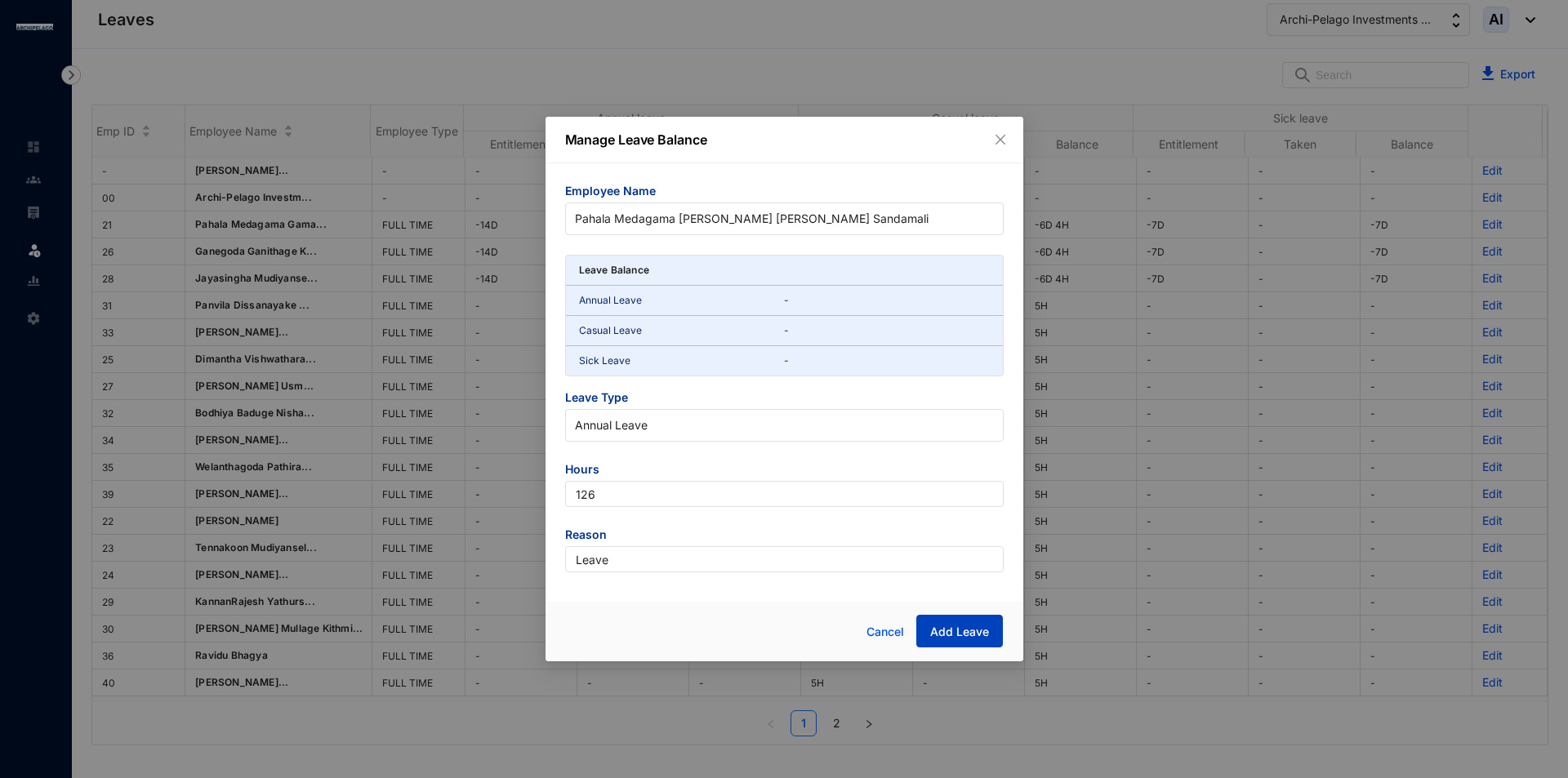
click at [965, 625] on span "Add Leave" at bounding box center [959, 632] width 59 height 16
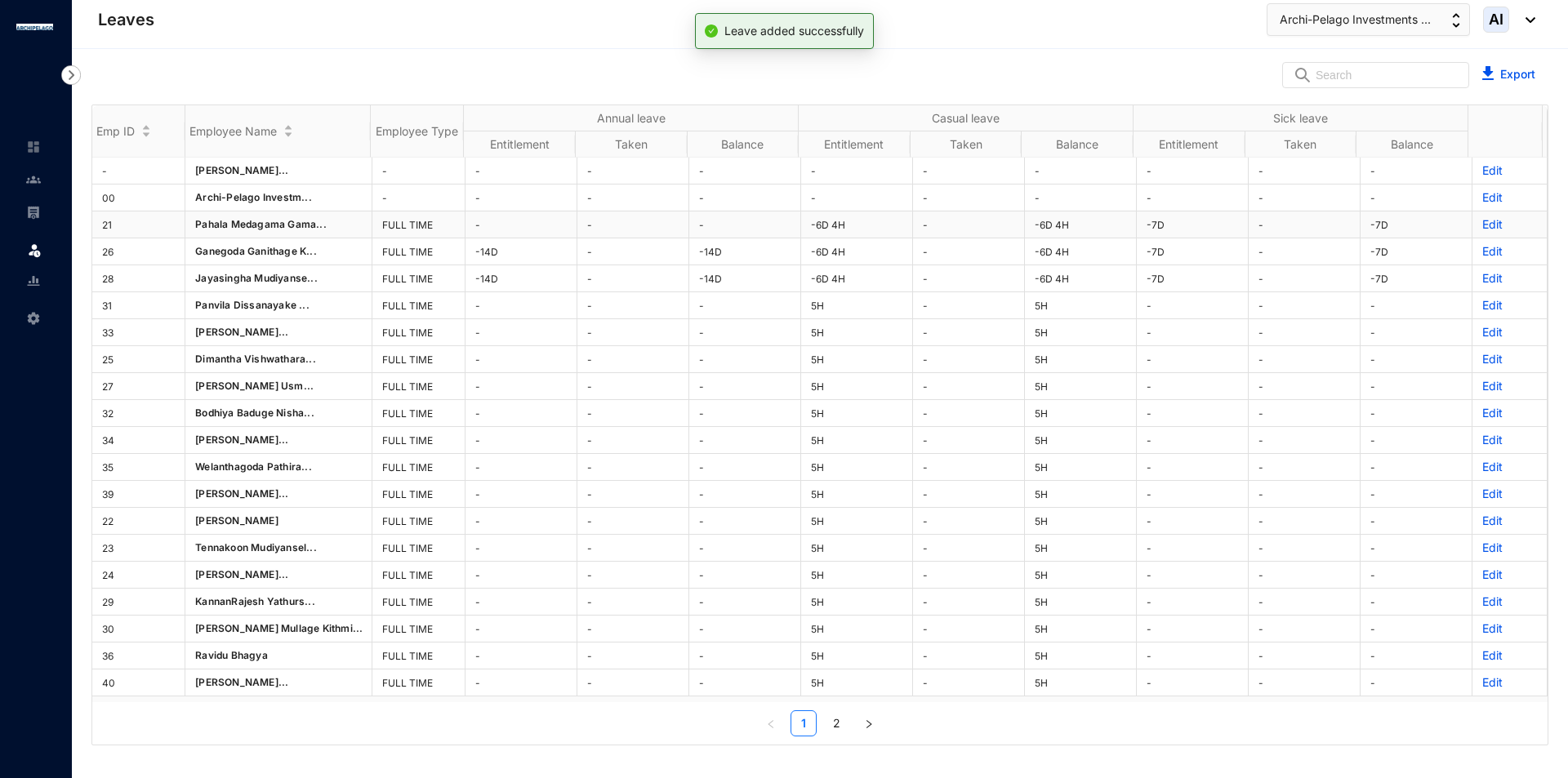
click at [1488, 224] on p "Edit" at bounding box center [1509, 225] width 55 height 16
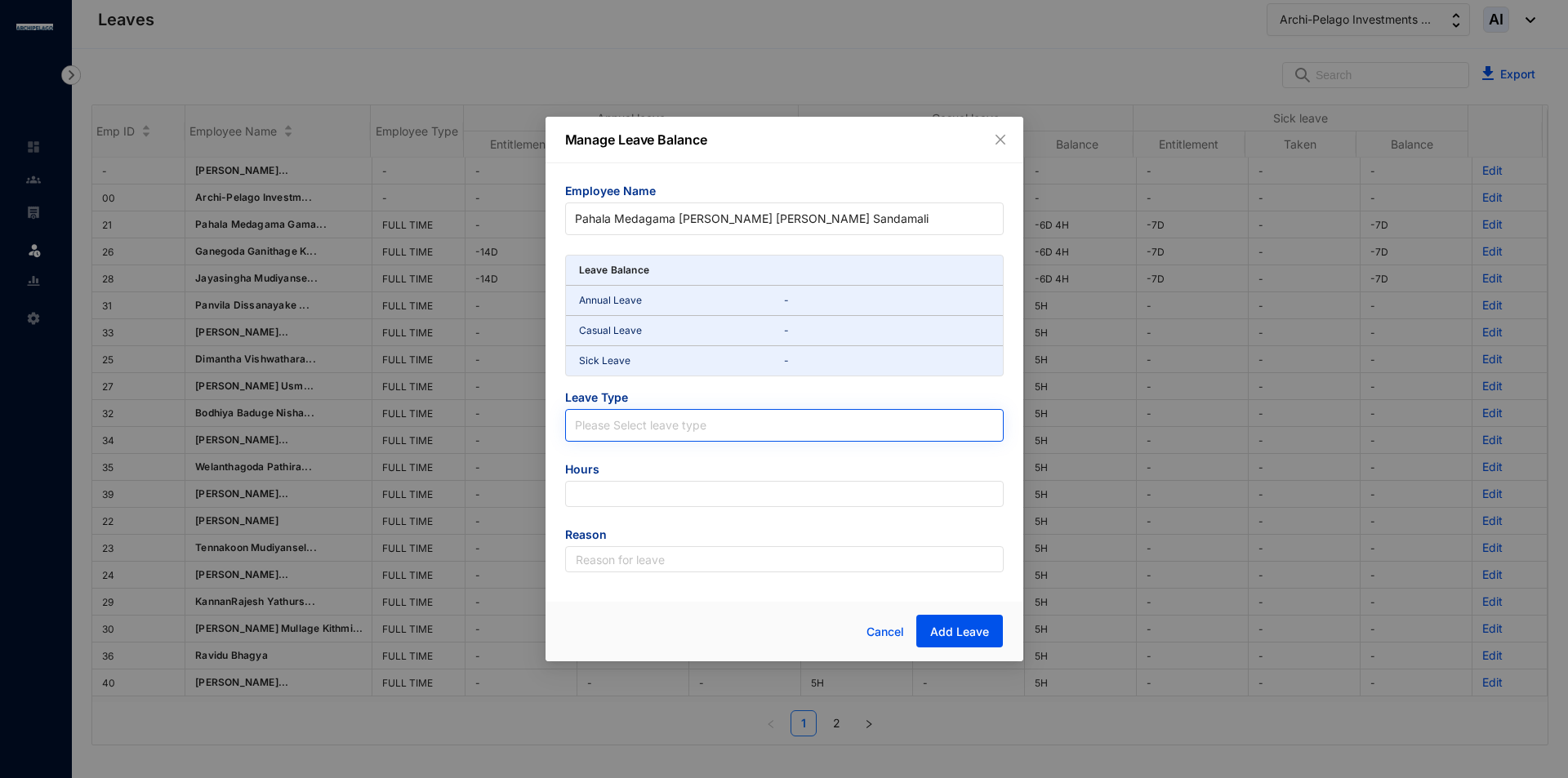
click at [763, 432] on input "search" at bounding box center [784, 421] width 419 height 24
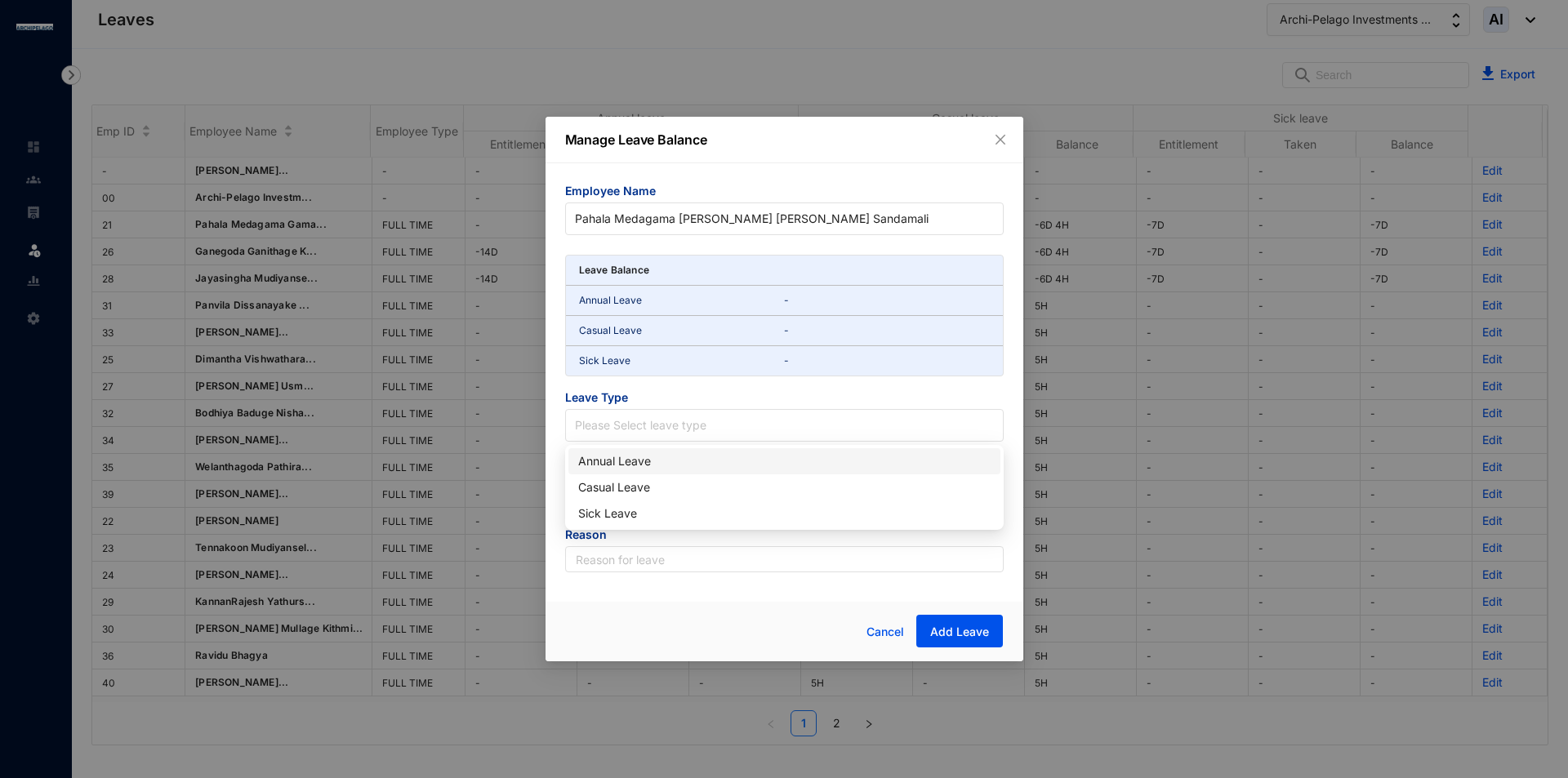
click at [659, 468] on div "Annual Leave" at bounding box center [784, 461] width 413 height 18
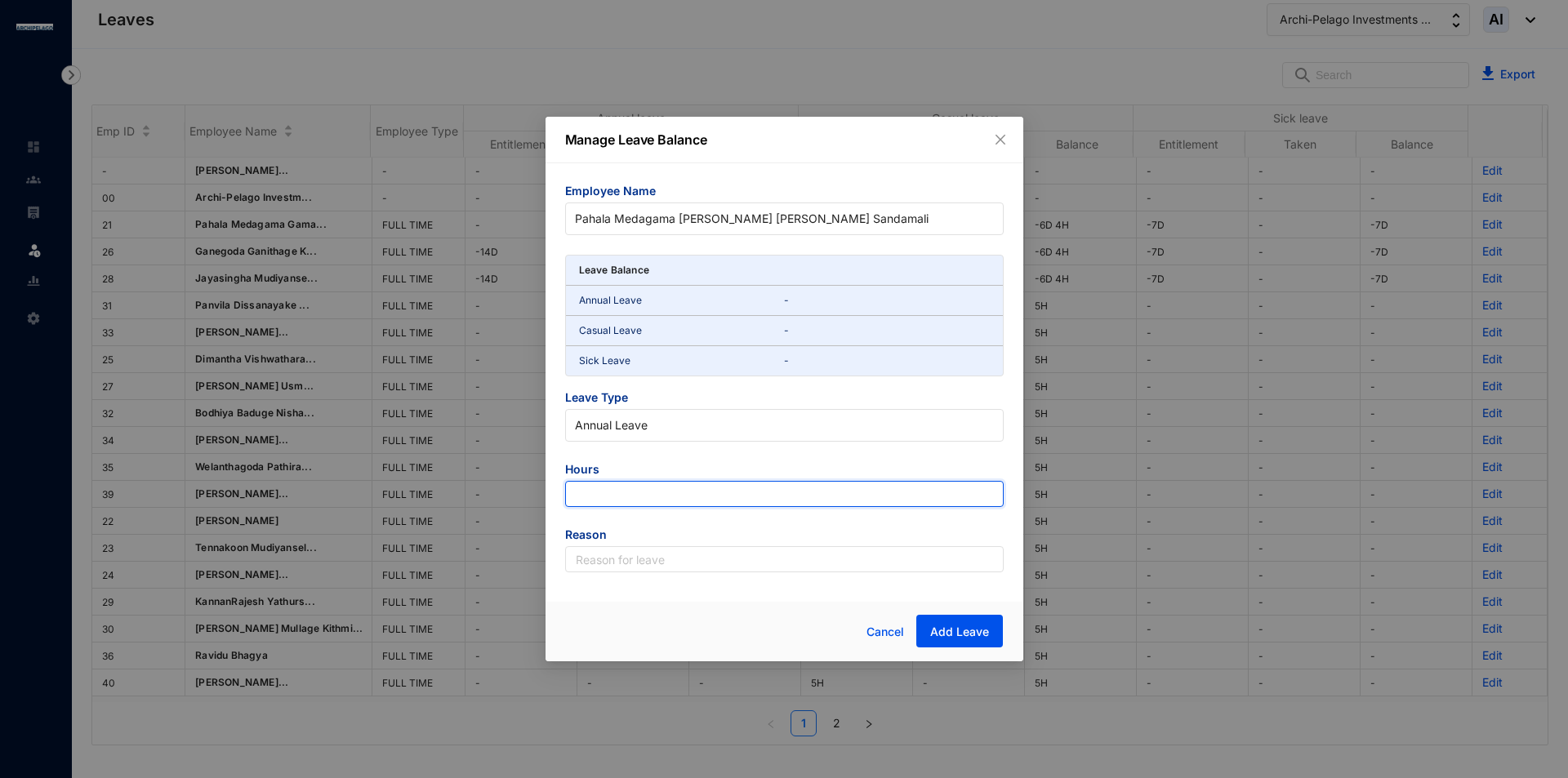
click at [649, 500] on input "number" at bounding box center [784, 494] width 439 height 26
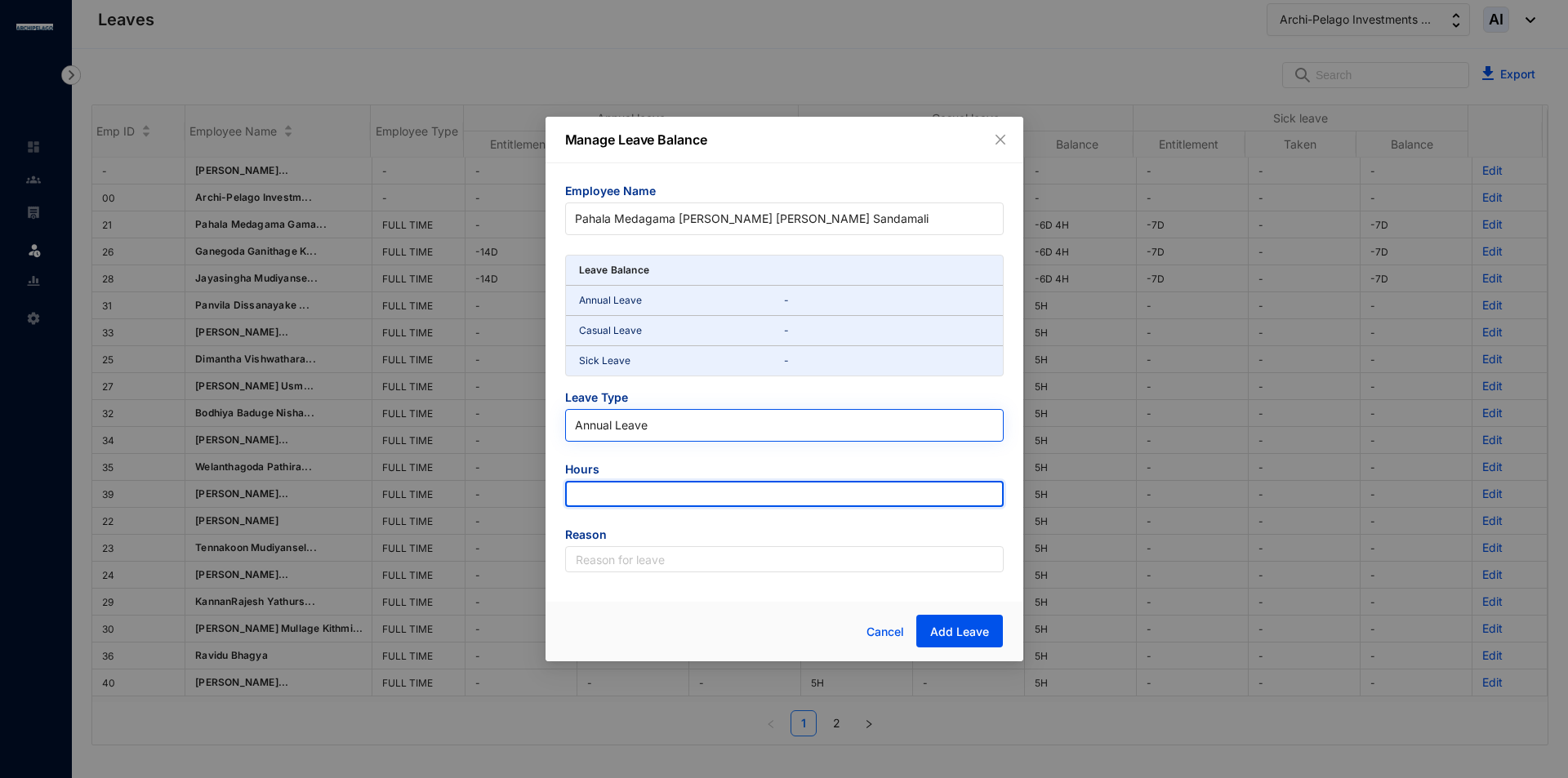
click at [692, 419] on span "Annual Leave" at bounding box center [784, 425] width 419 height 24
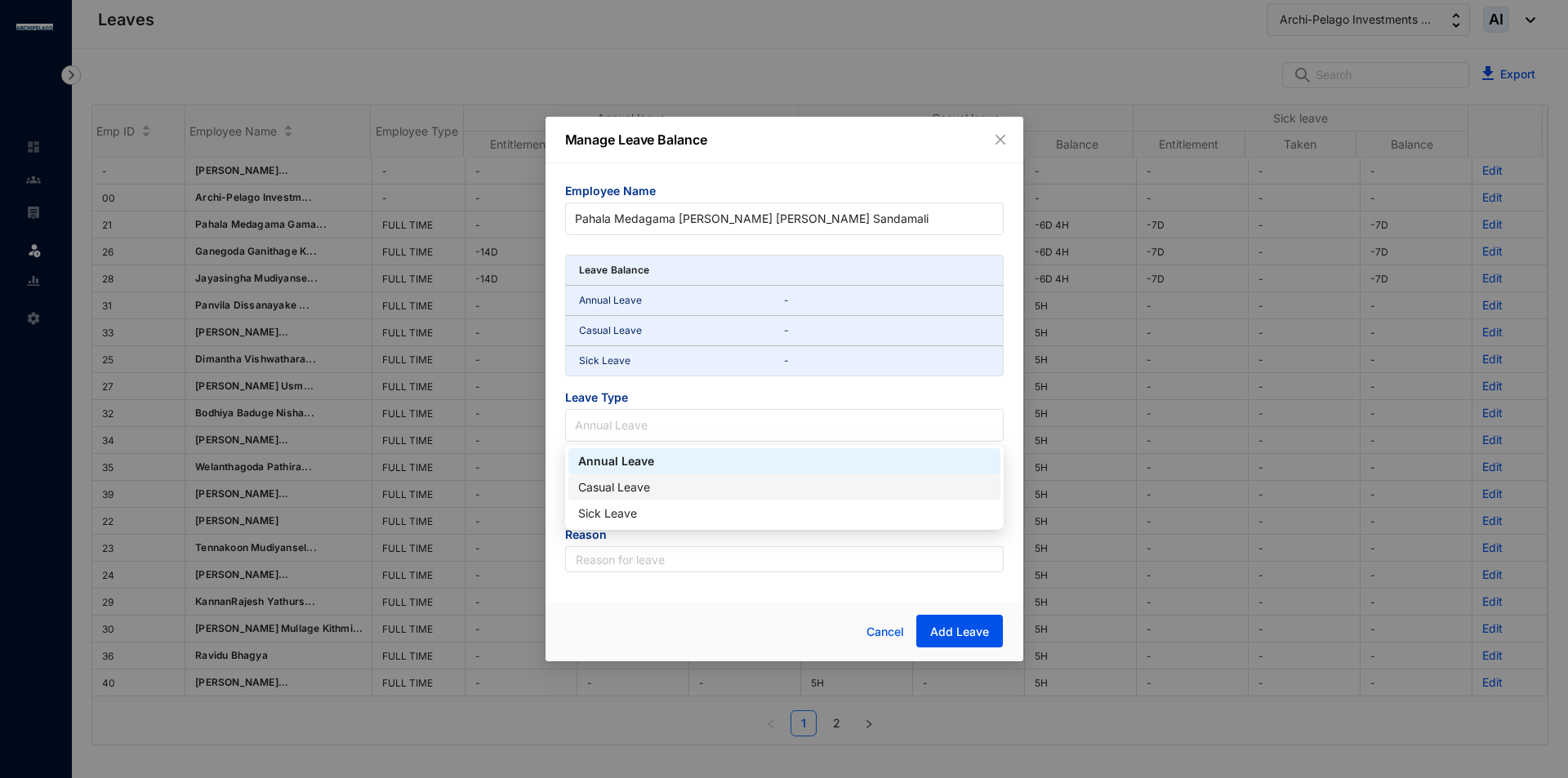
click at [654, 493] on div "Casual Leave" at bounding box center [784, 487] width 413 height 18
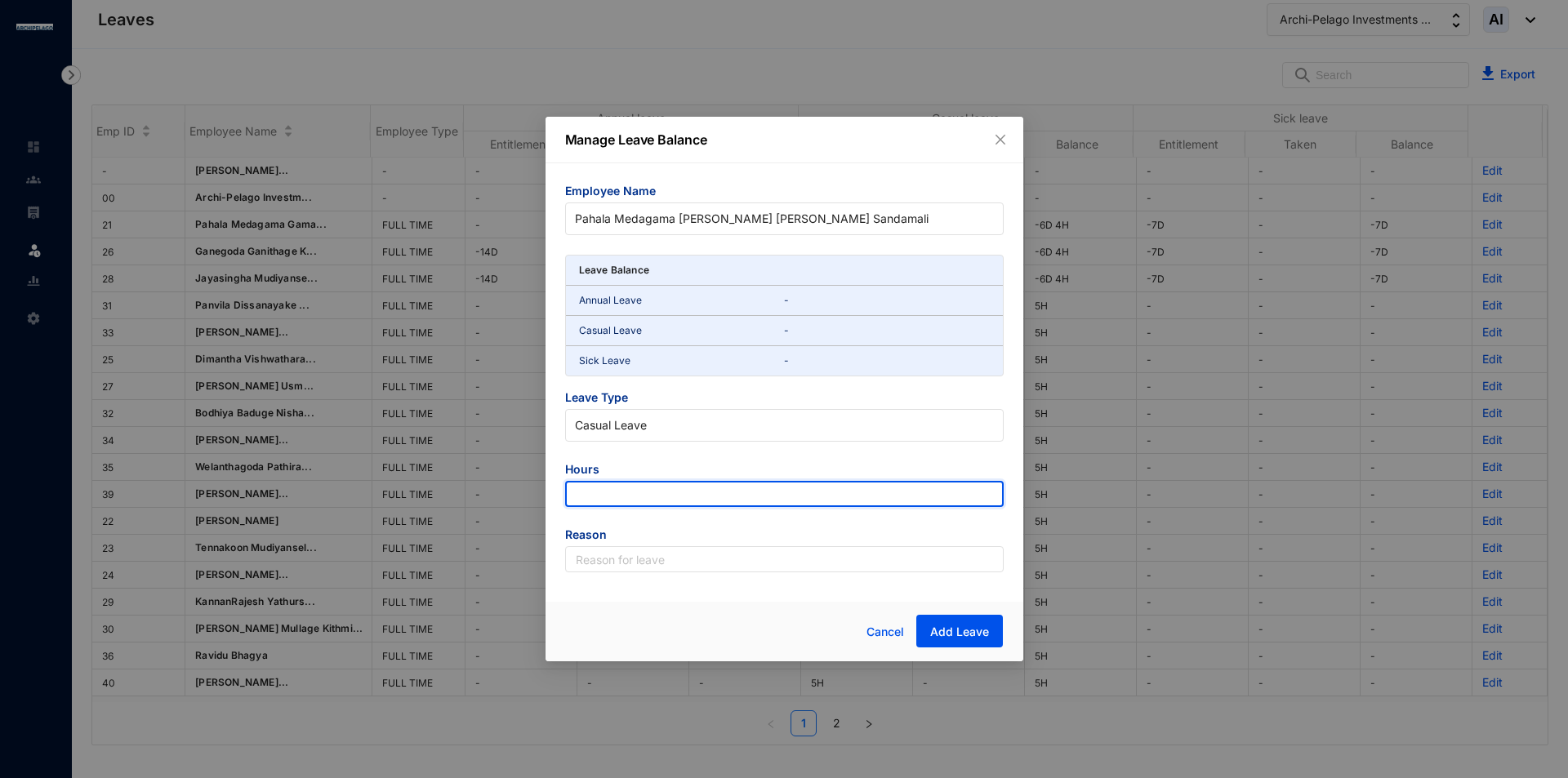
click at [654, 493] on input "number" at bounding box center [784, 494] width 439 height 26
type input "-6"
type input "68"
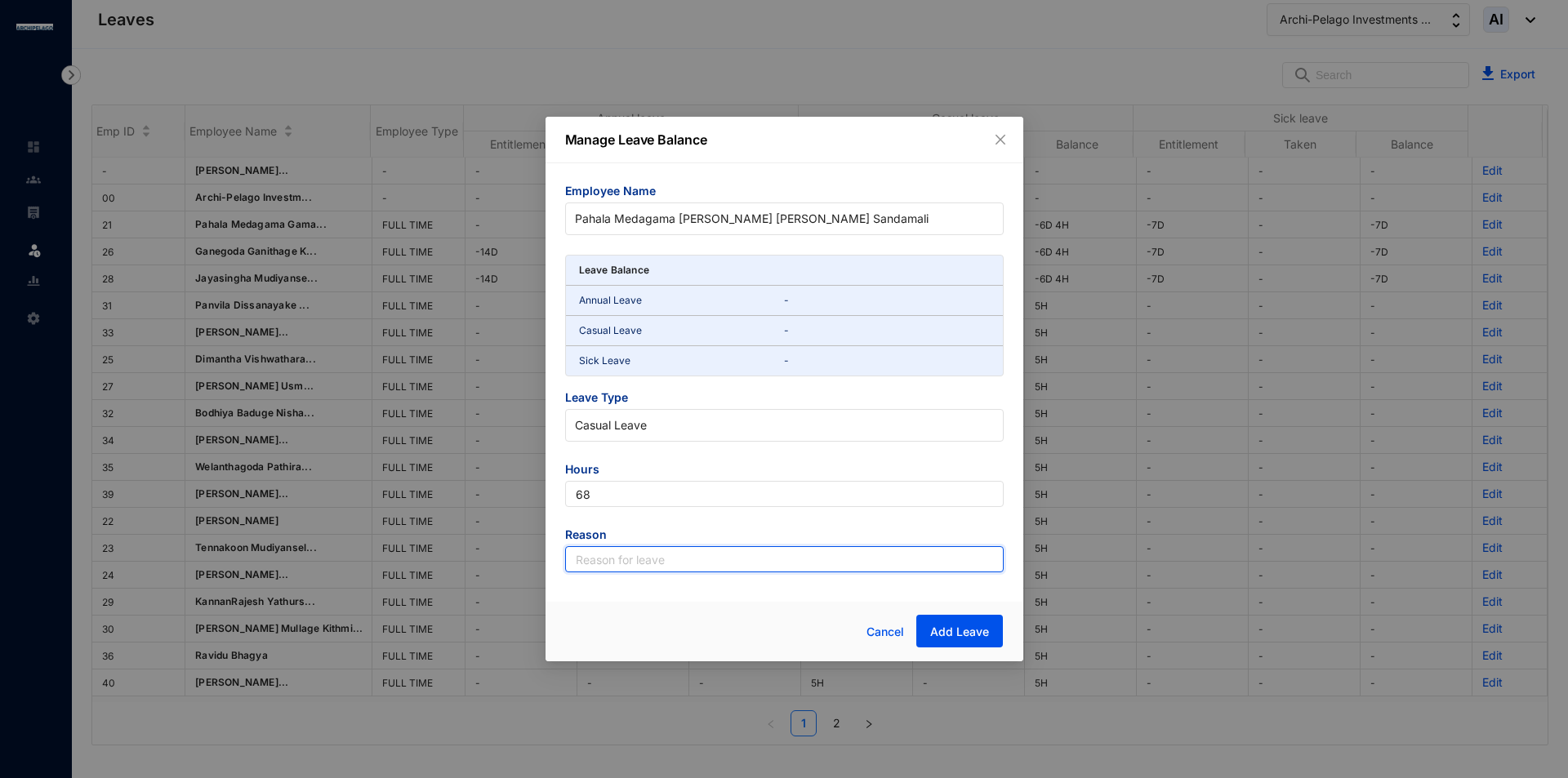
click at [649, 554] on input "text" at bounding box center [784, 559] width 439 height 26
type input "Leave"
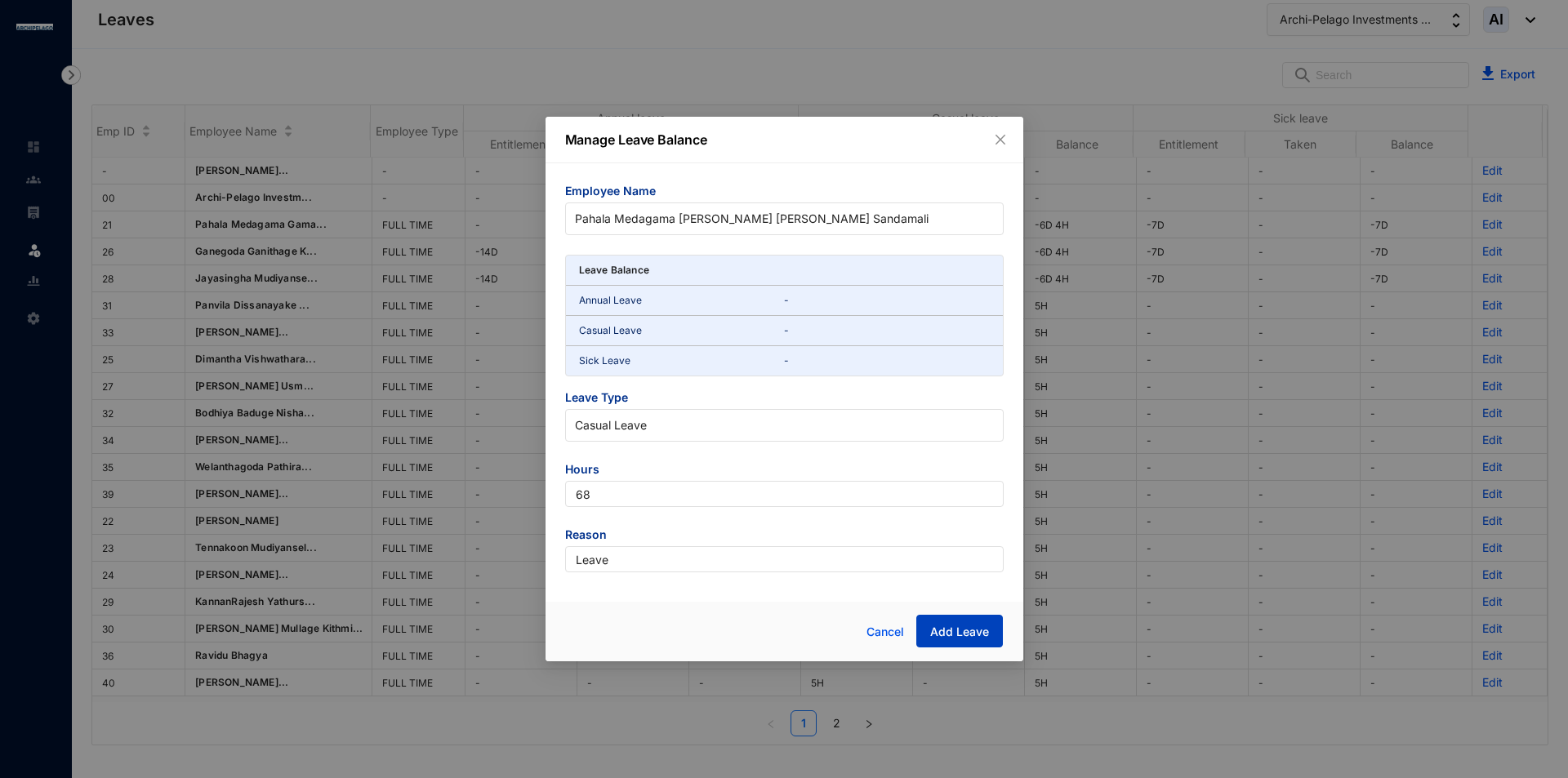
click at [955, 630] on span "Add Leave" at bounding box center [959, 632] width 59 height 16
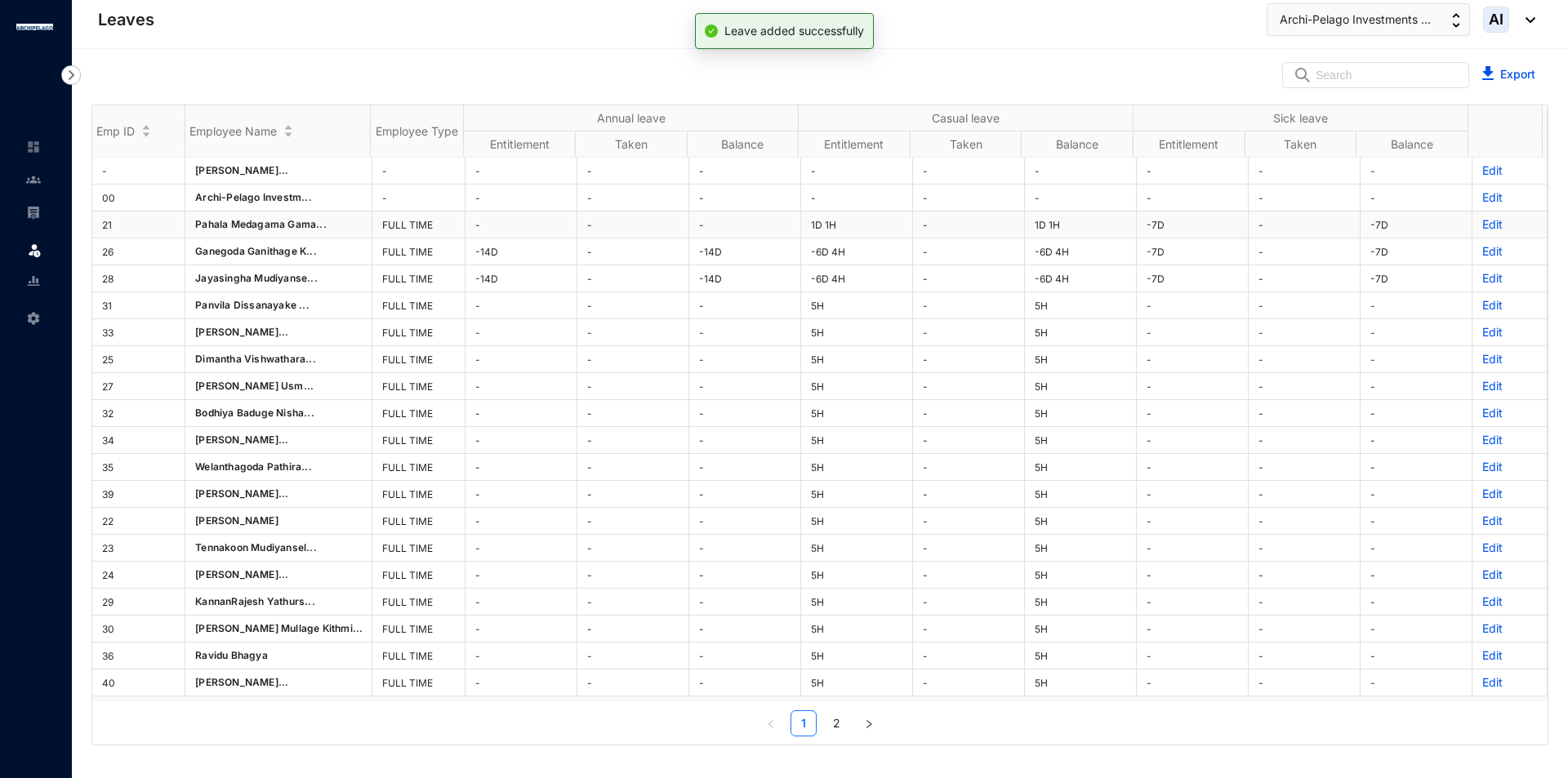
click at [1482, 227] on p "Edit" at bounding box center [1509, 225] width 55 height 16
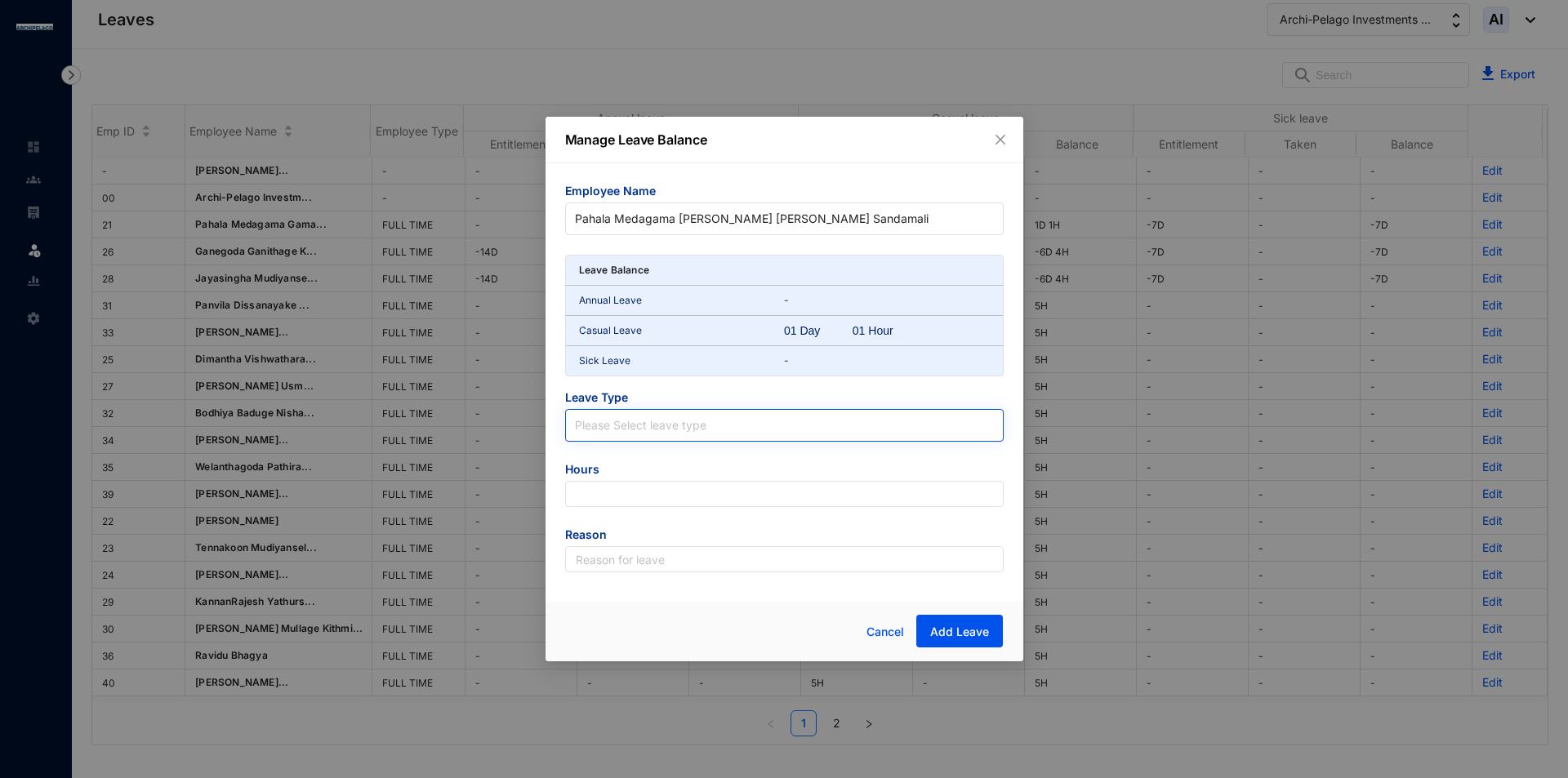
click at [662, 423] on input "search" at bounding box center [784, 421] width 419 height 24
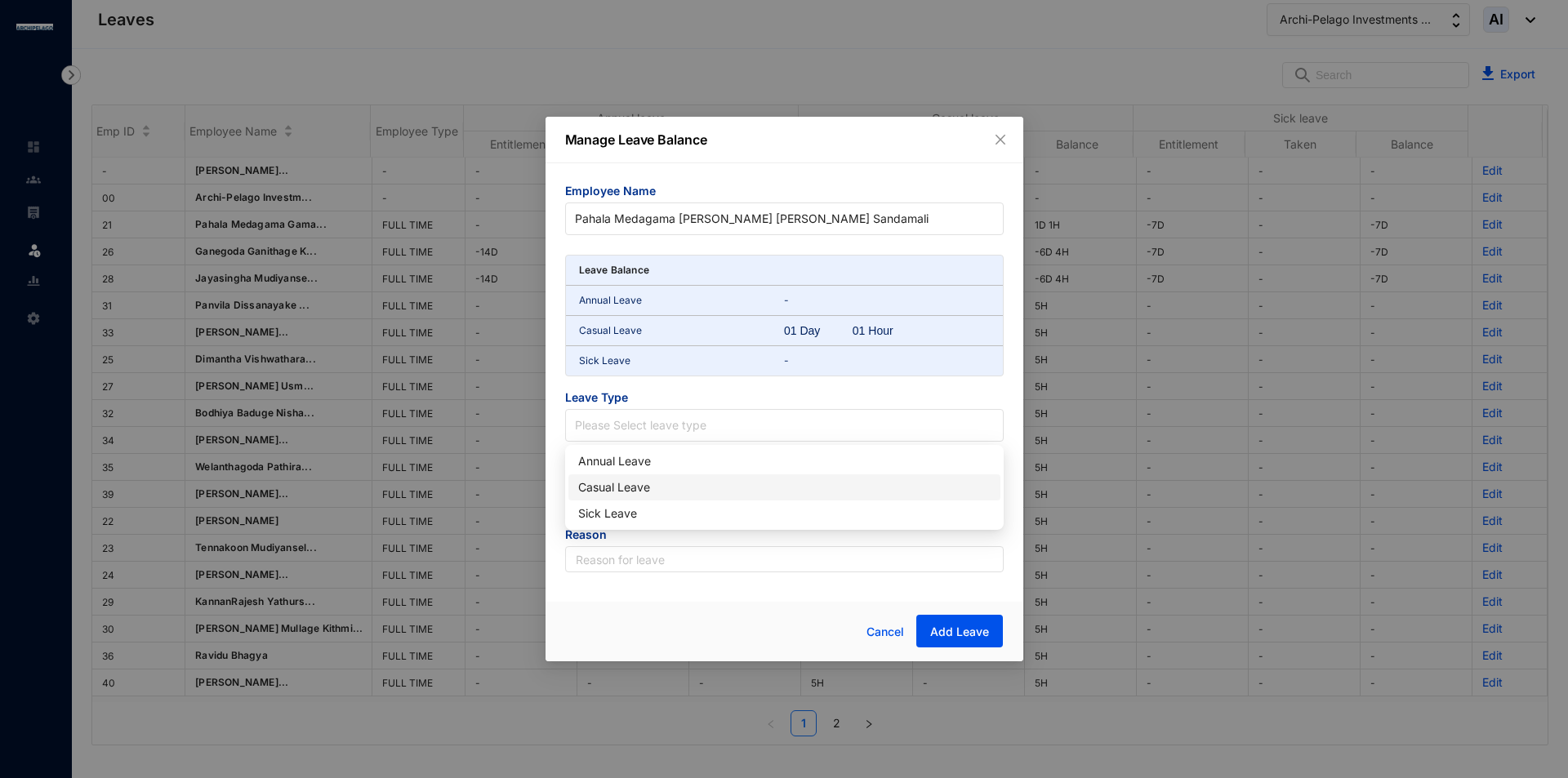
click at [672, 484] on div "Casual Leave" at bounding box center [784, 487] width 413 height 18
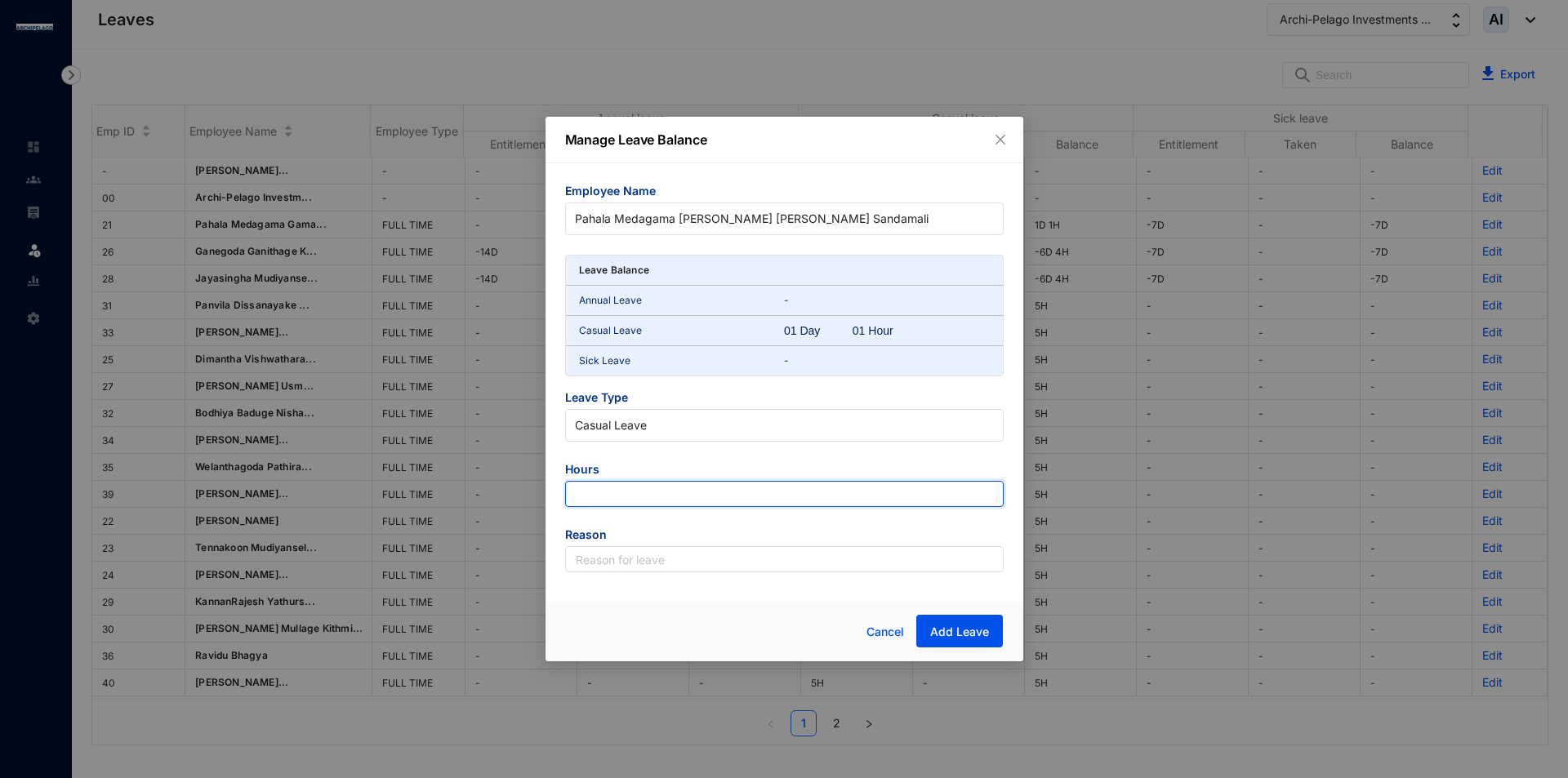
click at [673, 493] on input "number" at bounding box center [784, 494] width 439 height 26
type input "-10"
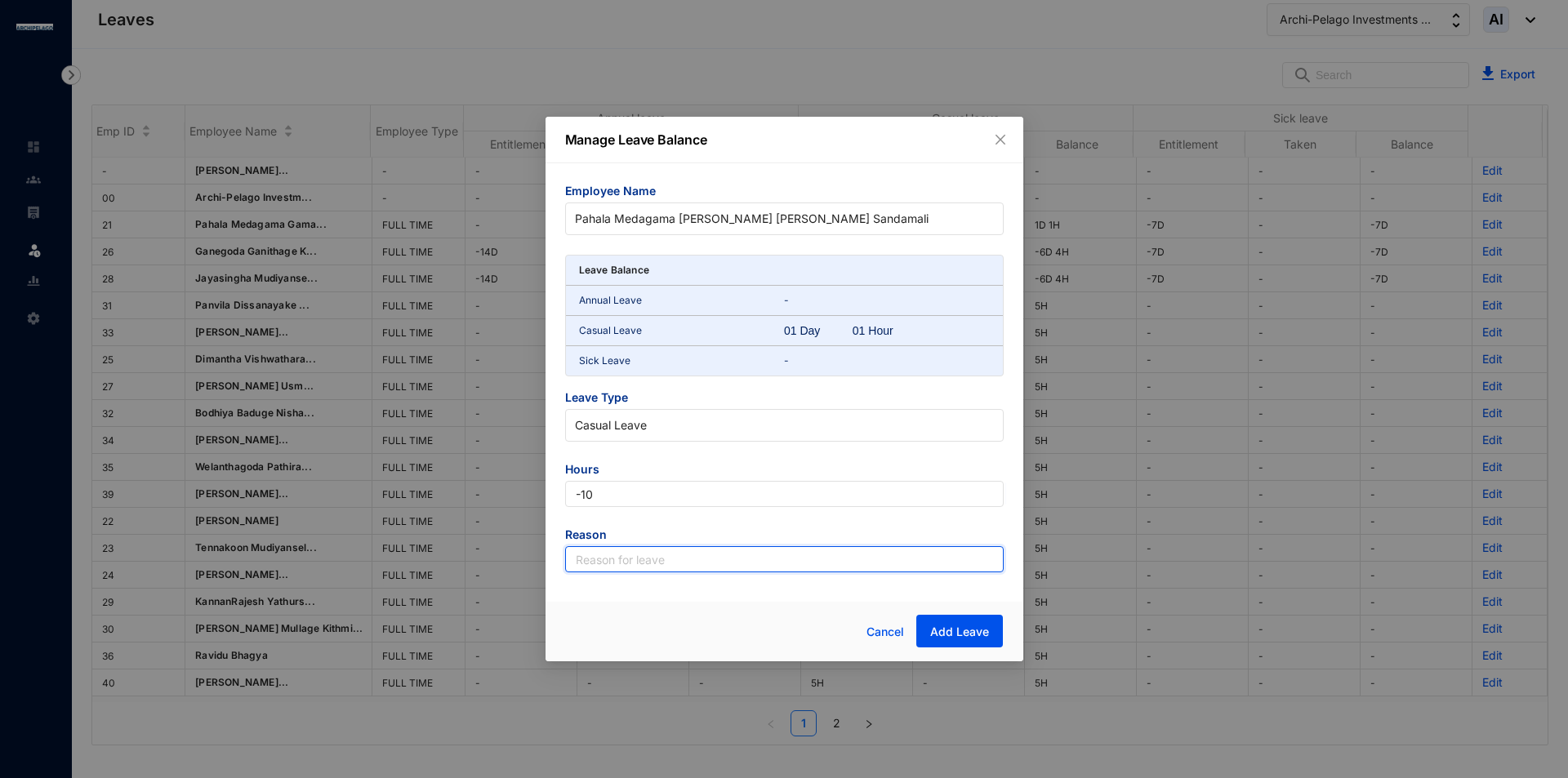
click at [758, 564] on input "text" at bounding box center [784, 559] width 439 height 26
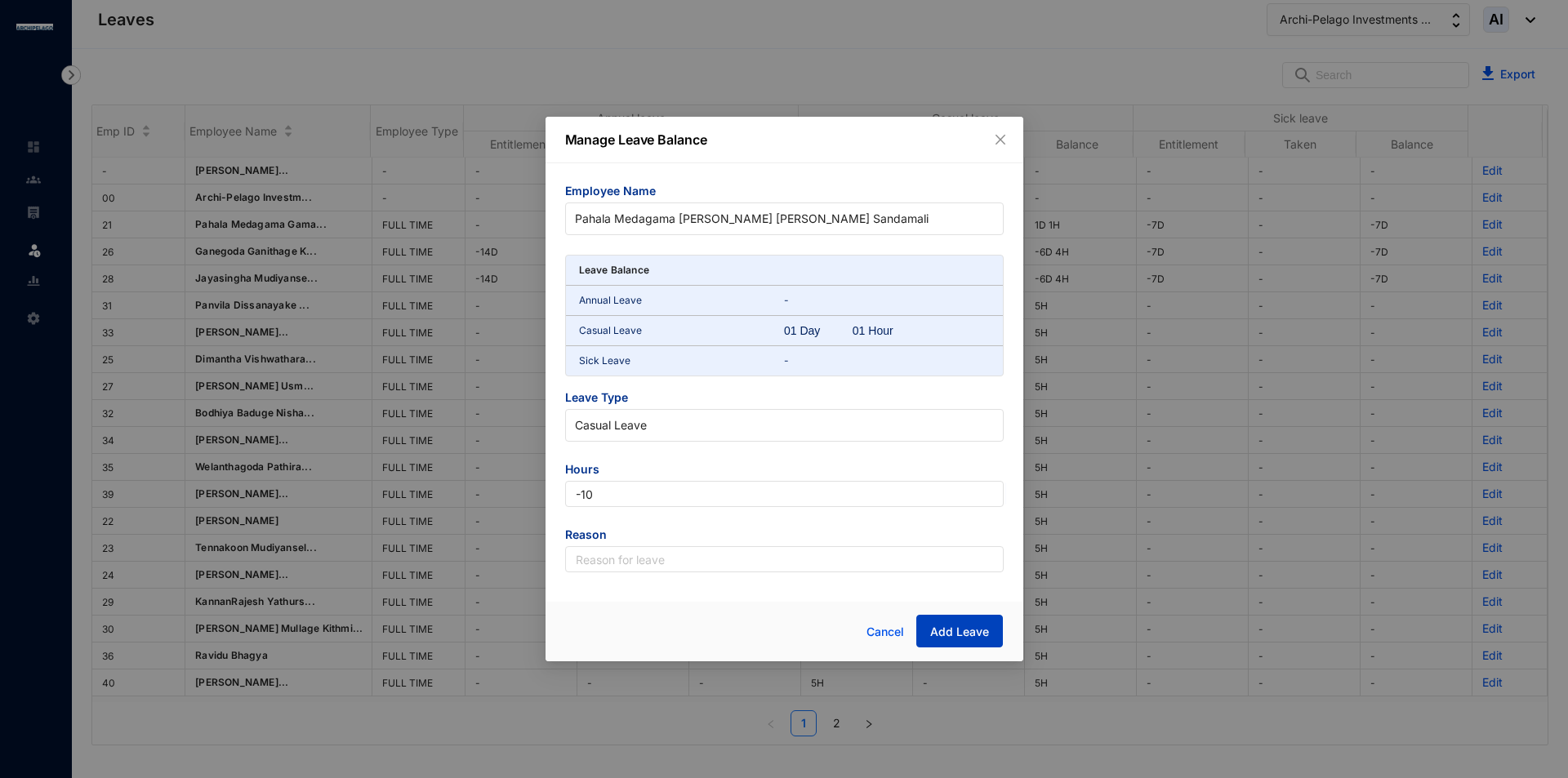
click at [953, 629] on span "Add Leave" at bounding box center [959, 632] width 59 height 16
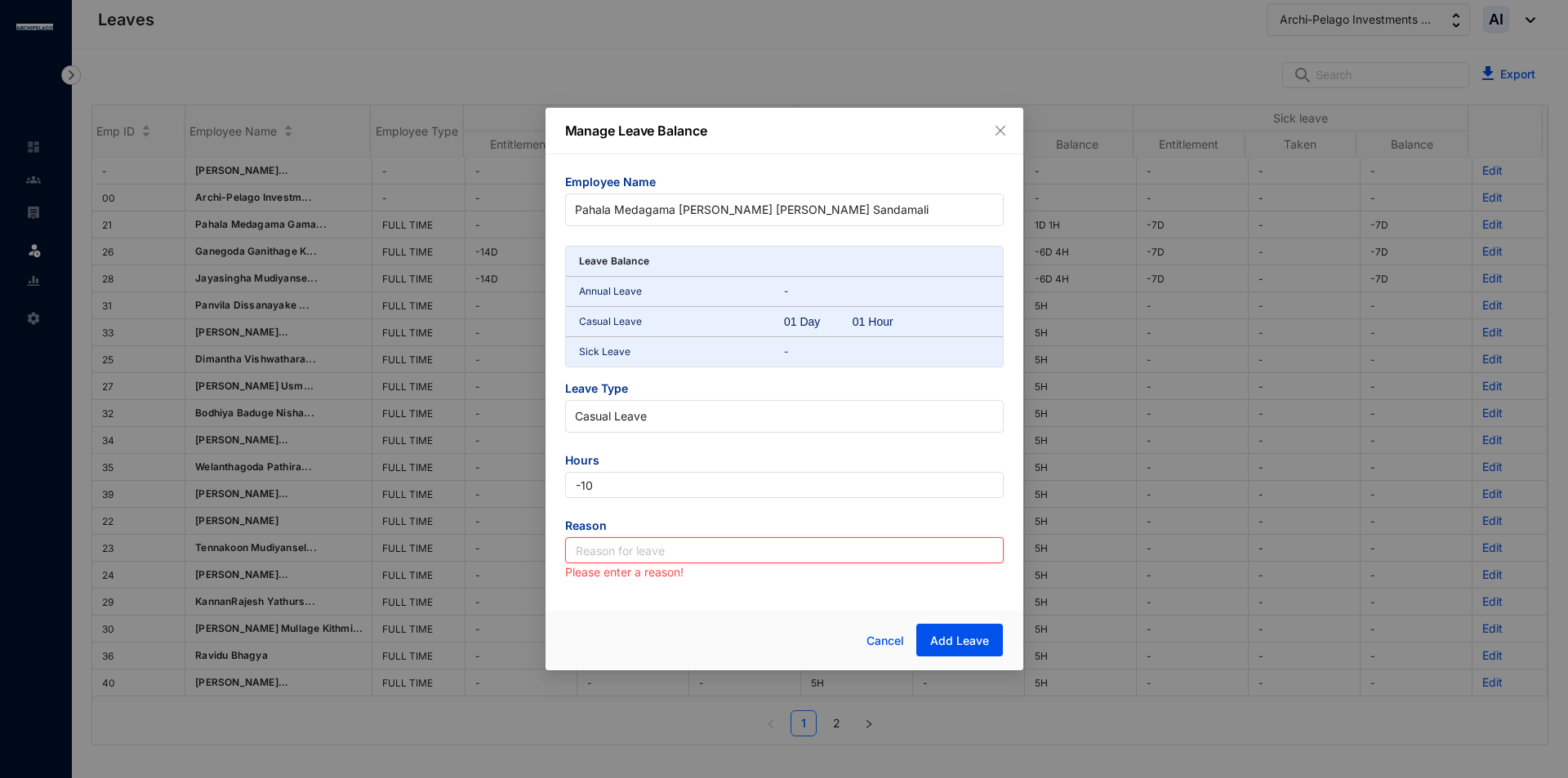
click at [614, 539] on input "text" at bounding box center [784, 550] width 439 height 26
type input "Leave"
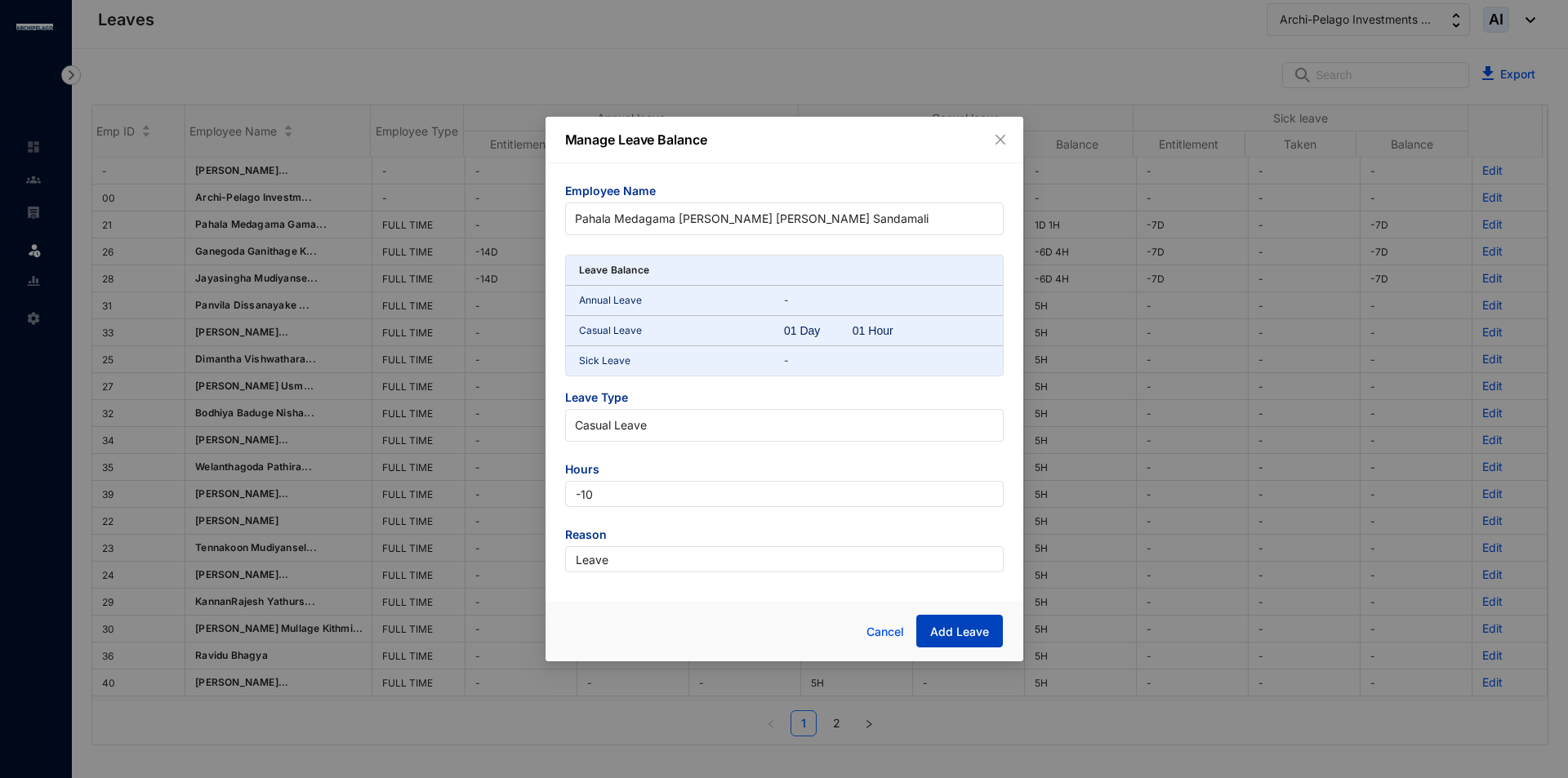
click at [954, 633] on span "Add Leave" at bounding box center [959, 632] width 59 height 16
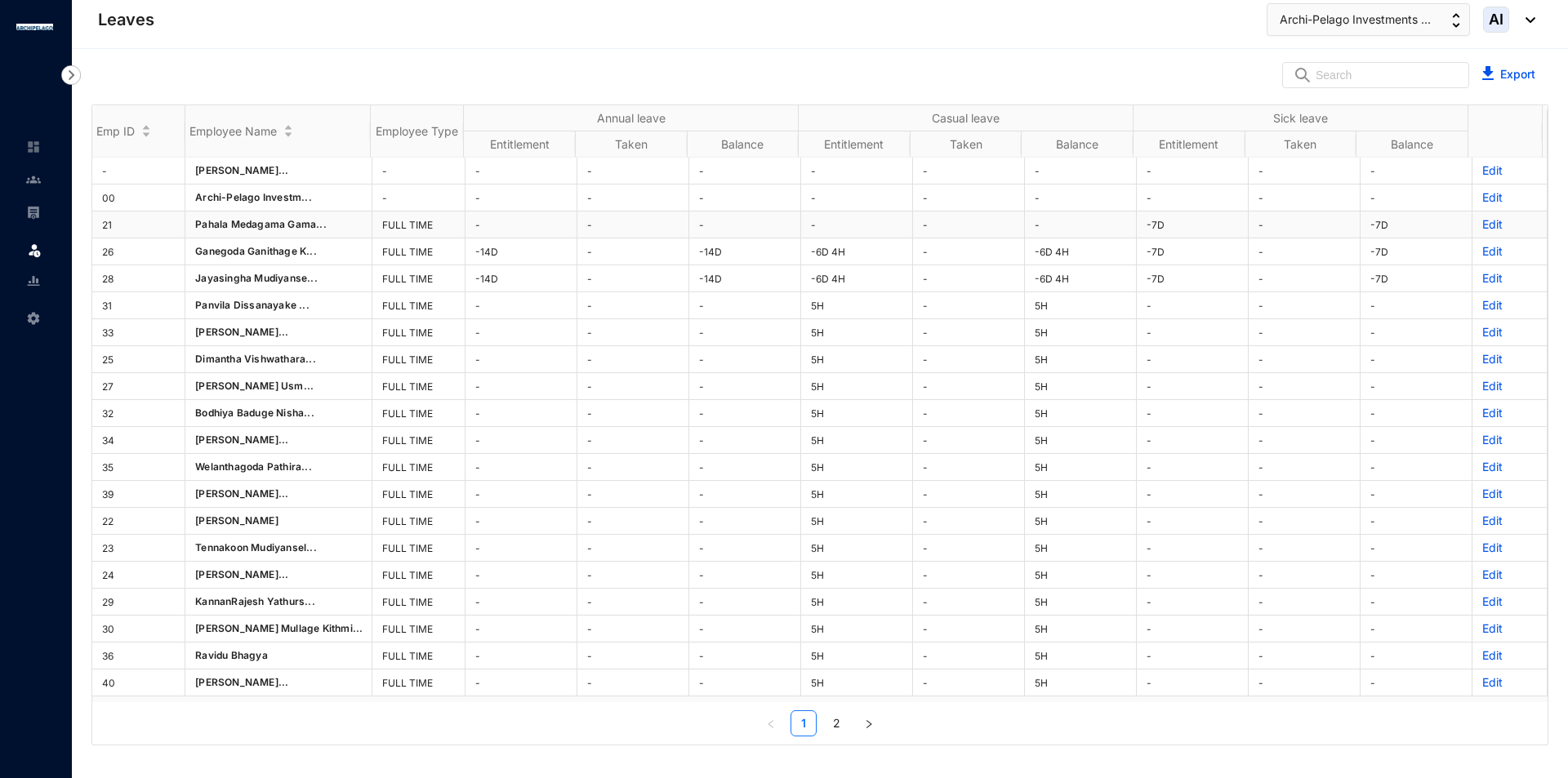
click at [1482, 224] on p "Edit" at bounding box center [1509, 225] width 55 height 16
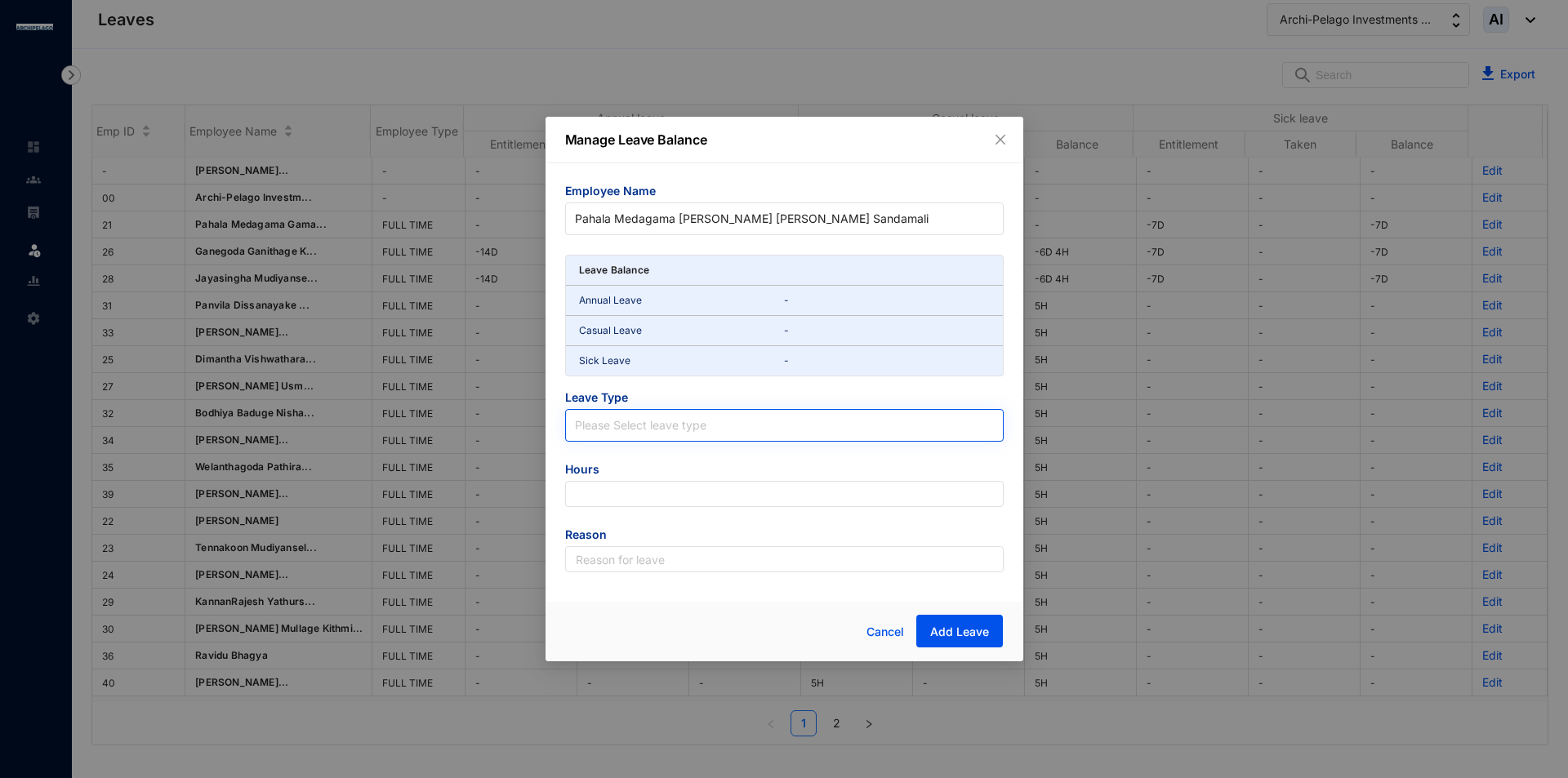
click at [654, 440] on span at bounding box center [784, 425] width 419 height 31
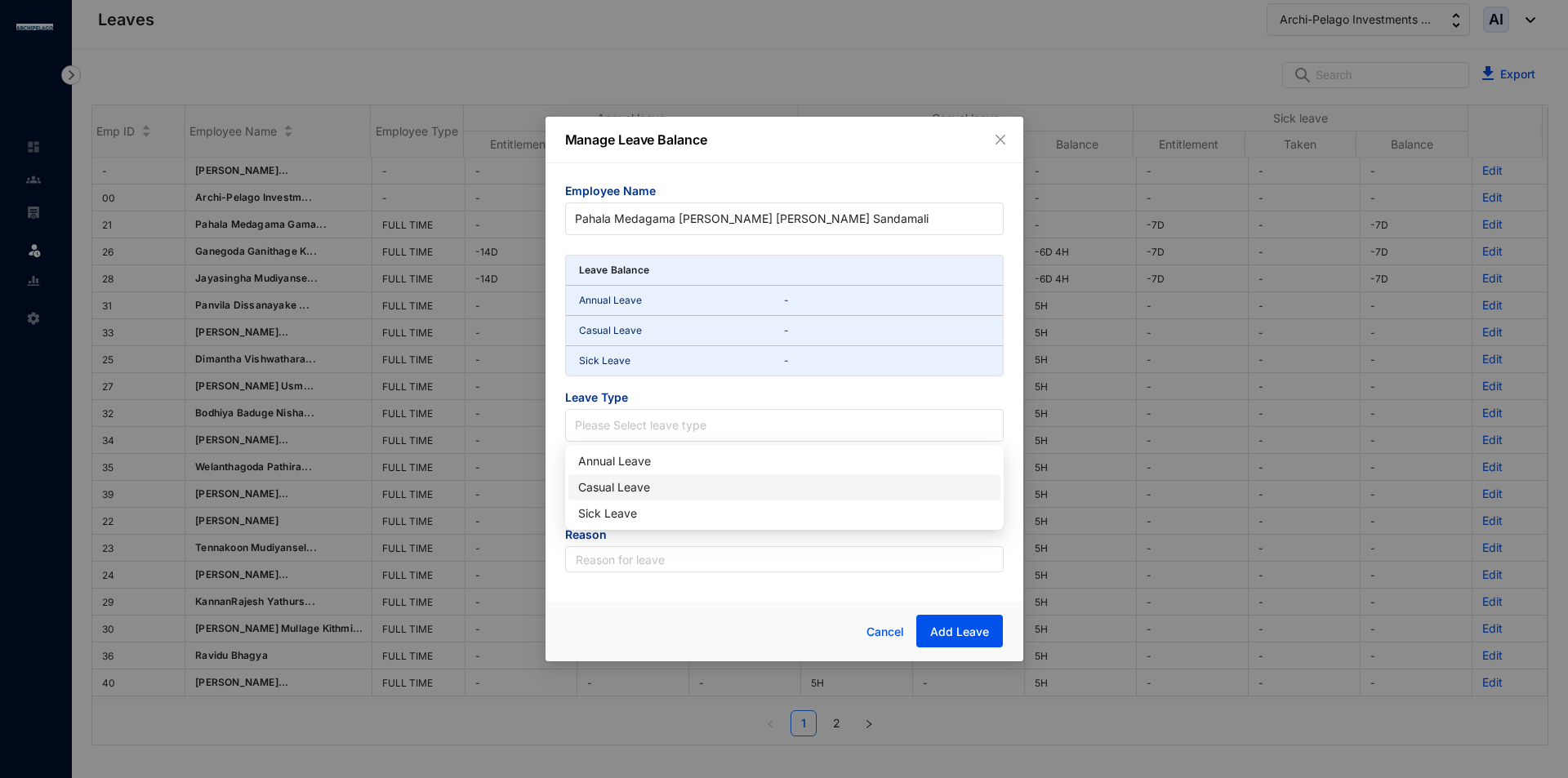
click at [680, 484] on div "Casual Leave" at bounding box center [784, 487] width 413 height 18
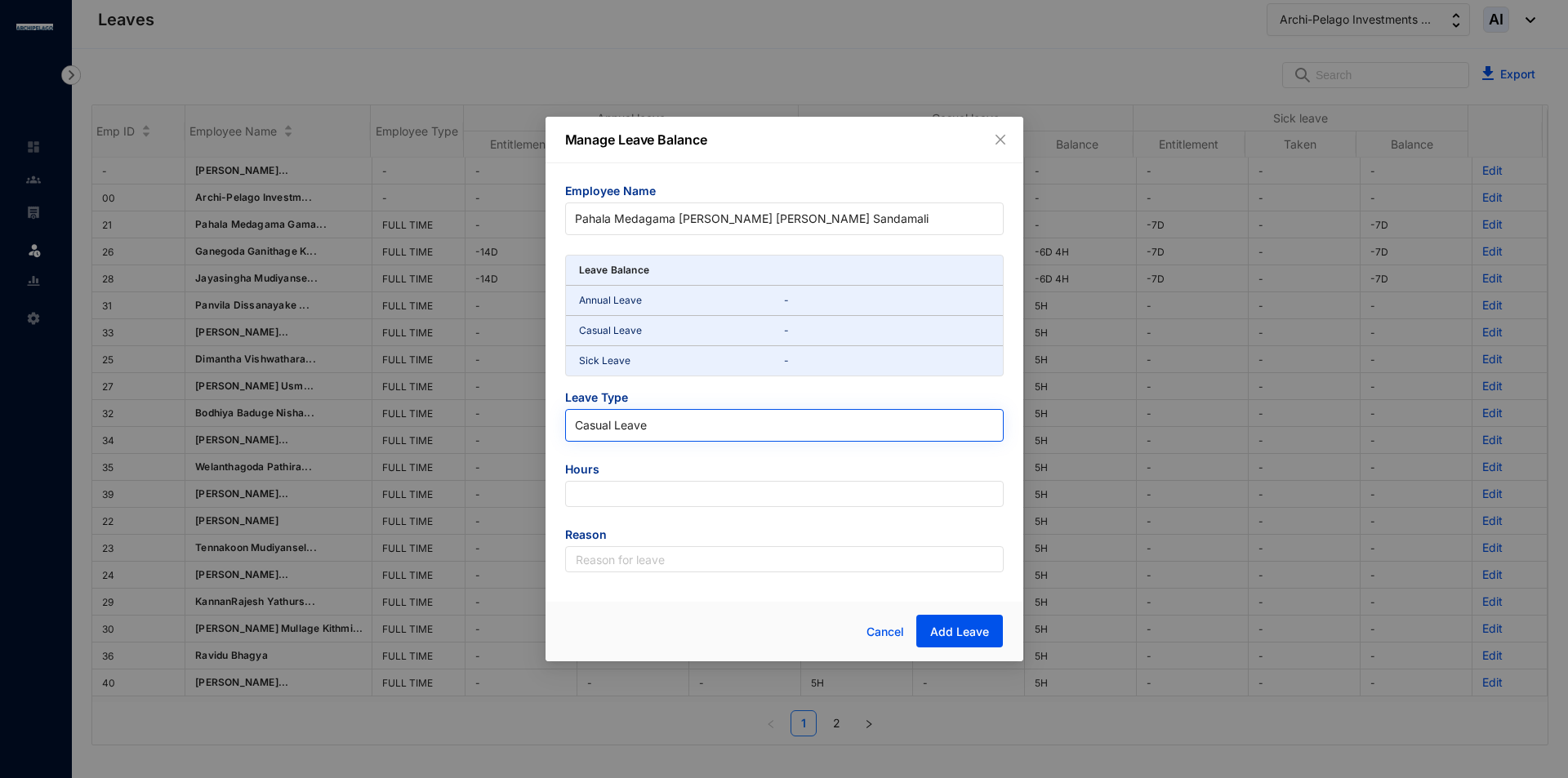
click at [699, 412] on input "search" at bounding box center [784, 421] width 419 height 24
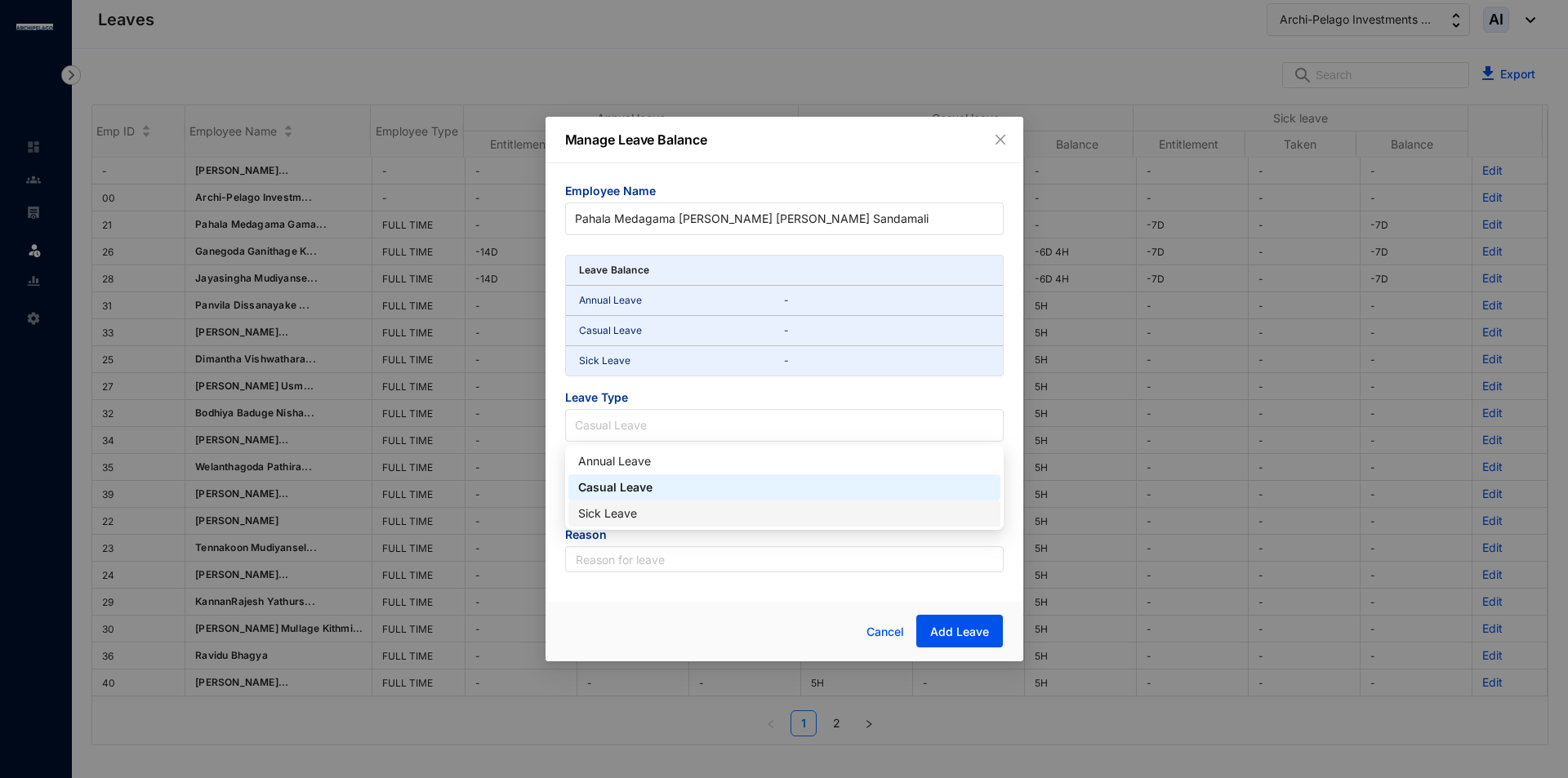
click at [684, 509] on div "Sick Leave" at bounding box center [784, 514] width 413 height 18
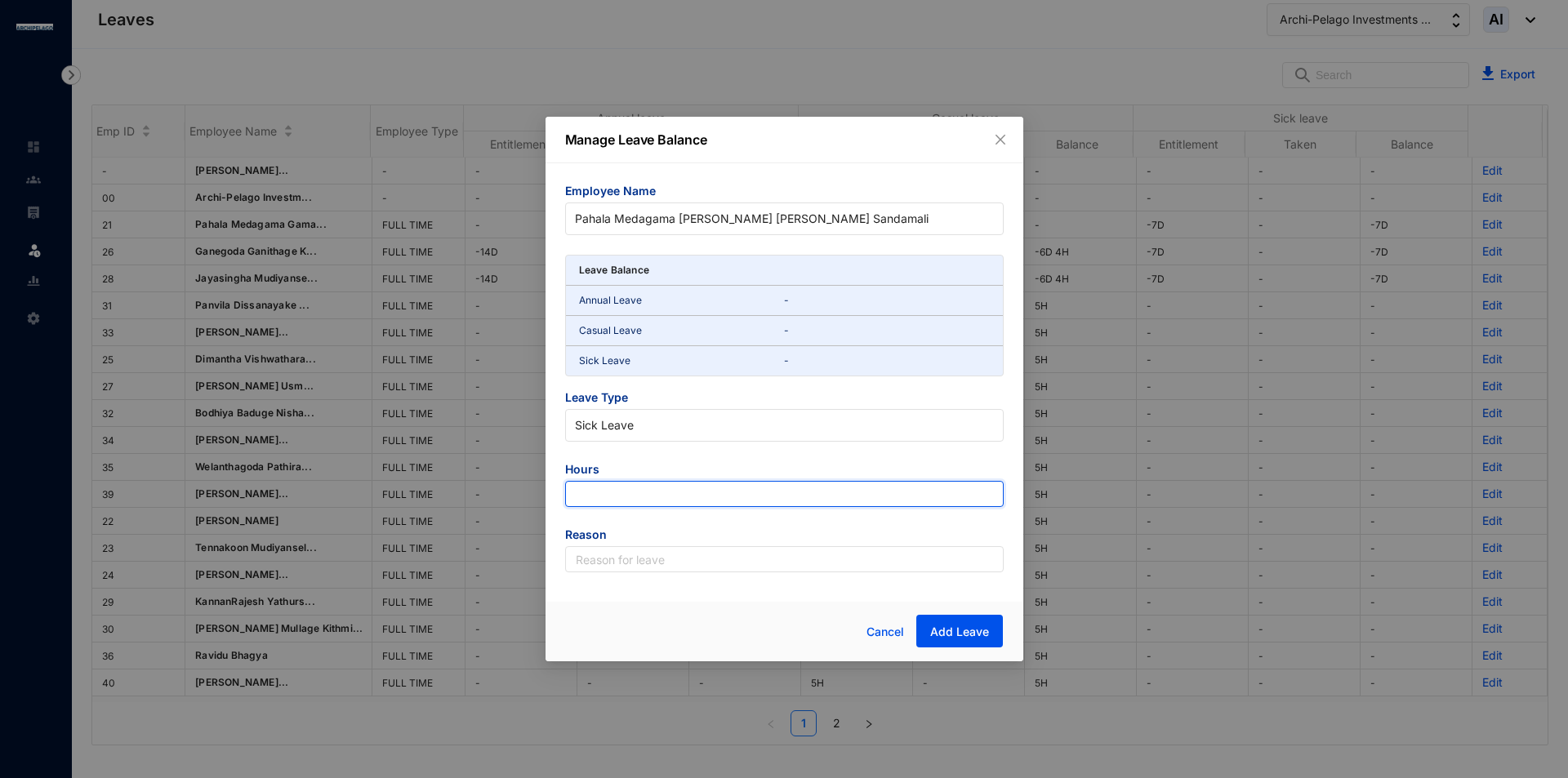
click at [682, 485] on input "number" at bounding box center [784, 494] width 439 height 26
type input "-6"
type input "63"
click at [684, 574] on div "Employee Name Pahala Medagama [PERSON_NAME] [PERSON_NAME] Sandamali Leave Balan…" at bounding box center [784, 377] width 478 height 429
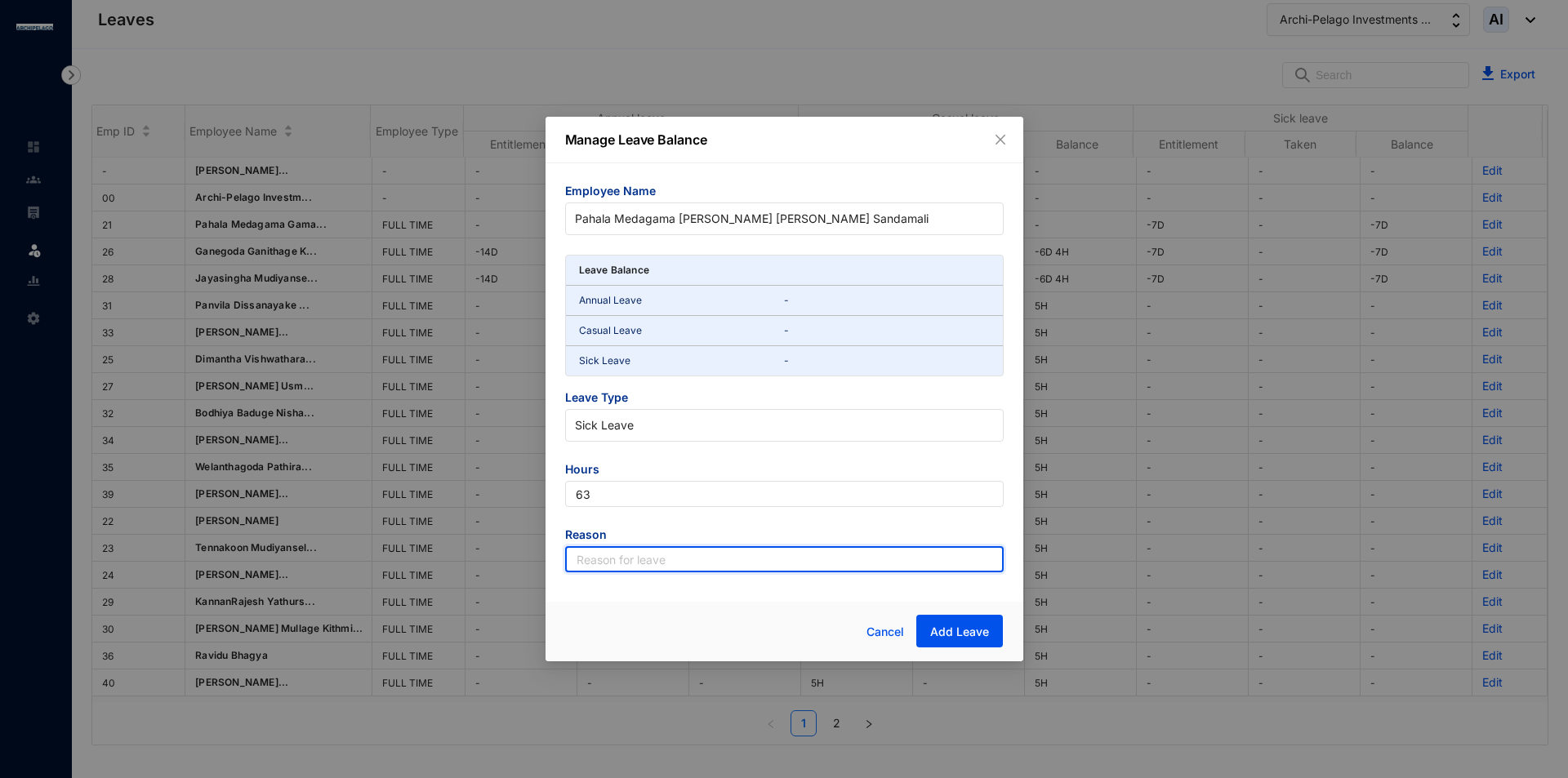
click at [687, 567] on input "text" at bounding box center [784, 559] width 439 height 26
type input "Leave"
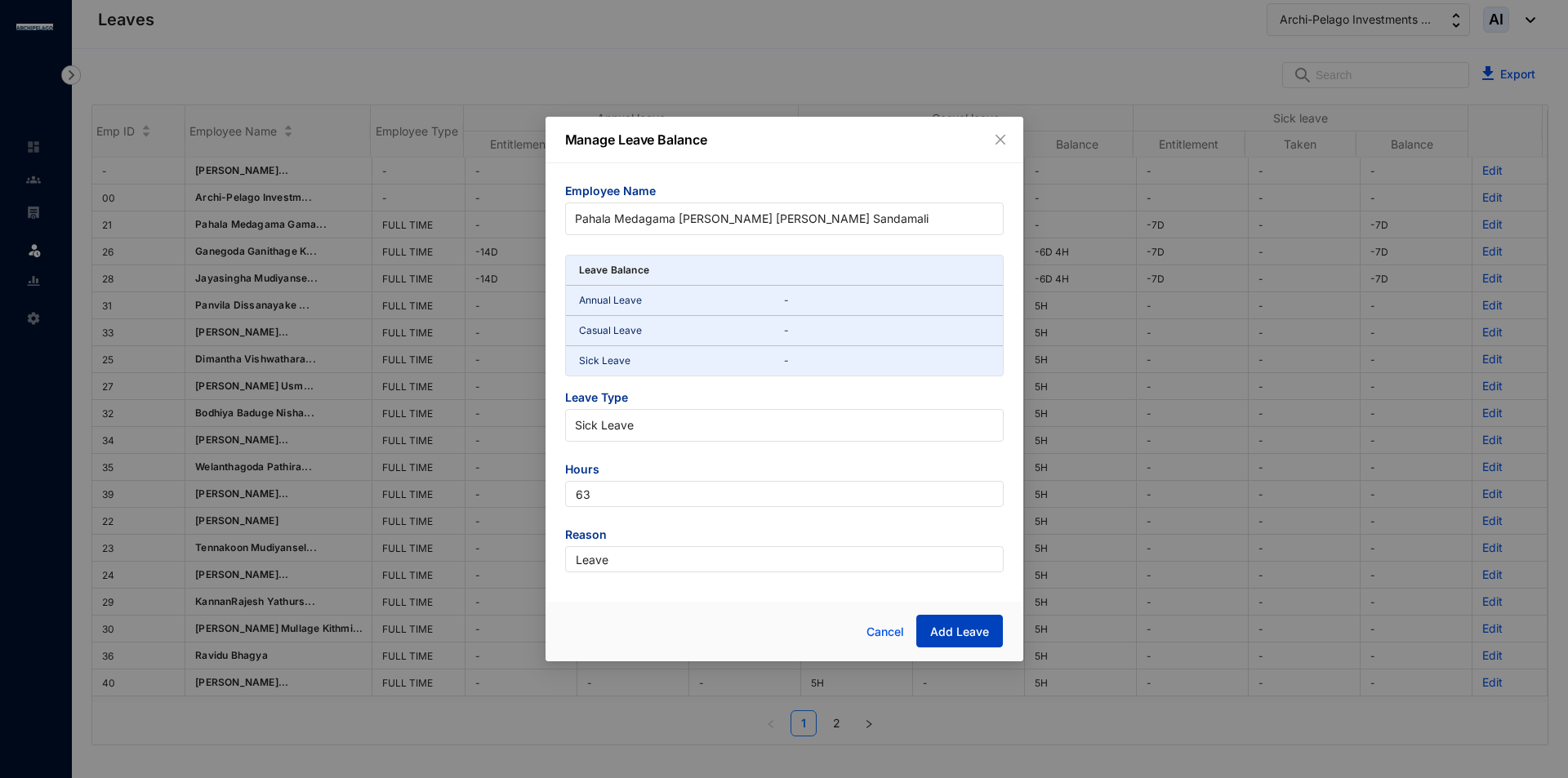
click at [987, 639] on span "Add Leave" at bounding box center [959, 632] width 59 height 16
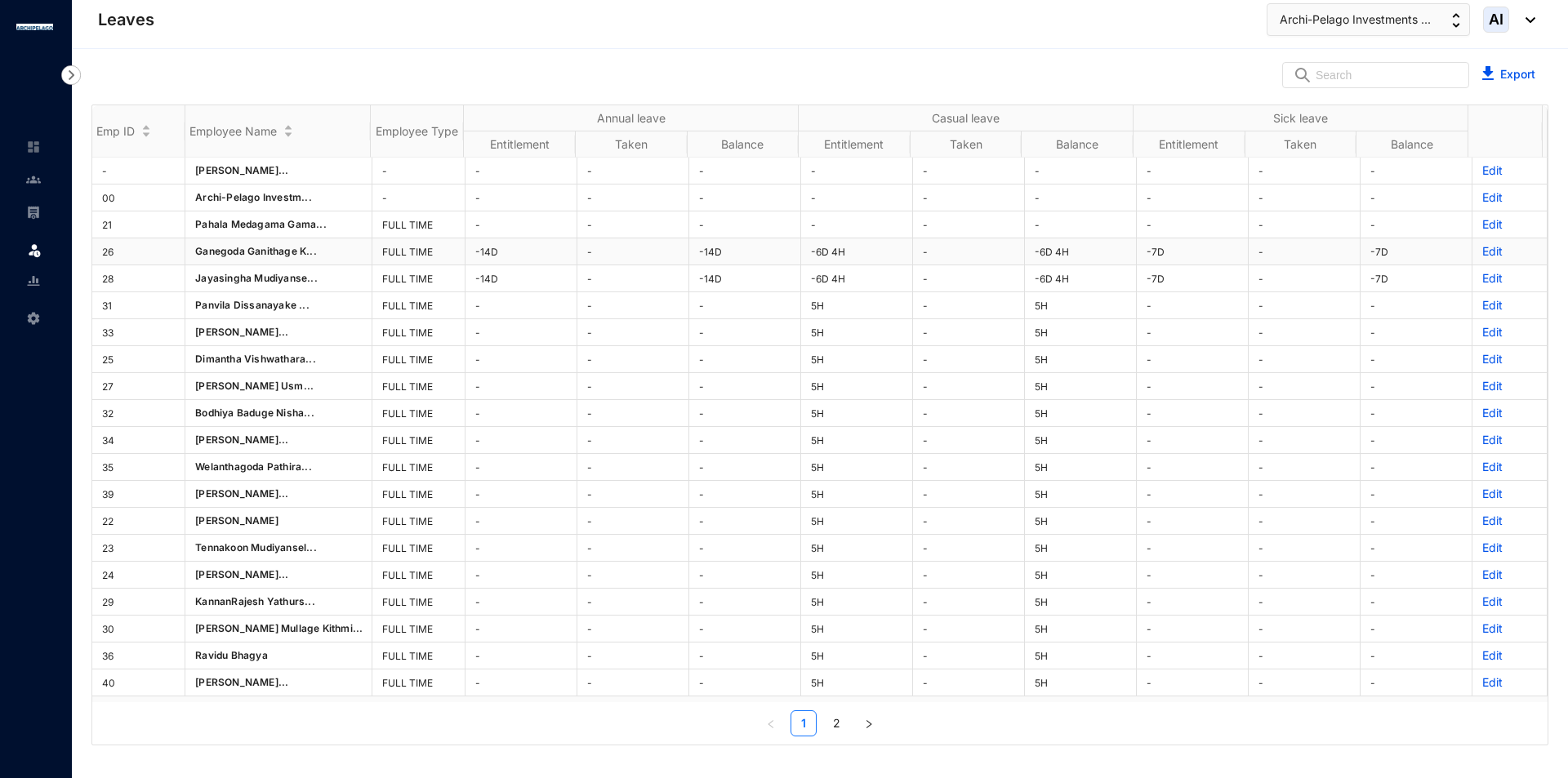
click at [1482, 251] on p "Edit" at bounding box center [1509, 252] width 55 height 16
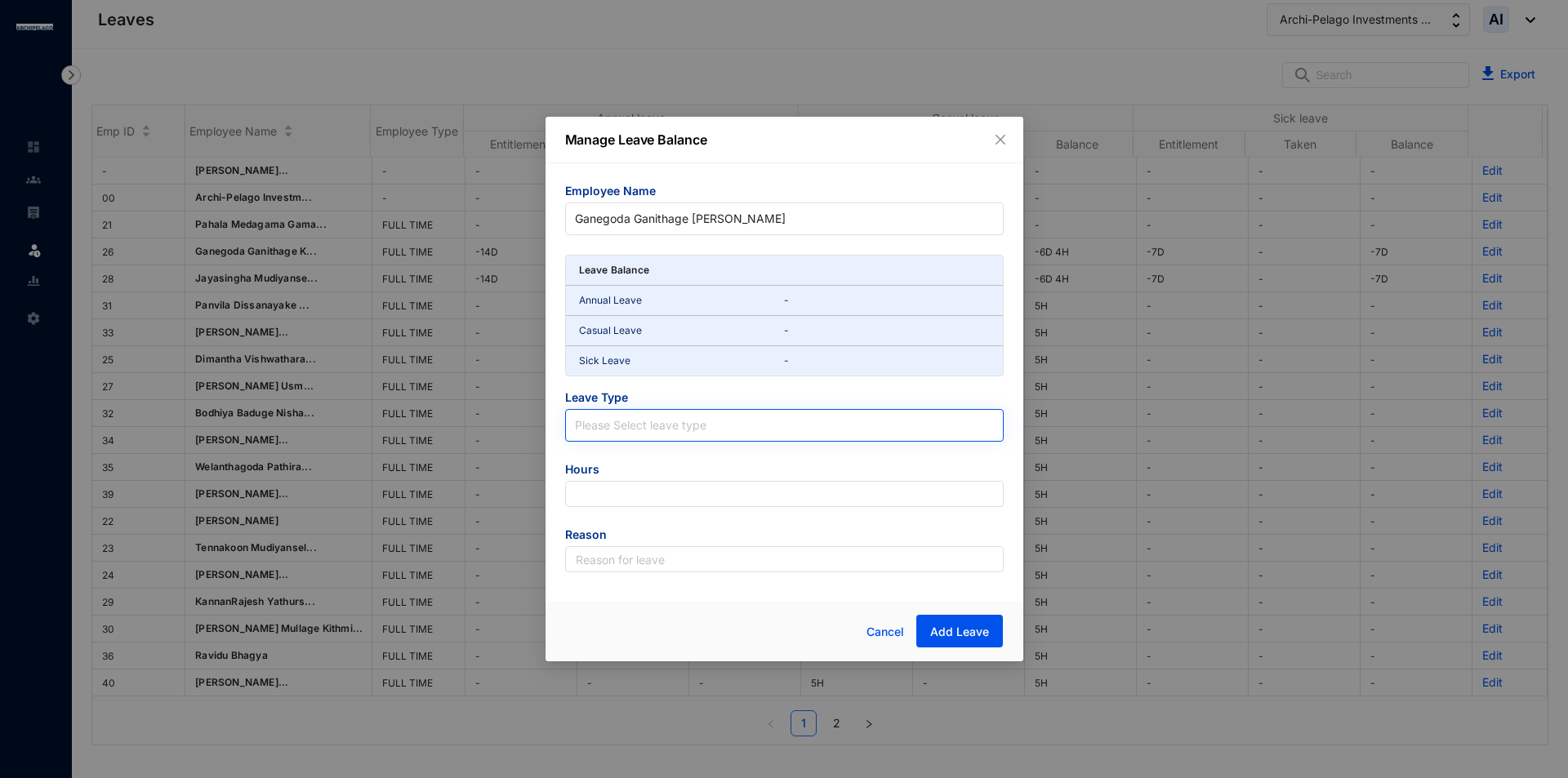
click at [654, 424] on input "search" at bounding box center [784, 421] width 419 height 24
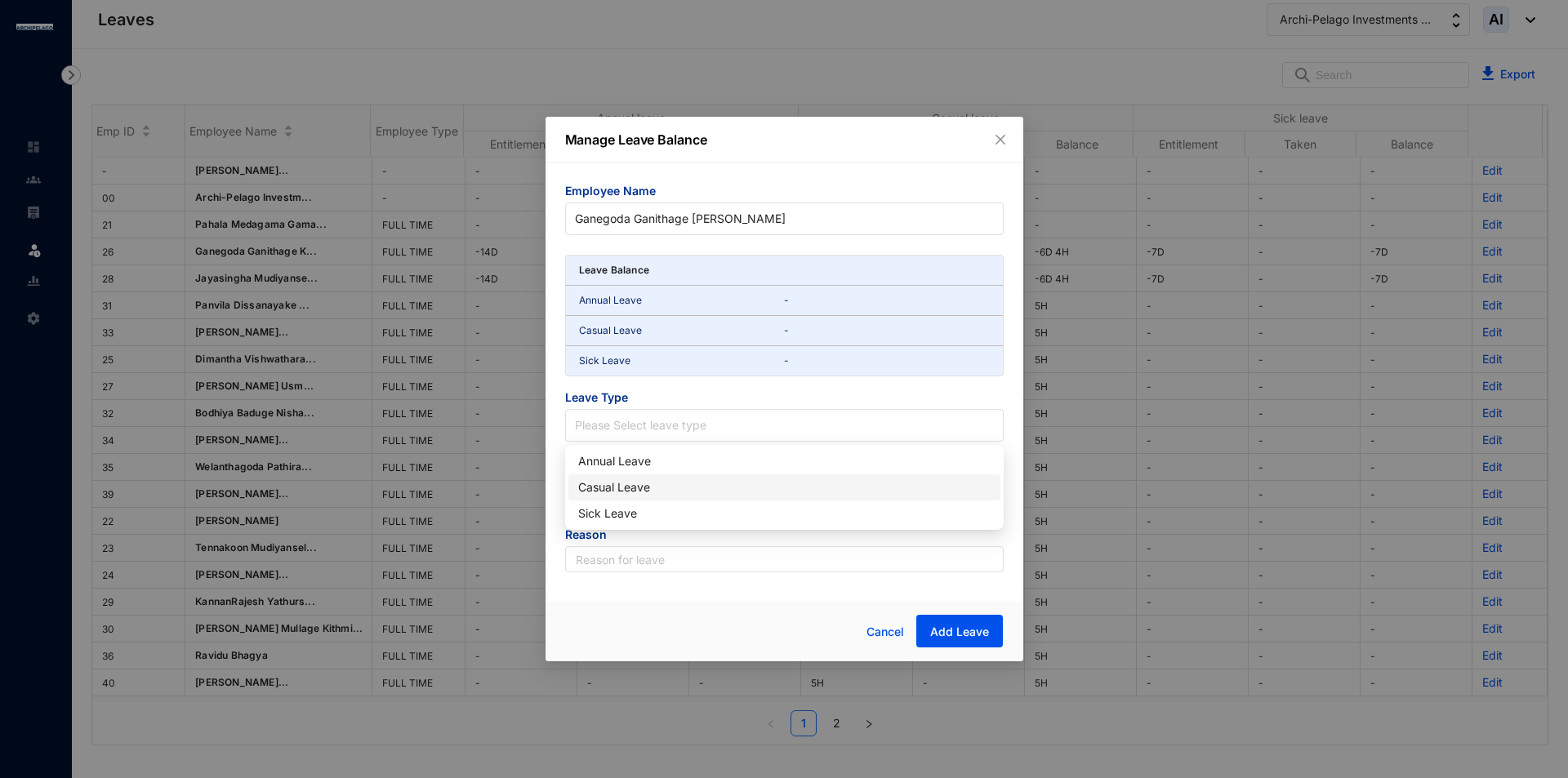
click at [628, 465] on div "Annual Leave" at bounding box center [784, 461] width 413 height 18
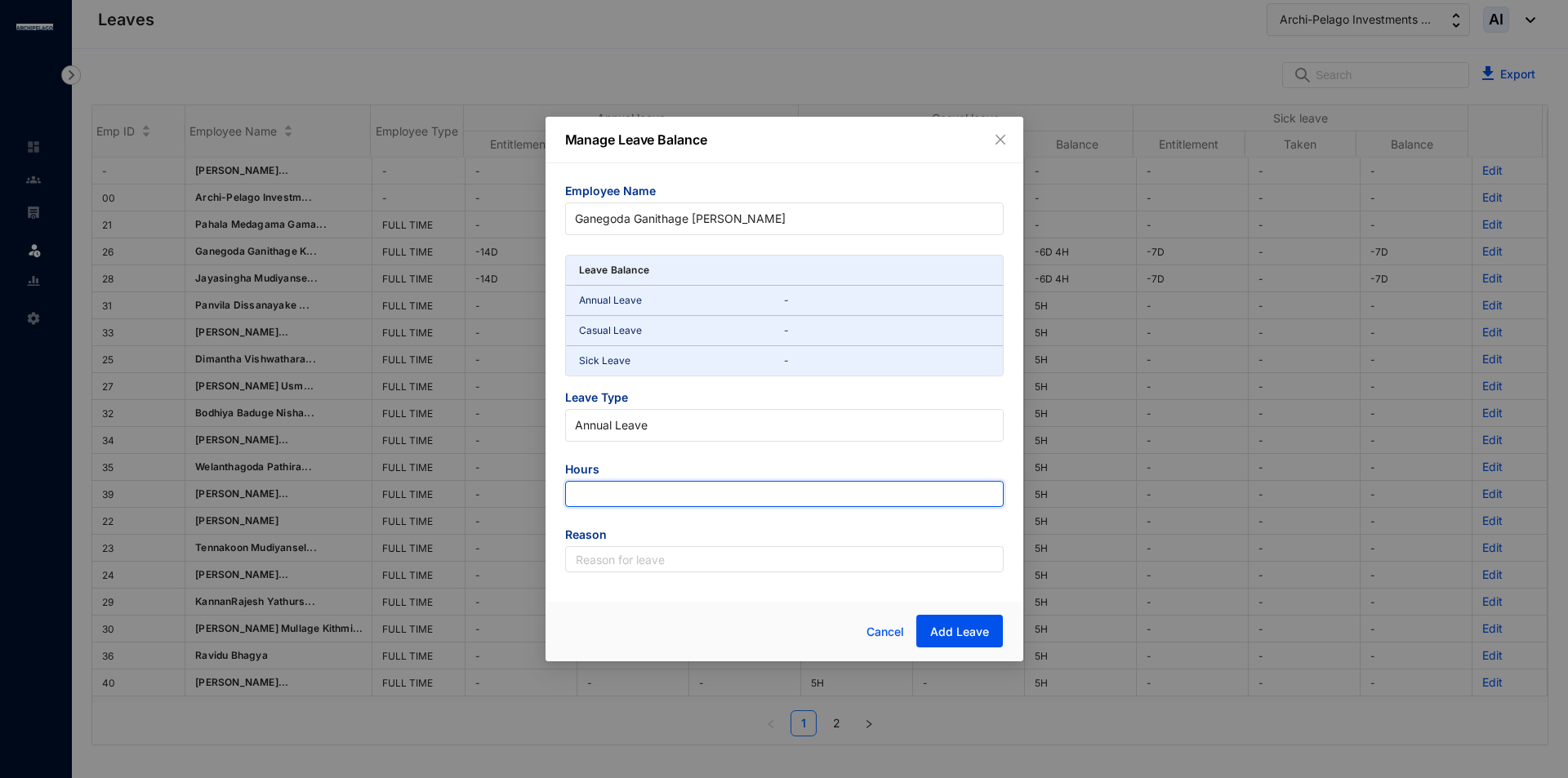
click at [626, 497] on input "number" at bounding box center [784, 494] width 439 height 26
type input "126"
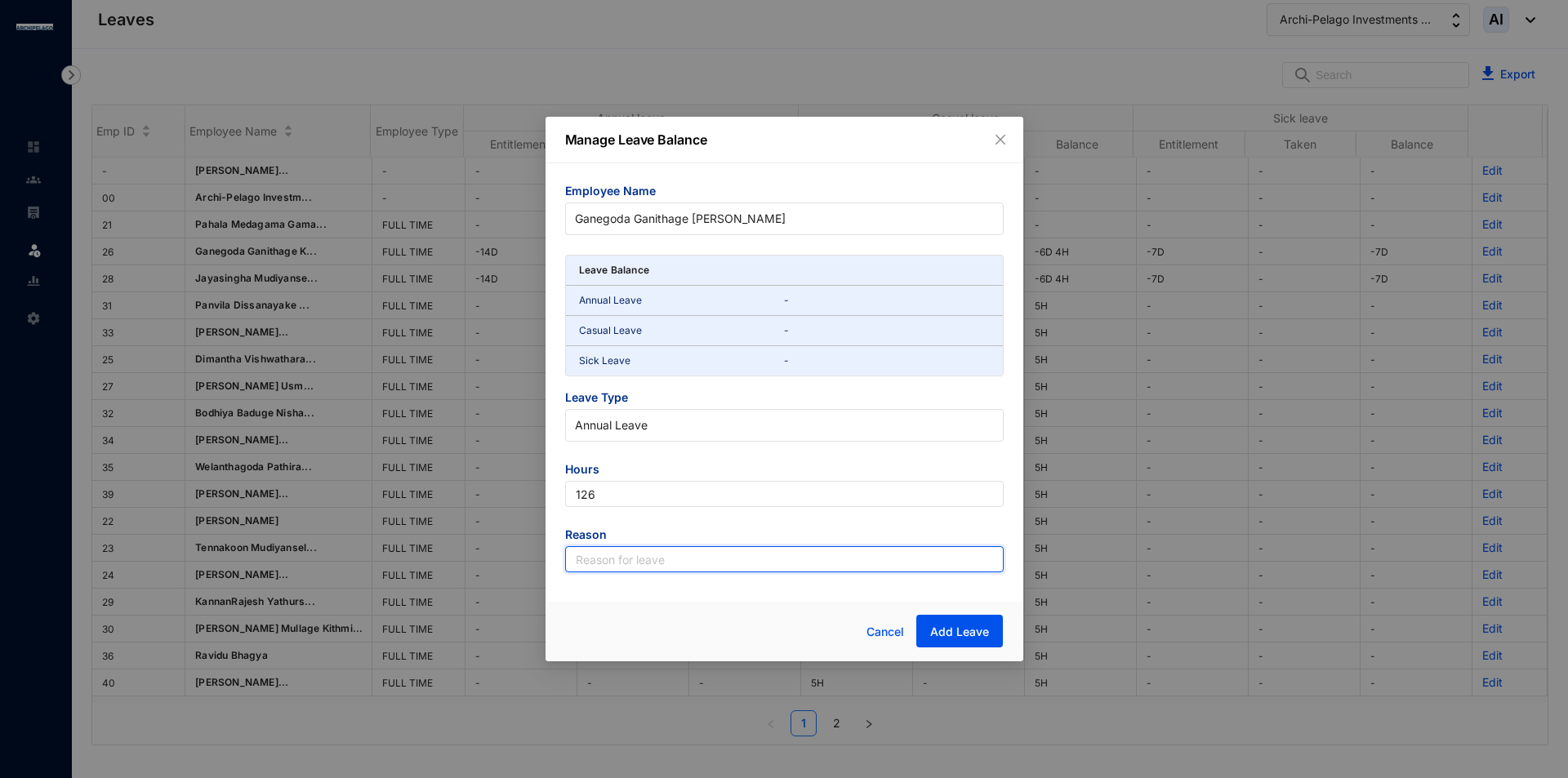
click at [663, 561] on input "text" at bounding box center [784, 559] width 439 height 26
type input "Leave"
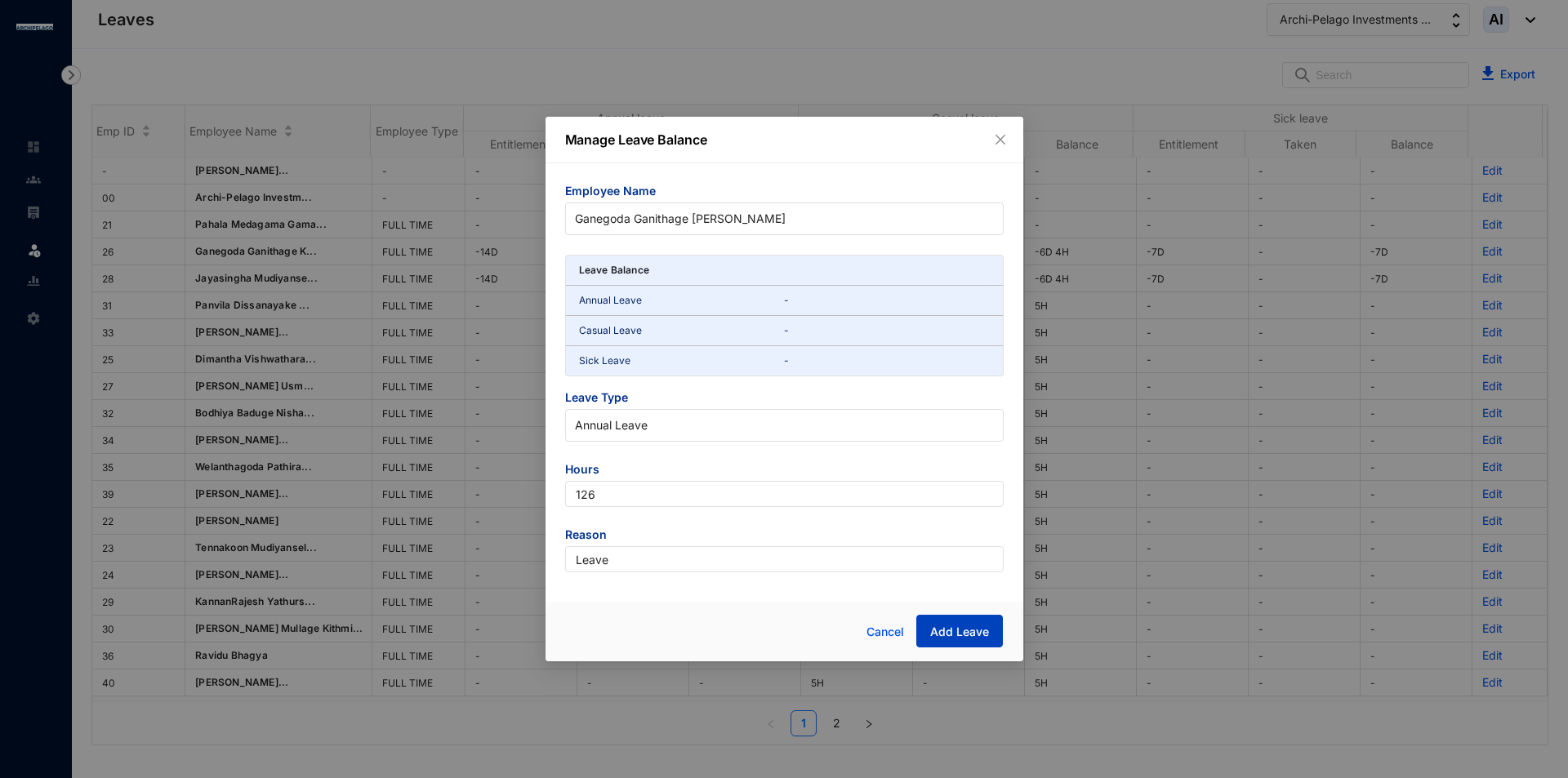
click at [937, 625] on span "Add Leave" at bounding box center [959, 632] width 59 height 16
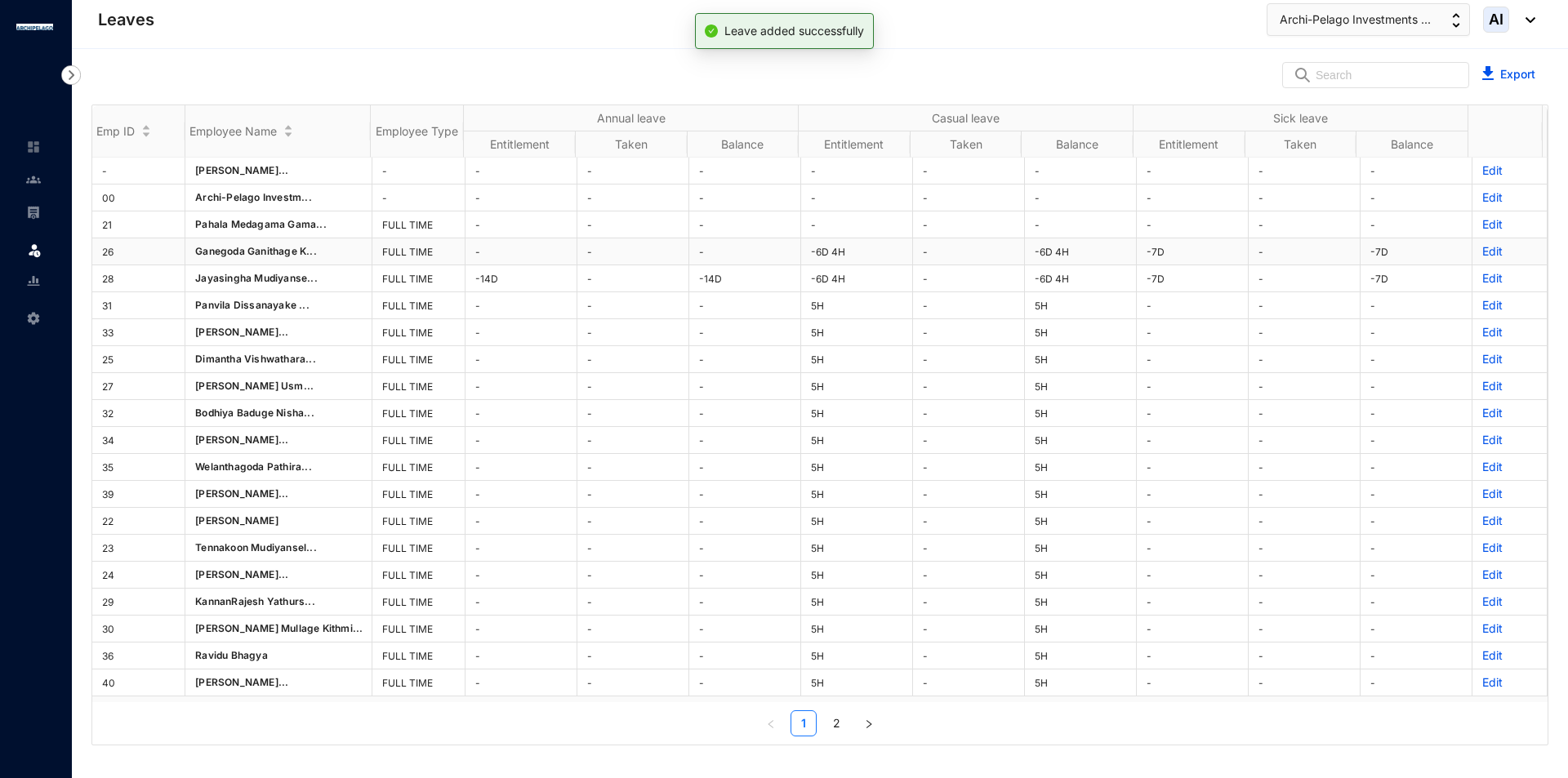
click at [1485, 252] on p "Edit" at bounding box center [1509, 252] width 55 height 16
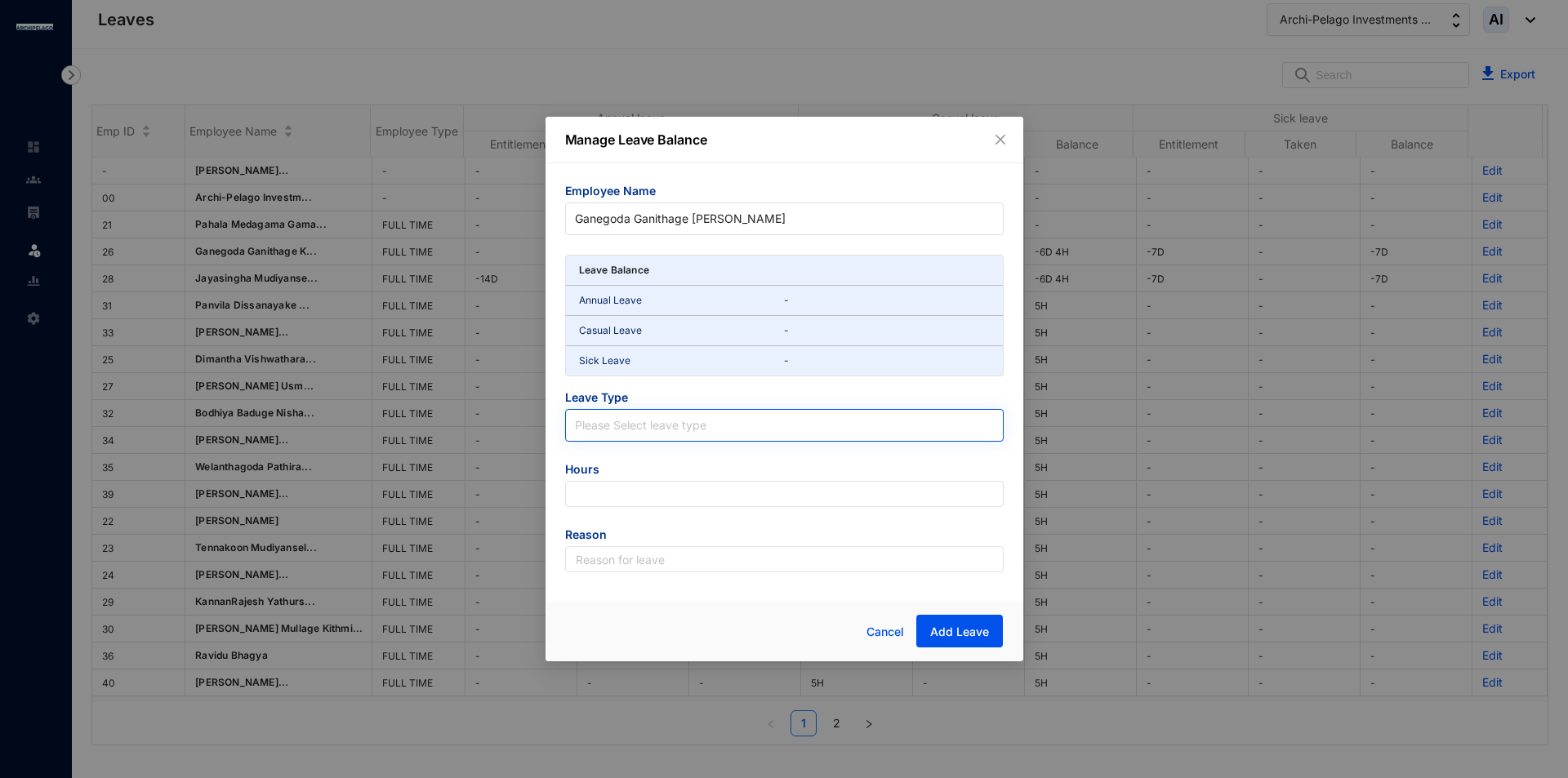
click at [637, 426] on input "search" at bounding box center [784, 421] width 419 height 24
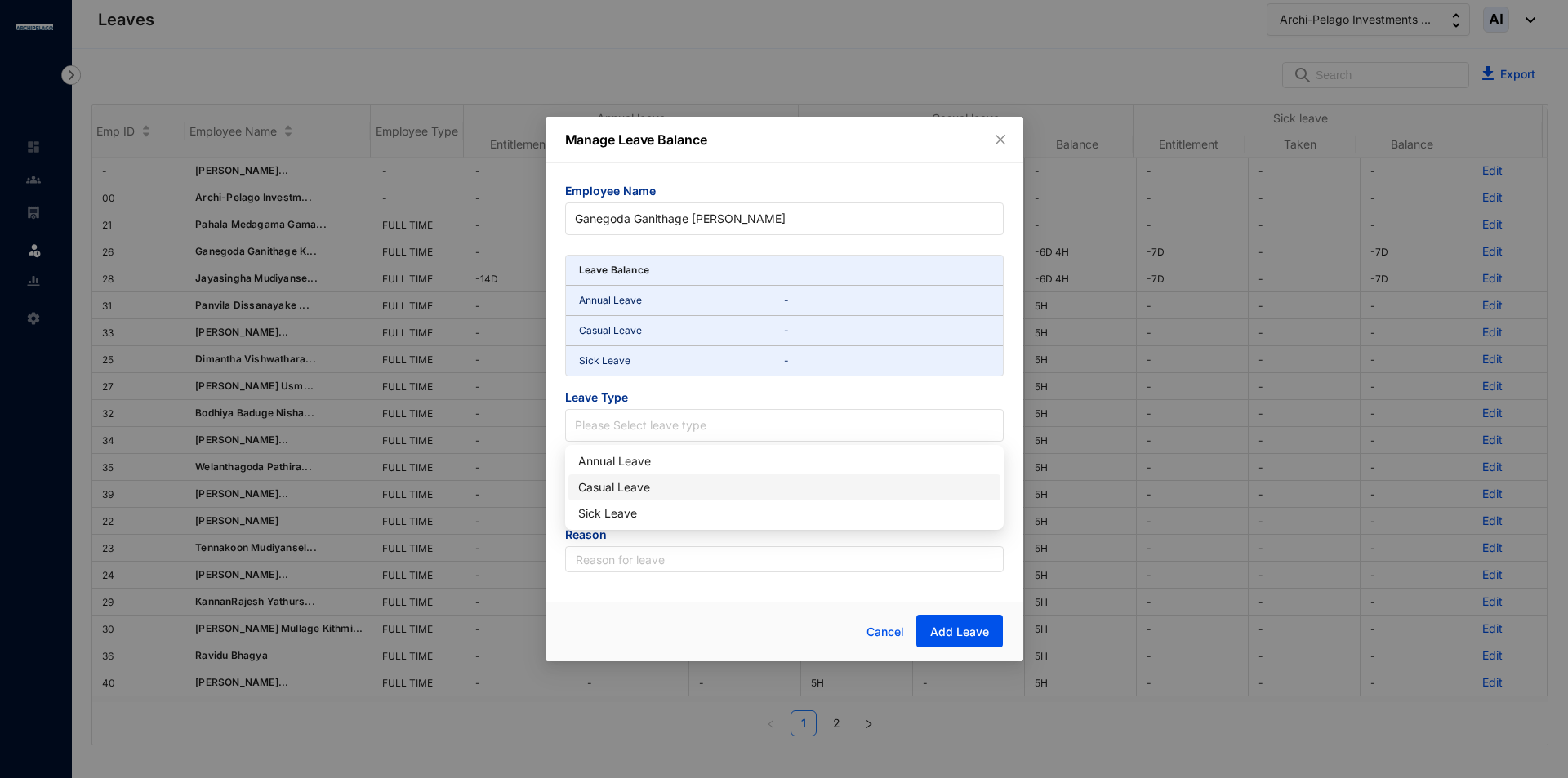
click at [655, 486] on div "Casual Leave" at bounding box center [784, 487] width 413 height 18
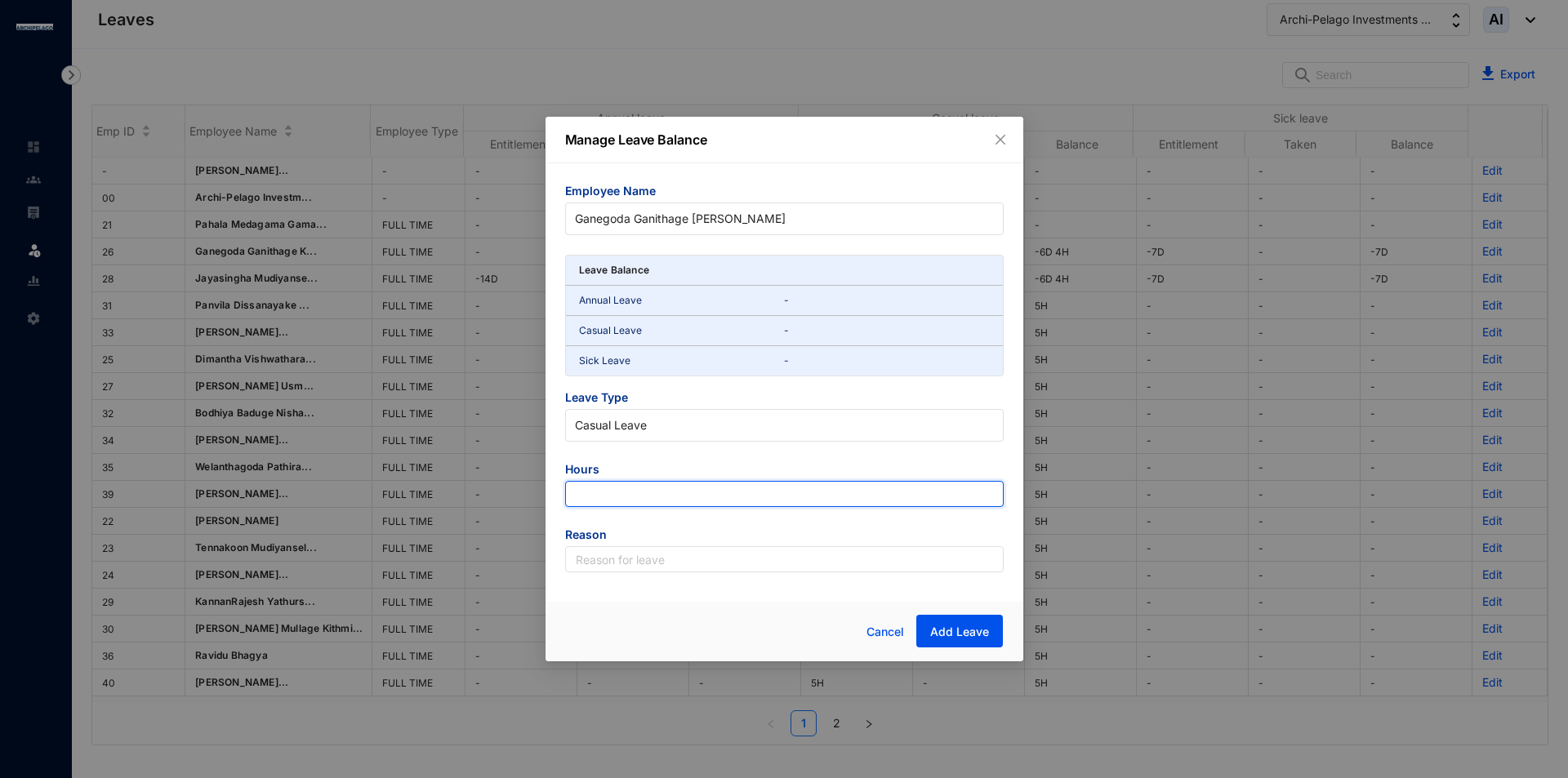
click at [648, 491] on input "number" at bounding box center [784, 494] width 439 height 26
type input "60"
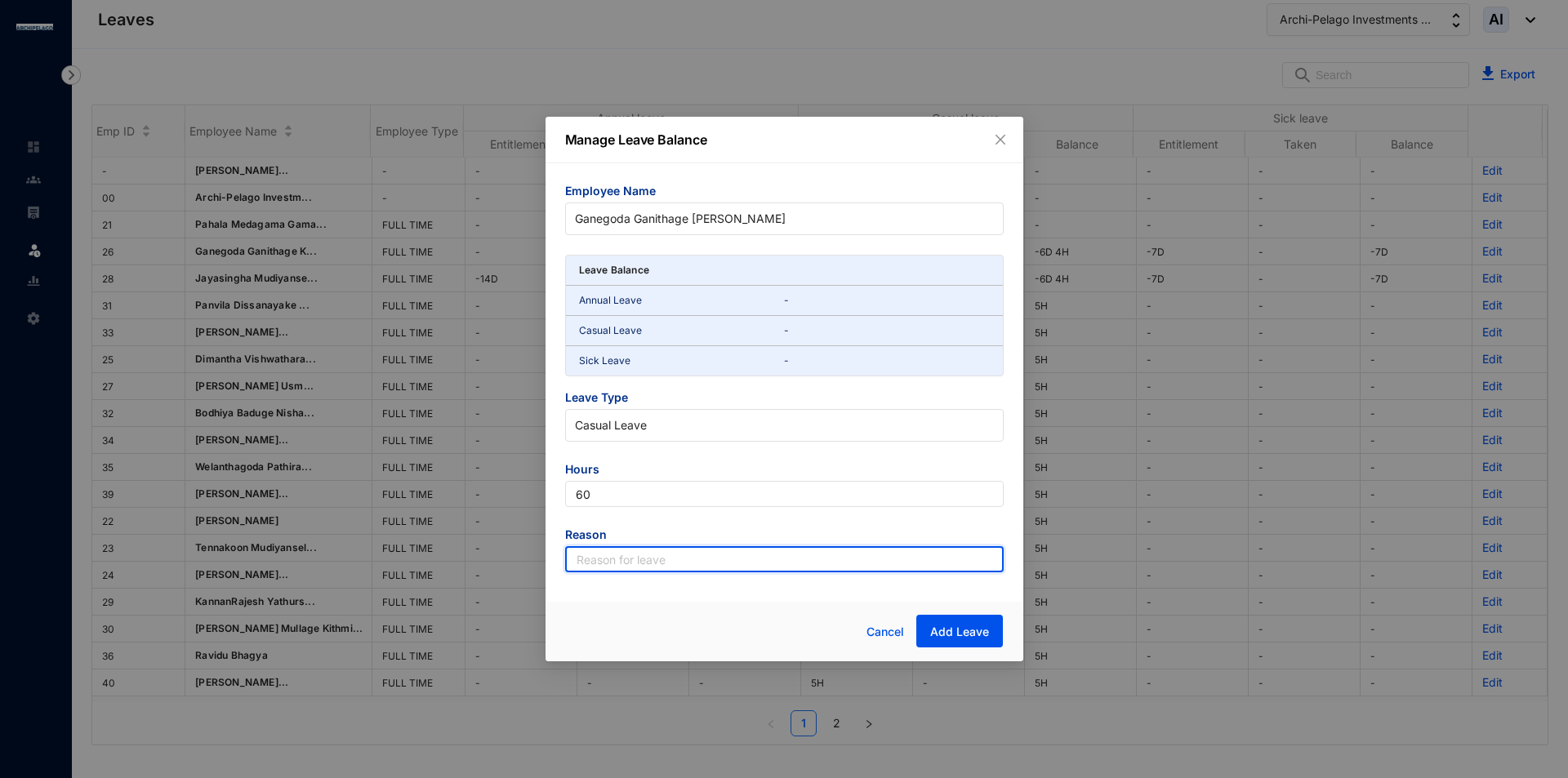
click at [650, 566] on input "text" at bounding box center [784, 559] width 439 height 26
type input "Leave"
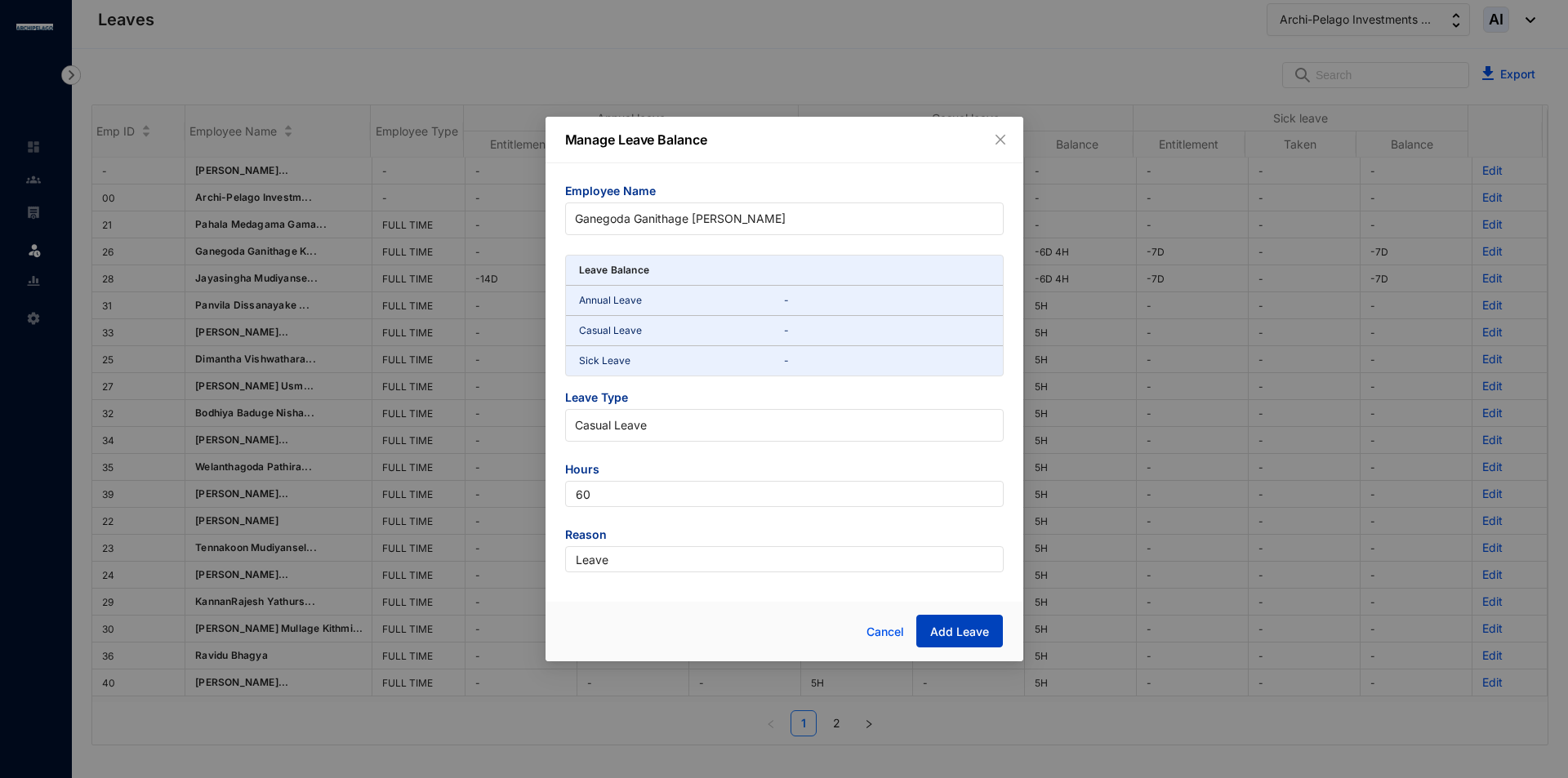
click at [989, 626] on button "Add Leave" at bounding box center [960, 631] width 87 height 32
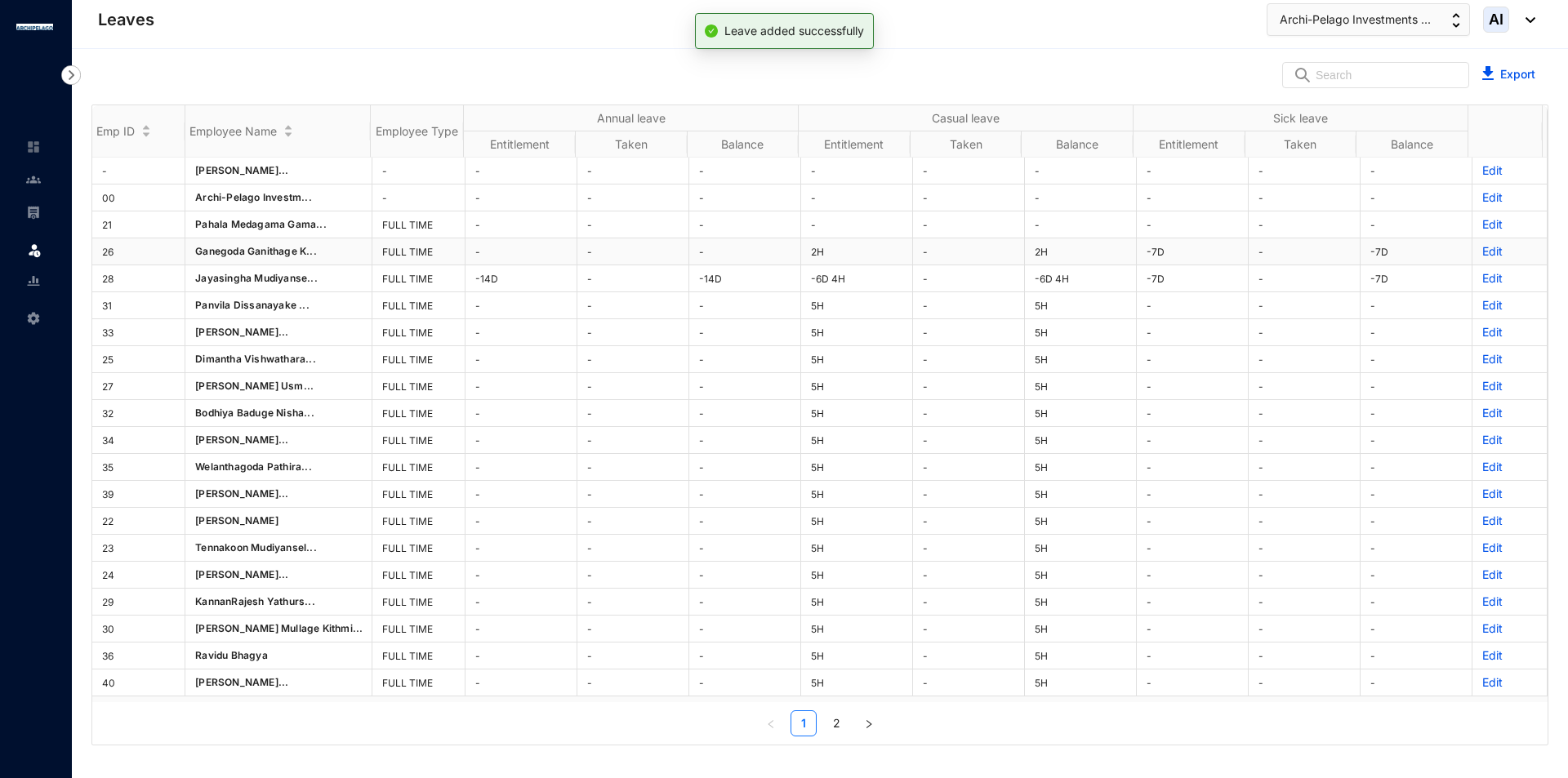
click at [1497, 254] on p "Edit" at bounding box center [1509, 252] width 55 height 16
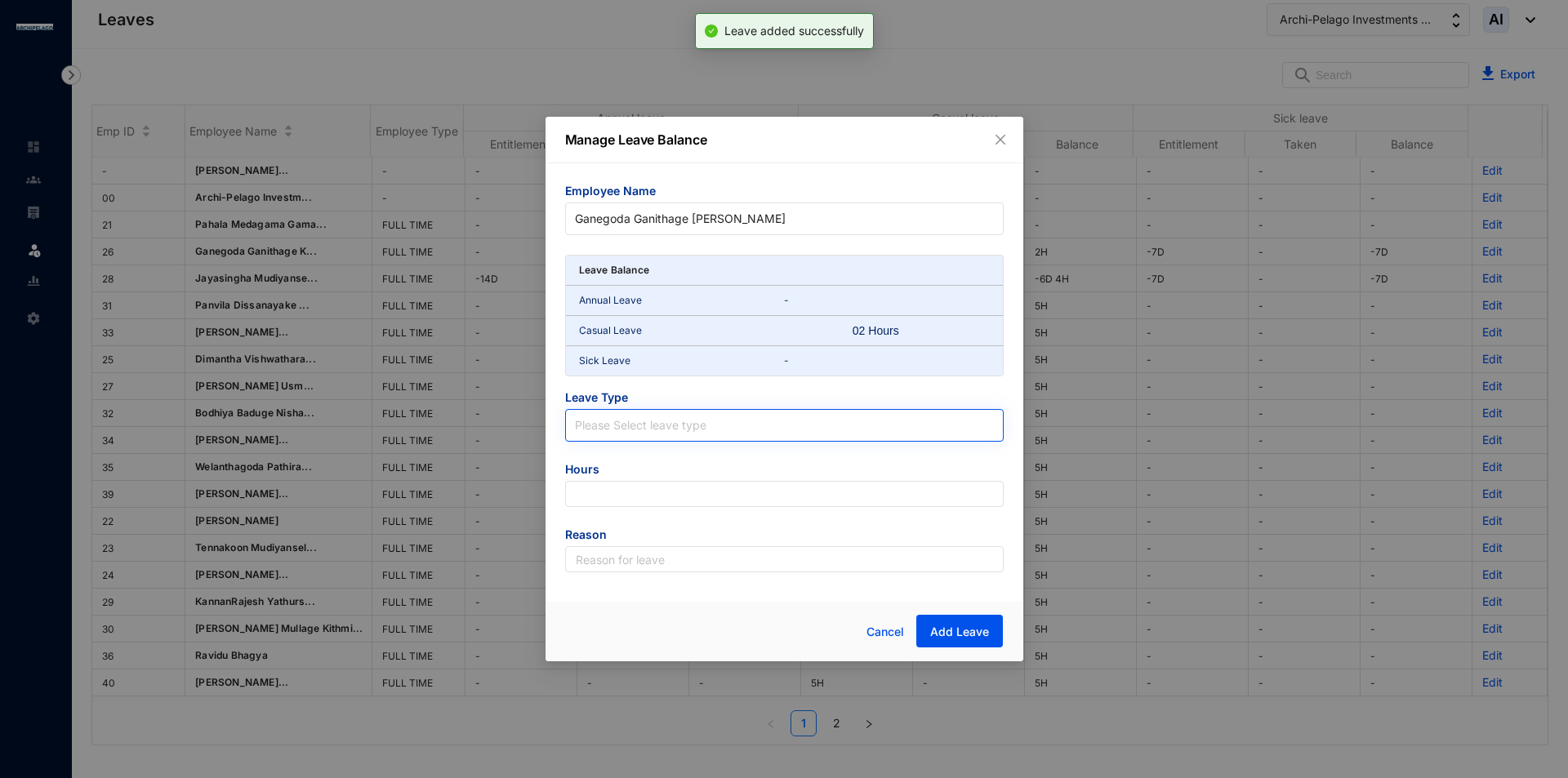
click at [682, 440] on span at bounding box center [784, 425] width 419 height 31
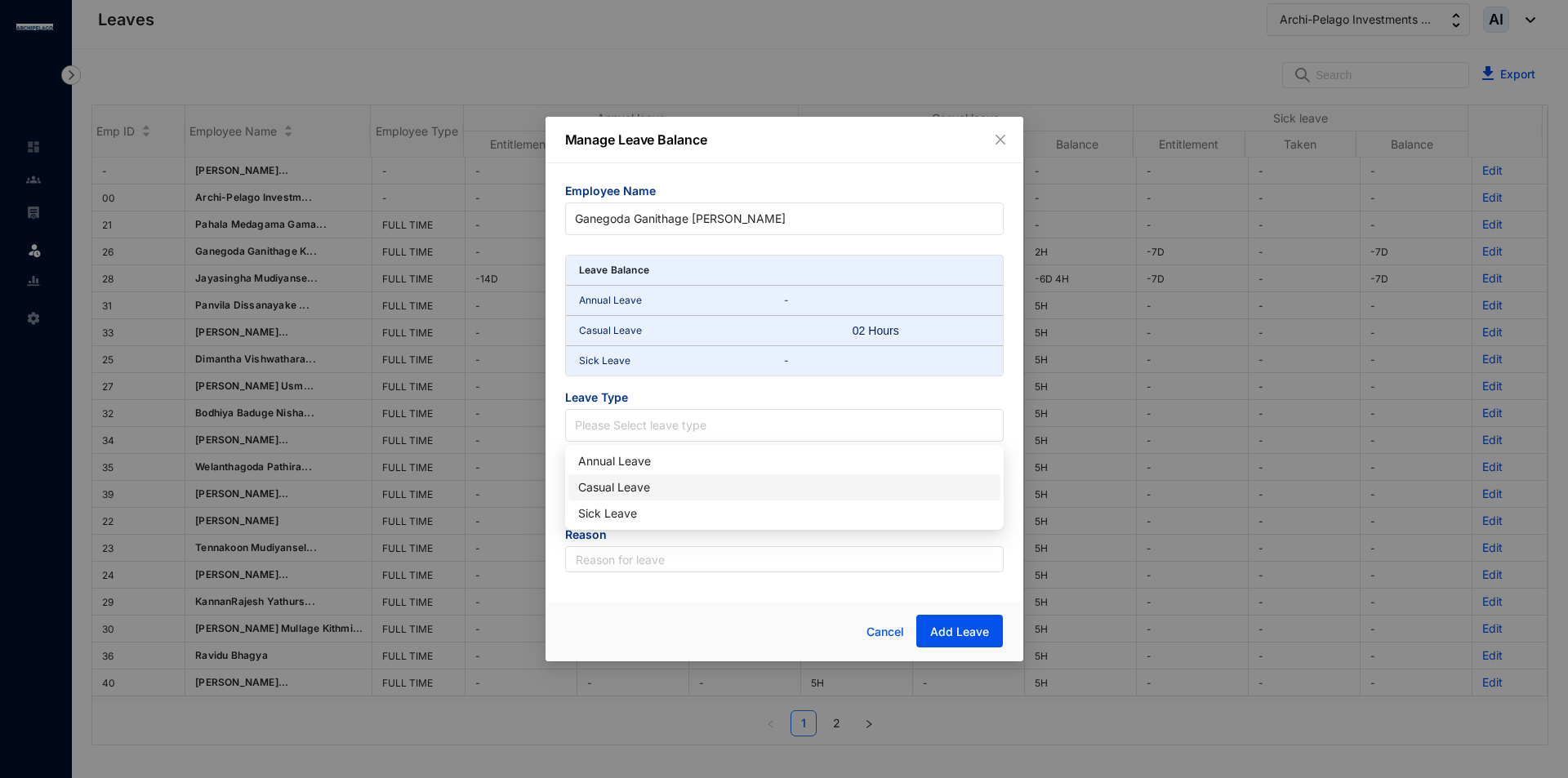
click at [684, 485] on div "Casual Leave" at bounding box center [784, 487] width 413 height 18
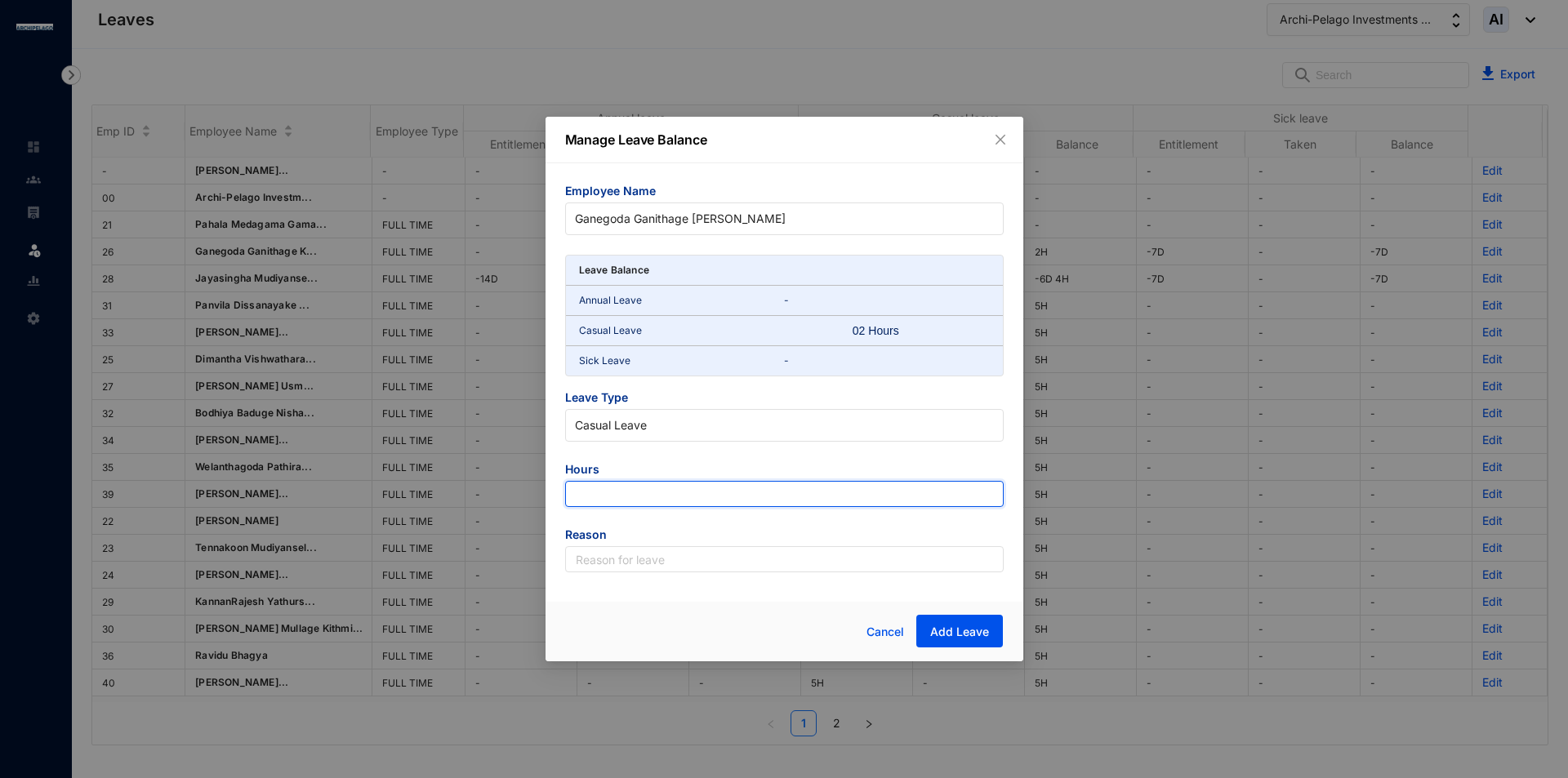
click at [669, 501] on input "number" at bounding box center [784, 494] width 439 height 26
type input "2"
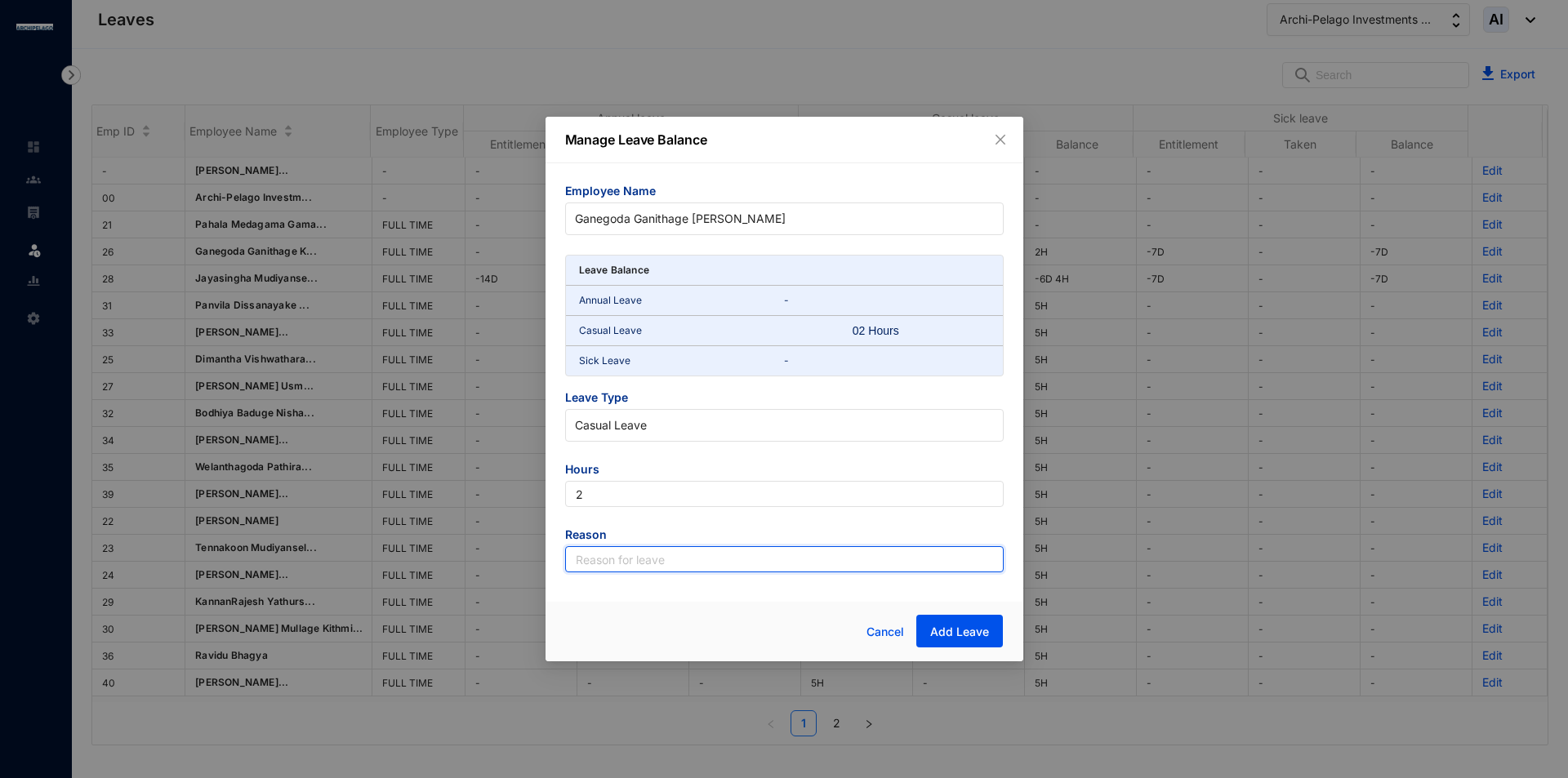
click at [706, 563] on input "text" at bounding box center [784, 559] width 439 height 26
type input "Leave"
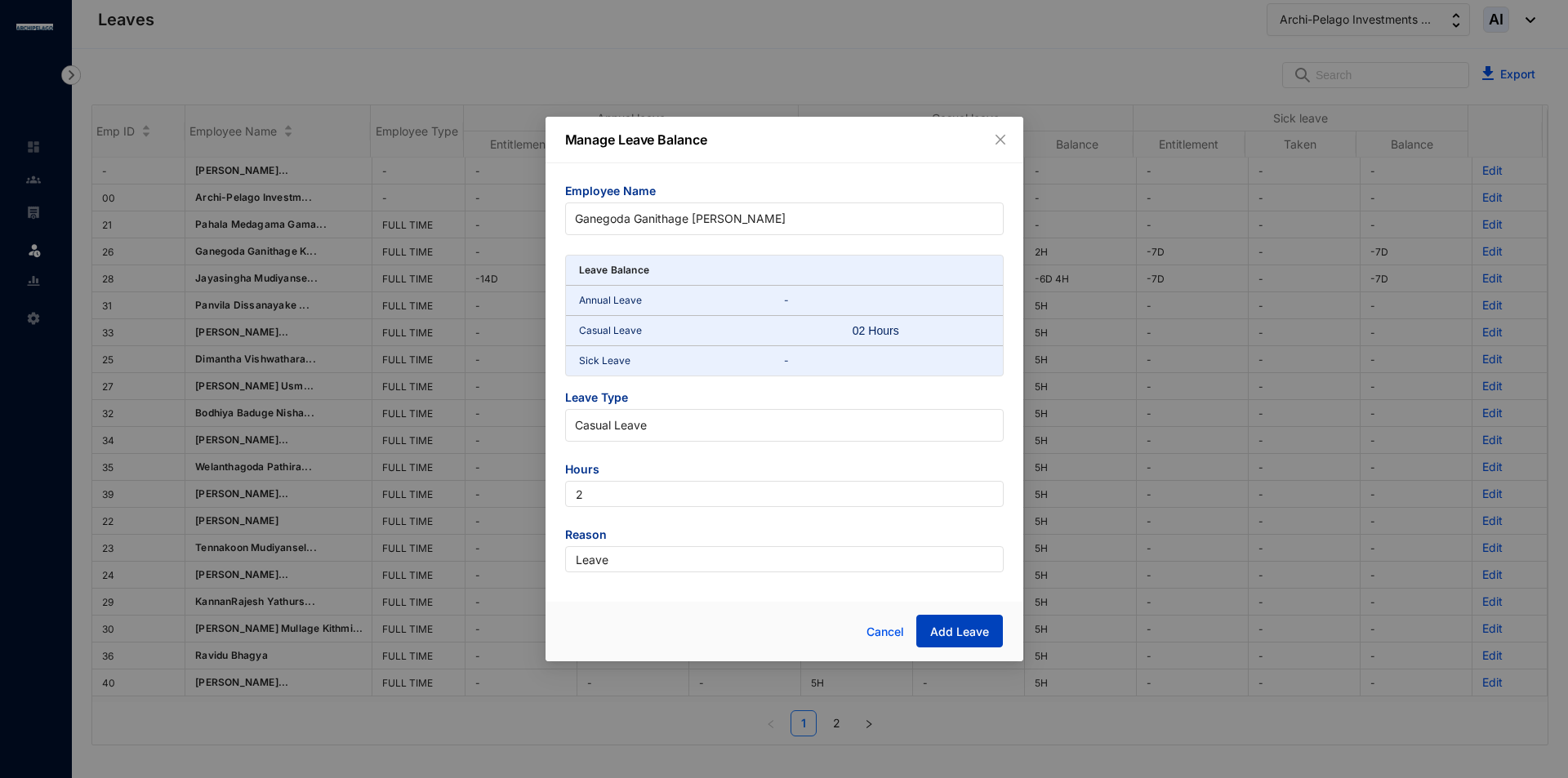
click at [984, 631] on span "Add Leave" at bounding box center [959, 632] width 59 height 16
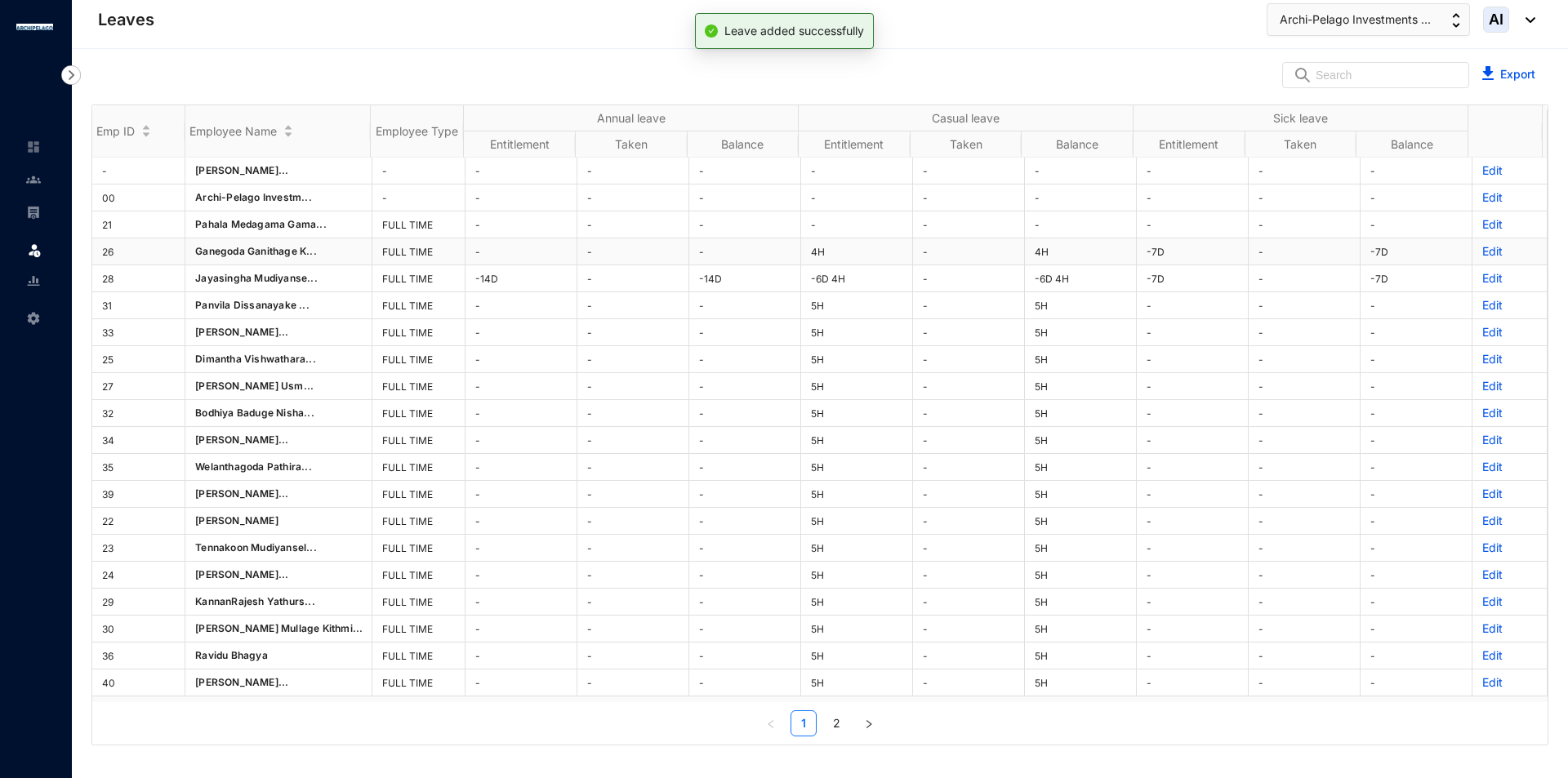
click at [1482, 251] on p "Edit" at bounding box center [1509, 252] width 55 height 16
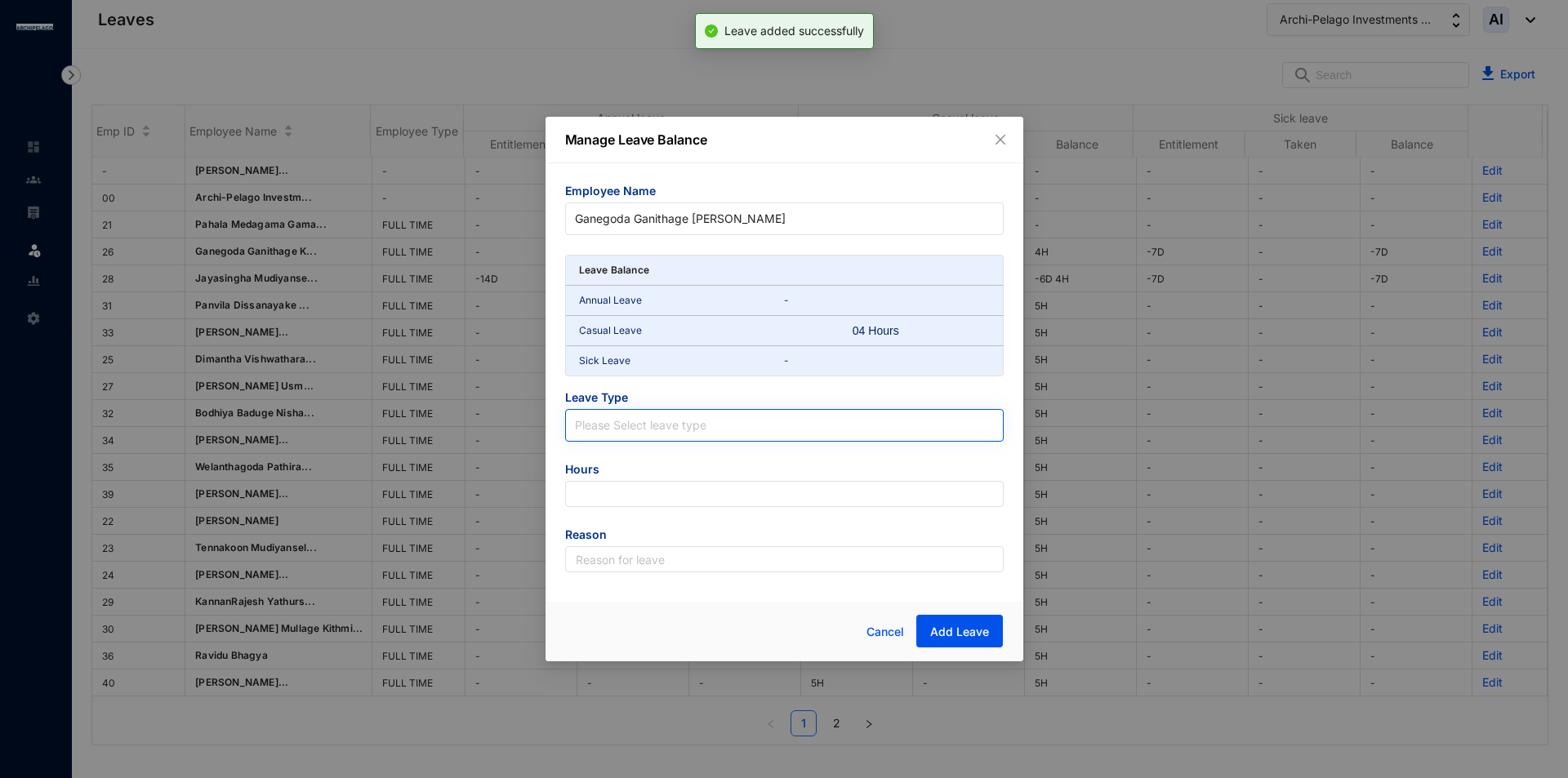
click at [658, 428] on input "search" at bounding box center [784, 421] width 419 height 24
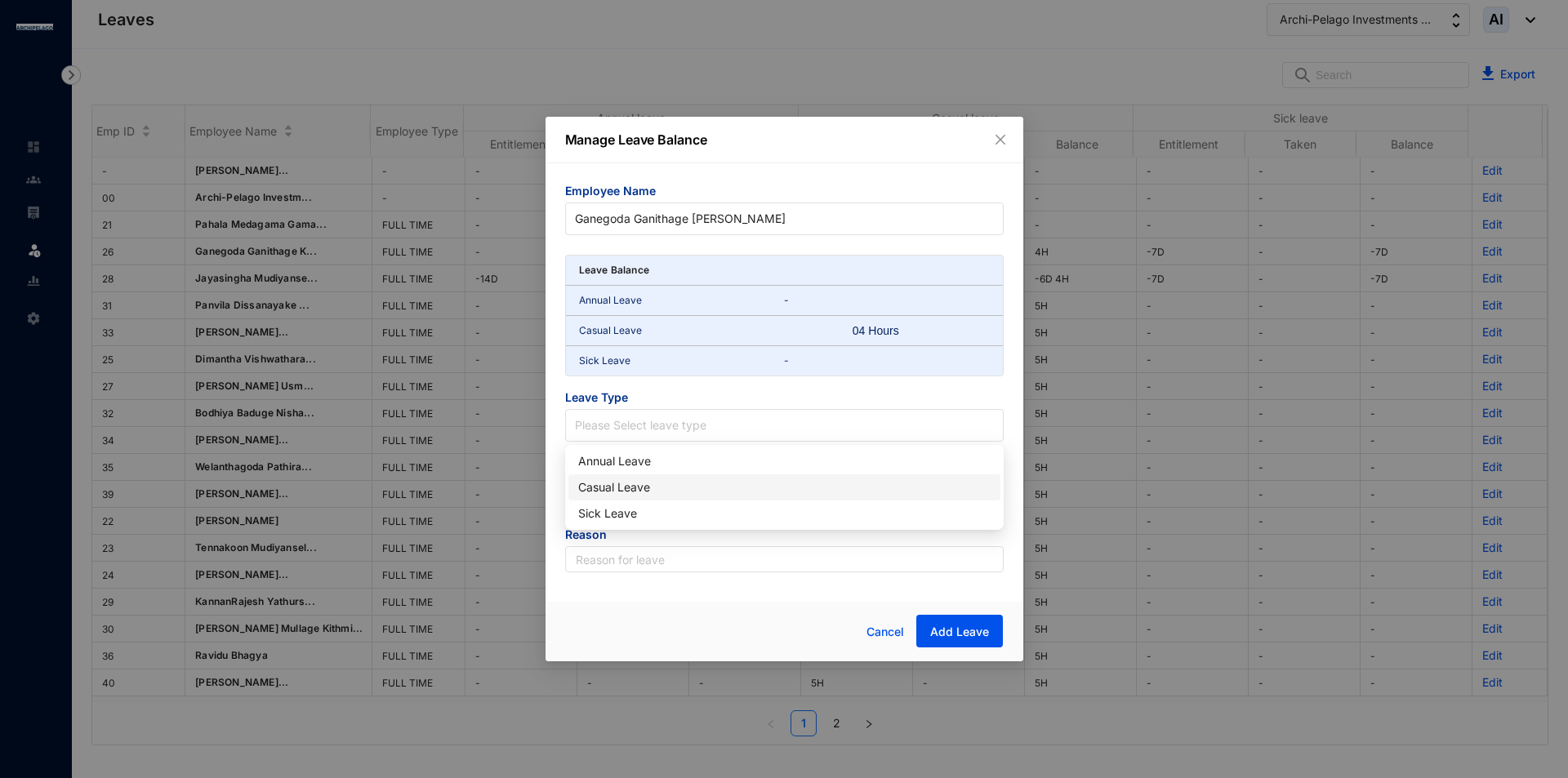
click at [665, 487] on div "Casual Leave" at bounding box center [784, 487] width 413 height 18
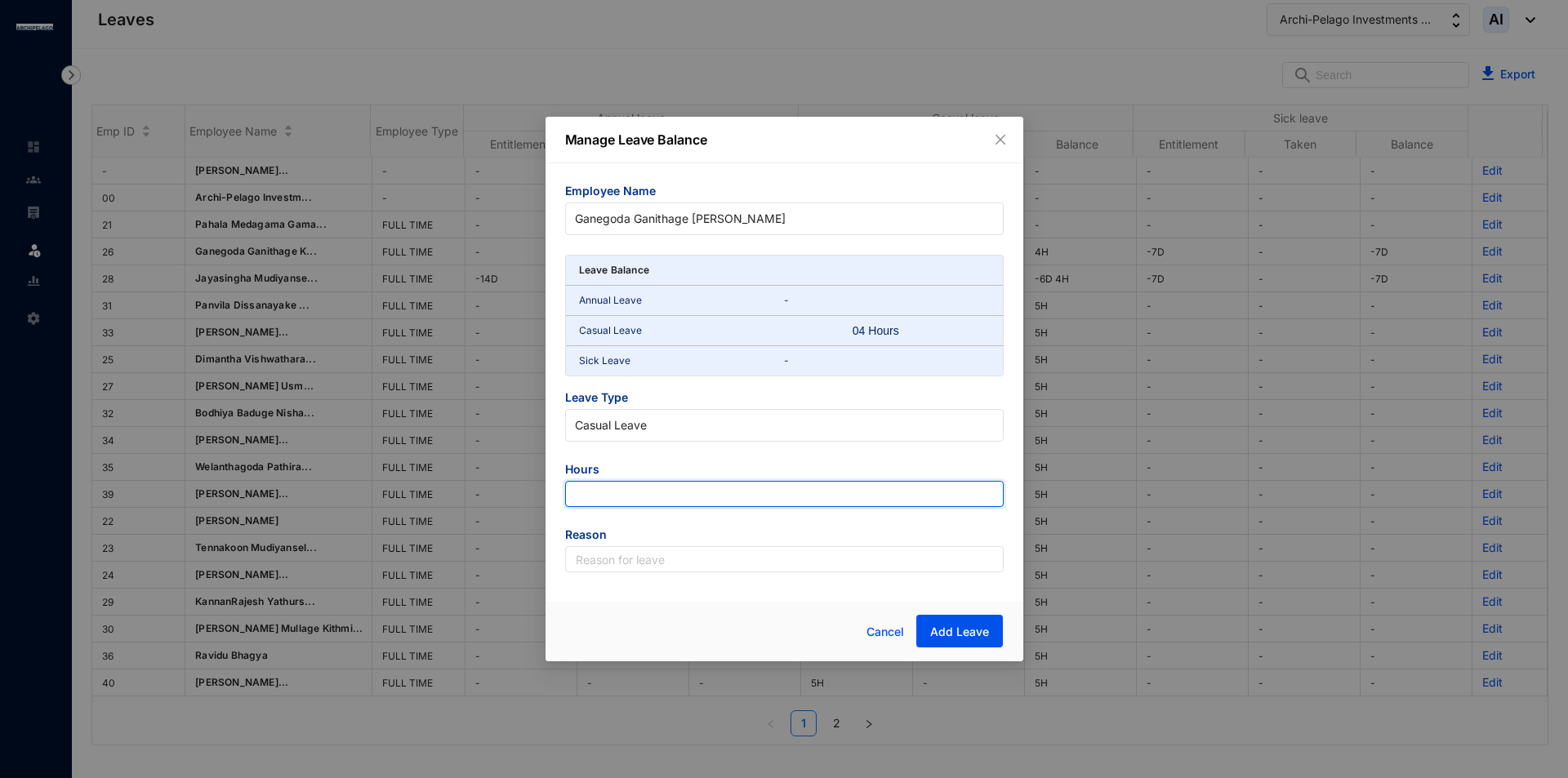
click at [672, 496] on input "number" at bounding box center [784, 494] width 439 height 26
type input "-2"
click at [654, 488] on input "-2" at bounding box center [784, 494] width 439 height 26
type input "-4"
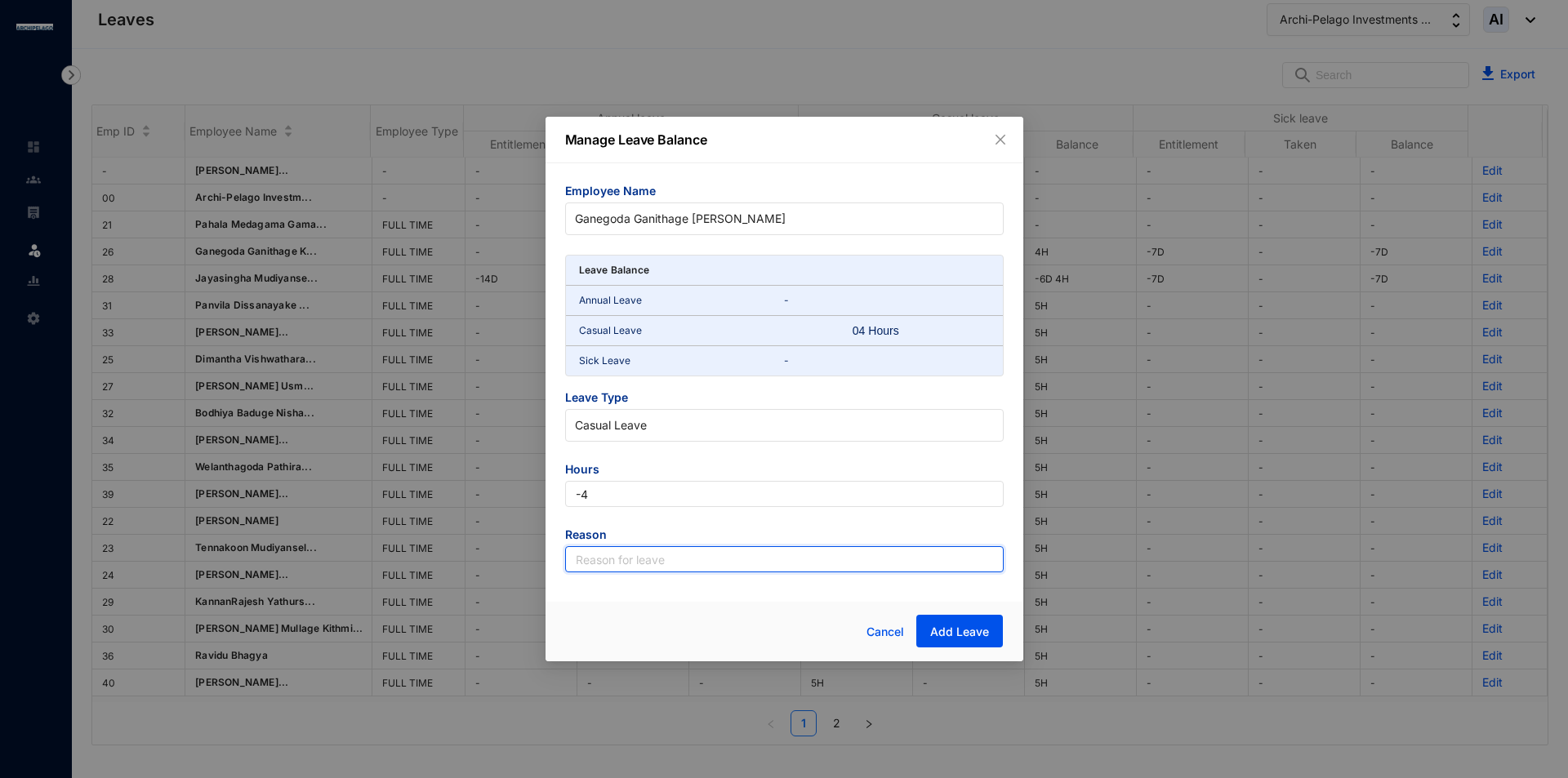
click at [660, 569] on input "text" at bounding box center [784, 559] width 439 height 26
type input "Leave"
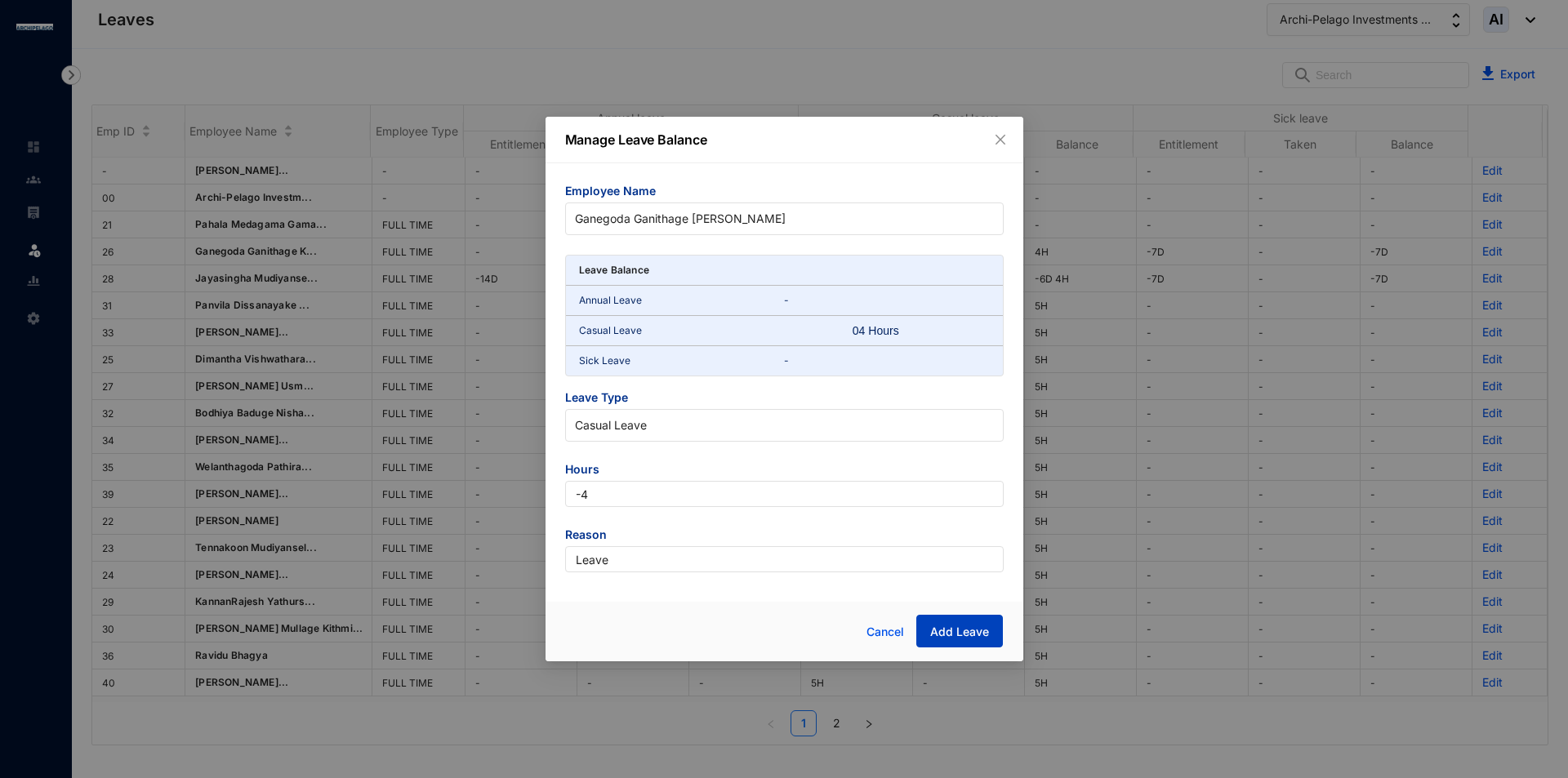
click at [981, 629] on span "Add Leave" at bounding box center [959, 632] width 59 height 16
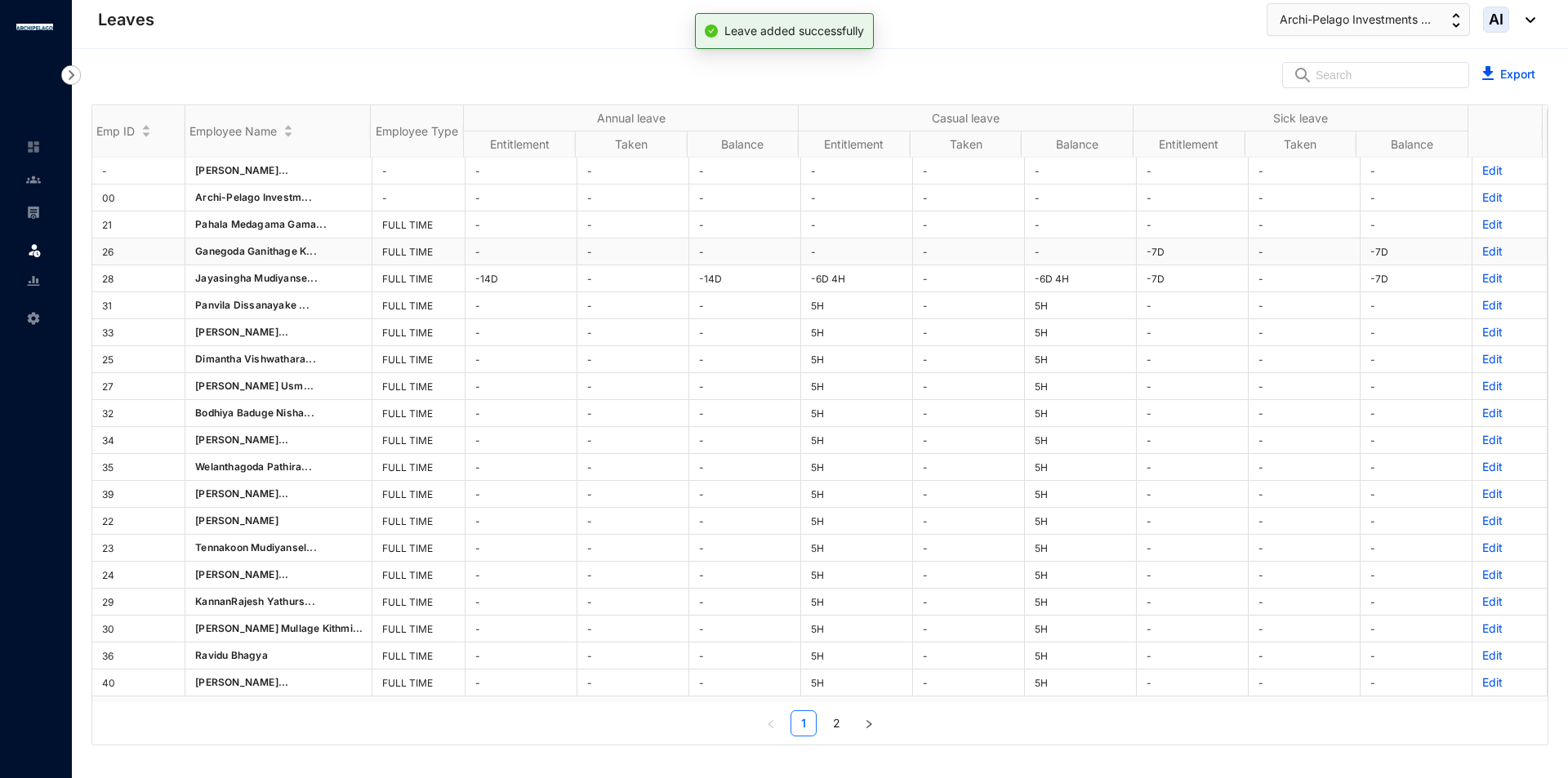
click at [1490, 251] on p "Edit" at bounding box center [1509, 252] width 55 height 16
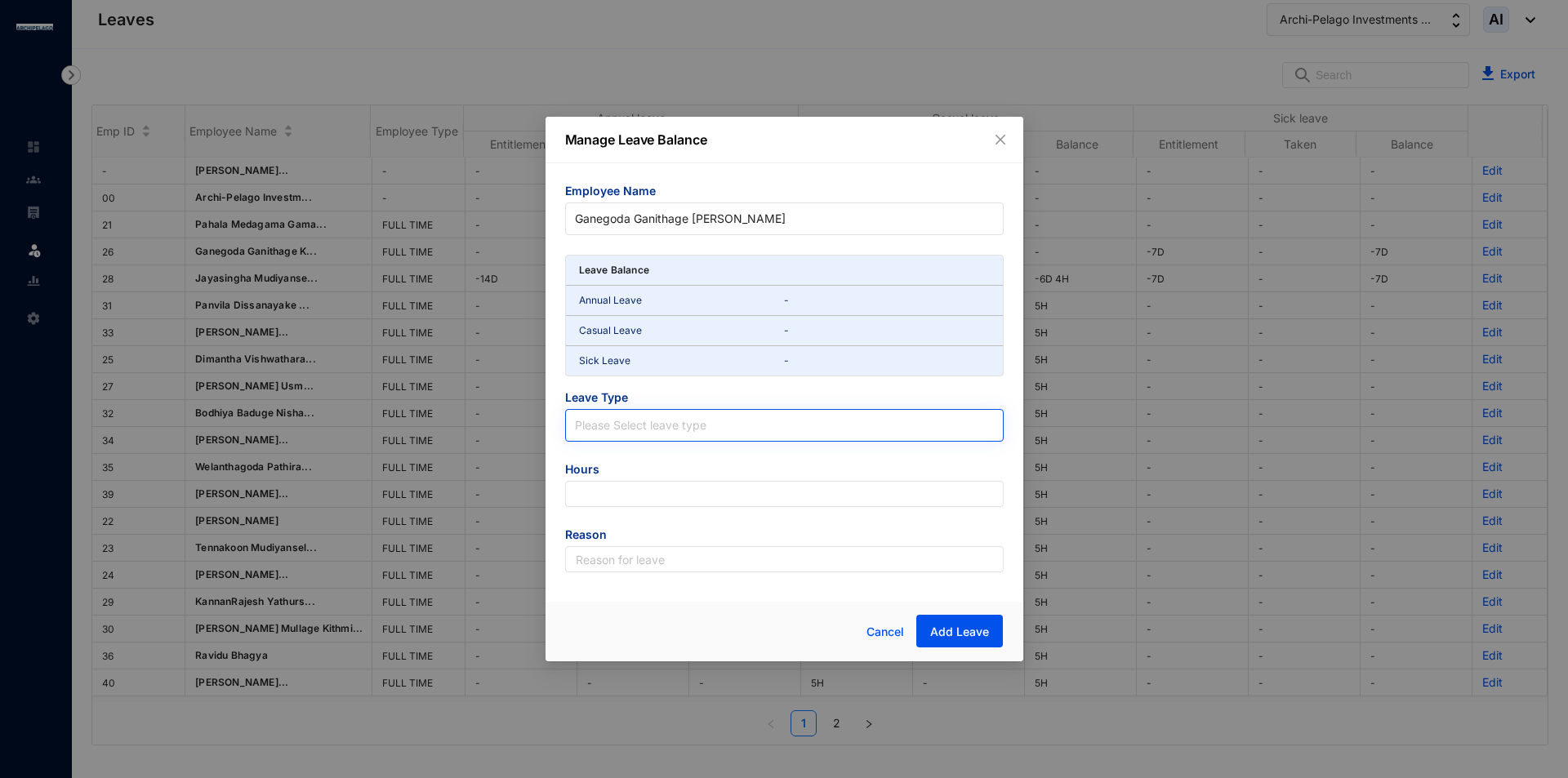
click at [671, 418] on input "search" at bounding box center [784, 421] width 419 height 24
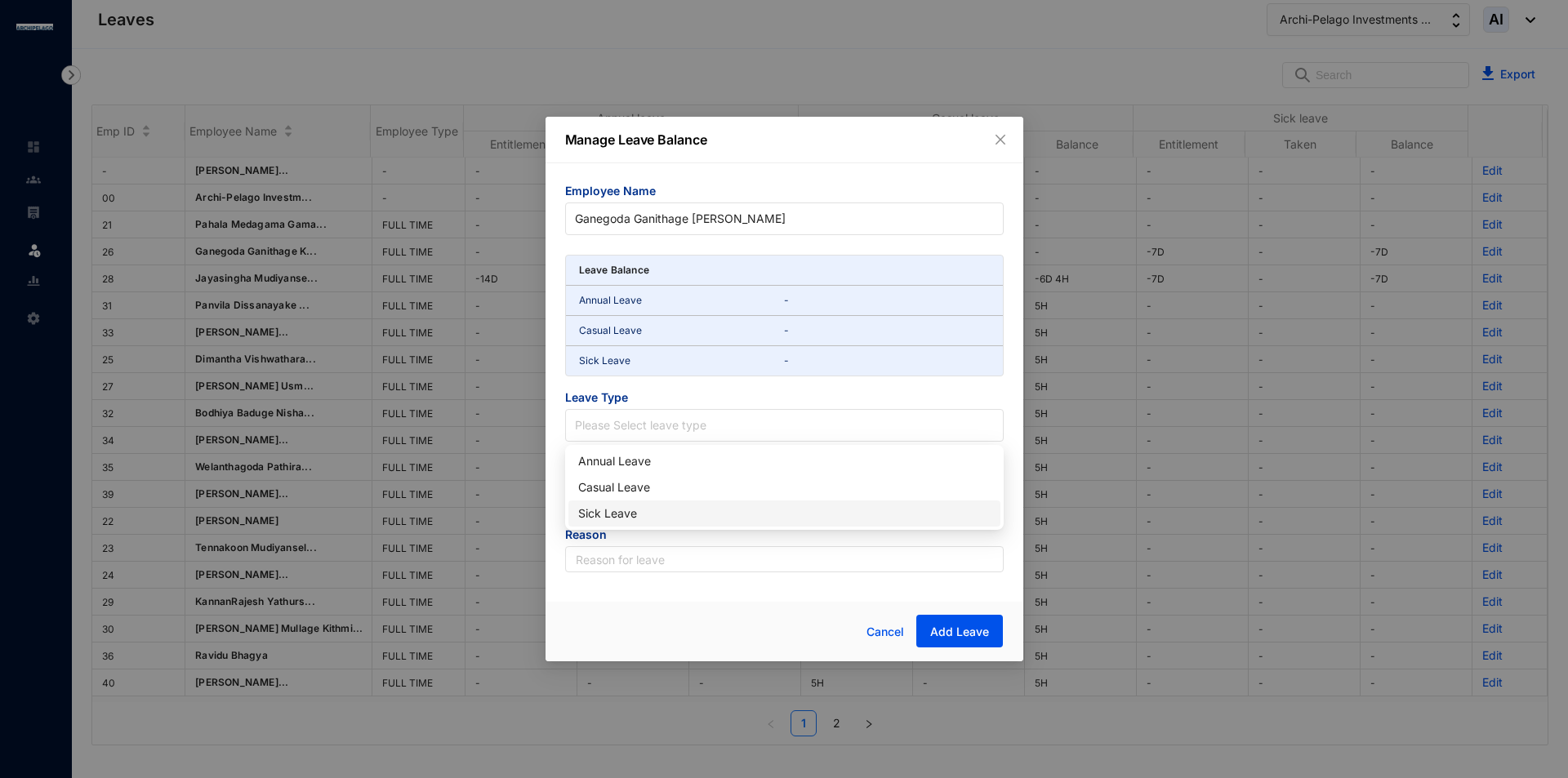
click at [605, 502] on div "Sick Leave" at bounding box center [784, 514] width 432 height 26
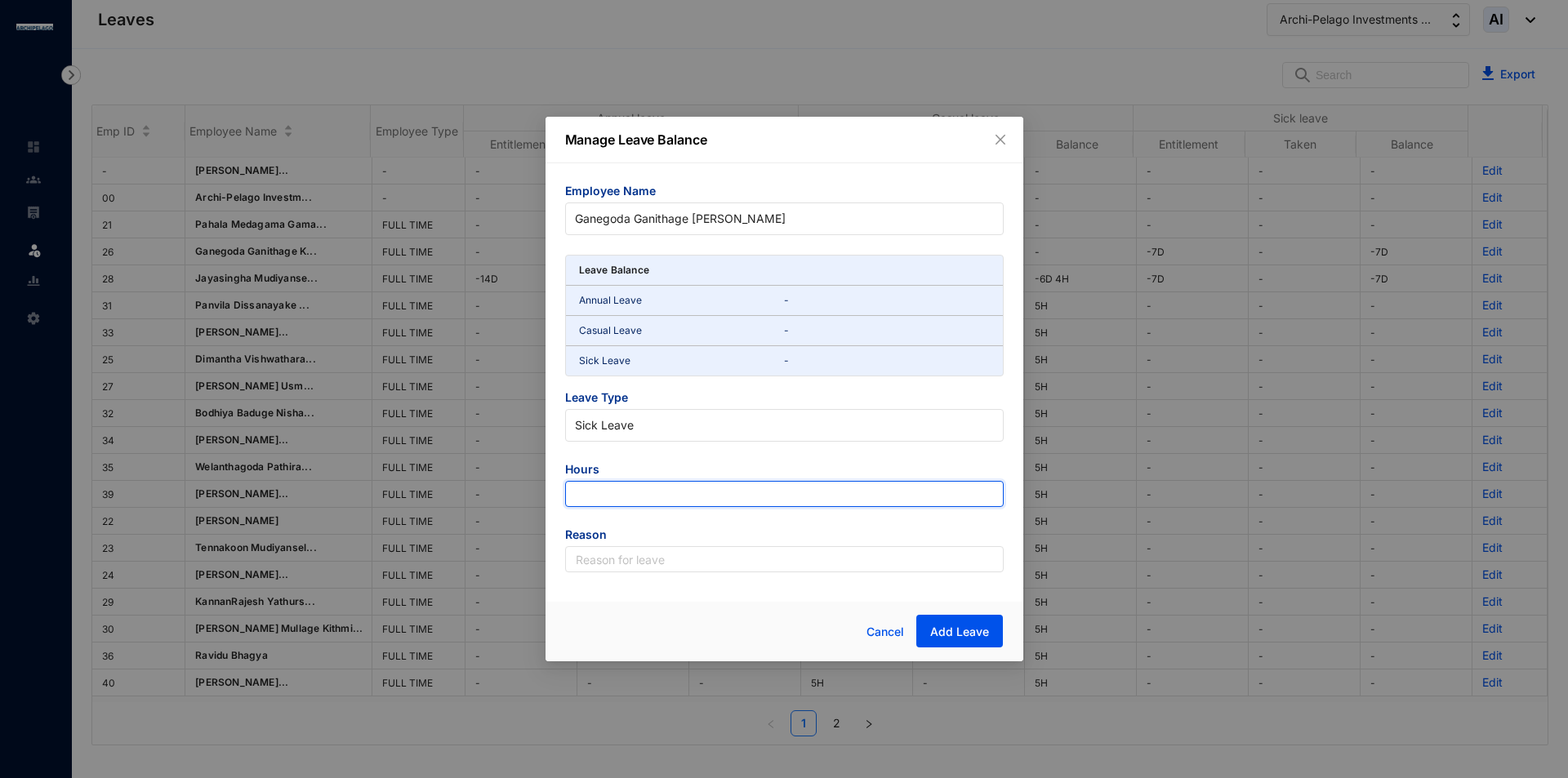
click at [617, 501] on input "number" at bounding box center [784, 494] width 439 height 26
type input "-6"
type input "63"
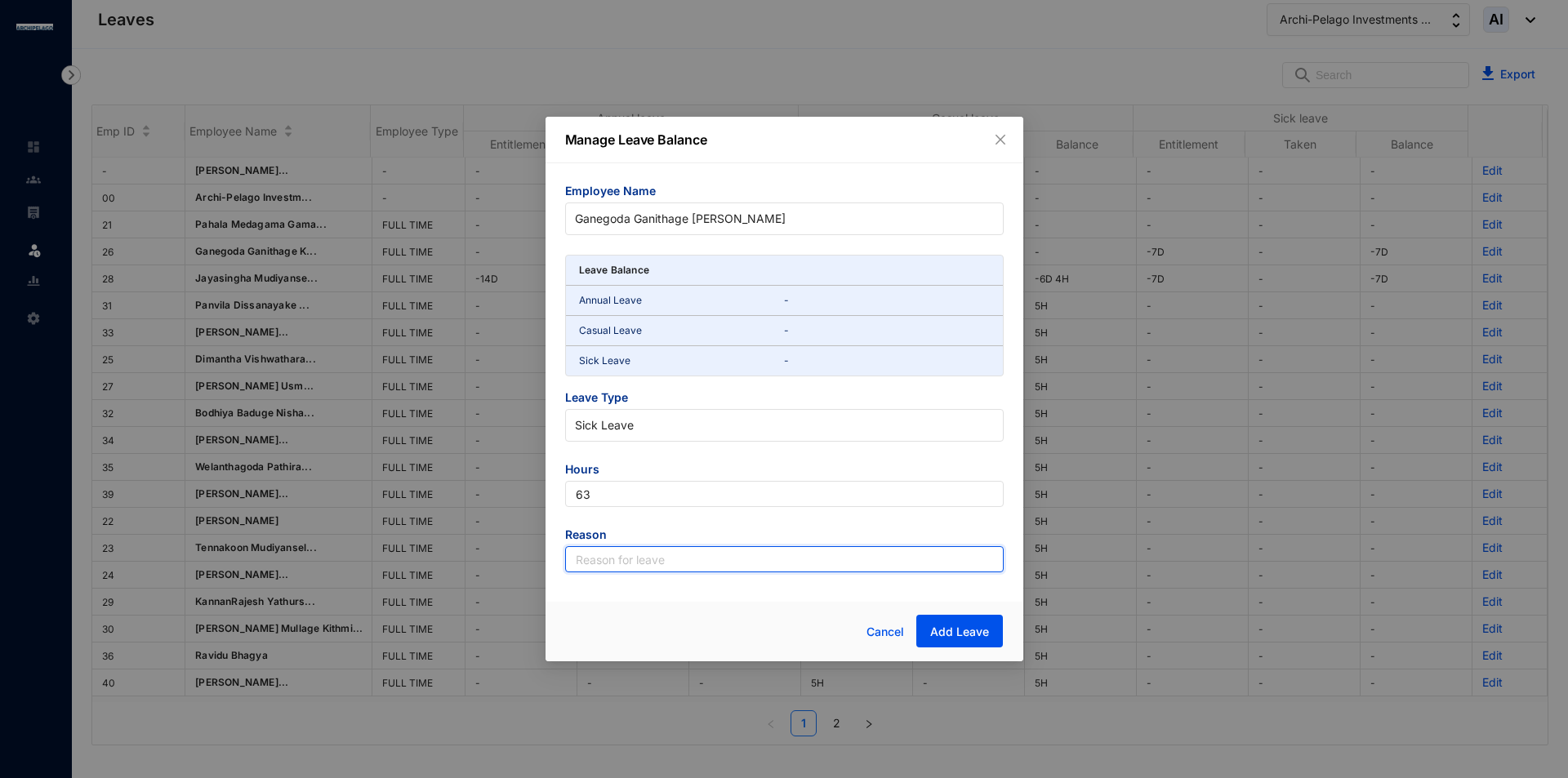
click at [663, 570] on input "text" at bounding box center [784, 559] width 439 height 26
type input "Leave"
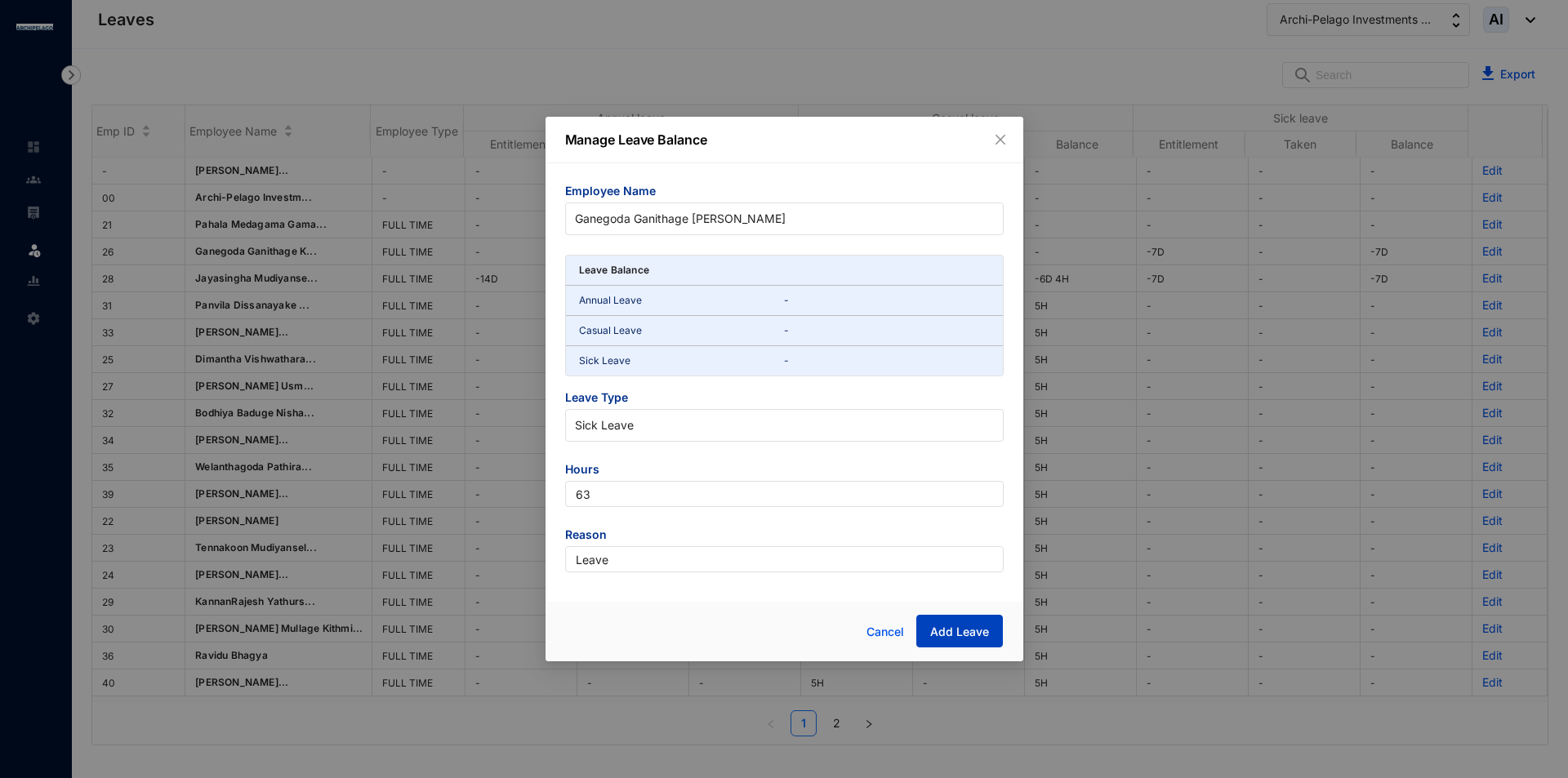
click at [976, 624] on span "Add Leave" at bounding box center [959, 632] width 59 height 16
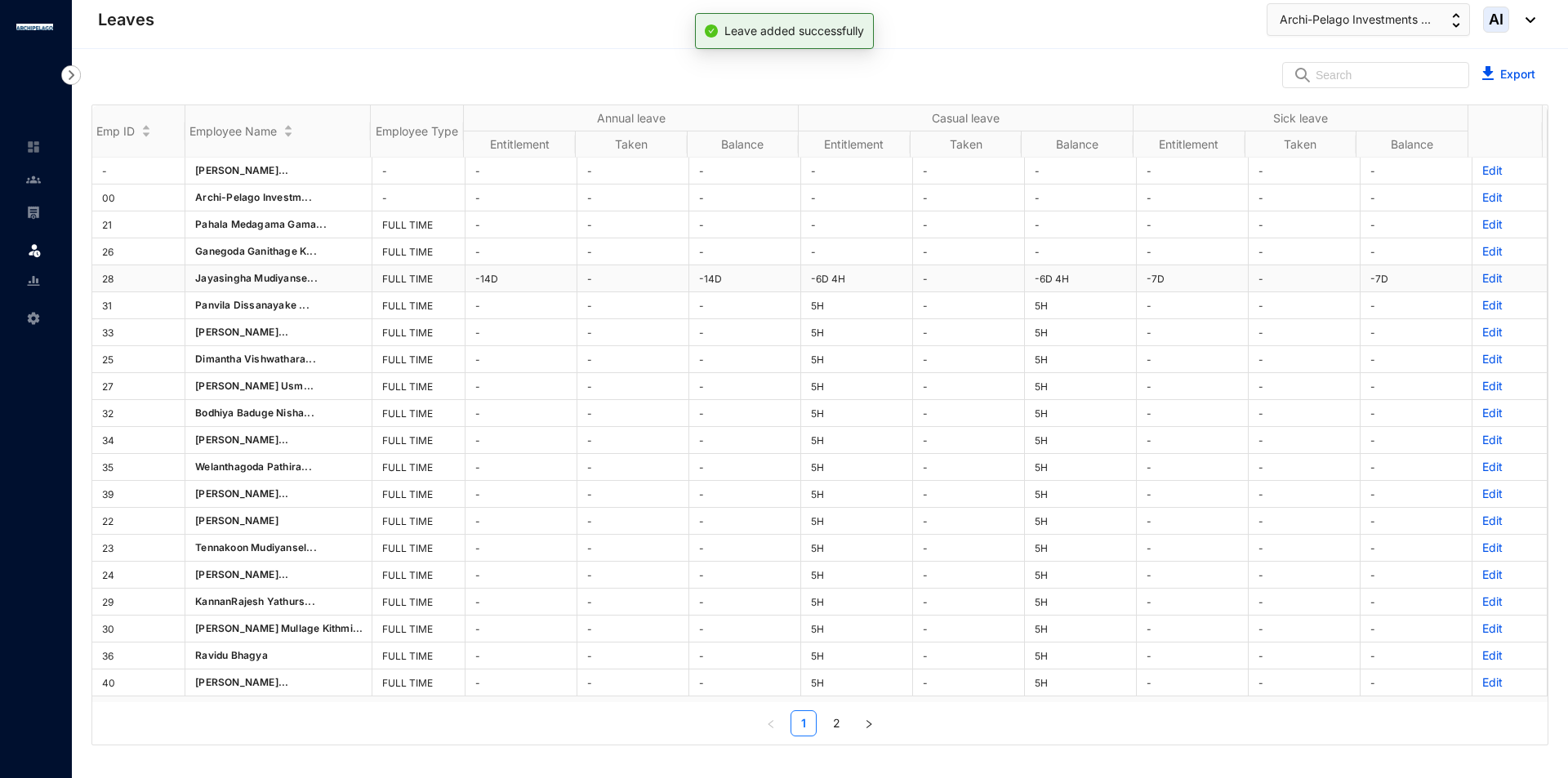
click at [1486, 282] on p "Edit" at bounding box center [1509, 278] width 55 height 16
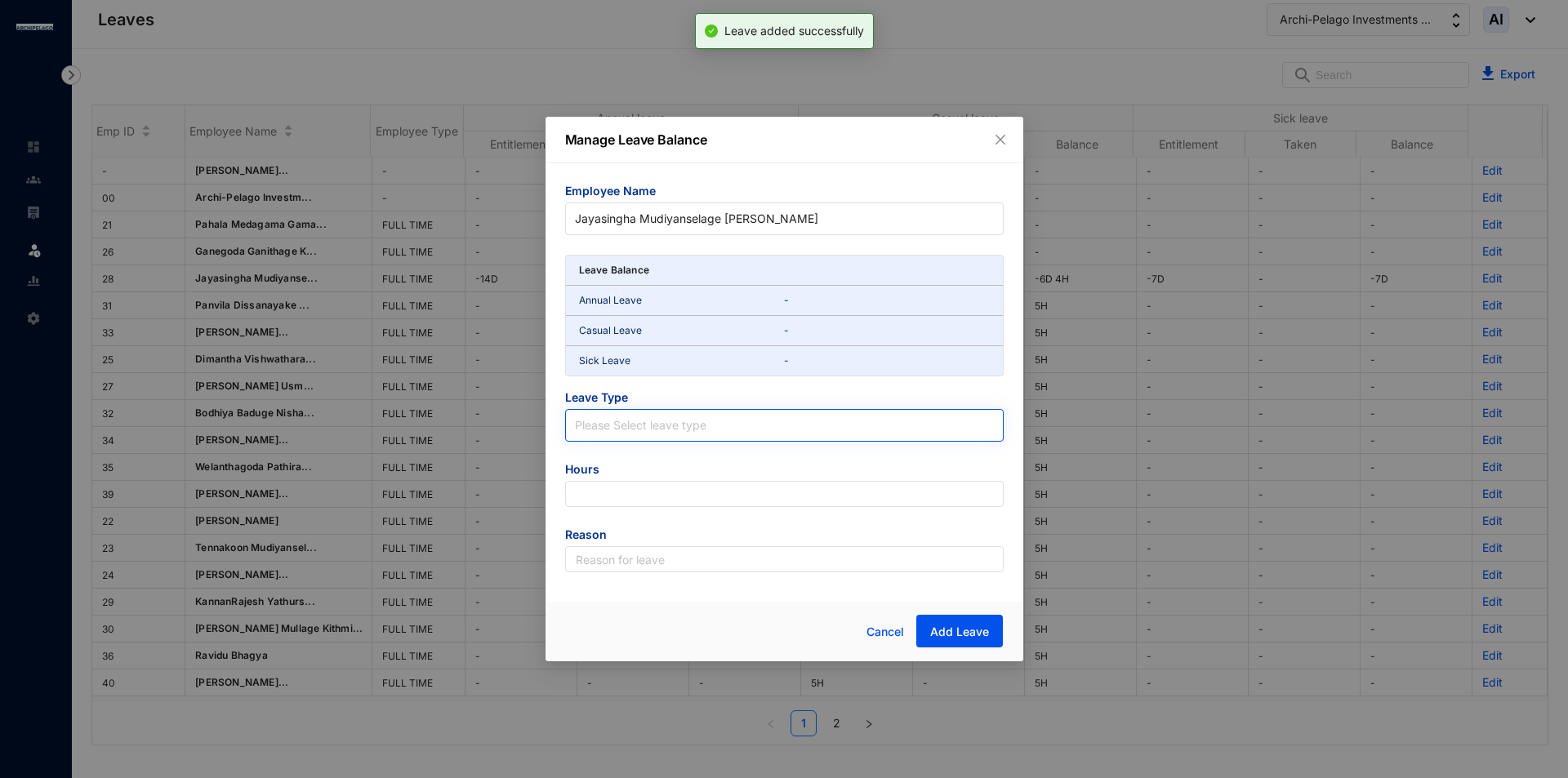
click at [657, 423] on input "search" at bounding box center [784, 421] width 419 height 24
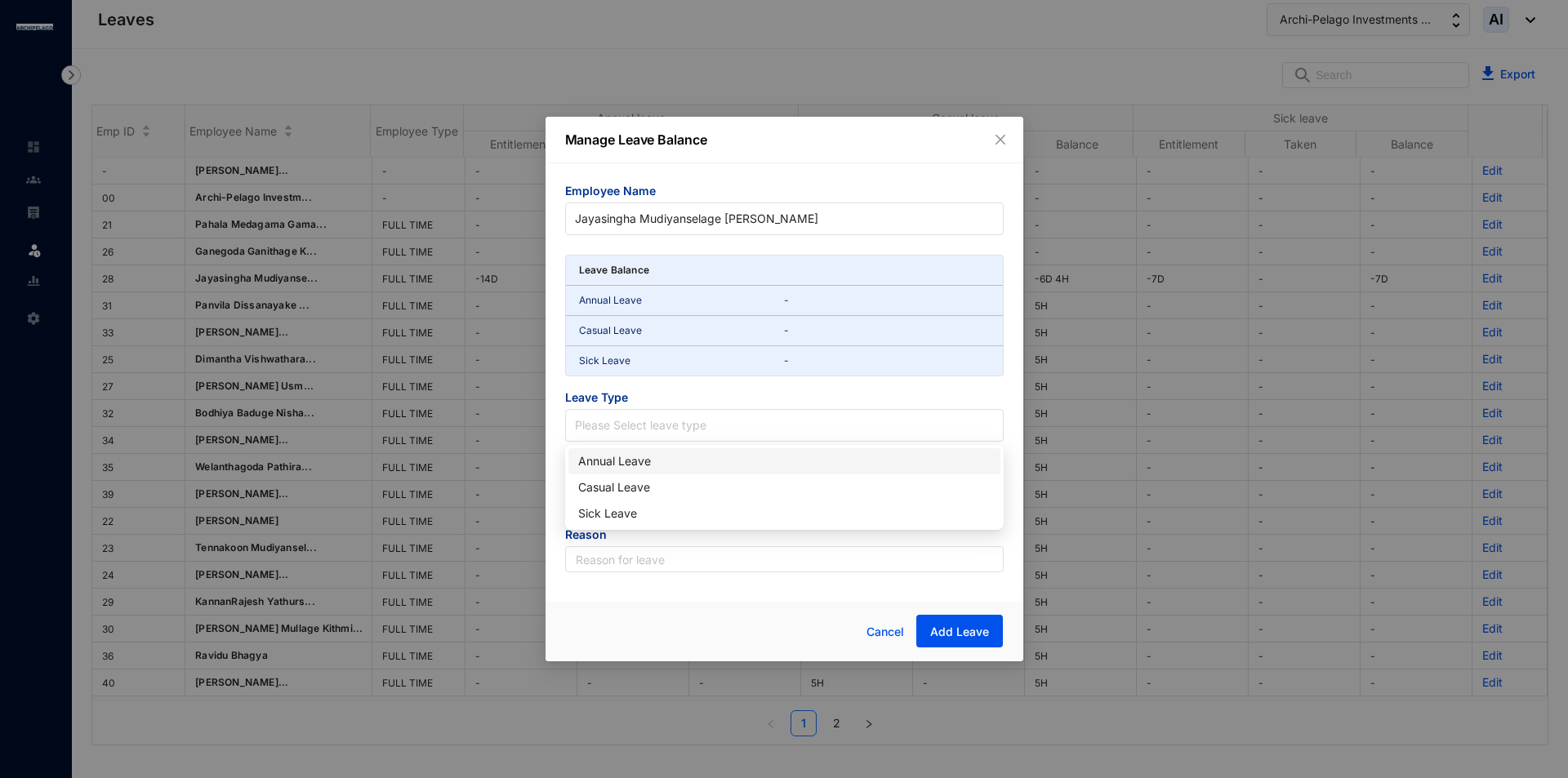
click at [628, 457] on div "Annual Leave" at bounding box center [784, 461] width 413 height 18
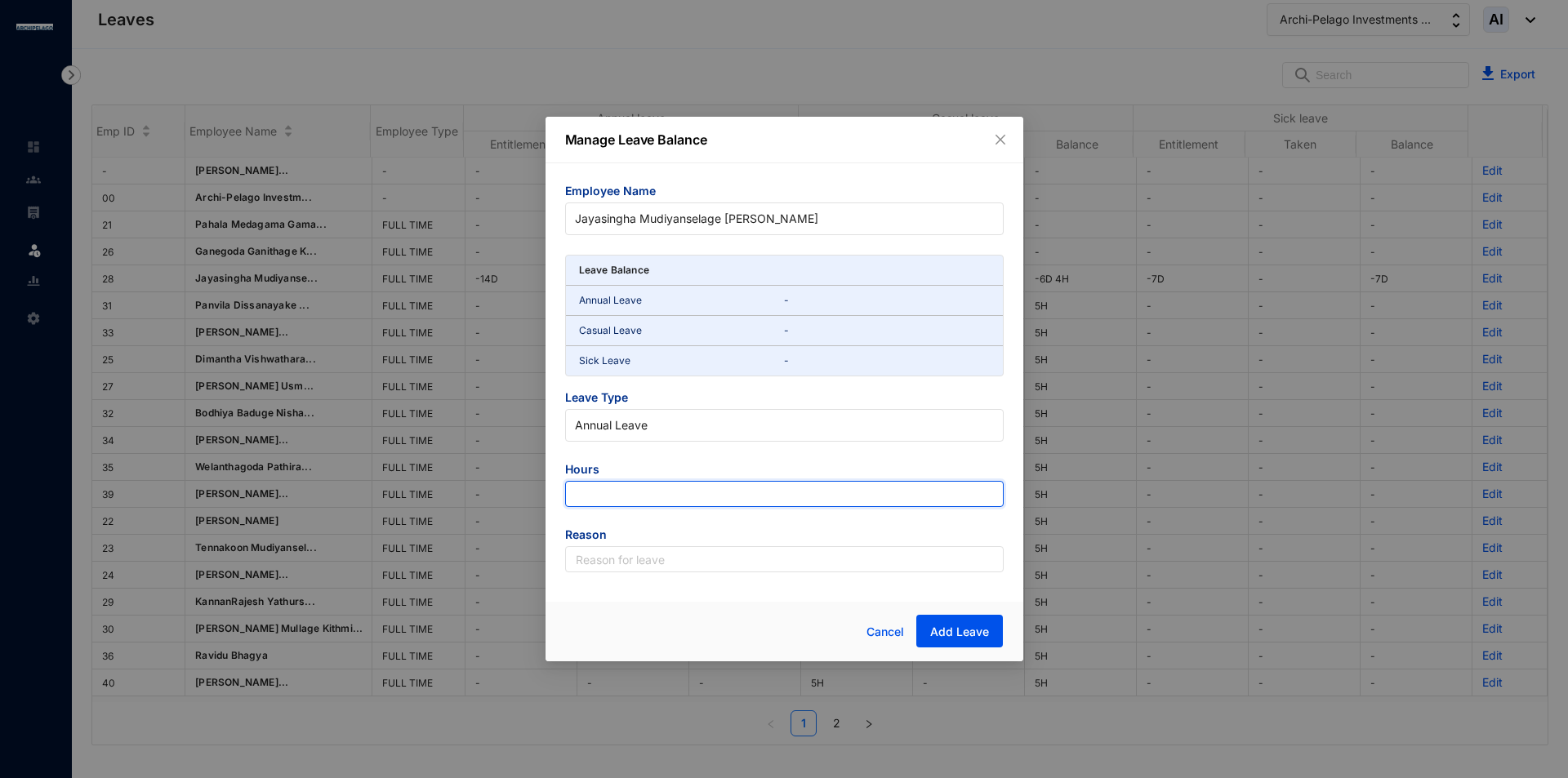
click at [605, 501] on input "number" at bounding box center [784, 494] width 439 height 26
type input "126"
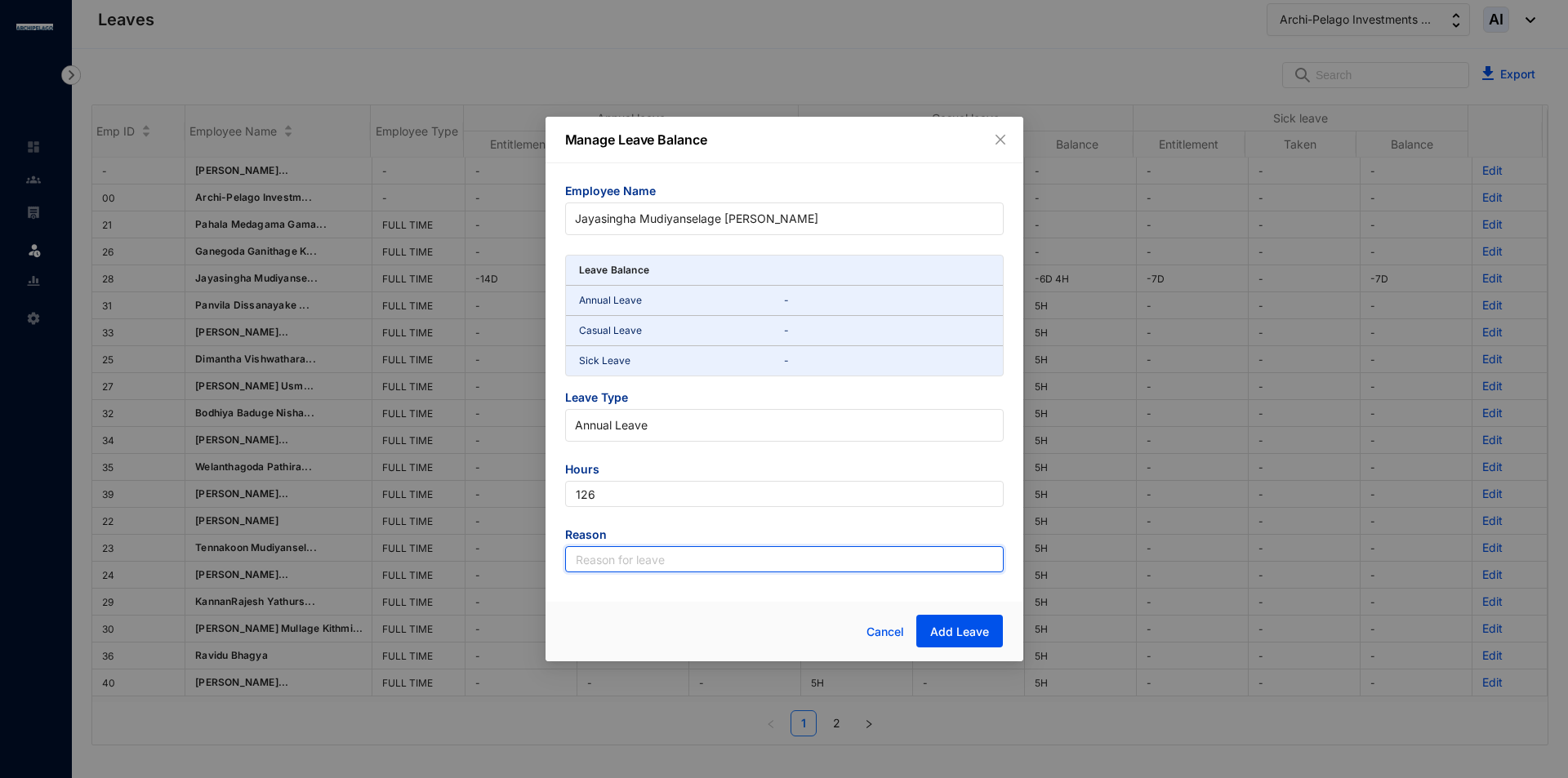
click at [652, 559] on input "text" at bounding box center [784, 559] width 439 height 26
type input "Leave"
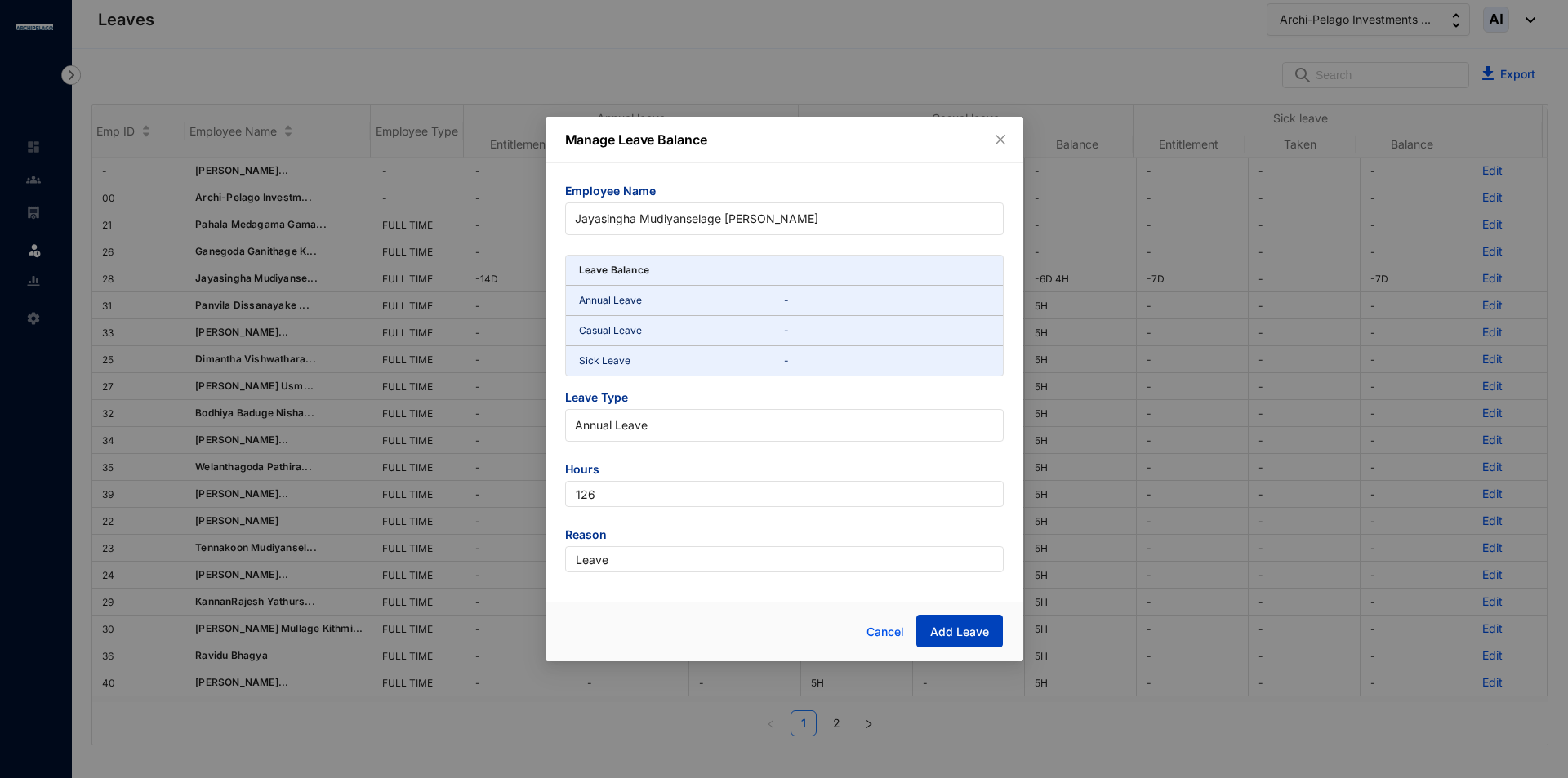
click at [964, 625] on span "Add Leave" at bounding box center [959, 632] width 59 height 16
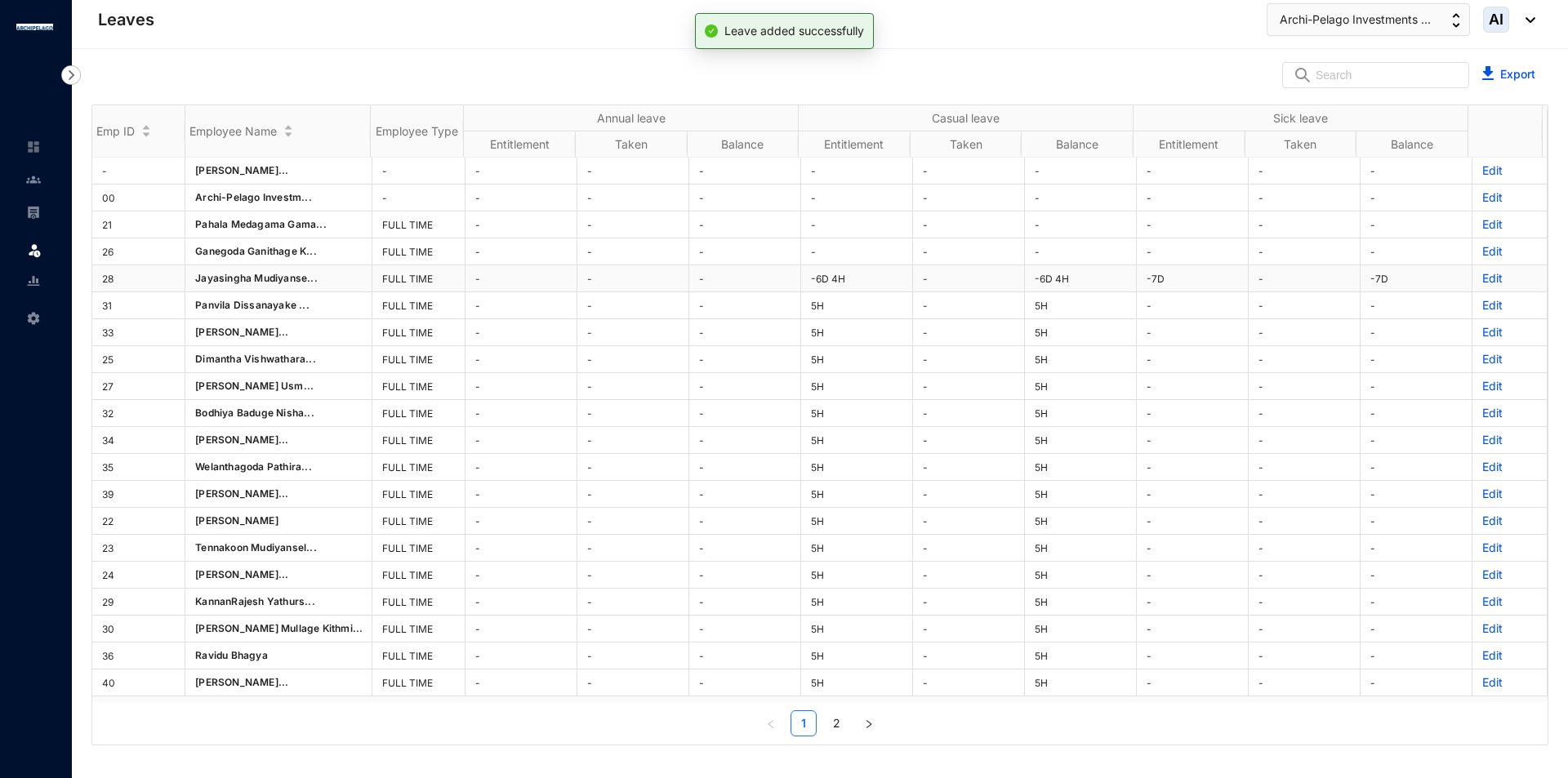
click at [1484, 273] on p "Edit" at bounding box center [1509, 278] width 55 height 16
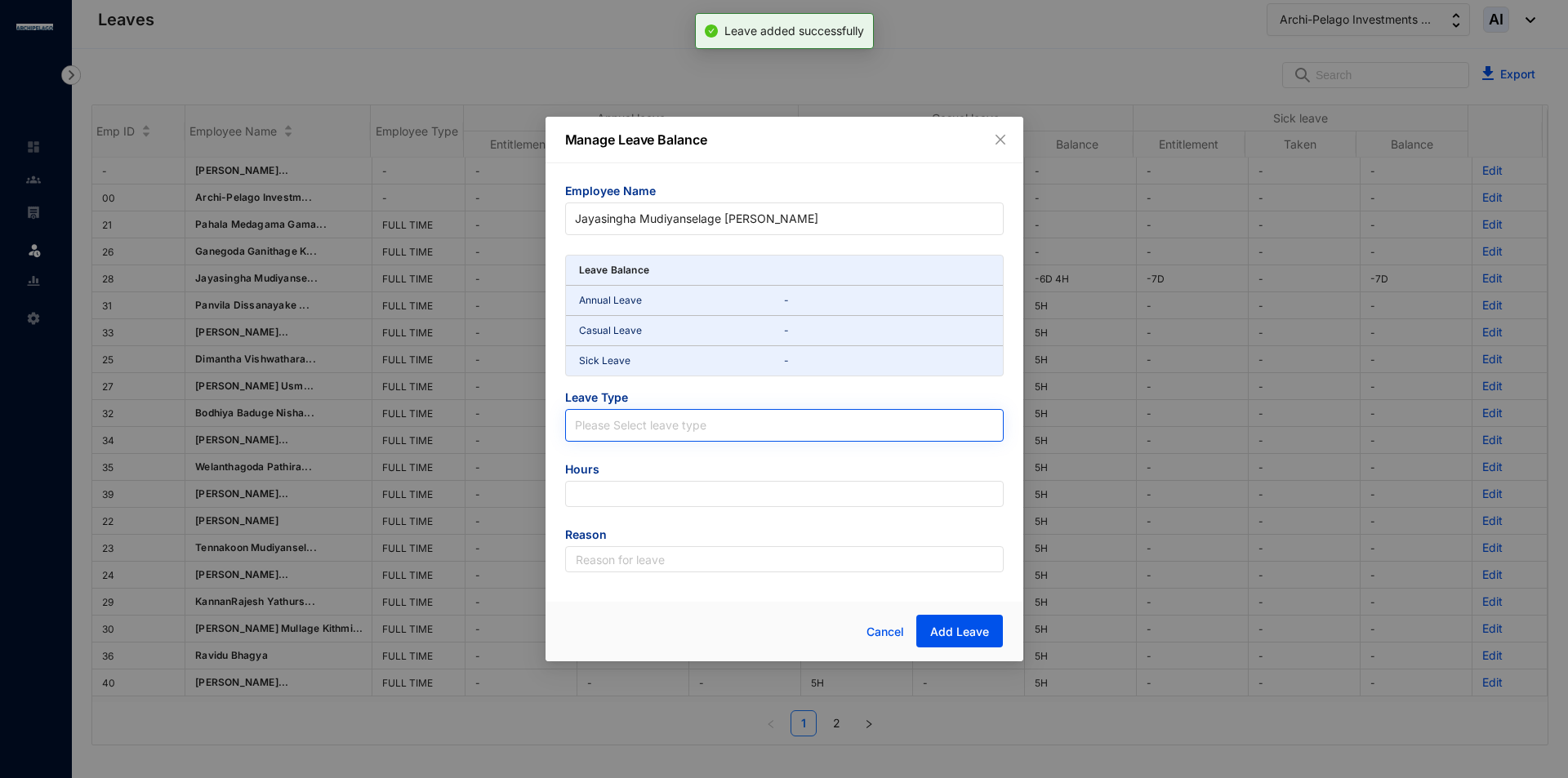
click at [689, 421] on input "search" at bounding box center [784, 421] width 419 height 24
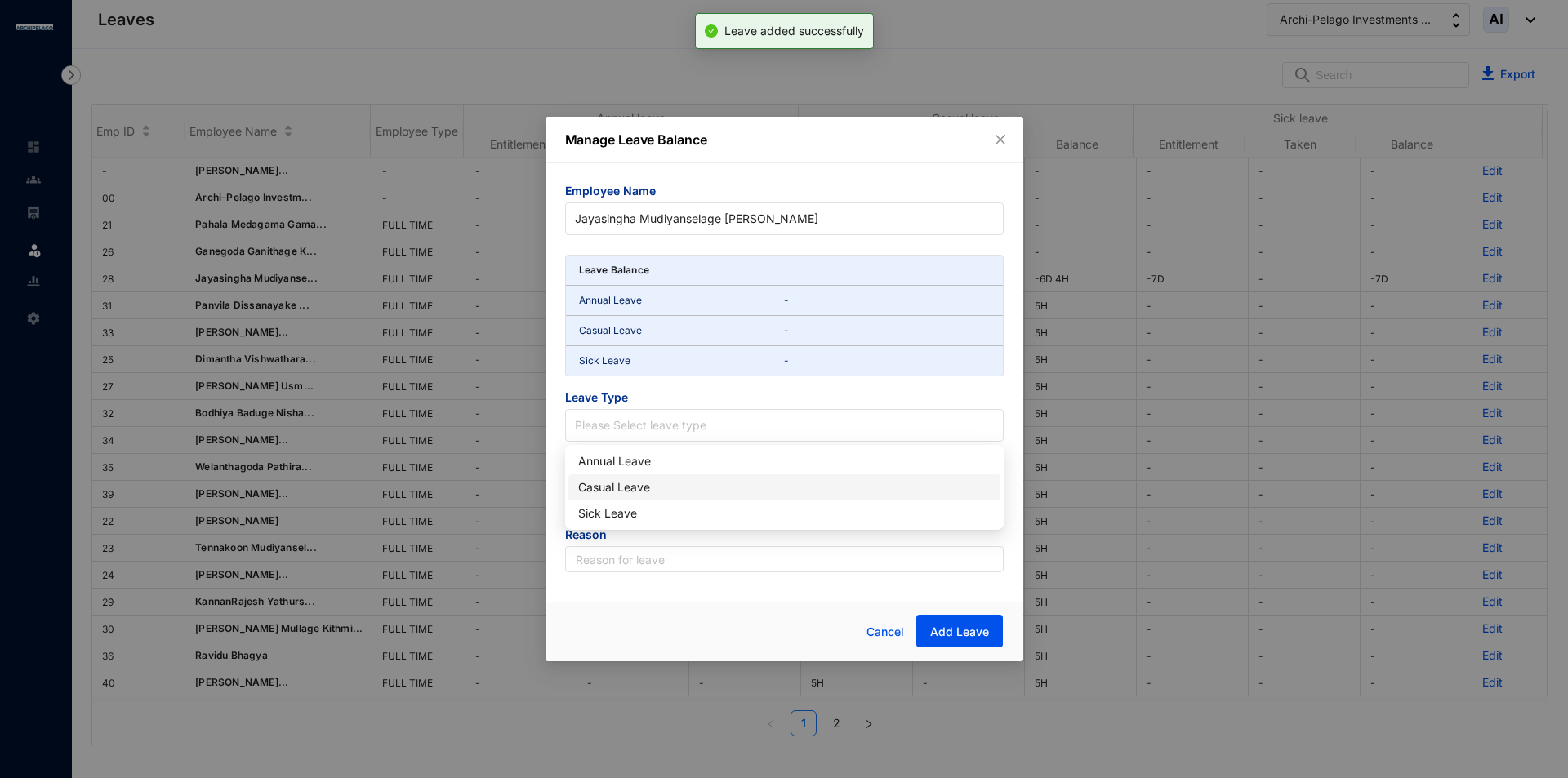
click at [639, 486] on div "Casual Leave" at bounding box center [784, 487] width 413 height 18
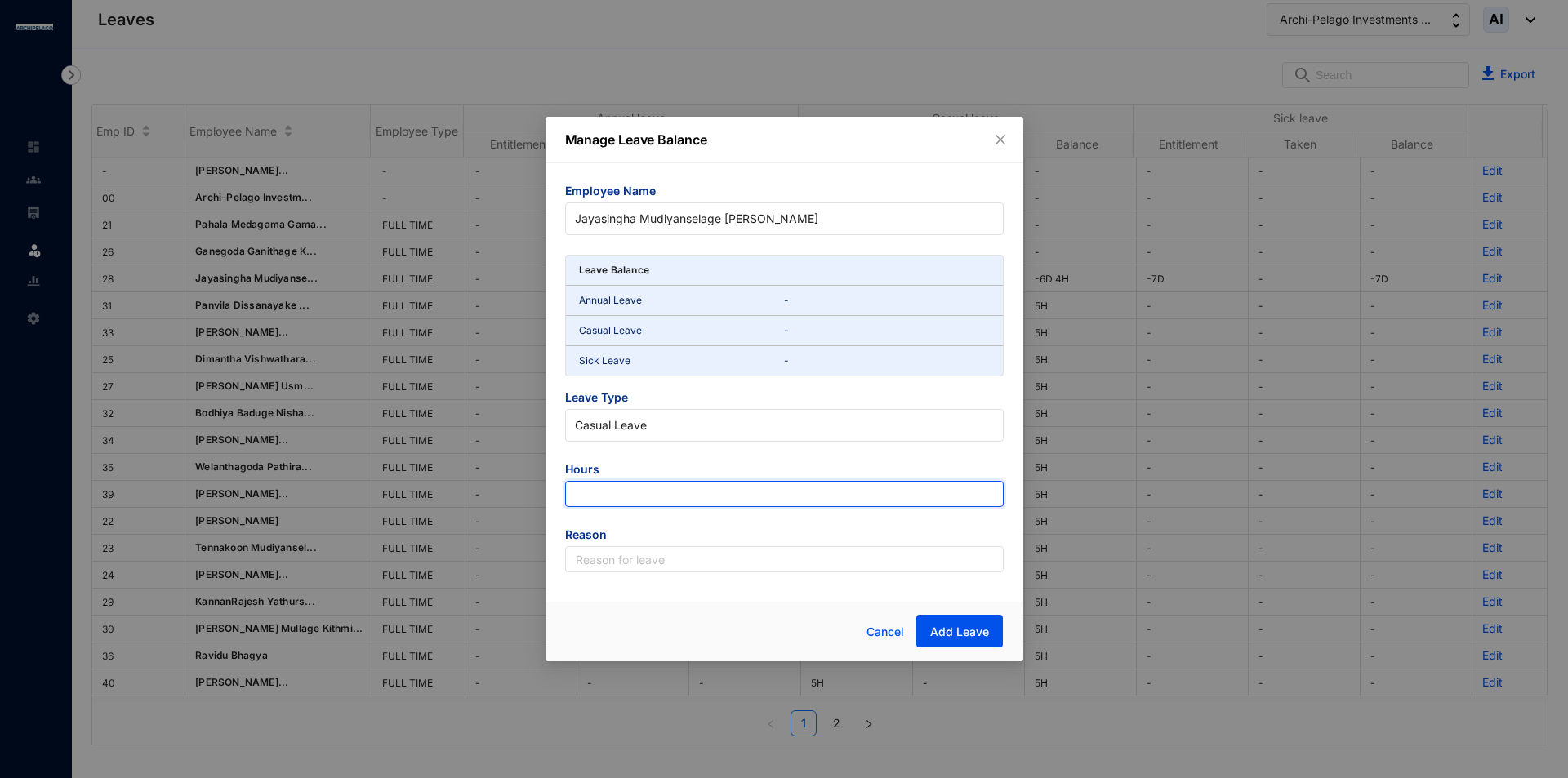
click at [636, 505] on input "number" at bounding box center [784, 494] width 439 height 26
type input "-6"
type input "62"
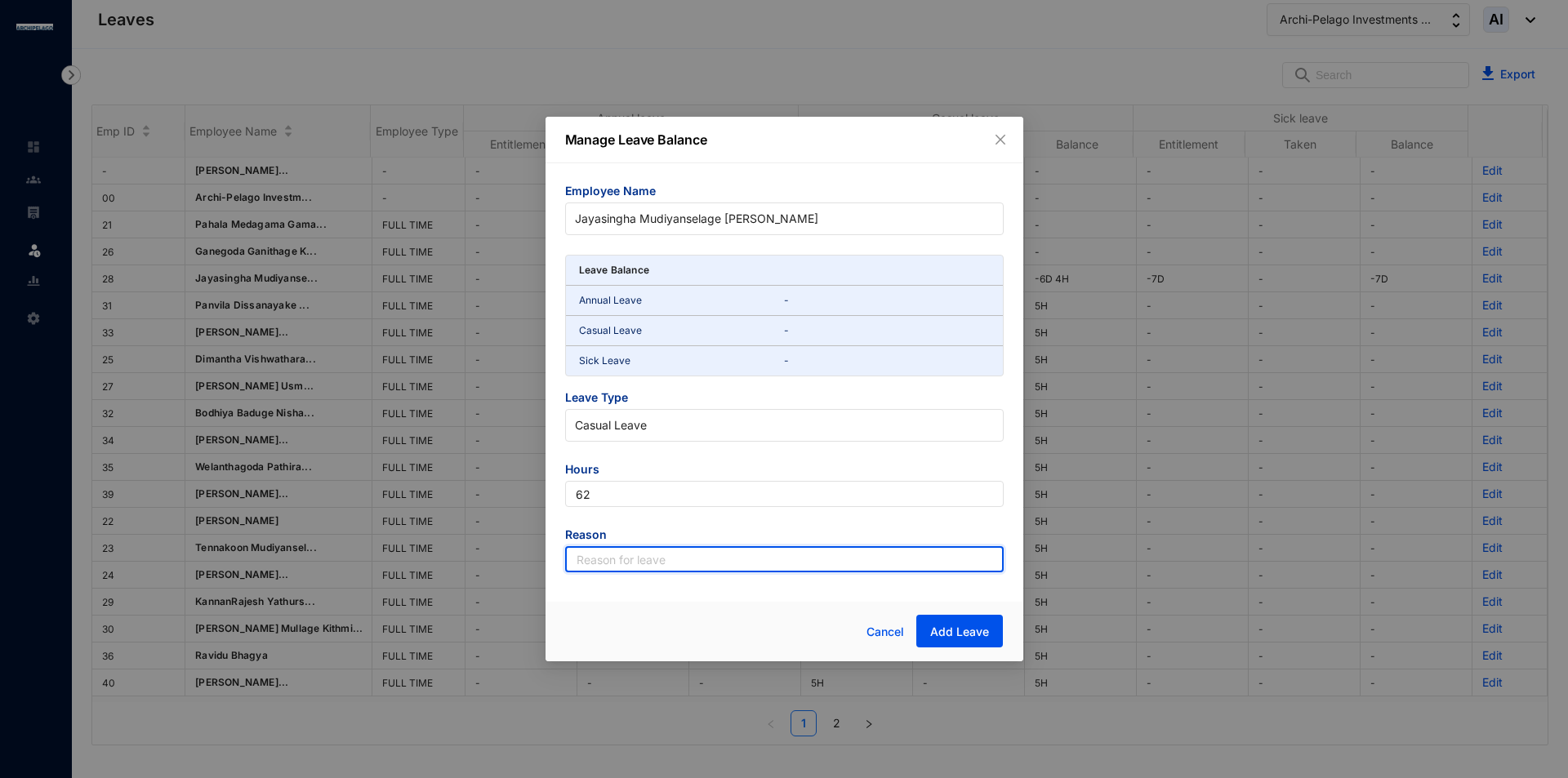
click at [672, 565] on input "text" at bounding box center [784, 559] width 439 height 26
type input "Leave"
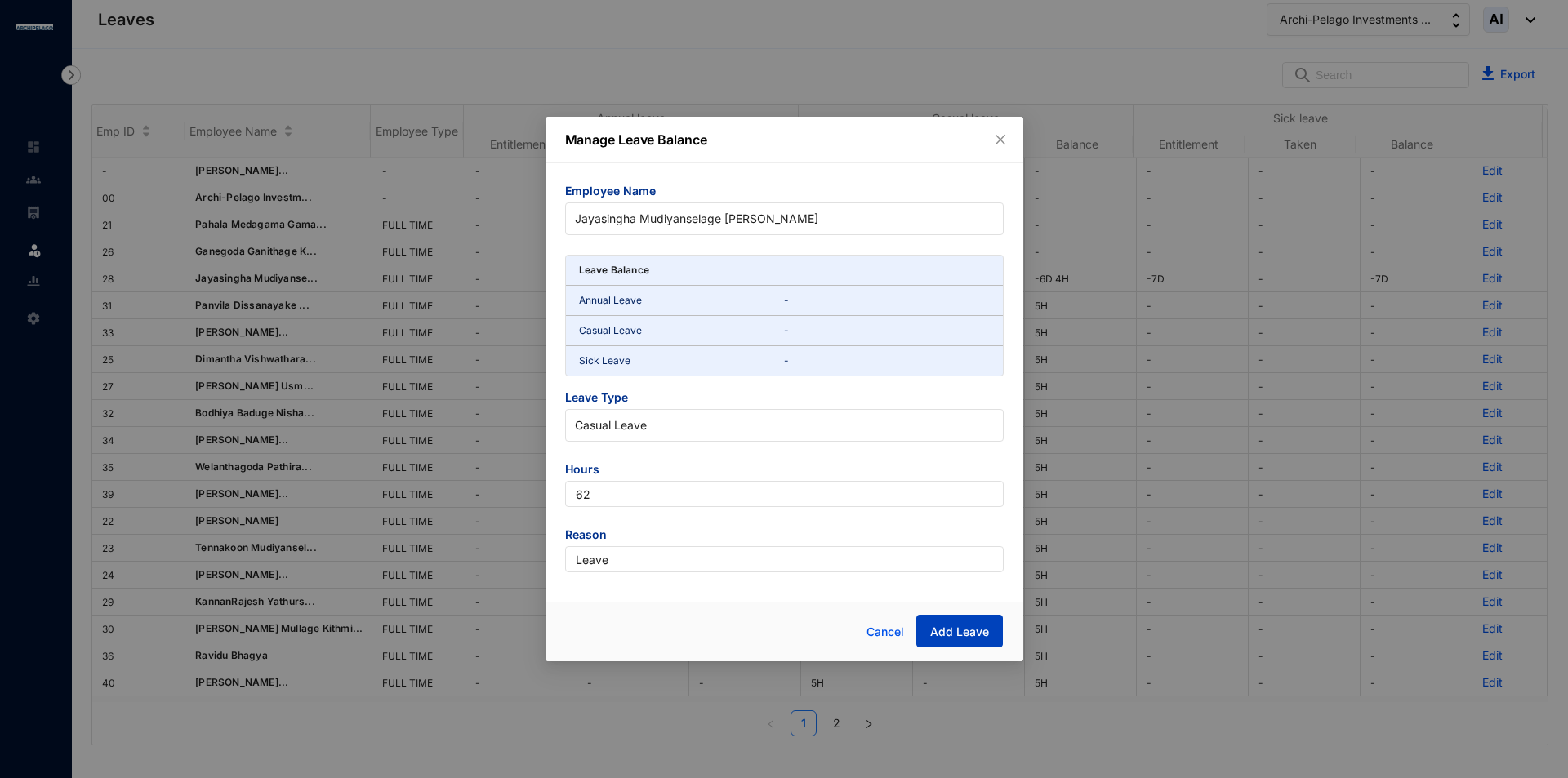
click at [951, 625] on span "Add Leave" at bounding box center [959, 632] width 59 height 16
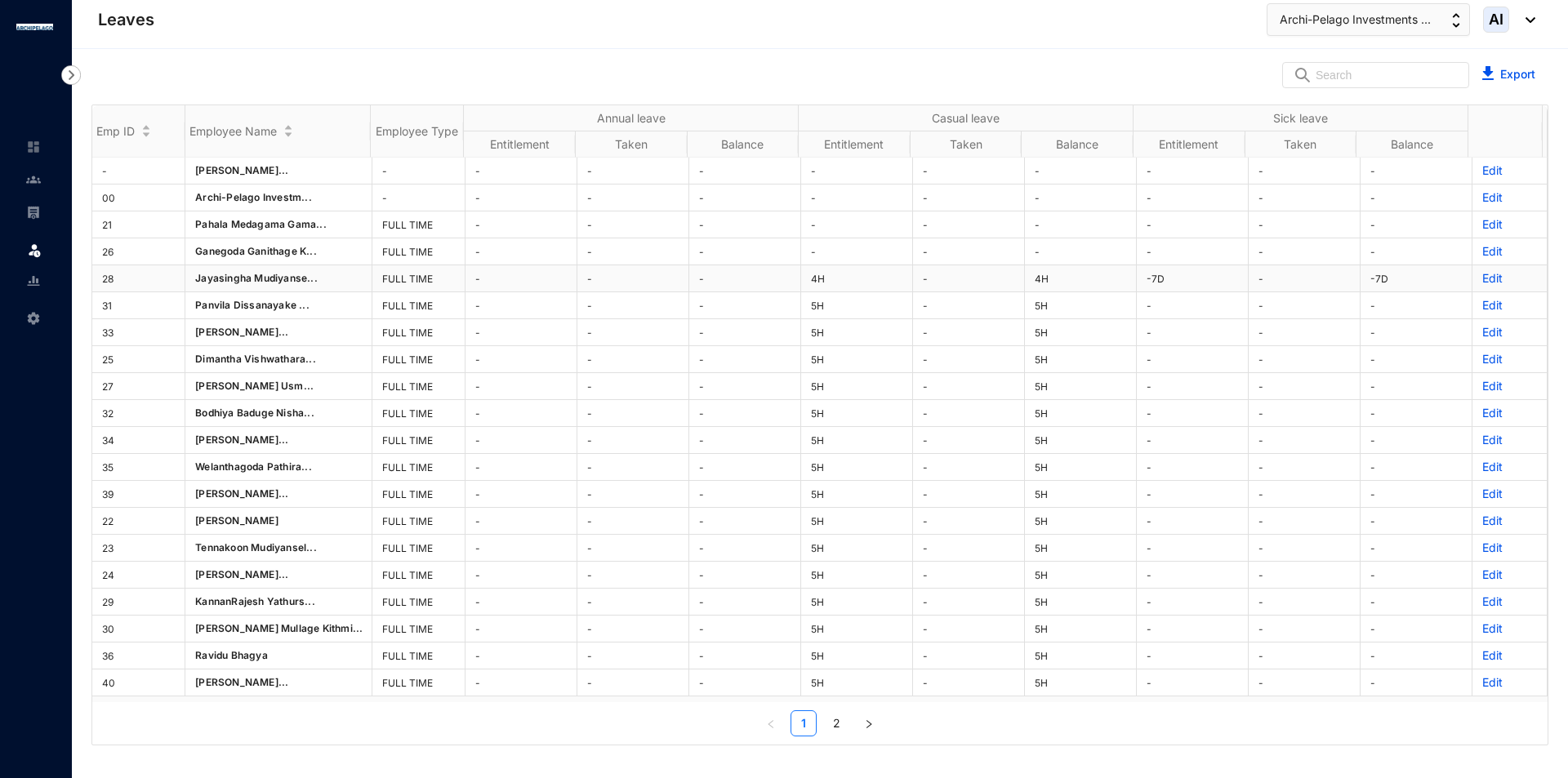
click at [1488, 275] on p "Edit" at bounding box center [1509, 278] width 55 height 16
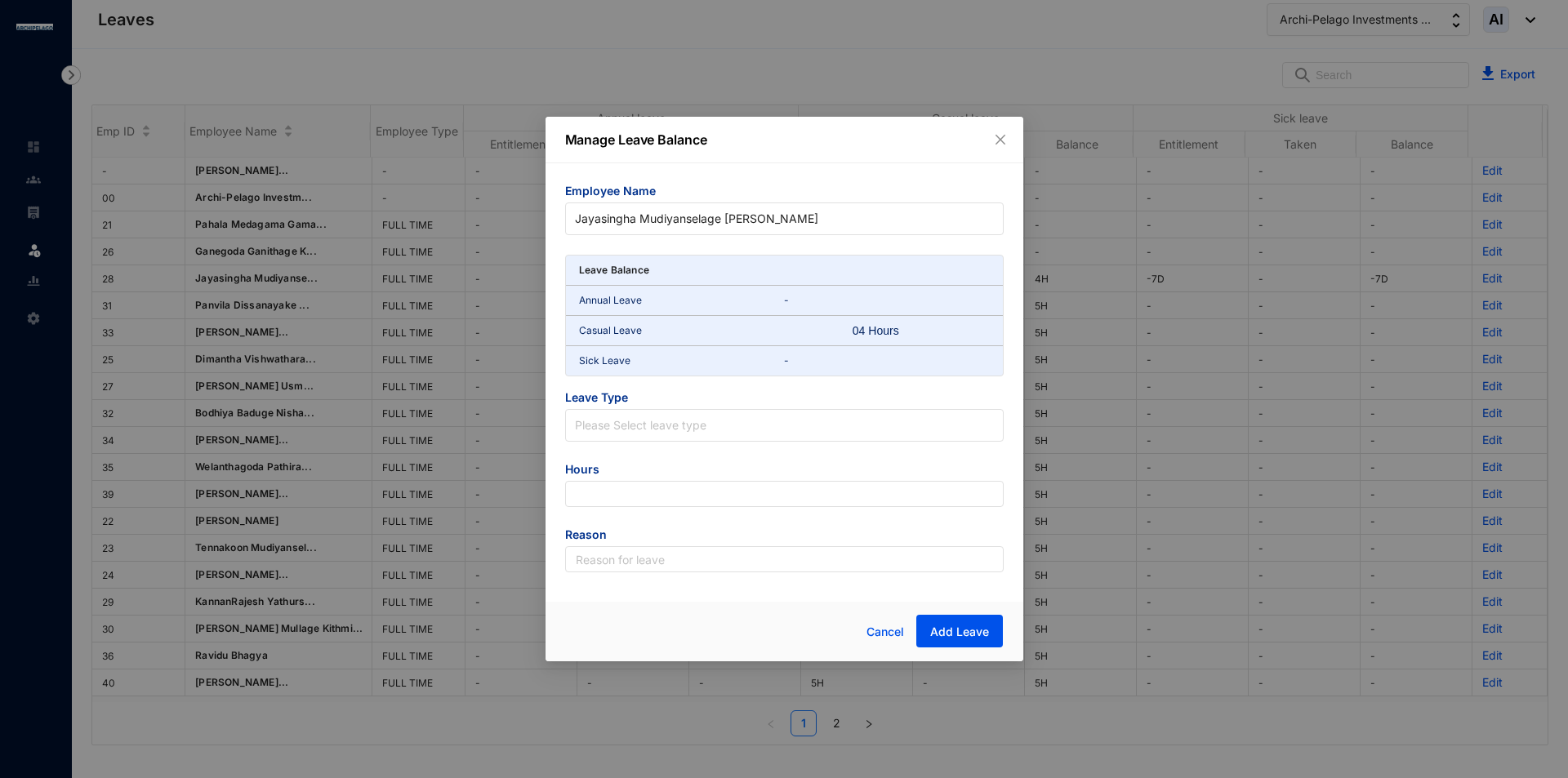
click at [683, 398] on span "Leave Type" at bounding box center [784, 399] width 439 height 20
click at [691, 419] on input "search" at bounding box center [784, 421] width 419 height 24
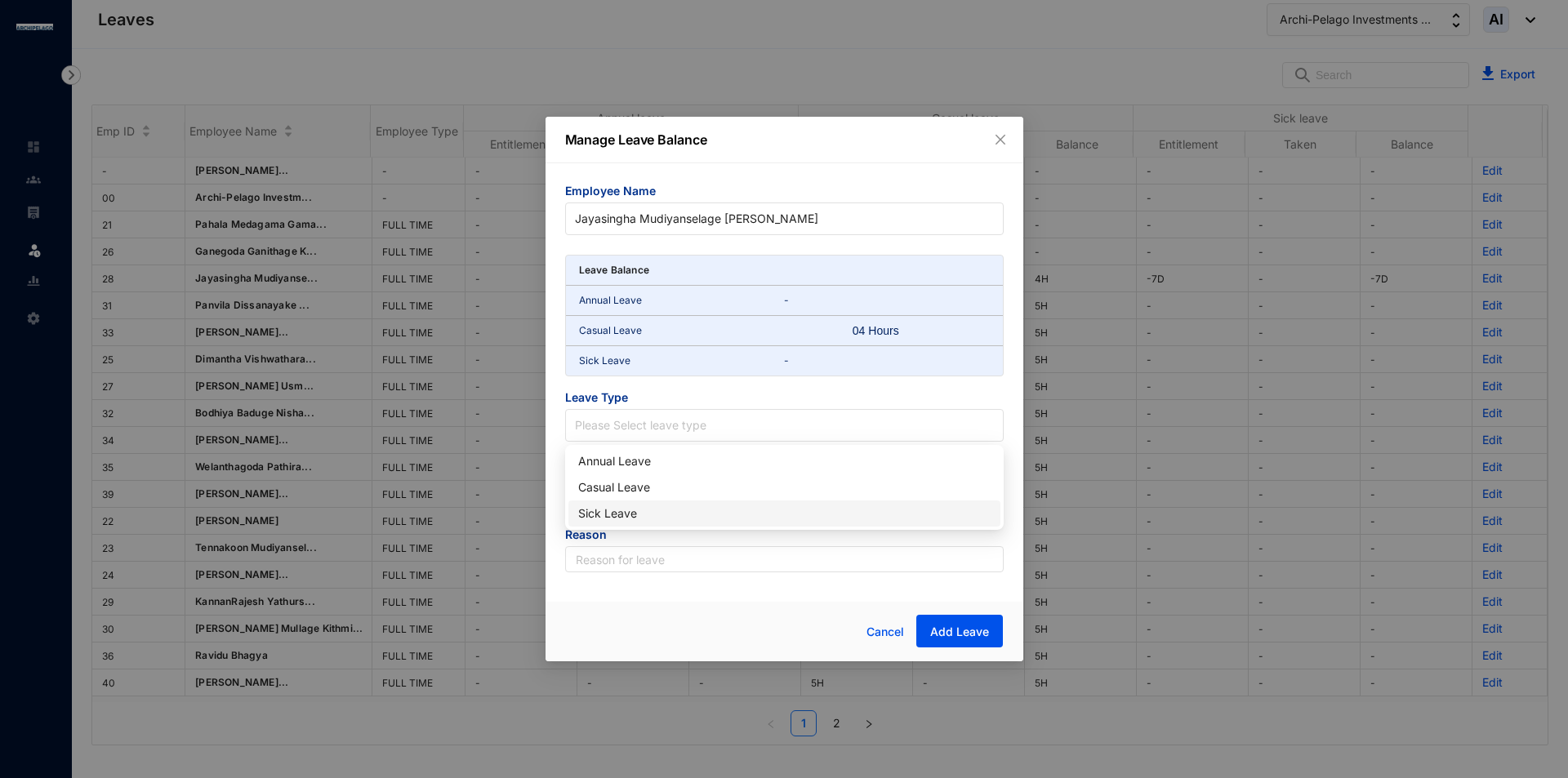
click at [635, 509] on div "Sick Leave" at bounding box center [784, 514] width 413 height 18
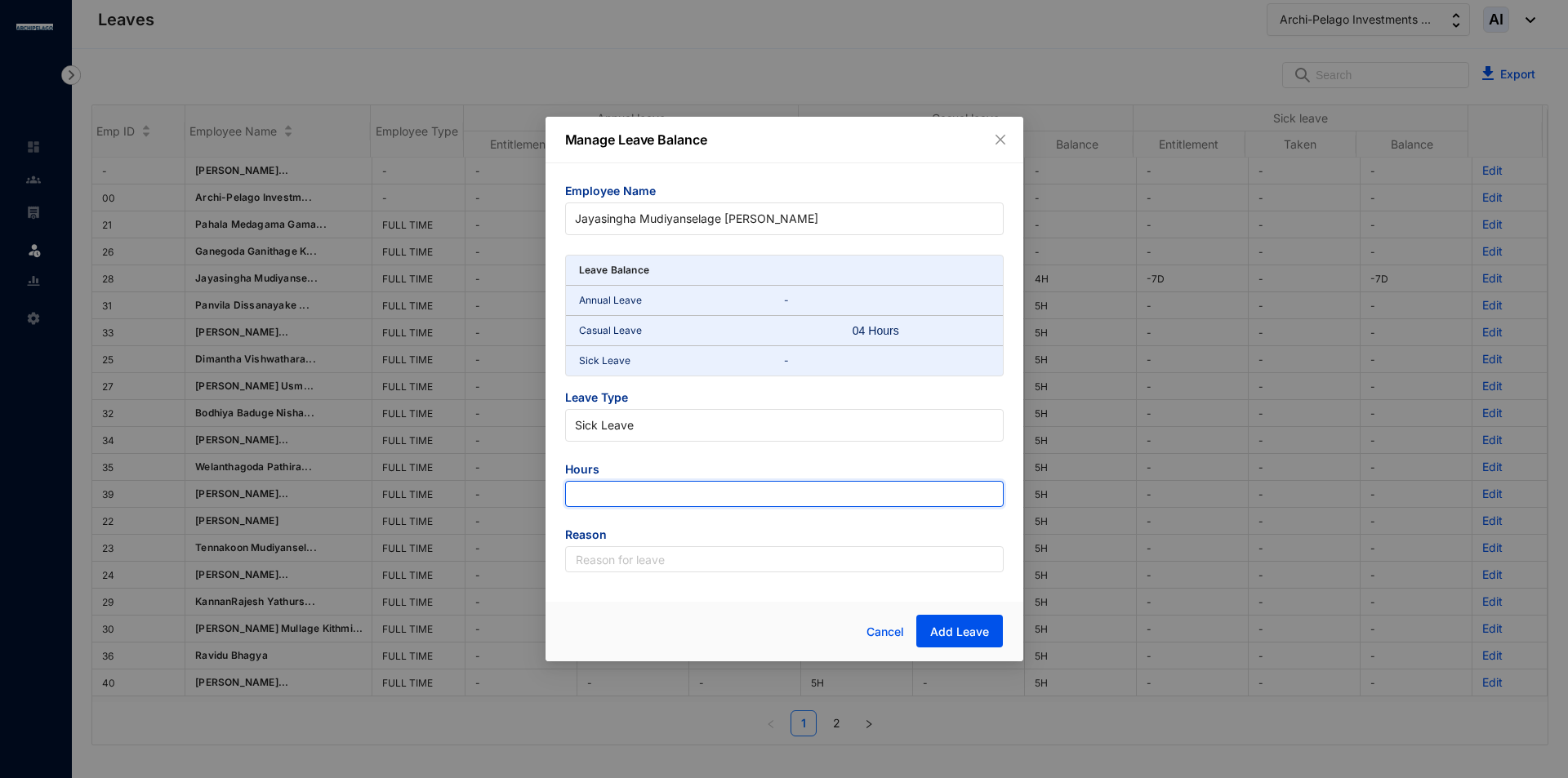
click at [723, 486] on input "number" at bounding box center [784, 494] width 439 height 26
type input "63"
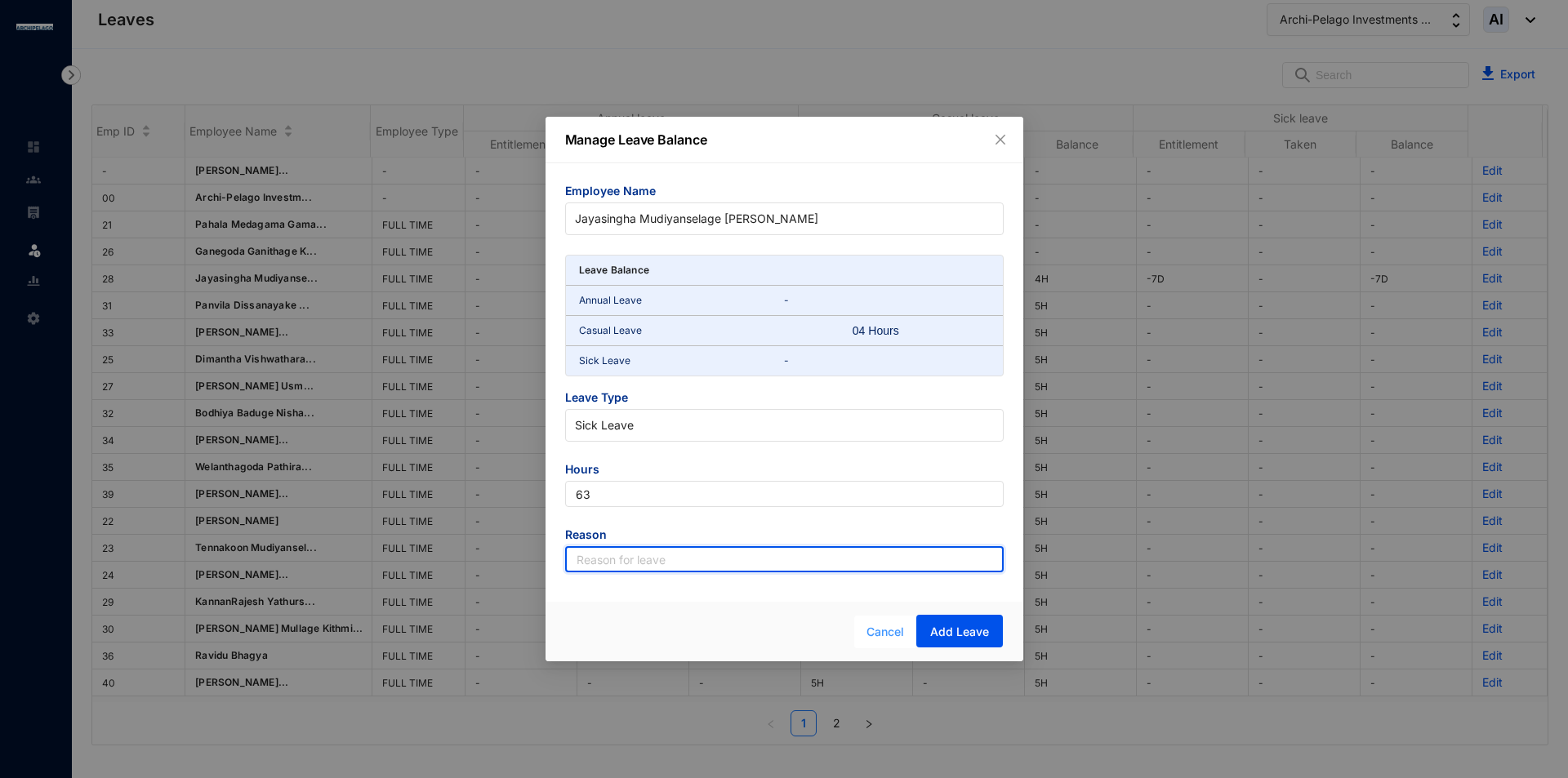
drag, startPoint x: 705, startPoint y: 552, endPoint x: 906, endPoint y: 624, distance: 213.5
click at [705, 552] on input "text" at bounding box center [784, 559] width 439 height 26
type input "Leave"
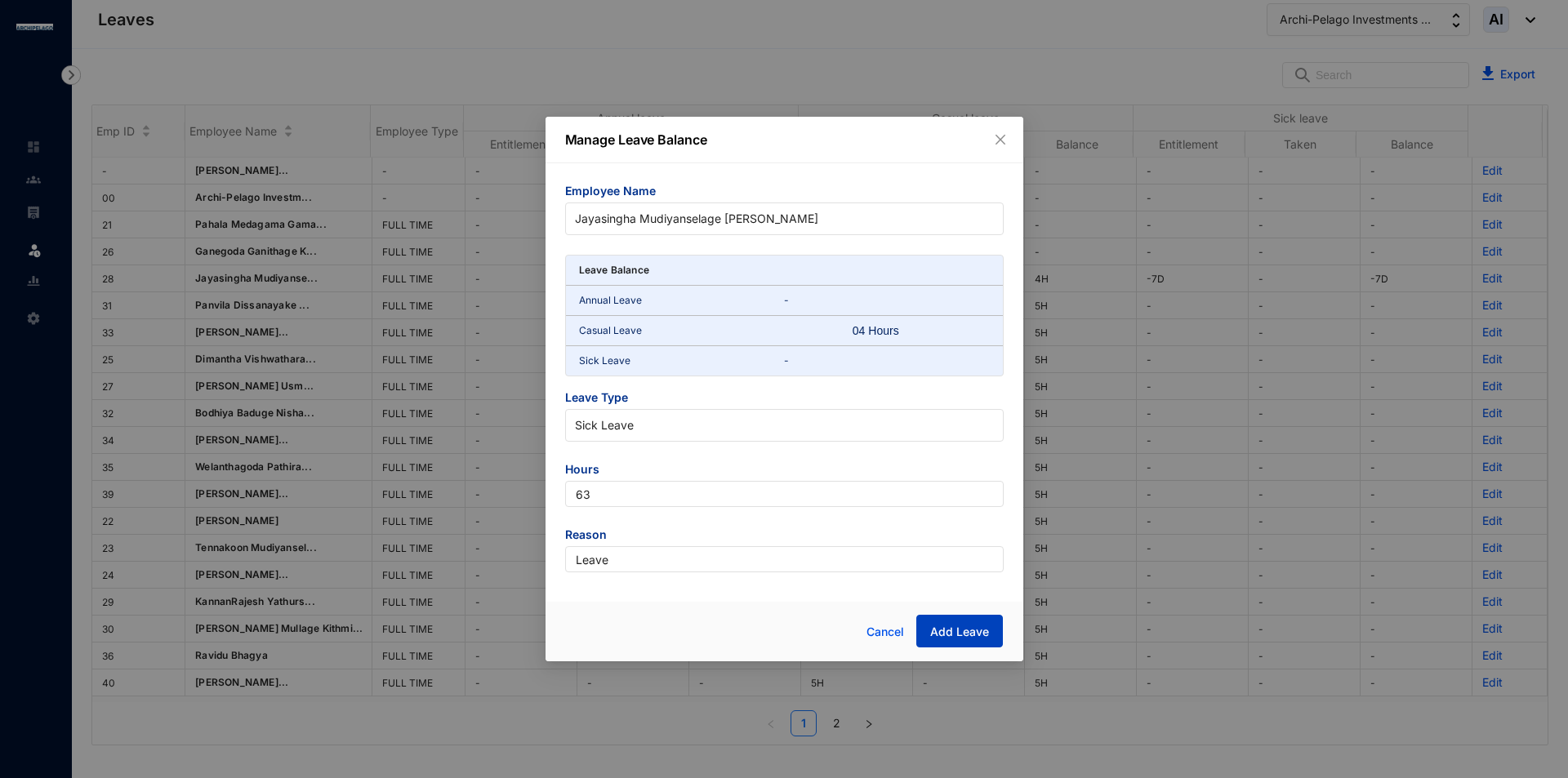
click at [986, 628] on span "Add Leave" at bounding box center [959, 632] width 59 height 16
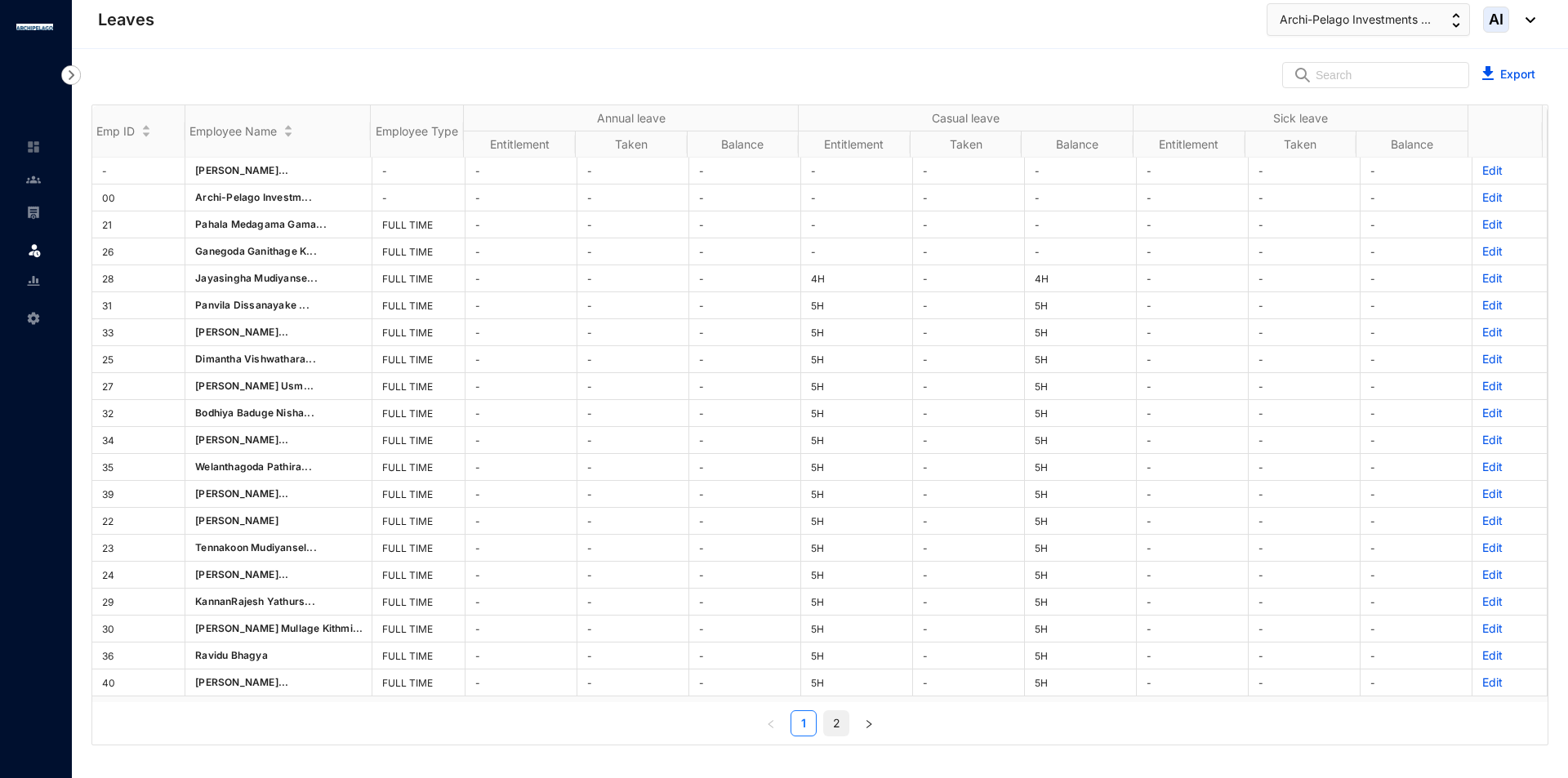
click at [839, 726] on link "2" at bounding box center [836, 723] width 24 height 24
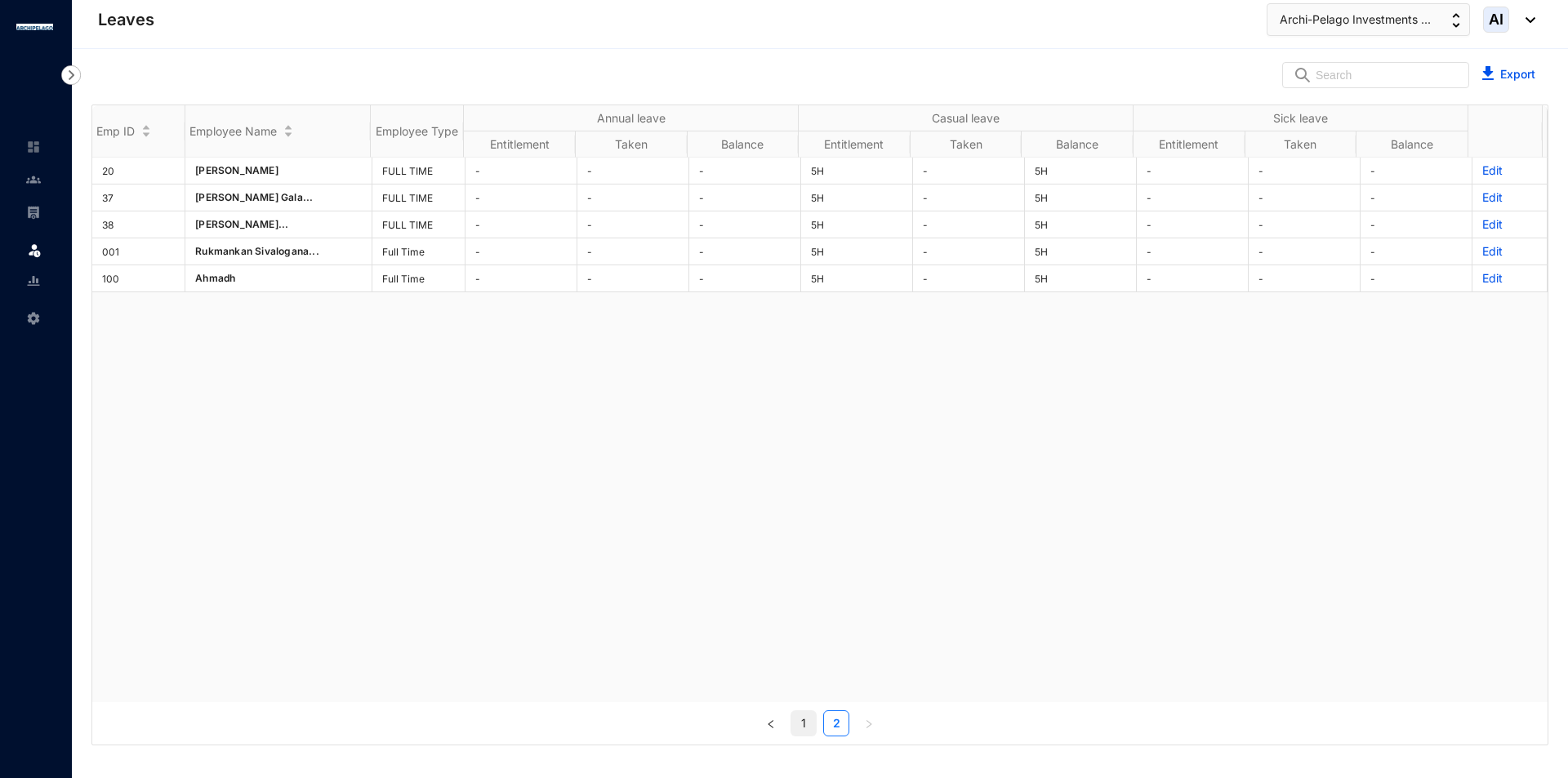
click at [799, 729] on link "1" at bounding box center [803, 723] width 24 height 24
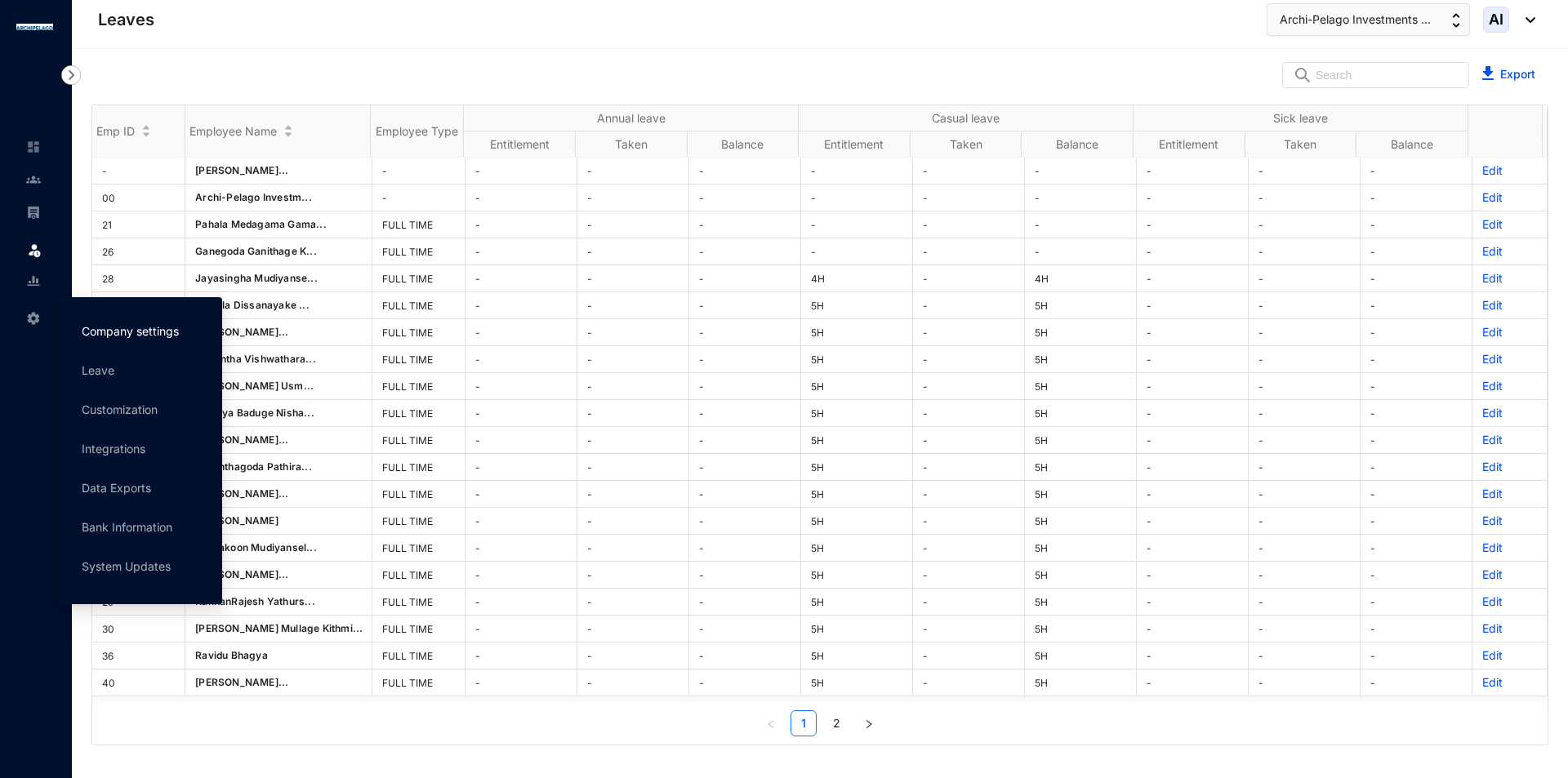
click at [111, 329] on link "Company settings" at bounding box center [130, 330] width 97 height 14
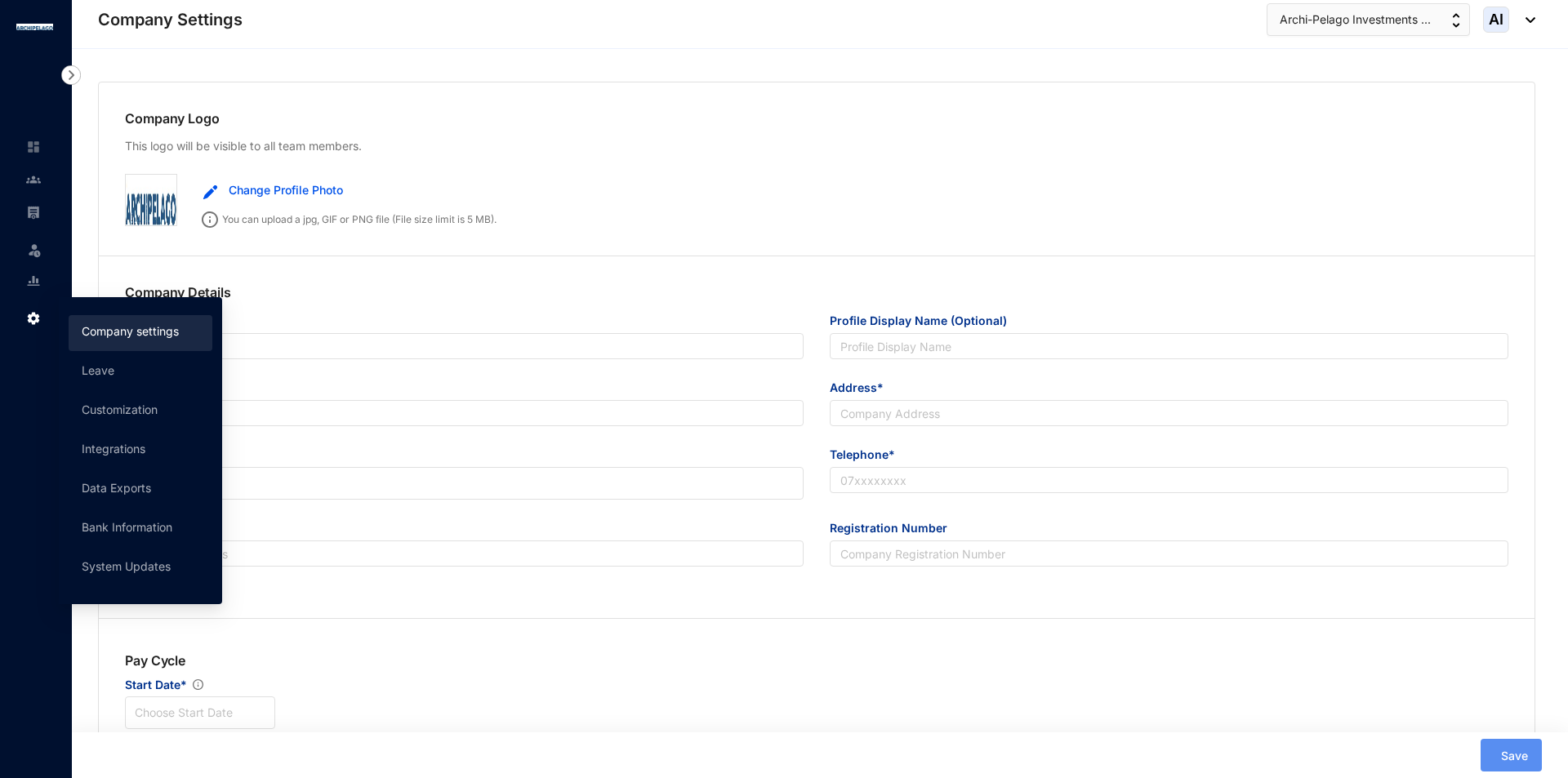
type input "Archi-Pelago Investments (Pvt) Ltd"
type input "[EMAIL_ADDRESS][DOMAIN_NAME]"
type input "[STREET_ADDRESS]"
type input "0773136128"
type input "A"
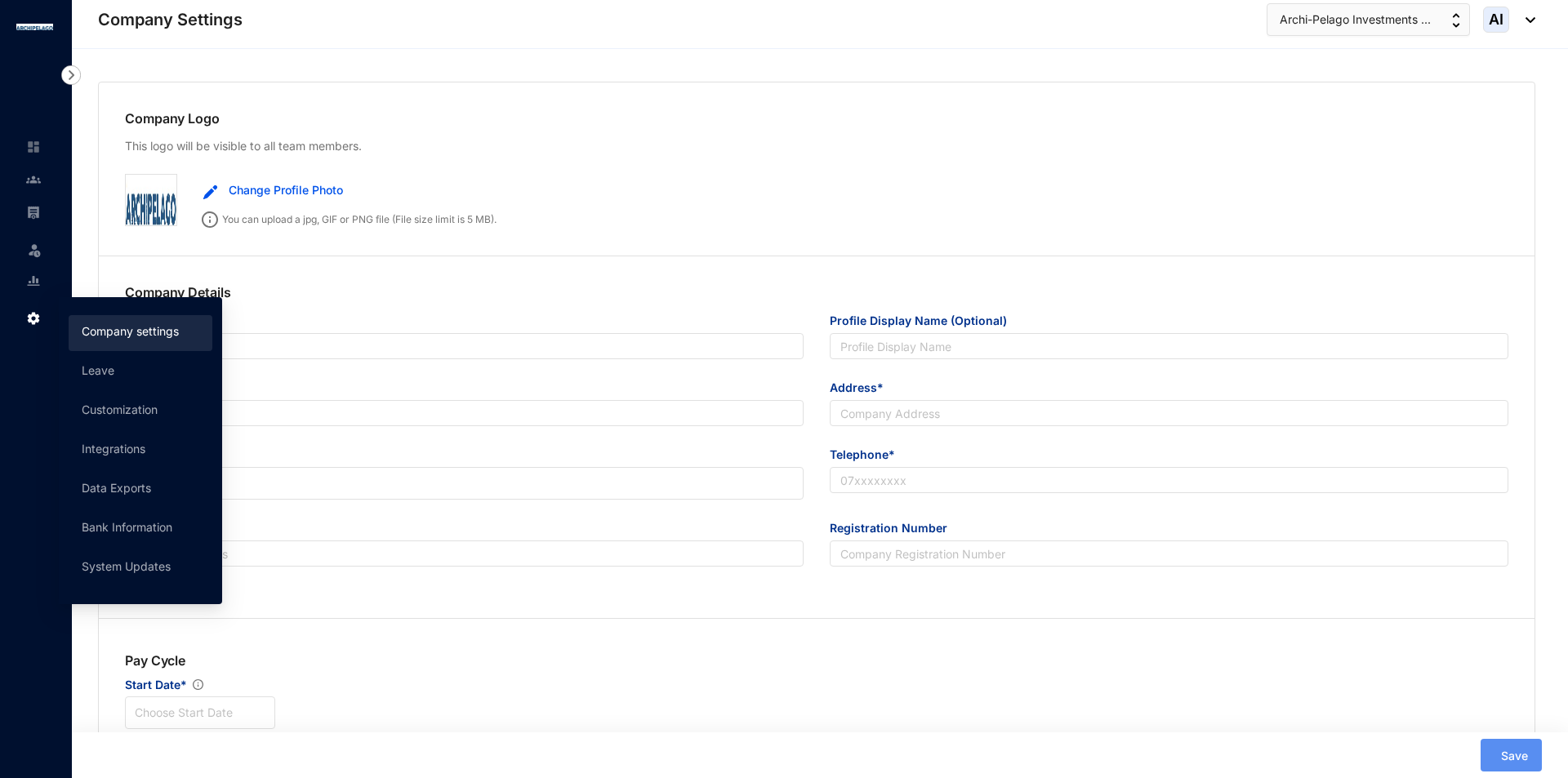
type input "56066"
type input "9"
radio input "true"
checkbox input "true"
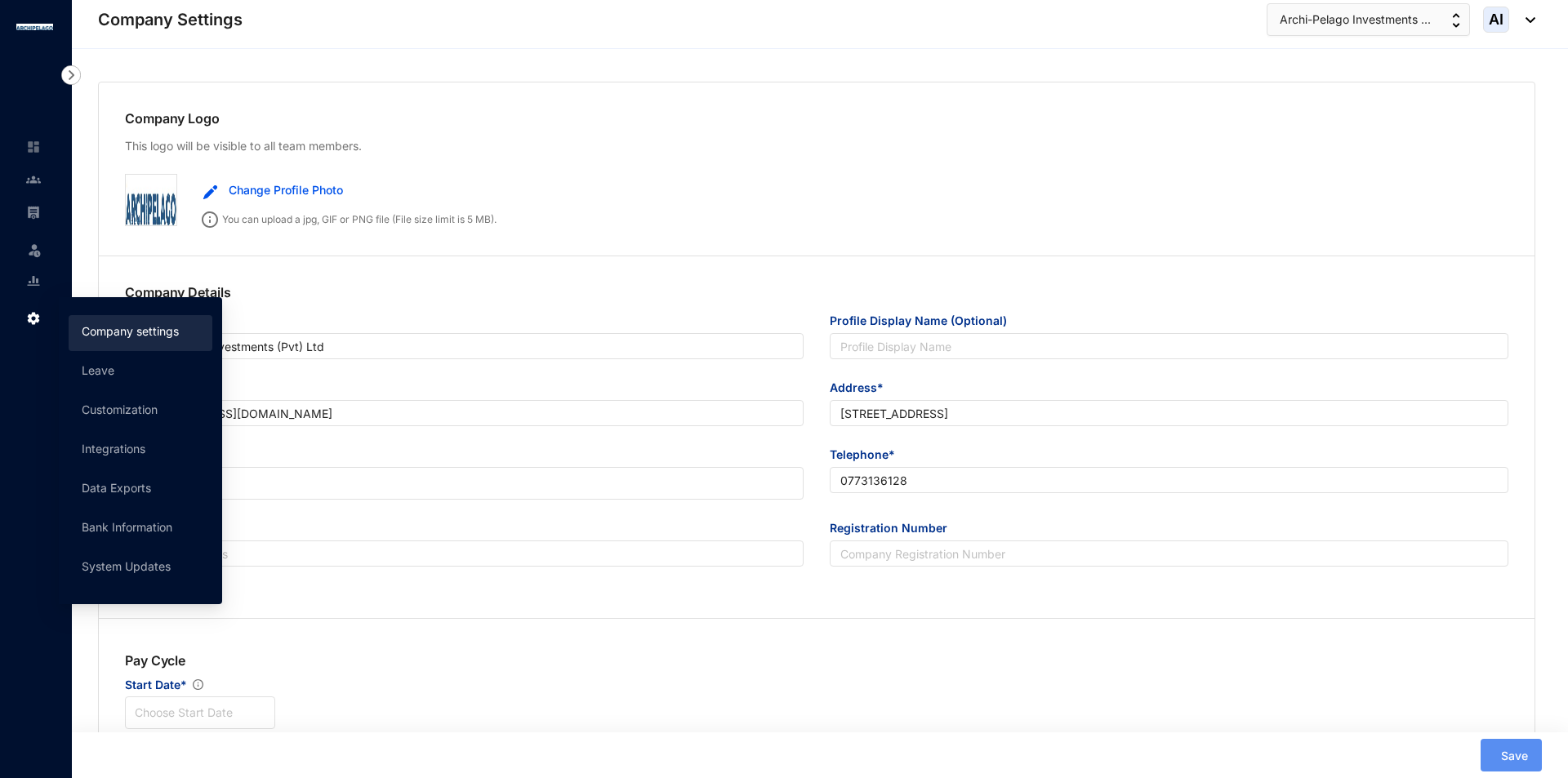
click at [852, 605] on div "Company Details Company Name* Archi-Pelago Investments (Pvt) Ltd Profile Displa…" at bounding box center [816, 434] width 1435 height 356
click at [849, 633] on div "Pay Cycle Start Date* Choose Start Date" at bounding box center [816, 690] width 1435 height 131
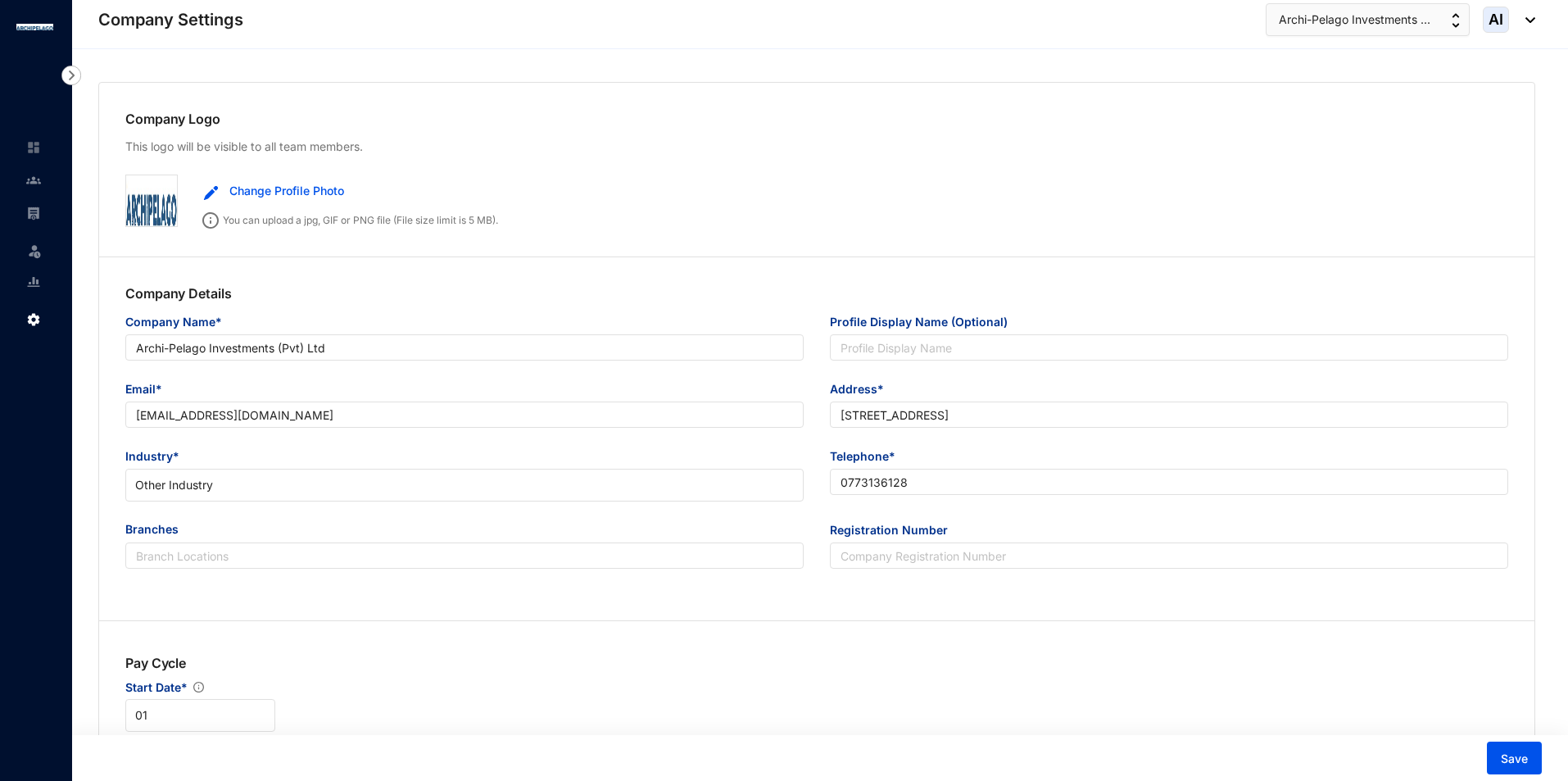
click at [851, 635] on div "Pay Cycle Start Date* 01" at bounding box center [816, 692] width 1436 height 131
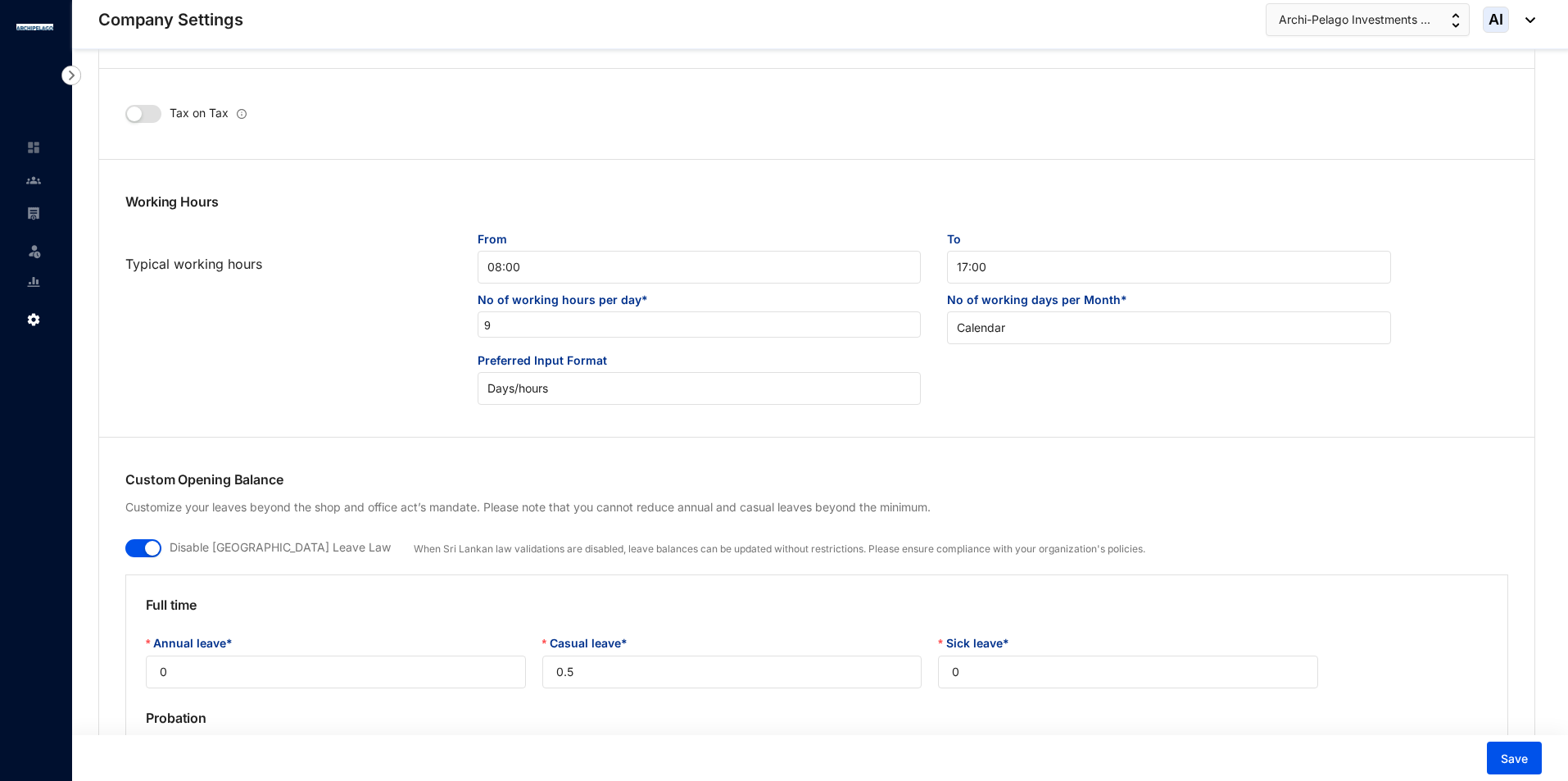
scroll to position [984, 0]
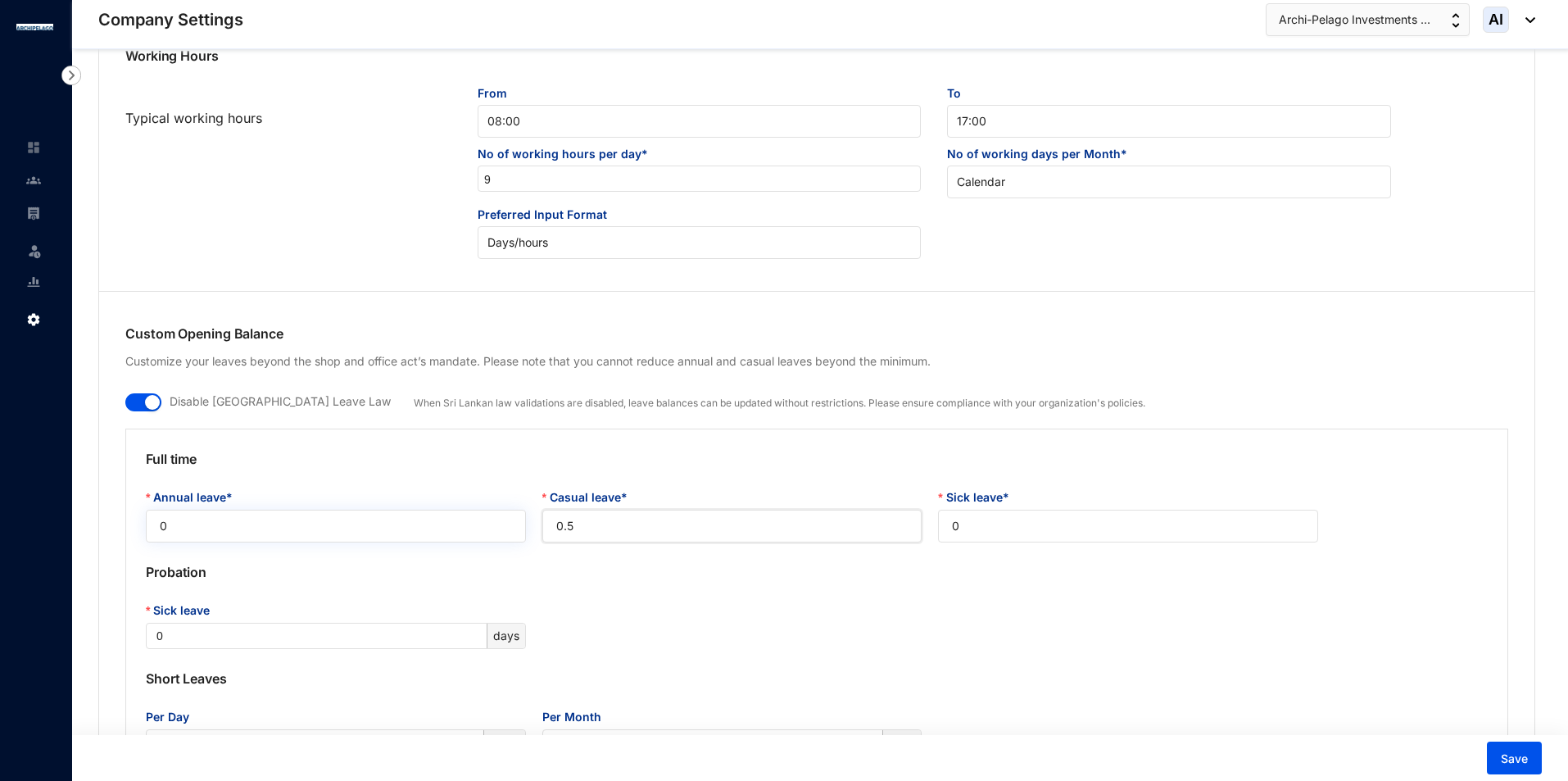
drag, startPoint x: 666, startPoint y: 524, endPoint x: 468, endPoint y: 519, distance: 198.1
click at [468, 519] on div "Annual leave* 0 Casual leave* 0.5 Sick leave* 0" at bounding box center [817, 516] width 1359 height 54
type input "0.25"
click at [1336, 632] on div "Sick leave 0 days" at bounding box center [817, 625] width 1359 height 47
click at [1529, 752] on button "Save" at bounding box center [1515, 758] width 55 height 33
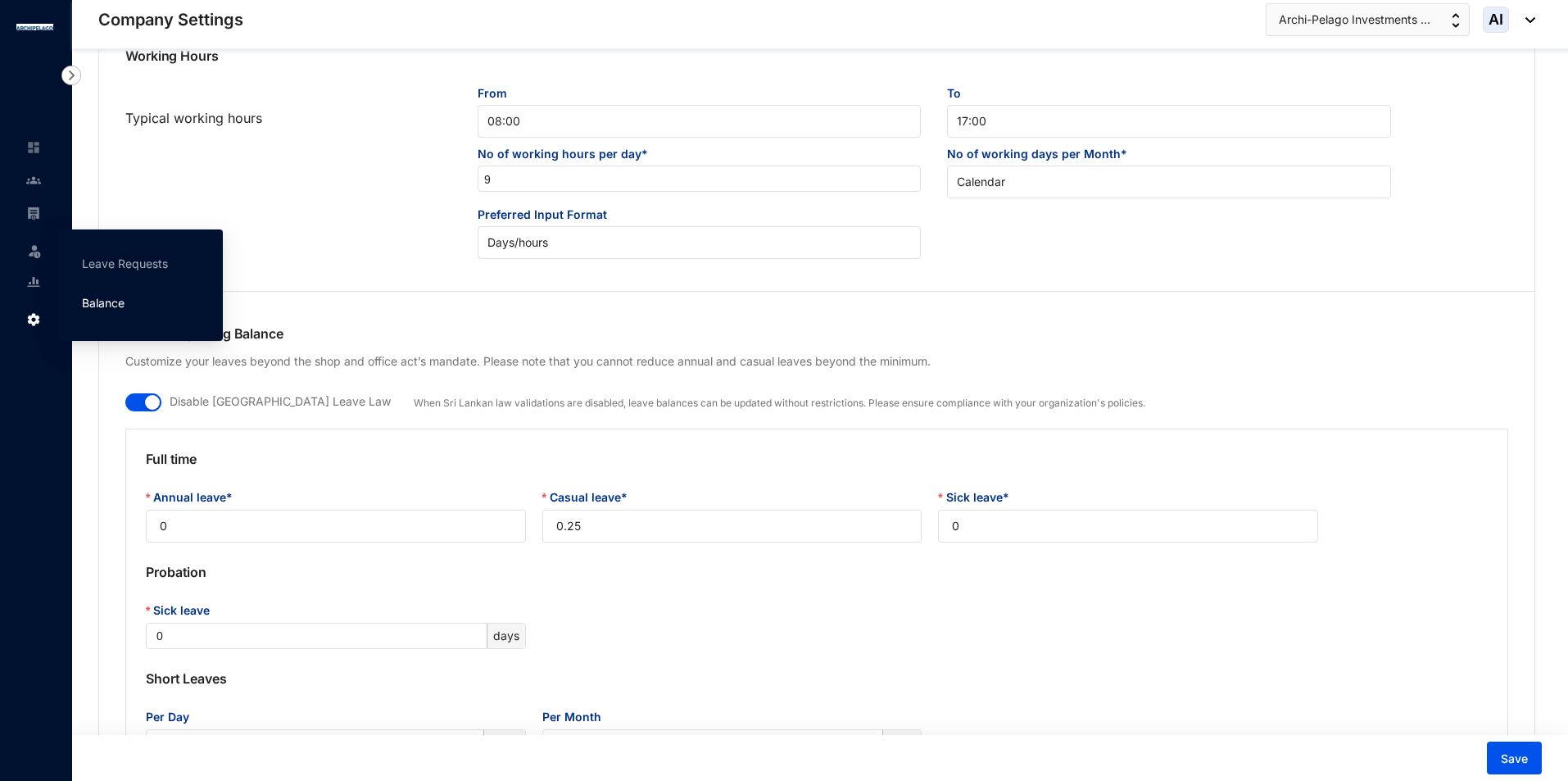
click at [102, 296] on link "Balance" at bounding box center [102, 303] width 43 height 14
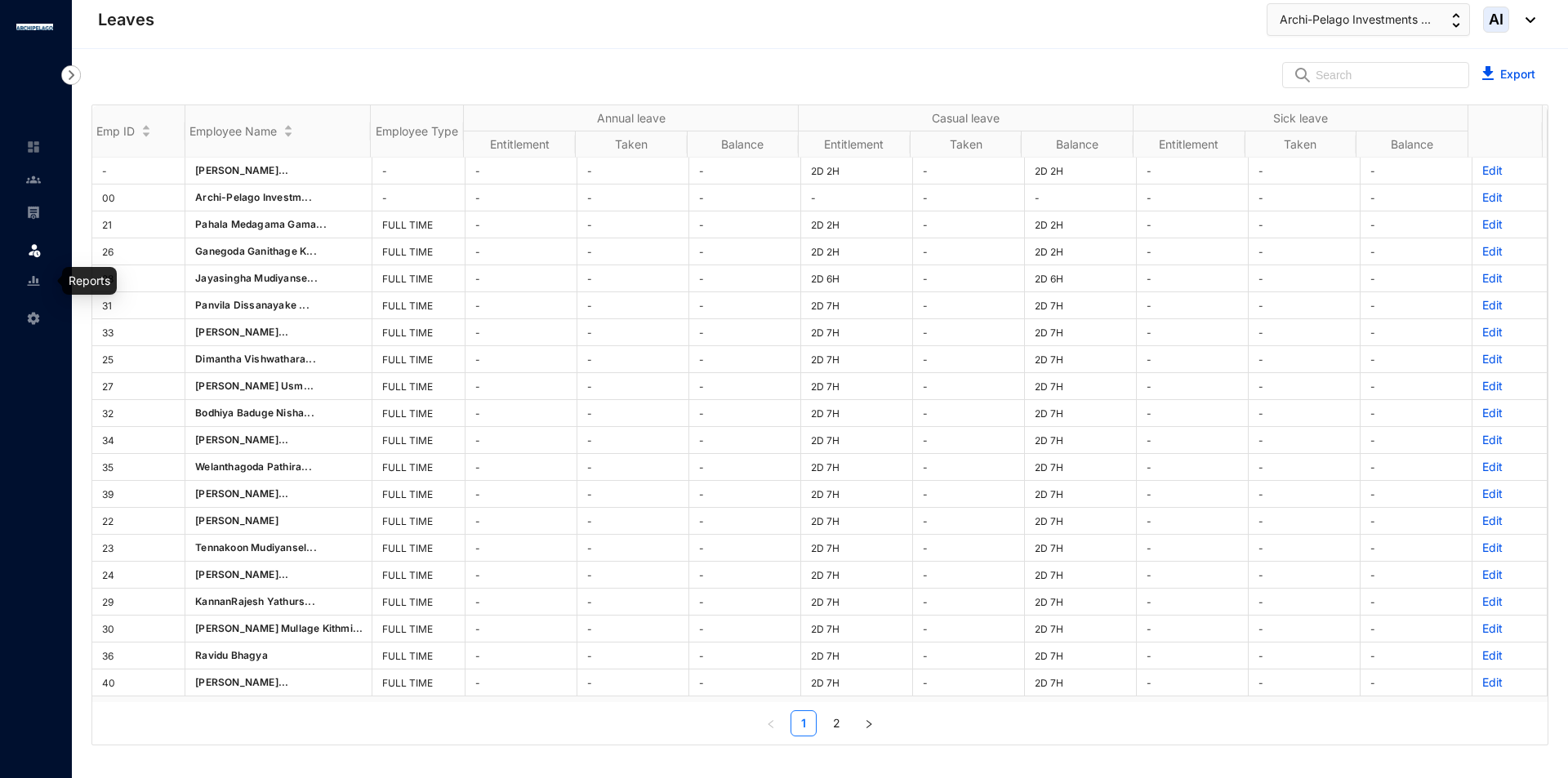
click at [42, 328] on div "Settings" at bounding box center [32, 315] width 39 height 36
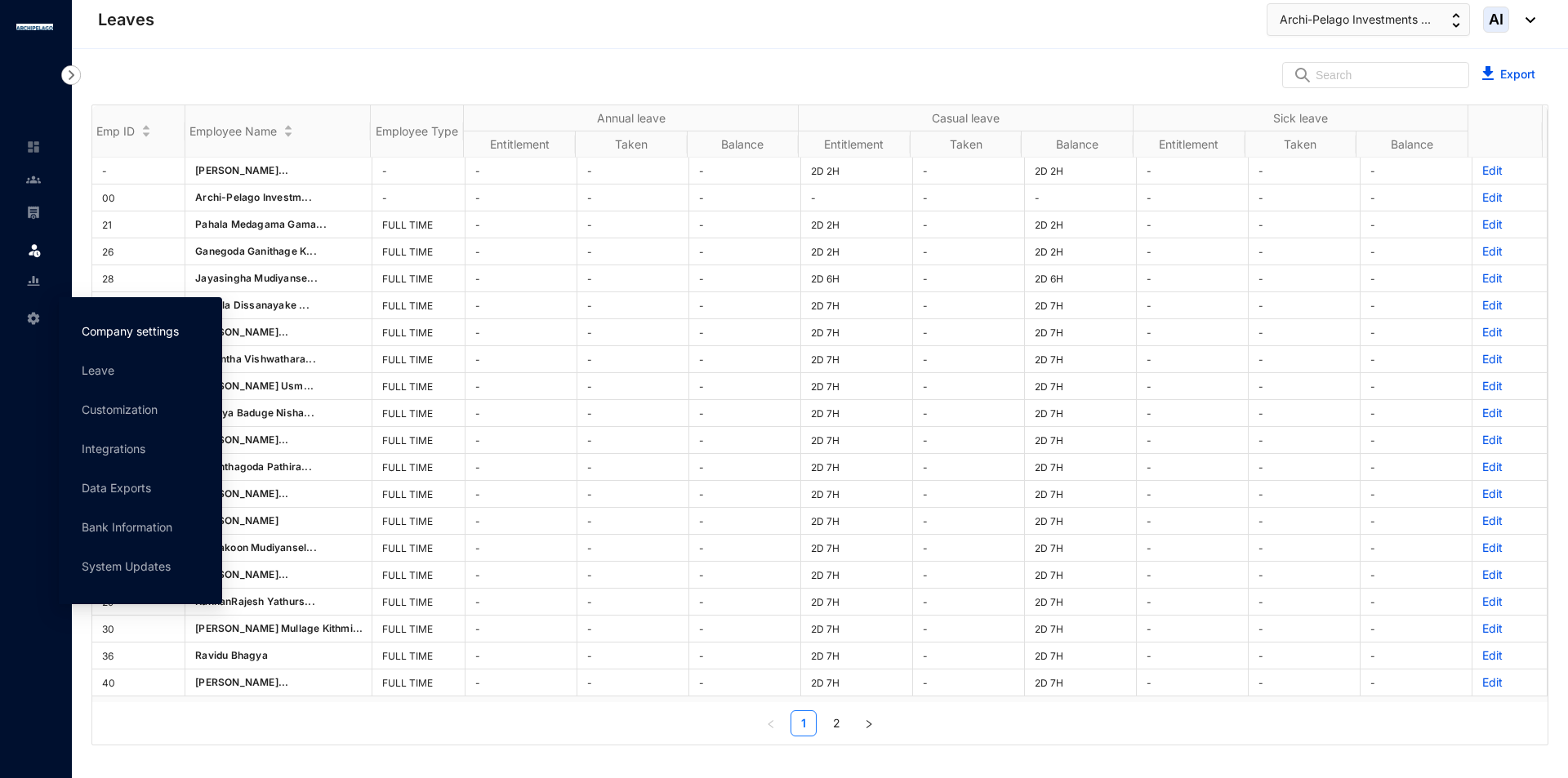
click at [177, 325] on link "Company settings" at bounding box center [130, 330] width 97 height 14
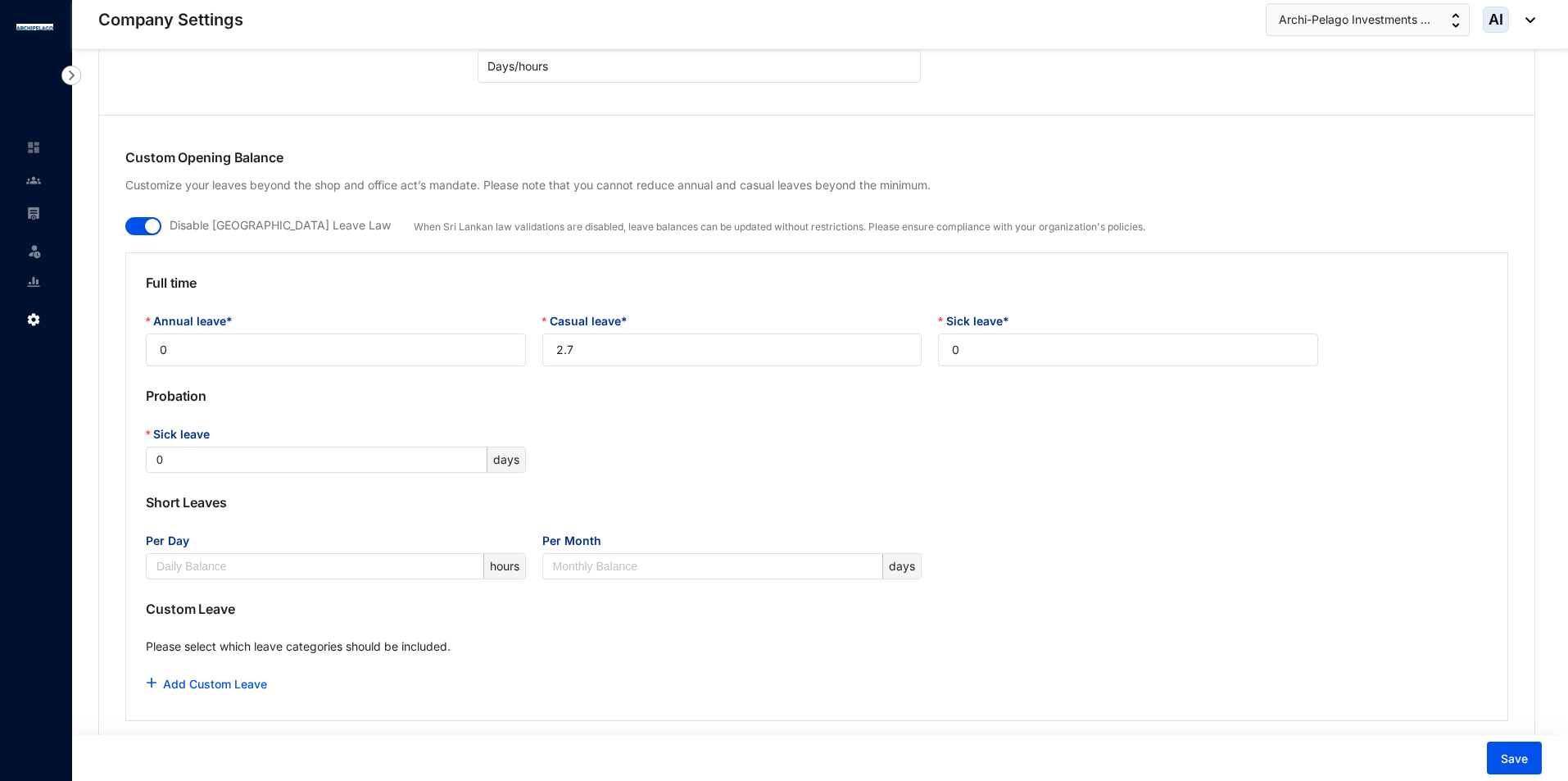
scroll to position [1147, 0]
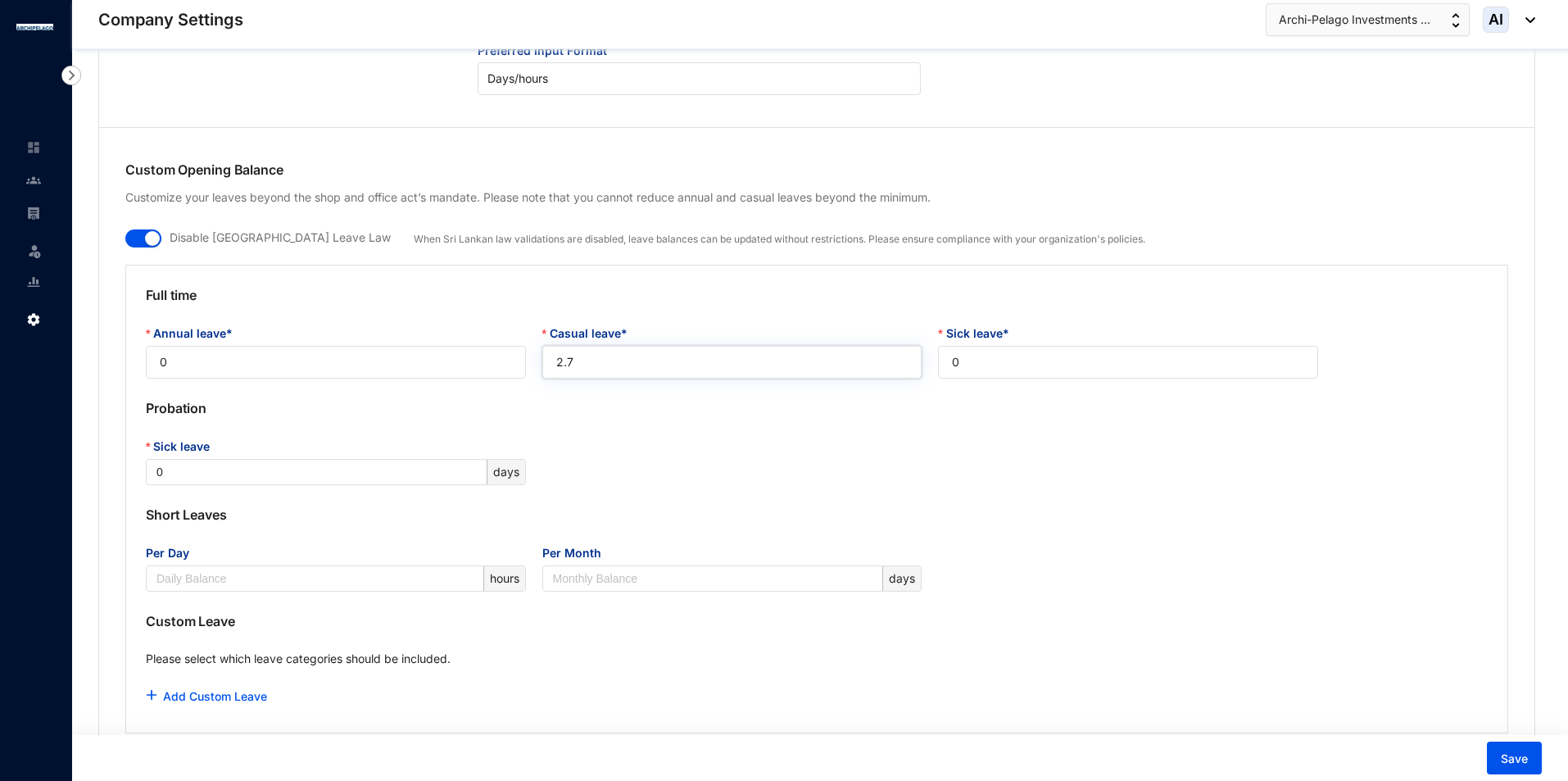
click at [623, 368] on input "2.7" at bounding box center [733, 362] width 380 height 33
drag, startPoint x: 626, startPoint y: 364, endPoint x: 487, endPoint y: 380, distance: 139.9
click at [487, 380] on div "Full time Annual leave* 0 Casual leave* 2.7 Sick leave* 0 Probation Sick leave …" at bounding box center [816, 498] width 1383 height 468
type input "0.45"
click at [1507, 754] on span "Save" at bounding box center [1515, 759] width 27 height 16
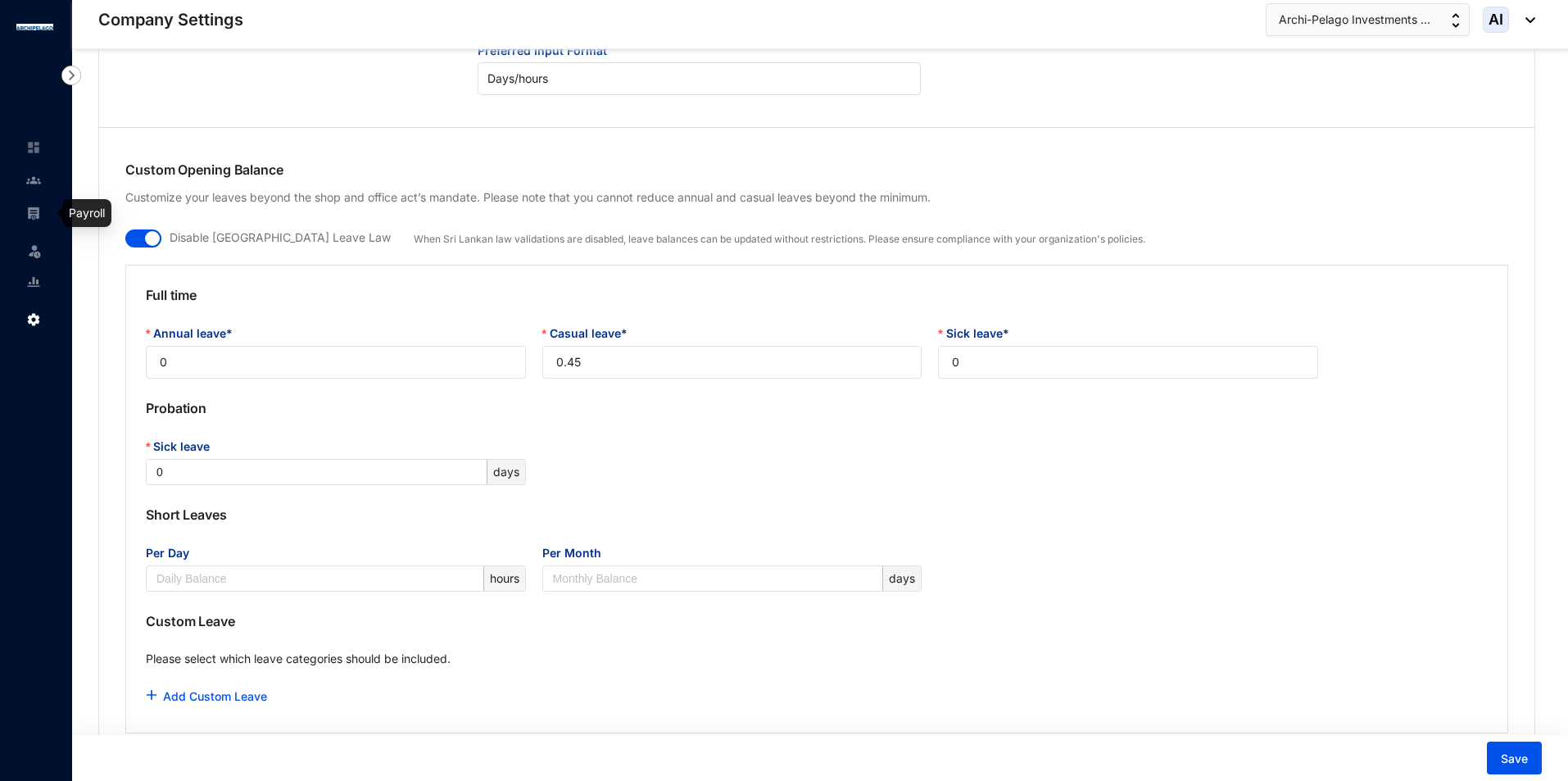
click at [40, 214] on img at bounding box center [34, 213] width 14 height 14
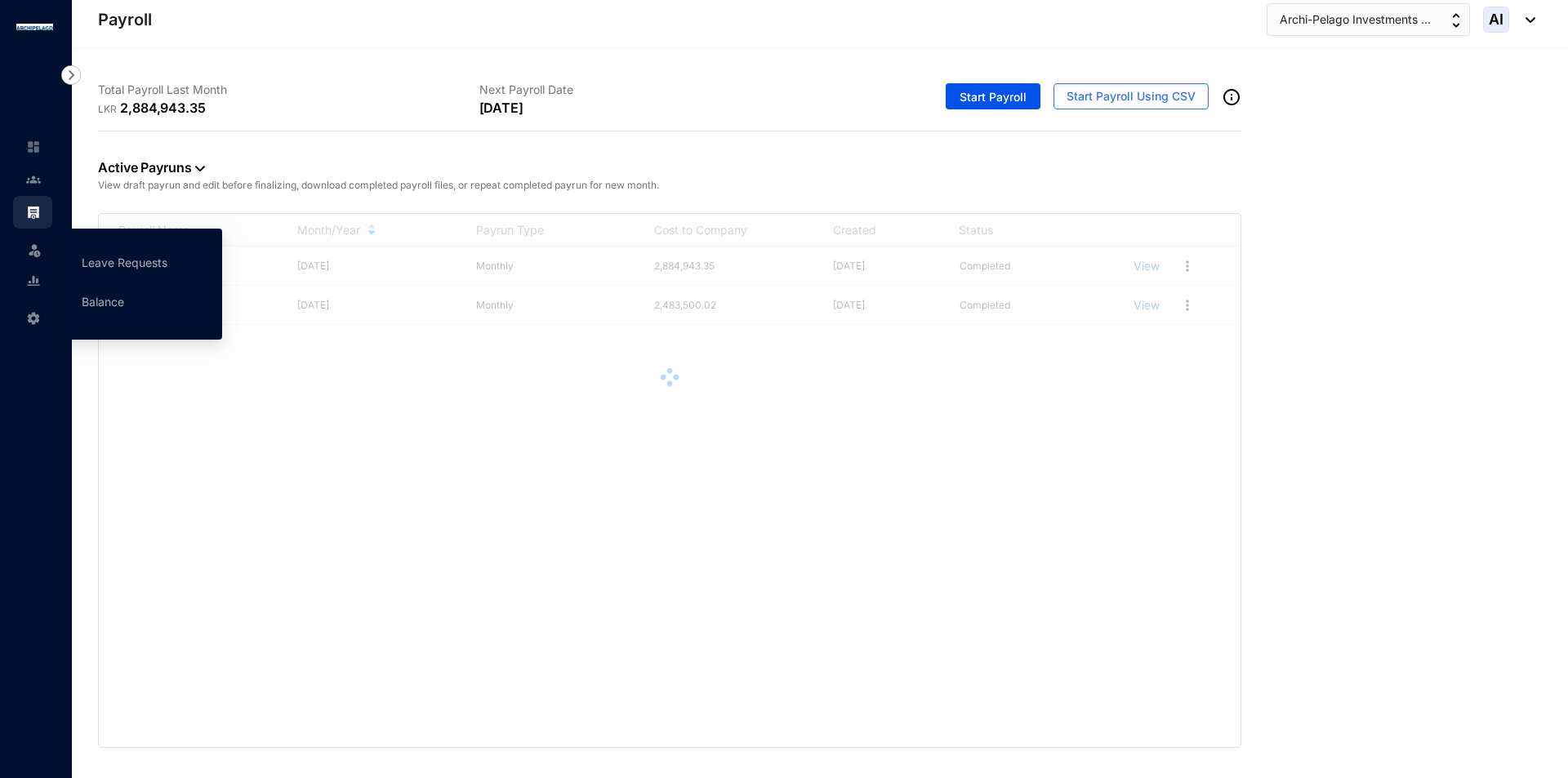
click at [40, 253] on img at bounding box center [34, 250] width 16 height 16
click at [99, 307] on link "Balance" at bounding box center [102, 301] width 42 height 14
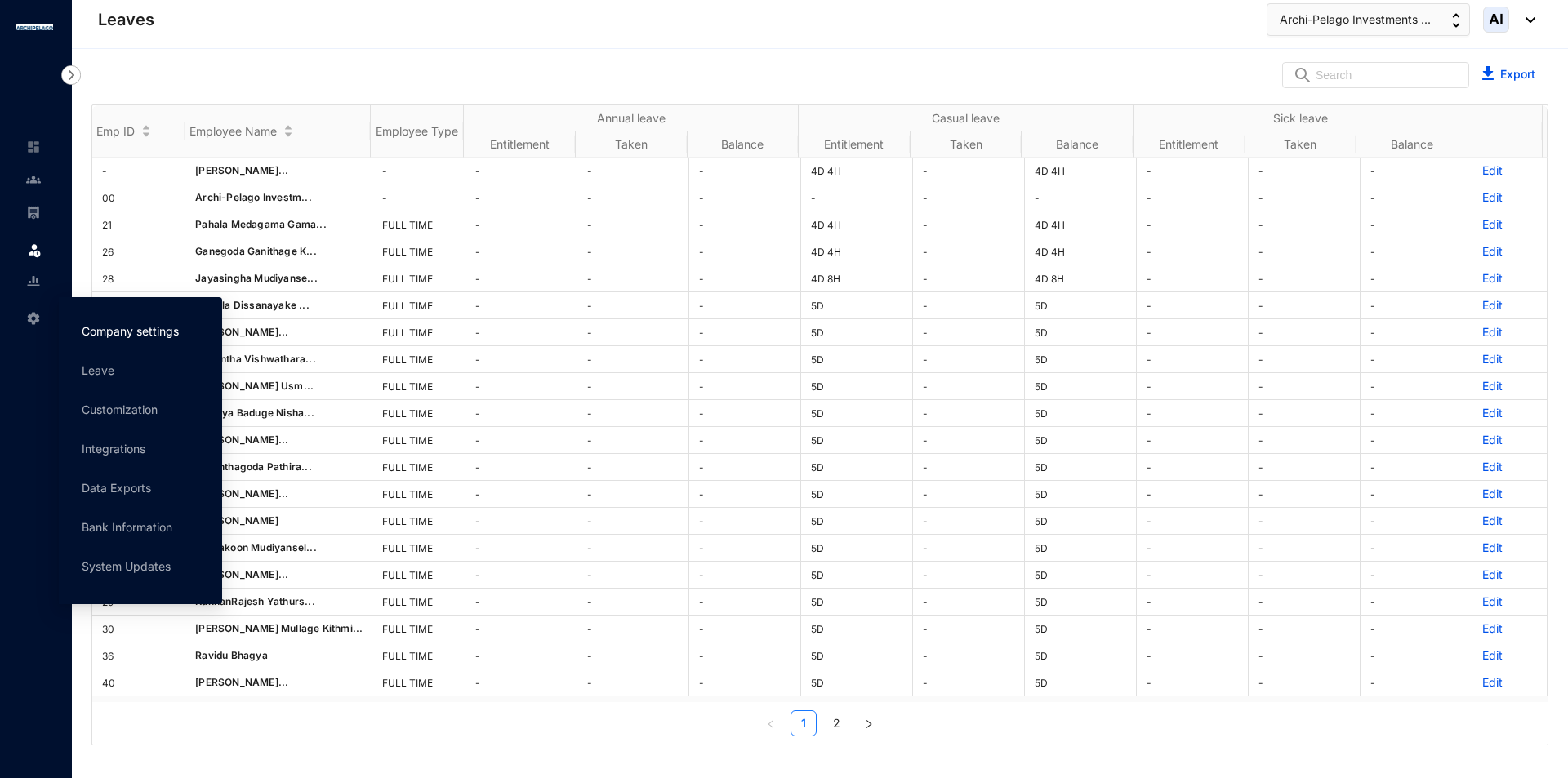
click at [90, 324] on link "Company settings" at bounding box center [130, 330] width 97 height 14
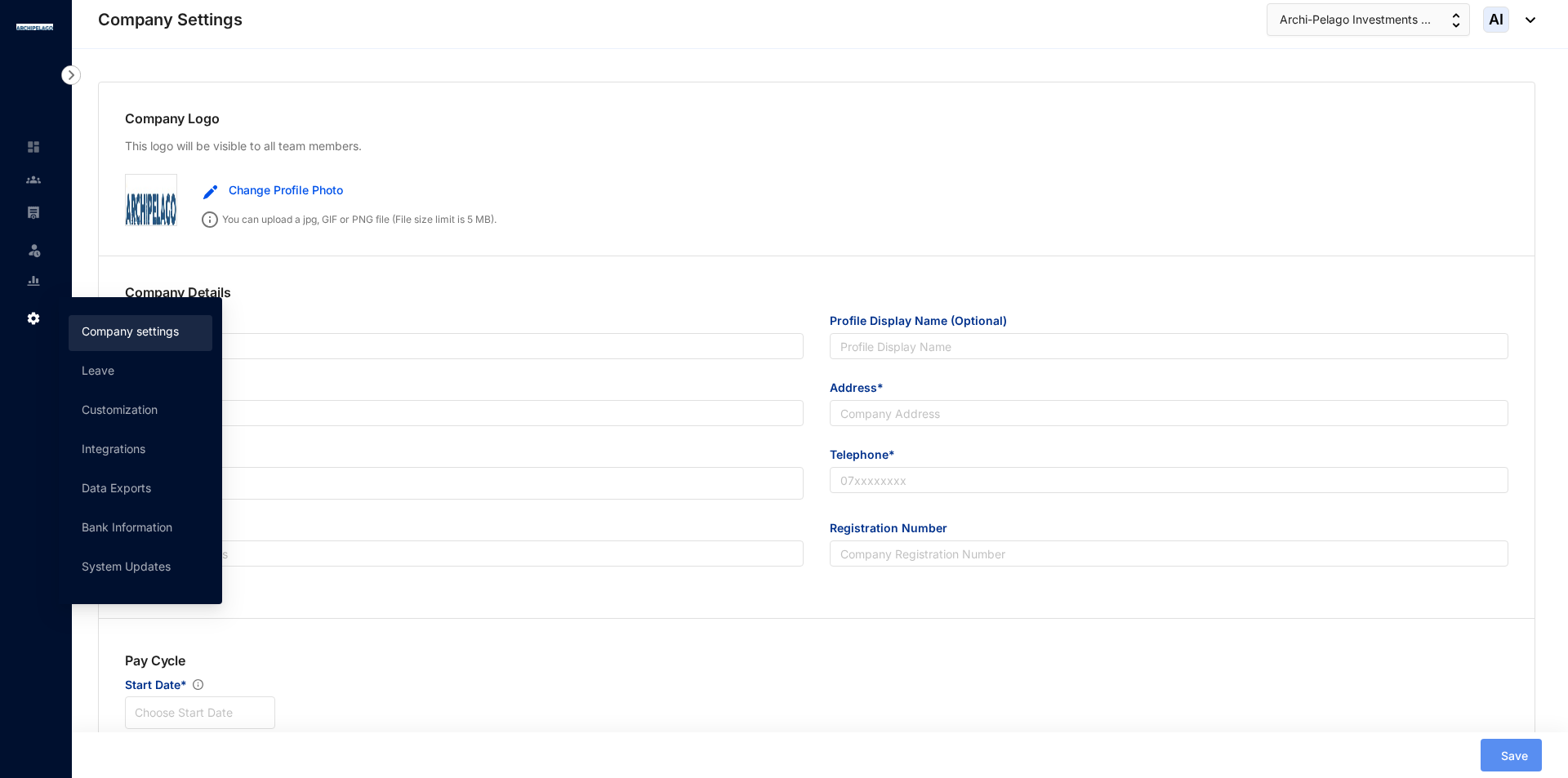
click at [588, 282] on p "Company Details" at bounding box center [816, 297] width 1383 height 30
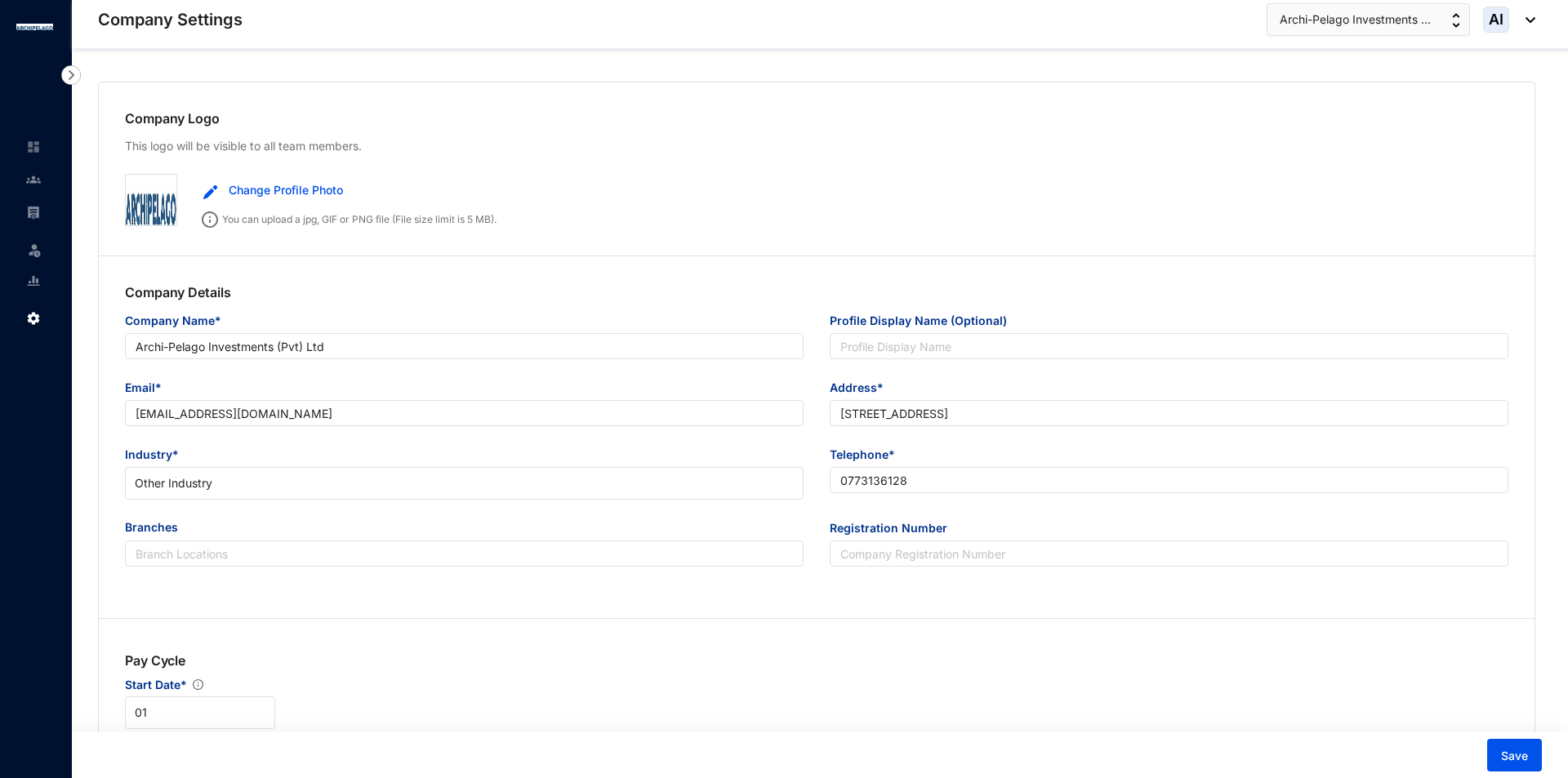
type input "Archi-Pelago Investments (Pvt) Ltd"
type input "[EMAIL_ADDRESS][DOMAIN_NAME]"
type input "[STREET_ADDRESS]"
type input "0773136128"
type input "A"
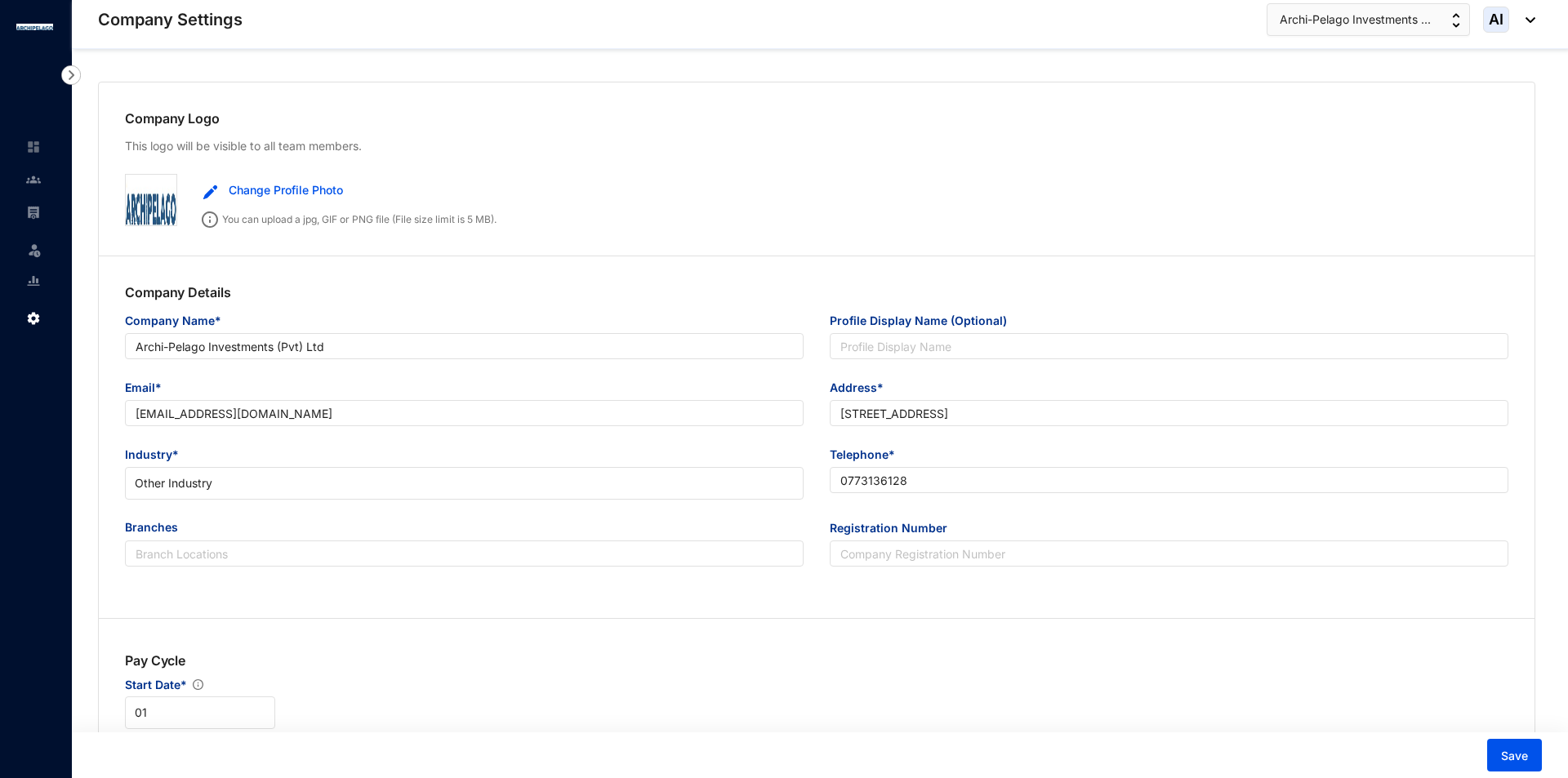
type input "56066"
type input "9"
radio input "true"
checkbox input "true"
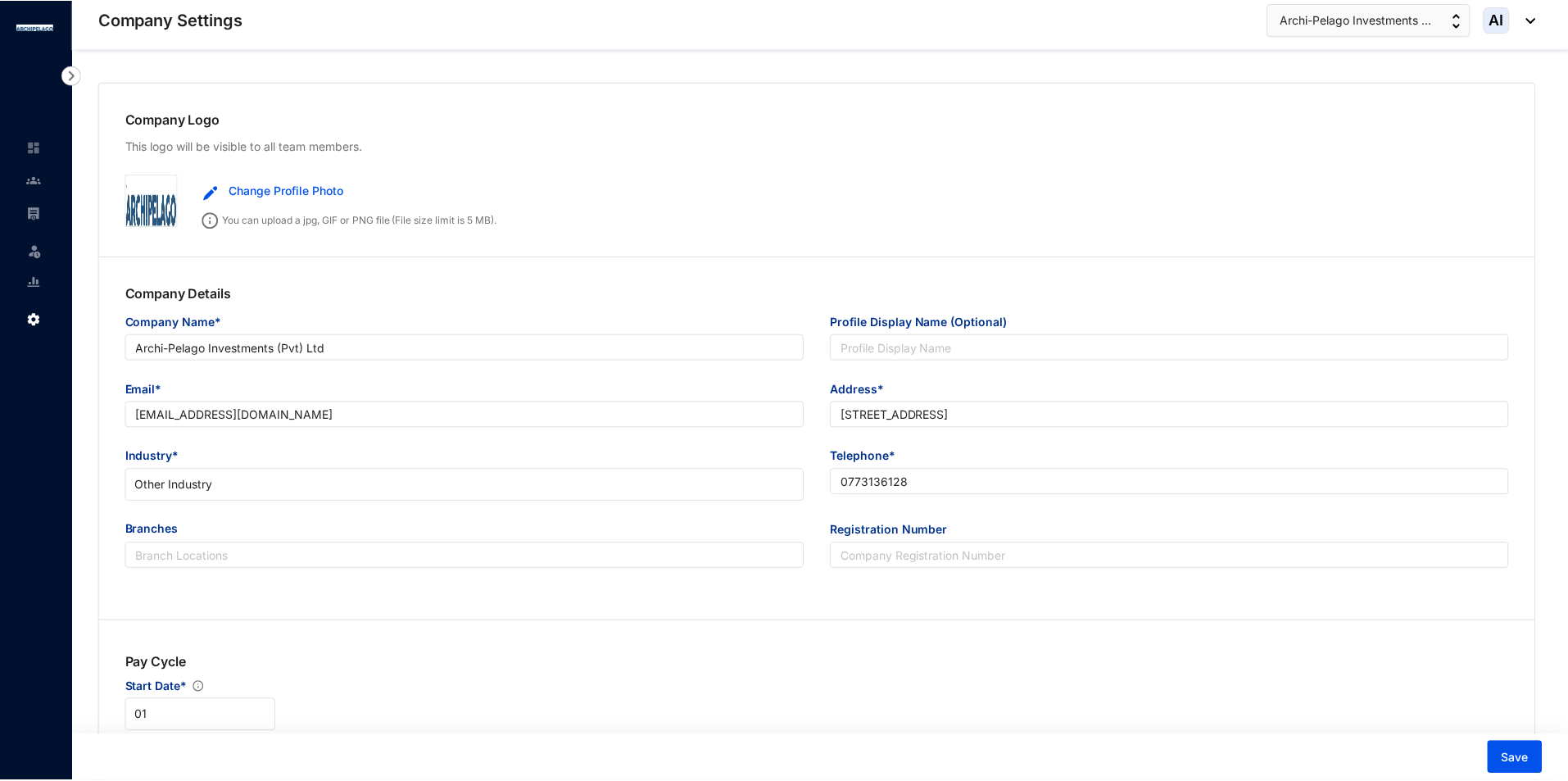
scroll to position [1229, 0]
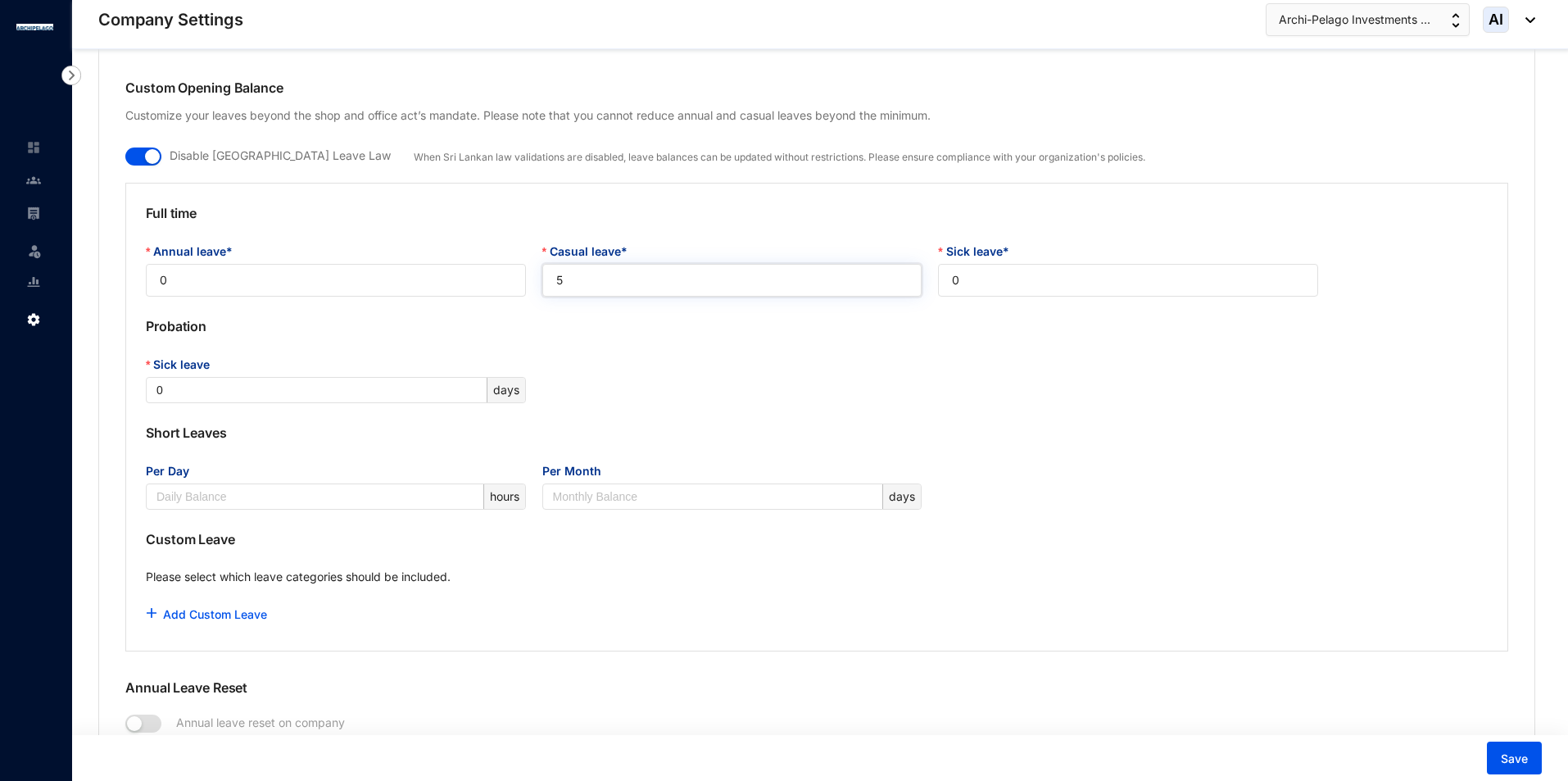
click at [602, 282] on input "5" at bounding box center [733, 280] width 380 height 33
drag, startPoint x: 583, startPoint y: 283, endPoint x: 440, endPoint y: 297, distance: 143.7
click at [442, 297] on div "Full time Annual leave* 0 Casual leave* 5 Sick leave* 0 Probation Sick leave 0 …" at bounding box center [816, 417] width 1383 height 468
type input "1"
click at [1255, 284] on input "0" at bounding box center [1129, 280] width 380 height 33
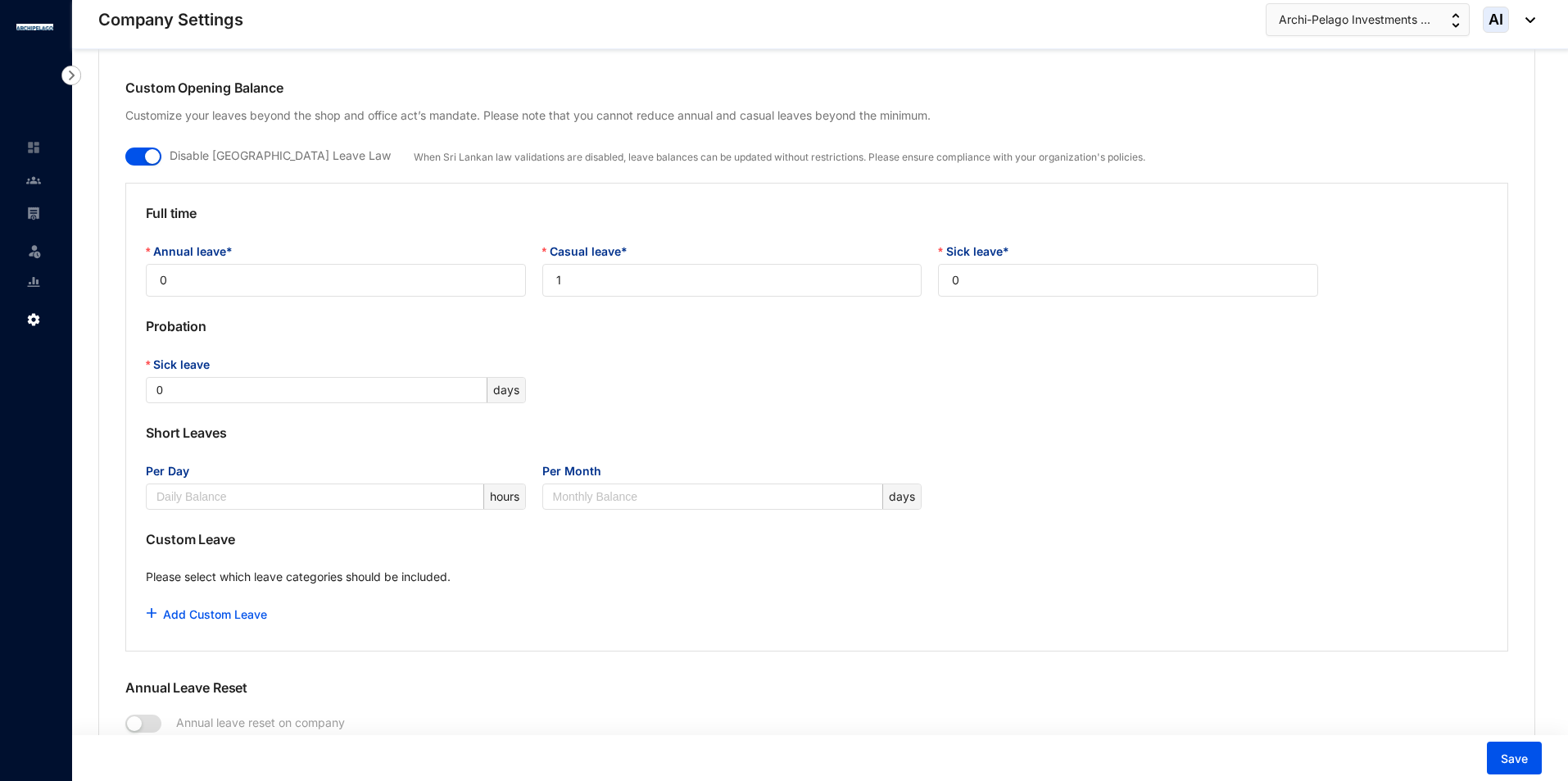
click at [1275, 377] on div "Sick leave 0 days" at bounding box center [817, 380] width 1359 height 47
click at [1508, 757] on span "Save" at bounding box center [1515, 759] width 27 height 16
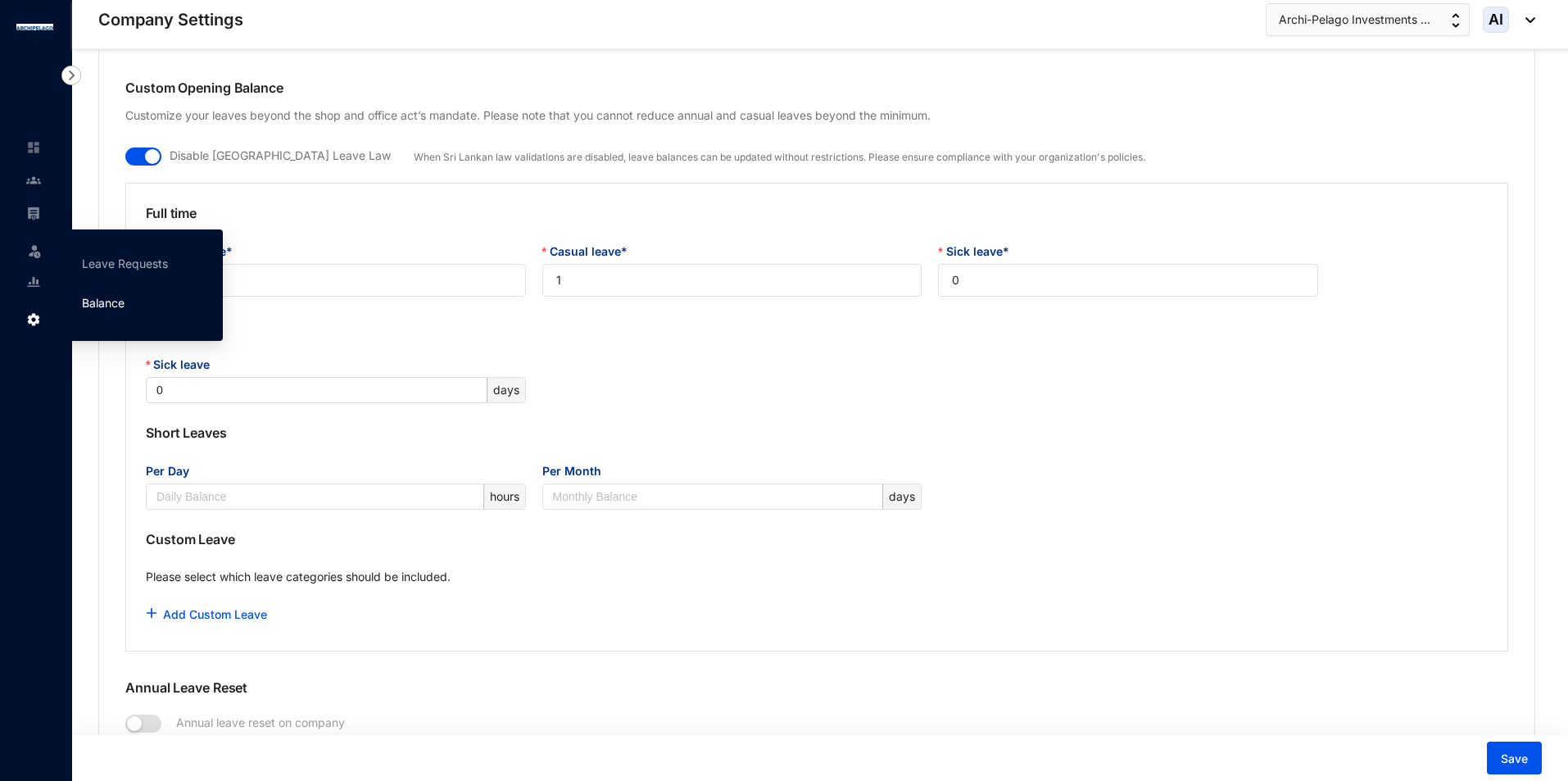
click at [124, 305] on link "Balance" at bounding box center [102, 303] width 43 height 14
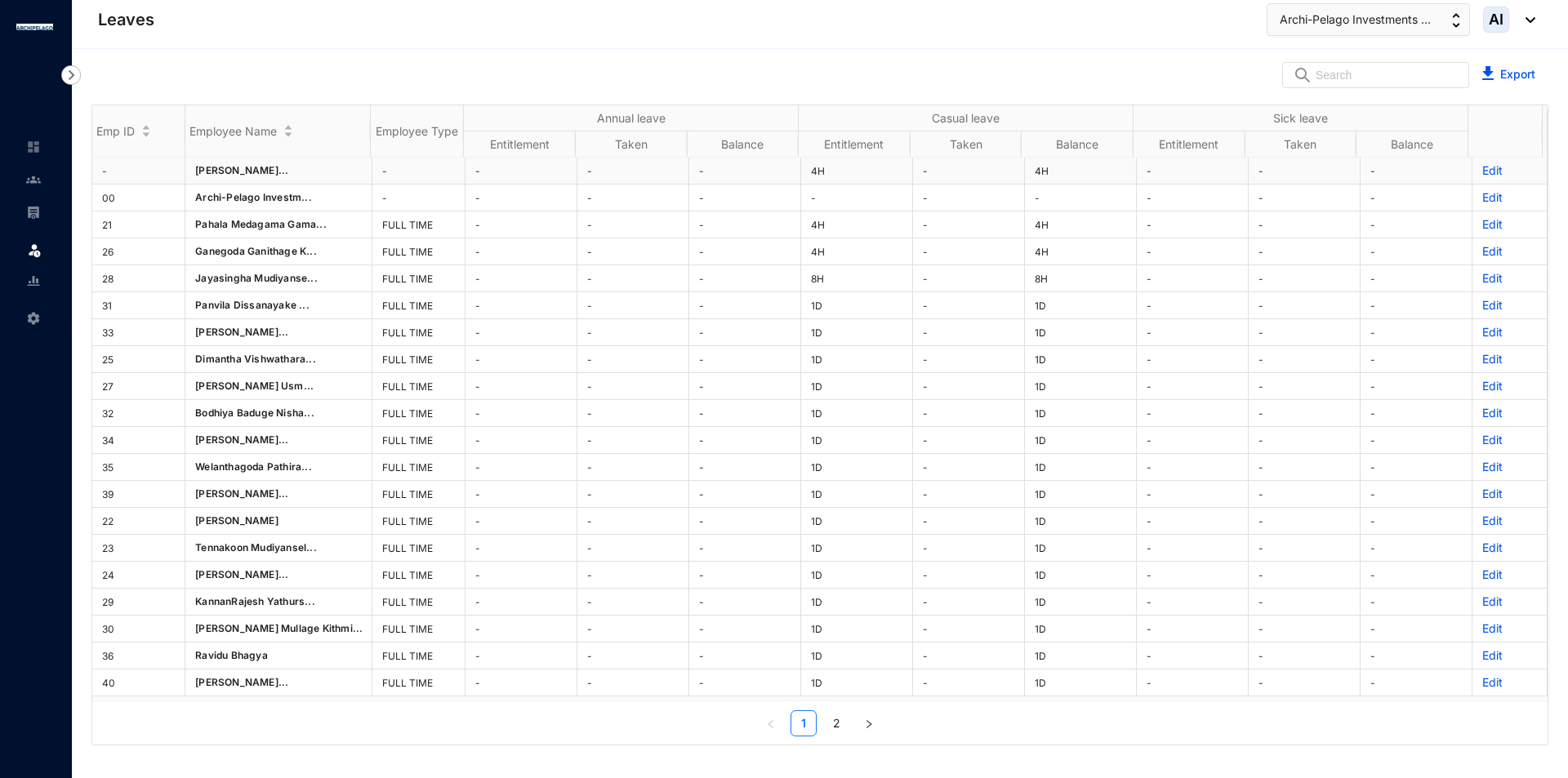
click at [1482, 170] on p "Edit" at bounding box center [1509, 171] width 55 height 16
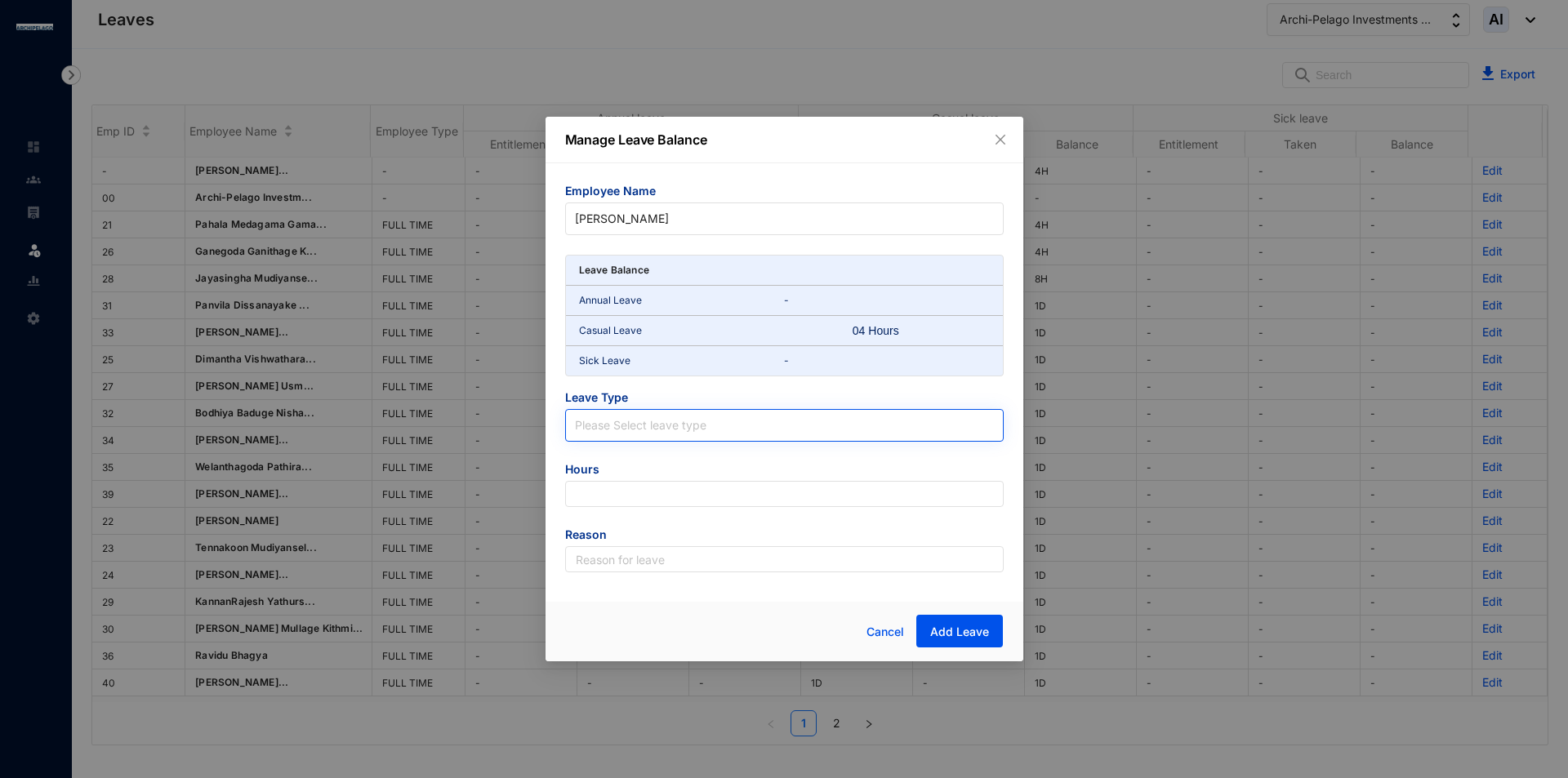
click at [642, 430] on input "search" at bounding box center [784, 421] width 419 height 24
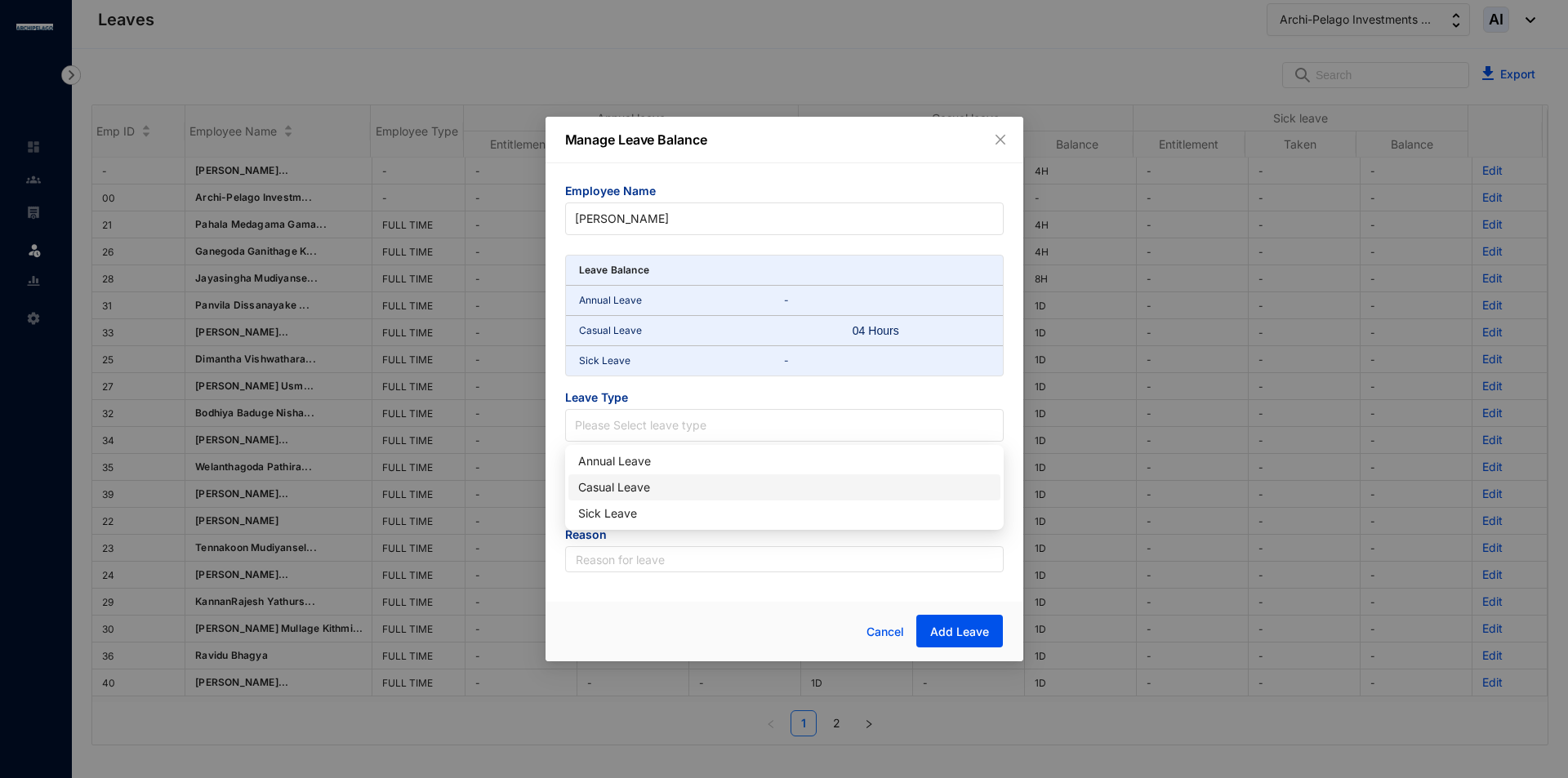
click at [646, 487] on div "Casual Leave" at bounding box center [784, 487] width 413 height 18
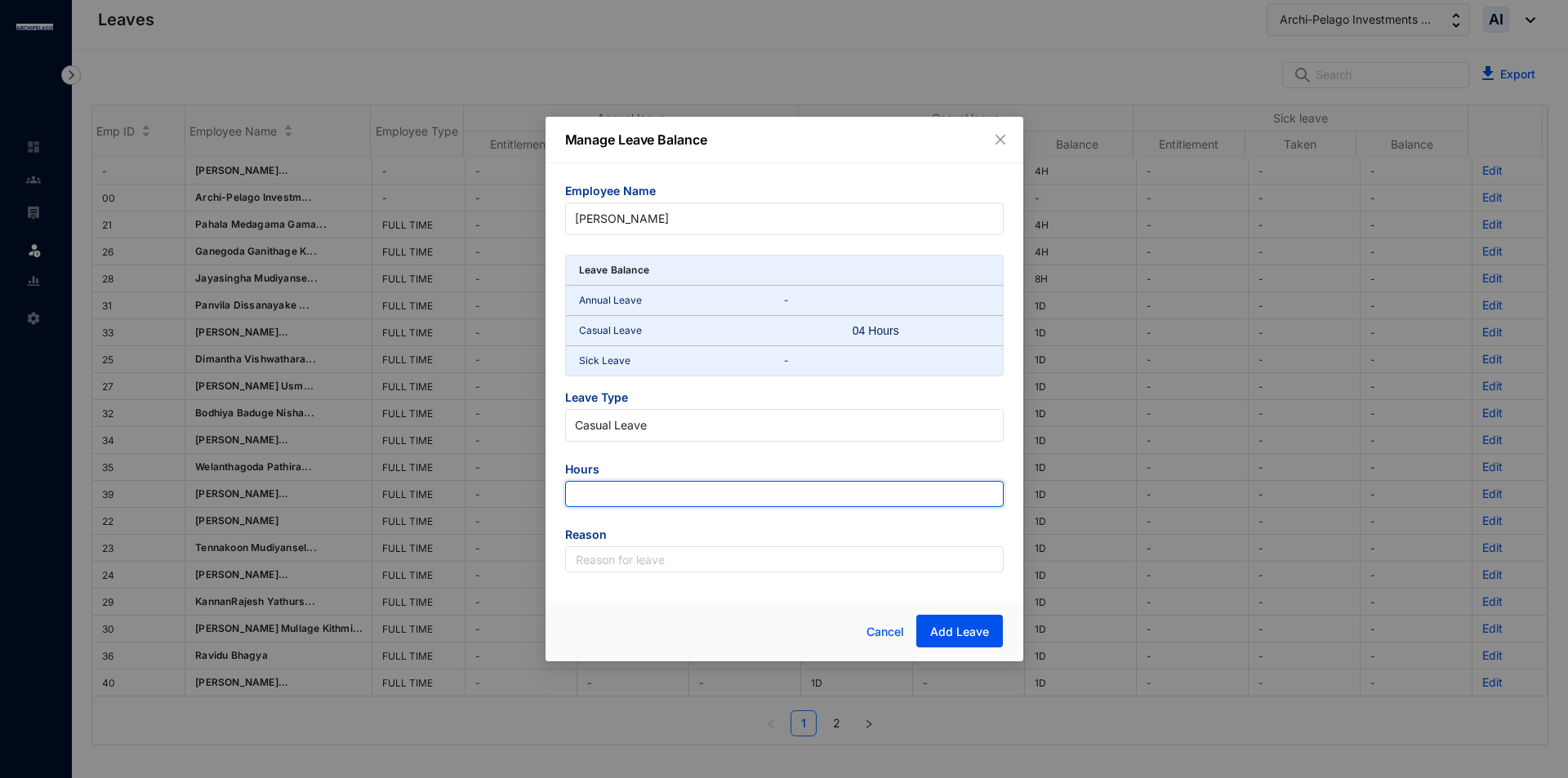
click at [671, 501] on input "number" at bounding box center [784, 494] width 439 height 26
type input "-4"
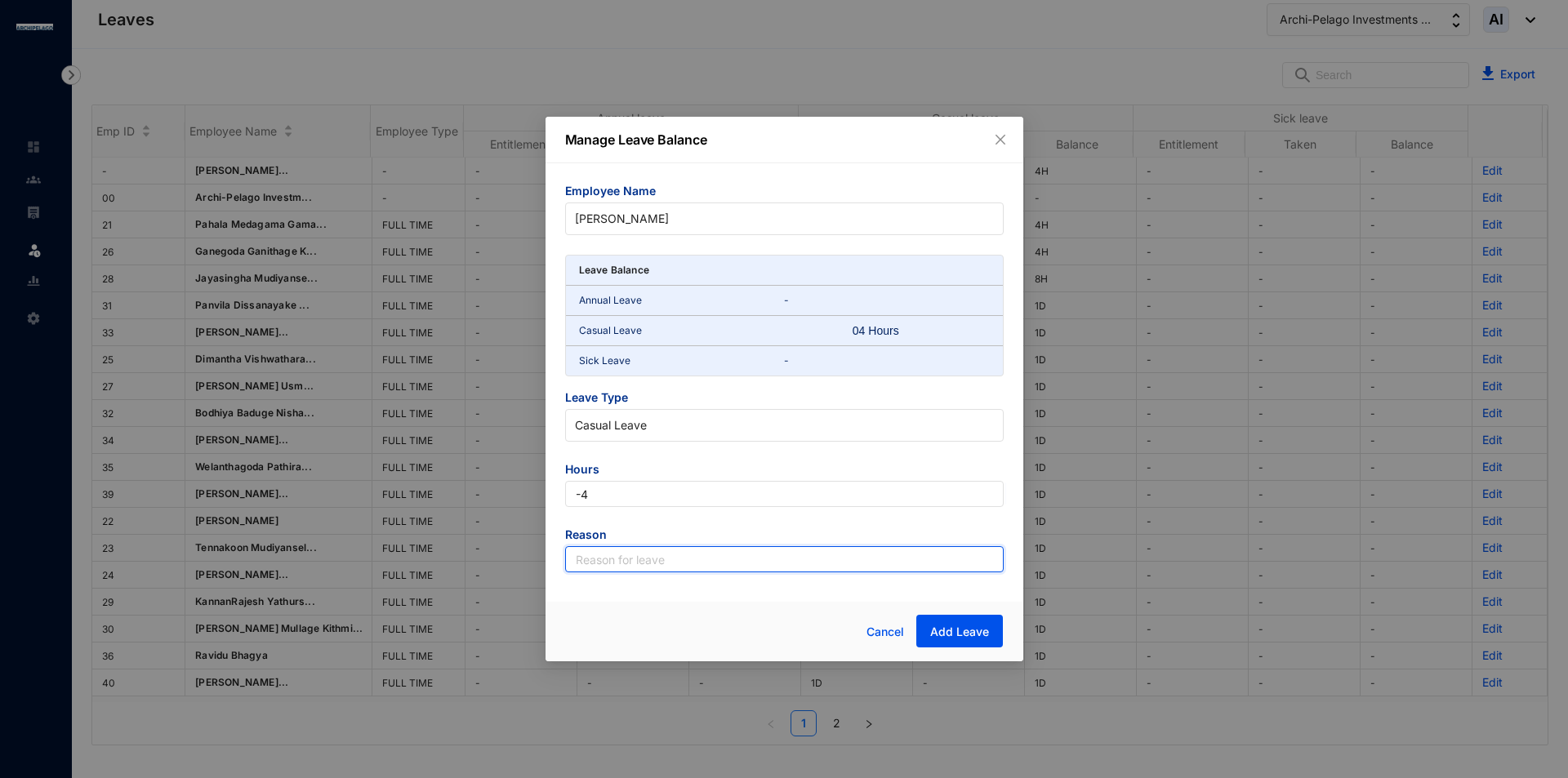
click at [676, 551] on input "text" at bounding box center [784, 559] width 439 height 26
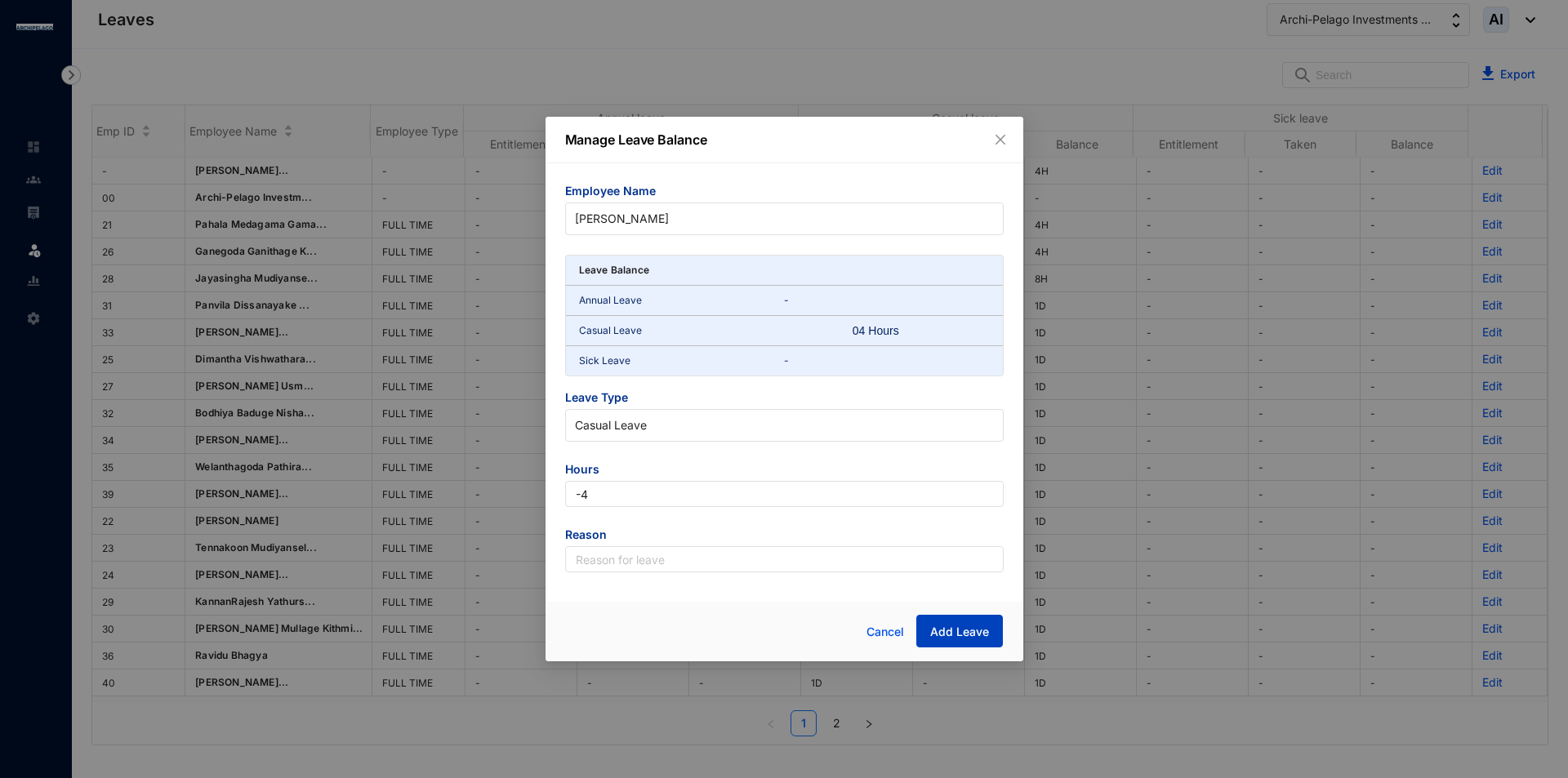
click at [951, 628] on span "Add Leave" at bounding box center [959, 632] width 59 height 16
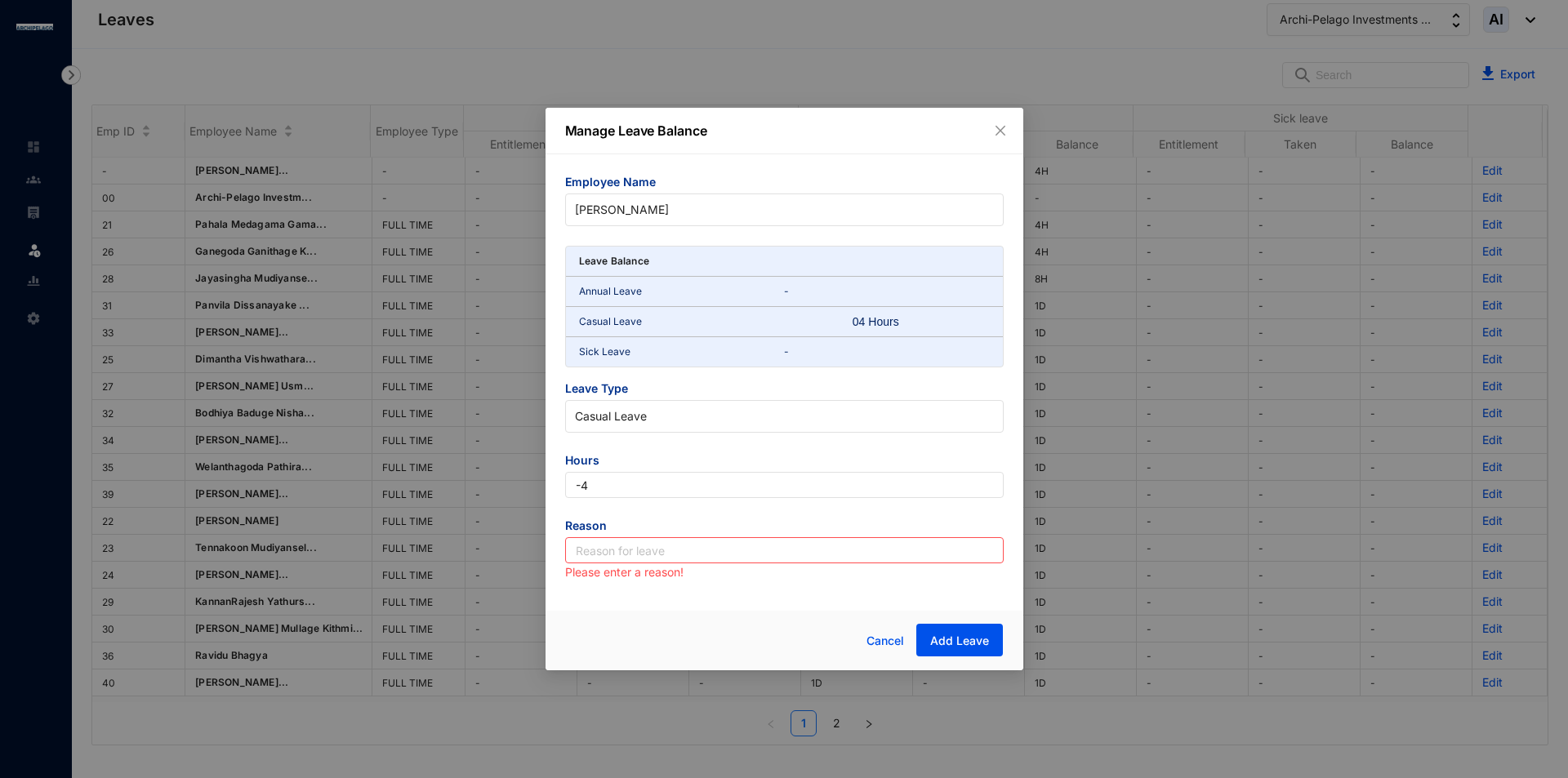
click at [713, 535] on span "Reason" at bounding box center [784, 528] width 439 height 20
click at [705, 560] on input "text" at bounding box center [784, 550] width 439 height 26
type input "Leave"
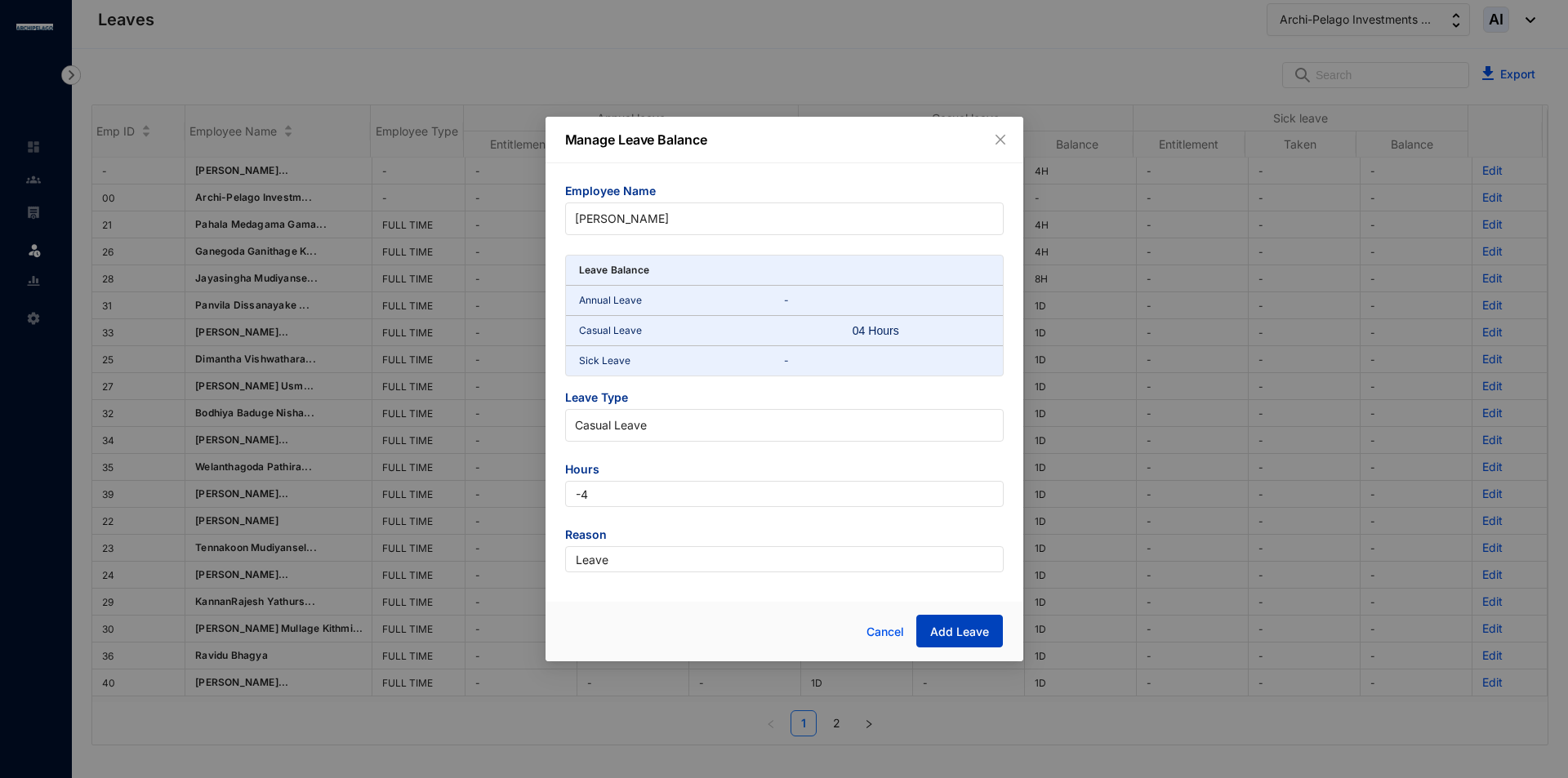
click at [981, 644] on button "Add Leave" at bounding box center [960, 631] width 87 height 32
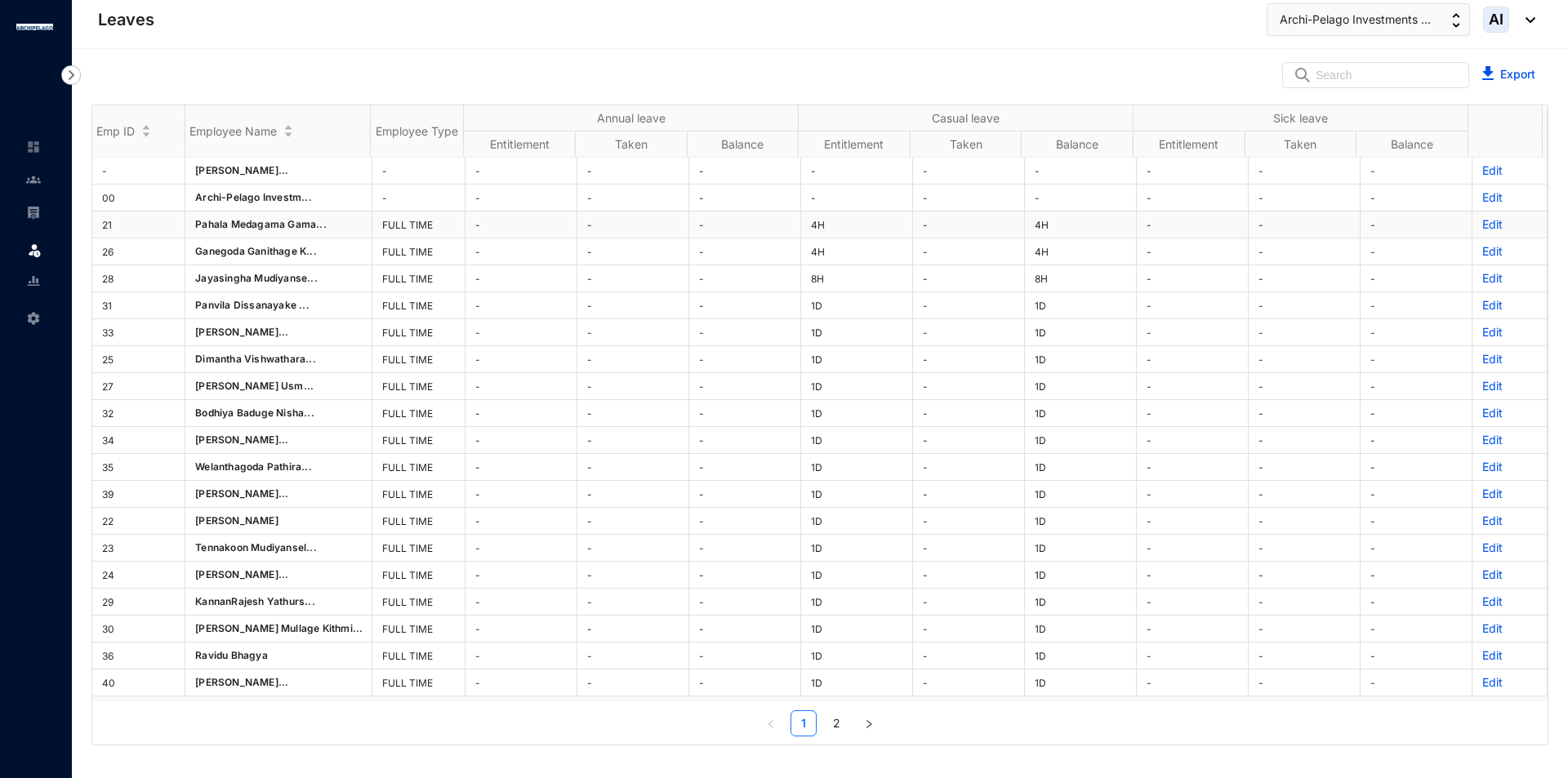
click at [1484, 228] on p "Edit" at bounding box center [1509, 225] width 55 height 16
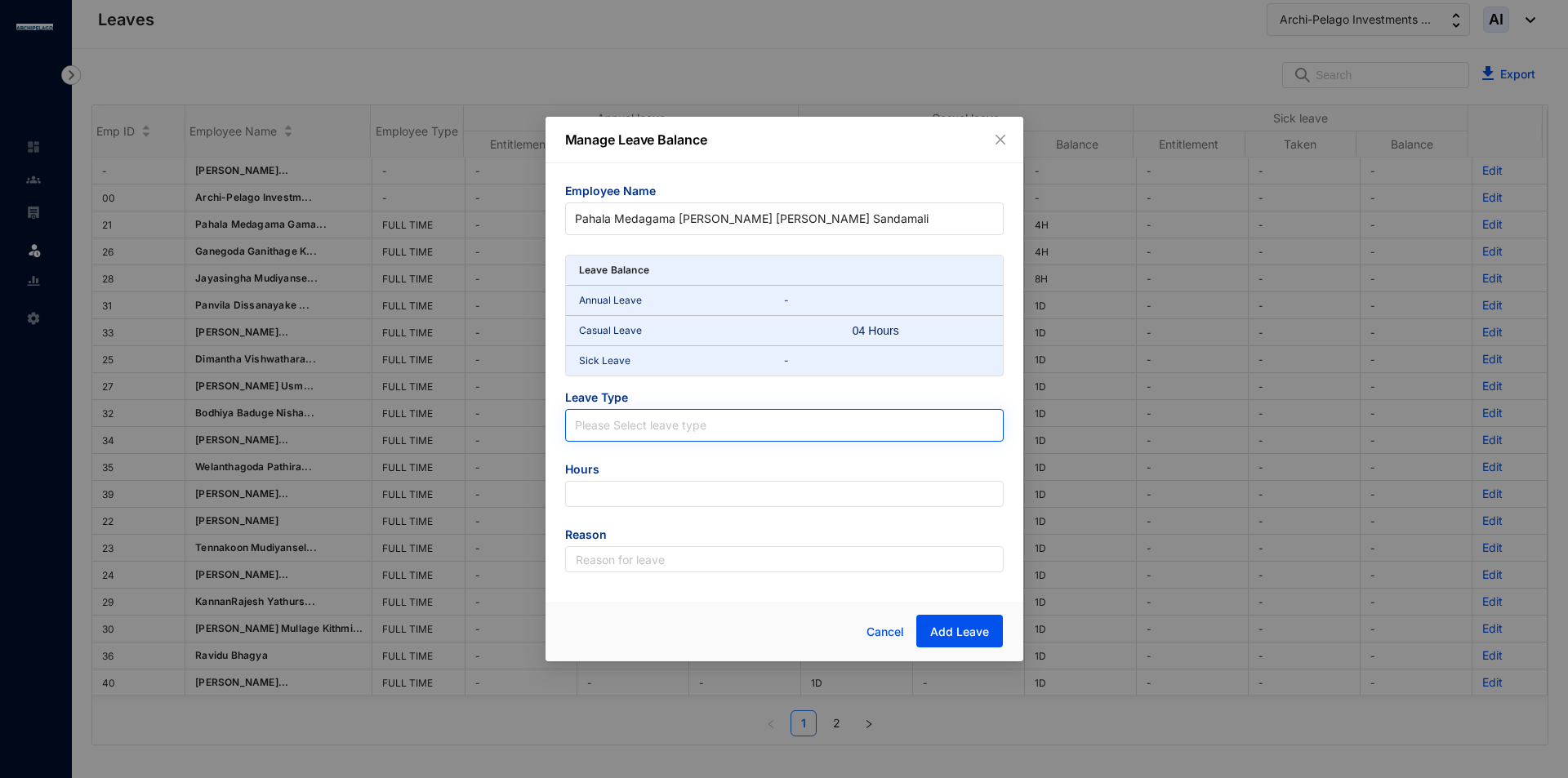
click at [706, 423] on input "search" at bounding box center [784, 421] width 419 height 24
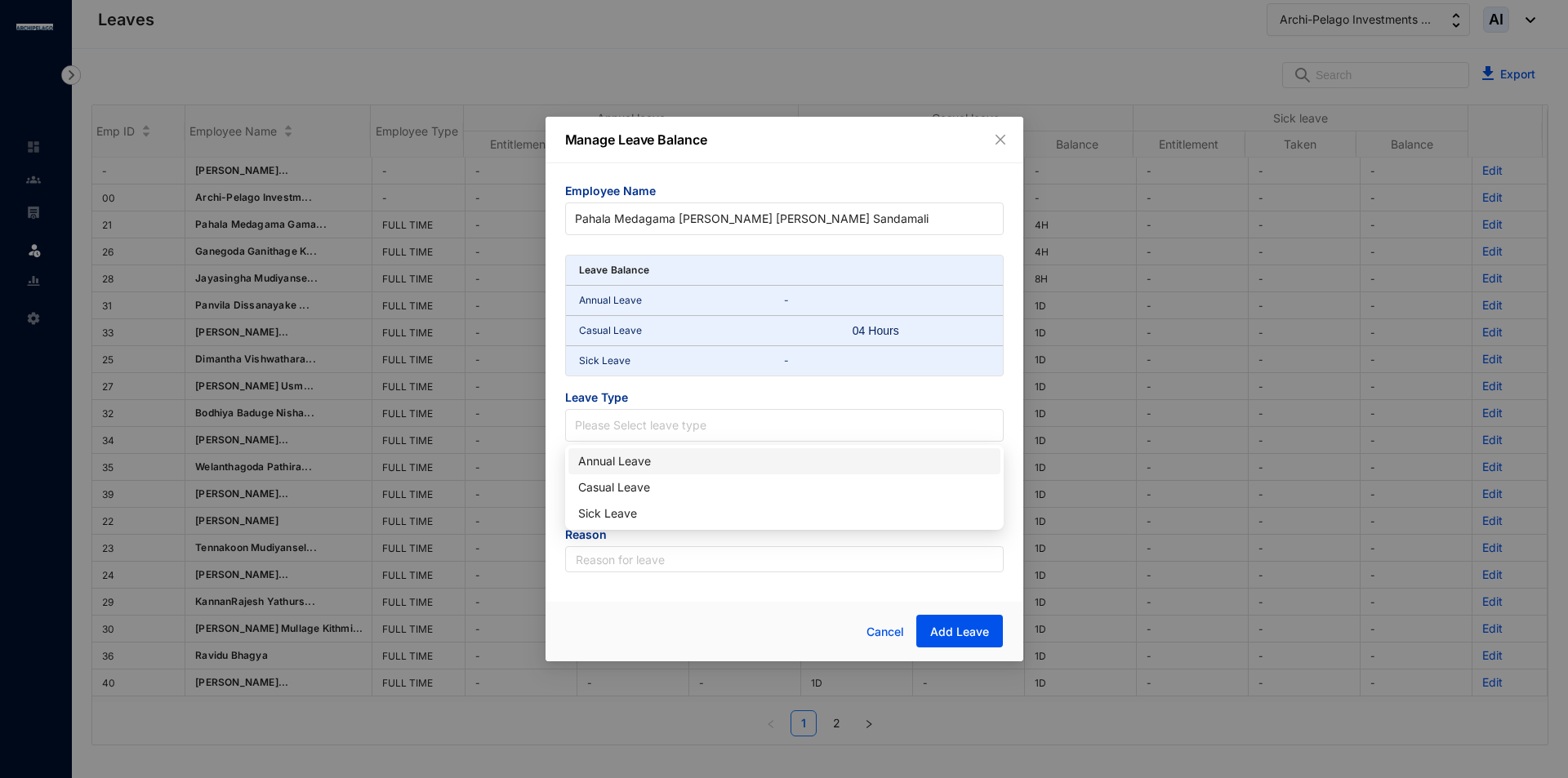
click at [651, 461] on div "Annual Leave" at bounding box center [784, 461] width 413 height 18
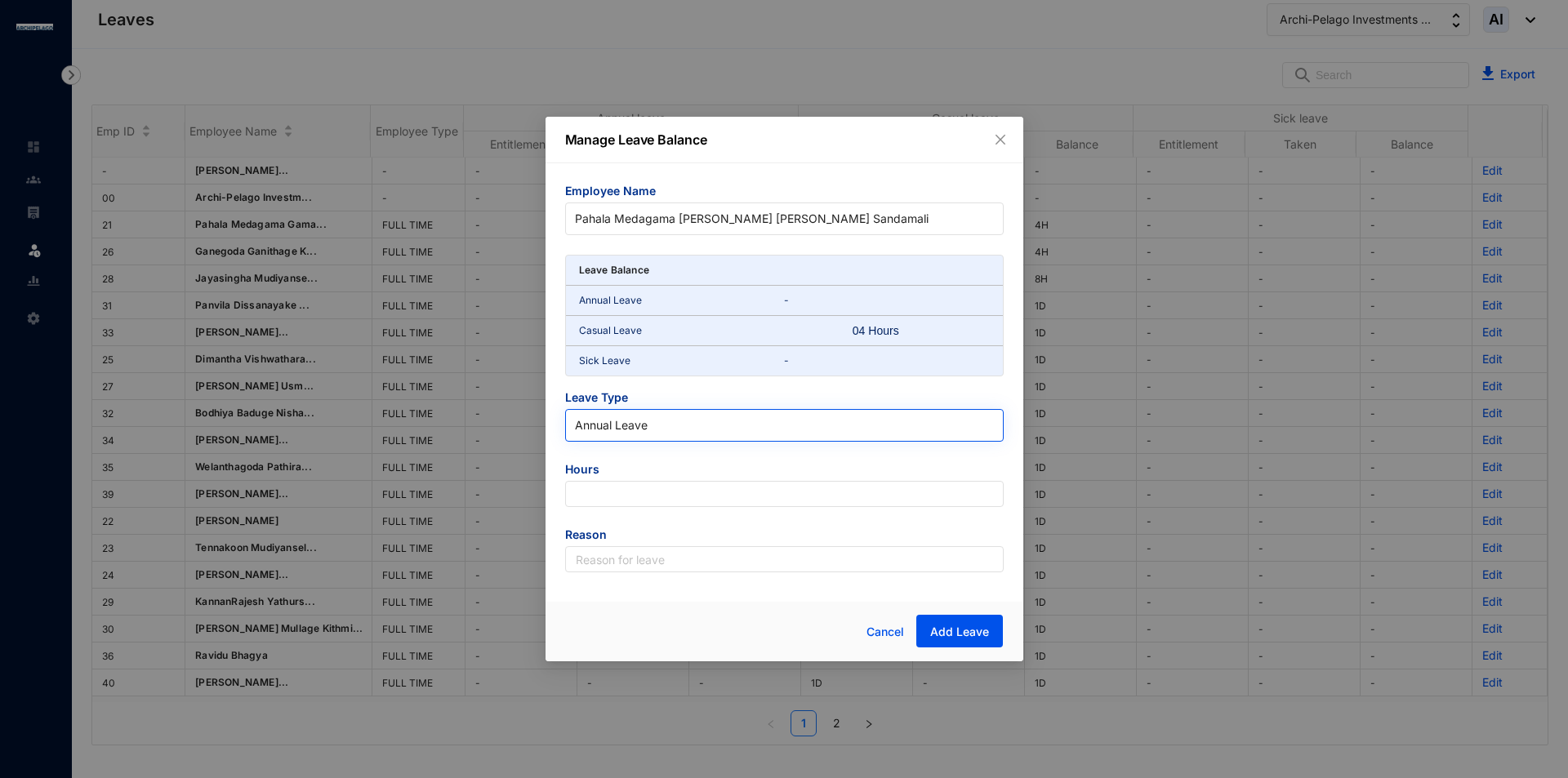
click at [677, 413] on span "Annual Leave" at bounding box center [784, 425] width 419 height 24
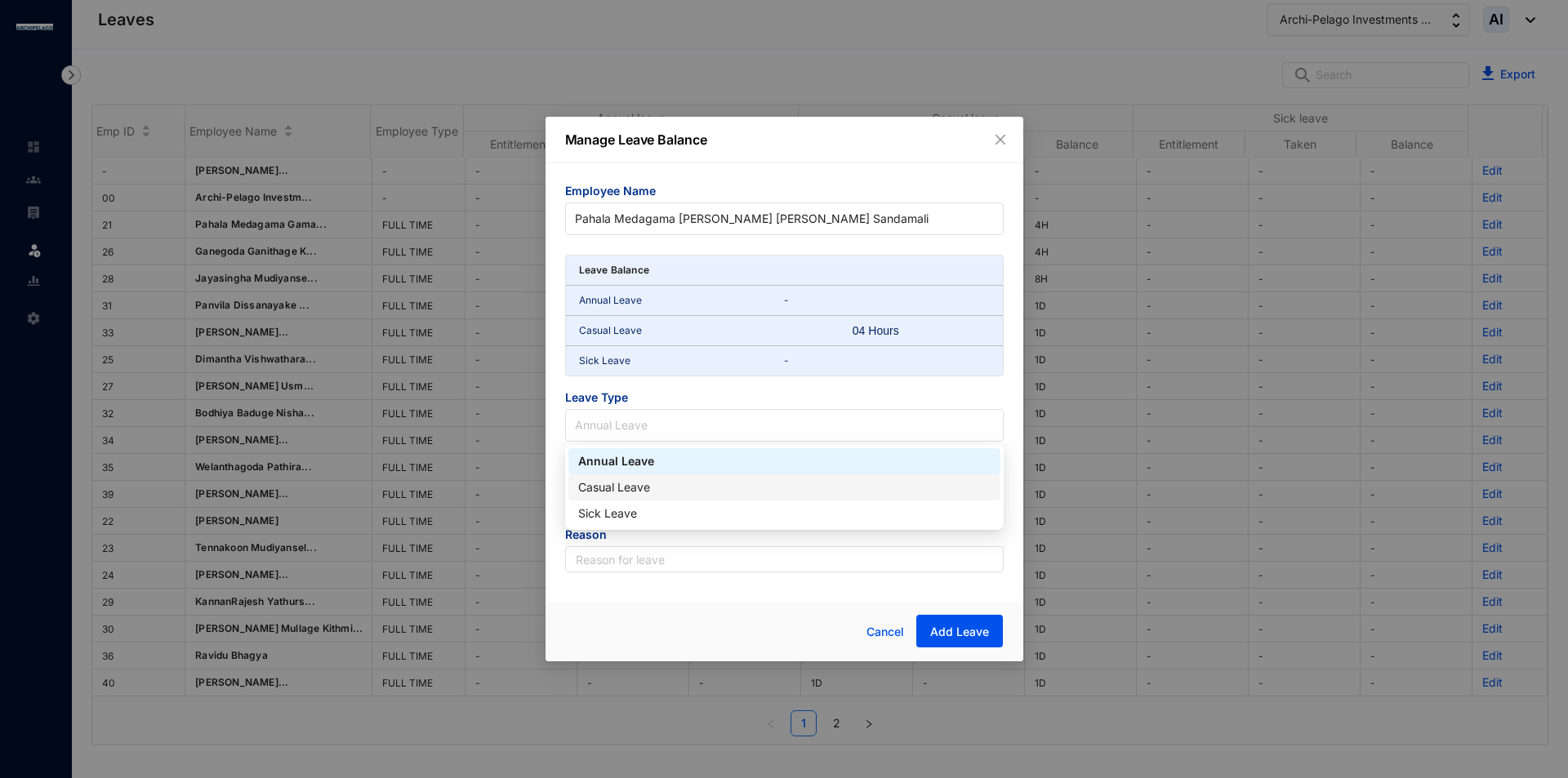
click at [686, 477] on div "Casual Leave" at bounding box center [784, 487] width 432 height 26
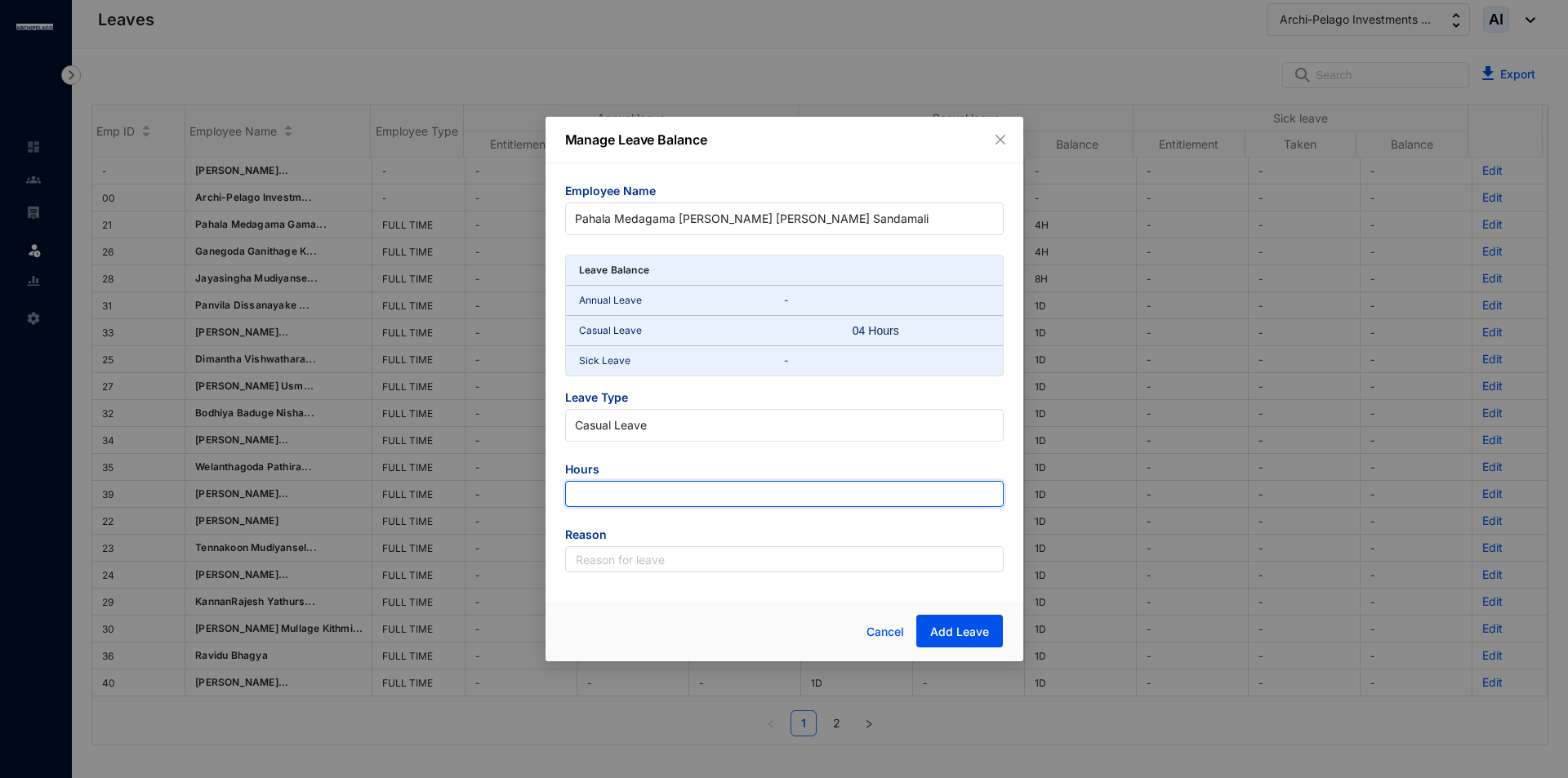
click at [682, 505] on input "number" at bounding box center [784, 494] width 439 height 26
type input "5"
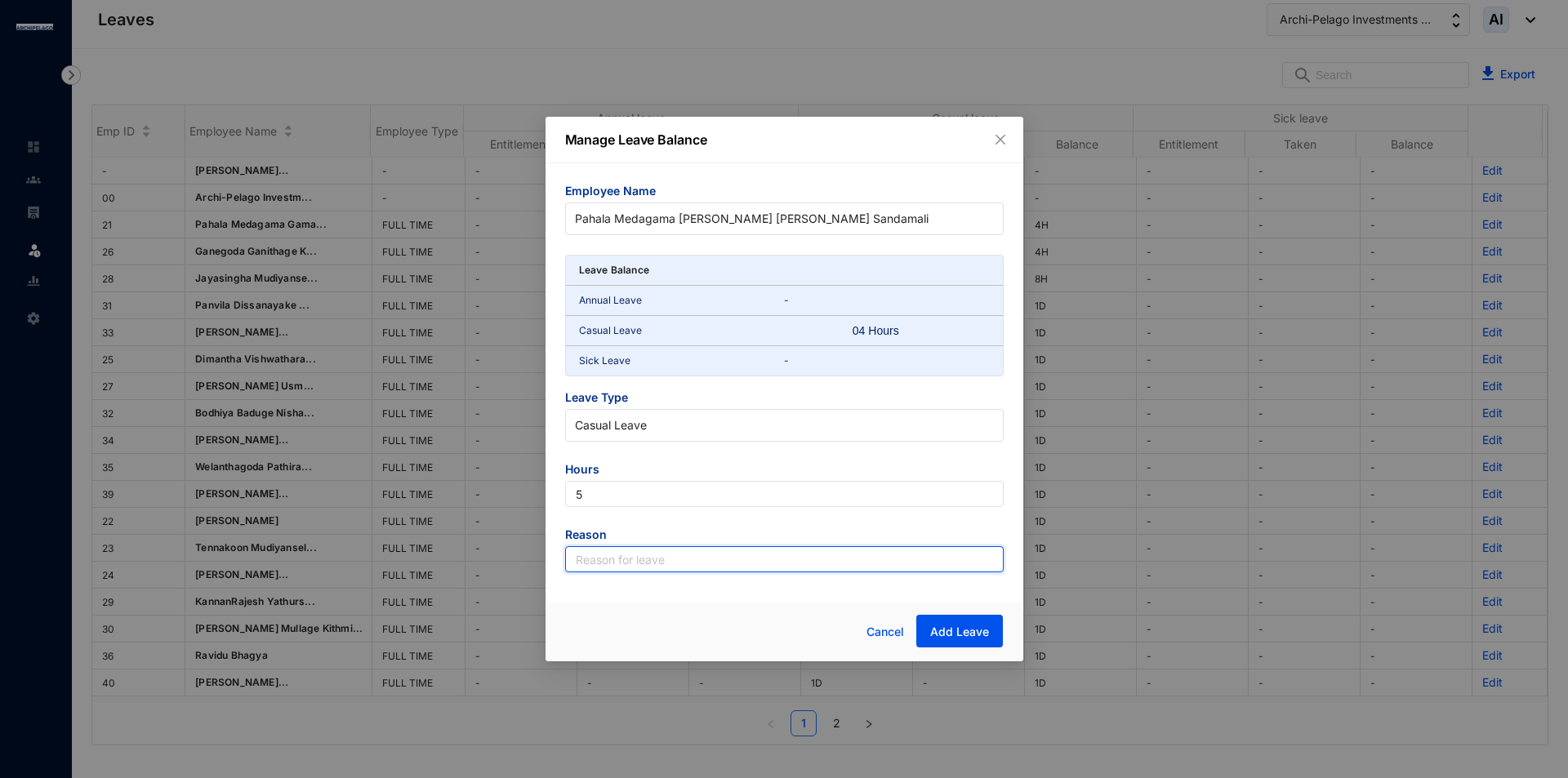
click at [707, 563] on input "text" at bounding box center [784, 559] width 439 height 26
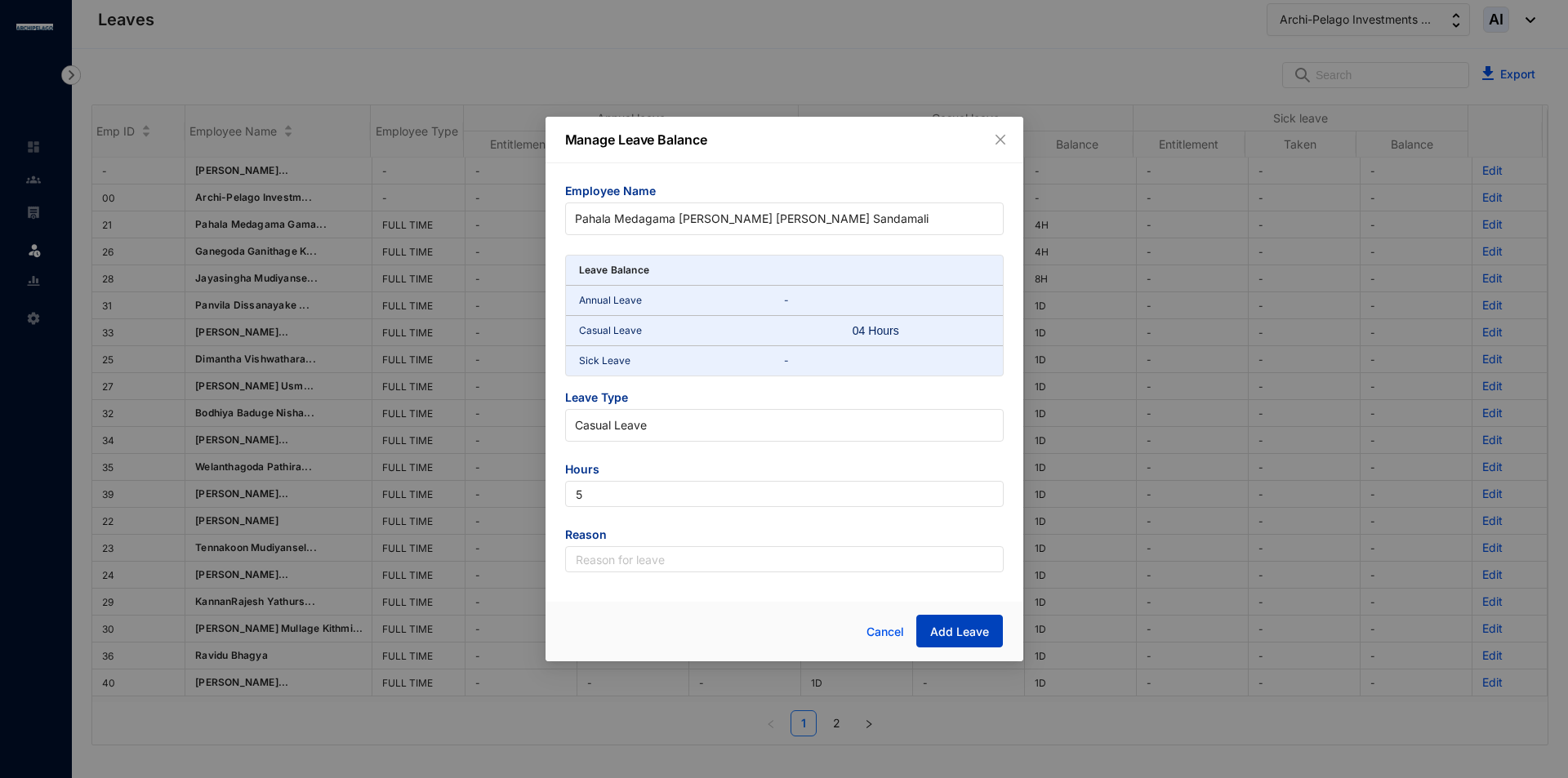
click at [968, 628] on span "Add Leave" at bounding box center [959, 632] width 59 height 16
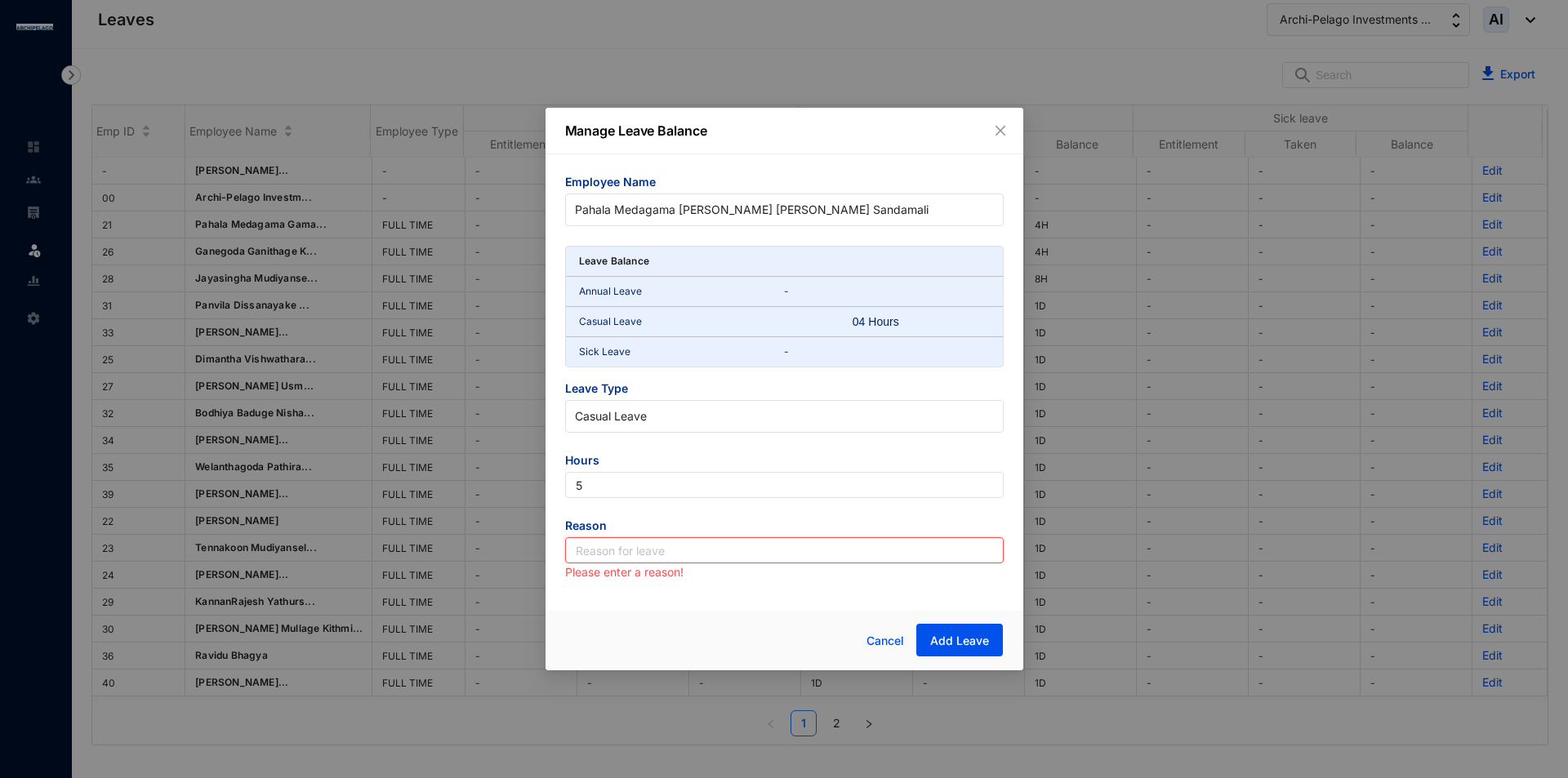
click at [731, 554] on input "text" at bounding box center [784, 550] width 439 height 26
click at [955, 630] on button "Add Leave" at bounding box center [960, 640] width 87 height 32
drag, startPoint x: 684, startPoint y: 549, endPoint x: 682, endPoint y: 560, distance: 11.2
click at [684, 549] on input "text" at bounding box center [784, 550] width 439 height 26
type input "Leave"
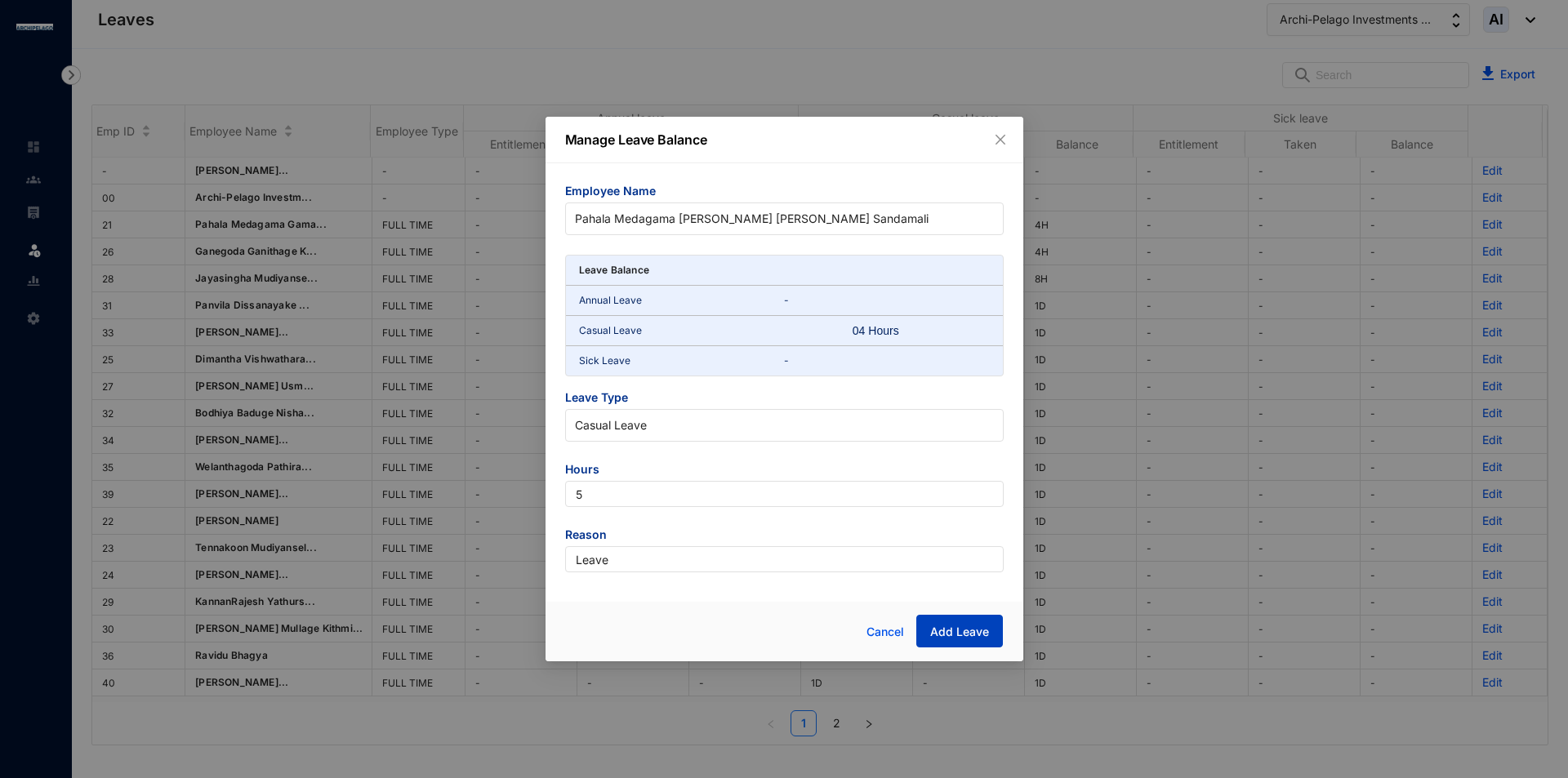
click at [954, 628] on span "Add Leave" at bounding box center [959, 632] width 59 height 16
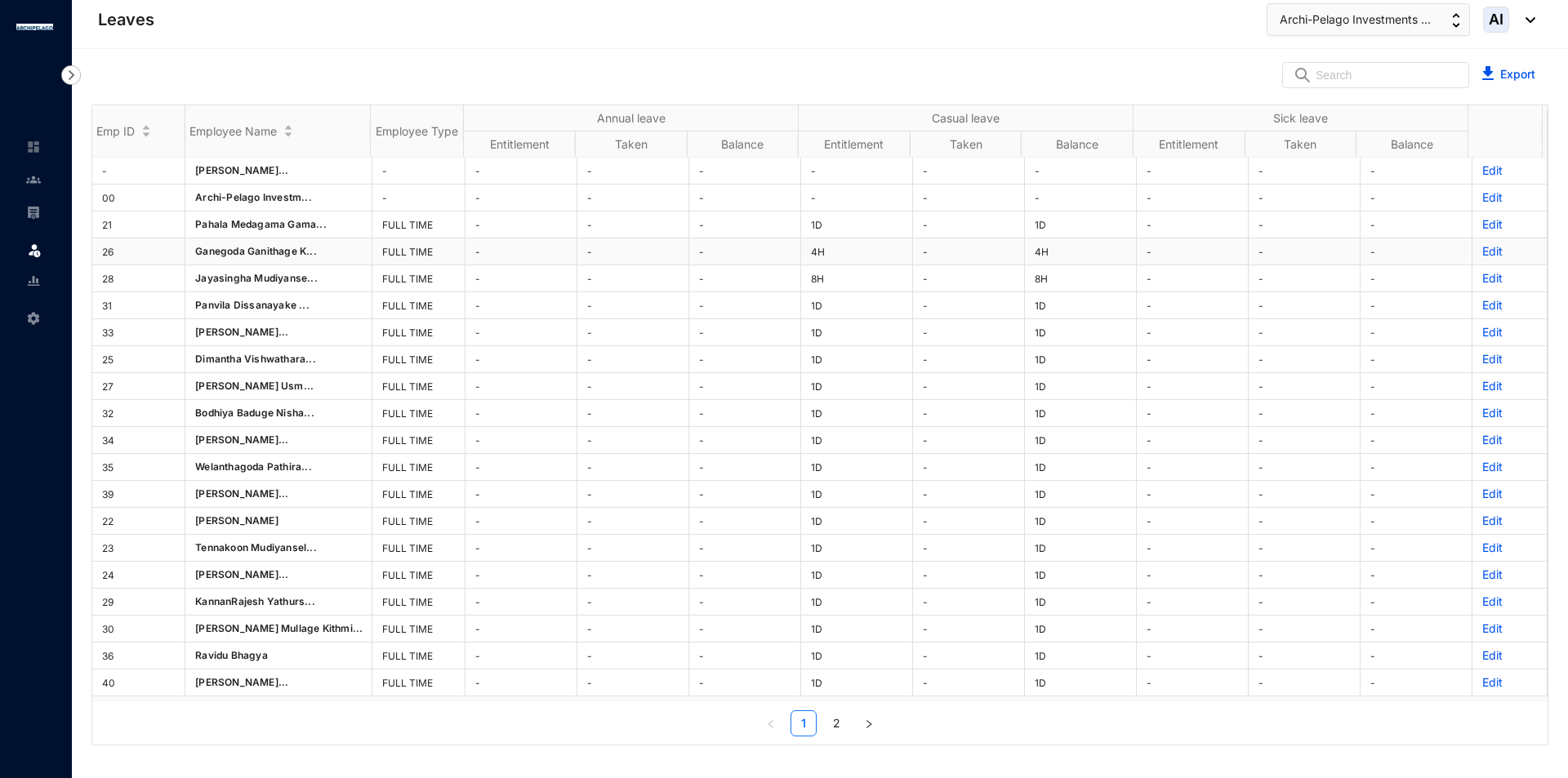
click at [1482, 254] on p "Edit" at bounding box center [1509, 252] width 55 height 16
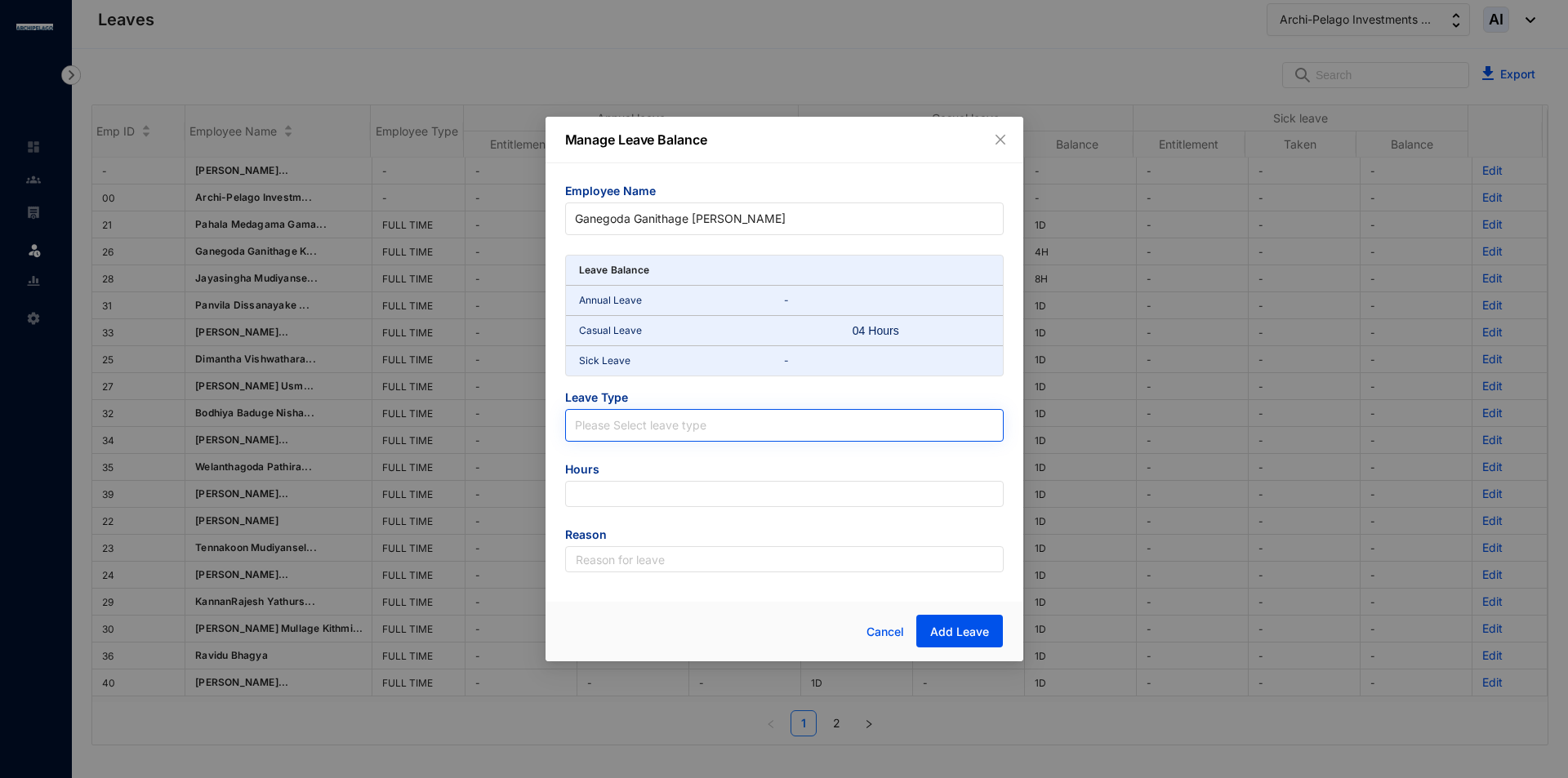
click at [646, 425] on input "search" at bounding box center [784, 421] width 419 height 24
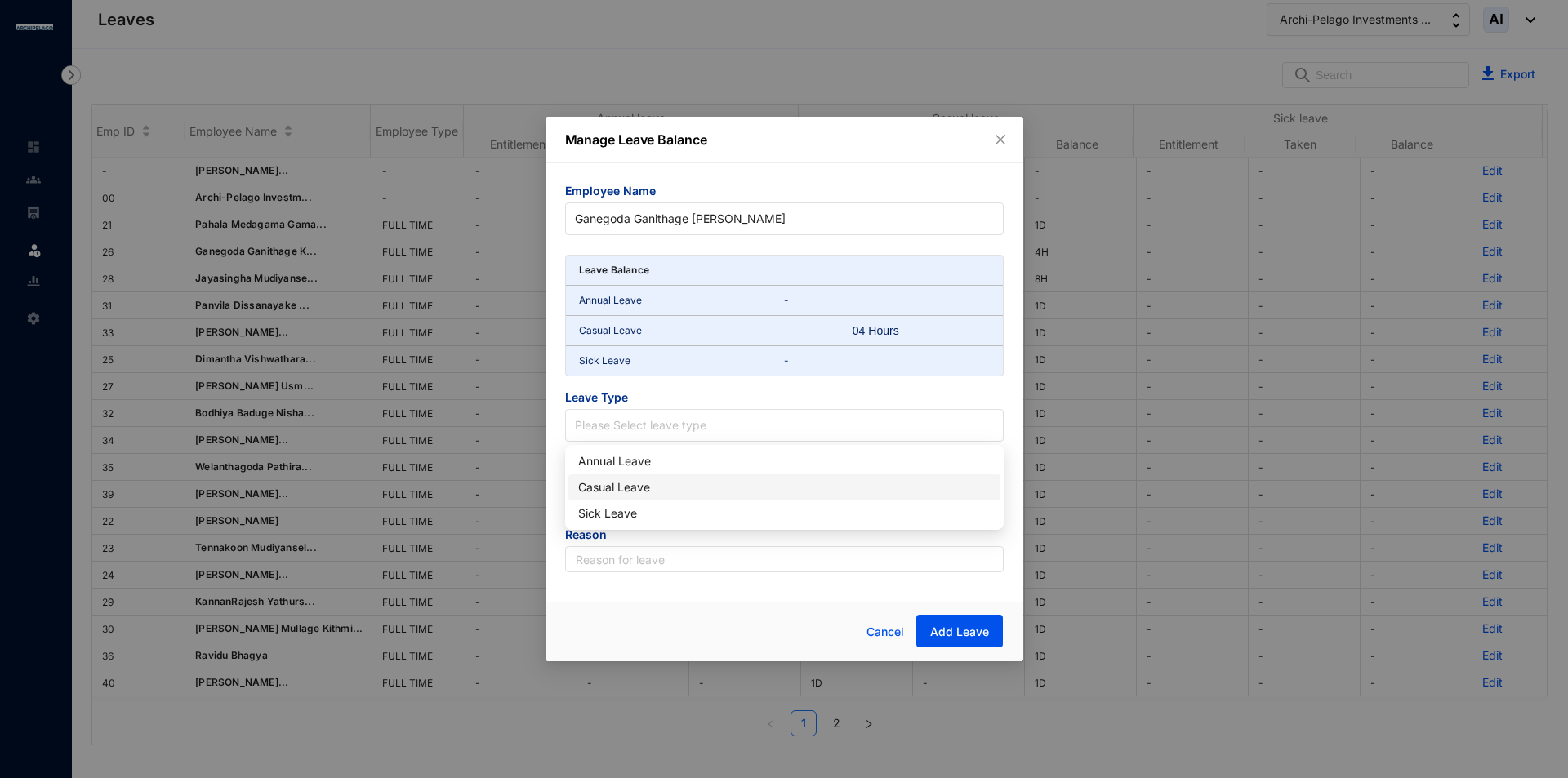
click at [649, 488] on div "Casual Leave" at bounding box center [784, 487] width 413 height 18
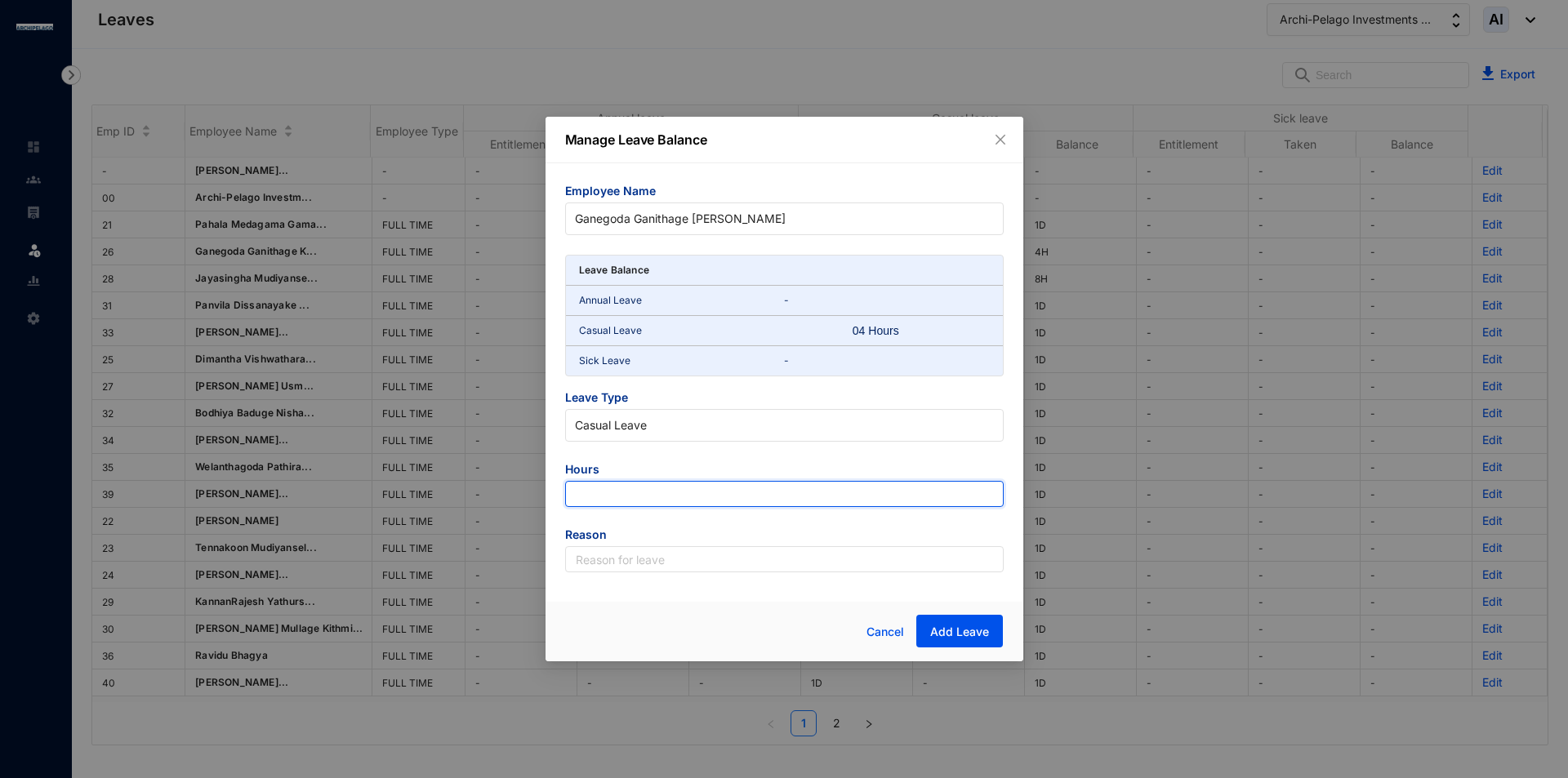
click at [601, 496] on input "number" at bounding box center [784, 494] width 439 height 26
type input "-4"
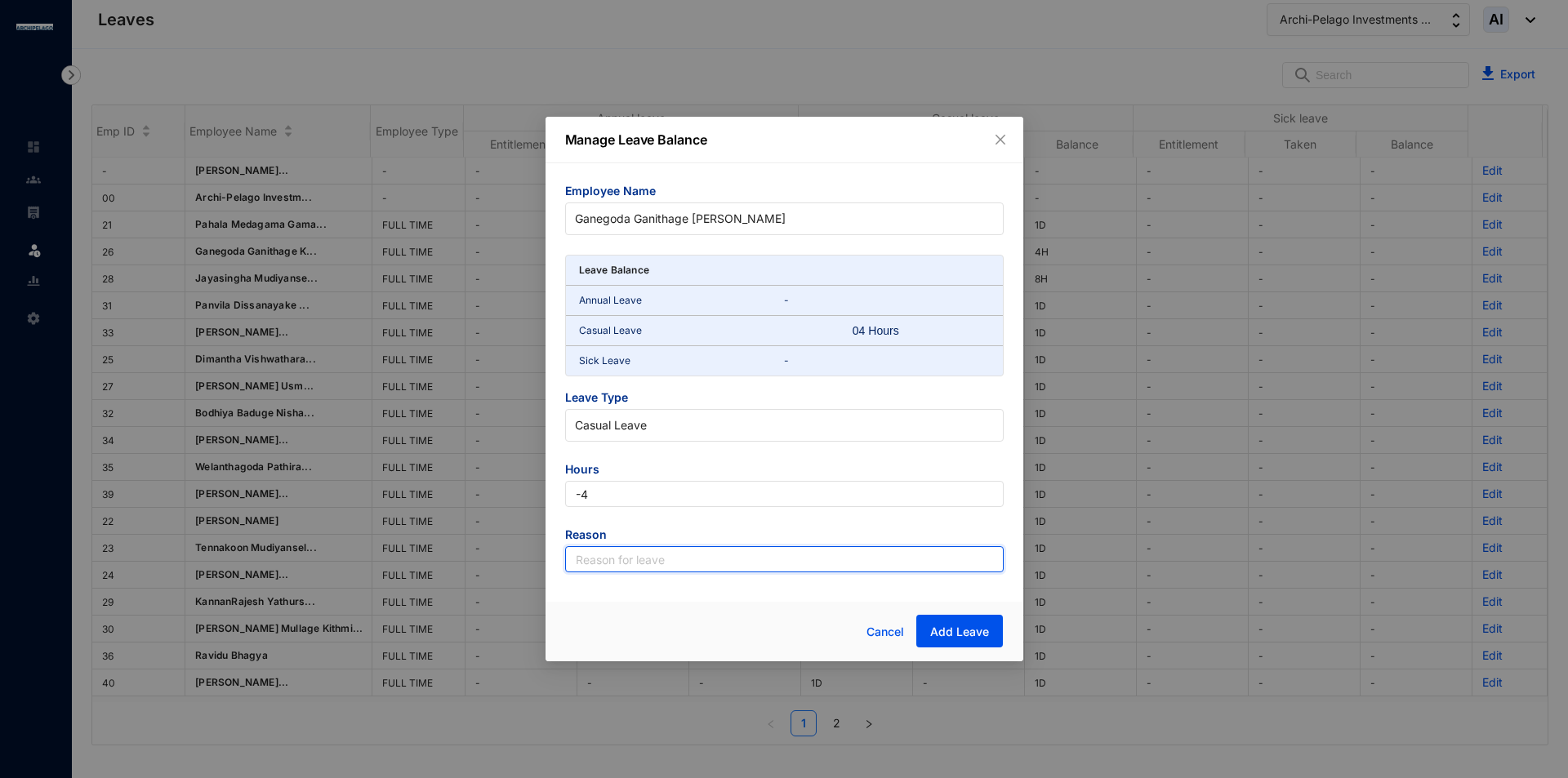
drag, startPoint x: 642, startPoint y: 560, endPoint x: 647, endPoint y: 572, distance: 13.0
click at [642, 560] on input "text" at bounding box center [784, 559] width 439 height 26
type input "Leave"
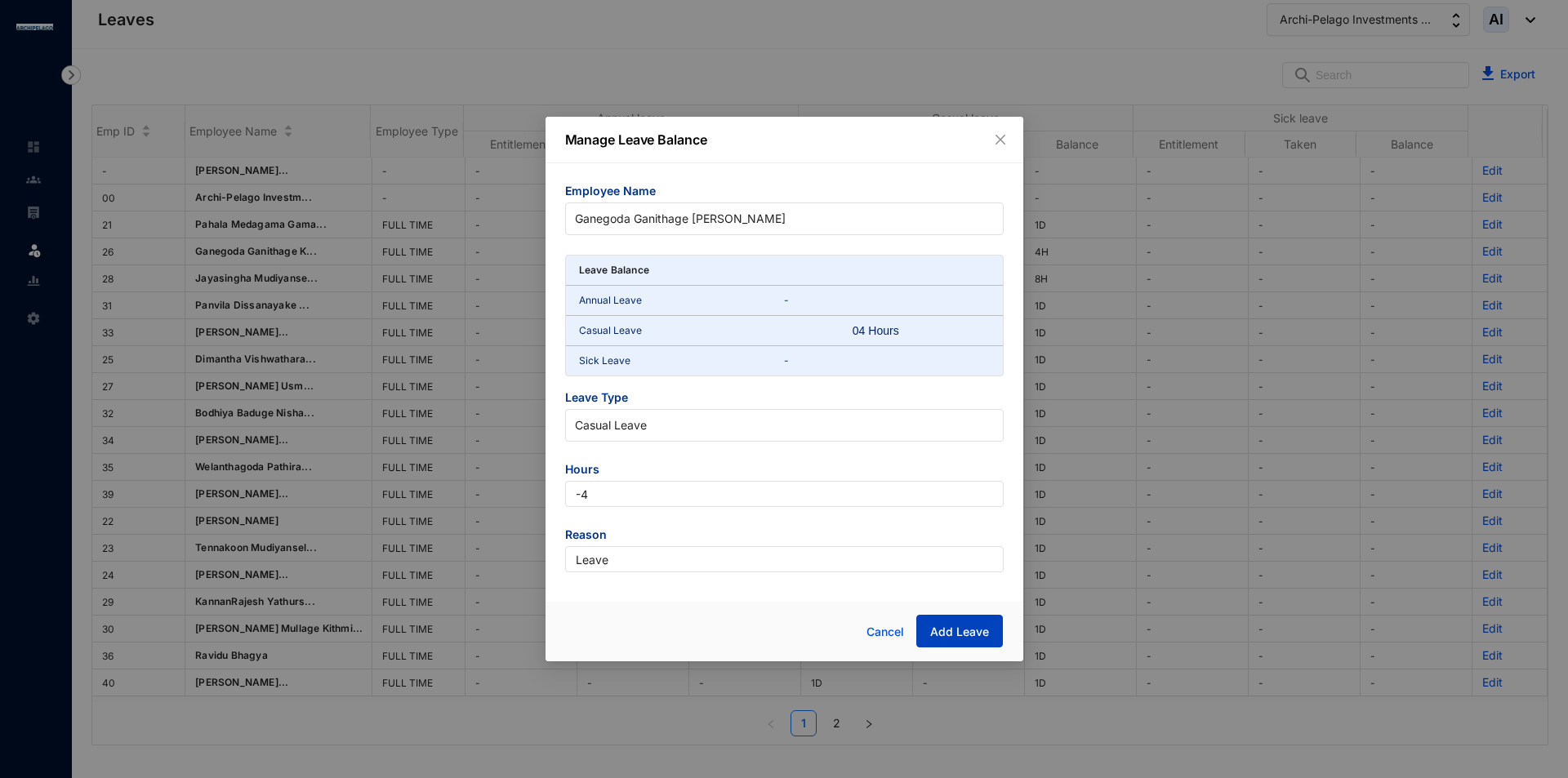
click at [967, 620] on button "Add Leave" at bounding box center [960, 631] width 87 height 32
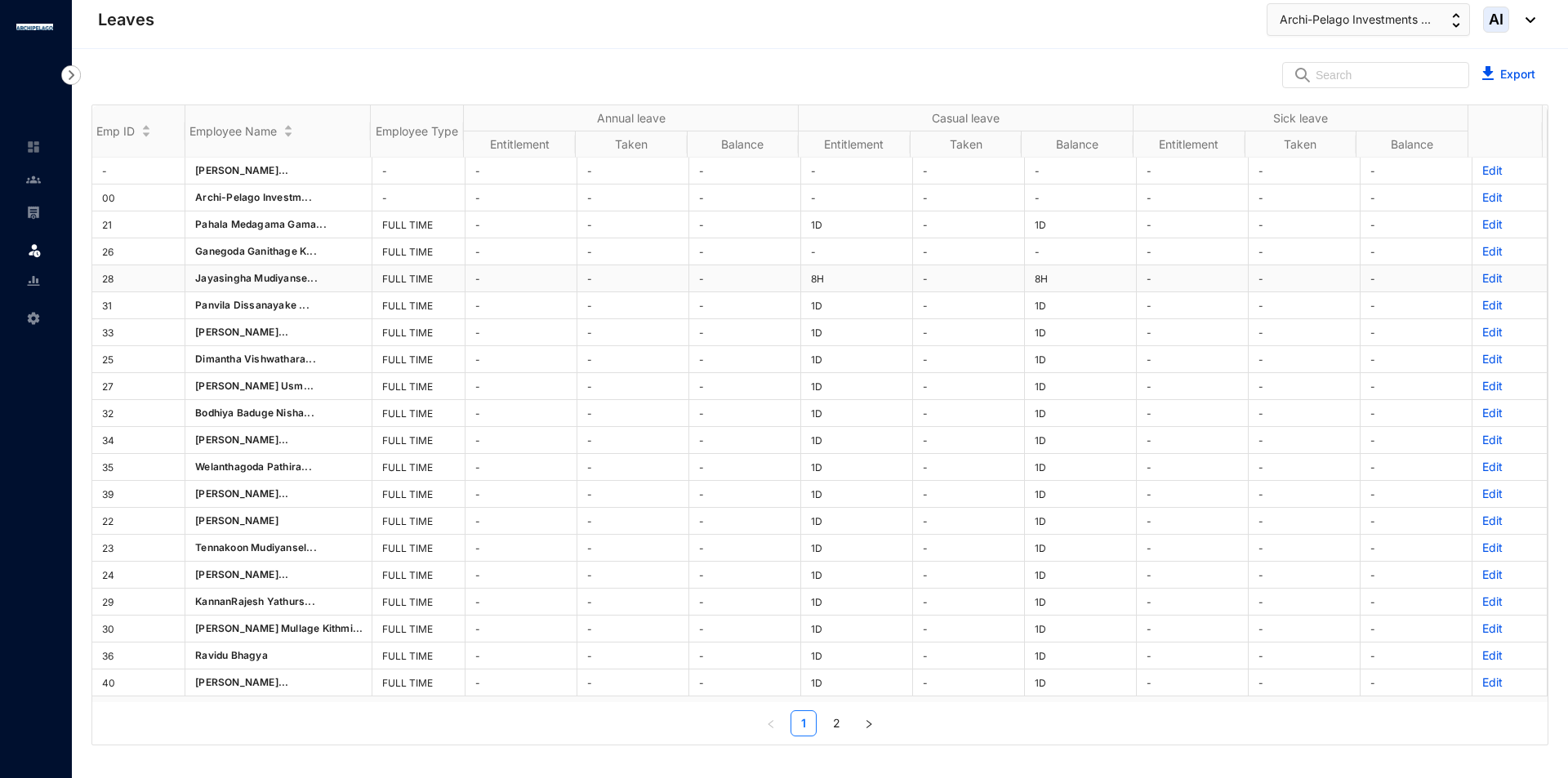
click at [1485, 282] on p "Edit" at bounding box center [1509, 278] width 55 height 16
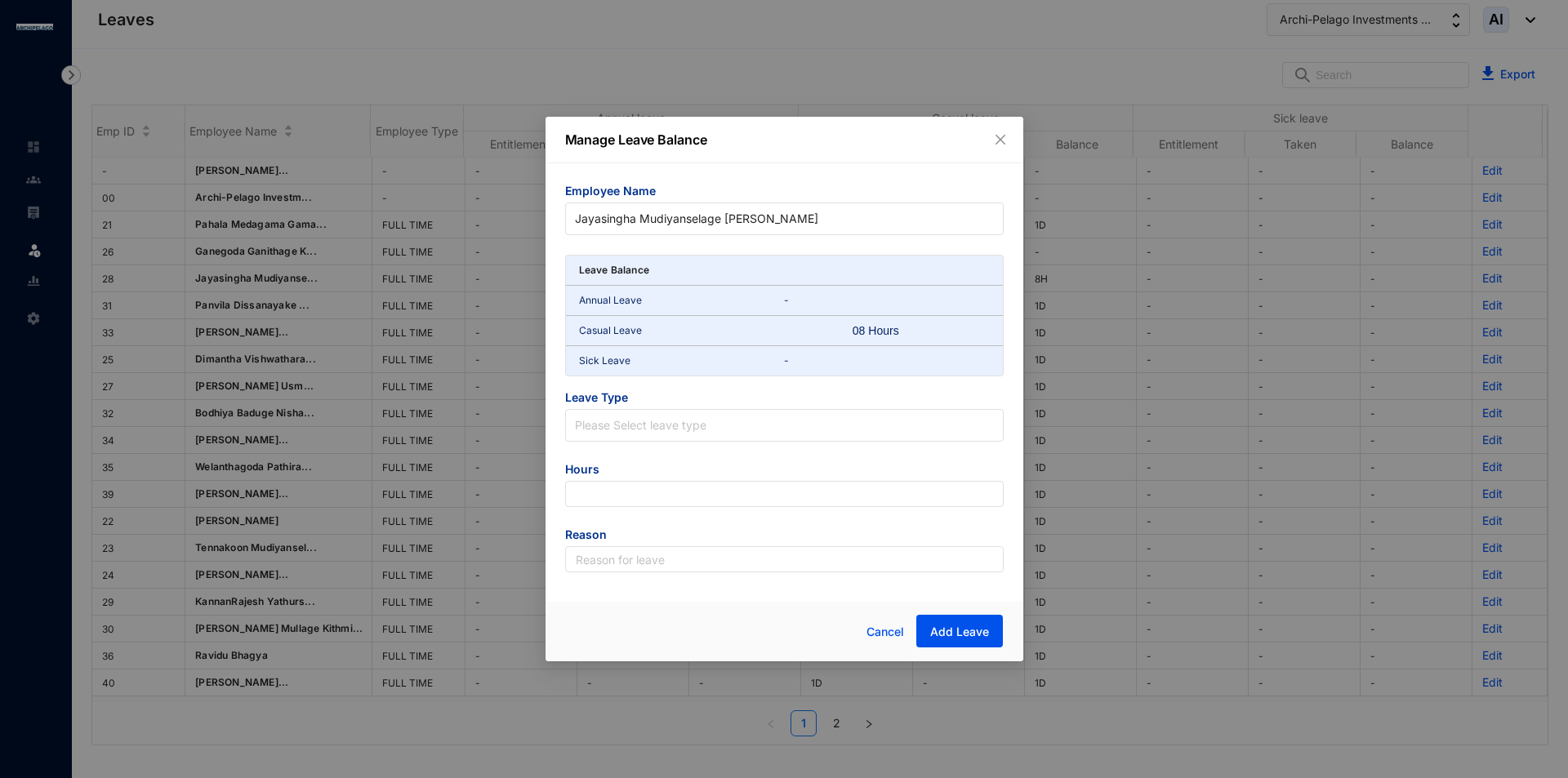
drag, startPoint x: 626, startPoint y: 421, endPoint x: 632, endPoint y: 456, distance: 35.5
click at [627, 421] on input "search" at bounding box center [784, 421] width 419 height 24
drag, startPoint x: 626, startPoint y: 485, endPoint x: 659, endPoint y: 523, distance: 50.3
click at [626, 485] on div "Casual Leave" at bounding box center [784, 487] width 413 height 18
click at [671, 492] on input "number" at bounding box center [784, 494] width 439 height 26
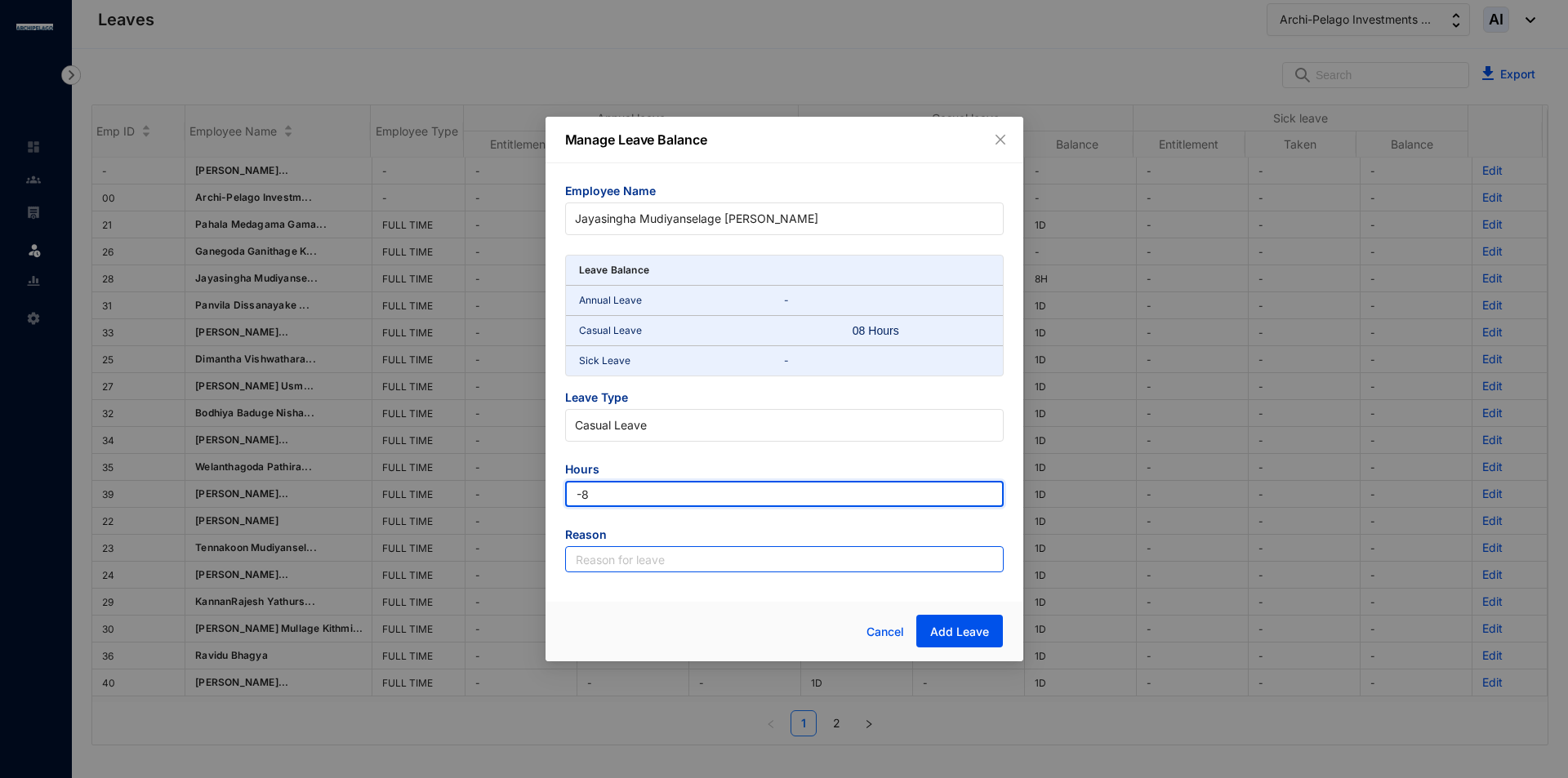
type input "-8"
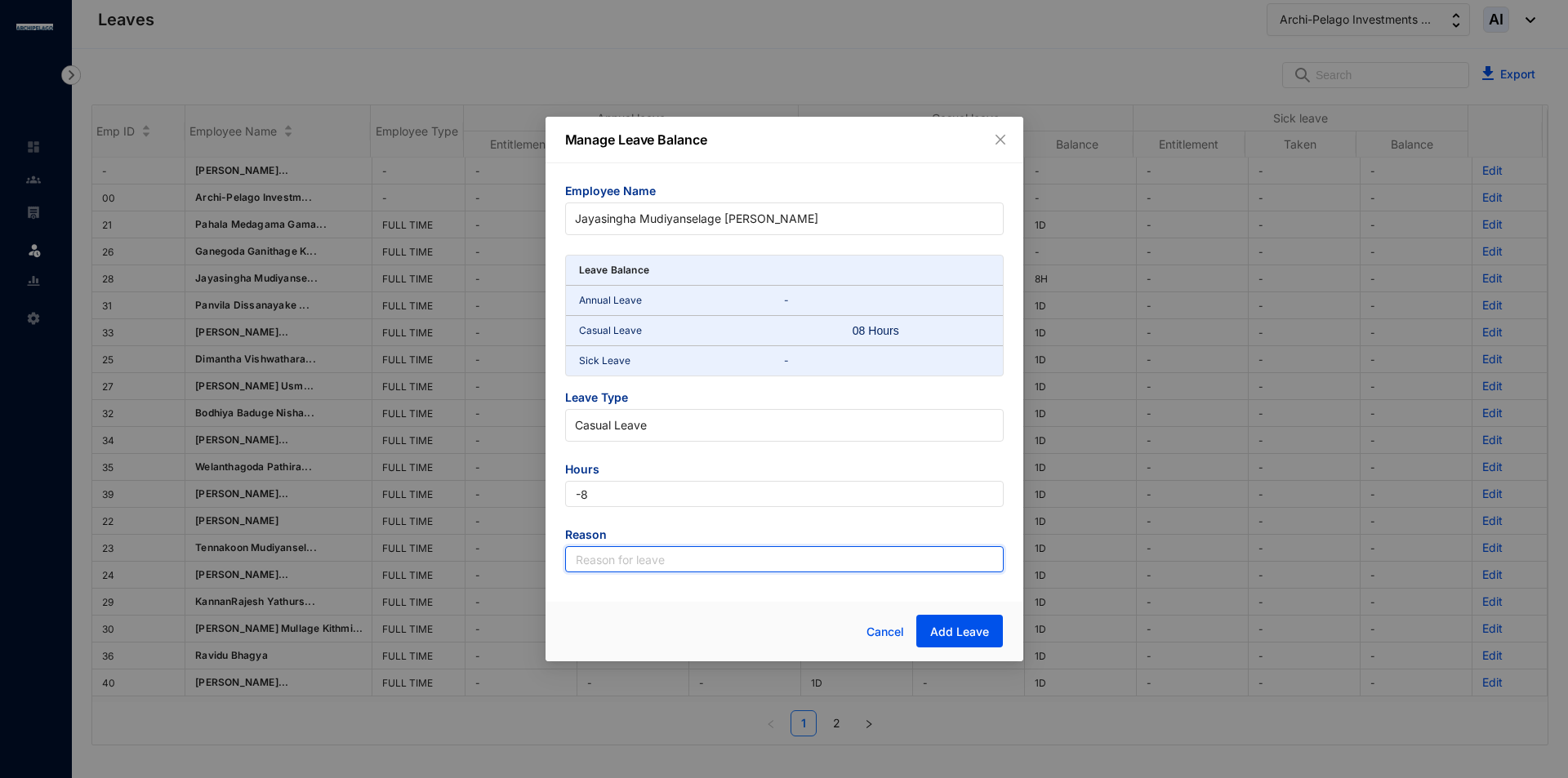
click at [654, 566] on input "text" at bounding box center [784, 559] width 439 height 26
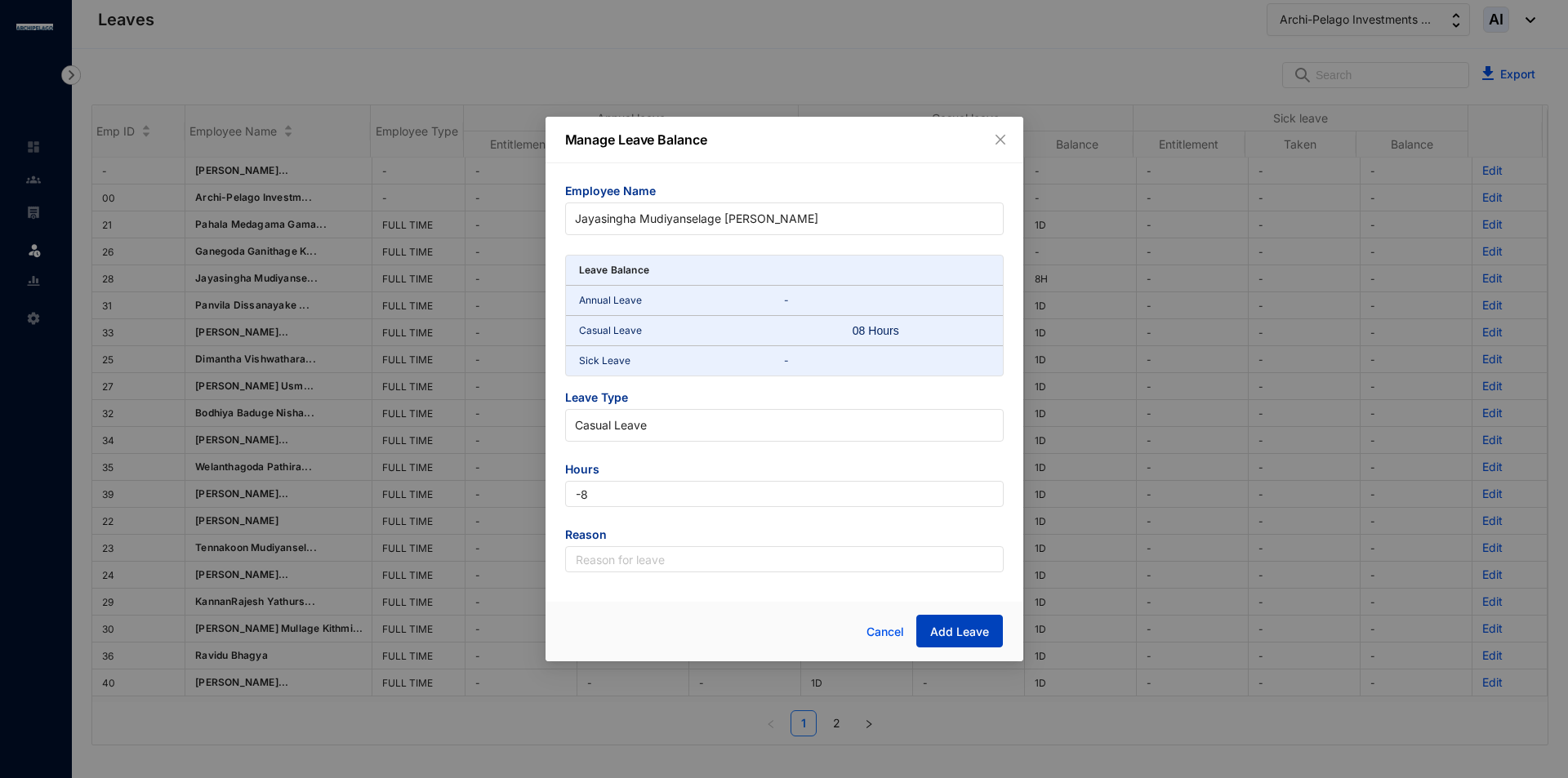
click at [993, 634] on button "Add Leave" at bounding box center [960, 631] width 87 height 32
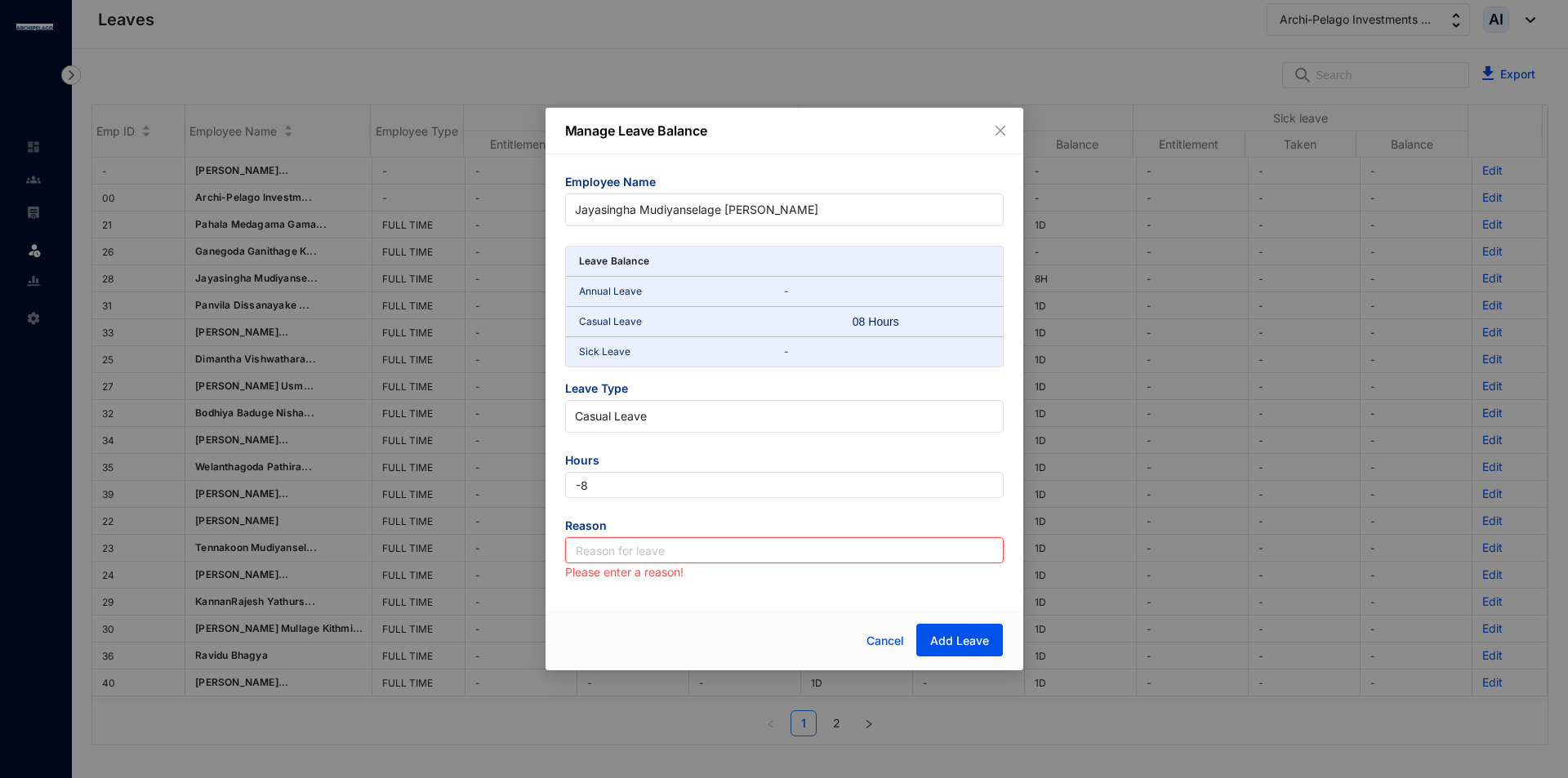
drag, startPoint x: 686, startPoint y: 556, endPoint x: 665, endPoint y: 563, distance: 22.1
click at [686, 556] on input "text" at bounding box center [784, 550] width 439 height 26
type input "Leave"
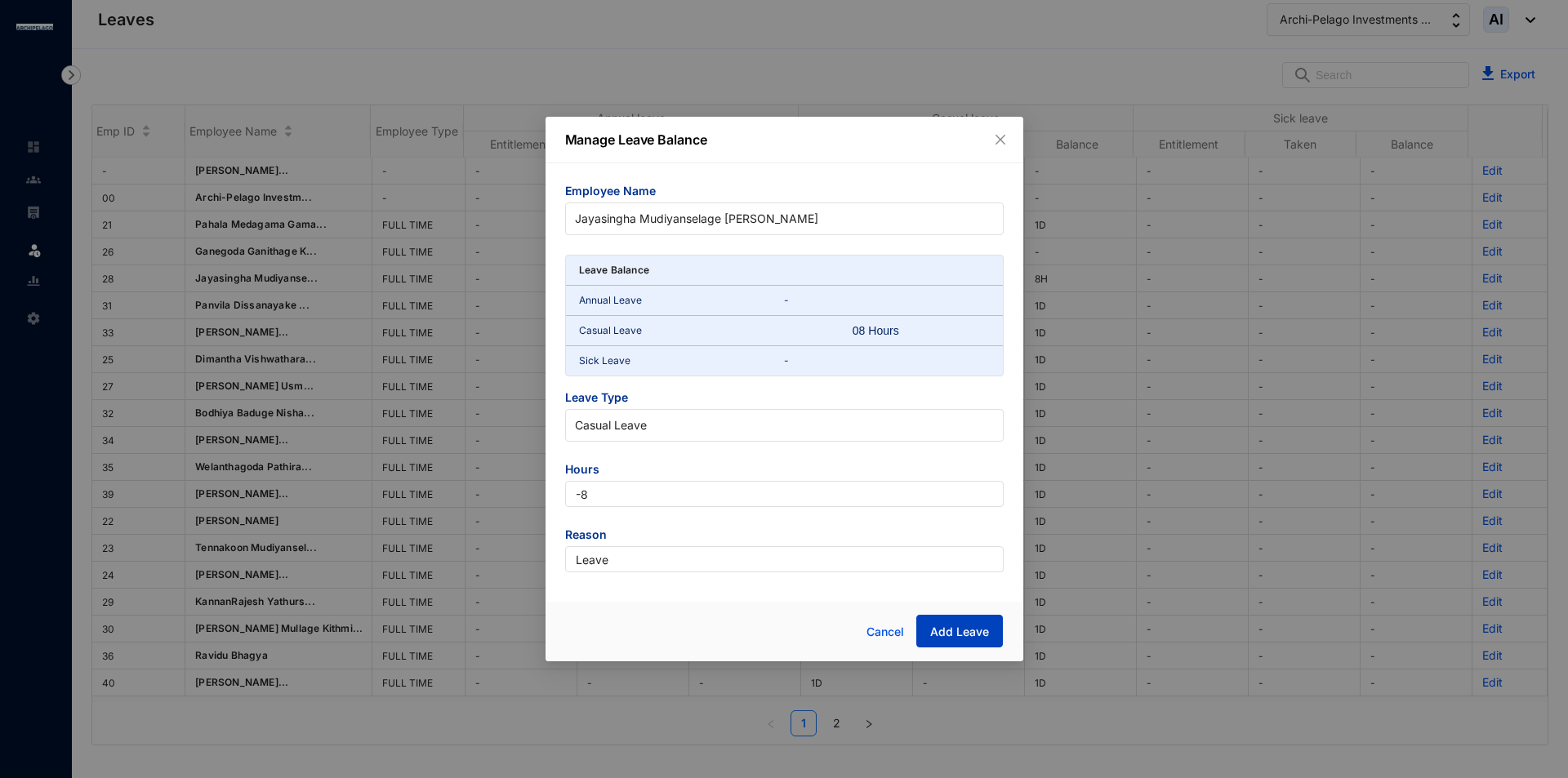
click at [932, 629] on span "Add Leave" at bounding box center [959, 632] width 59 height 16
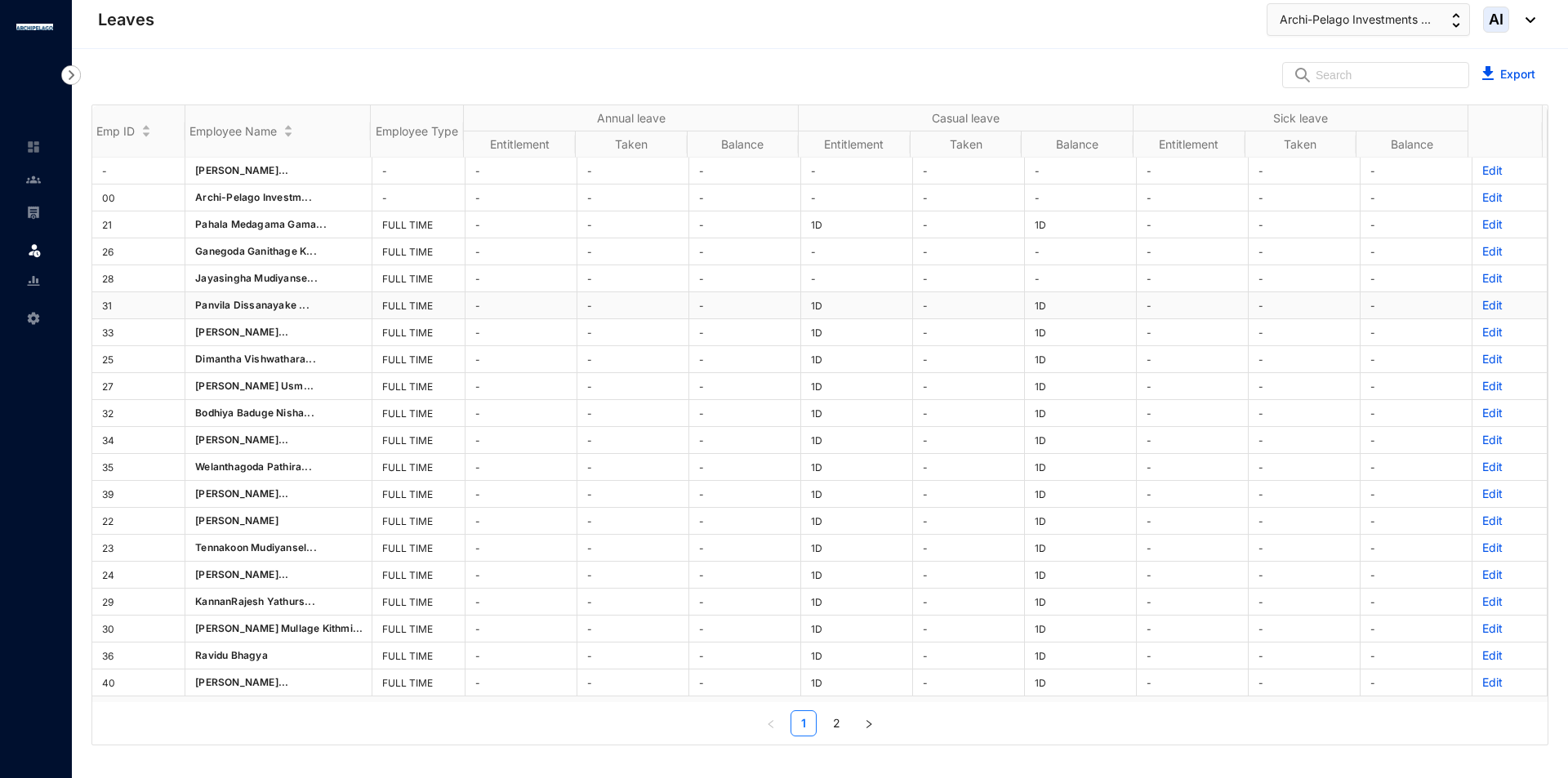
click at [1485, 307] on p "Edit" at bounding box center [1509, 305] width 55 height 16
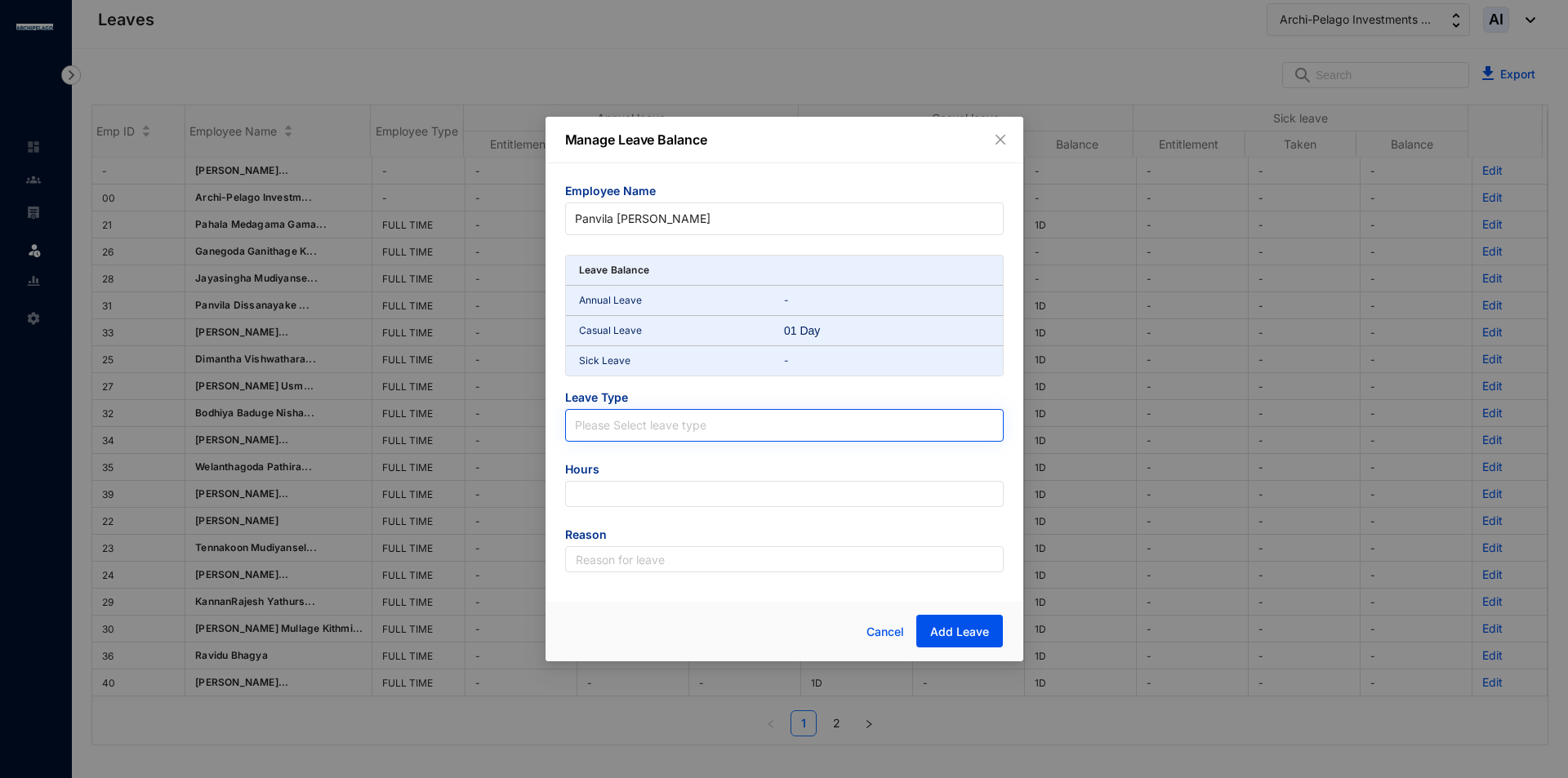
click at [868, 430] on input "search" at bounding box center [784, 421] width 419 height 24
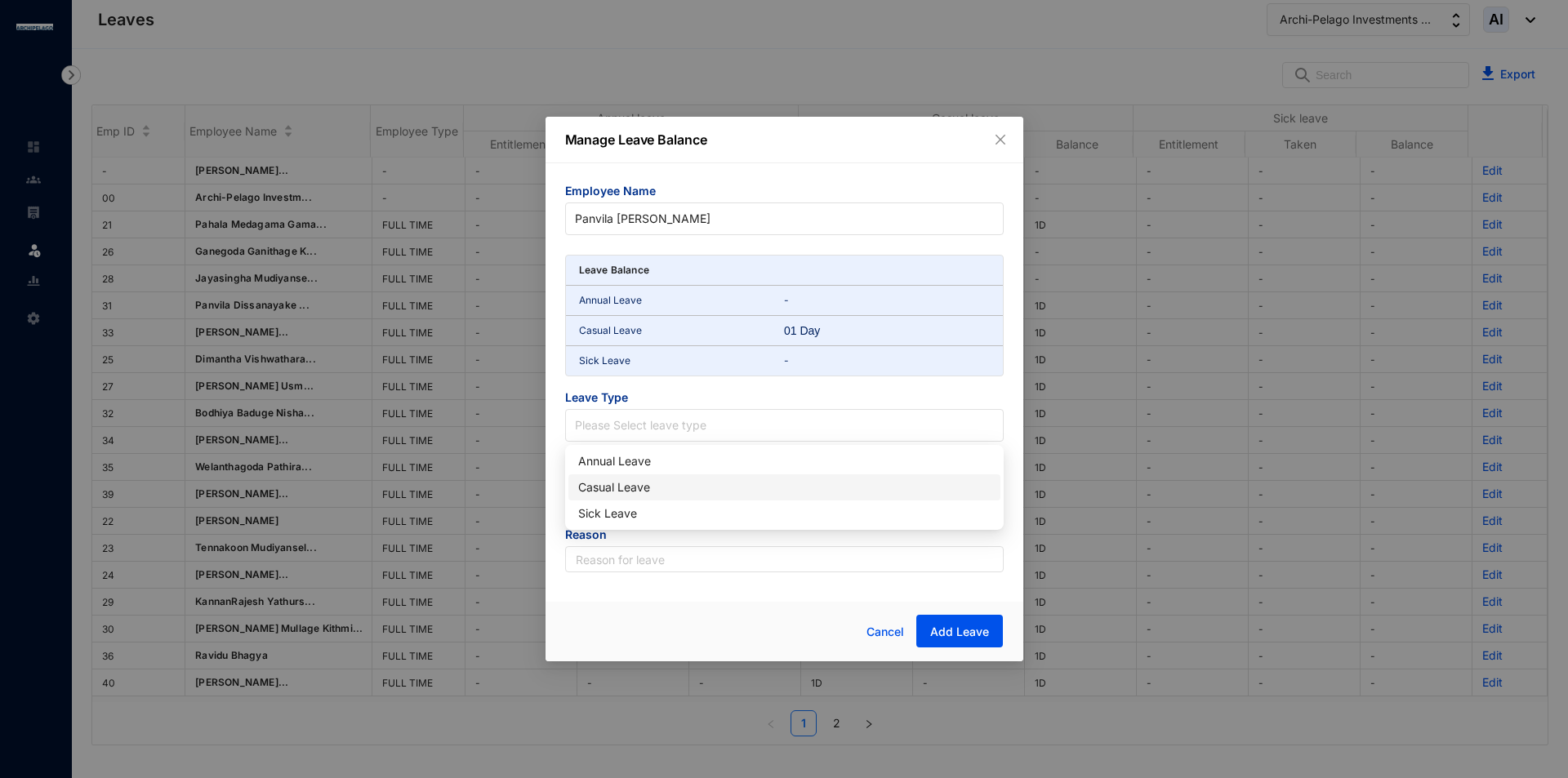
click at [666, 486] on div "Casual Leave" at bounding box center [784, 487] width 413 height 18
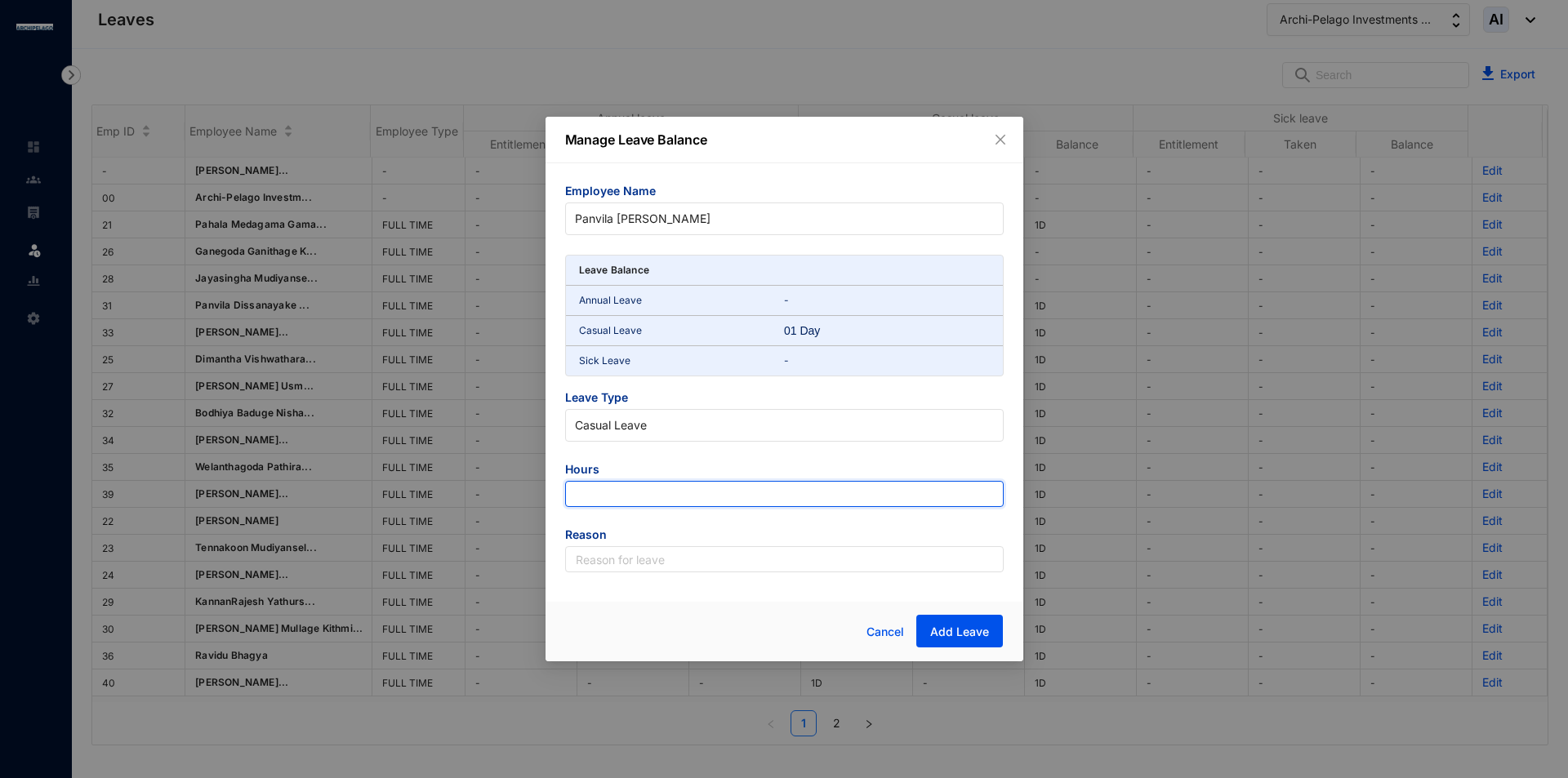
click at [668, 486] on input "number" at bounding box center [784, 494] width 439 height 26
click at [889, 631] on span "Cancel" at bounding box center [886, 632] width 38 height 18
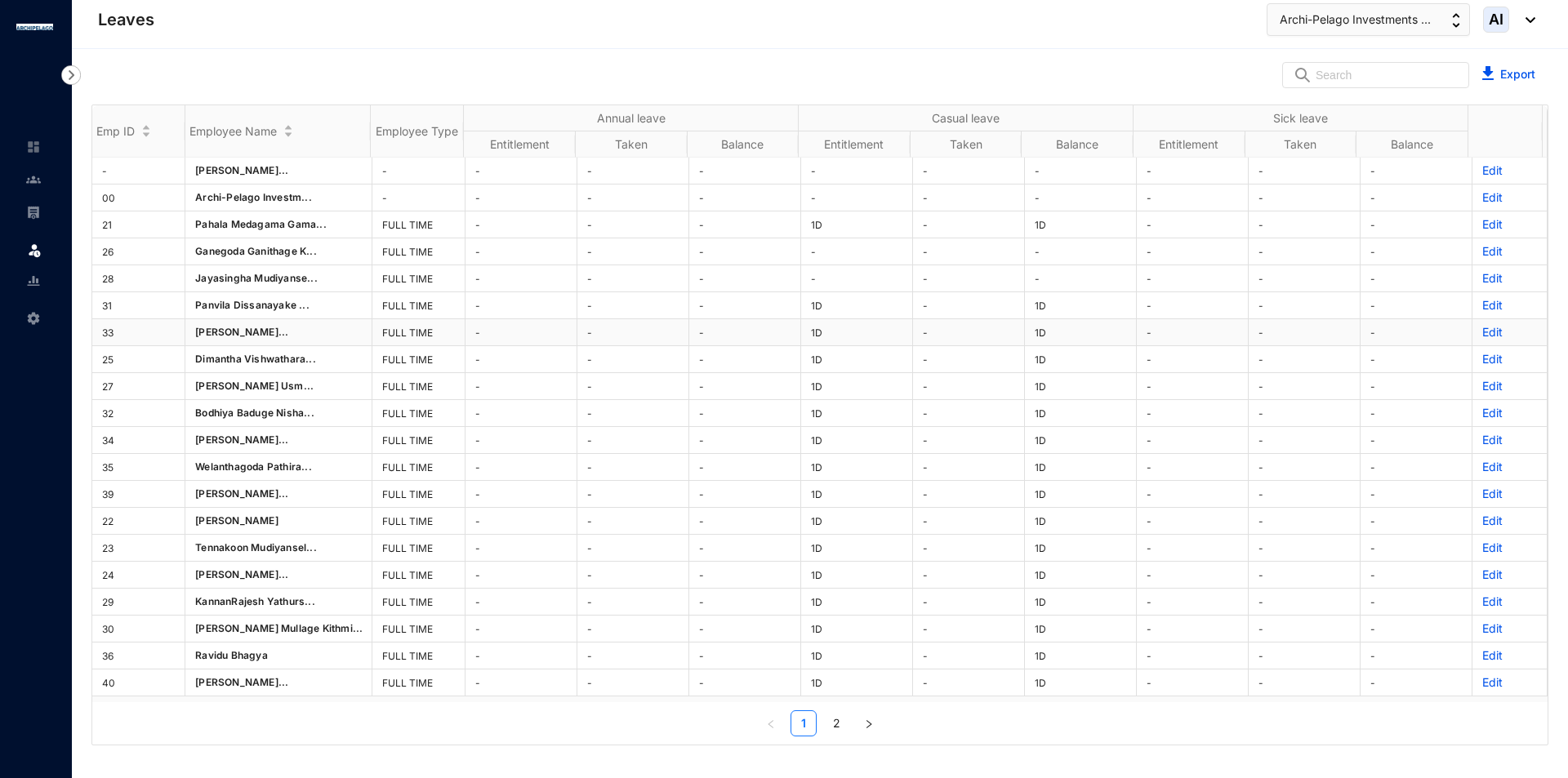
click at [1493, 333] on p "Edit" at bounding box center [1509, 332] width 55 height 16
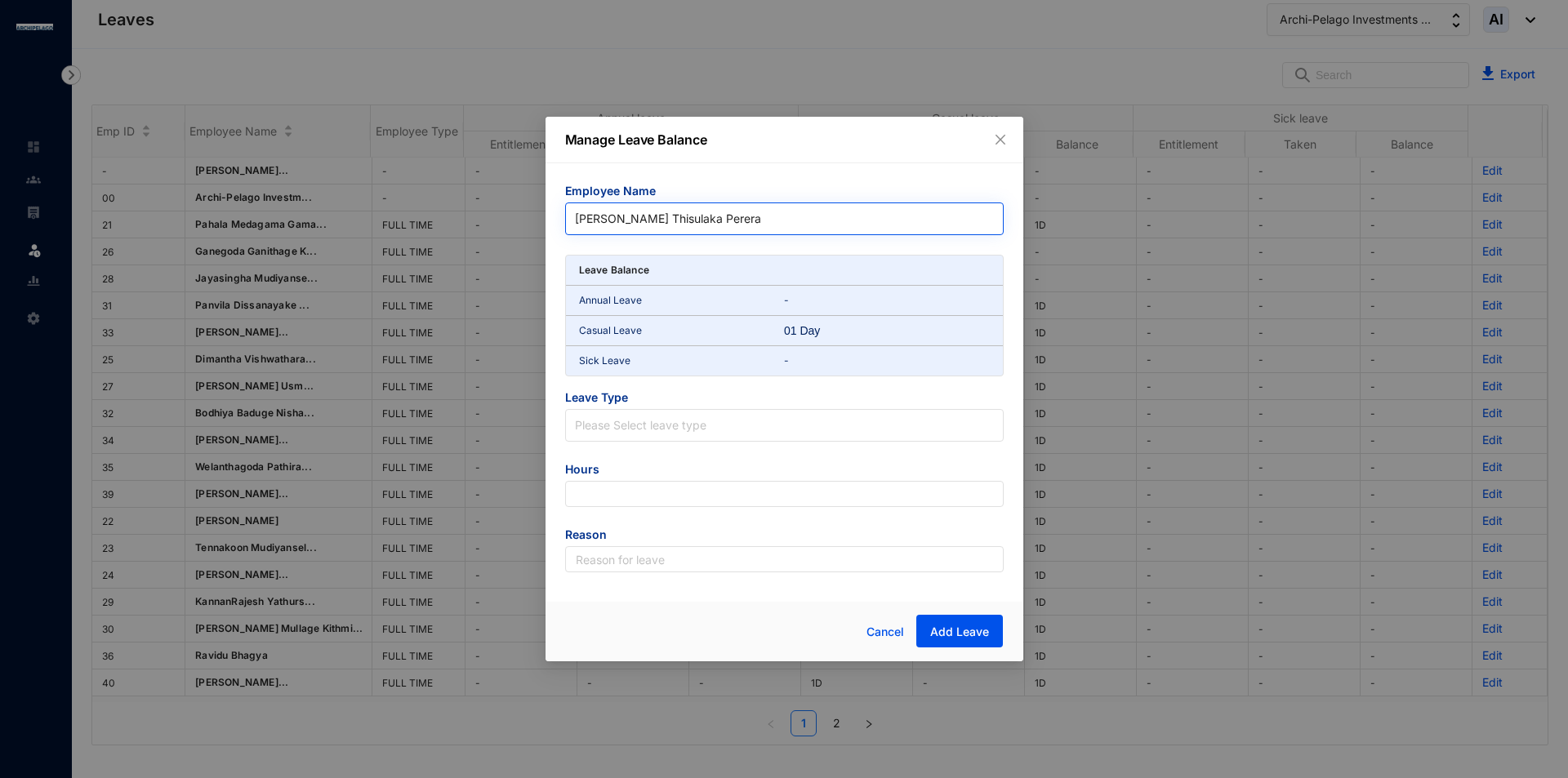
click at [858, 216] on span "[PERSON_NAME] Thisulaka Perera" at bounding box center [784, 218] width 419 height 24
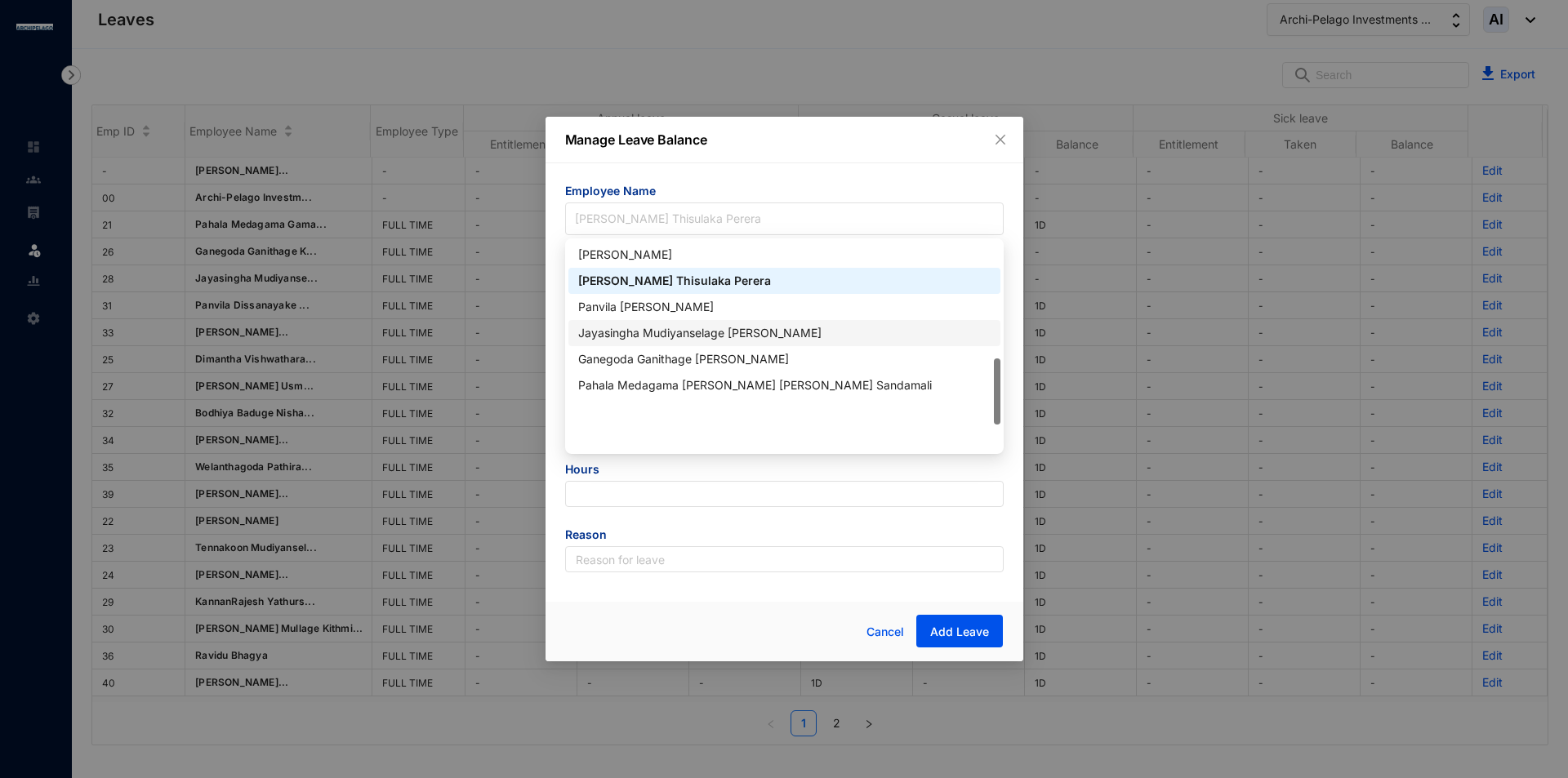
scroll to position [363, 0]
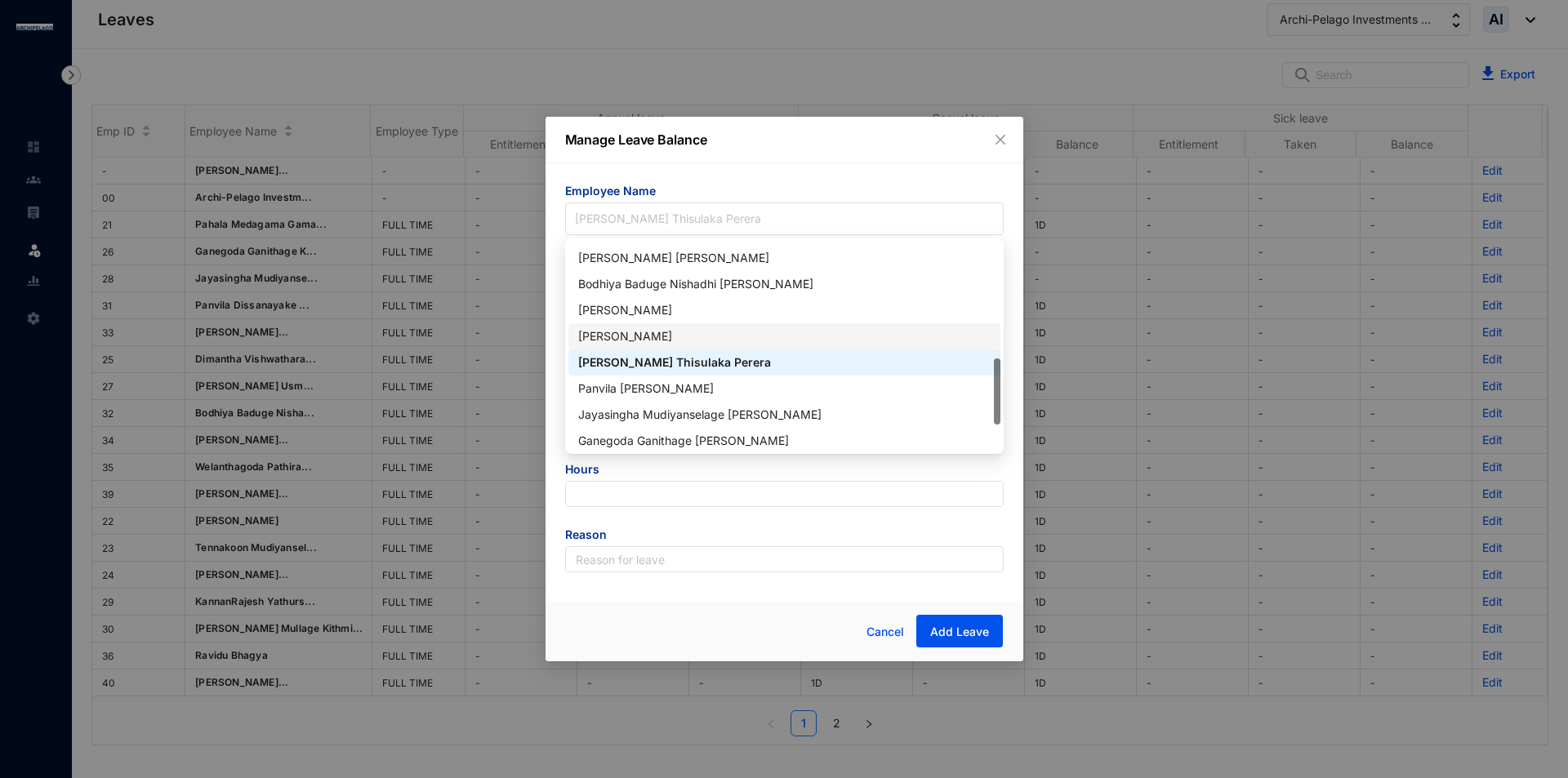
click at [700, 330] on div "[PERSON_NAME]" at bounding box center [784, 337] width 413 height 18
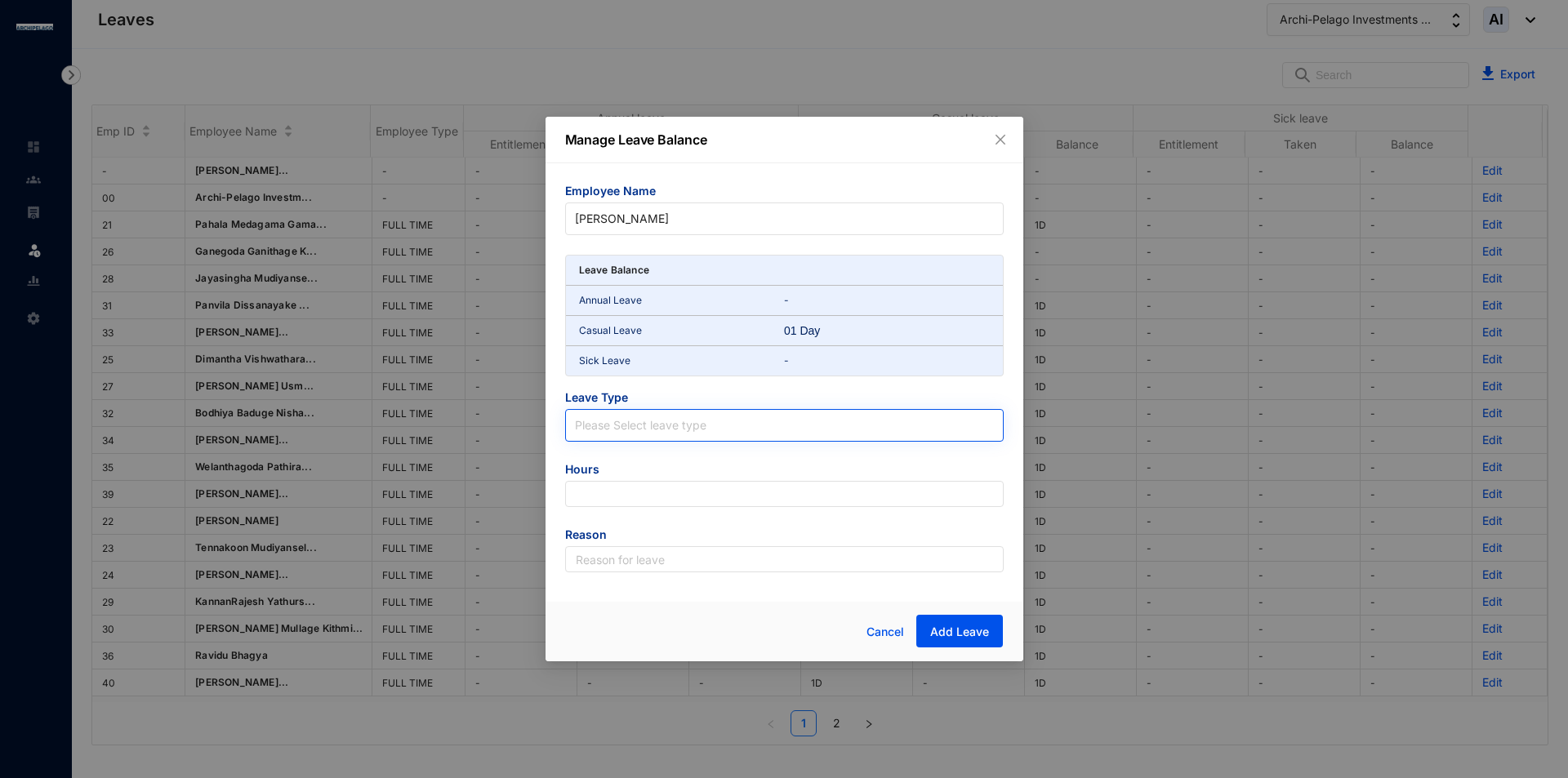
click at [754, 418] on input "search" at bounding box center [784, 421] width 419 height 24
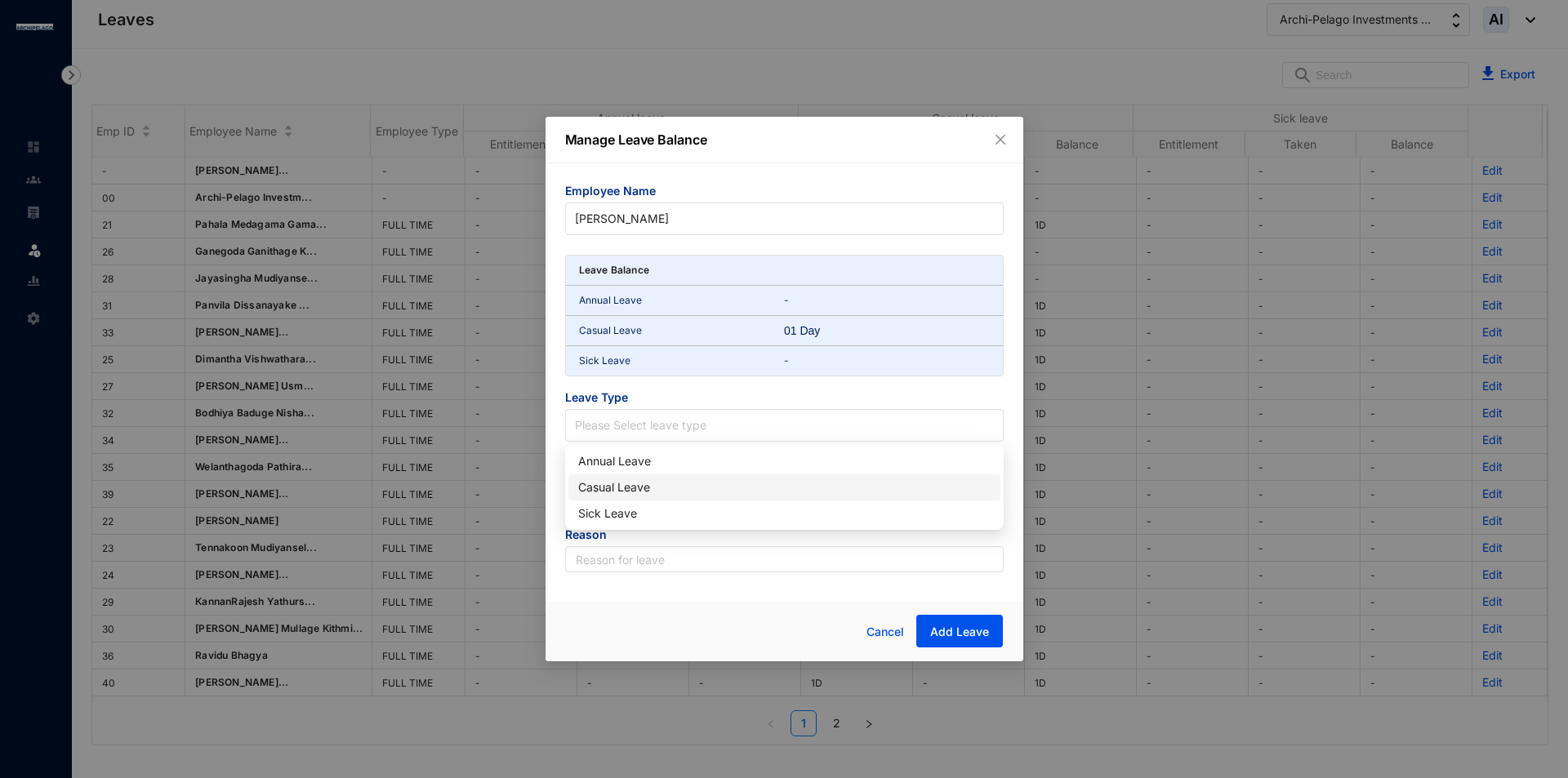
click at [694, 495] on div "Casual Leave" at bounding box center [784, 487] width 413 height 18
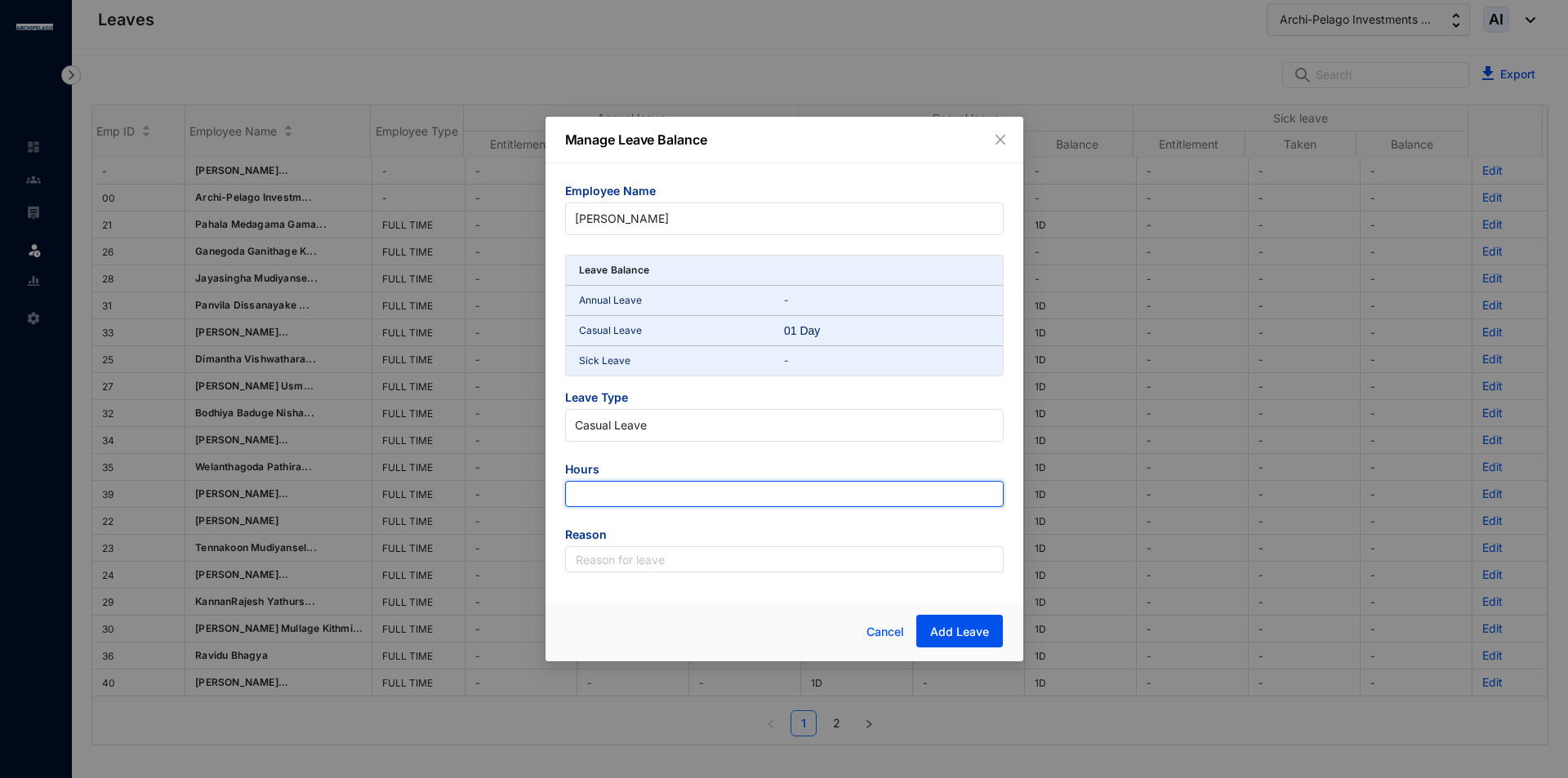
click at [698, 498] on input "number" at bounding box center [784, 494] width 439 height 26
type input "-9"
click at [706, 579] on div "Employee Name [PERSON_NAME] Gunawardana Leave Balance Annual Leave - Casual Lea…" at bounding box center [784, 377] width 478 height 429
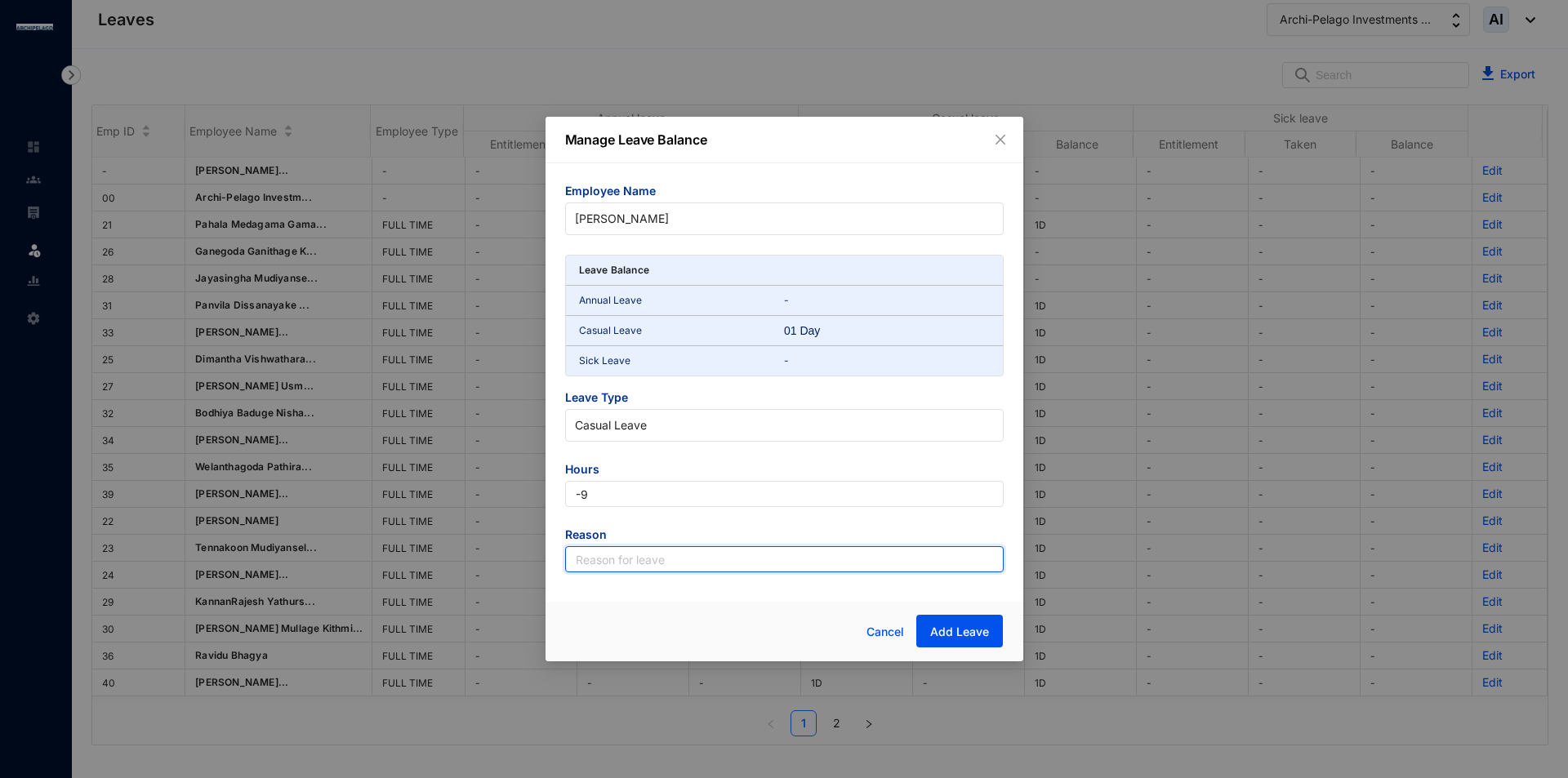
click at [694, 564] on input "text" at bounding box center [784, 559] width 439 height 26
type input "Leave"
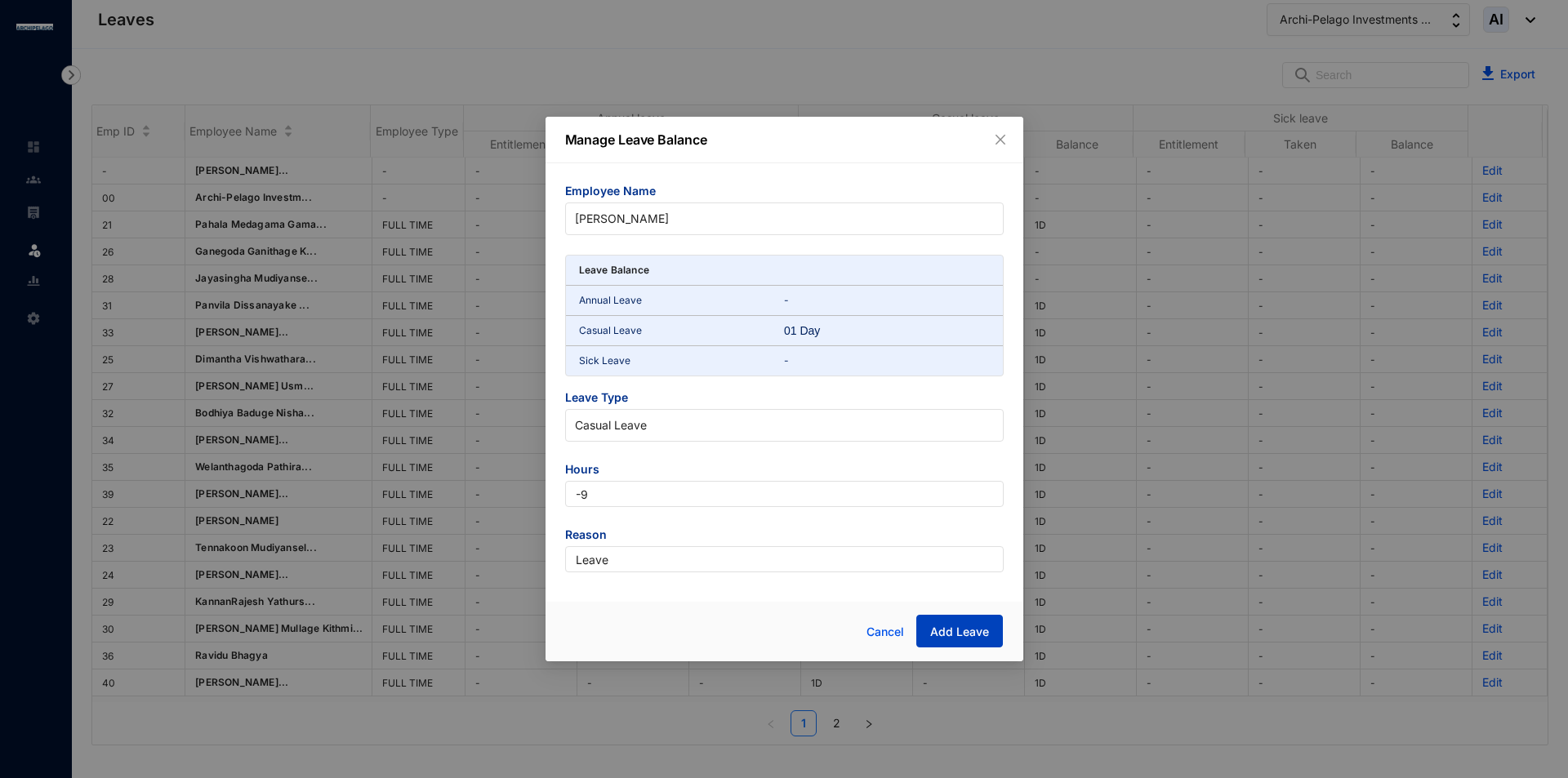
click at [961, 632] on span "Add Leave" at bounding box center [959, 632] width 59 height 16
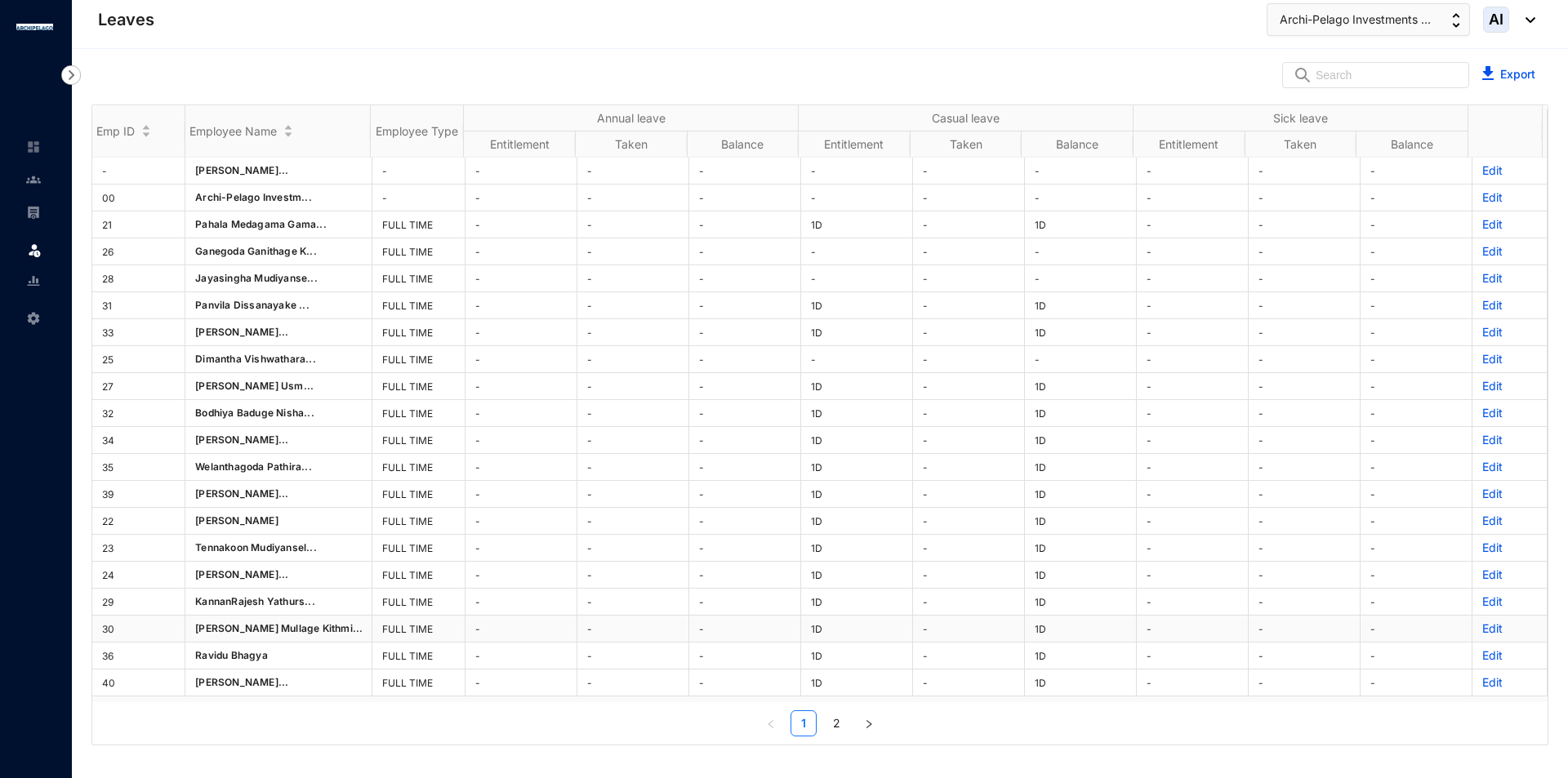
click at [1483, 625] on p "Edit" at bounding box center [1509, 628] width 55 height 16
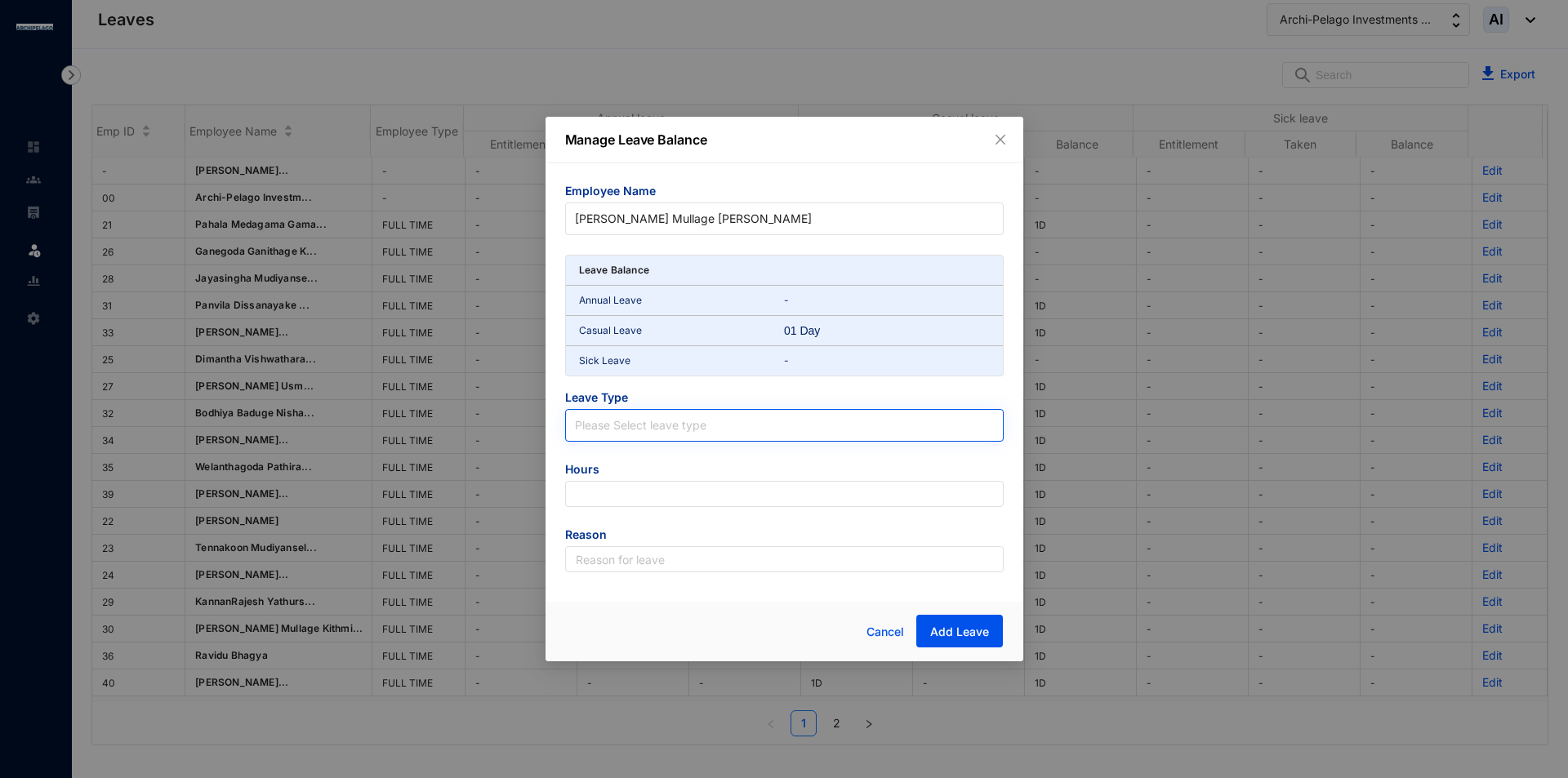
click at [665, 430] on input "search" at bounding box center [784, 421] width 419 height 24
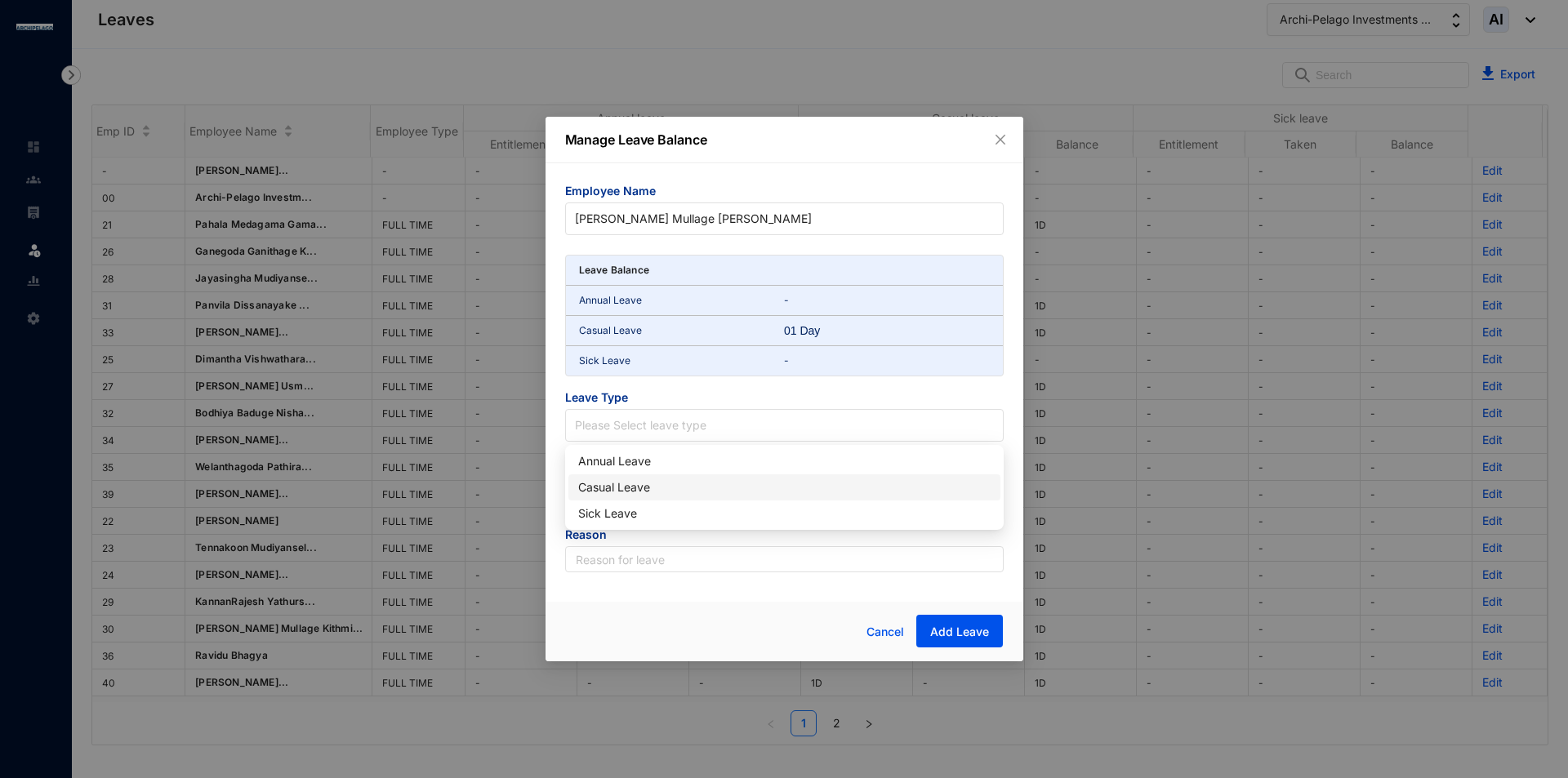
click at [638, 483] on div "Casual Leave" at bounding box center [784, 487] width 413 height 18
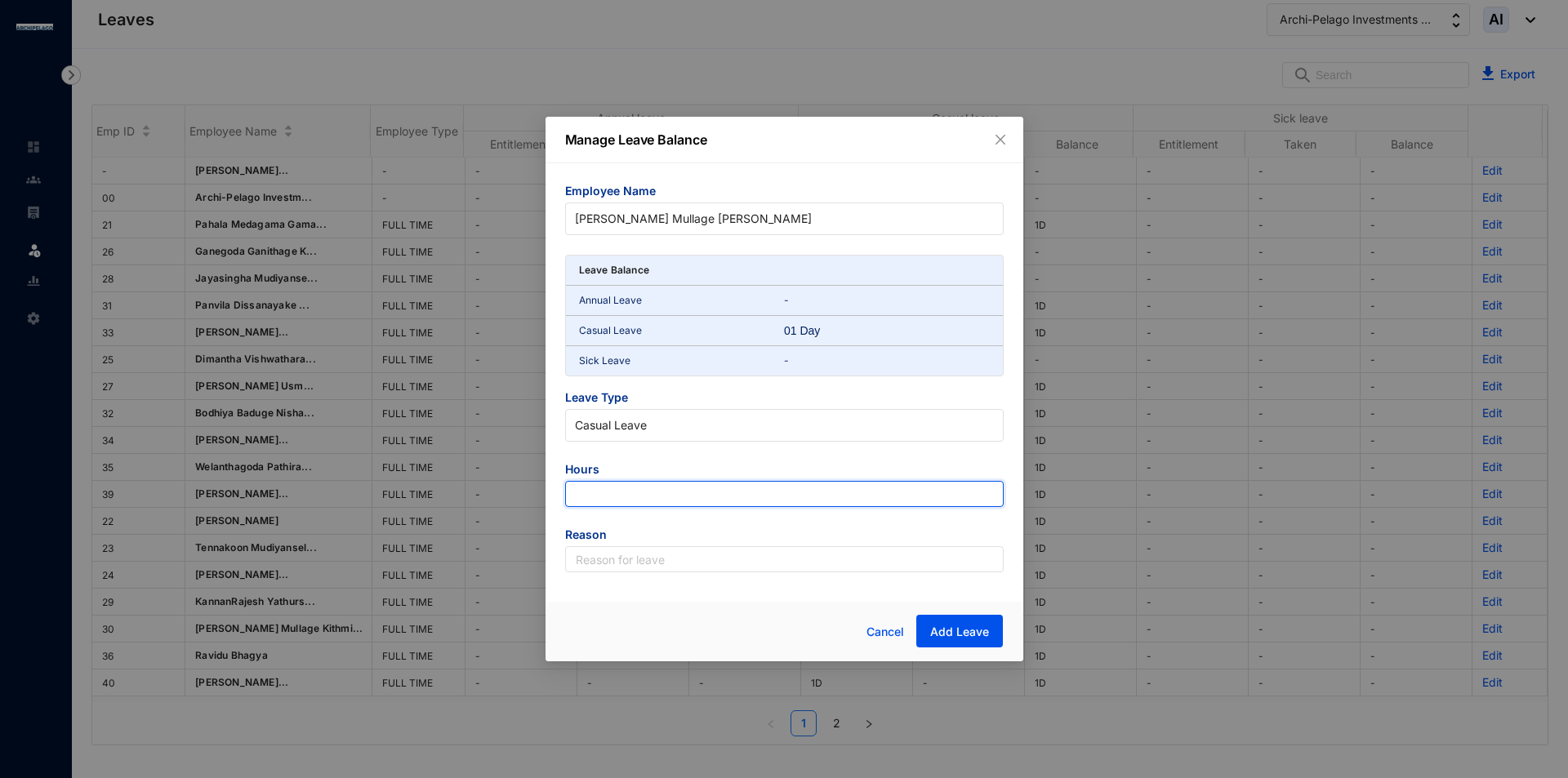
click at [652, 494] on input "number" at bounding box center [784, 494] width 439 height 26
type input "-9"
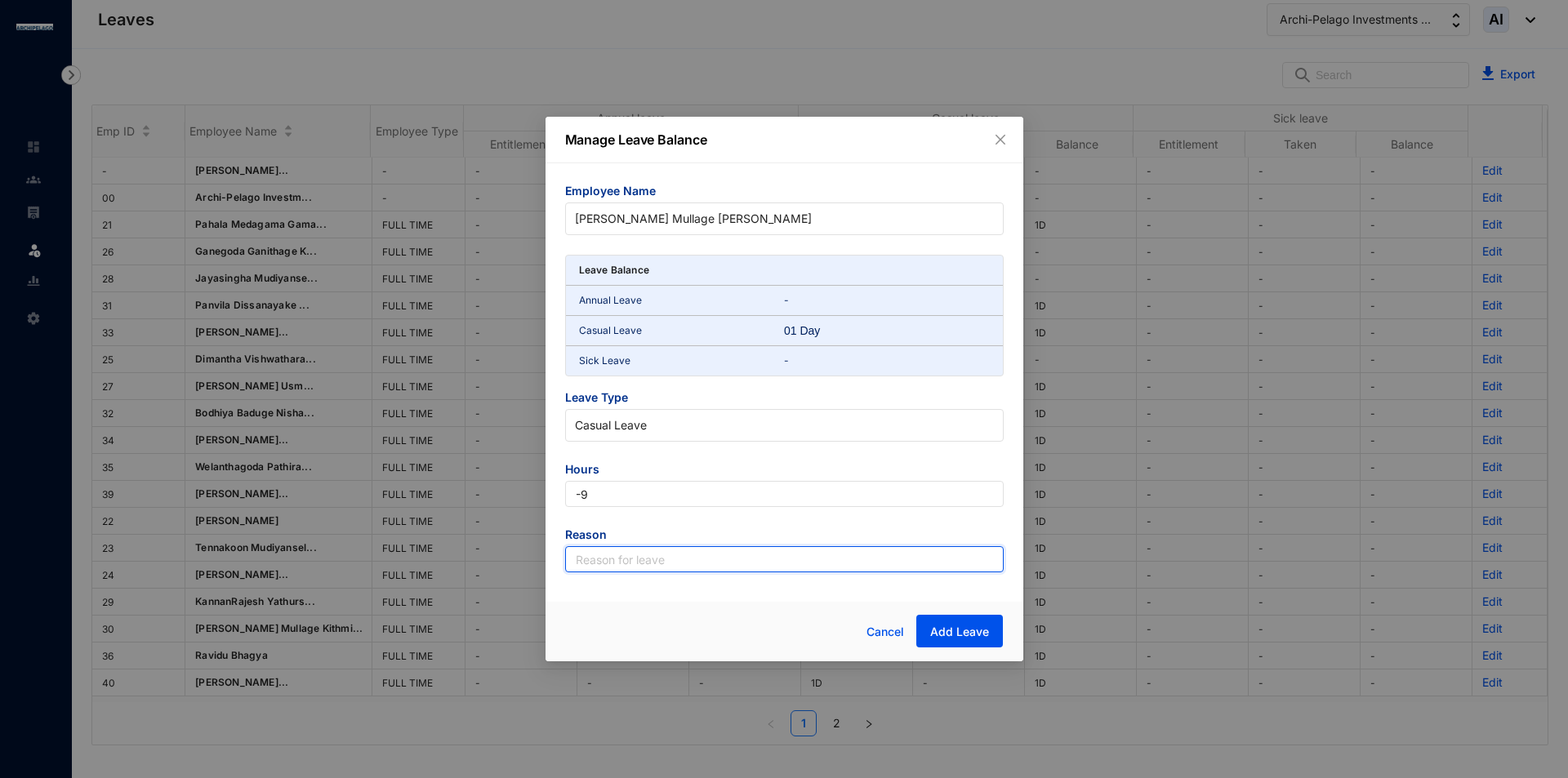
click at [718, 557] on input "text" at bounding box center [784, 559] width 439 height 26
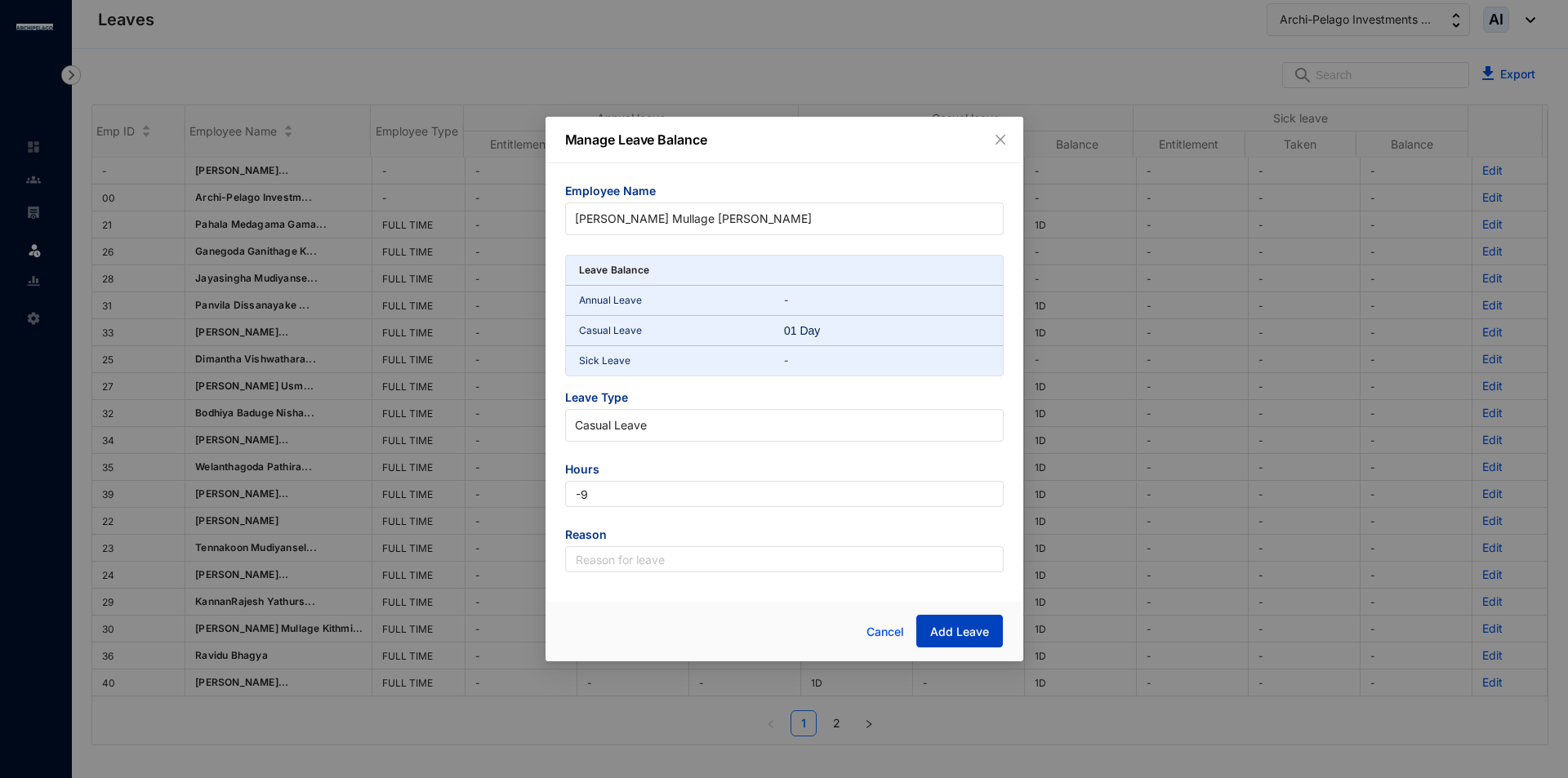
click at [944, 626] on span "Add Leave" at bounding box center [959, 632] width 59 height 16
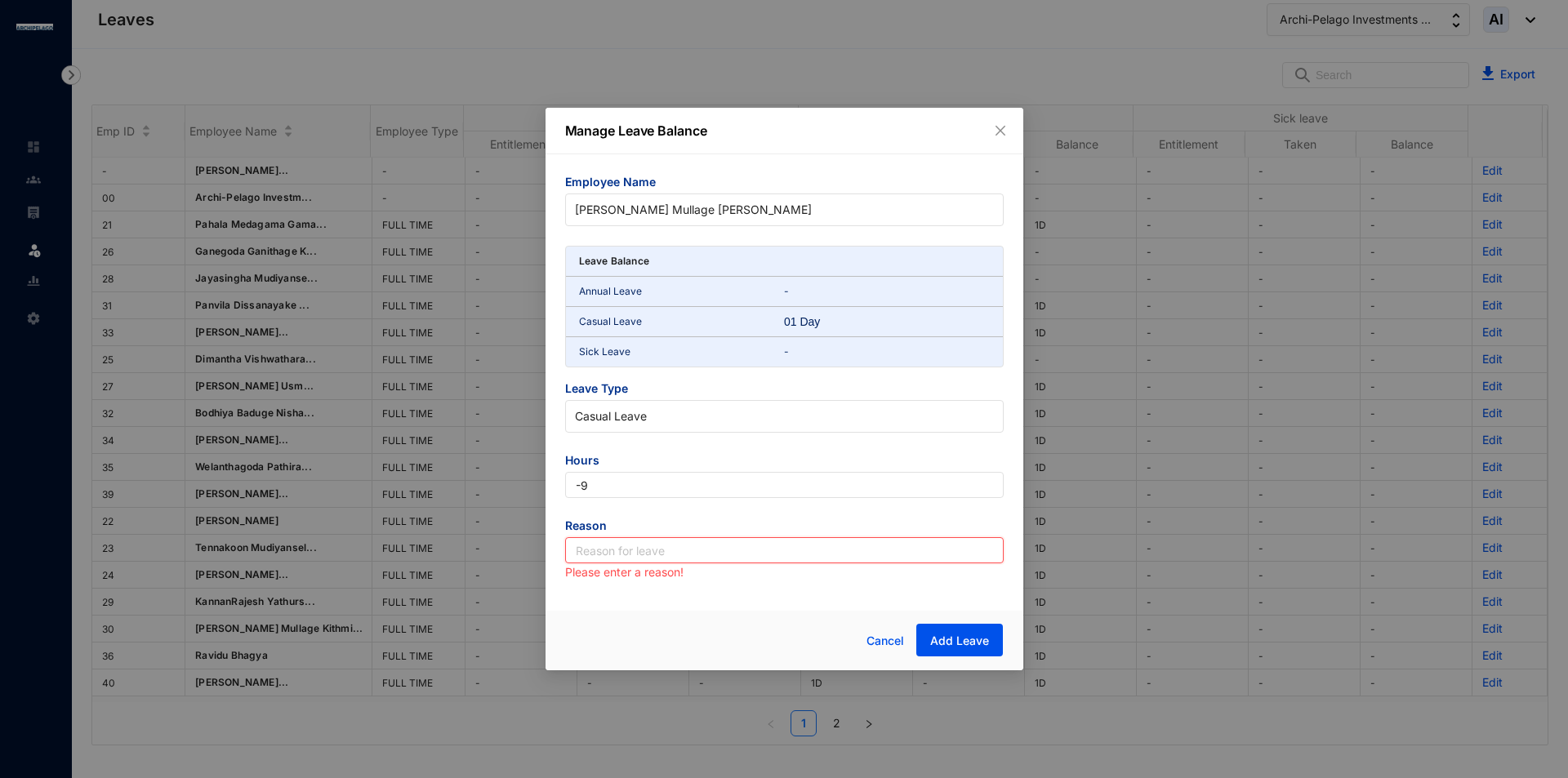
click at [659, 553] on input "text" at bounding box center [784, 550] width 439 height 26
type input "Leave"
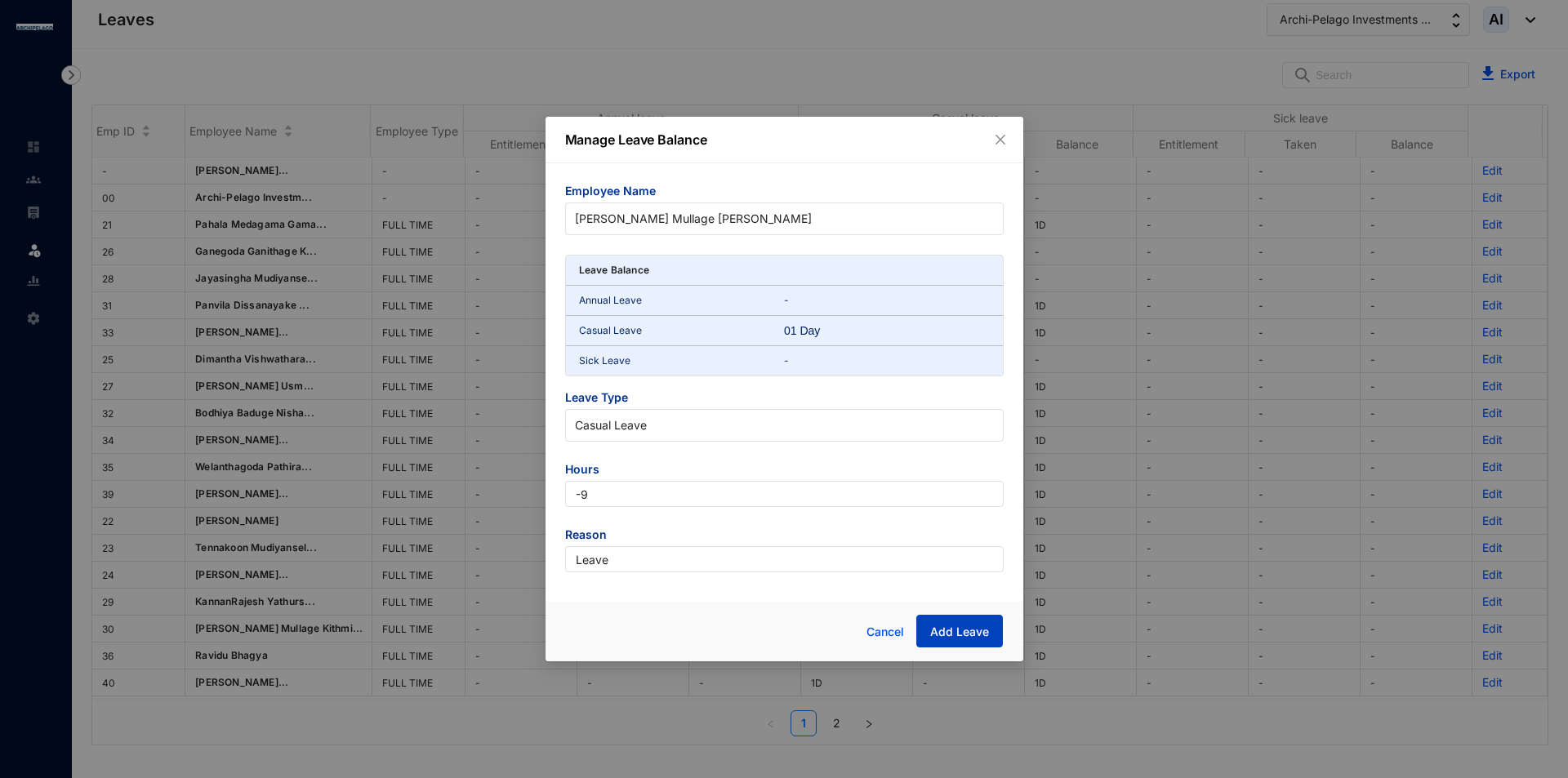
click at [963, 626] on span "Add Leave" at bounding box center [959, 632] width 59 height 16
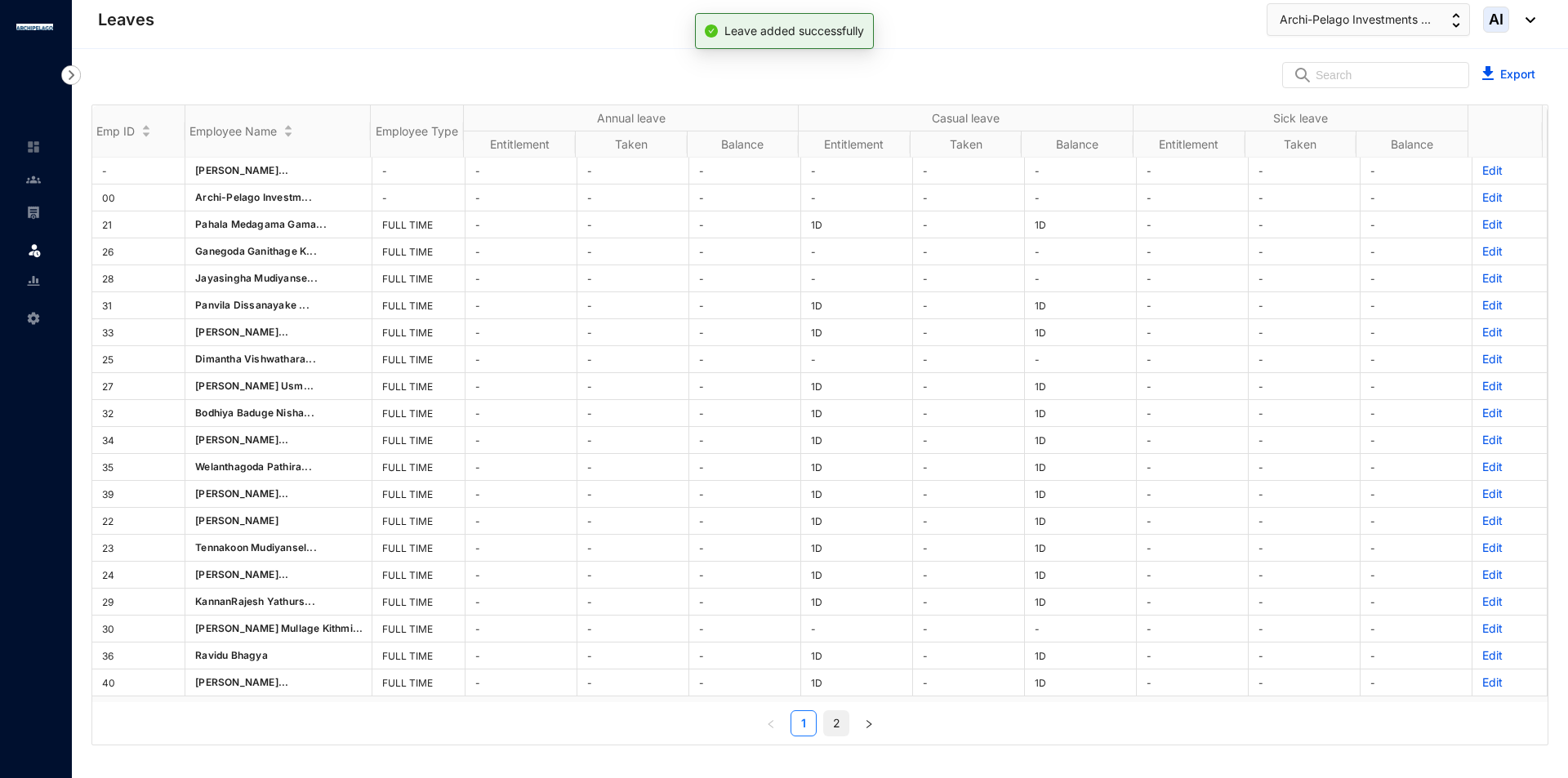
click at [830, 724] on link "2" at bounding box center [836, 723] width 24 height 24
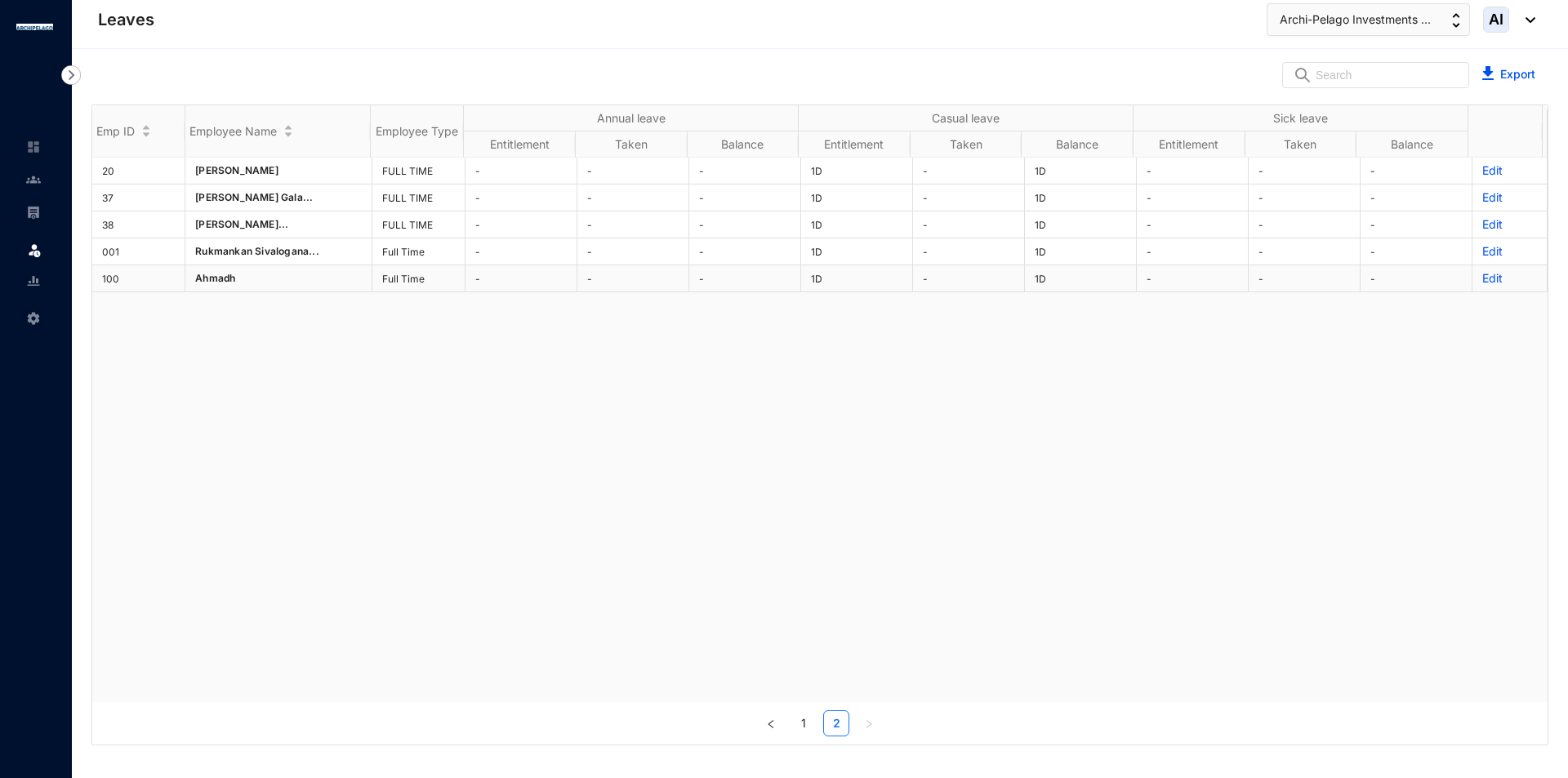
click at [1472, 278] on td "Edit" at bounding box center [1509, 279] width 75 height 27
click at [1482, 278] on p "Edit" at bounding box center [1509, 278] width 55 height 16
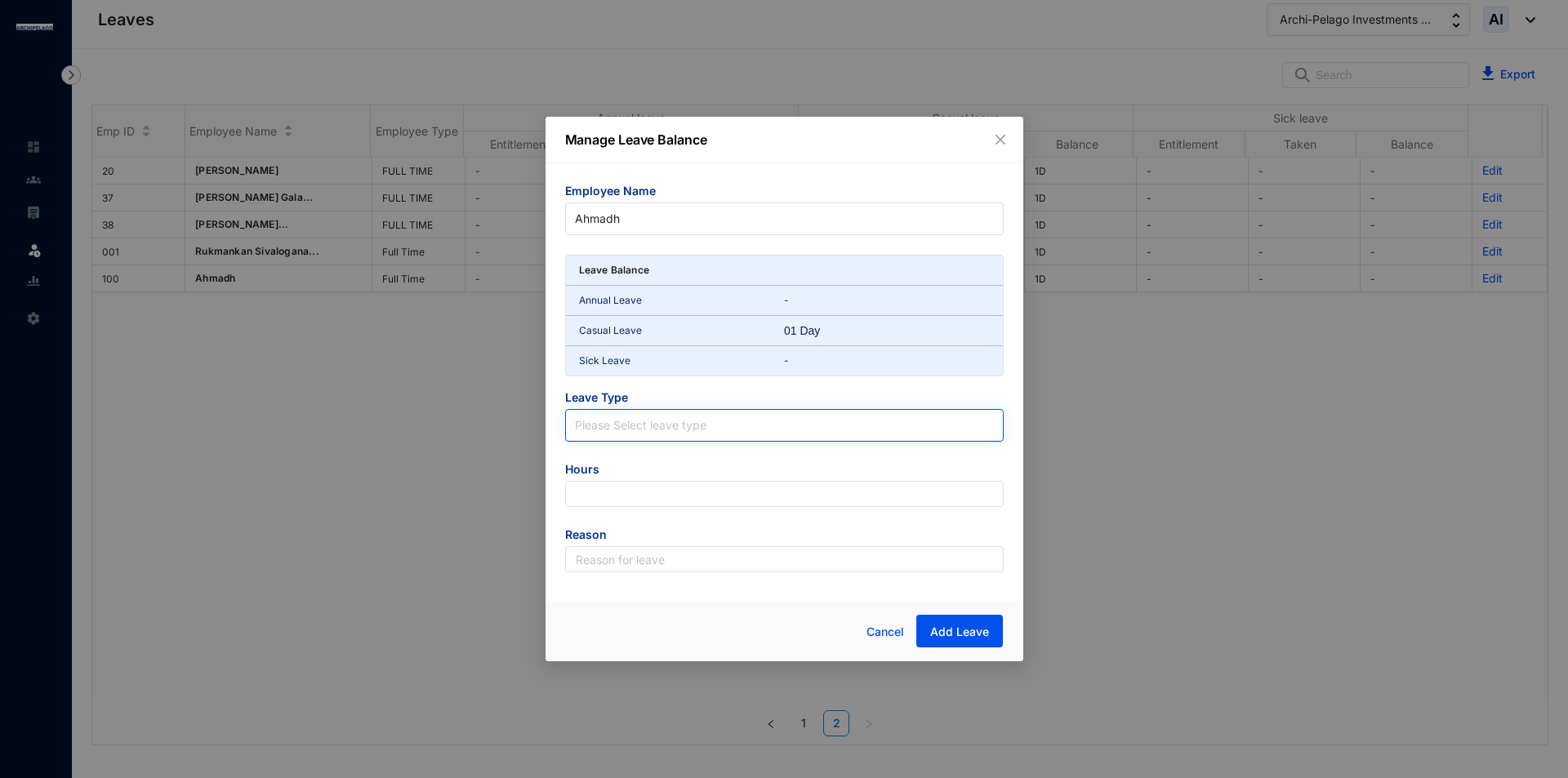
click at [742, 421] on input "search" at bounding box center [784, 421] width 419 height 24
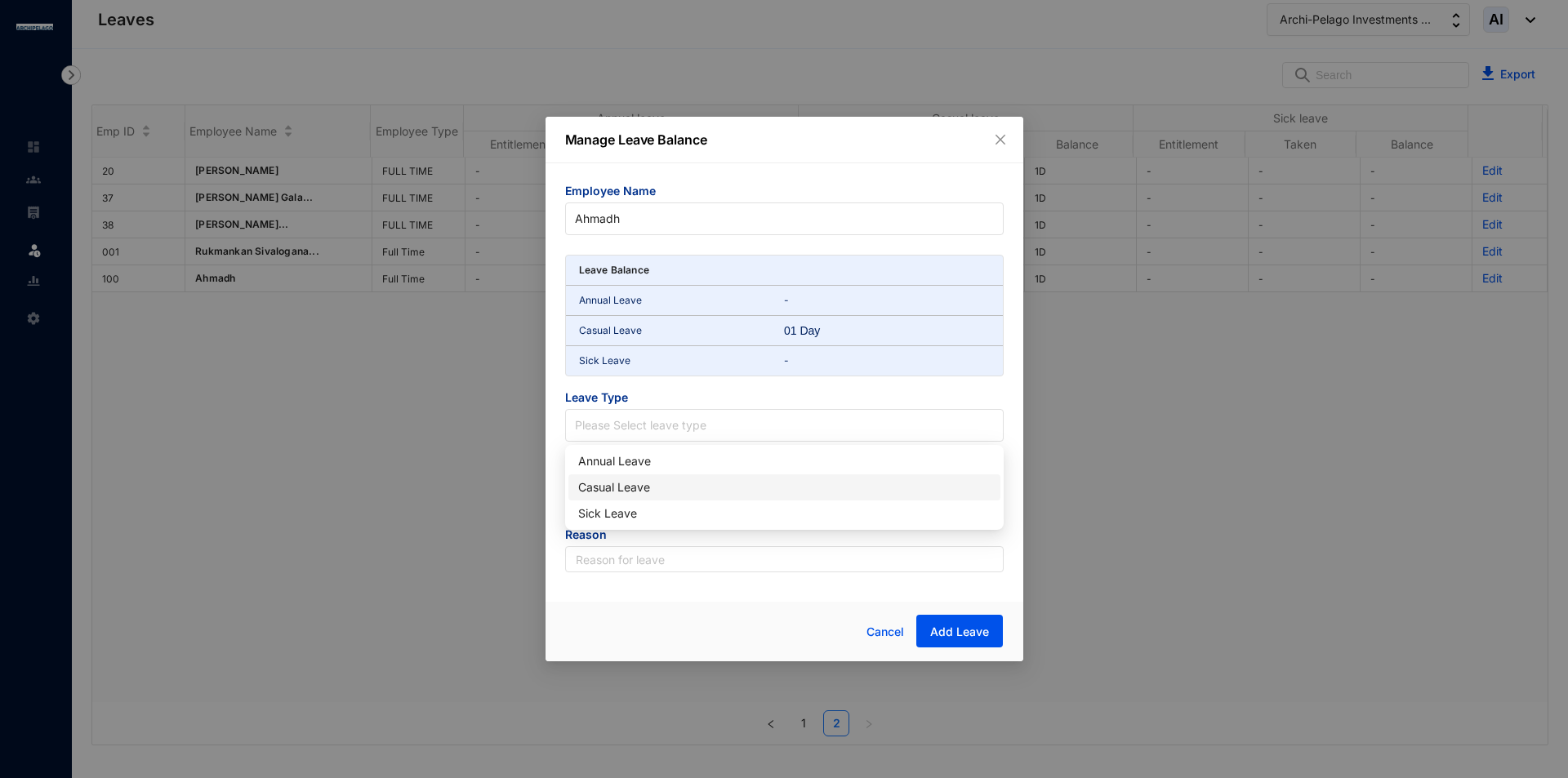
click at [600, 490] on div "Casual Leave" at bounding box center [784, 487] width 413 height 18
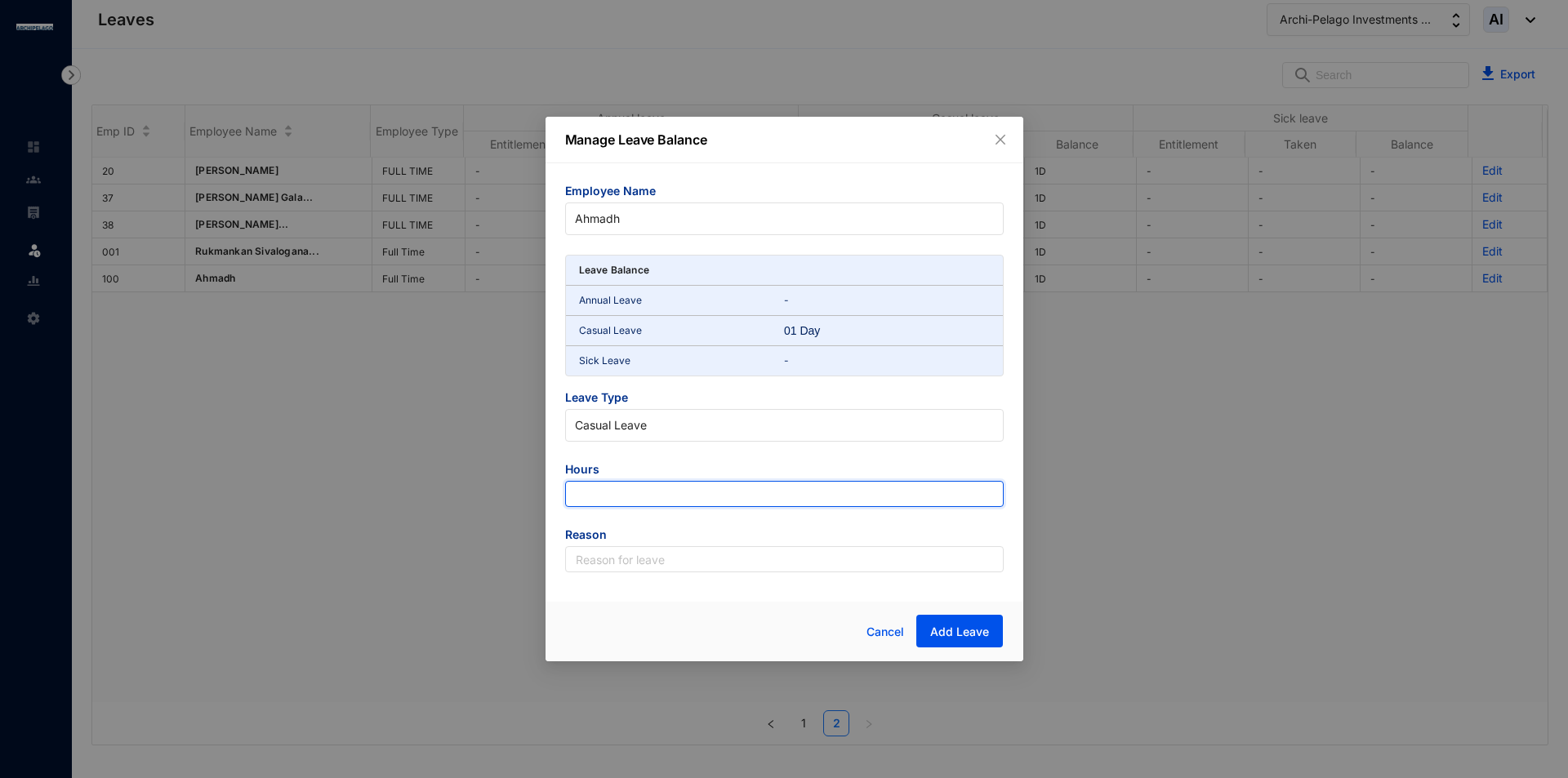
click at [645, 497] on input "number" at bounding box center [784, 494] width 439 height 26
type input "-9"
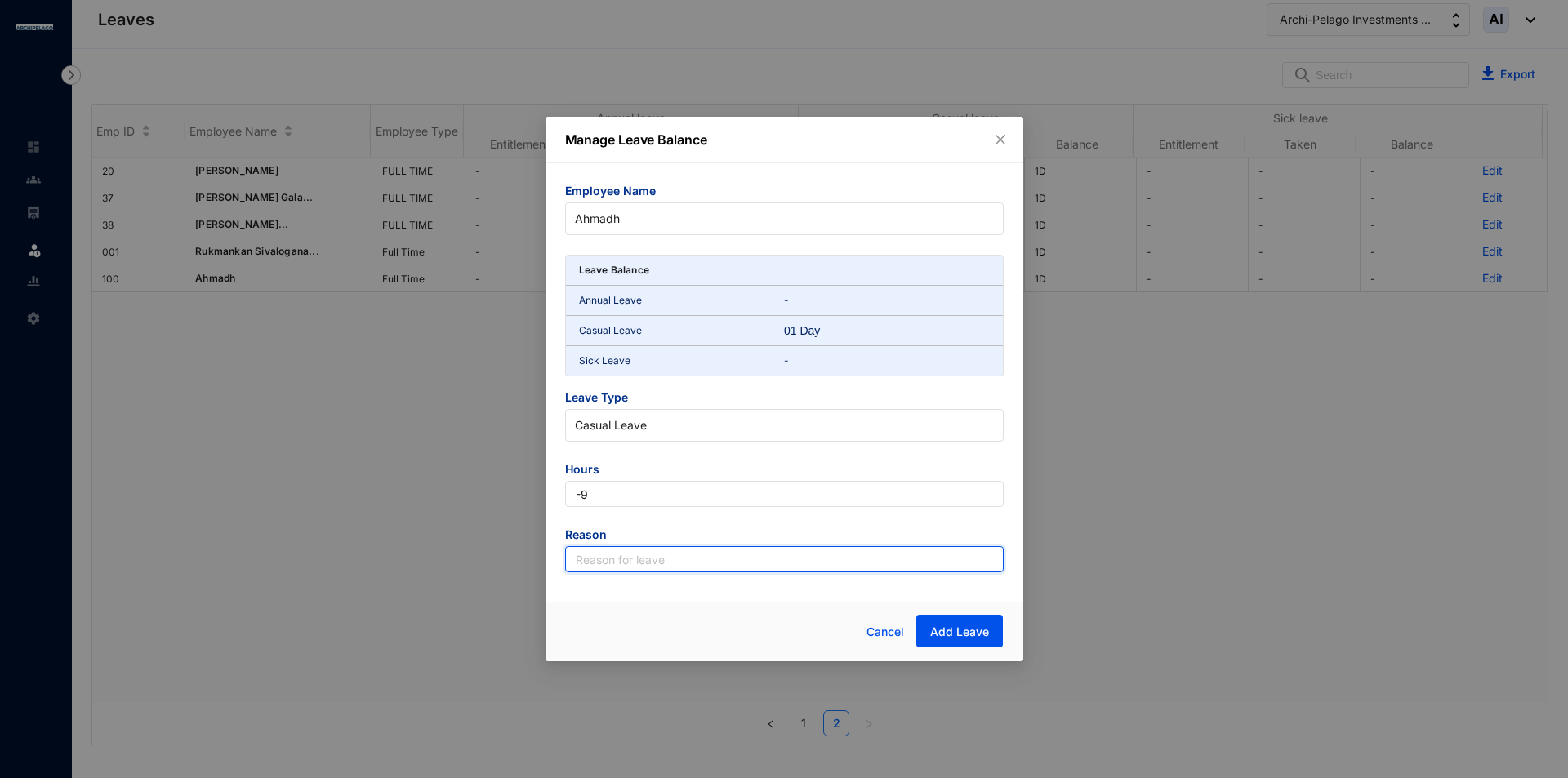
click at [642, 560] on input "text" at bounding box center [784, 559] width 439 height 26
type input "Leave"
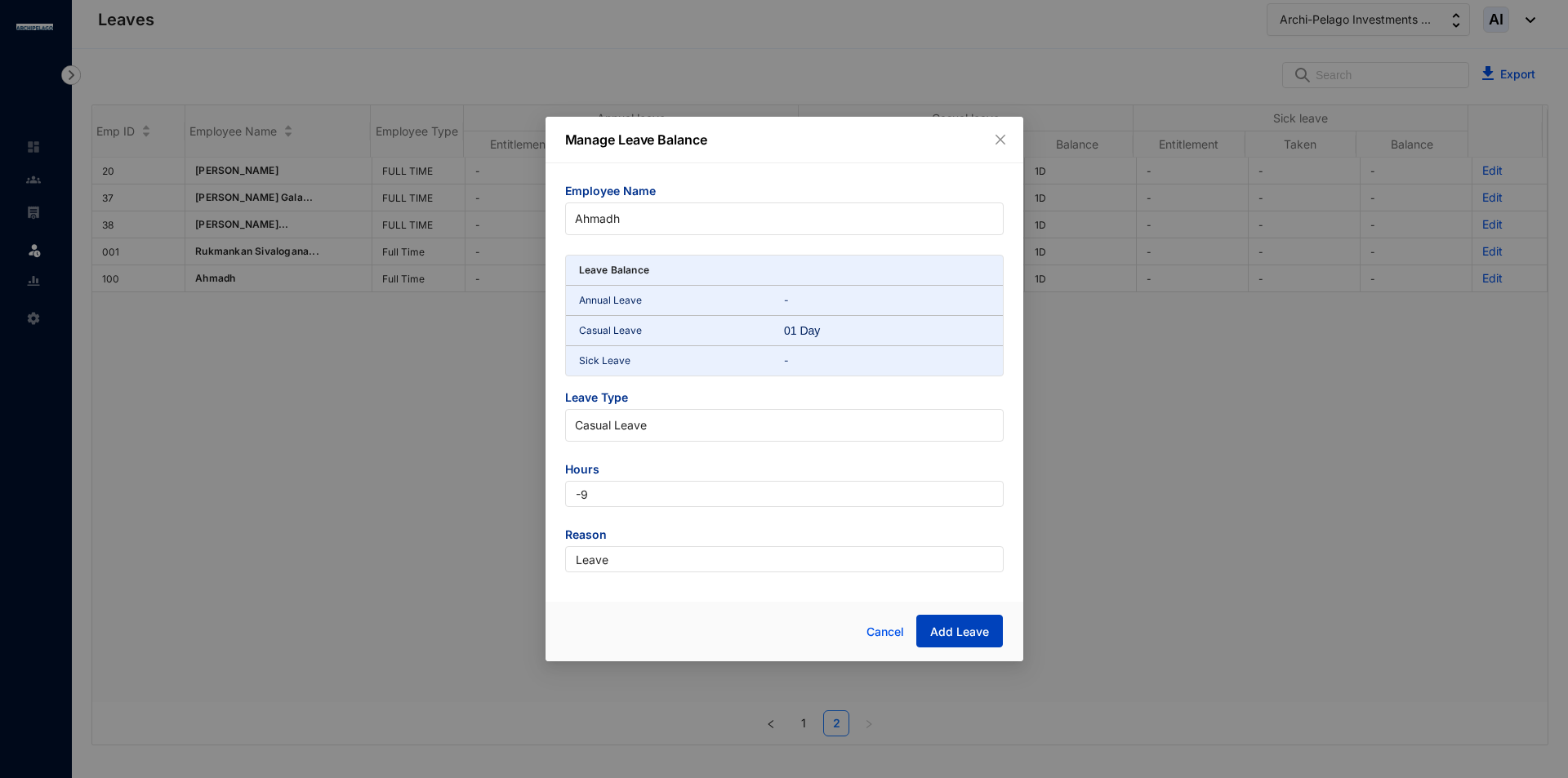
click at [953, 635] on span "Add Leave" at bounding box center [959, 632] width 59 height 16
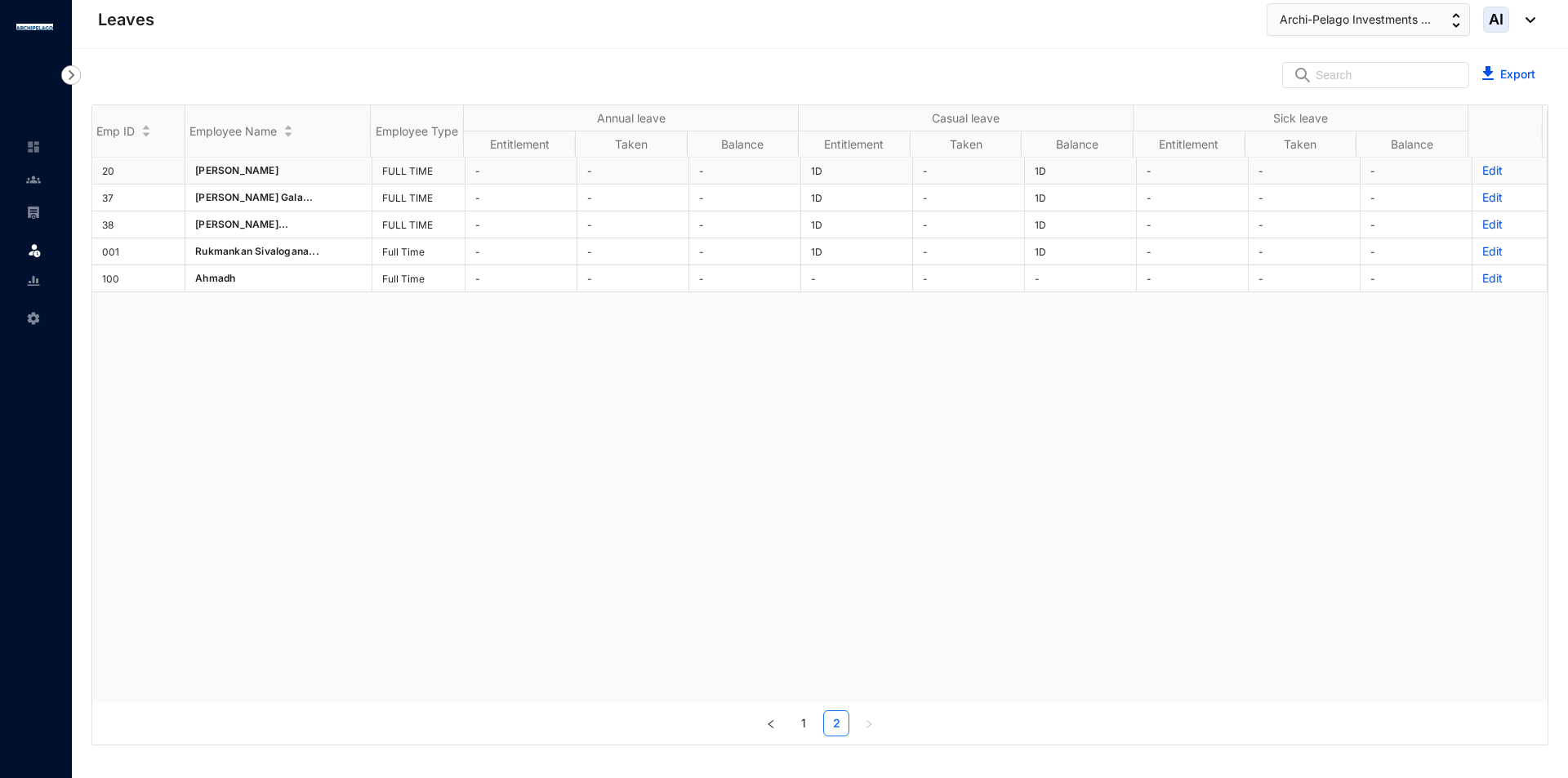
click at [1482, 167] on p "Edit" at bounding box center [1509, 171] width 55 height 16
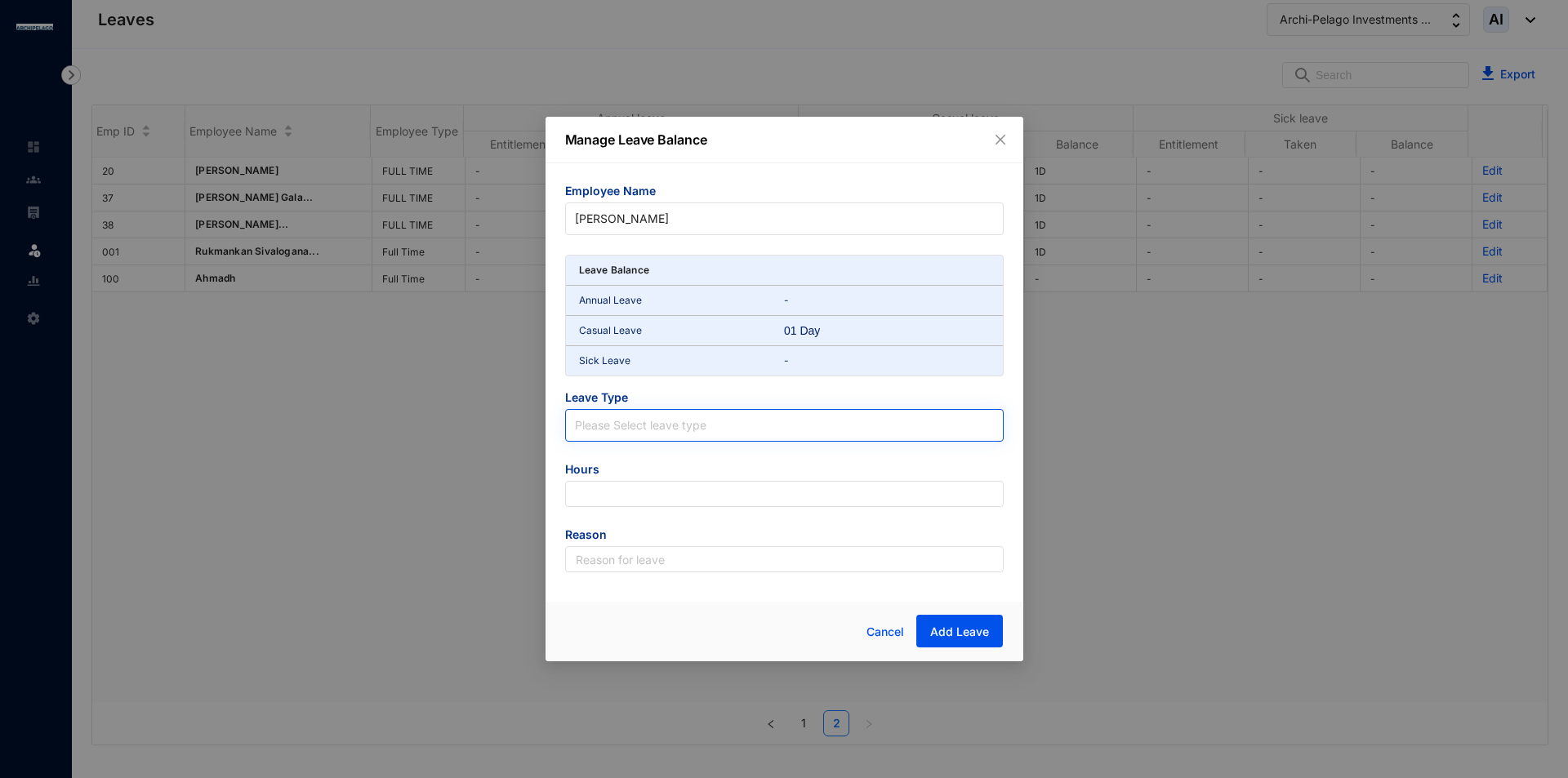
click at [612, 438] on span at bounding box center [784, 425] width 419 height 31
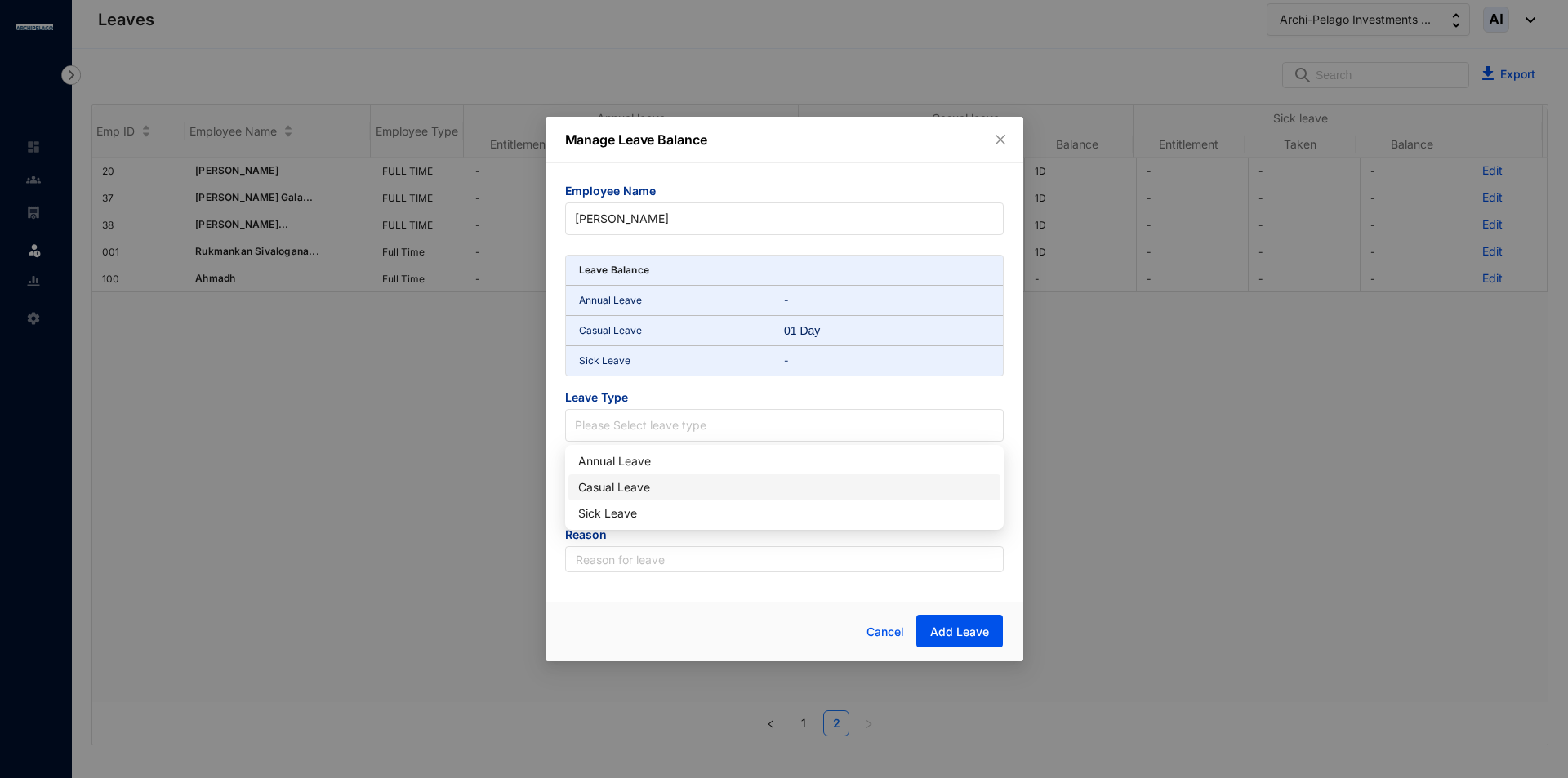
click at [637, 488] on div "Casual Leave" at bounding box center [784, 487] width 413 height 18
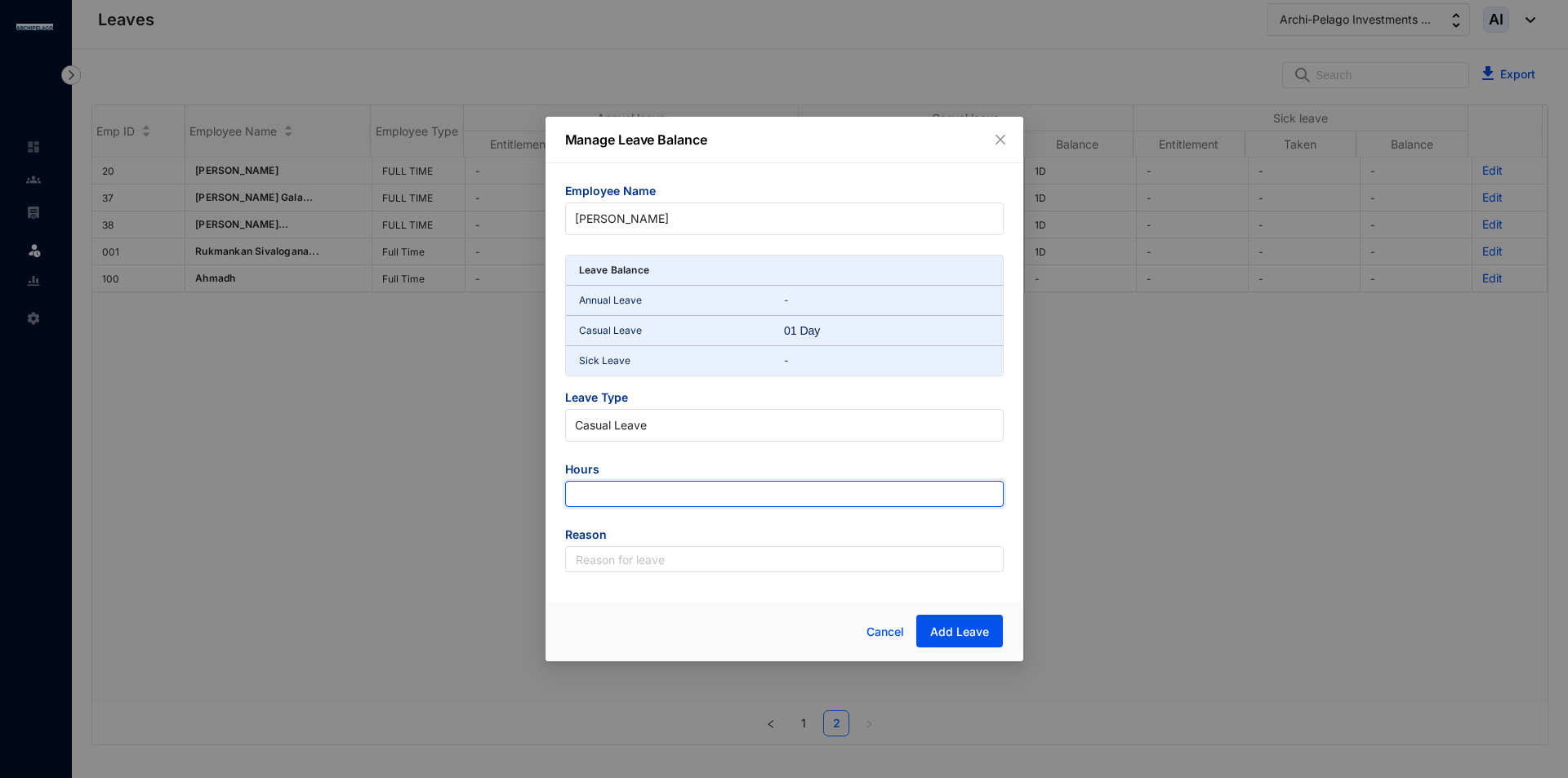
click at [639, 495] on input "number" at bounding box center [784, 494] width 439 height 26
type input "-4.5"
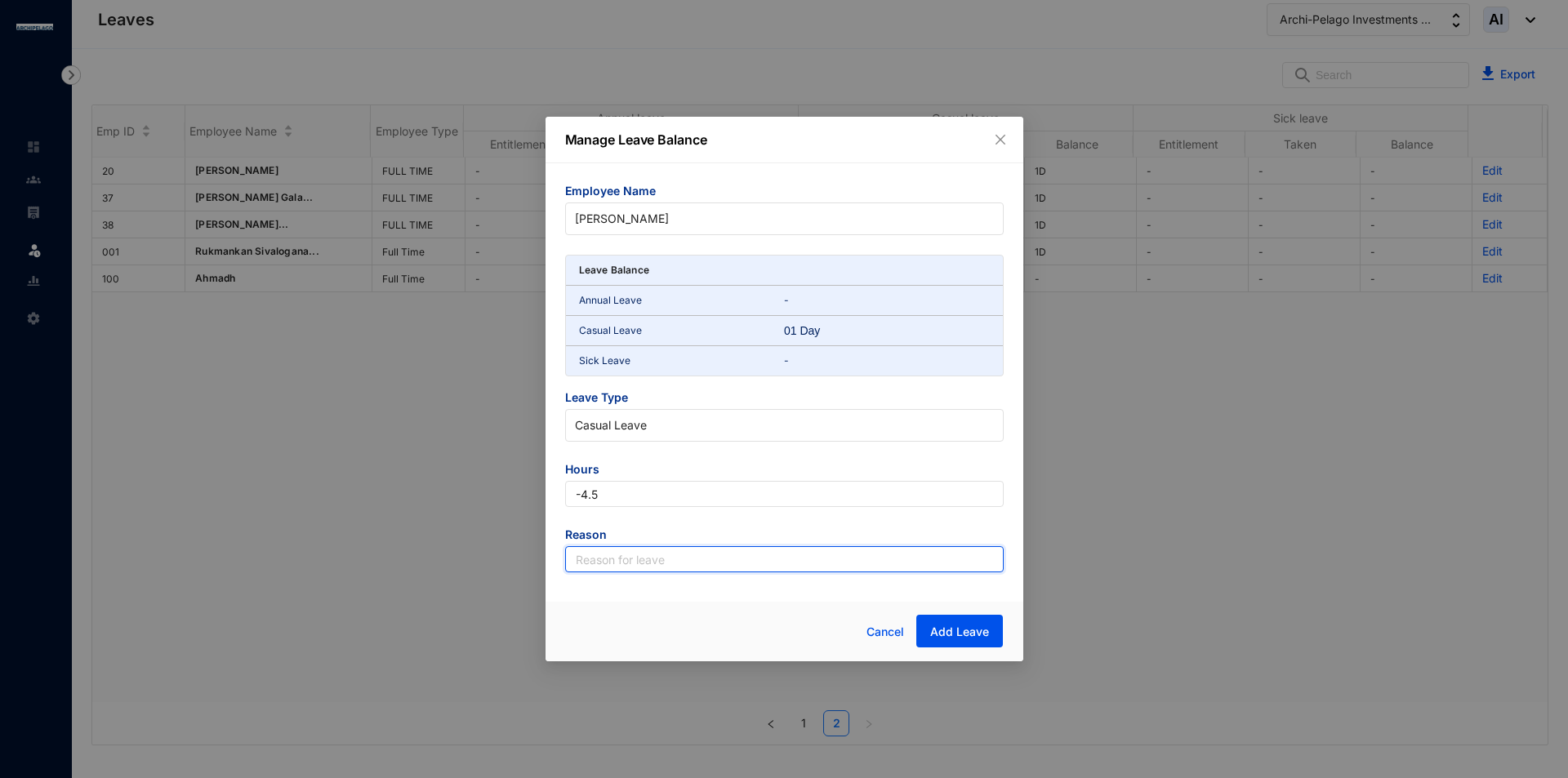
drag, startPoint x: 611, startPoint y: 558, endPoint x: 617, endPoint y: 568, distance: 11.7
click at [611, 558] on input "text" at bounding box center [784, 559] width 439 height 26
type input "Leave"
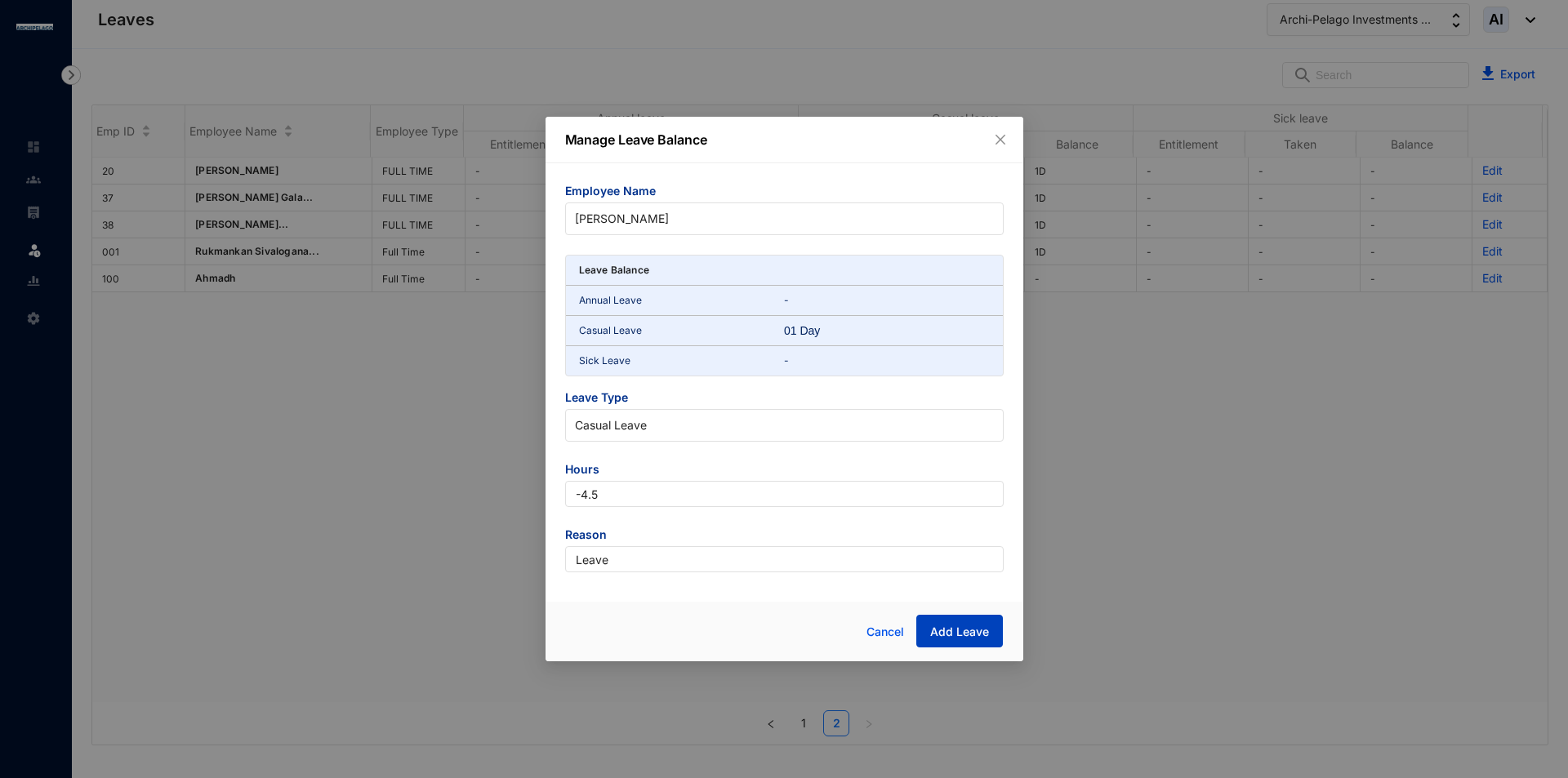
click at [946, 625] on span "Add Leave" at bounding box center [959, 632] width 59 height 16
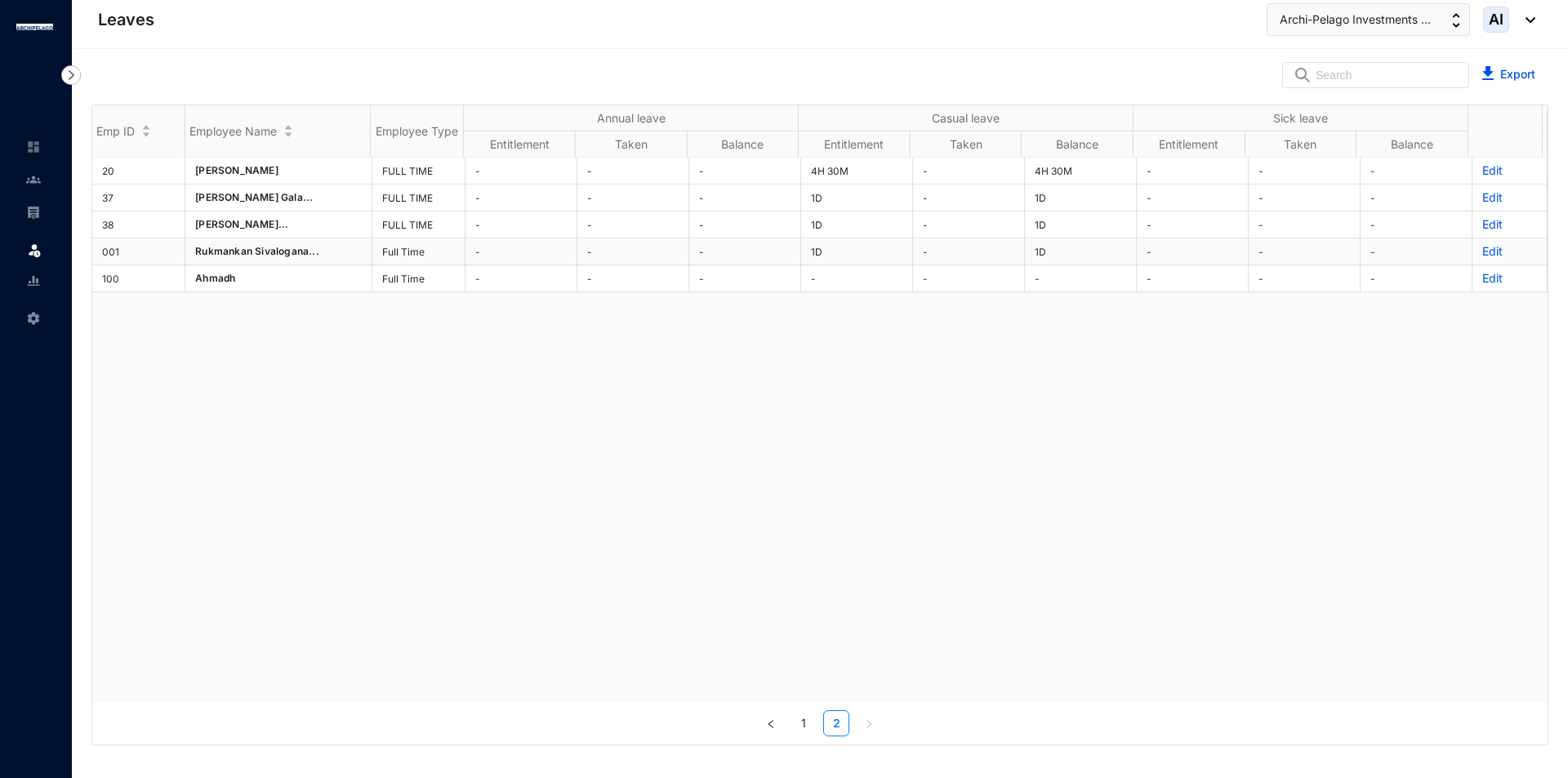
click at [1482, 255] on p "Edit" at bounding box center [1509, 252] width 55 height 16
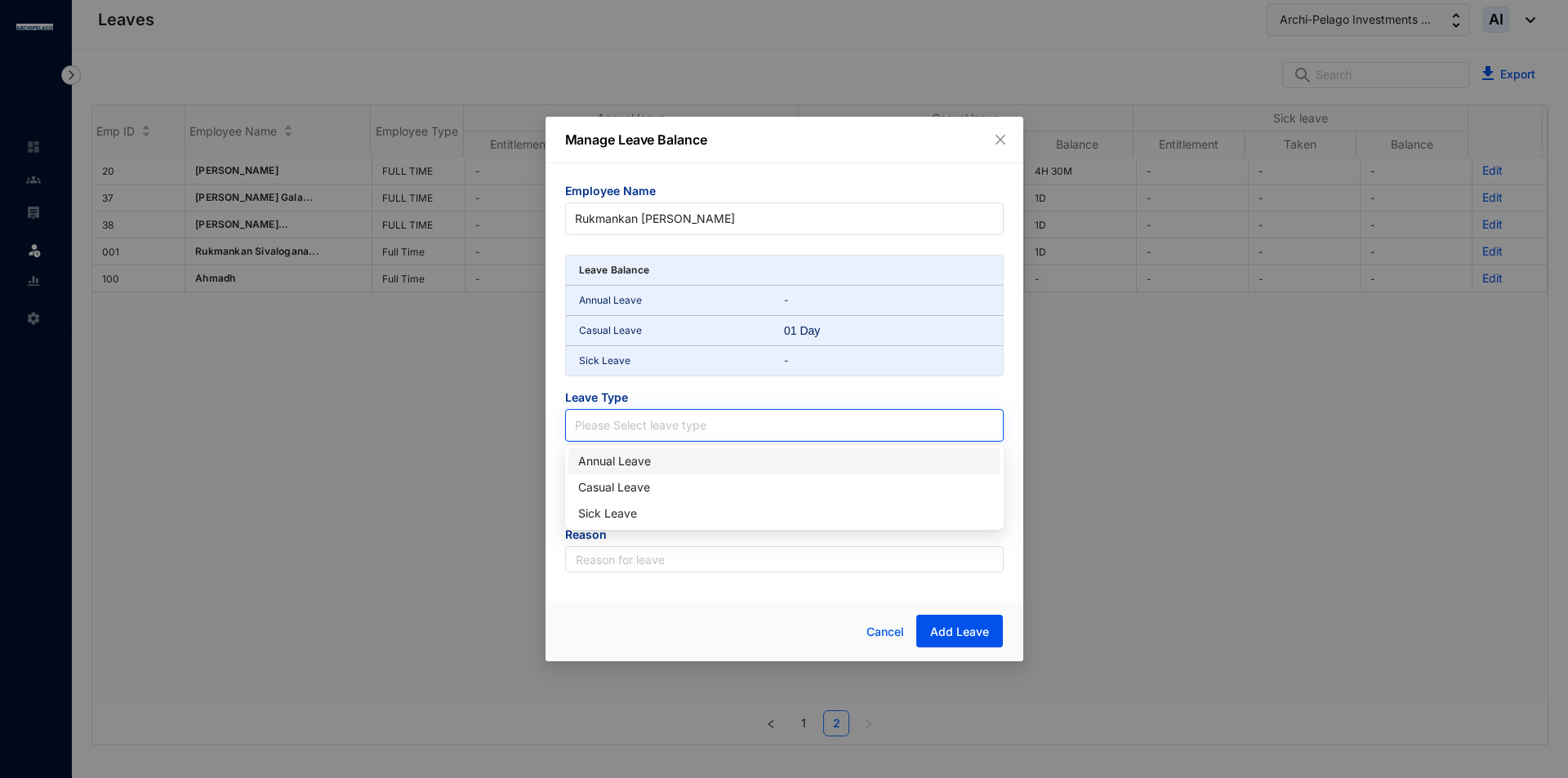
click at [687, 422] on input "search" at bounding box center [784, 421] width 419 height 24
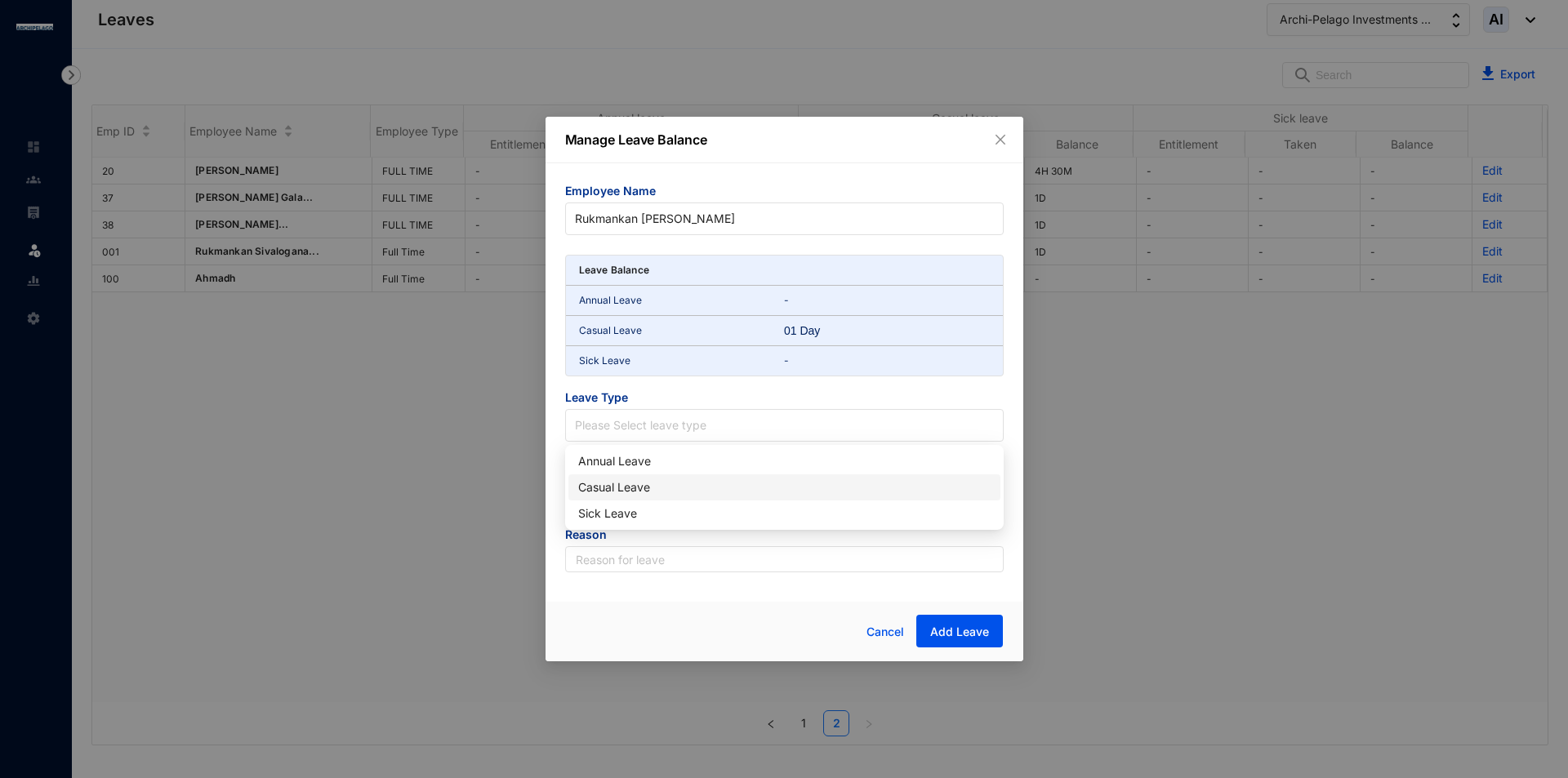
click at [647, 492] on div "Casual Leave" at bounding box center [784, 487] width 413 height 18
click at [666, 512] on form "Employee Name [PERSON_NAME] Leave Balance Annual Leave - Casual Leave 01 Day Si…" at bounding box center [784, 377] width 439 height 389
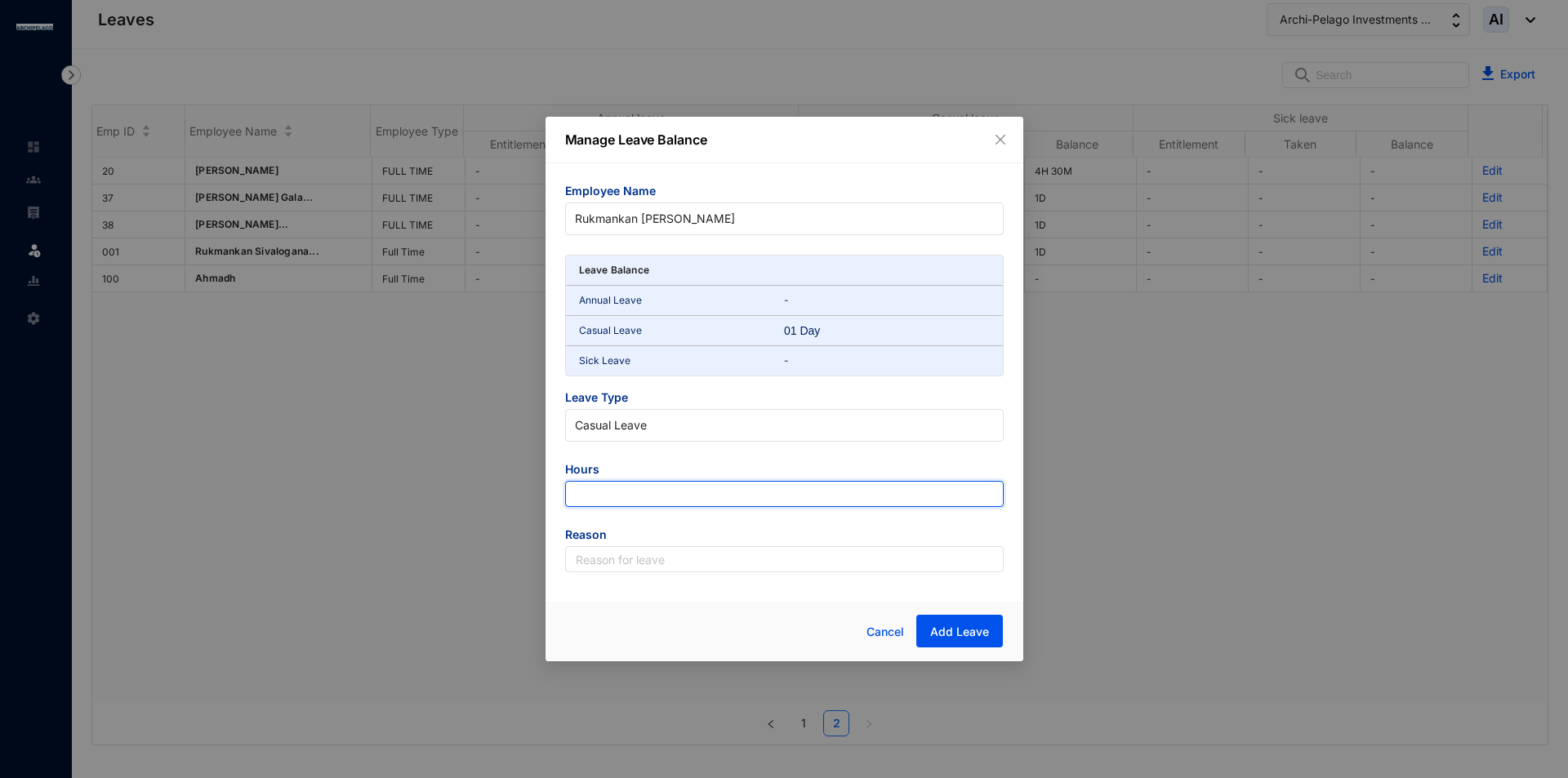
click at [667, 491] on input "number" at bounding box center [784, 494] width 439 height 26
type input "-9"
click at [663, 572] on div "Employee Name [PERSON_NAME] Leave Balance Annual Leave - Casual Leave 01 Day Si…" at bounding box center [784, 377] width 478 height 429
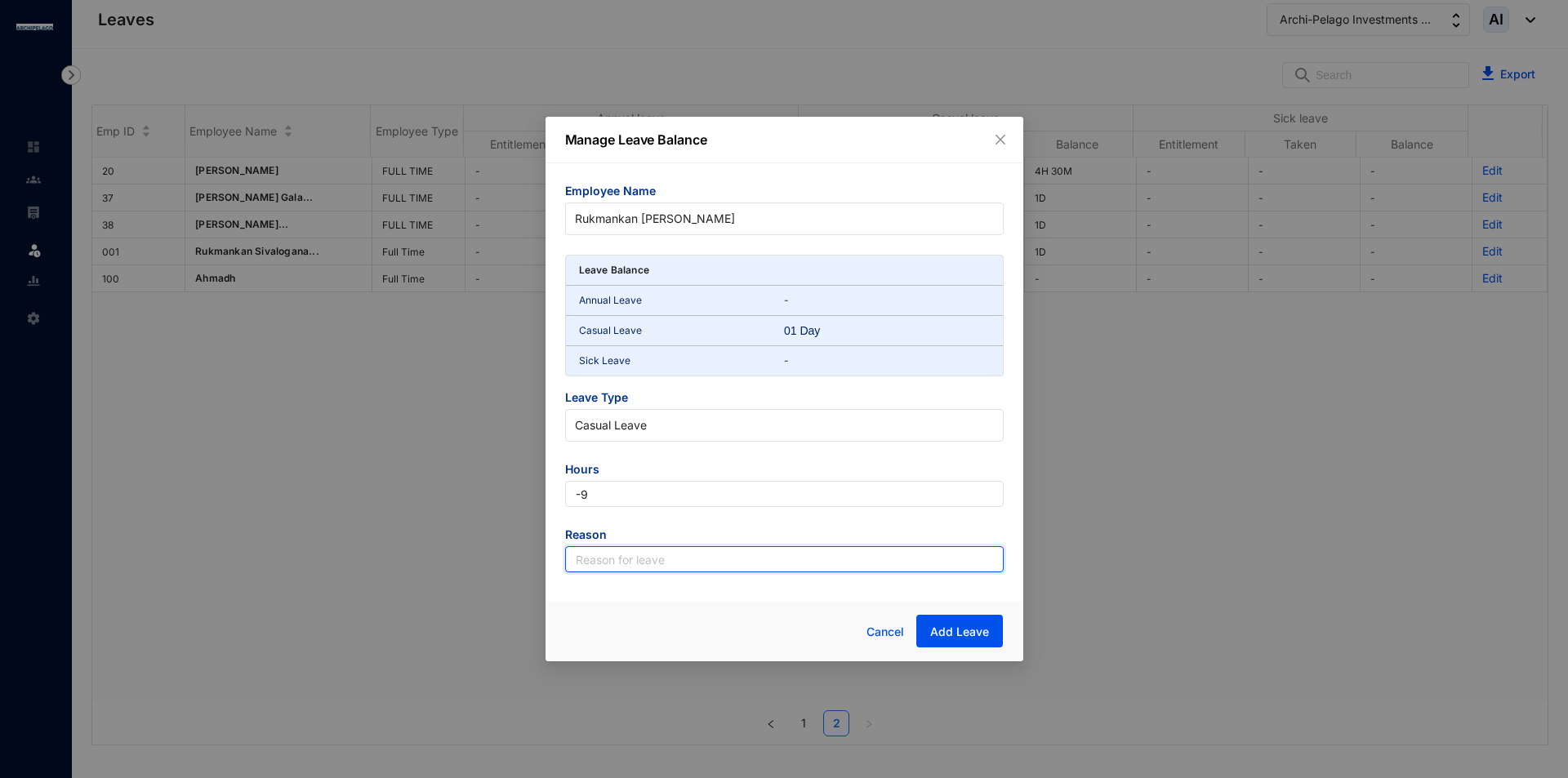
drag, startPoint x: 663, startPoint y: 561, endPoint x: 663, endPoint y: 551, distance: 10.0
click at [663, 561] on input "text" at bounding box center [784, 559] width 439 height 26
type input "Leave"
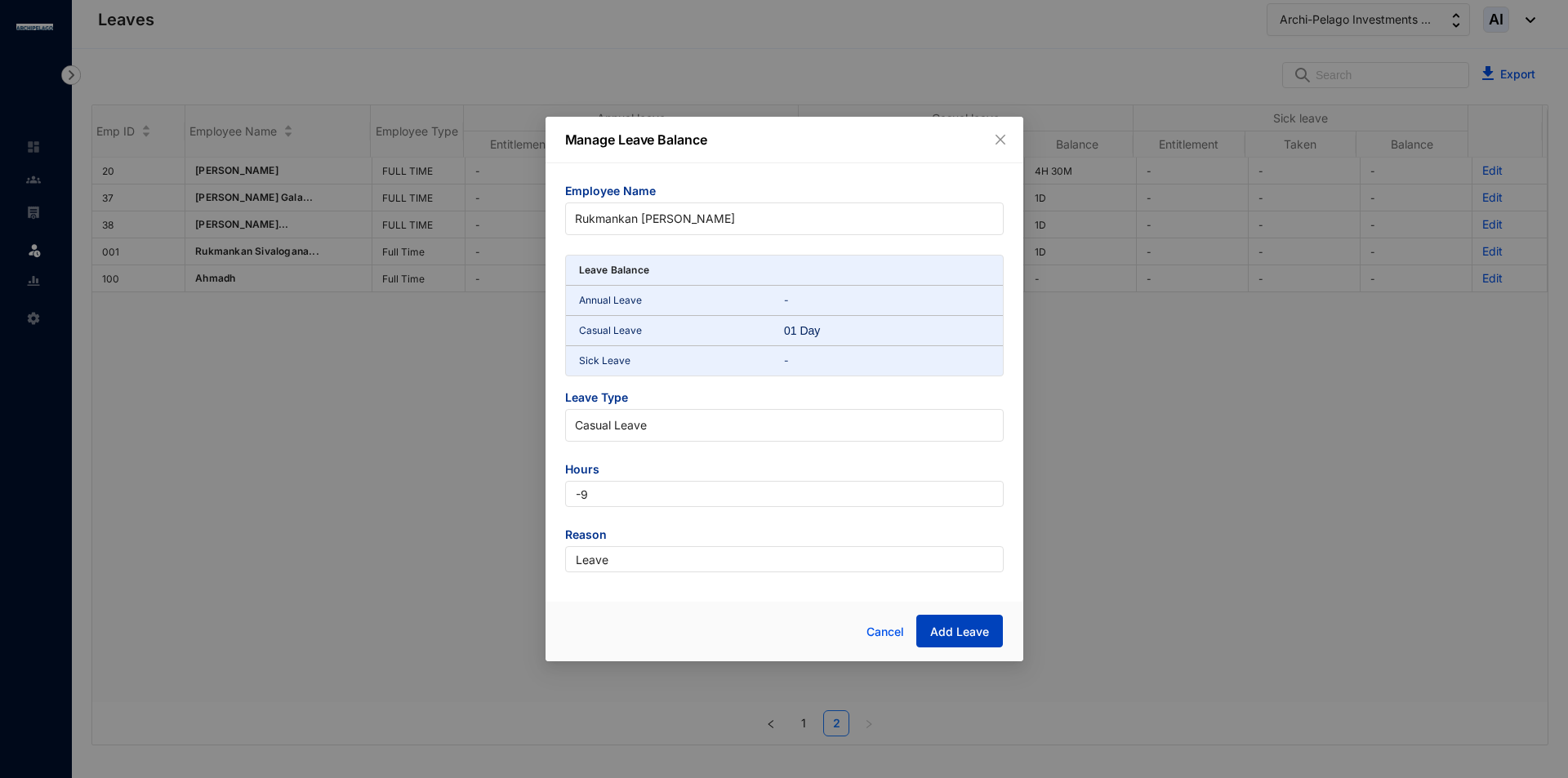
click at [951, 640] on button "Add Leave" at bounding box center [960, 631] width 87 height 32
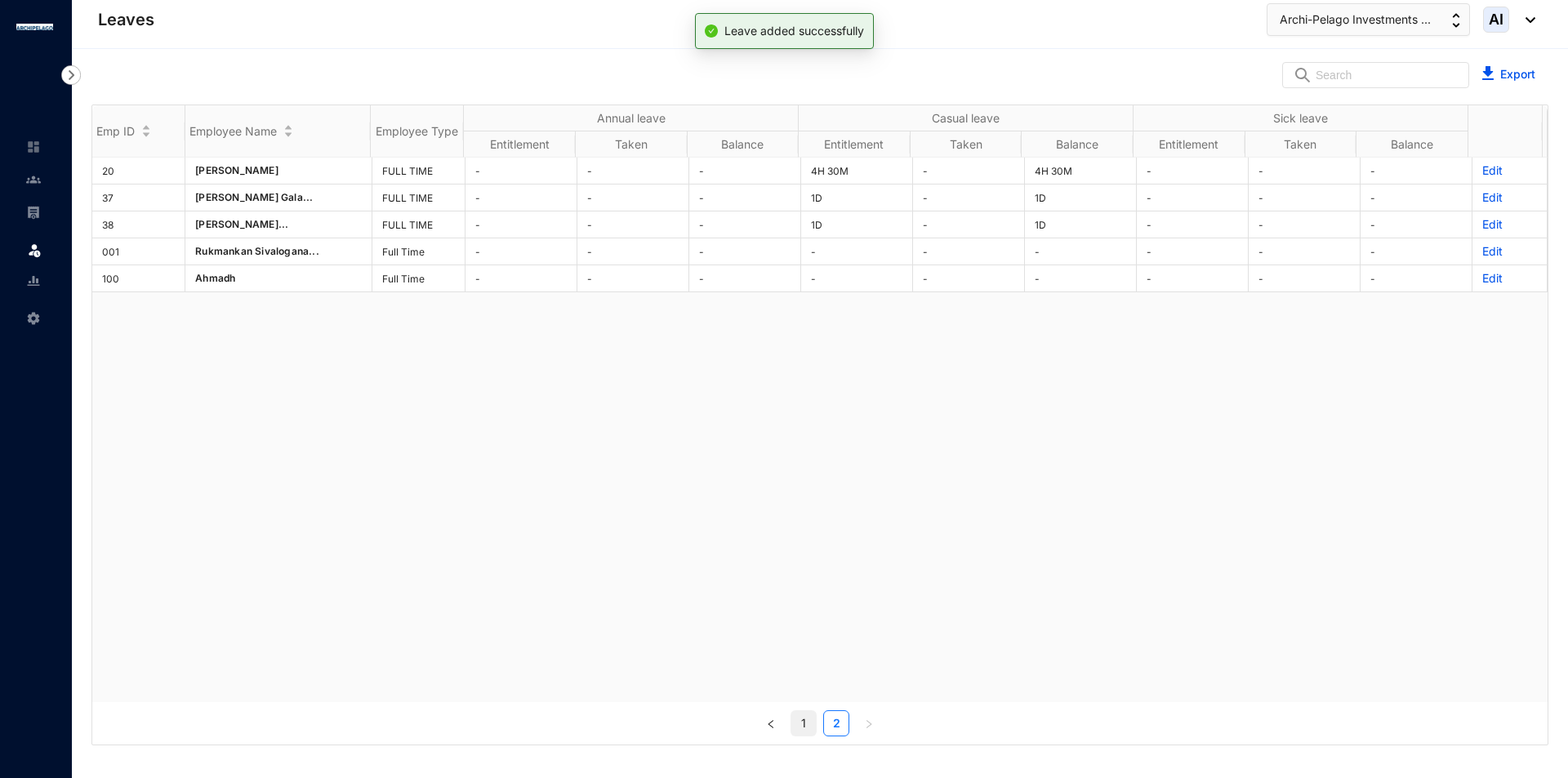
click at [812, 731] on link "1" at bounding box center [803, 723] width 24 height 24
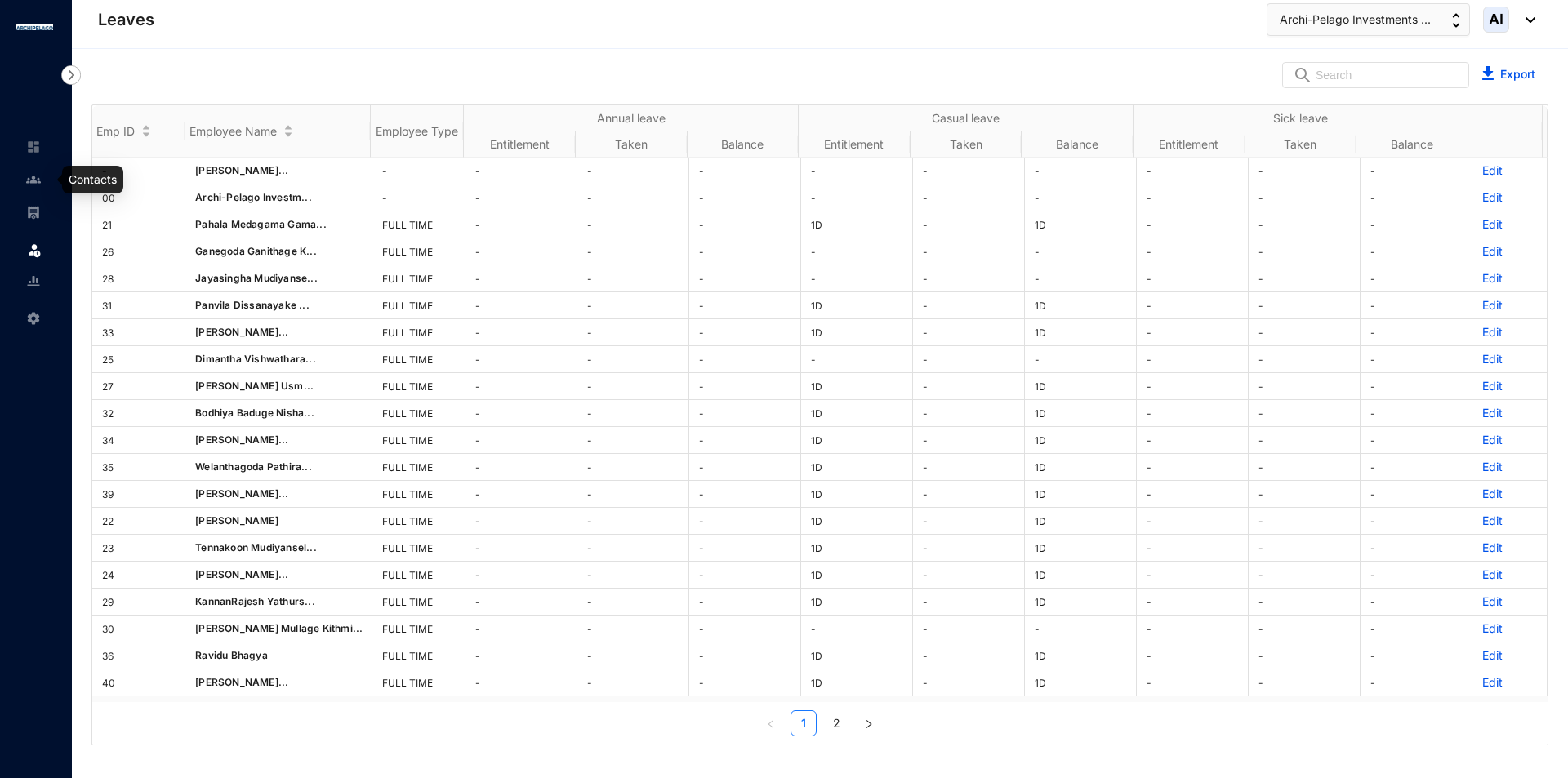
click at [37, 173] on img at bounding box center [33, 180] width 14 height 14
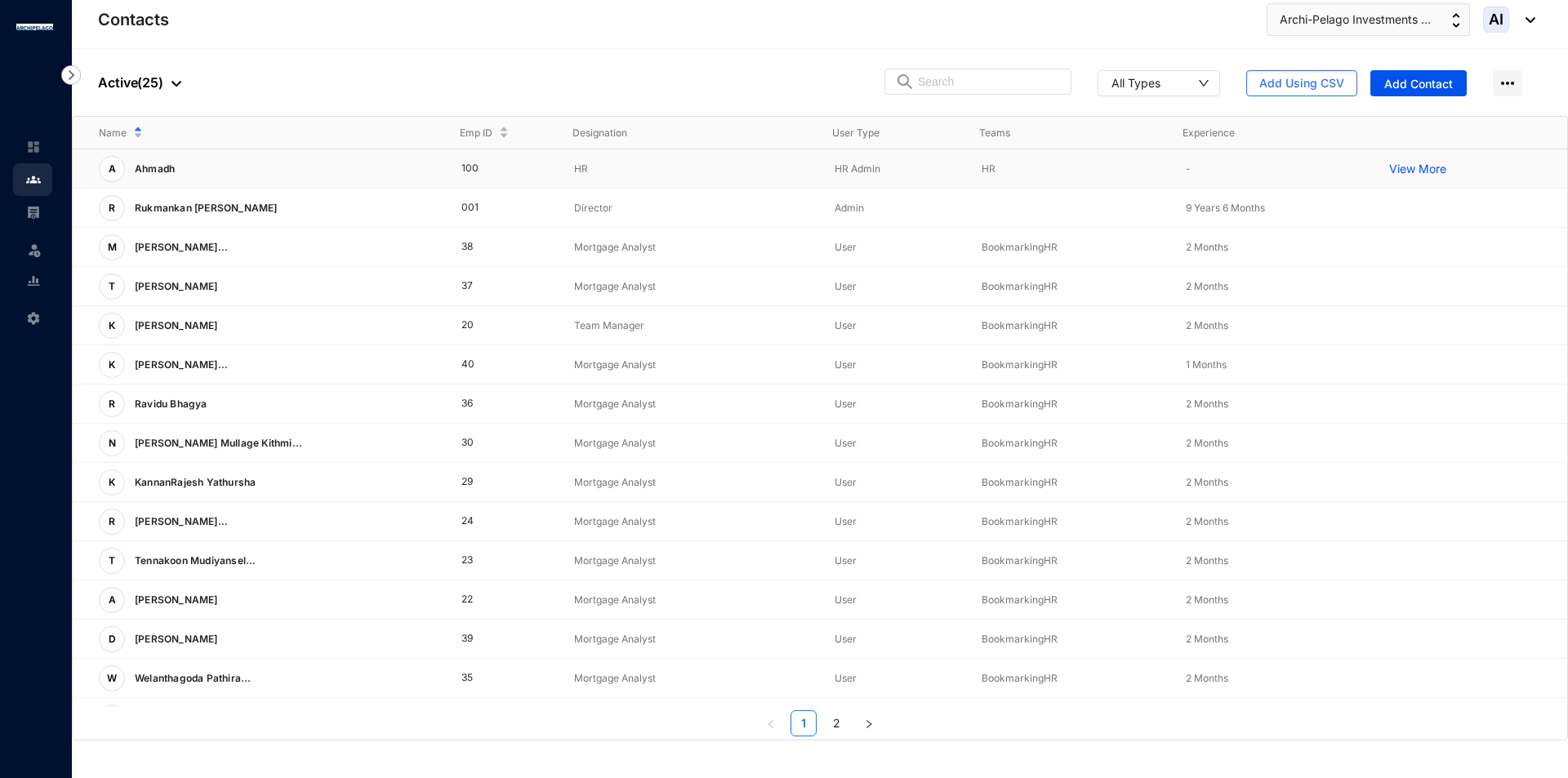
click at [218, 158] on div "A [DEMOGRAPHIC_DATA]" at bounding box center [266, 169] width 337 height 26
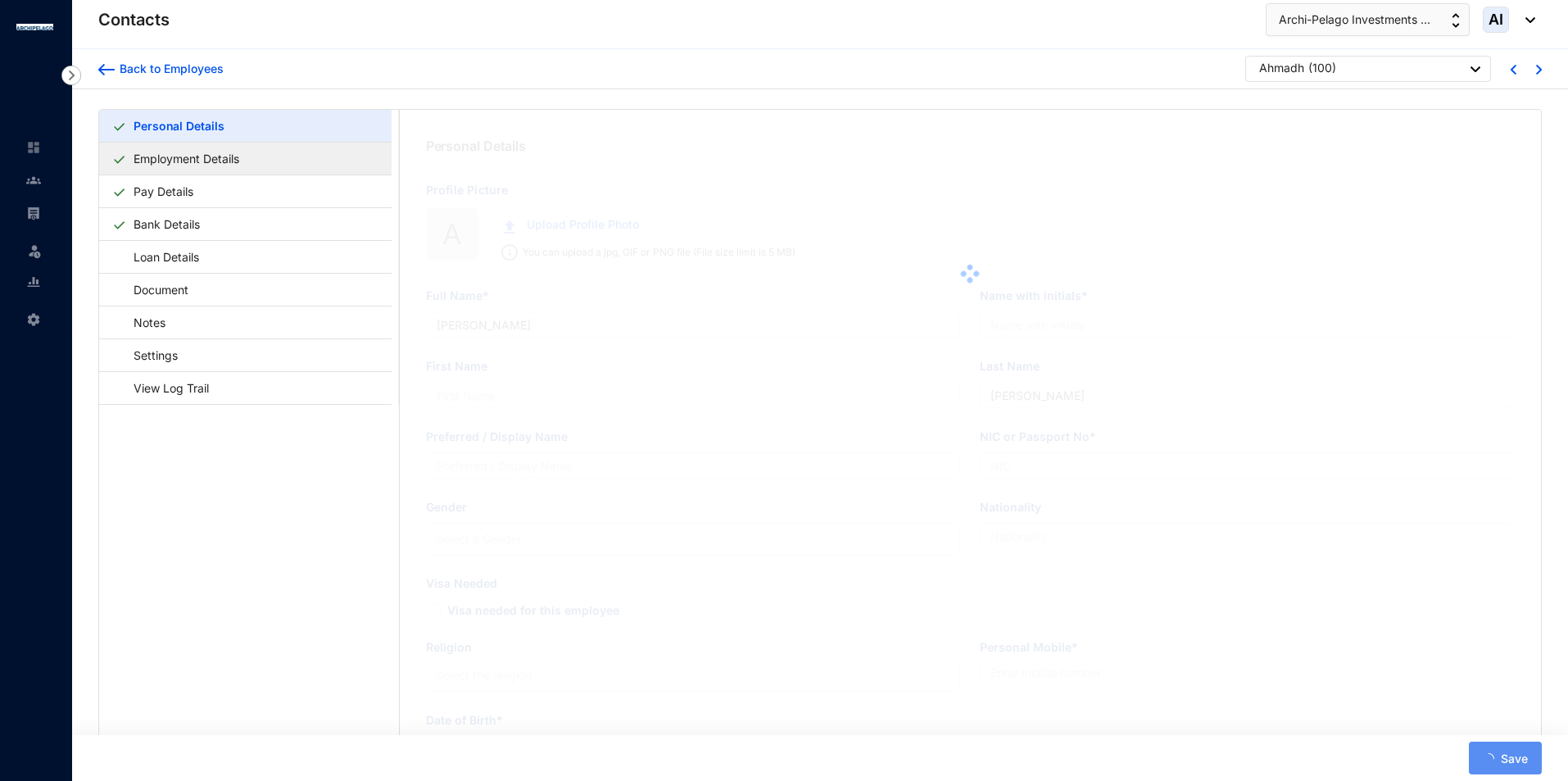
type input "Ahmadh"
type input "HR [PERSON_NAME]"
type input "HR"
type input "123156464"
type input "121313132"
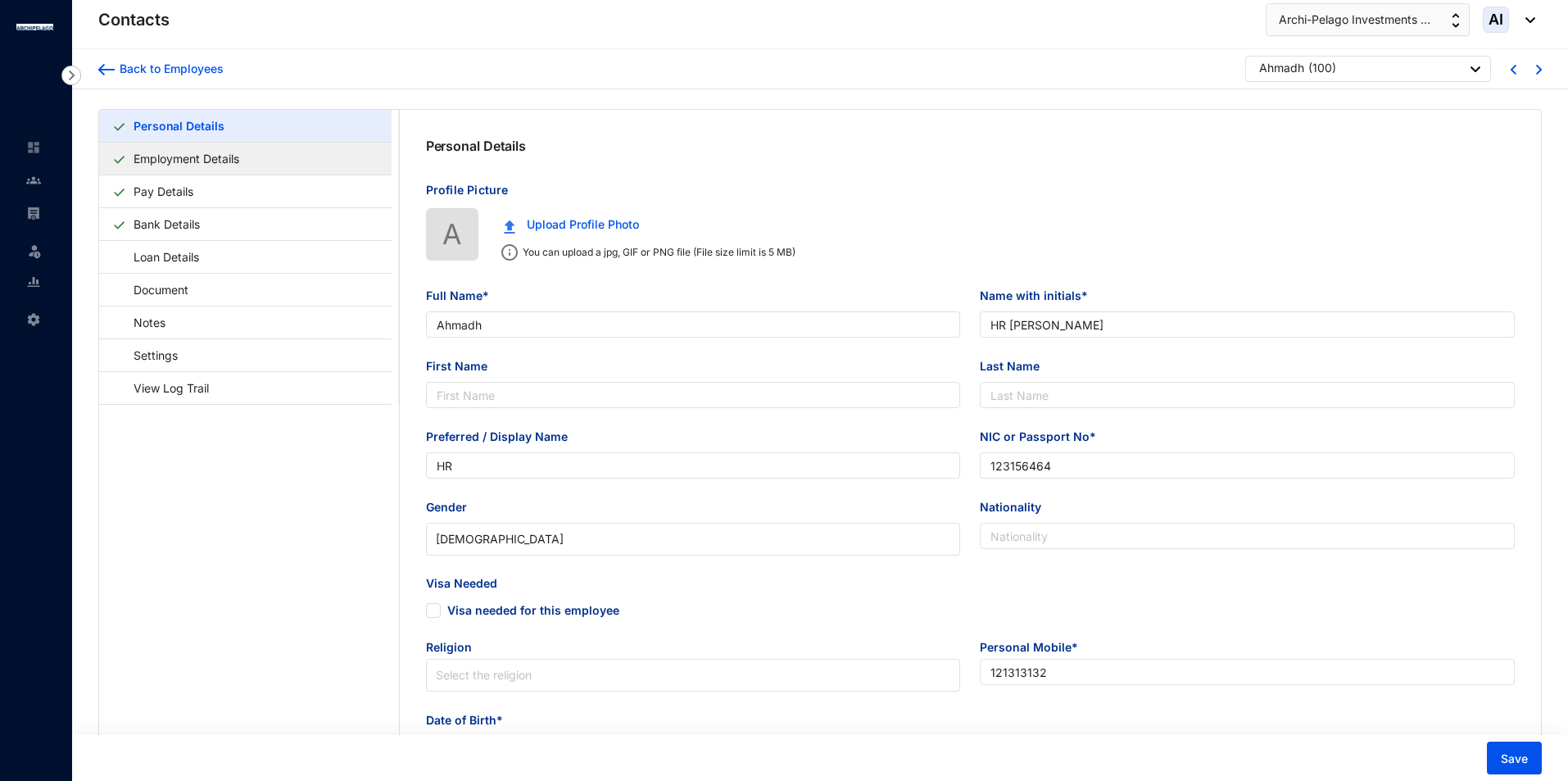
type input "[DATE]"
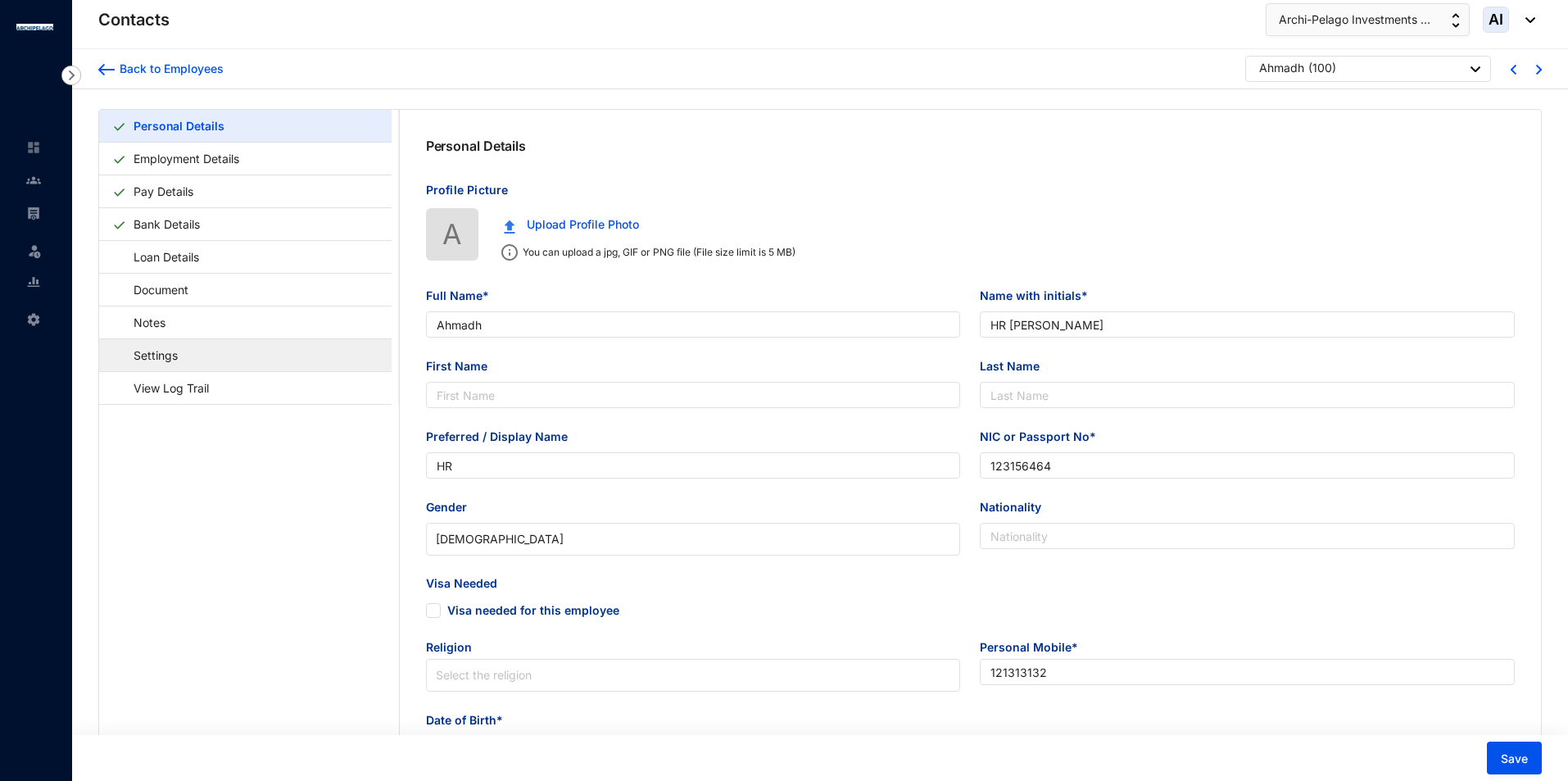
click at [184, 350] on link "Settings" at bounding box center [148, 355] width 72 height 34
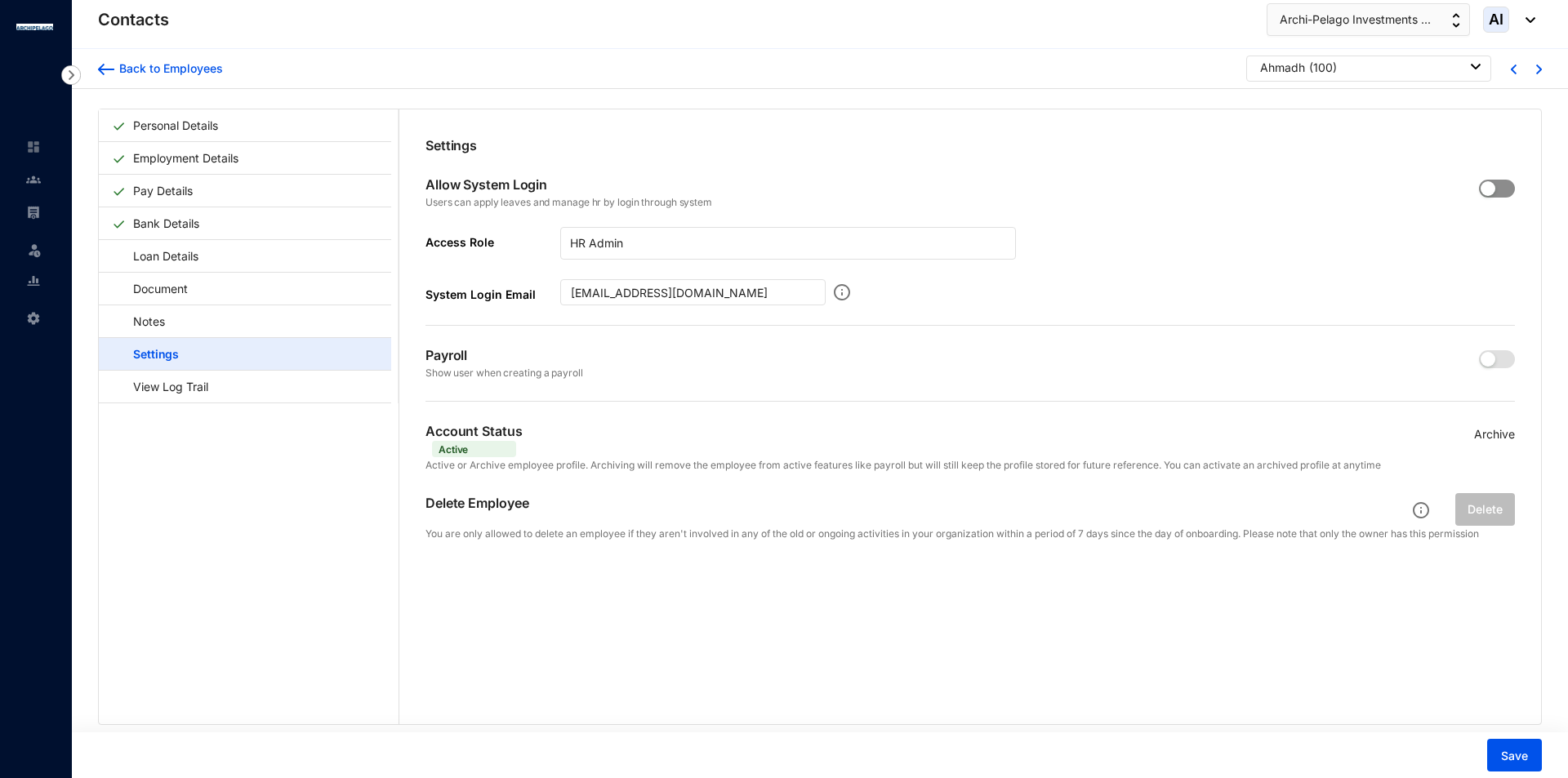
click at [1489, 188] on div "button" at bounding box center [1488, 189] width 14 height 14
click at [1490, 358] on button "button" at bounding box center [1497, 359] width 36 height 18
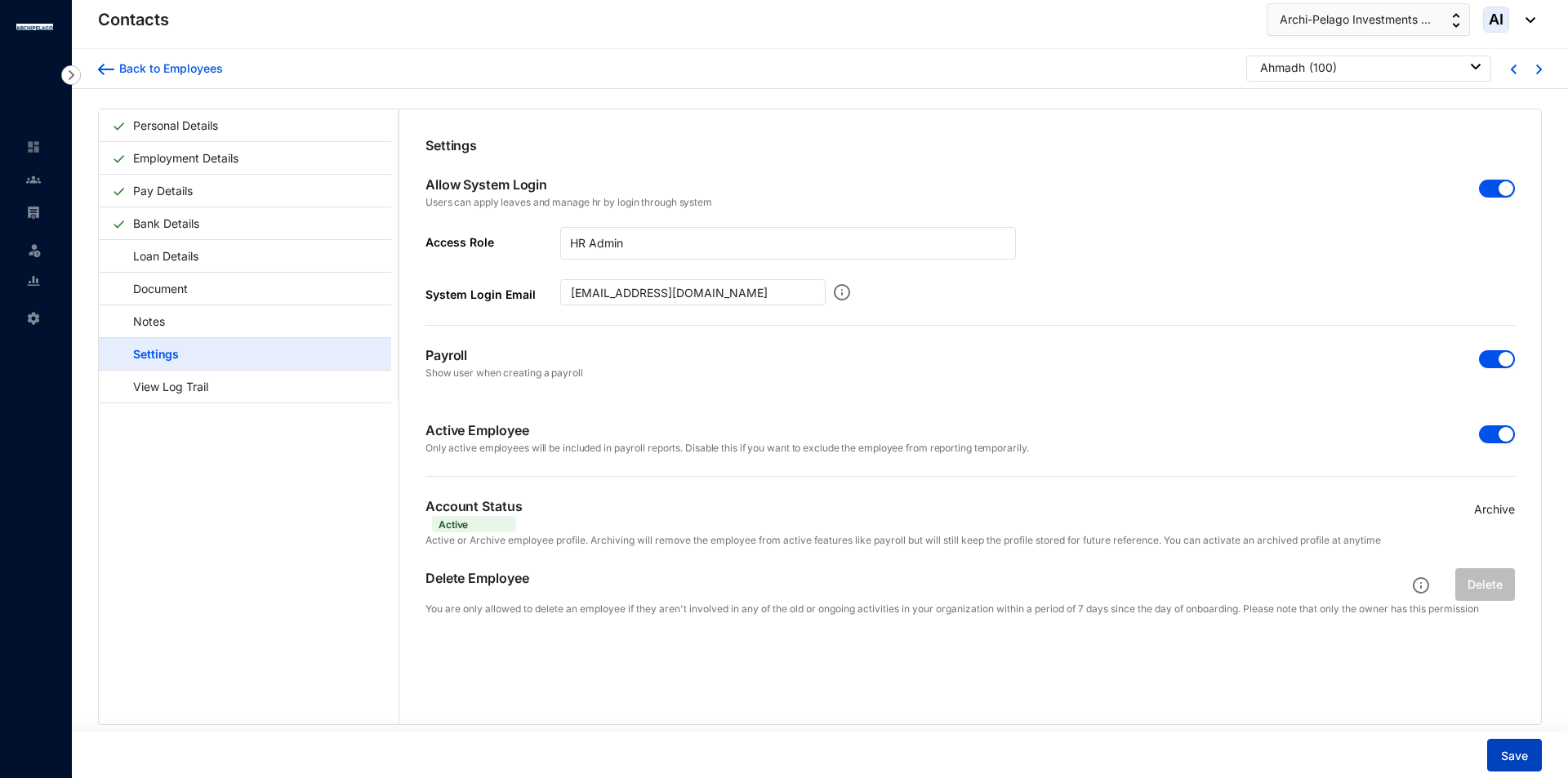
click at [1507, 749] on span "Save" at bounding box center [1515, 756] width 27 height 16
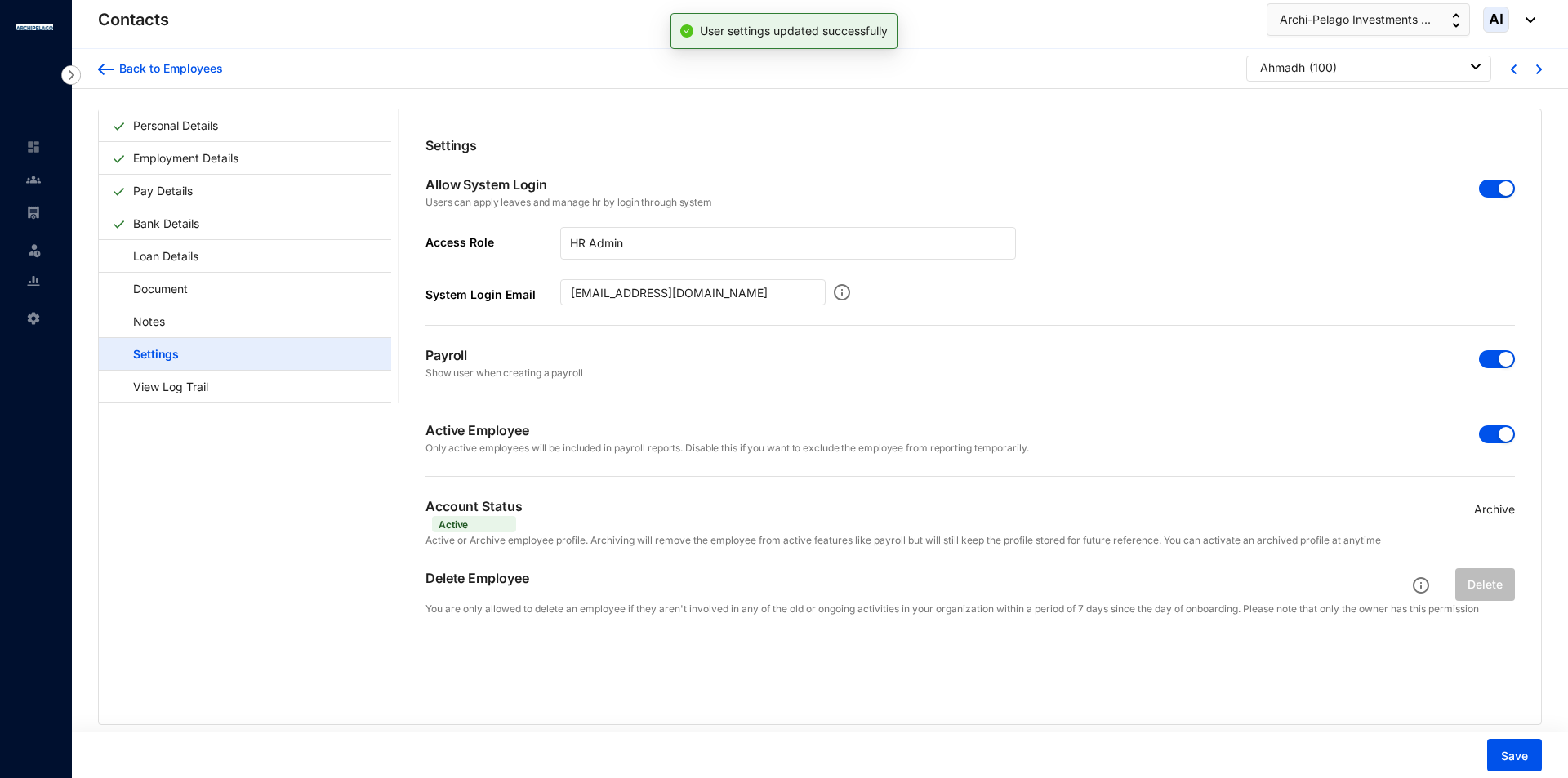
click at [1526, 17] on img at bounding box center [1526, 20] width 18 height 5
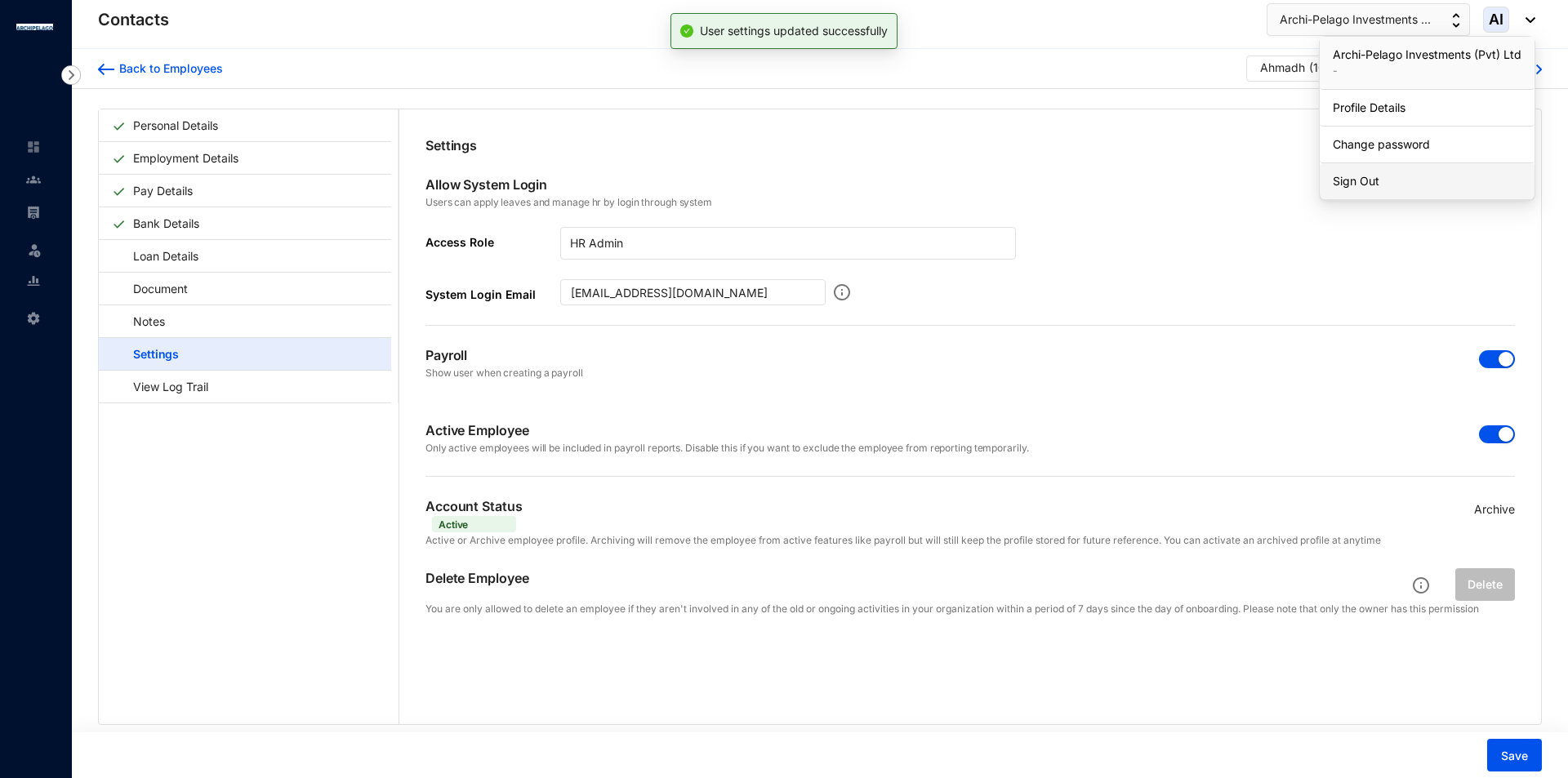
click at [1391, 179] on link "Sign Out" at bounding box center [1426, 181] width 189 height 16
